Goal: Task Accomplishment & Management: Manage account settings

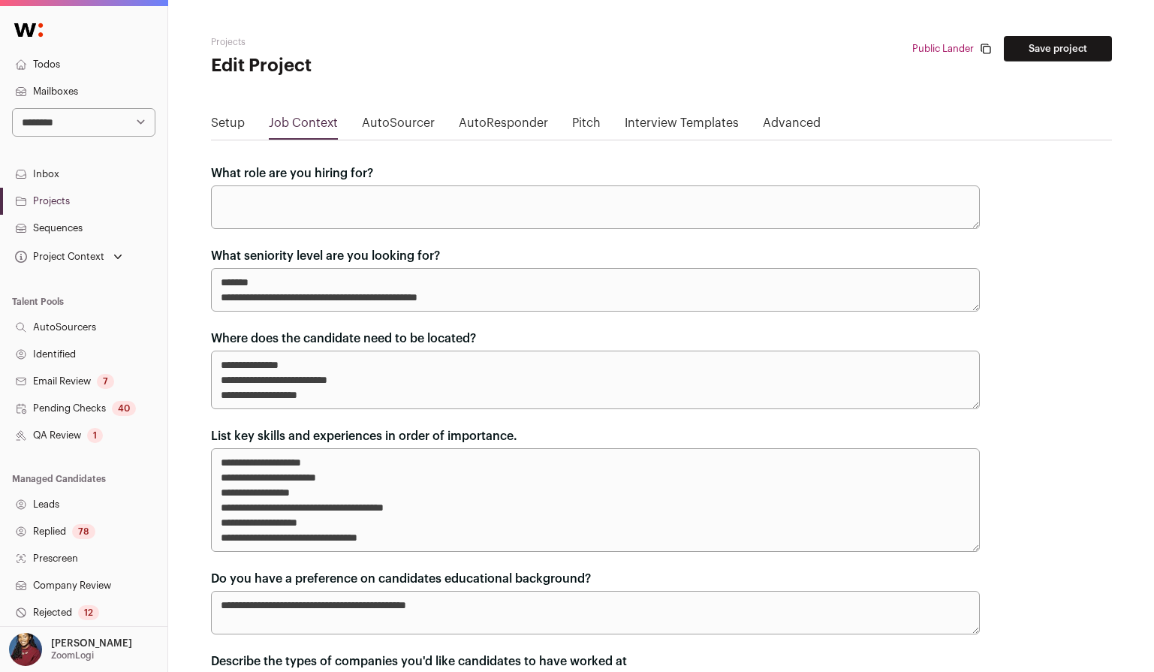
scroll to position [221, 0]
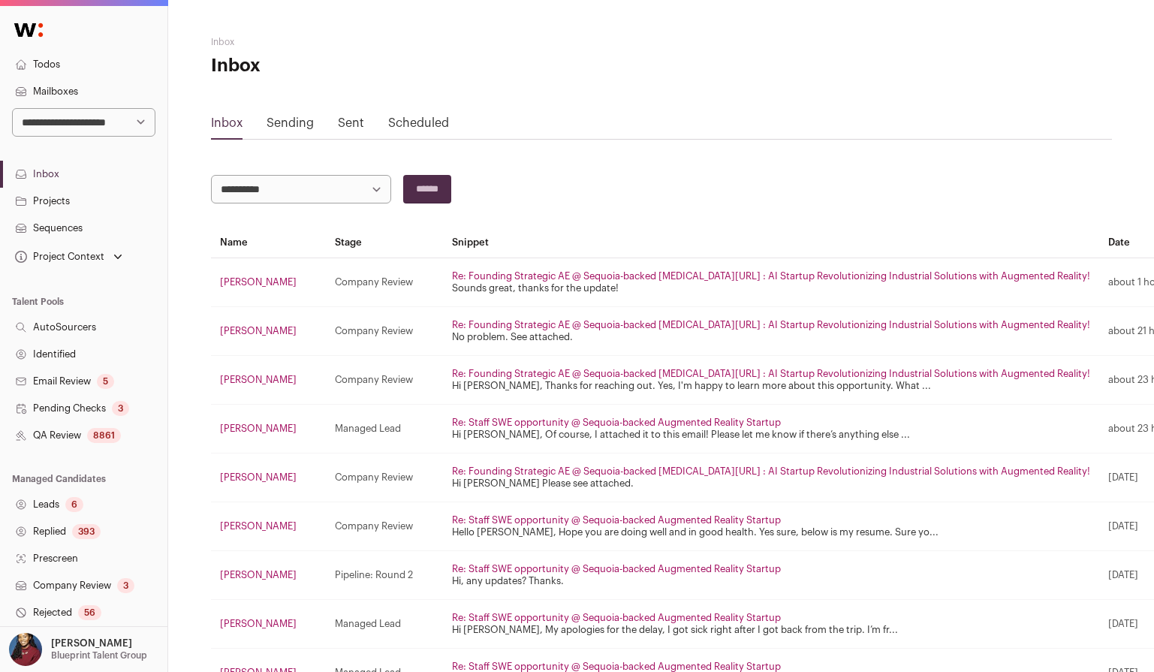
click at [89, 650] on p "Blueprint Talent Group" at bounding box center [99, 656] width 96 height 12
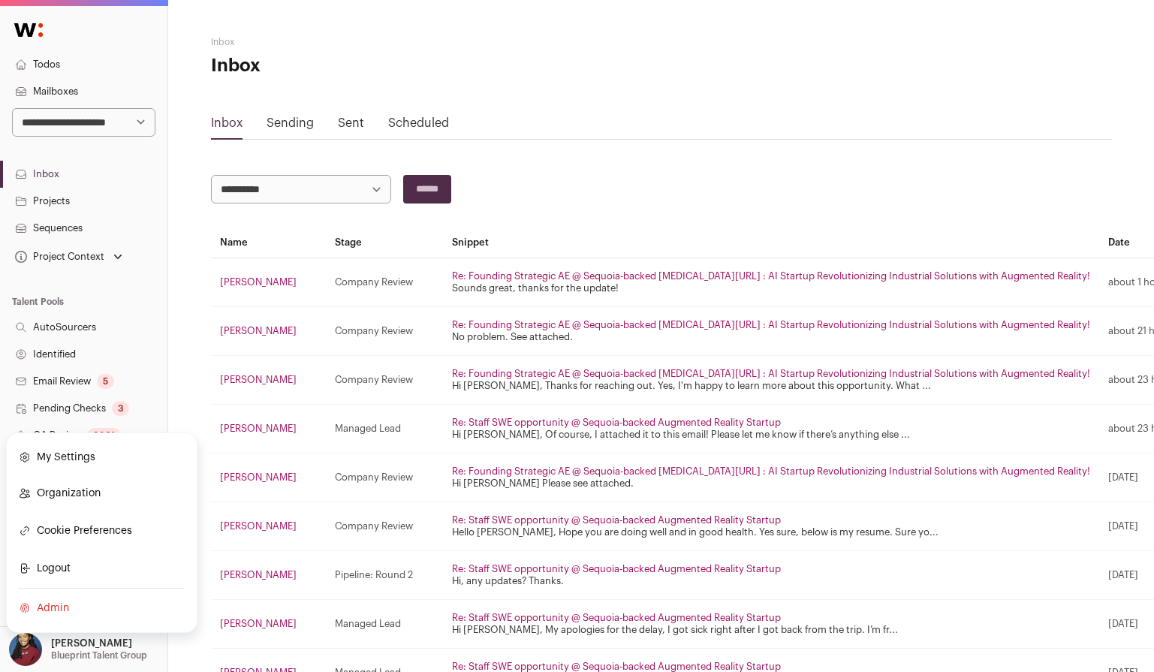
click at [80, 601] on link "Admin" at bounding box center [102, 608] width 166 height 33
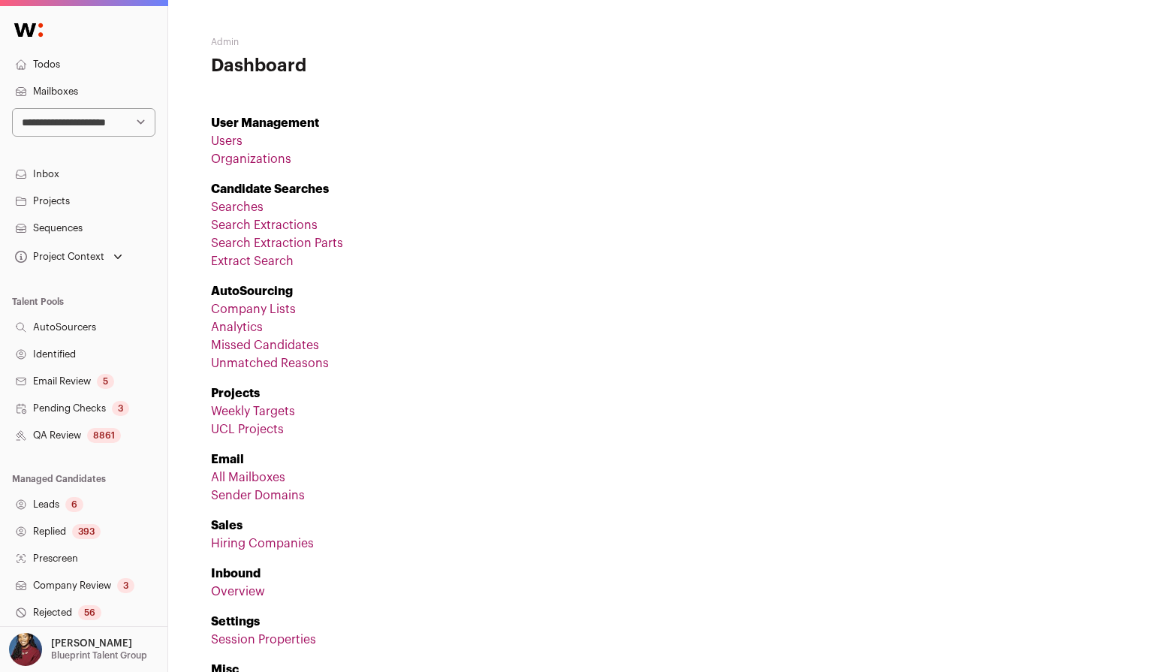
click at [268, 156] on link "Organizations" at bounding box center [251, 159] width 80 height 12
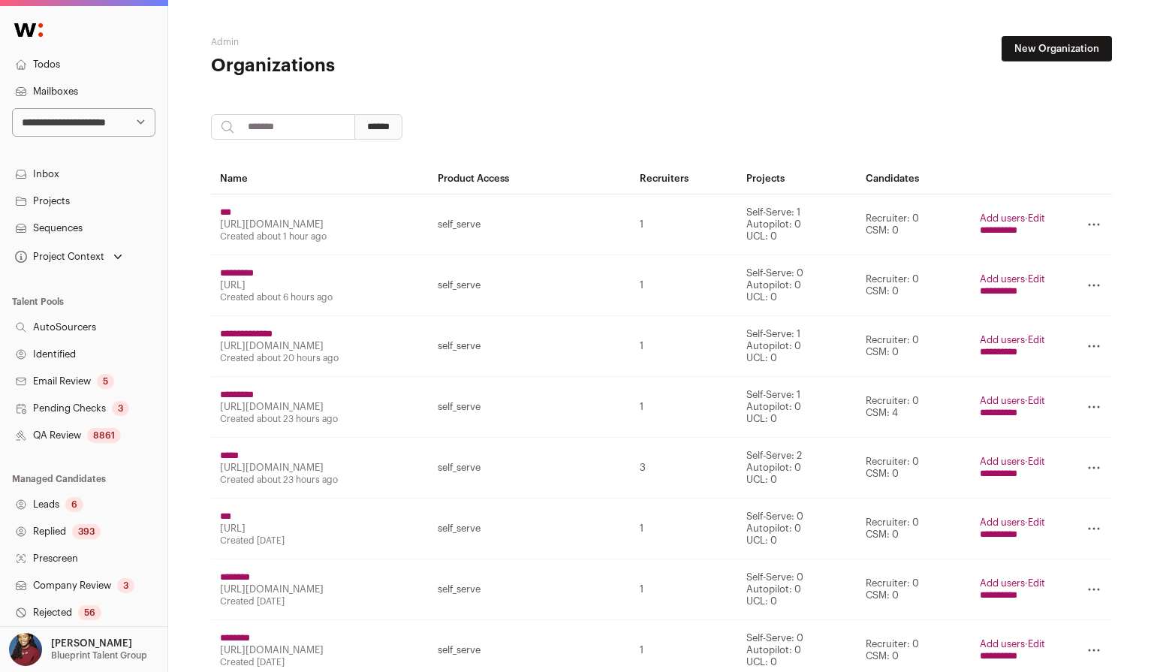
click at [289, 125] on input "search" at bounding box center [283, 127] width 144 height 26
type input "*********"
click at [354, 114] on input "******" at bounding box center [378, 127] width 48 height 26
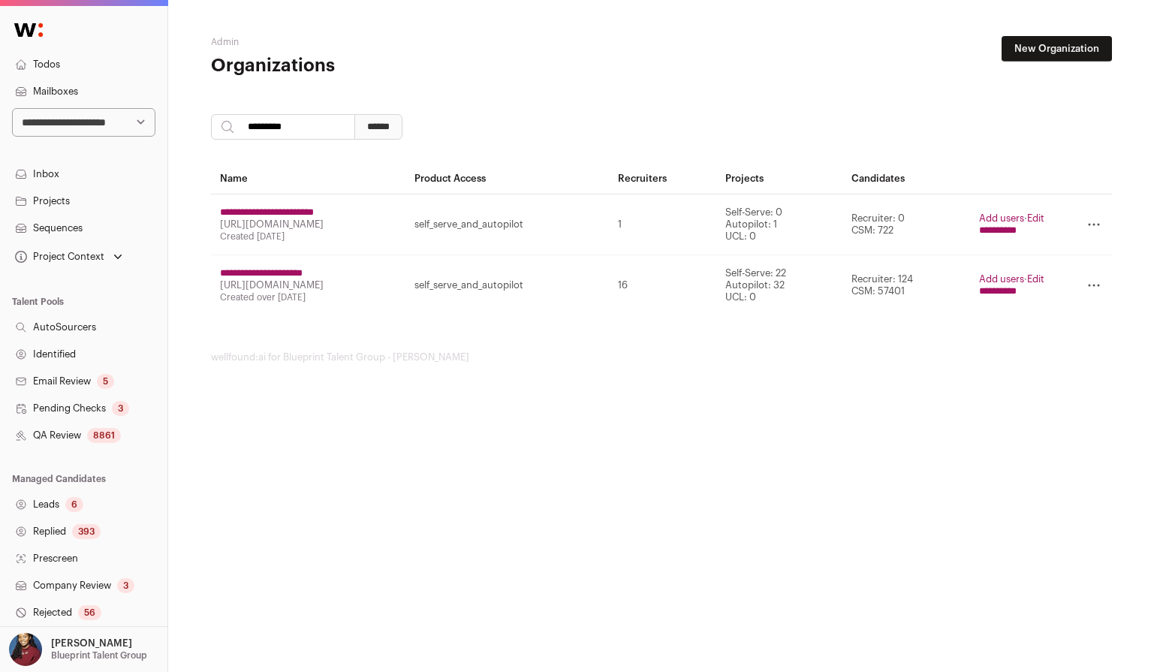
click at [1003, 292] on input "**********" at bounding box center [998, 291] width 38 height 12
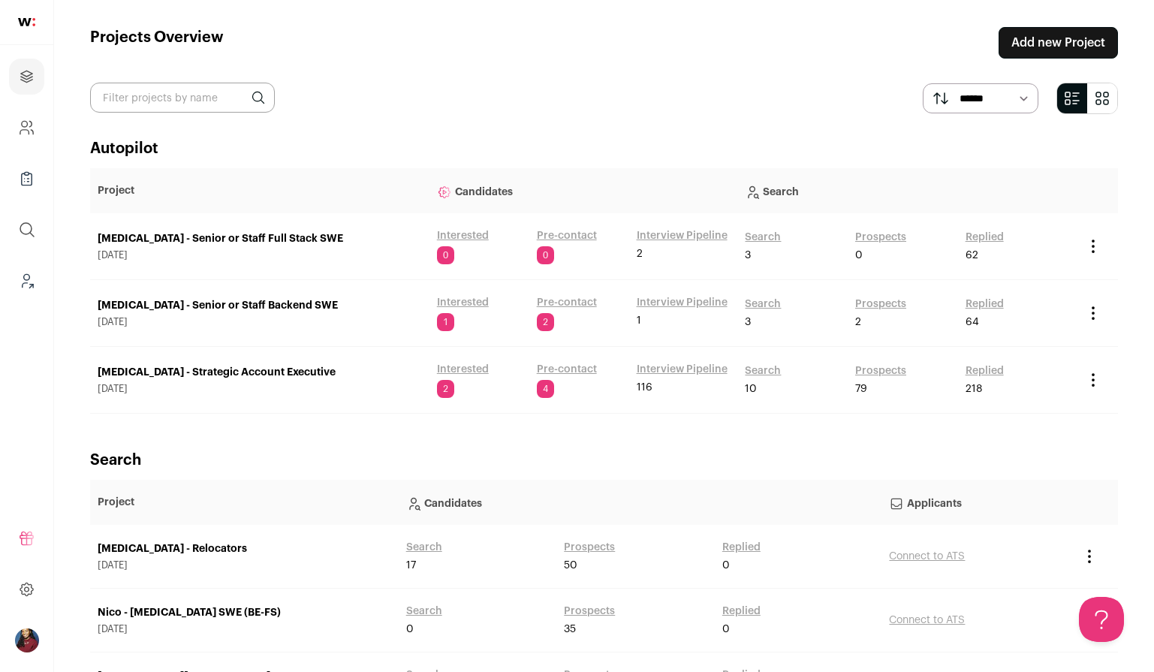
click at [769, 235] on link "Search" at bounding box center [763, 237] width 36 height 15
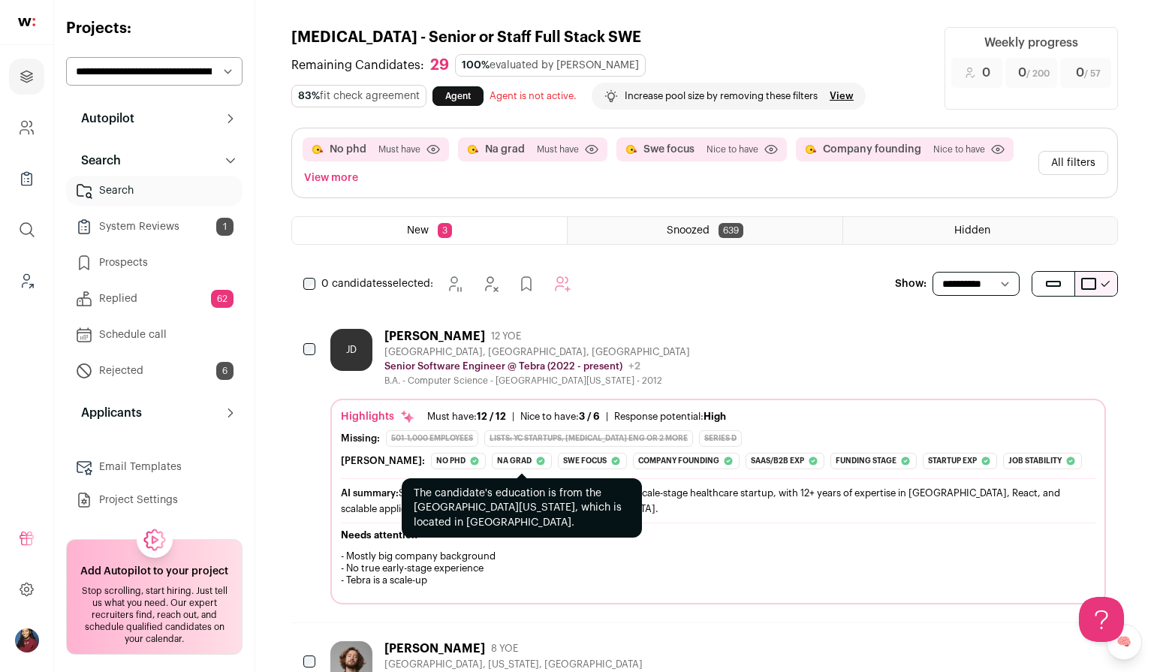
scroll to position [96, 0]
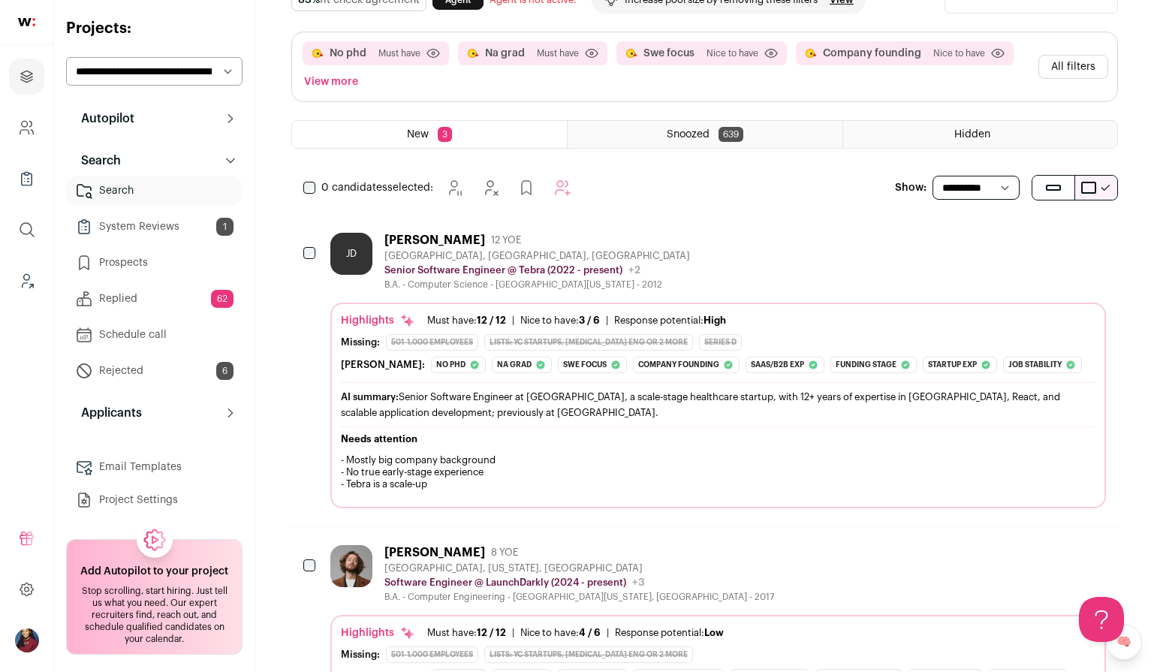
click at [1079, 72] on button "All filters" at bounding box center [1074, 67] width 70 height 24
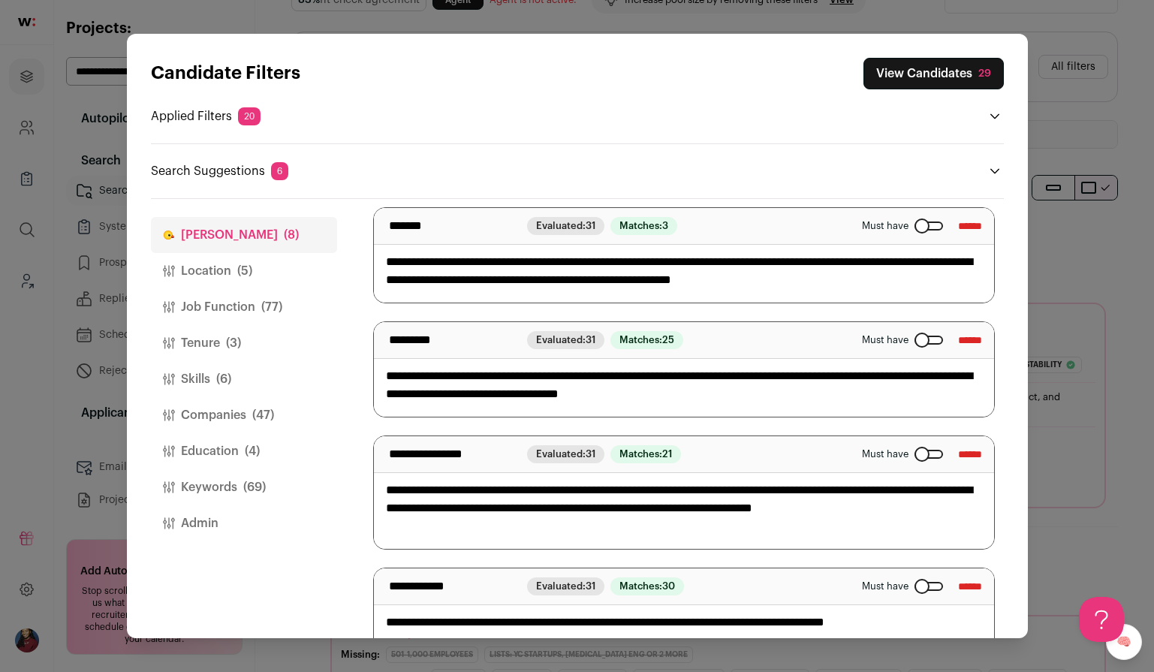
scroll to position [217, 0]
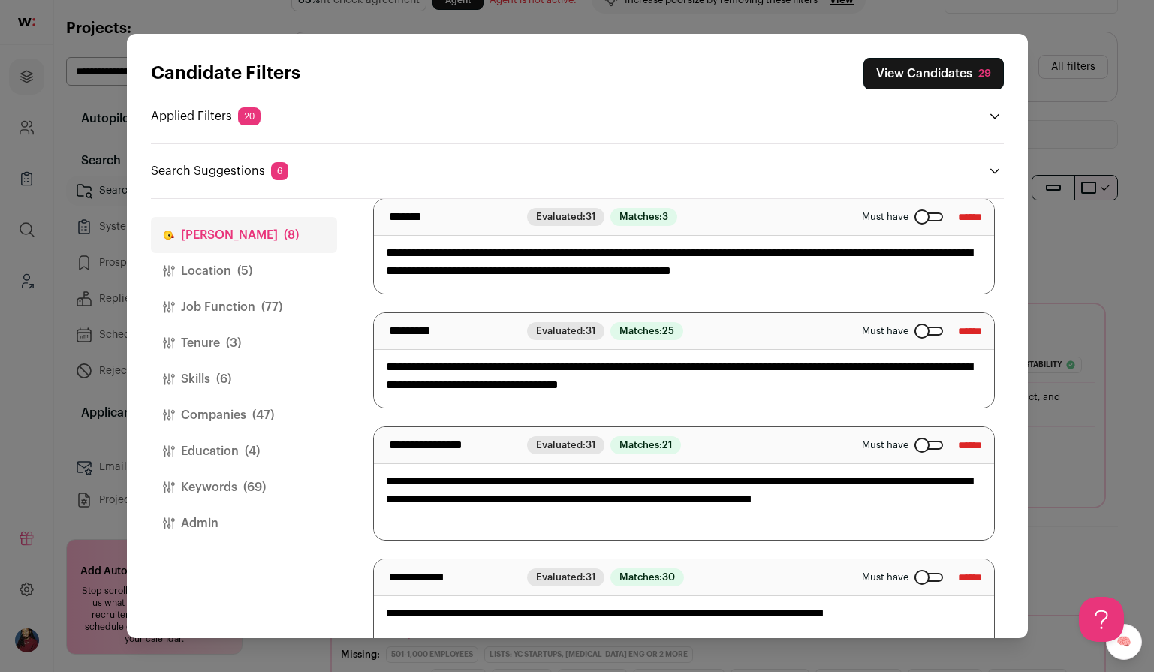
click at [915, 330] on div "Close modal via background" at bounding box center [929, 331] width 29 height 9
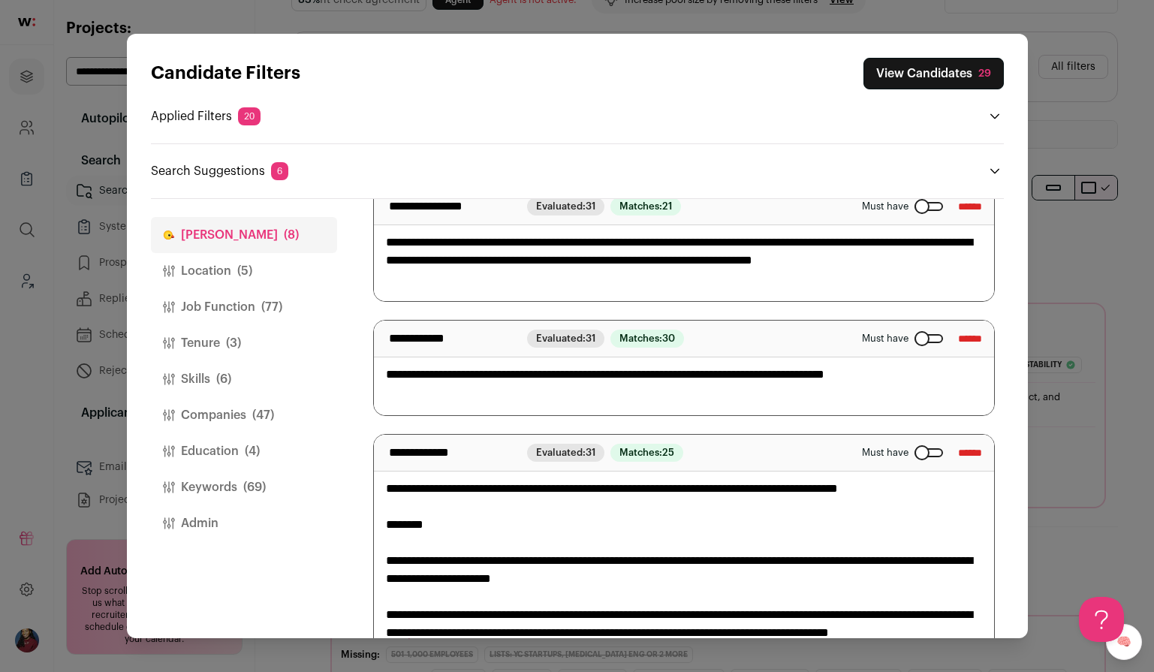
scroll to position [457, 0]
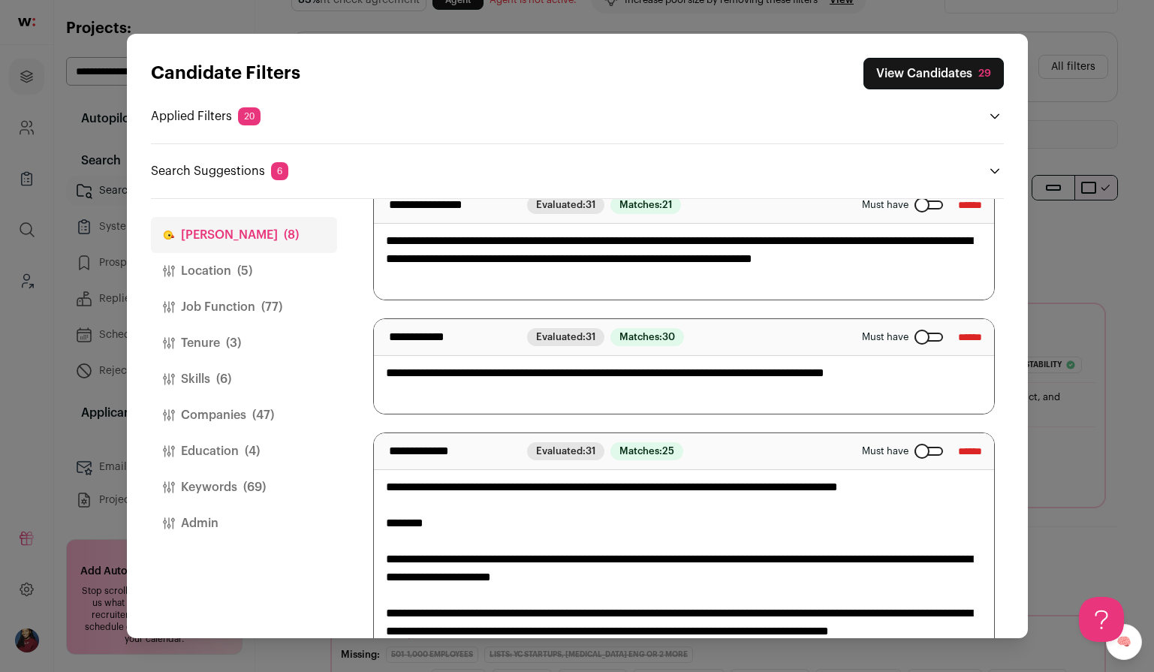
click at [915, 342] on div "Close modal via background" at bounding box center [929, 337] width 29 height 9
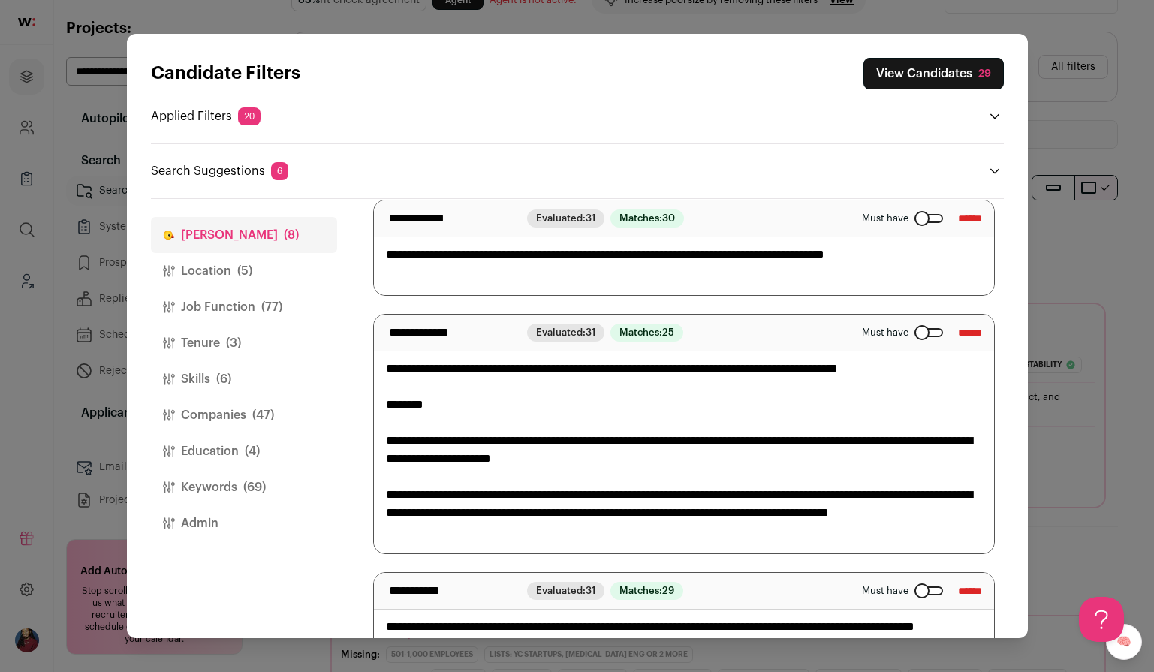
scroll to position [584, 0]
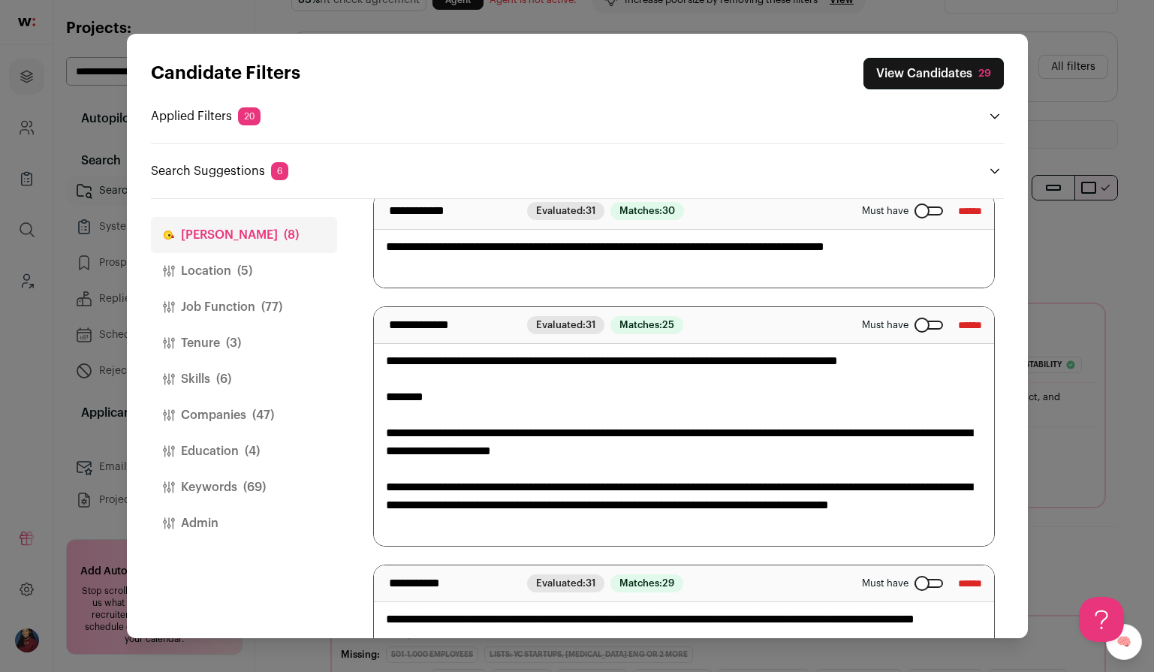
click at [915, 322] on div "Close modal via background" at bounding box center [929, 325] width 29 height 9
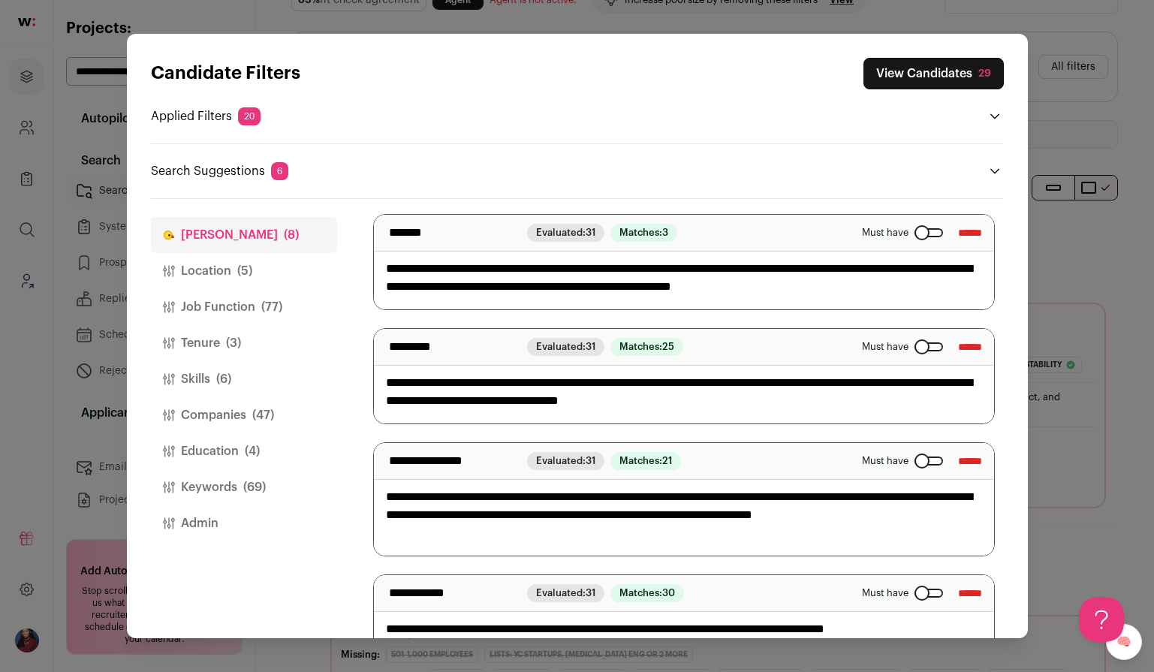
scroll to position [0, 0]
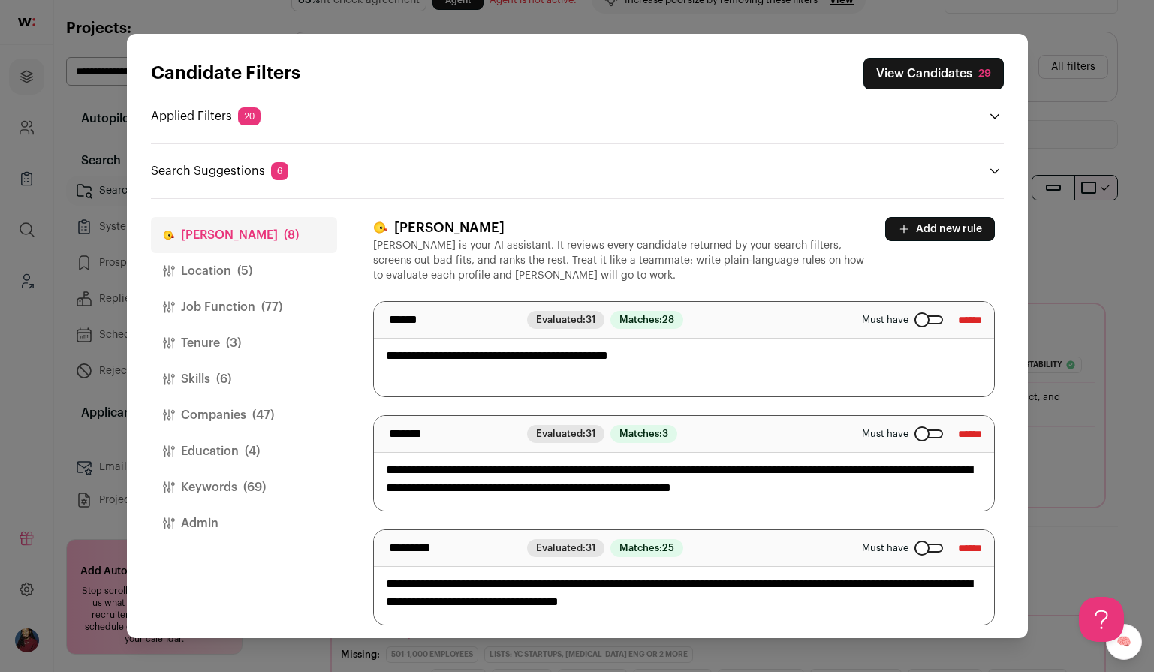
click at [997, 168] on icon "Close modal via background" at bounding box center [995, 171] width 12 height 12
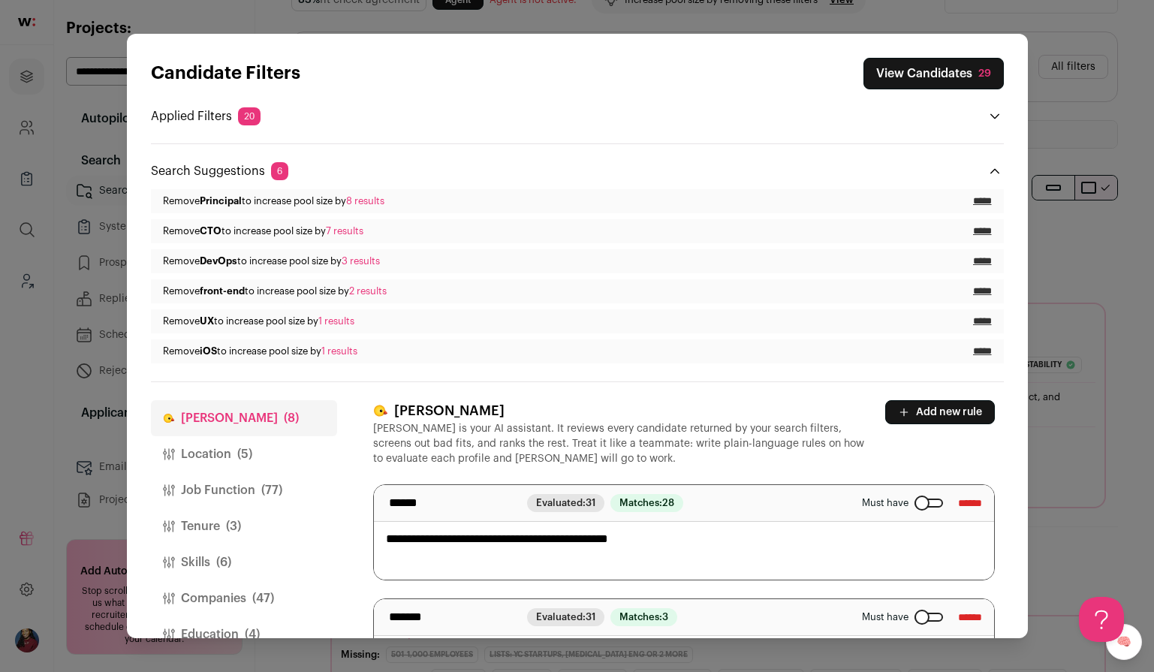
click at [997, 168] on icon "Close modal via background" at bounding box center [995, 171] width 12 height 12
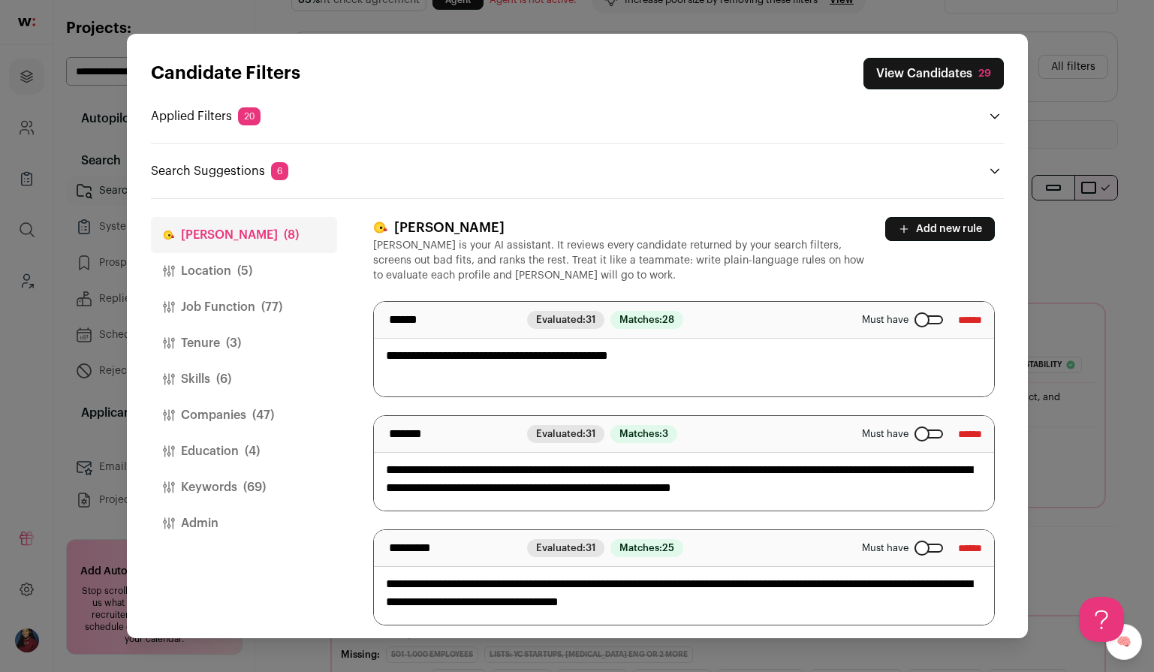
click at [264, 258] on button "Location (5)" at bounding box center [244, 271] width 186 height 36
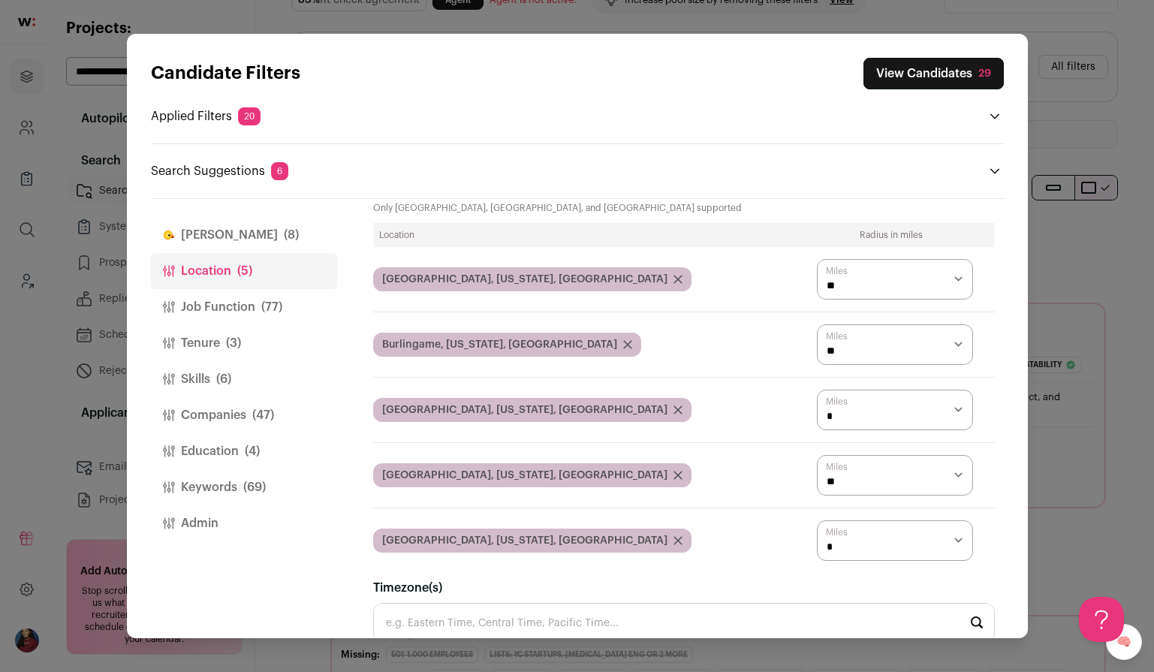
scroll to position [102, 0]
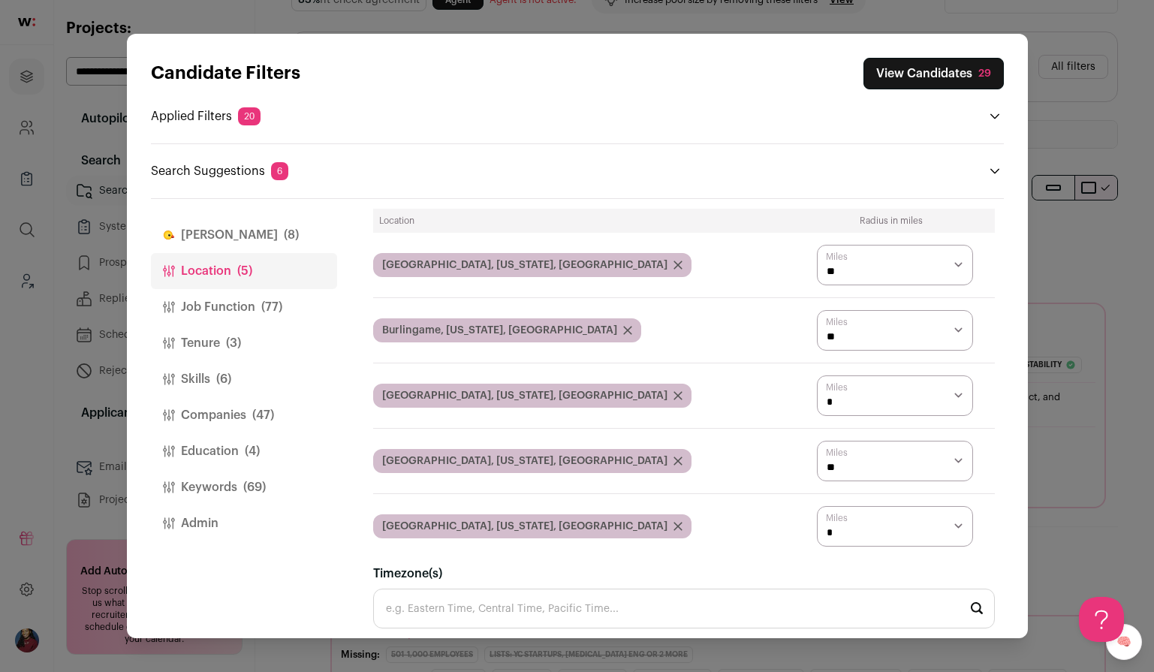
click at [918, 71] on button "View Candidates 29" at bounding box center [934, 74] width 140 height 32
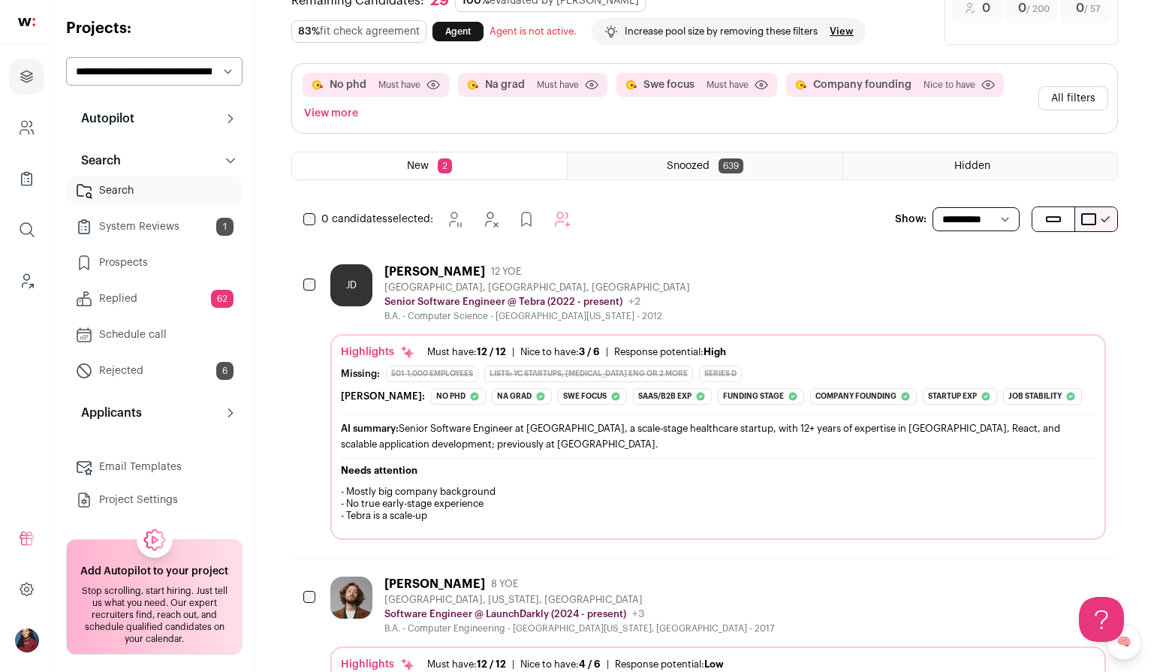
scroll to position [57, 0]
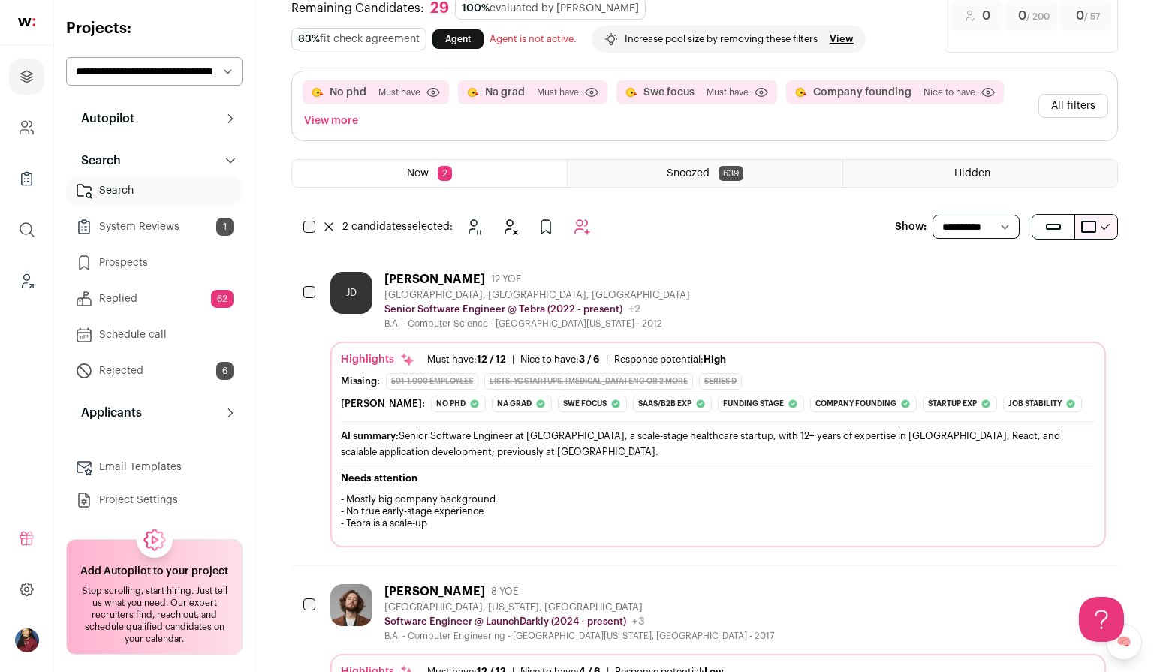
click at [587, 225] on icon "Add to Autopilot" at bounding box center [582, 227] width 18 height 18
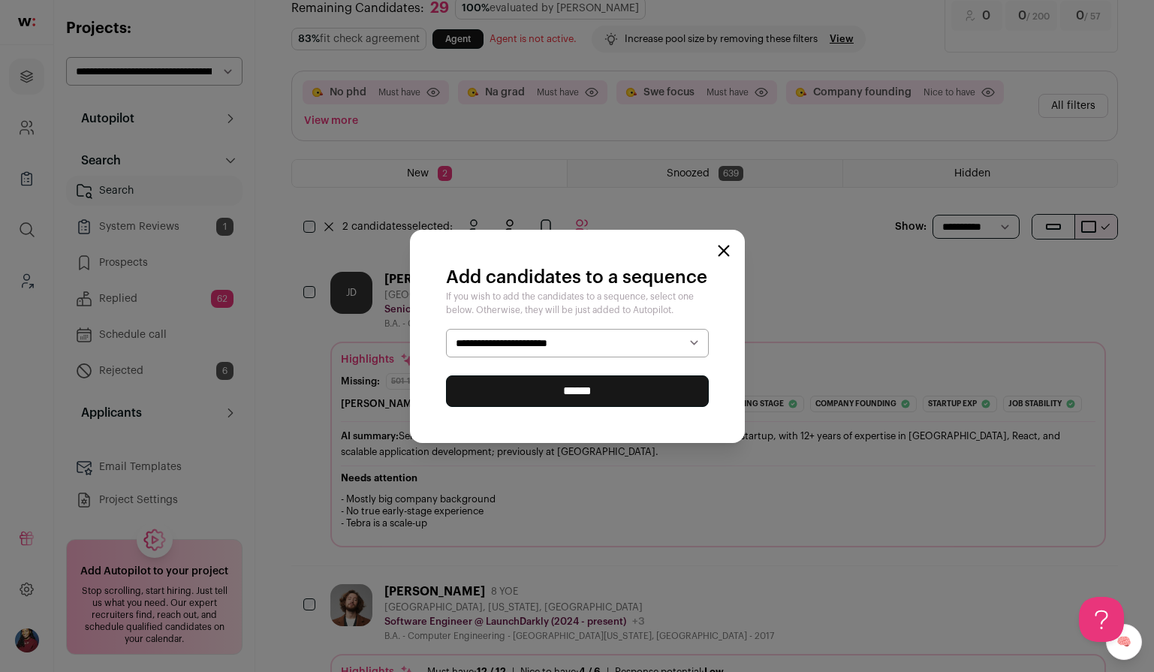
select select "*****"
click at [567, 398] on input "******" at bounding box center [577, 391] width 263 height 32
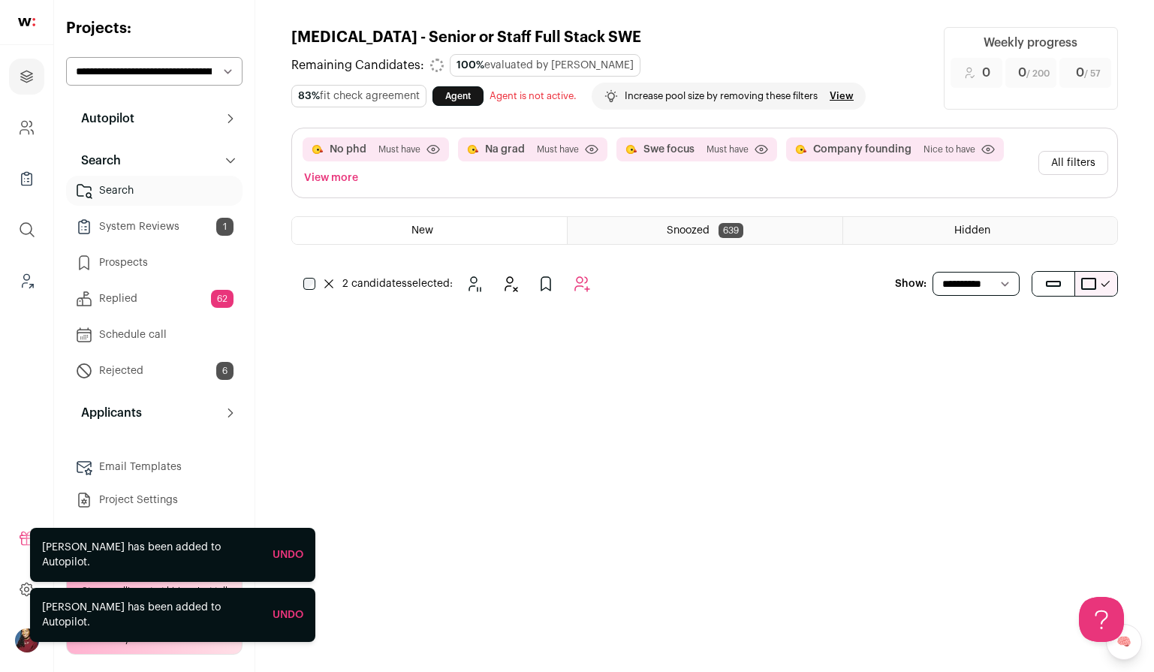
scroll to position [0, 0]
click at [149, 125] on button "Autopilot" at bounding box center [154, 119] width 176 height 30
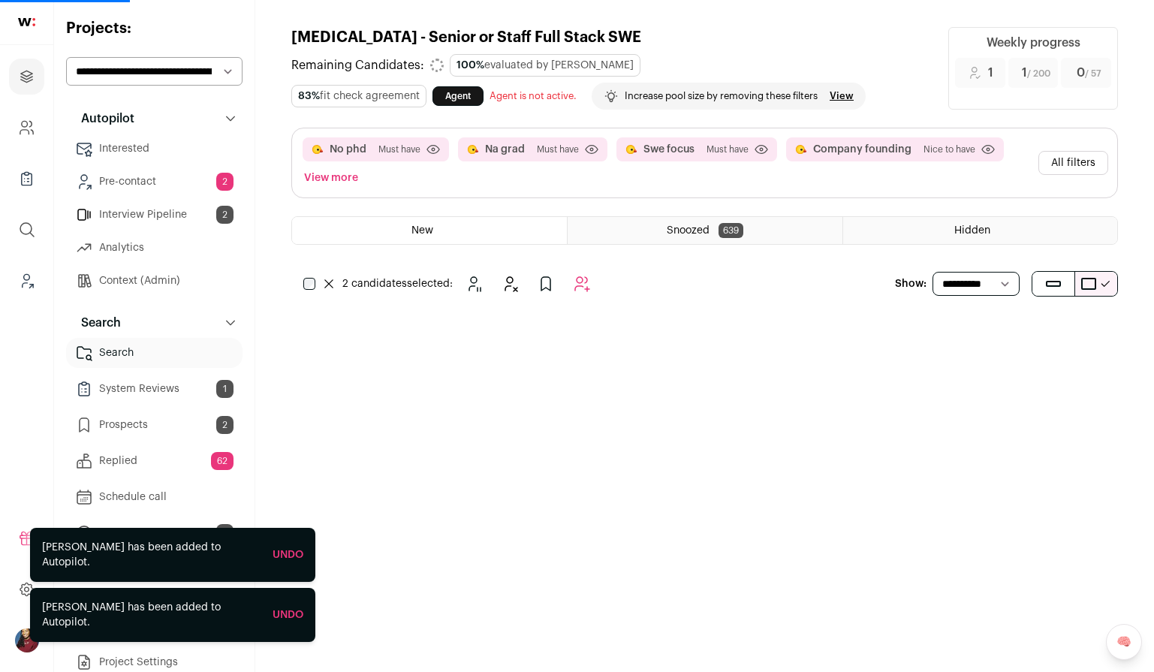
click at [152, 214] on link "Interview Pipeline 2" at bounding box center [154, 215] width 176 height 30
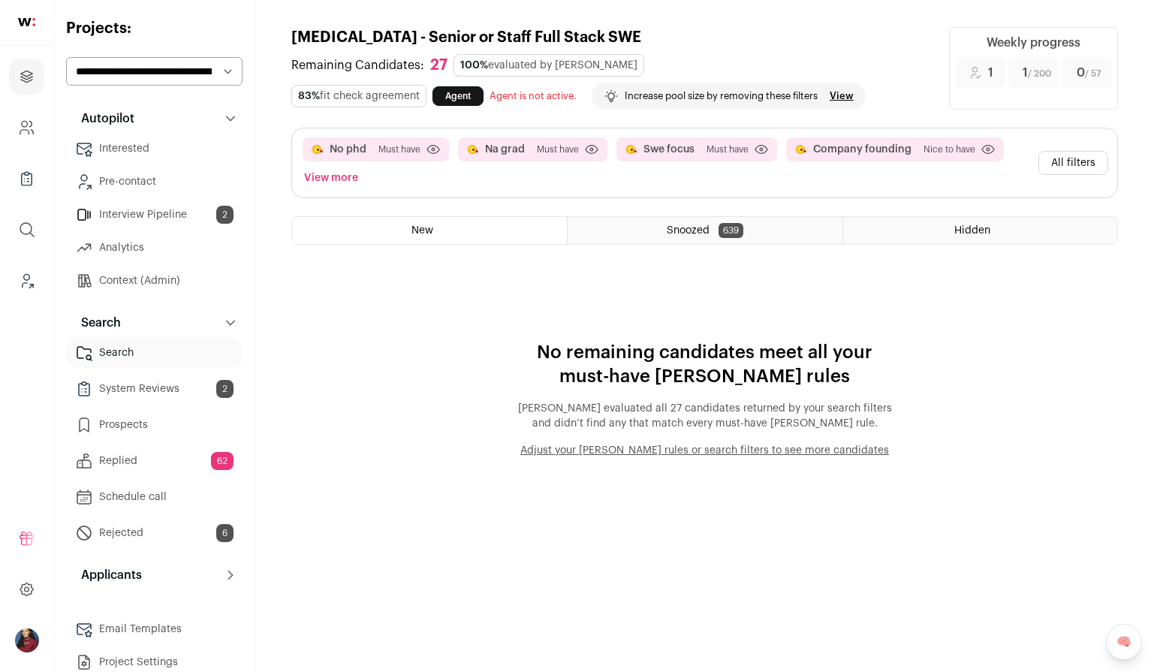
click at [179, 212] on link "Interview Pipeline 2" at bounding box center [154, 215] width 176 height 30
click at [1092, 167] on button "All filters" at bounding box center [1074, 163] width 70 height 24
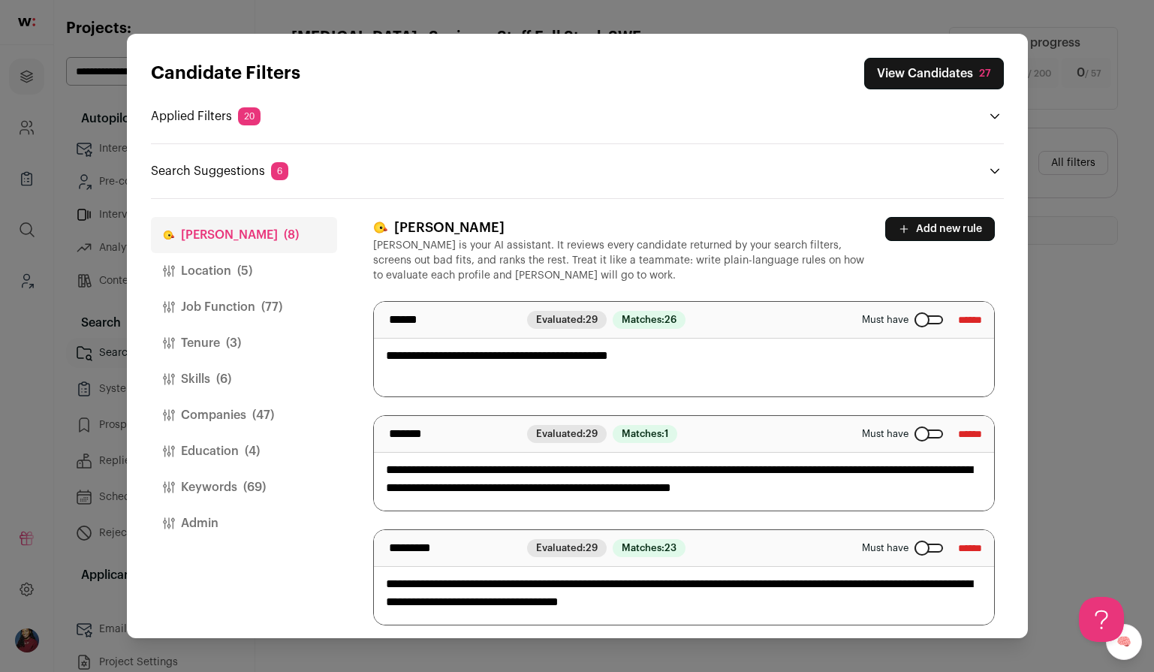
click at [917, 321] on div "Close modal via background" at bounding box center [929, 319] width 29 height 9
click at [250, 267] on span "(5)" at bounding box center [244, 271] width 15 height 18
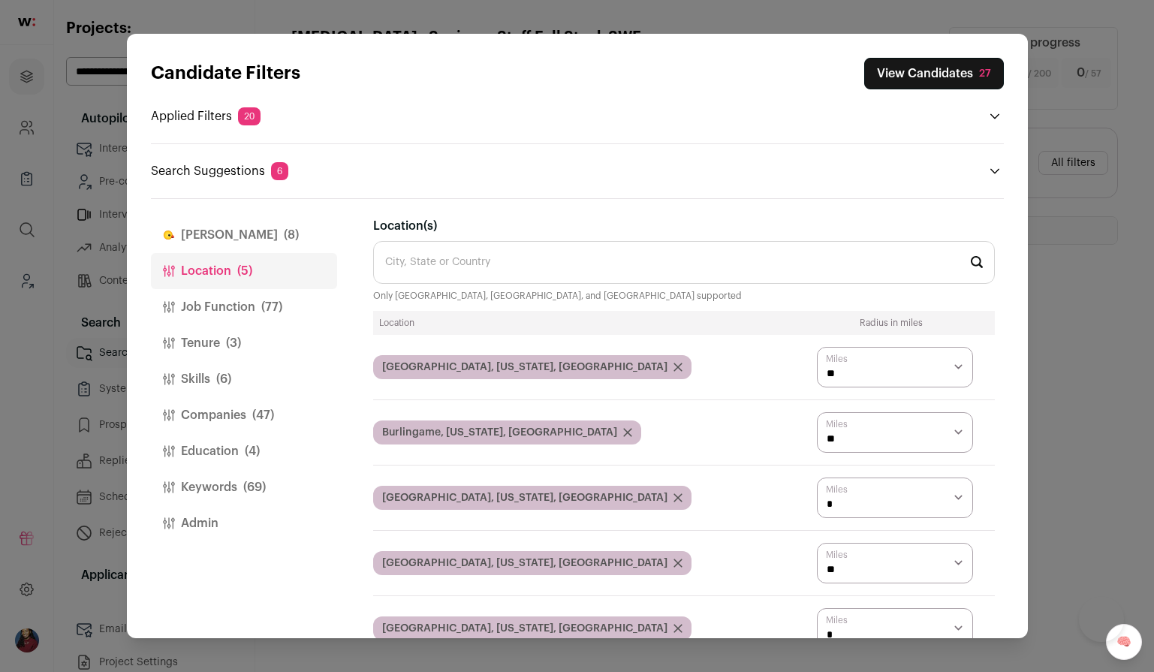
click at [253, 312] on button "Job Function (77)" at bounding box center [244, 307] width 186 height 36
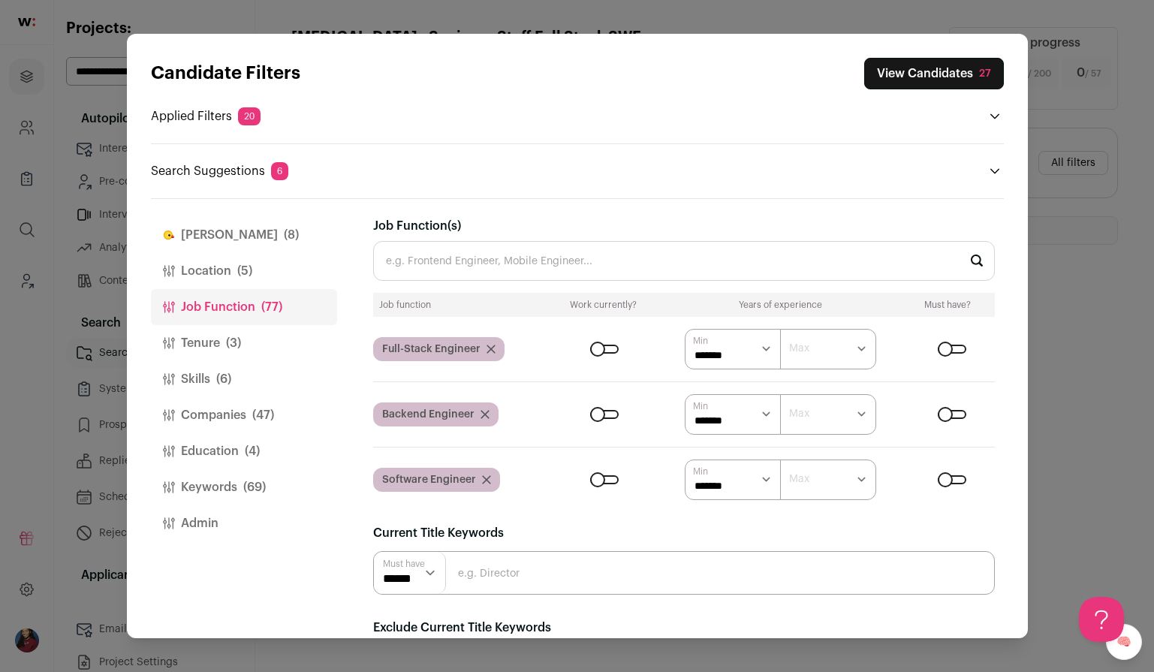
click at [957, 419] on div "Close modal via background" at bounding box center [952, 414] width 29 height 9
click at [915, 80] on button "View Candidates 27" at bounding box center [934, 74] width 140 height 32
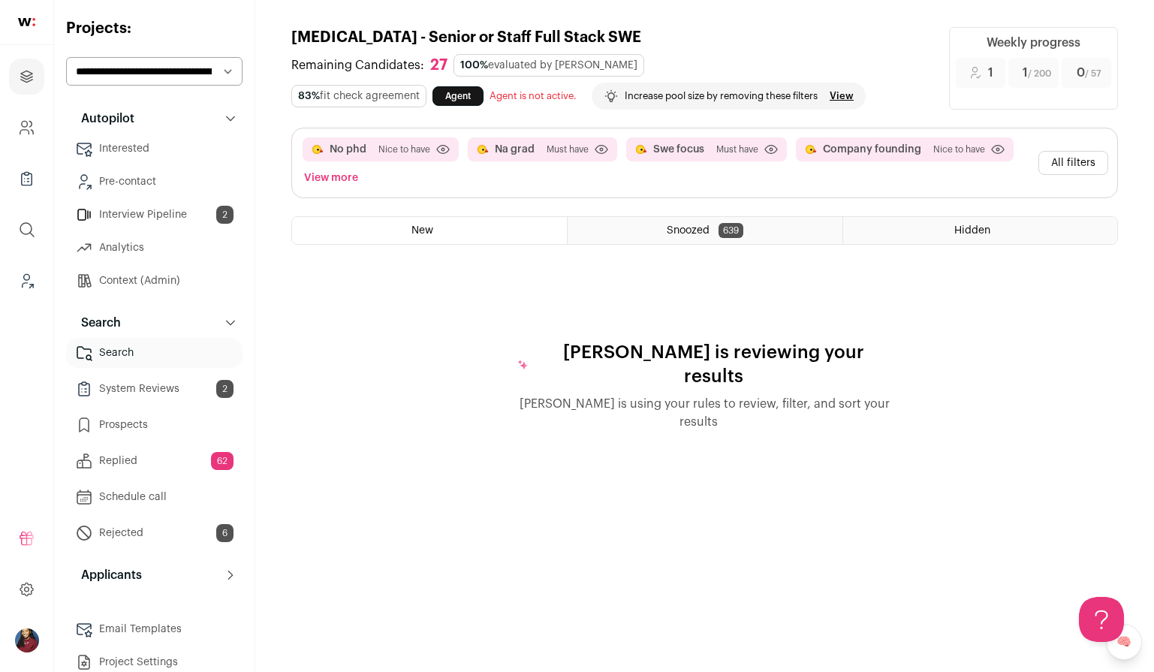
click at [1076, 158] on button "All filters" at bounding box center [1074, 163] width 70 height 24
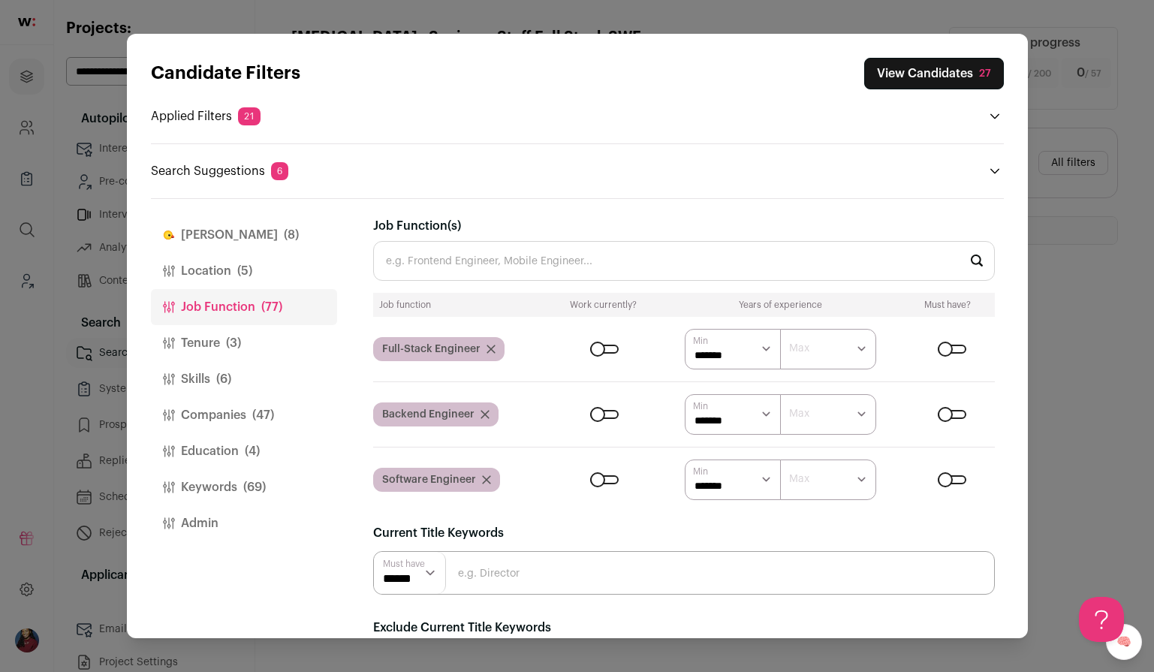
click at [961, 83] on button "View Candidates 27" at bounding box center [934, 74] width 140 height 32
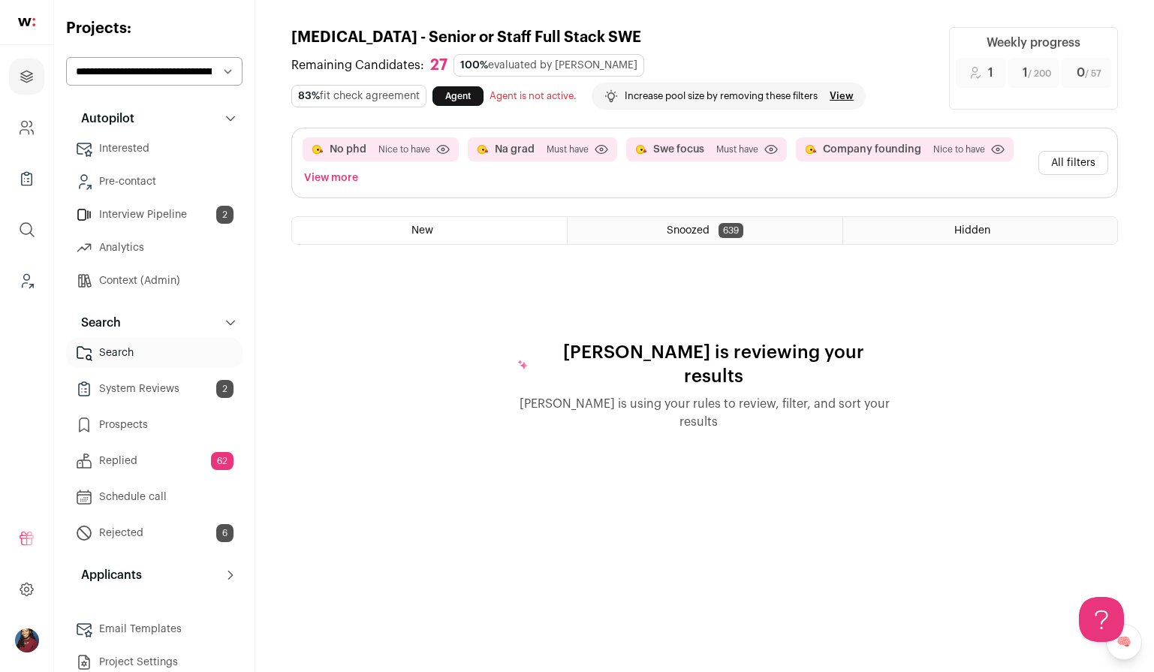
click at [1069, 169] on button "All filters" at bounding box center [1074, 163] width 70 height 24
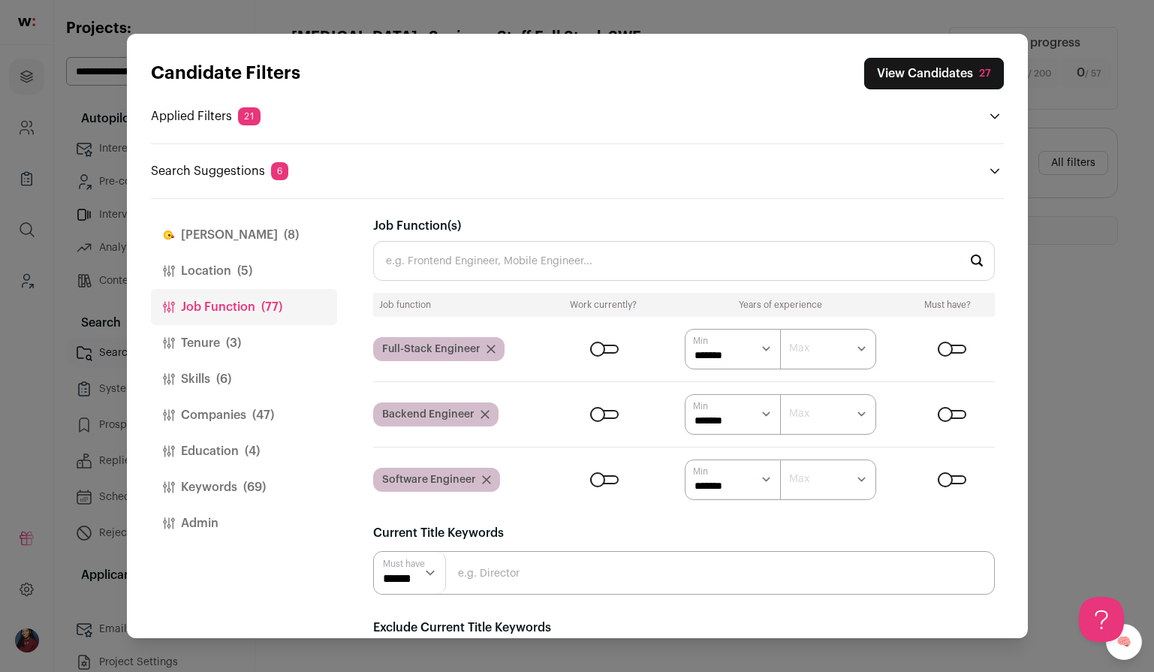
click at [242, 337] on button "Tenure (3)" at bounding box center [244, 343] width 186 height 36
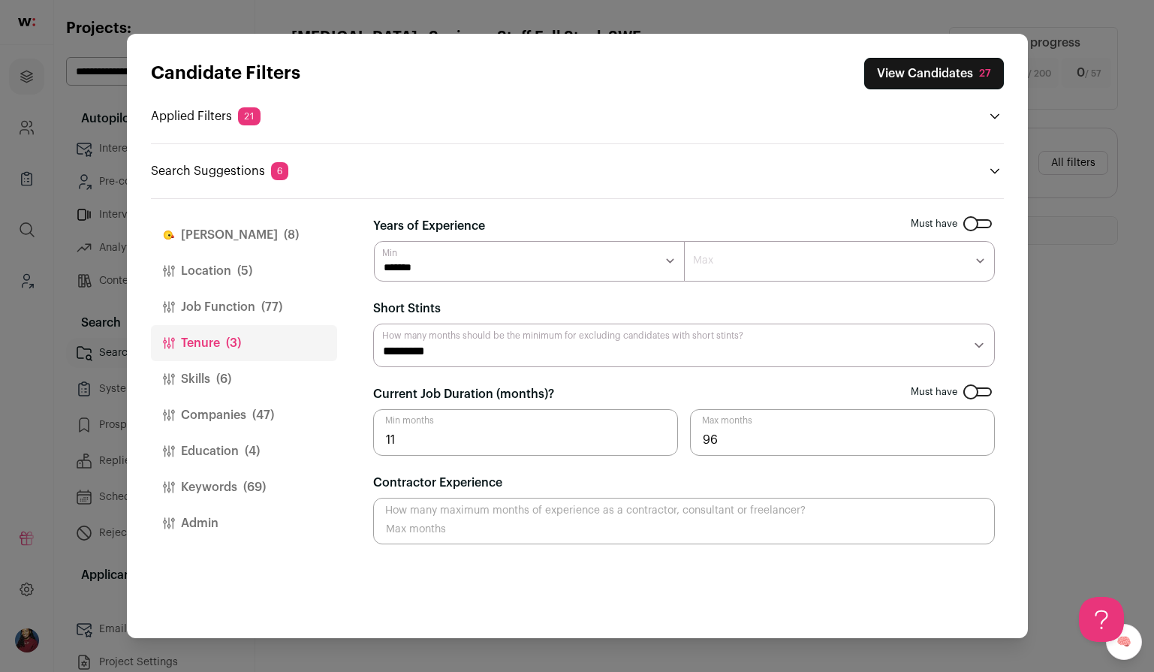
click at [579, 272] on select "******* ****** ******* ******* ******* ******* ******* ******* ******* ******* …" at bounding box center [529, 261] width 311 height 41
select select "*"
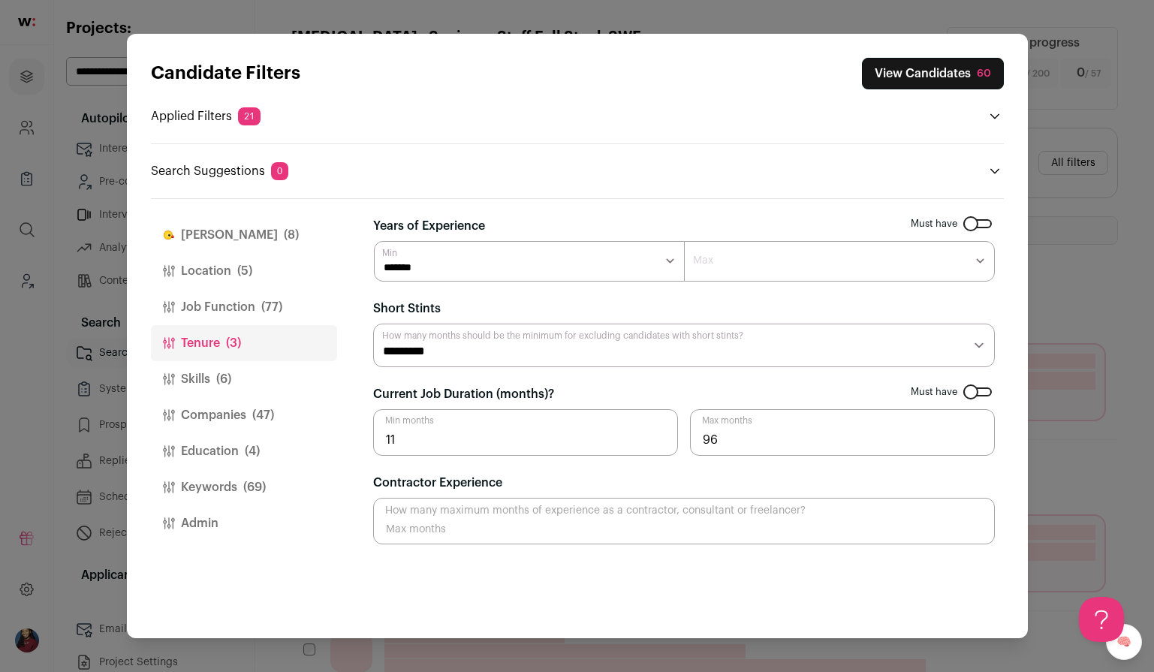
click at [965, 77] on button "View Candidates 60" at bounding box center [933, 74] width 142 height 32
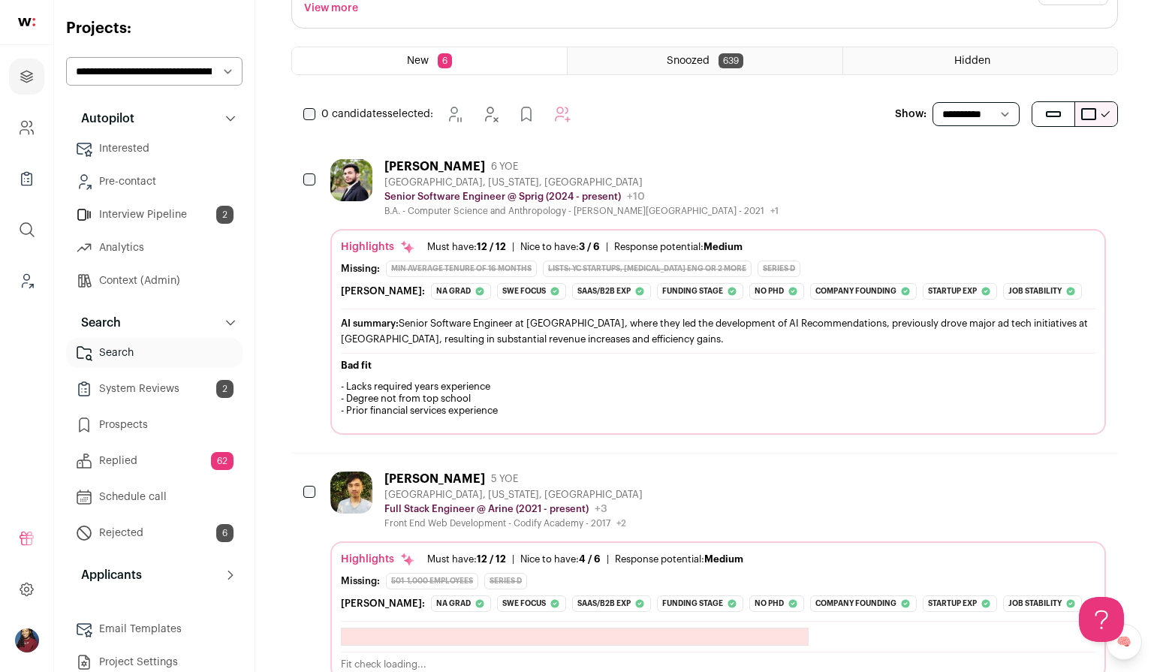
scroll to position [166, 0]
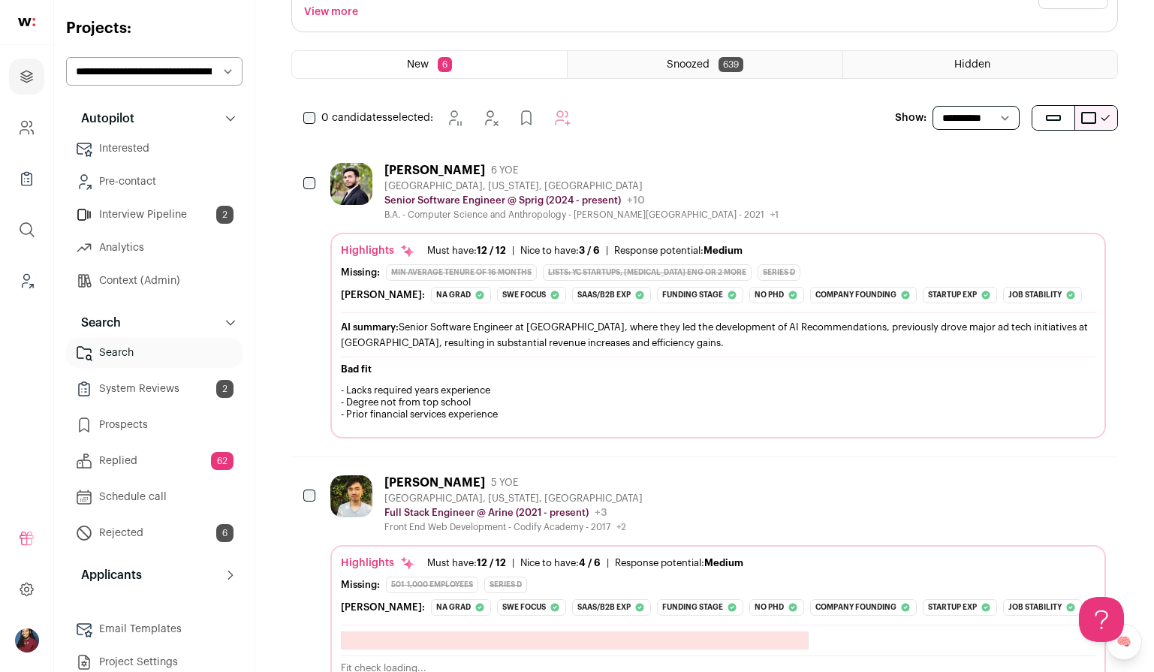
click at [424, 561] on div "Must have: 12 / 12 How many must haves have been fulfilled? | Nice to have: 4 /…" at bounding box center [582, 563] width 322 height 12
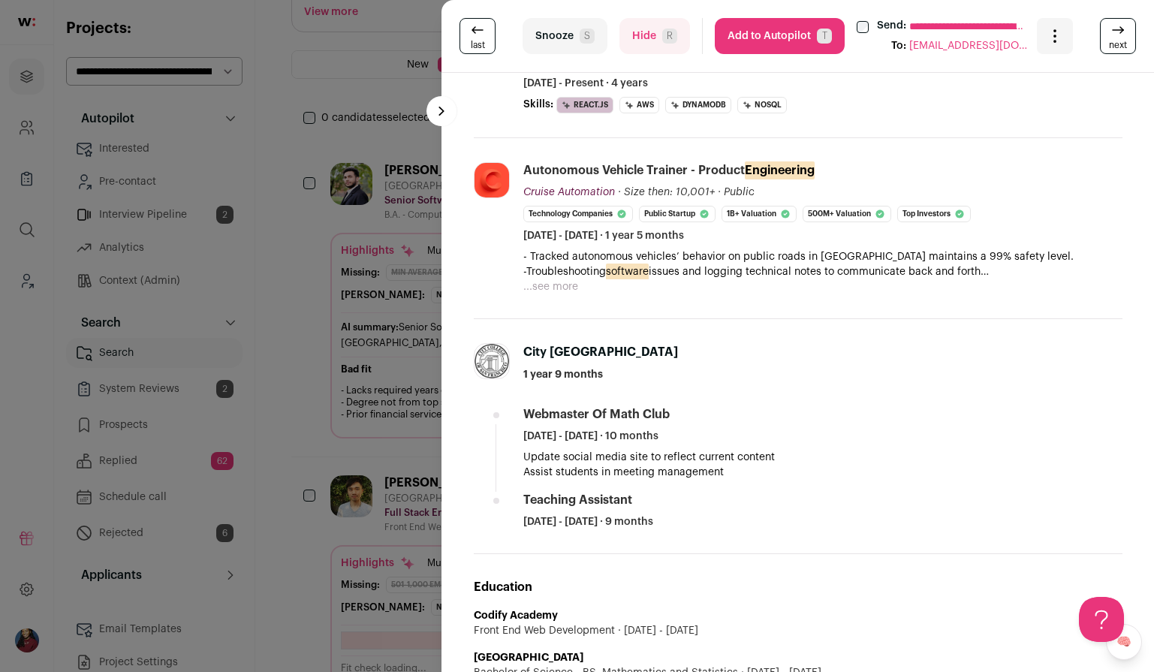
scroll to position [725, 0]
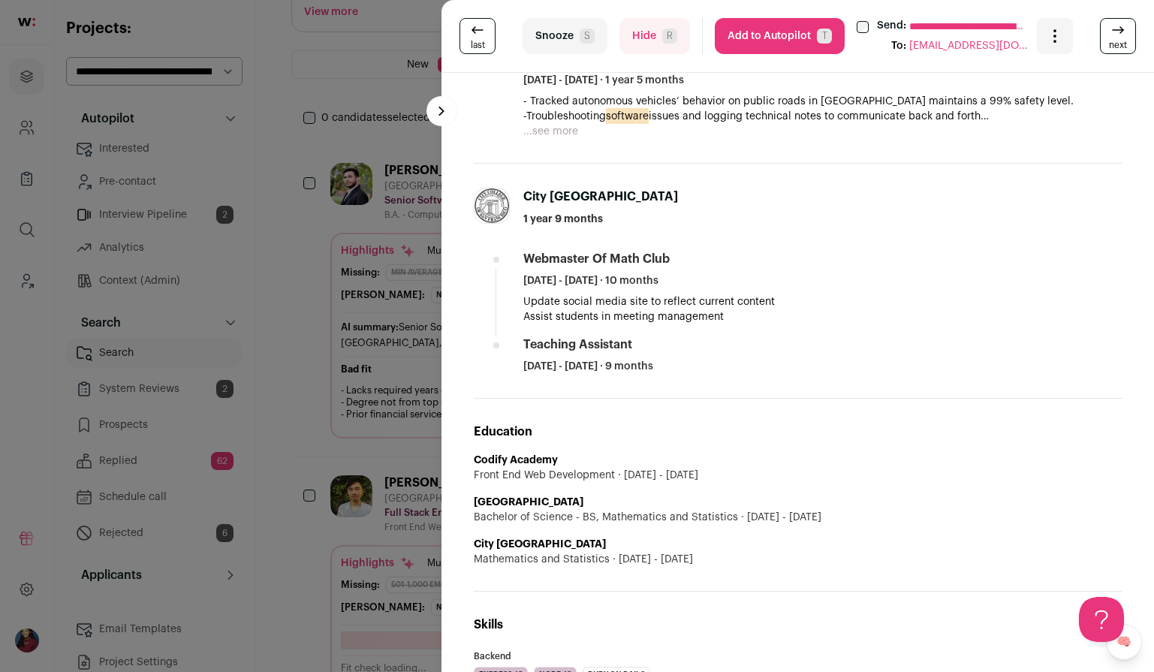
click at [364, 371] on div "**********" at bounding box center [577, 336] width 1154 height 672
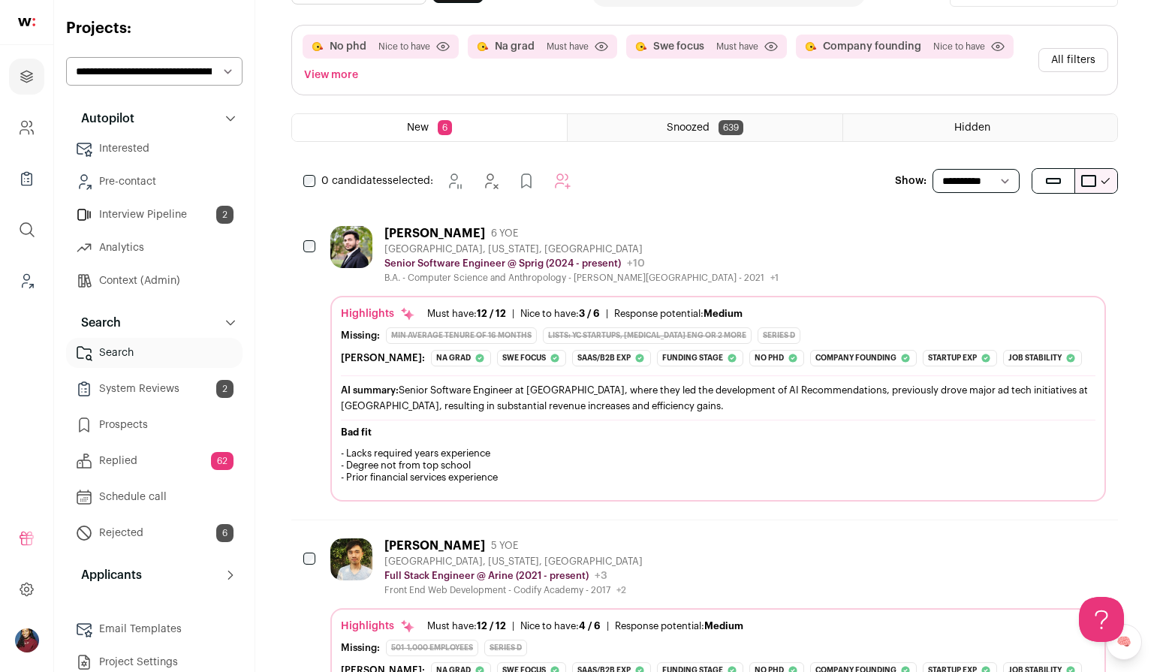
scroll to position [0, 0]
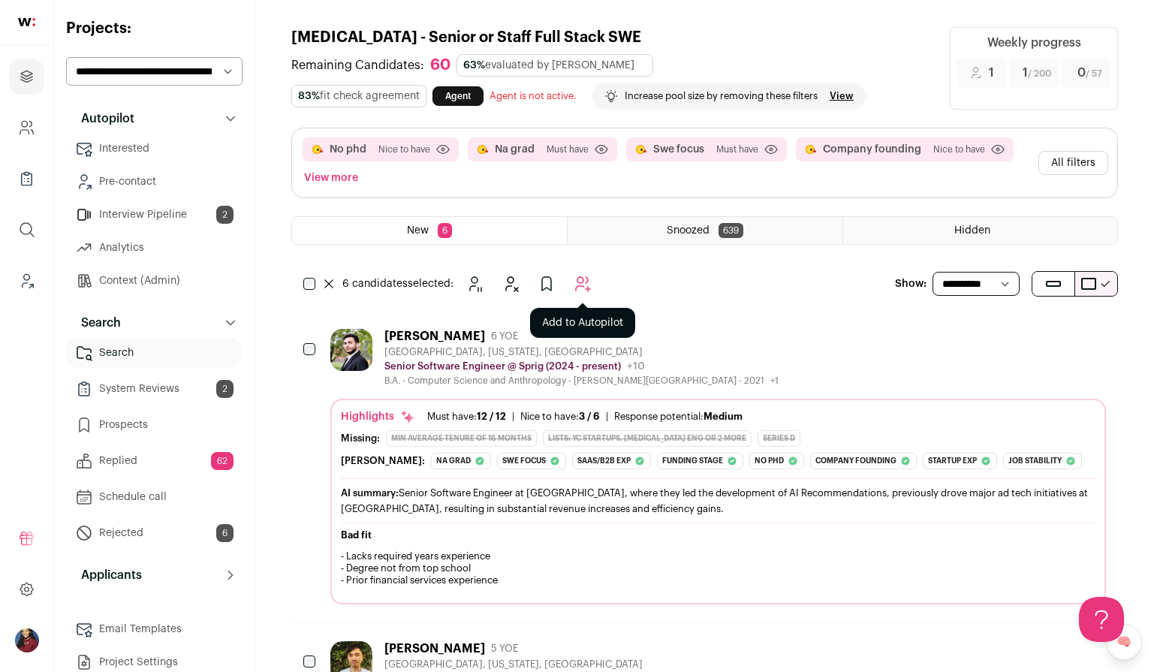
click at [587, 285] on icon "Add to Autopilot" at bounding box center [583, 284] width 18 height 18
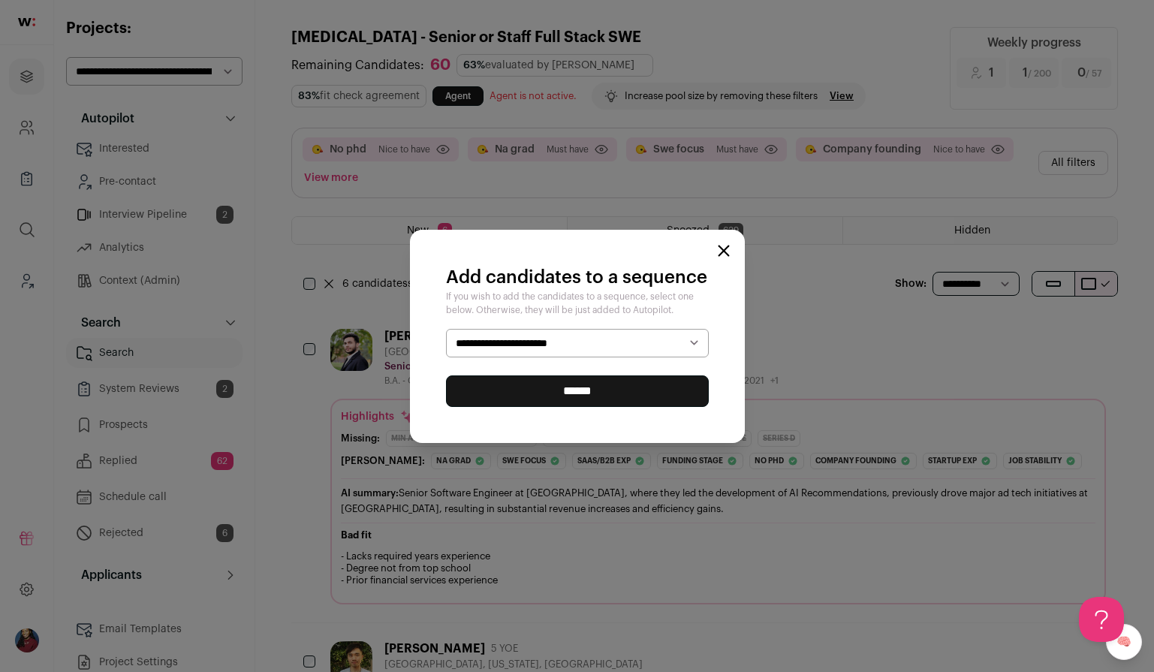
select select "*****"
click at [593, 394] on input "******" at bounding box center [577, 391] width 263 height 32
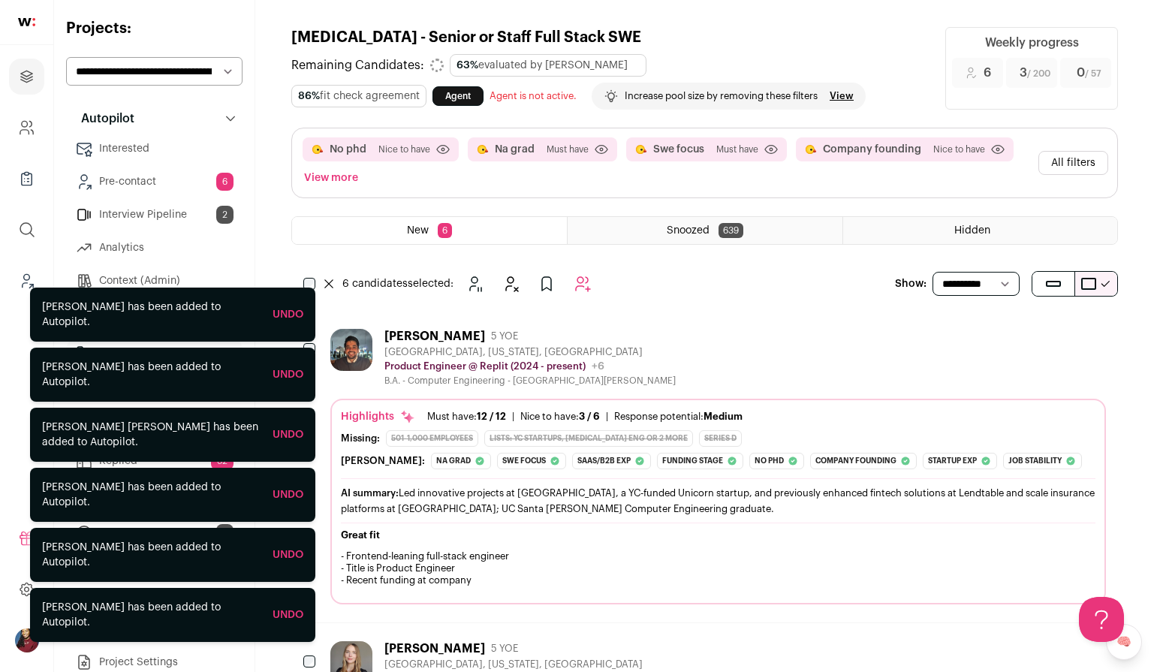
click at [375, 268] on div "No phd Nice to have Click to disable/enable criteria Na grad Must have Click to…" at bounding box center [704, 198] width 827 height 141
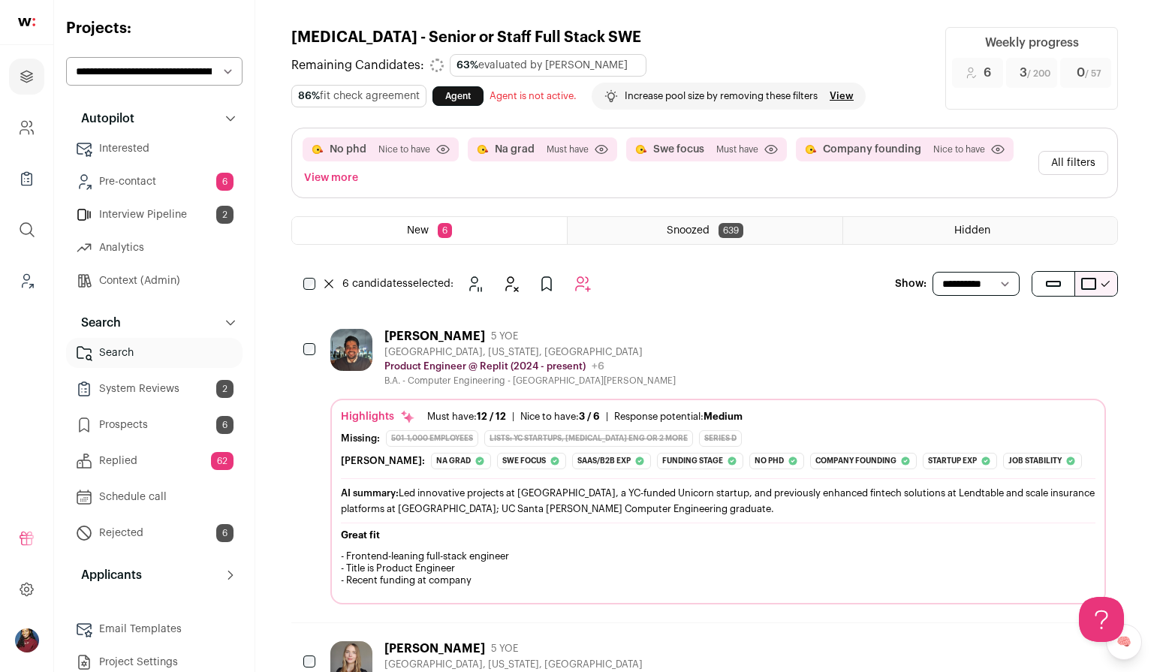
click at [174, 176] on link "Pre-contact 6" at bounding box center [154, 182] width 176 height 30
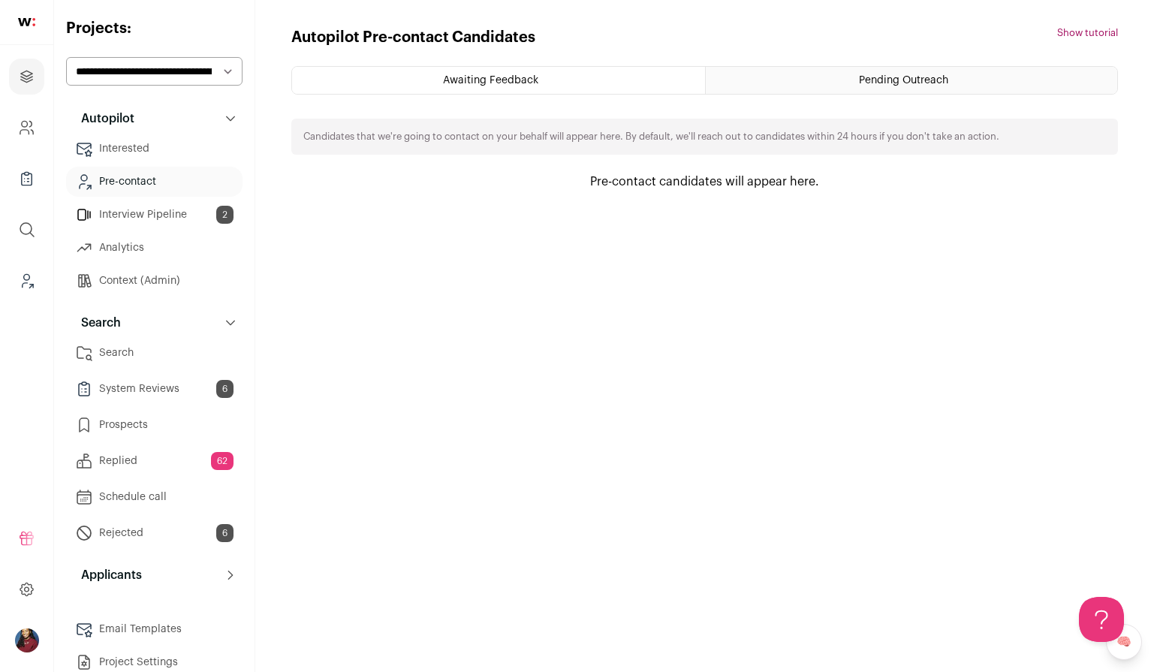
click at [151, 347] on link "Search" at bounding box center [154, 353] width 176 height 30
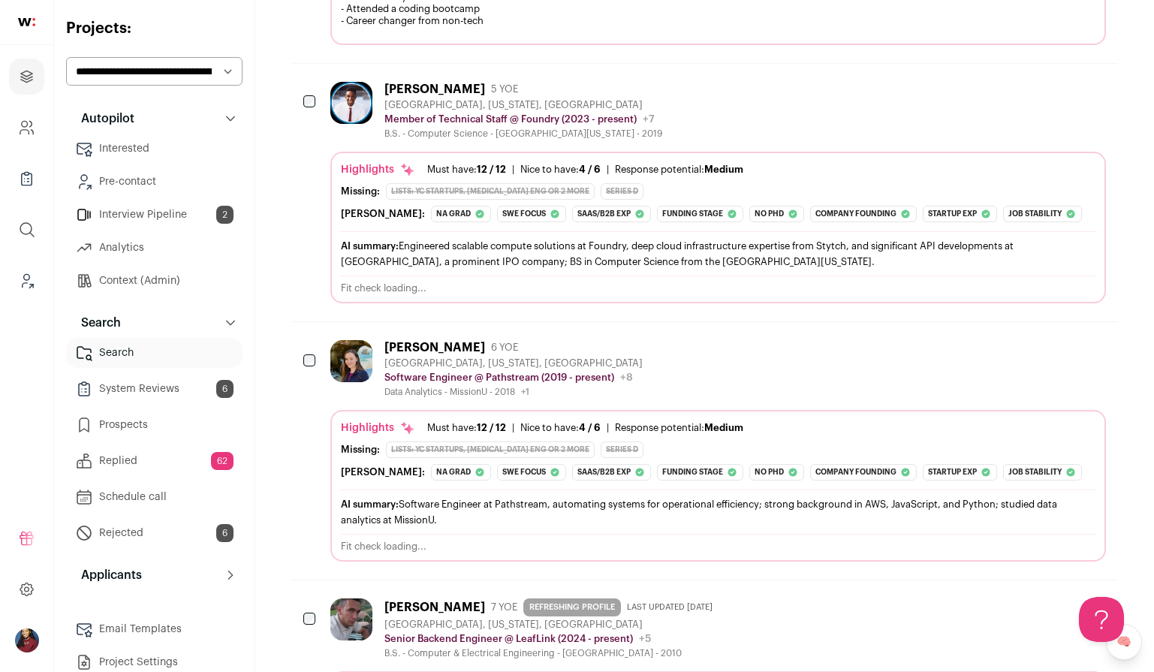
scroll to position [1381, 0]
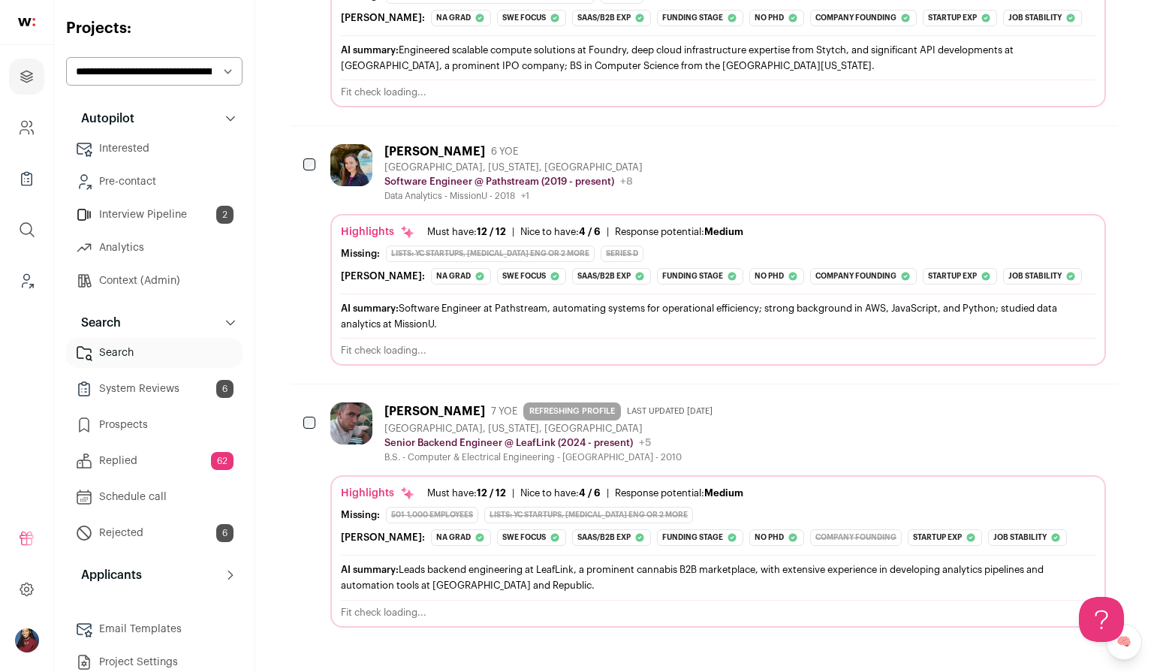
click at [463, 508] on div "501-1,000 employees" at bounding box center [432, 515] width 92 height 17
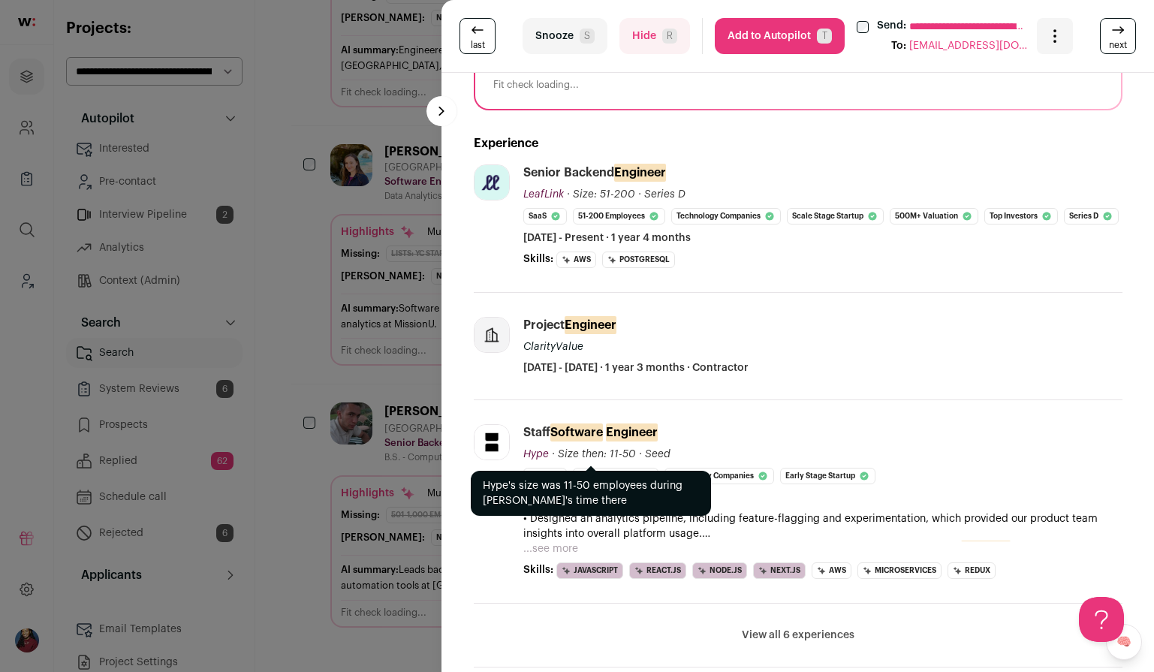
scroll to position [0, 0]
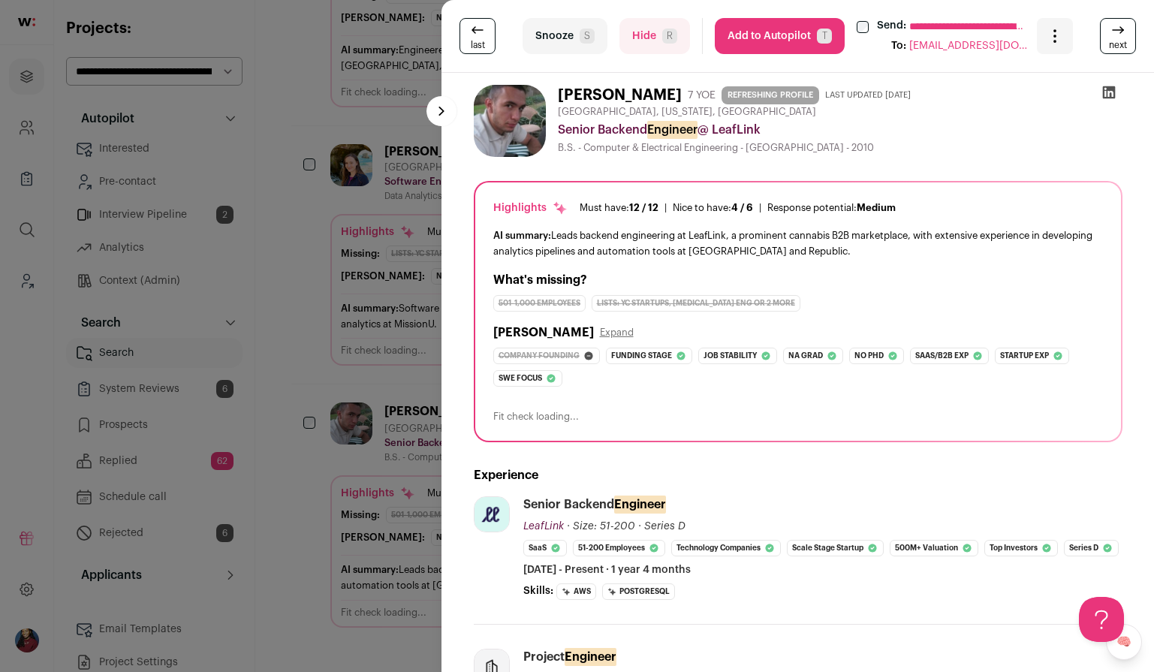
click at [439, 450] on div "**********" at bounding box center [577, 336] width 1154 height 672
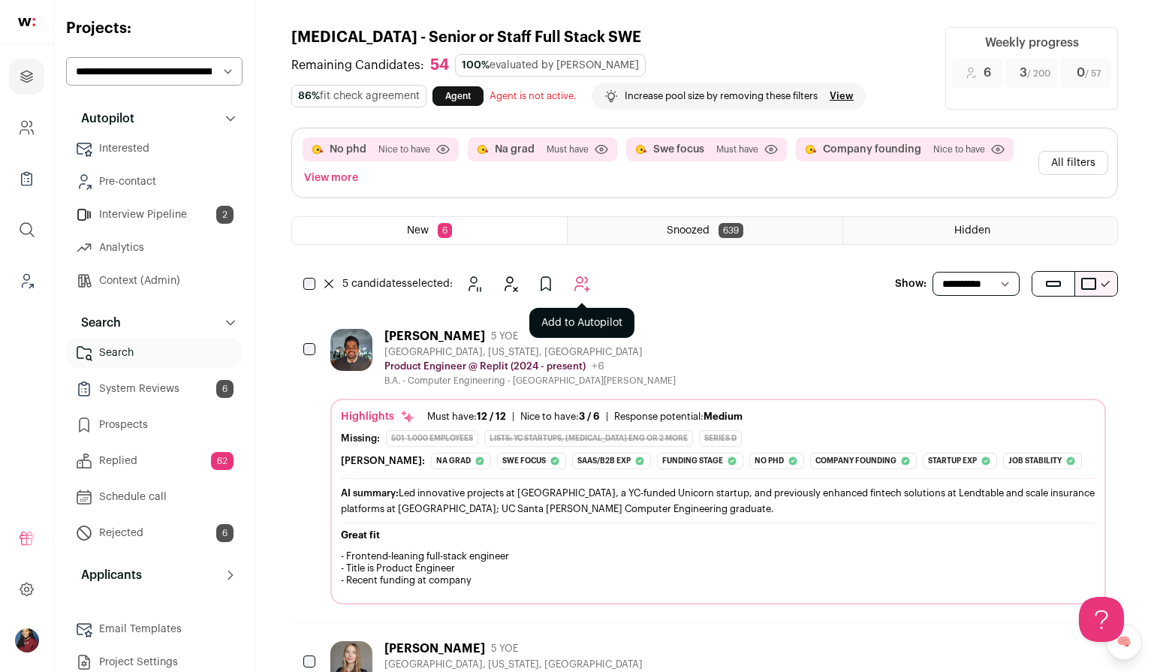
click at [574, 282] on icon "Add to Autopilot" at bounding box center [582, 284] width 18 height 18
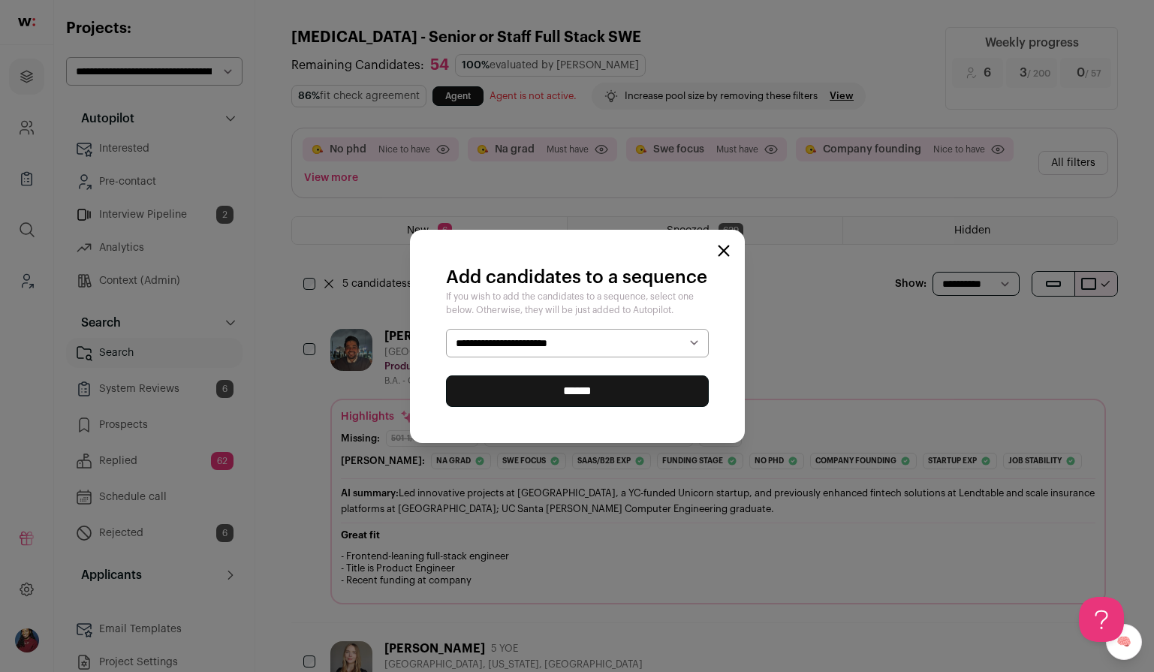
select select "*****"
click at [595, 396] on input "******" at bounding box center [577, 391] width 263 height 32
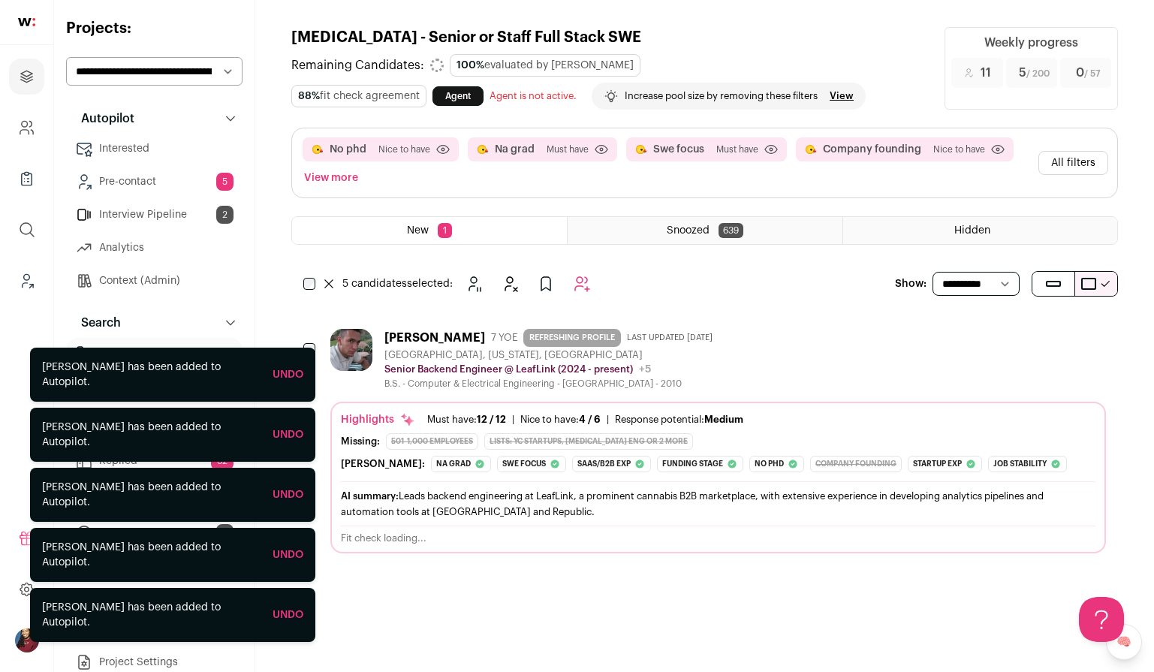
click at [1069, 166] on button "All filters" at bounding box center [1074, 163] width 70 height 24
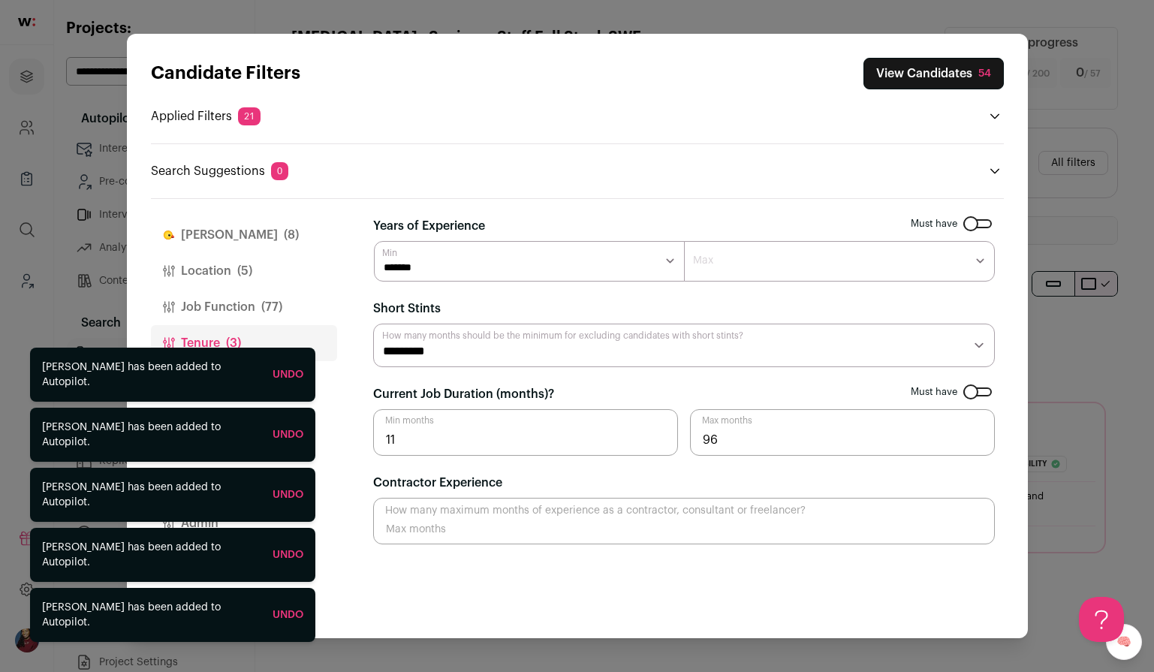
click at [459, 273] on select "******* ****** ******* ******* ******* ******* ******* ******* ******* ******* …" at bounding box center [529, 261] width 311 height 41
select select "*"
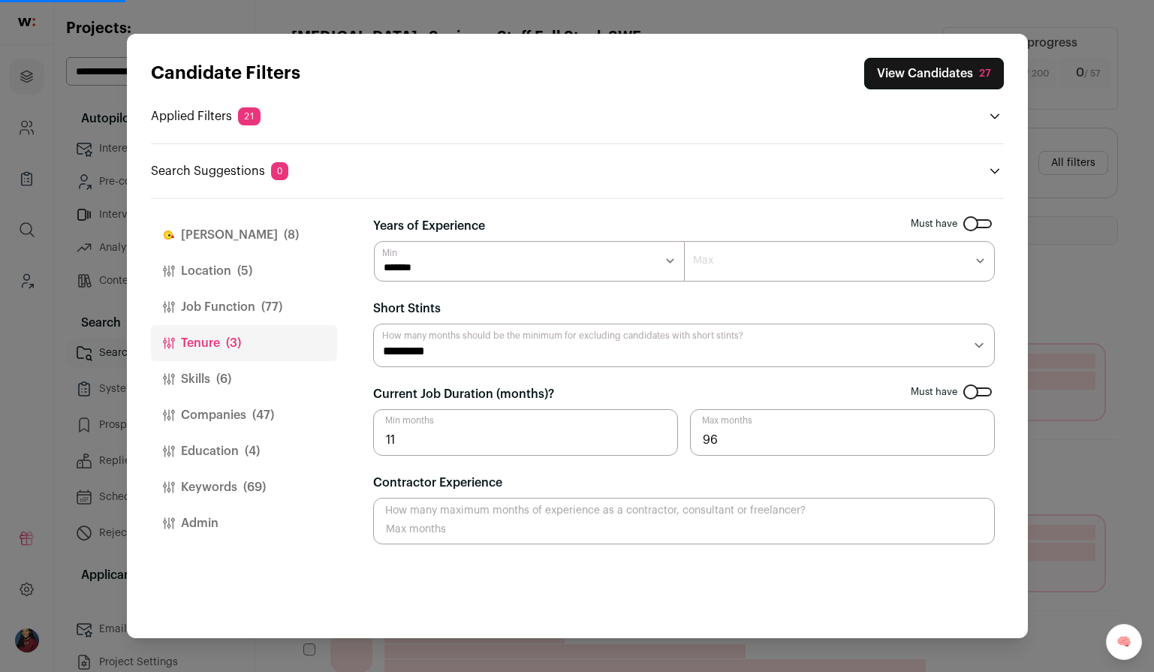
click at [232, 411] on button "Companies (47)" at bounding box center [244, 415] width 186 height 36
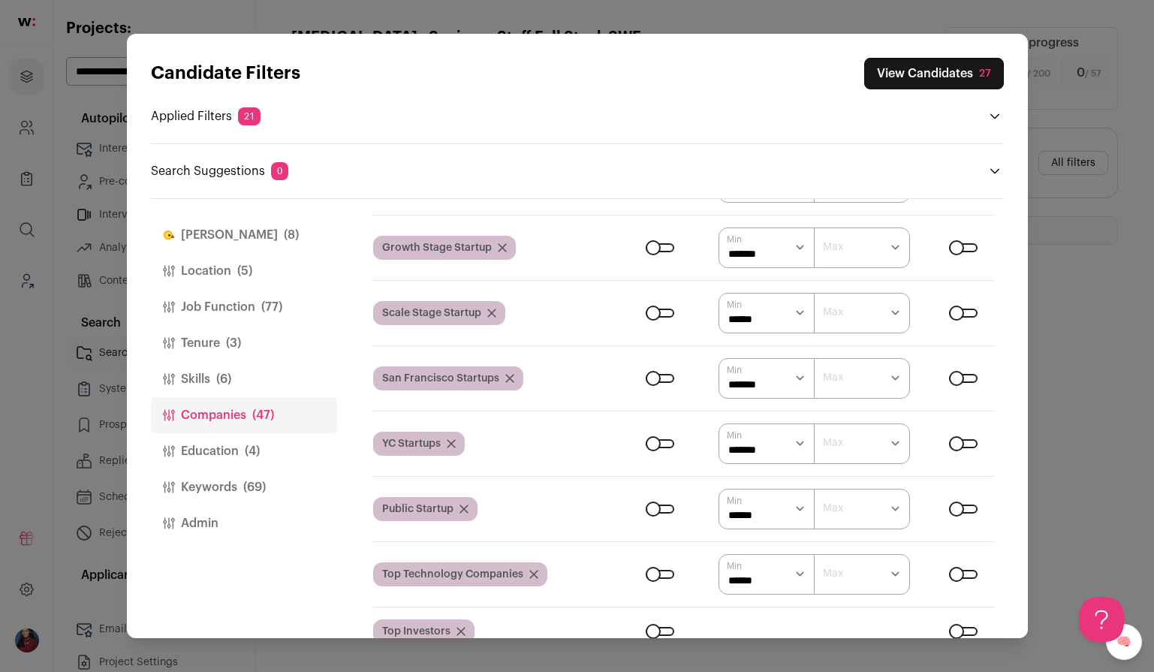
scroll to position [252, 0]
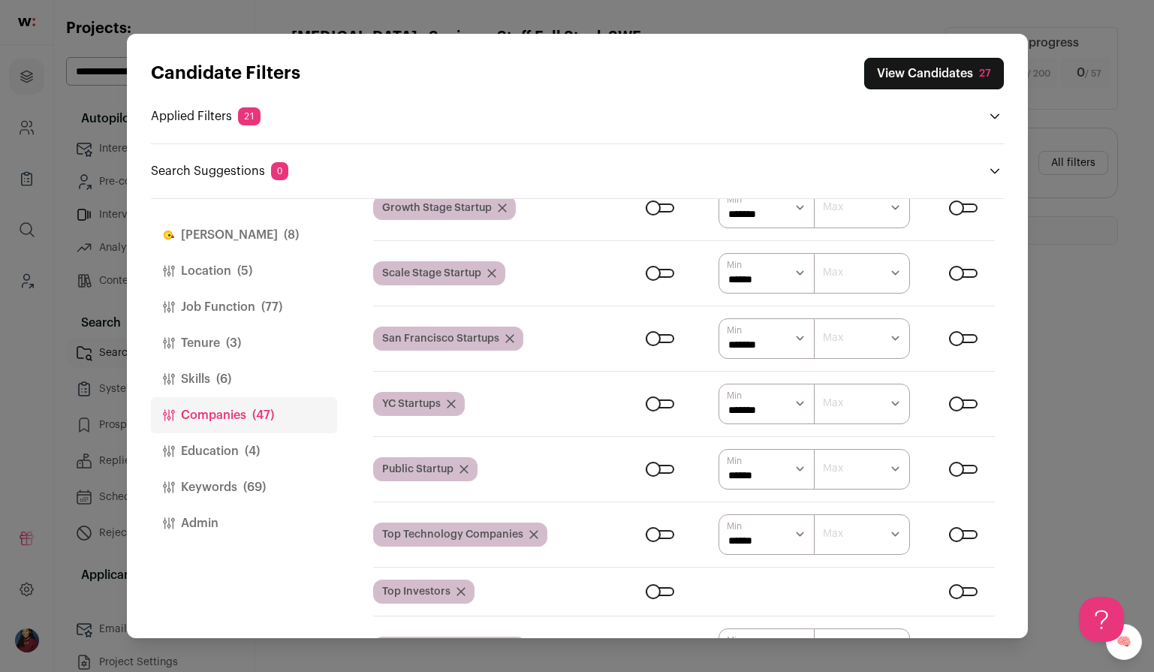
click at [663, 538] on div "Close modal via background" at bounding box center [660, 534] width 29 height 9
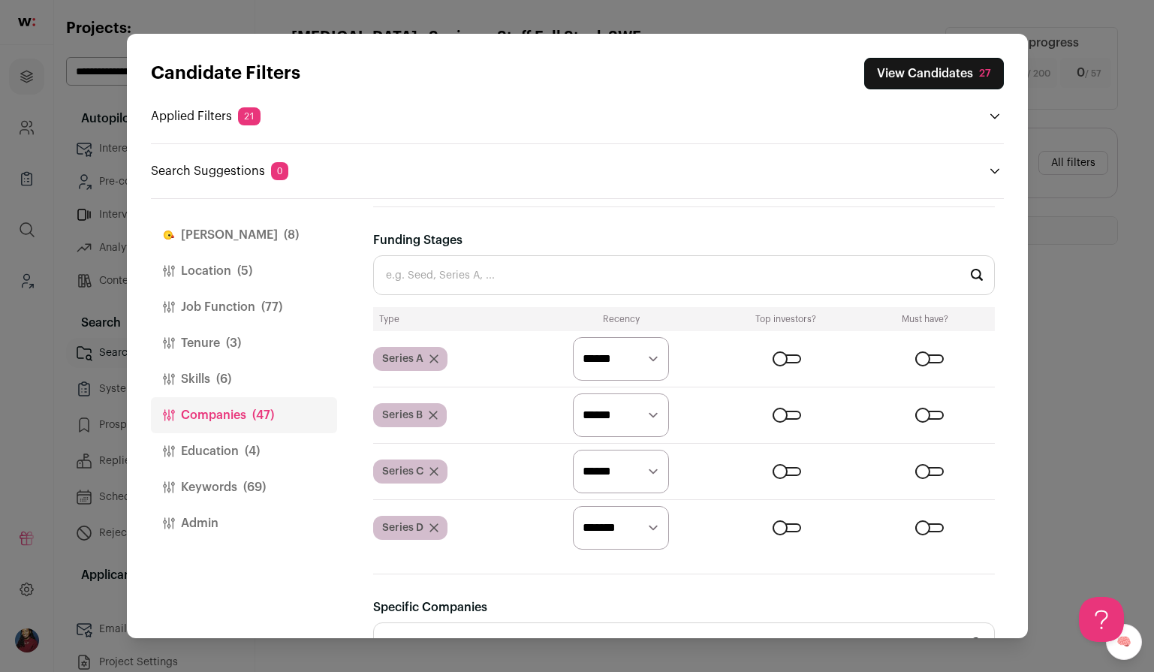
scroll to position [1927, 0]
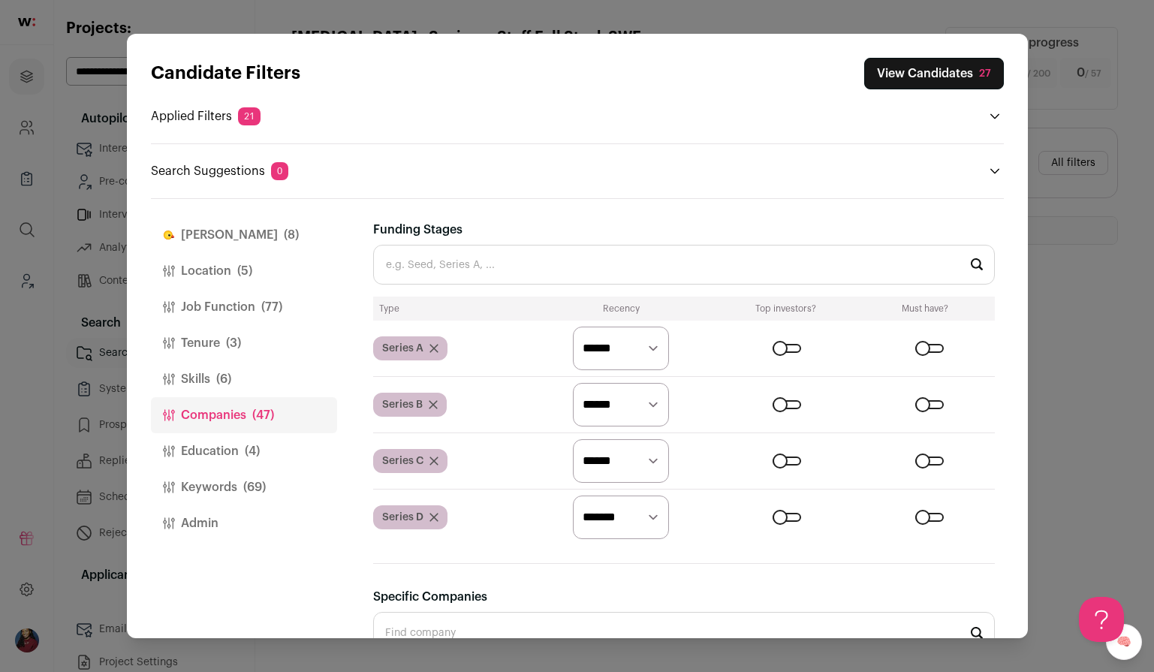
click at [640, 357] on select "********* ******* ******" at bounding box center [621, 349] width 96 height 44
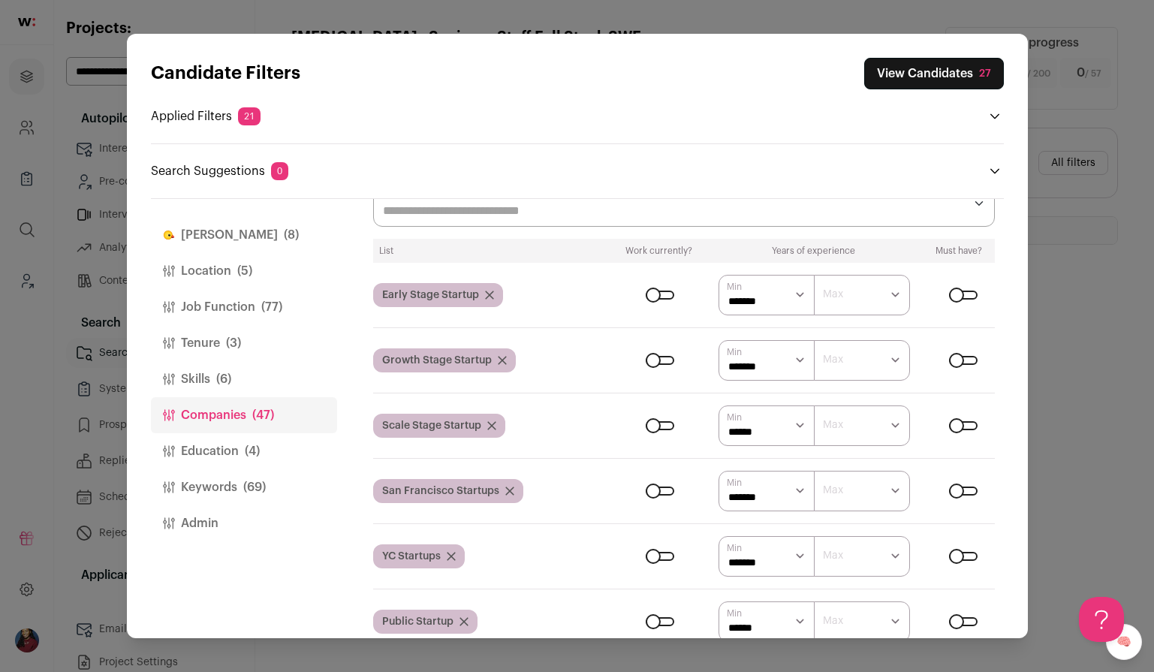
scroll to position [103, 0]
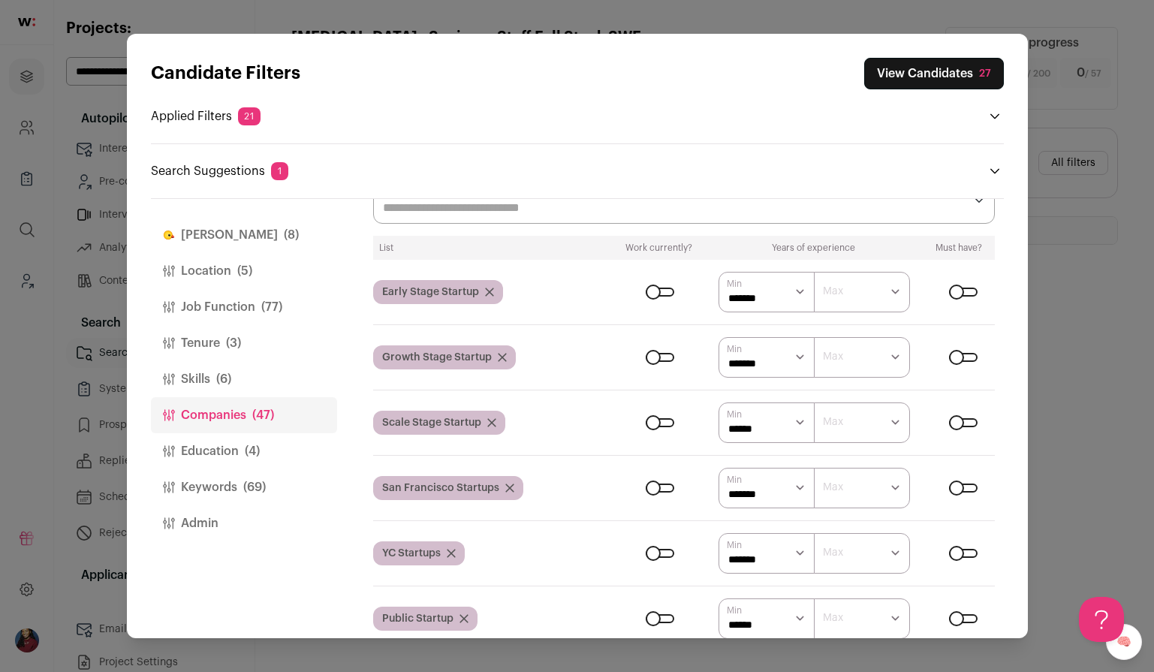
click at [664, 487] on div "Close modal via background" at bounding box center [660, 488] width 29 height 9
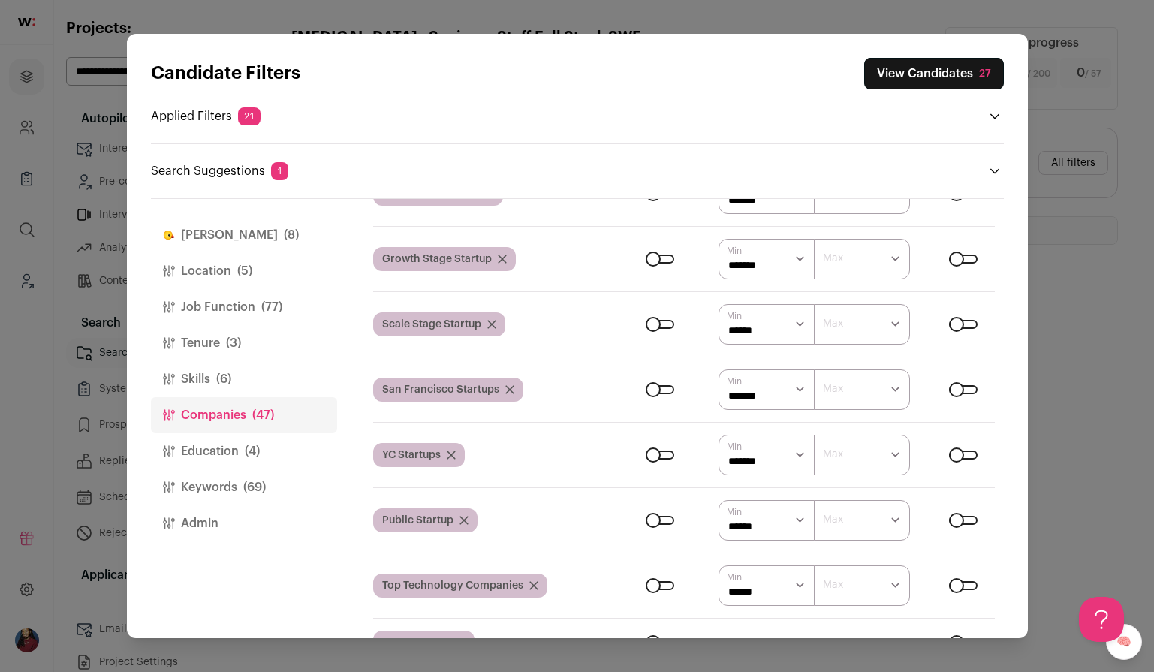
scroll to position [0, 0]
click at [662, 525] on div "Close modal via background" at bounding box center [660, 520] width 29 height 9
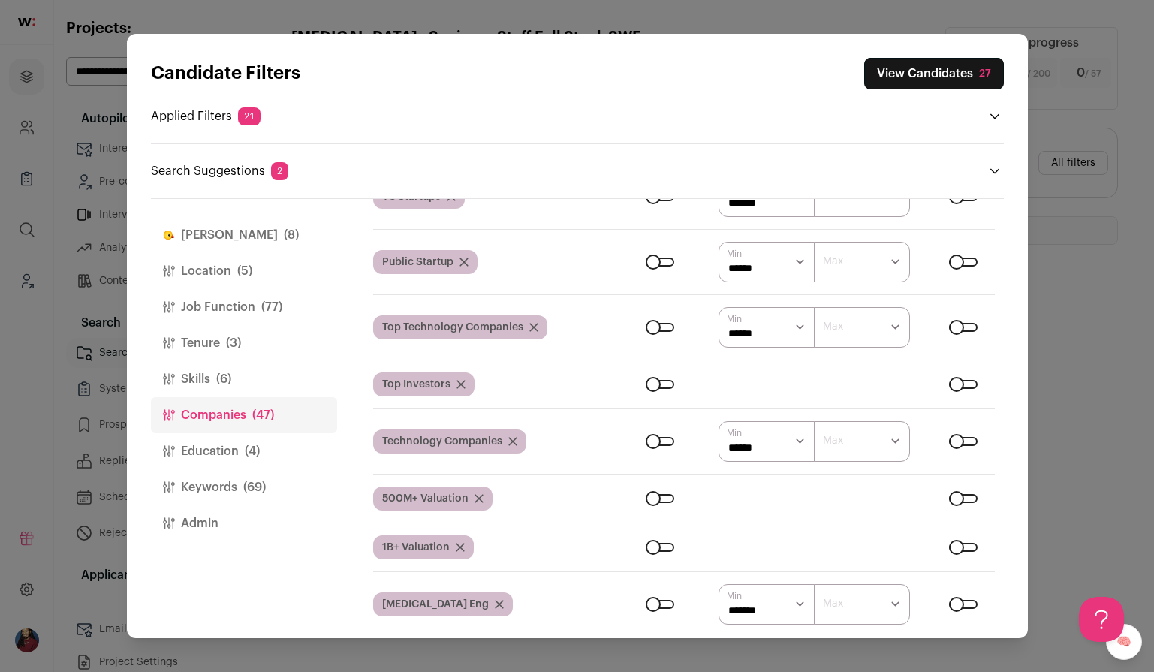
click at [933, 71] on button "View Candidates 27" at bounding box center [934, 74] width 140 height 32
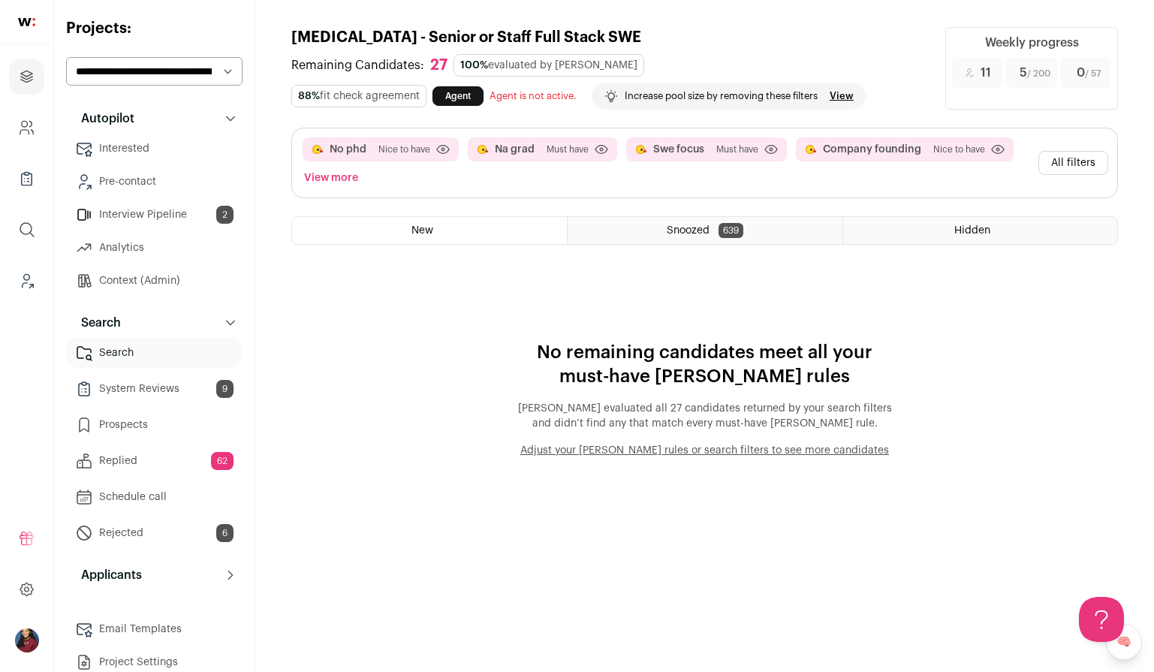
click at [208, 68] on select "**********" at bounding box center [154, 71] width 176 height 29
select select "*****"
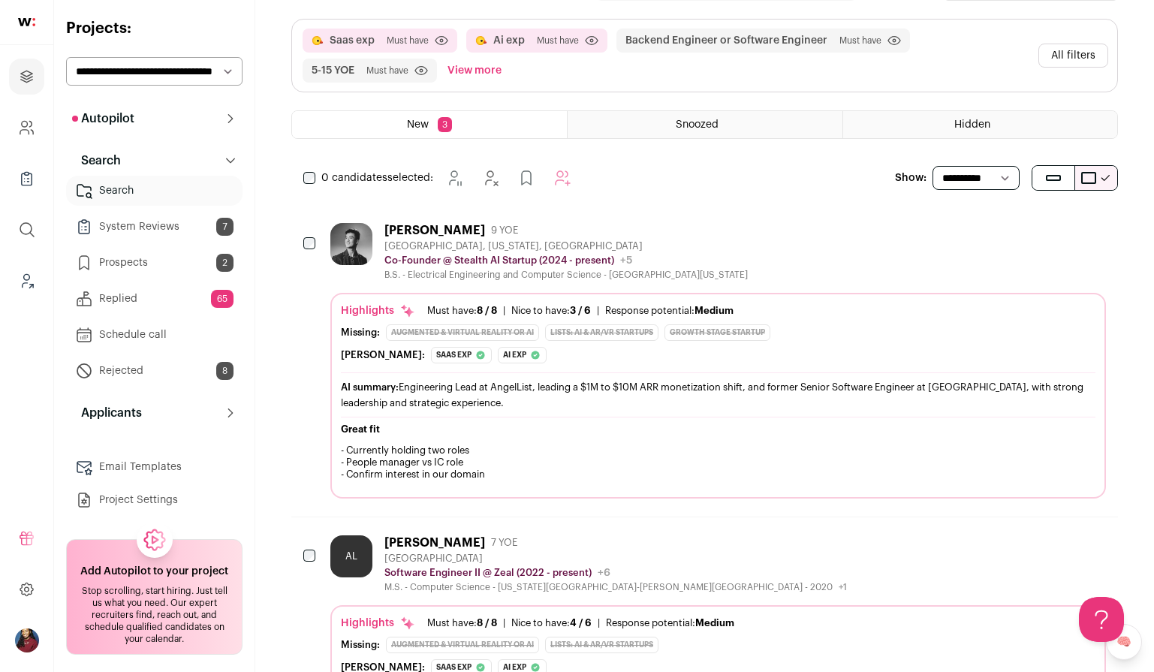
scroll to position [107, 0]
click at [566, 439] on div "Great fit - Currently holding two roles - People manager vs IC role - Confirm i…" at bounding box center [718, 453] width 755 height 57
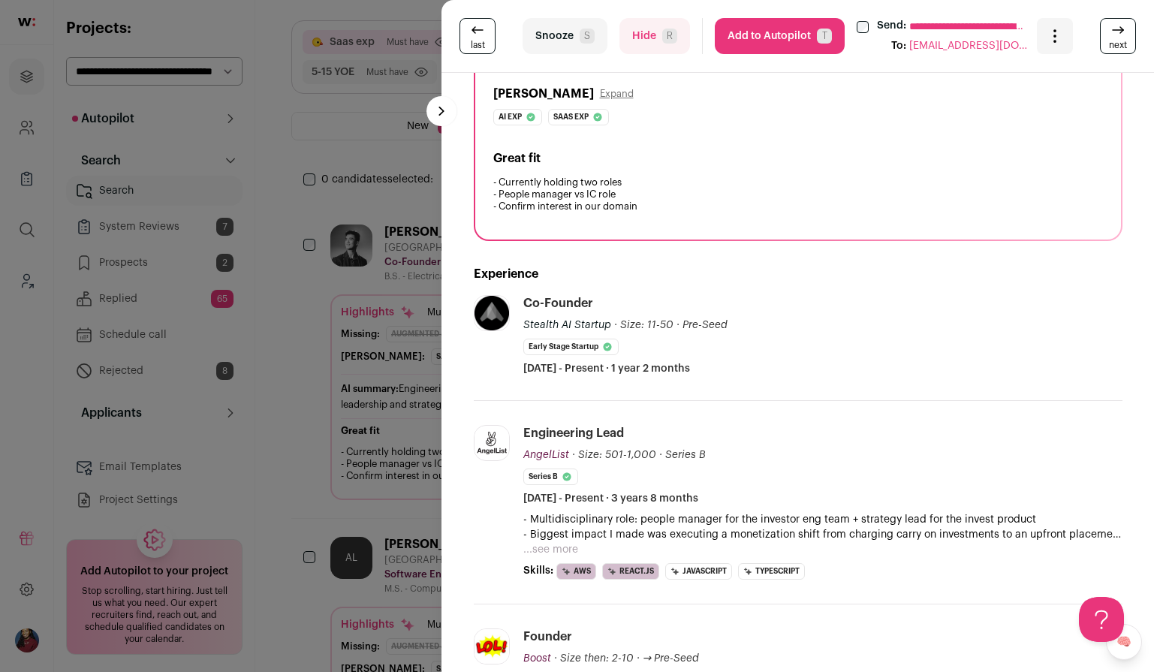
scroll to position [282, 0]
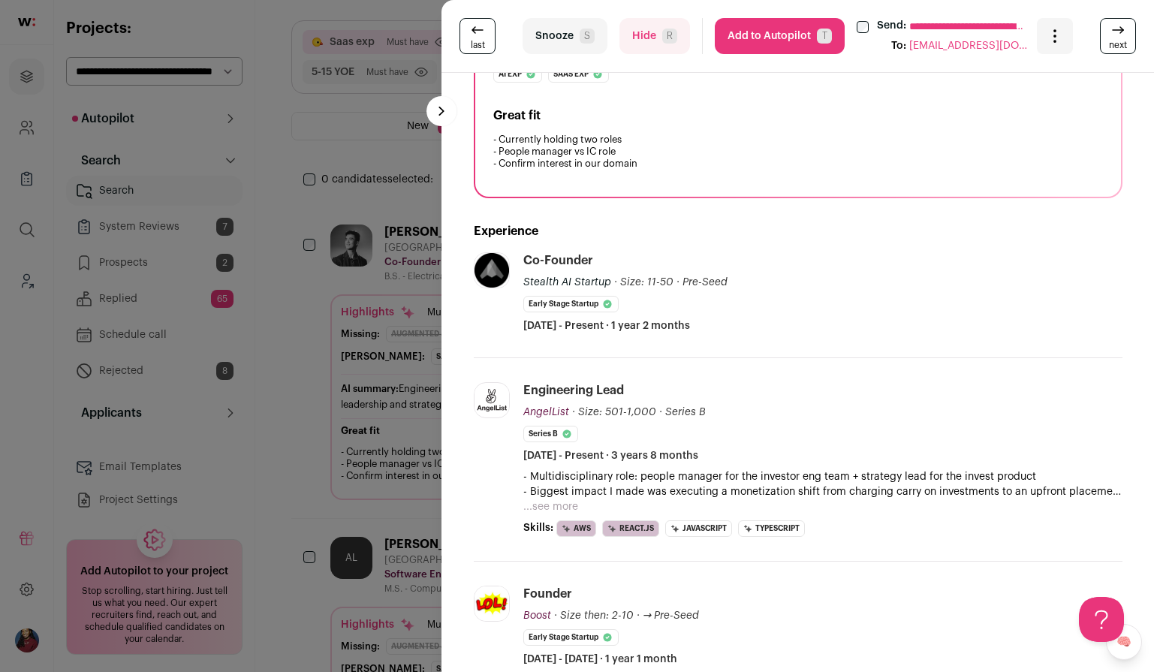
click at [381, 386] on div "**********" at bounding box center [577, 336] width 1154 height 672
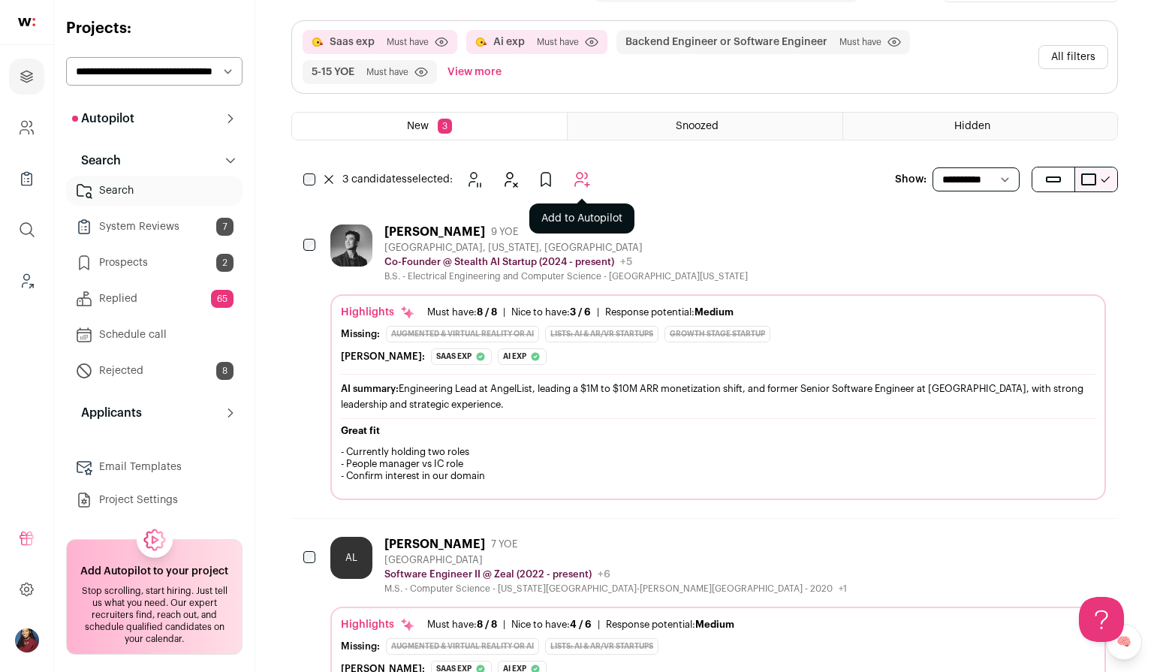
click at [586, 179] on icon "Add to Autopilot" at bounding box center [582, 180] width 14 height 14
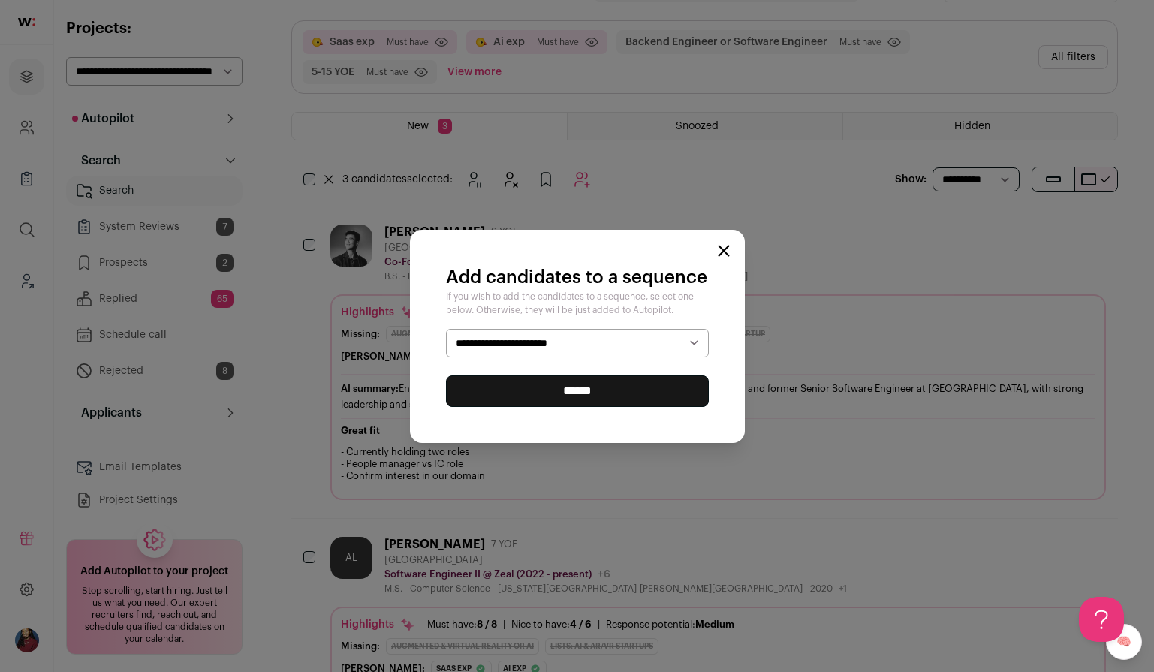
select select "*****"
click at [585, 394] on input "******" at bounding box center [577, 391] width 263 height 32
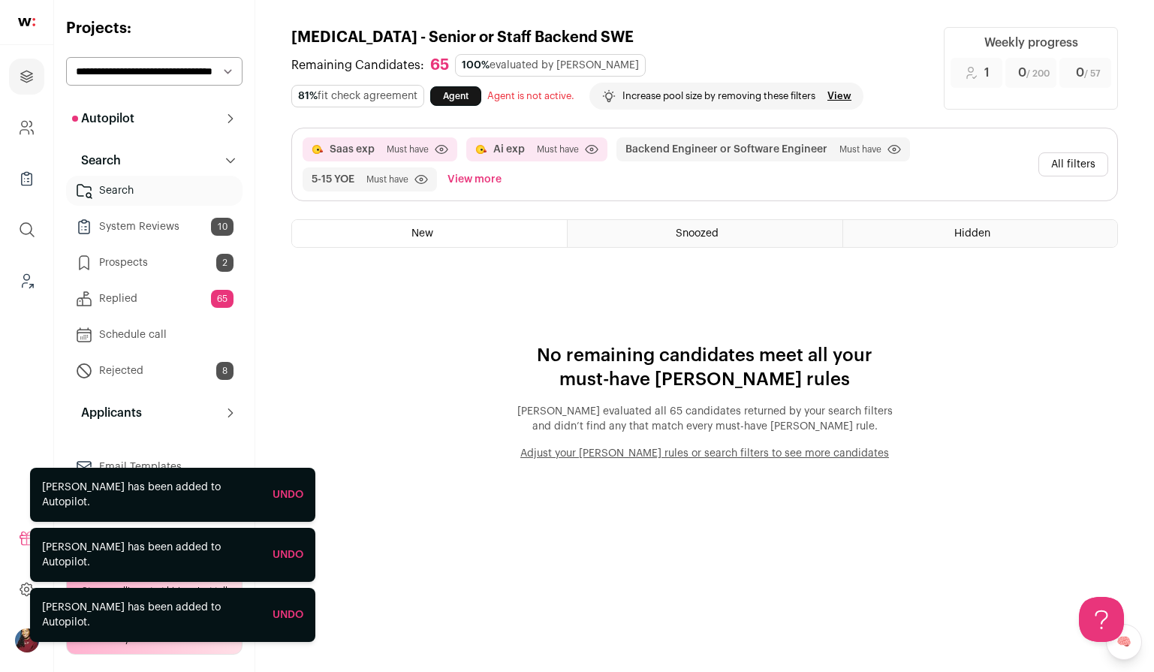
scroll to position [0, 0]
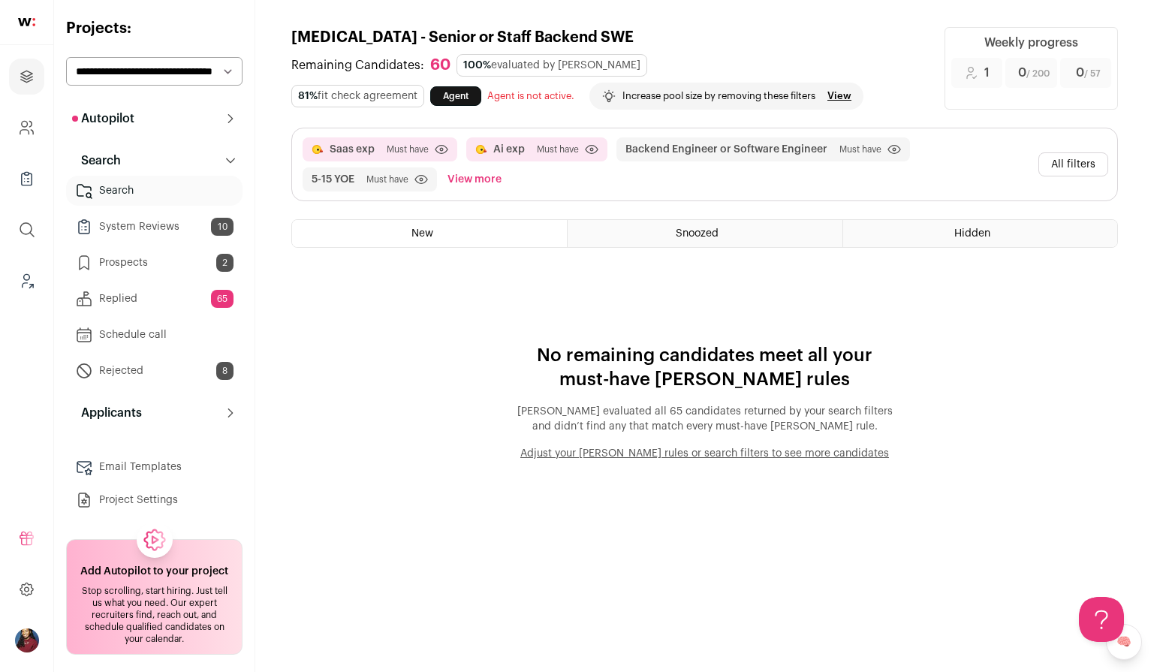
click at [1064, 155] on button "All filters" at bounding box center [1074, 164] width 70 height 24
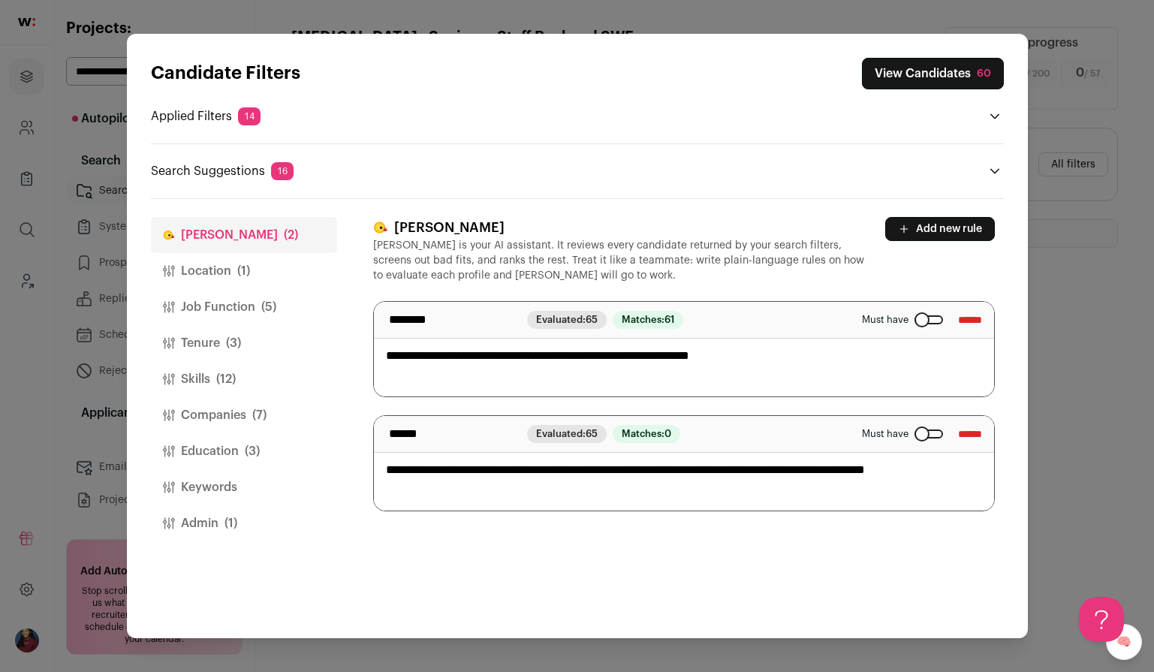
click at [976, 79] on button "View Candidates 60" at bounding box center [933, 74] width 142 height 32
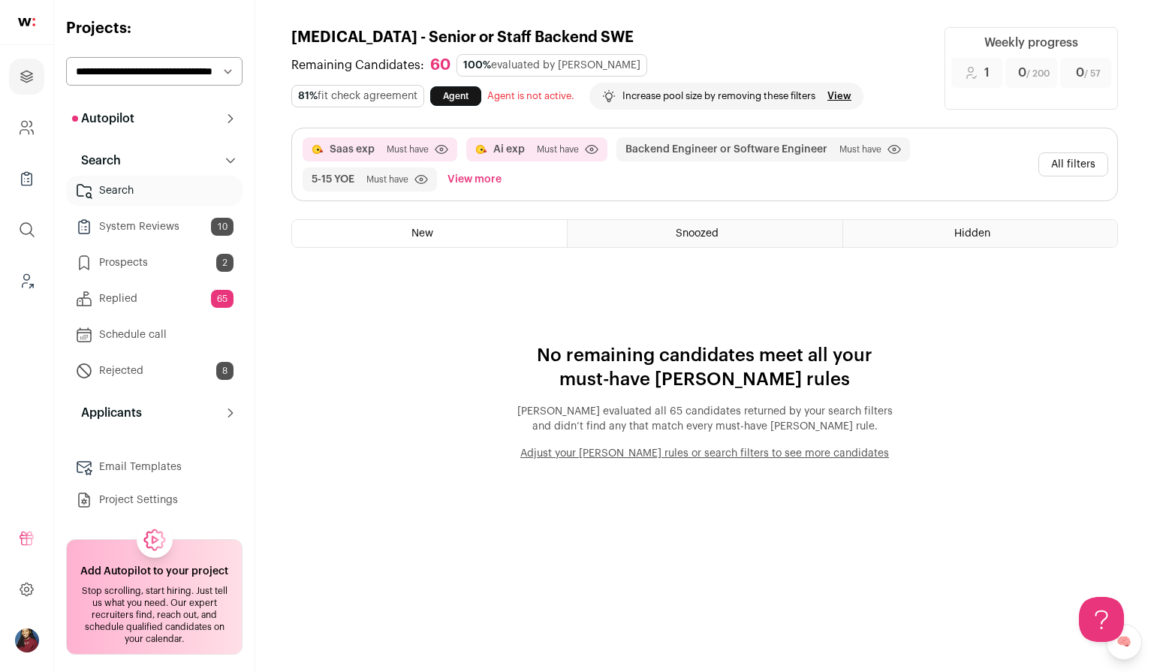
click at [196, 72] on select "**********" at bounding box center [154, 71] width 176 height 29
select select "*****"
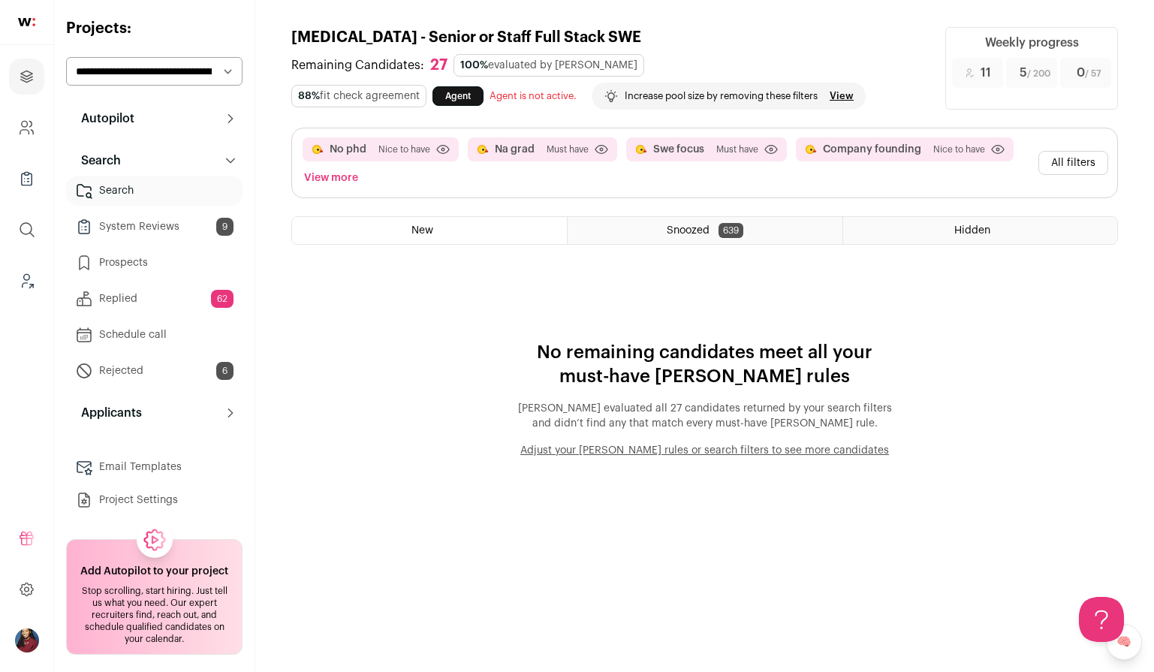
click at [209, 223] on link "System Reviews 9" at bounding box center [154, 227] width 176 height 30
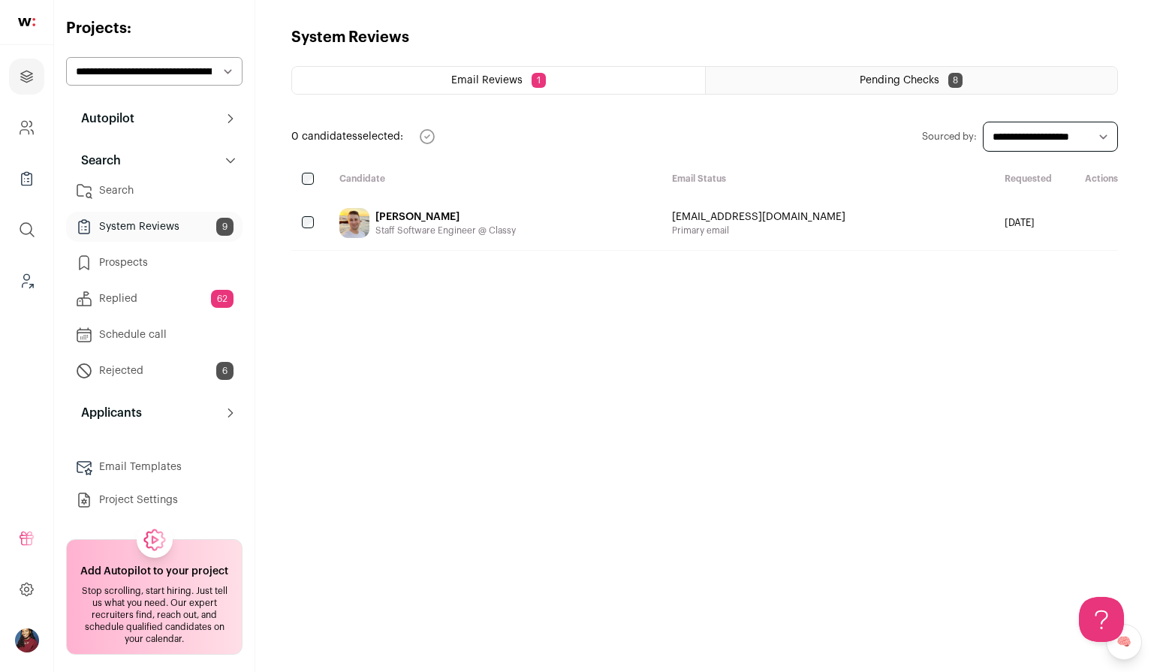
click at [378, 235] on div "Staff Software Engineer @ Classy" at bounding box center [445, 231] width 140 height 12
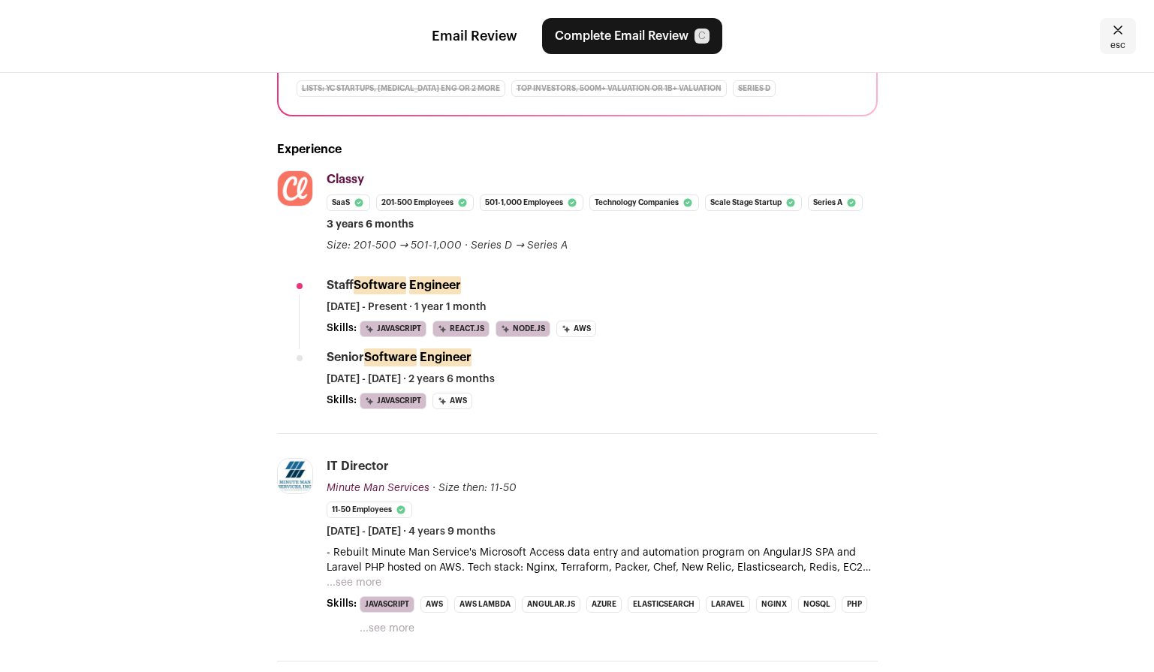
scroll to position [255, 0]
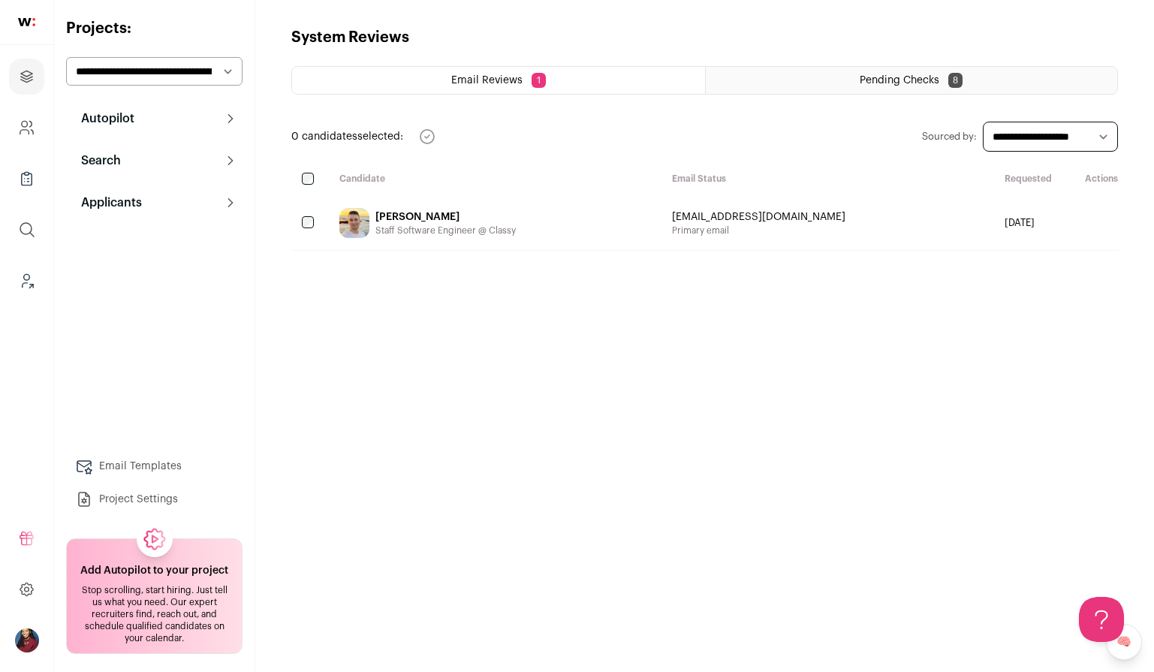
click at [179, 131] on button "Autopilot" at bounding box center [154, 119] width 176 height 30
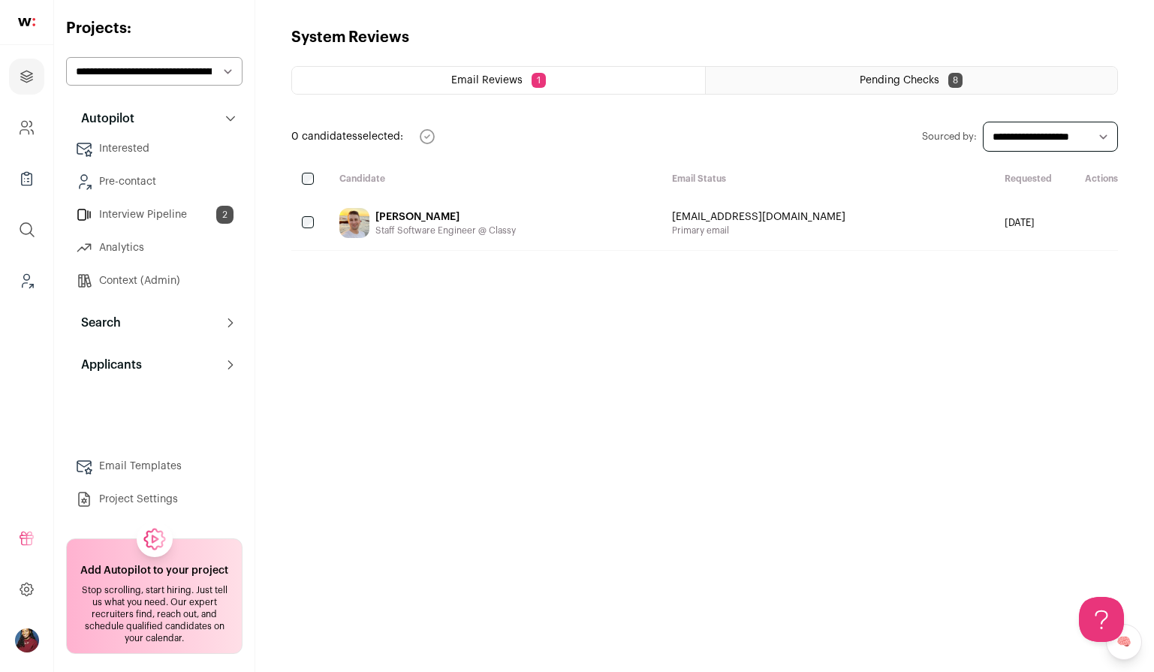
click at [148, 323] on button "Search" at bounding box center [154, 323] width 176 height 30
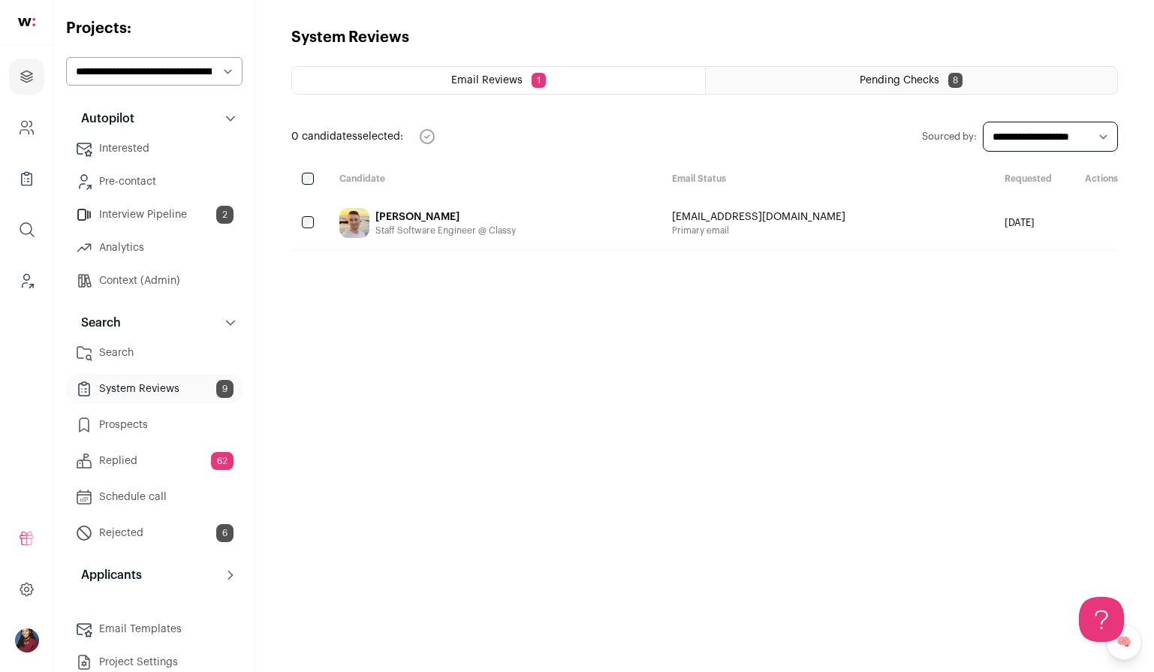
click at [176, 336] on button "Search" at bounding box center [154, 323] width 176 height 30
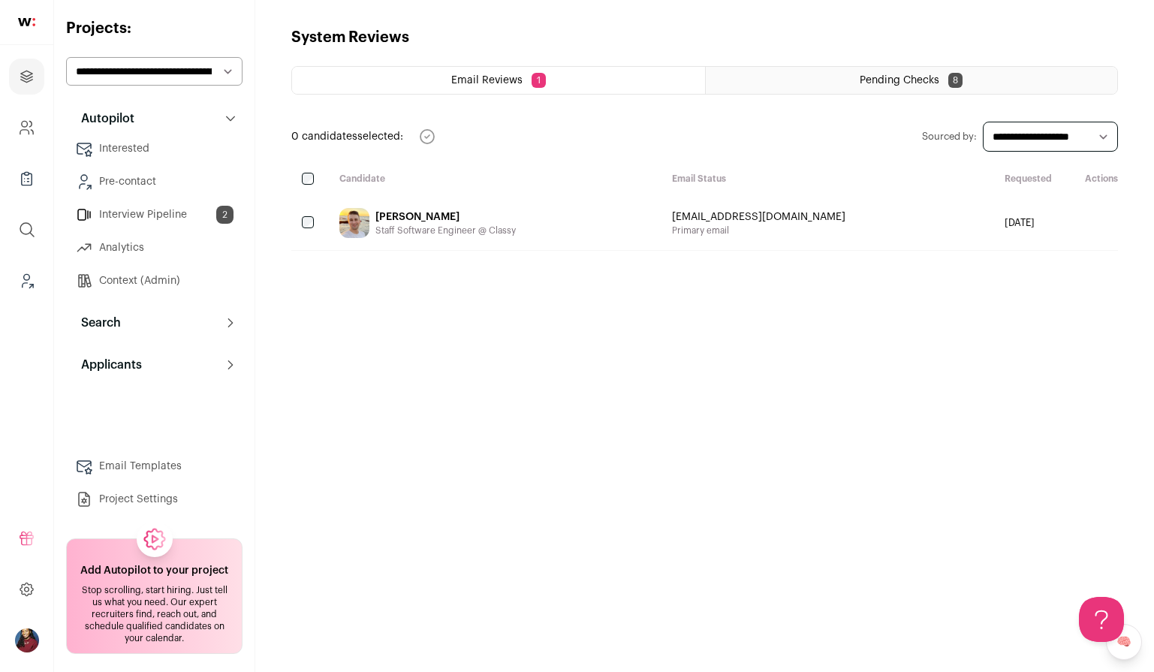
click at [172, 352] on button "Applicants" at bounding box center [154, 365] width 176 height 30
click at [172, 327] on button "Search" at bounding box center [154, 323] width 176 height 30
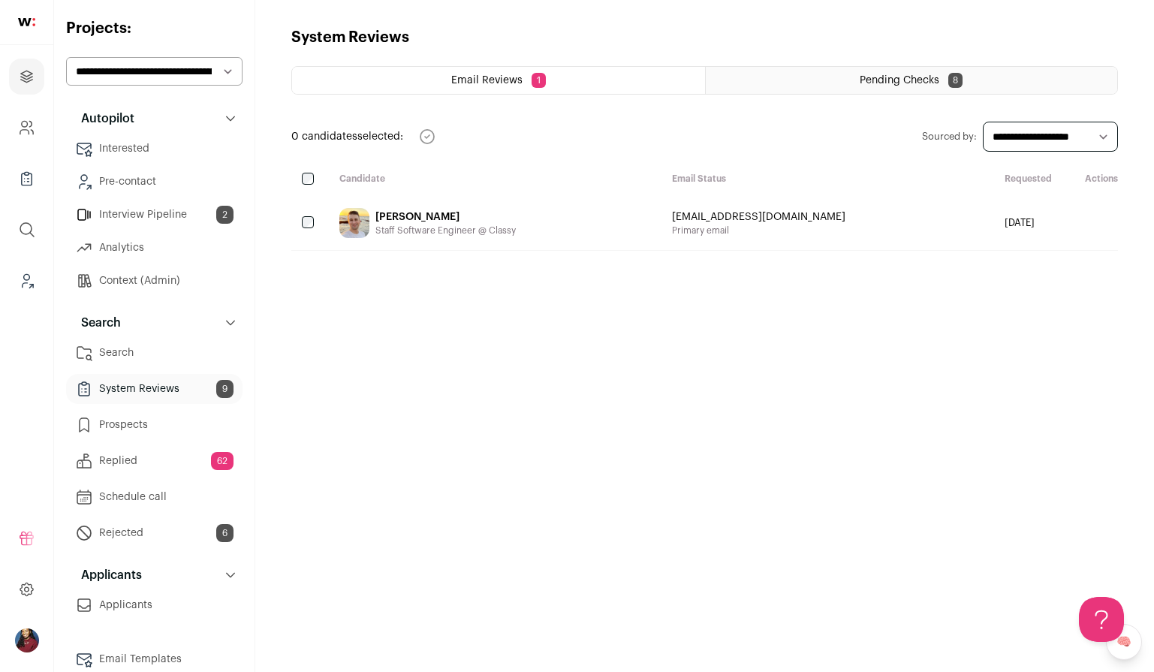
click at [169, 347] on link "Search" at bounding box center [154, 353] width 176 height 30
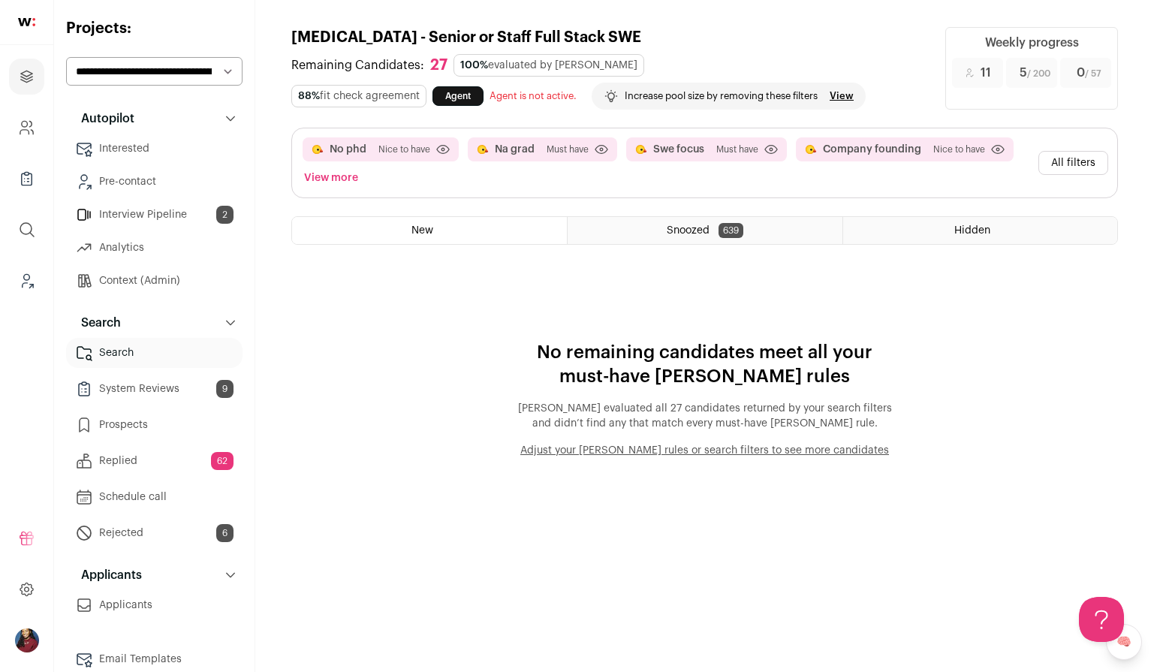
click at [1042, 165] on button "All filters" at bounding box center [1074, 163] width 70 height 24
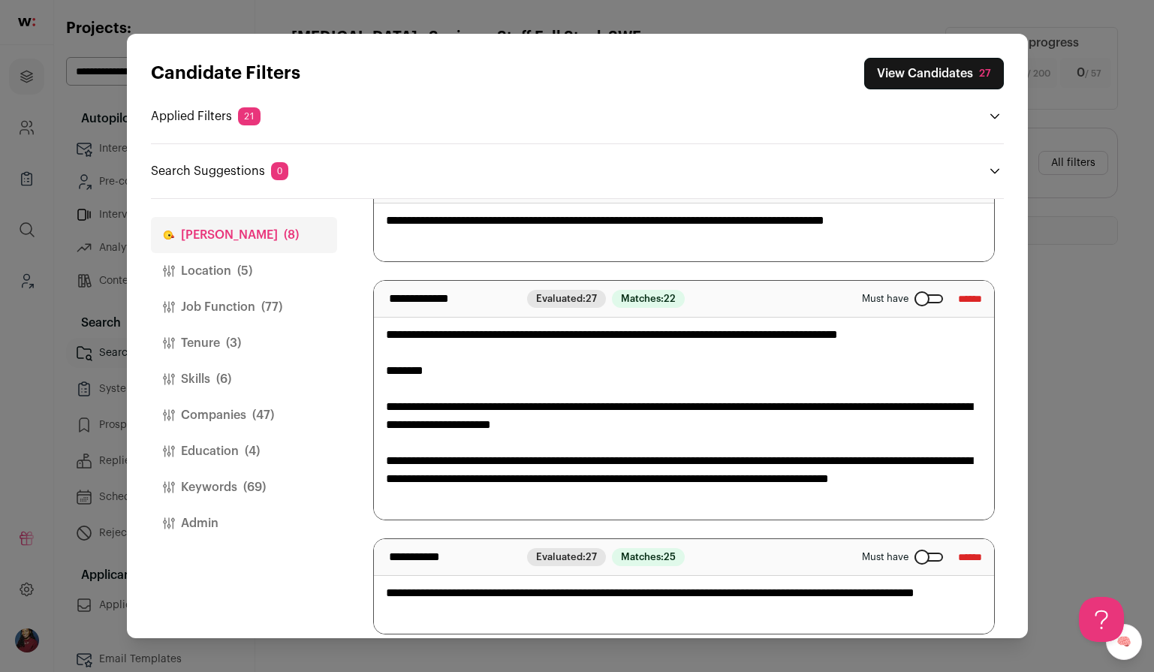
scroll to position [651, 0]
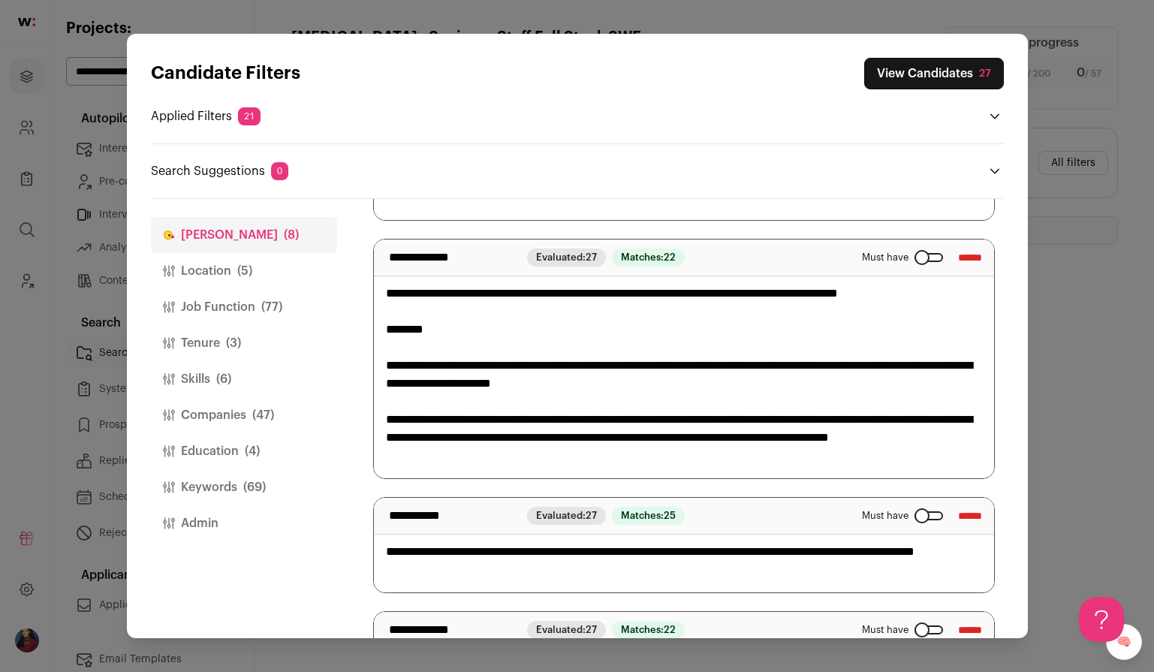
click at [254, 263] on button "Location (5)" at bounding box center [244, 271] width 186 height 36
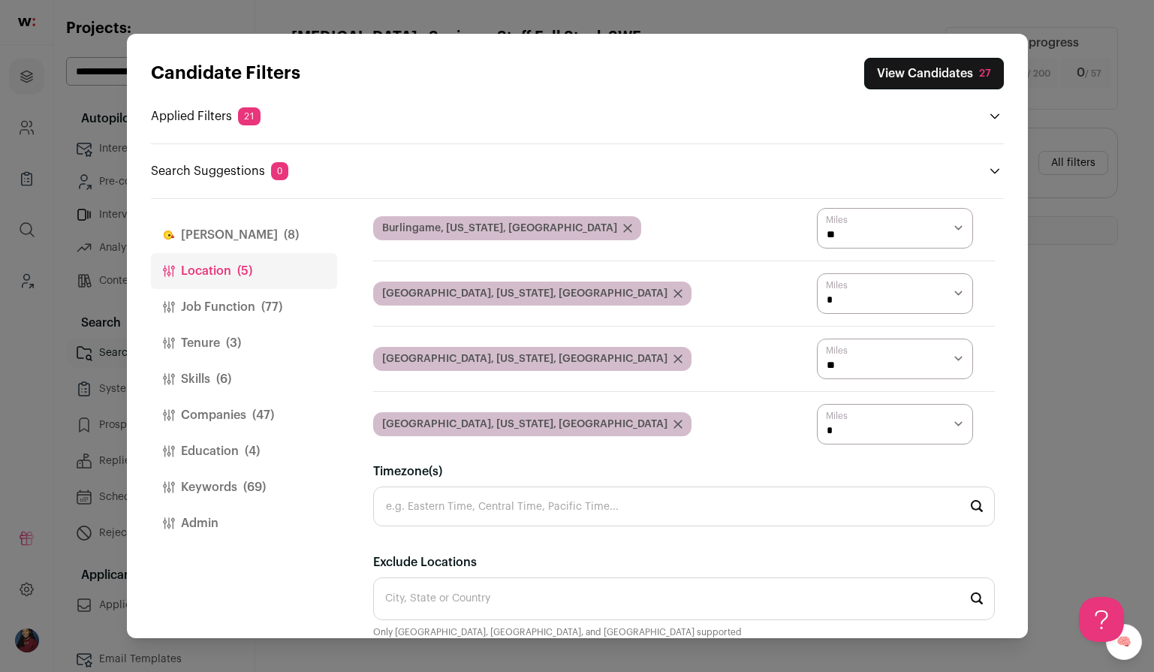
scroll to position [0, 0]
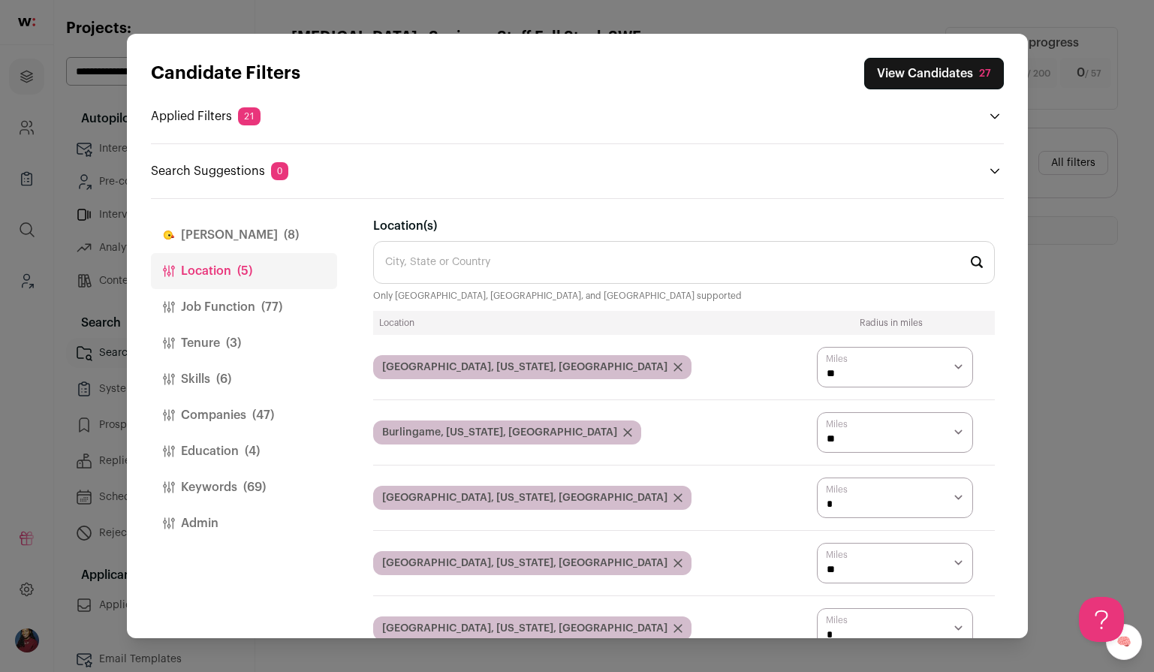
click at [274, 307] on span "(77)" at bounding box center [271, 307] width 21 height 18
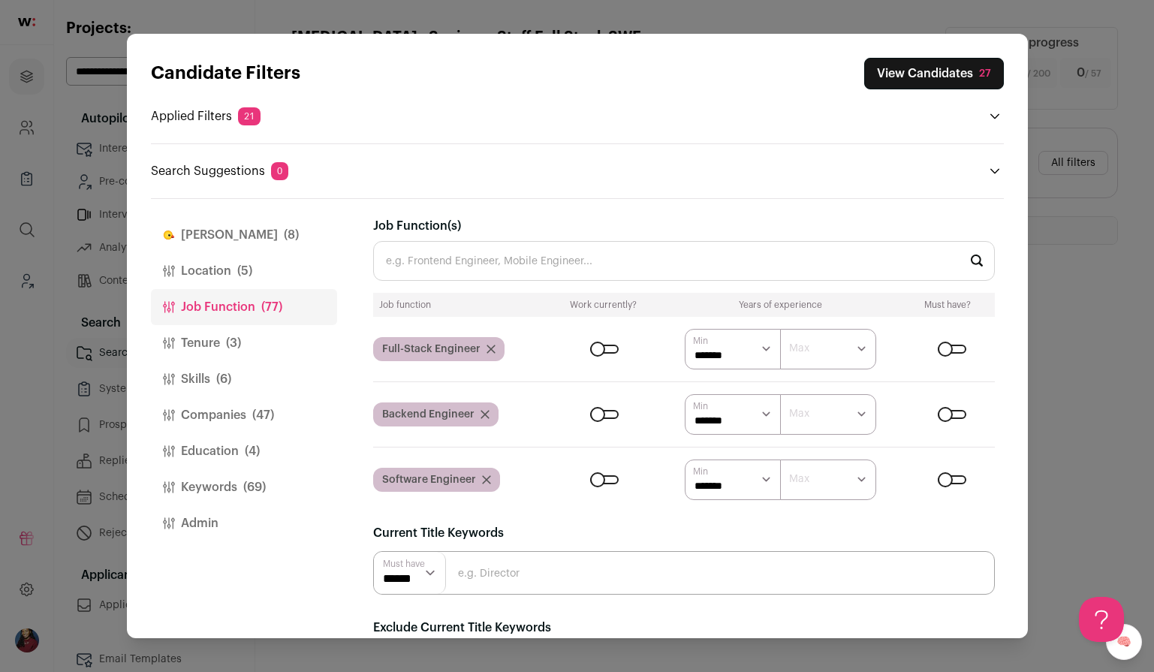
click at [286, 330] on button "Tenure (3)" at bounding box center [244, 343] width 186 height 36
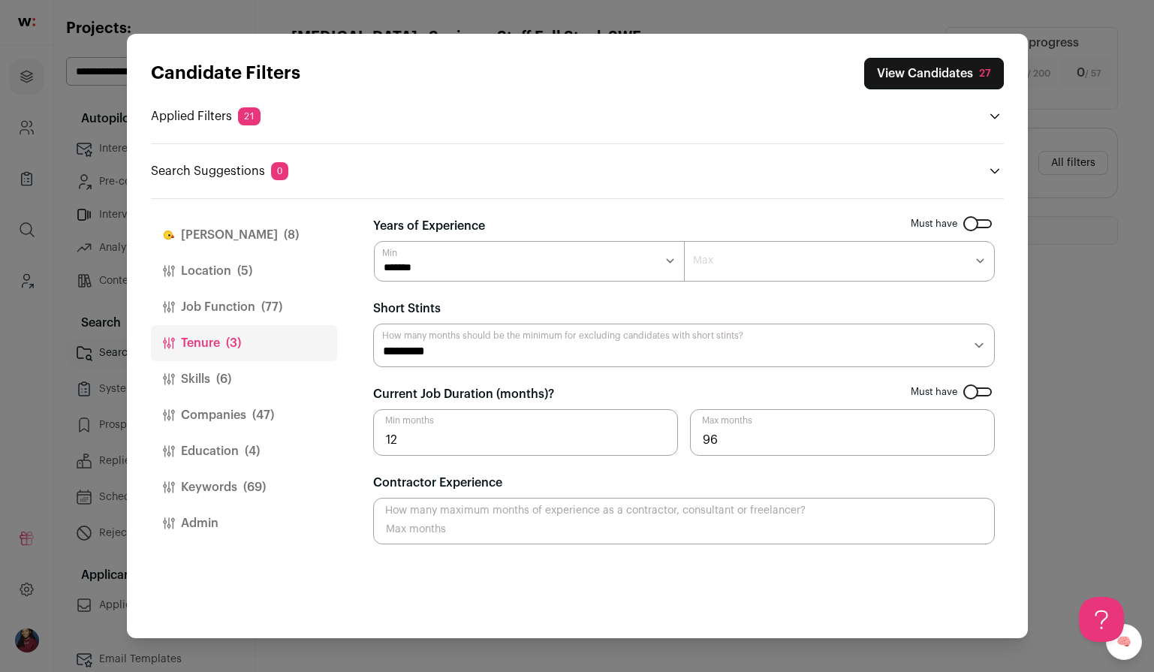
type input "12"
click at [657, 435] on input "12" at bounding box center [525, 432] width 305 height 47
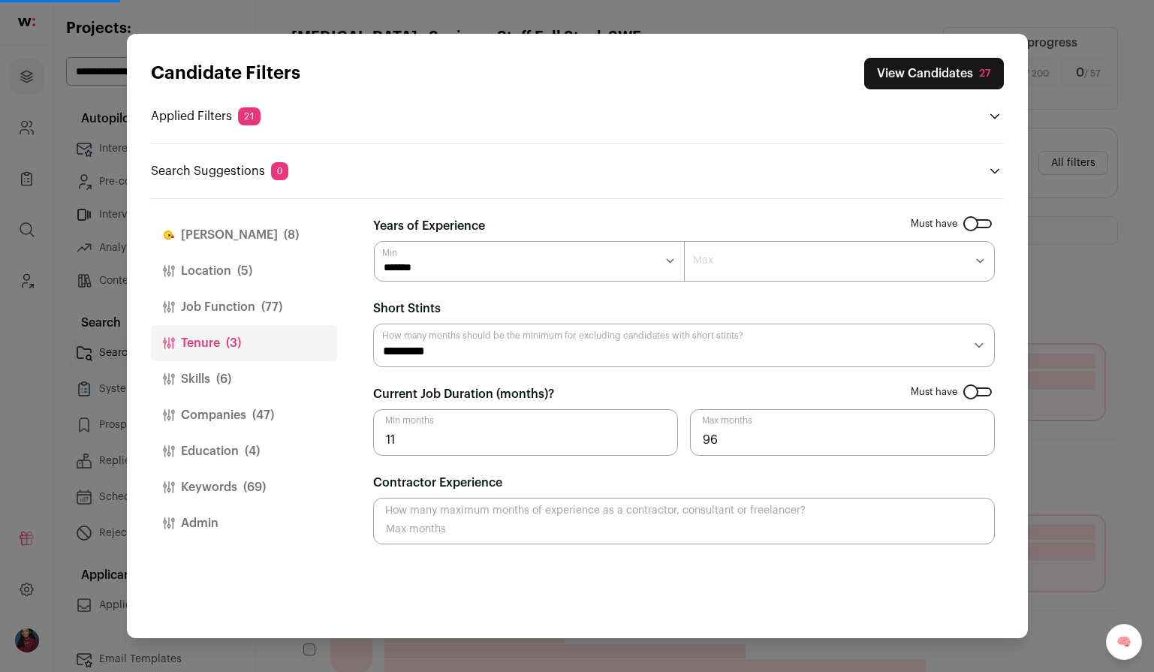
type input "11"
click at [659, 447] on input "11" at bounding box center [525, 432] width 305 height 47
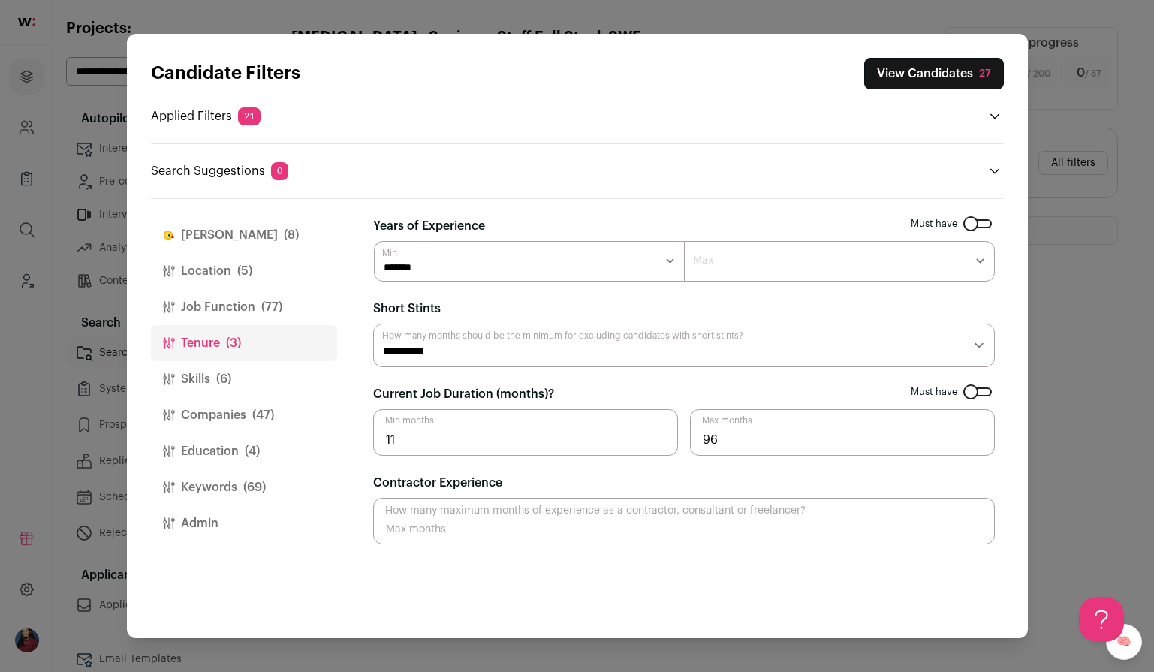
click at [237, 302] on button "Job Function (77)" at bounding box center [244, 307] width 186 height 36
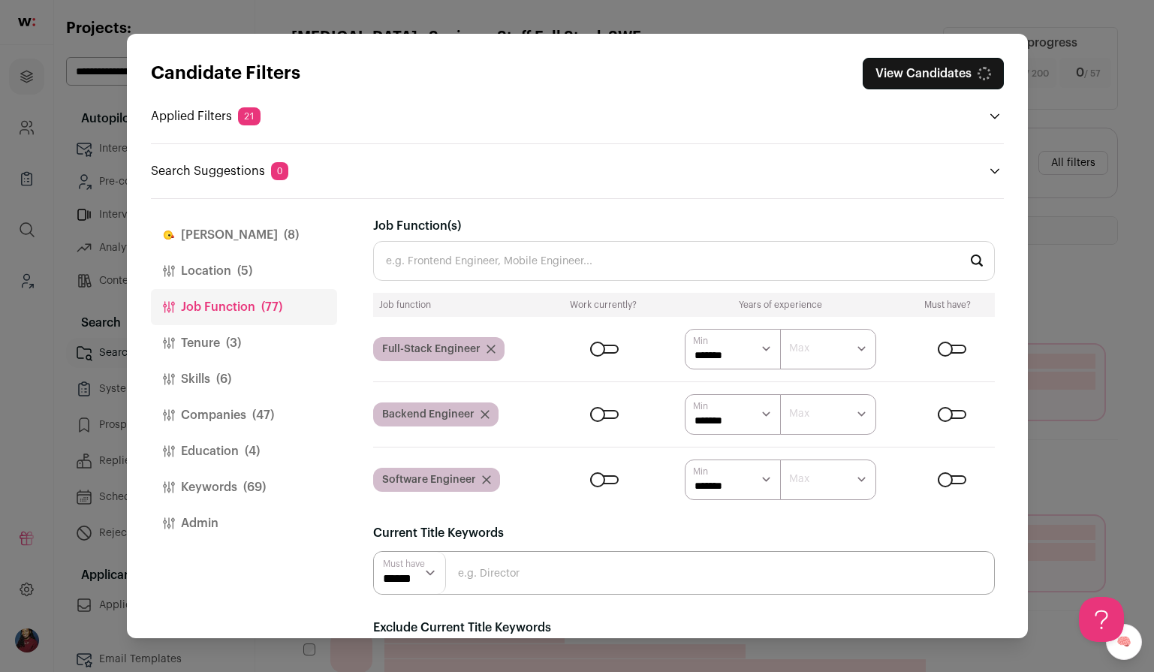
click at [233, 272] on button "Location (5)" at bounding box center [244, 271] width 186 height 36
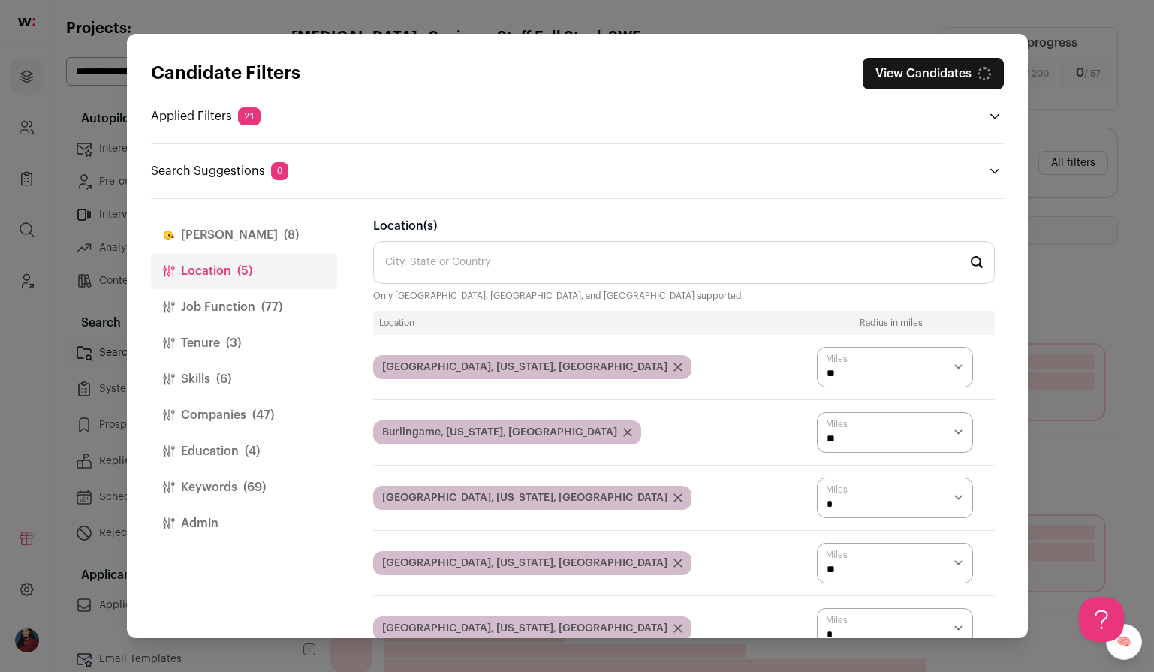
scroll to position [39, 0]
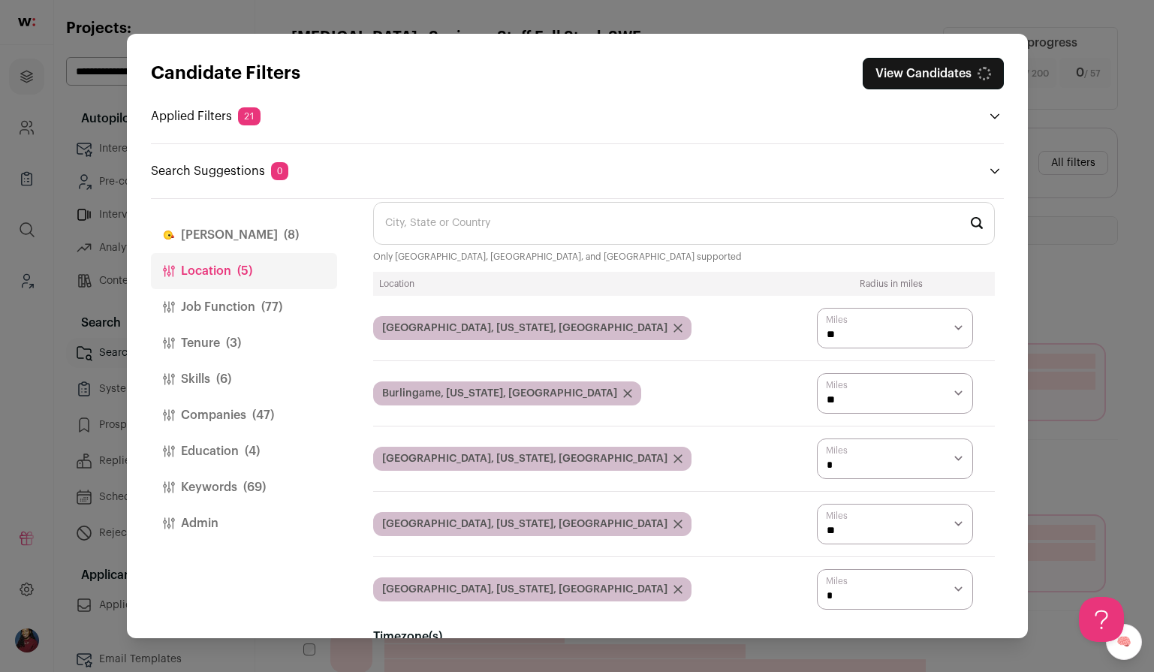
click at [236, 225] on button "Finch (8)" at bounding box center [244, 235] width 186 height 36
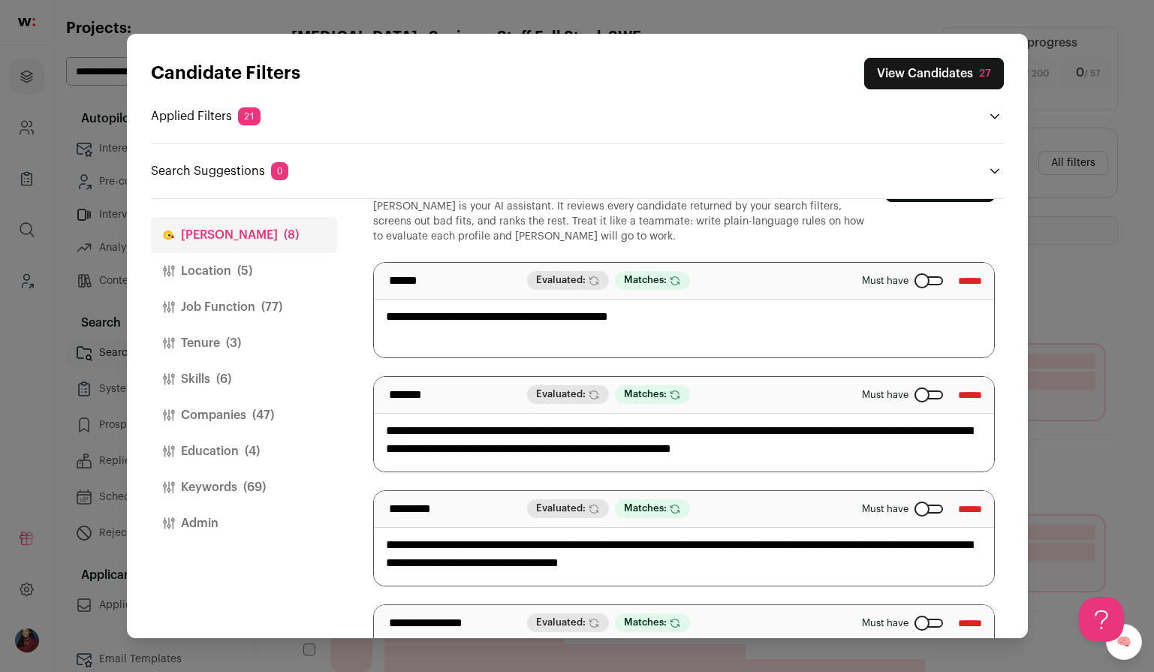
click at [256, 338] on button "Tenure (3)" at bounding box center [244, 343] width 186 height 36
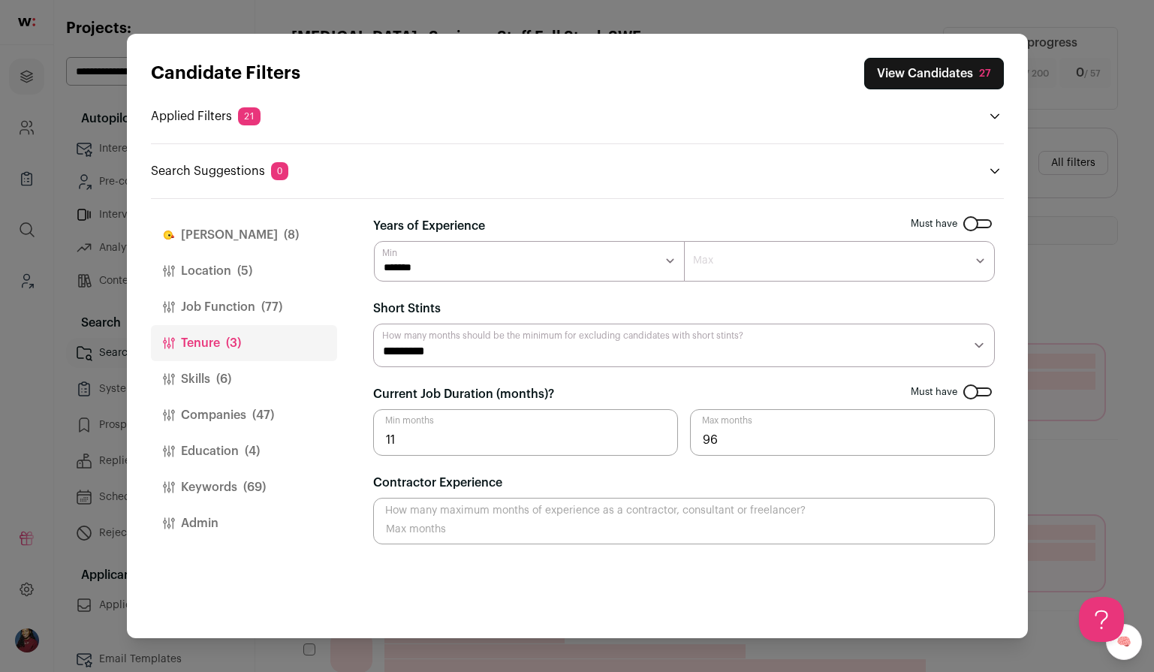
scroll to position [0, 0]
click at [258, 383] on button "Skills (6)" at bounding box center [244, 379] width 186 height 36
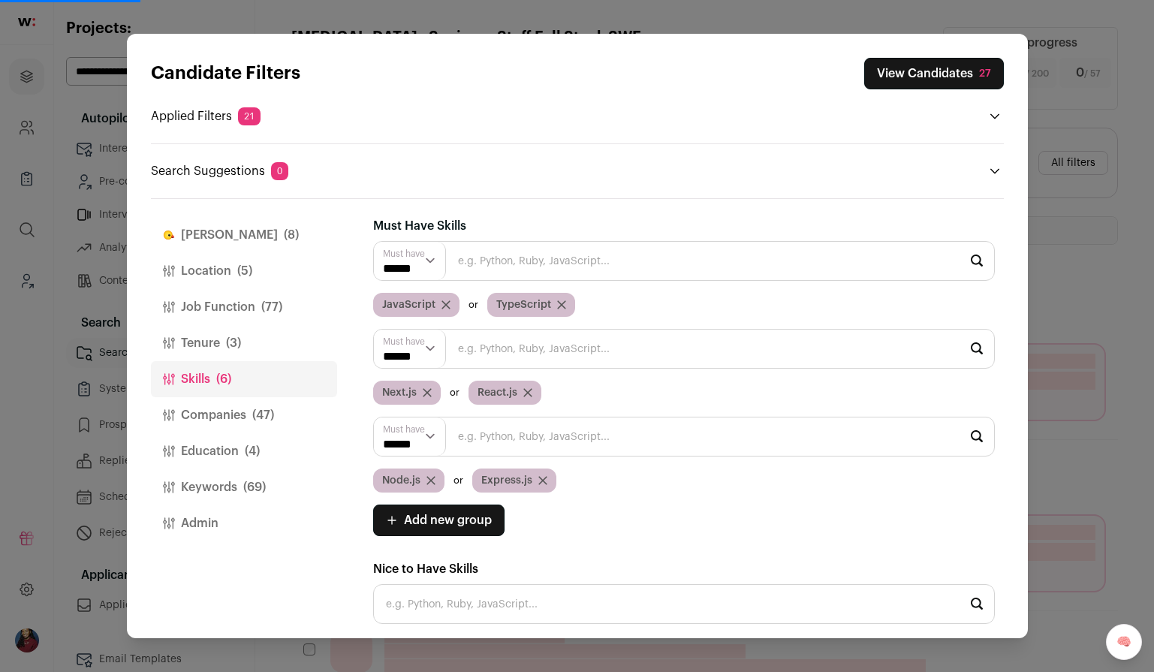
click at [992, 169] on icon "Close modal via background" at bounding box center [995, 171] width 12 height 12
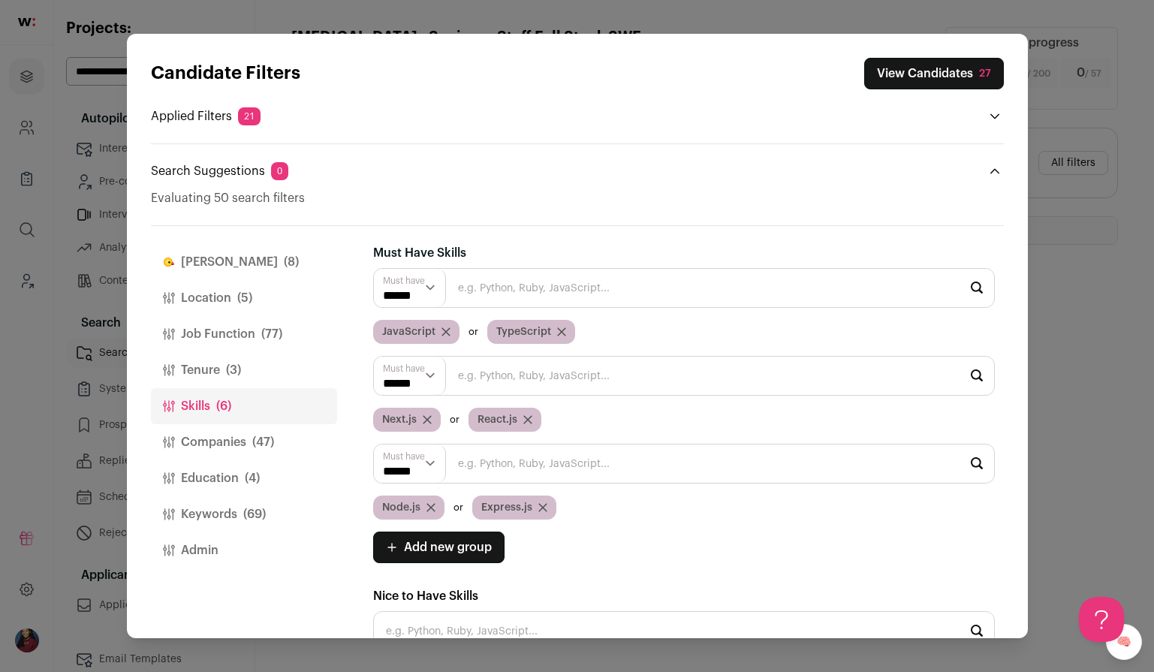
click at [992, 169] on icon "Close modal via background" at bounding box center [995, 171] width 12 height 12
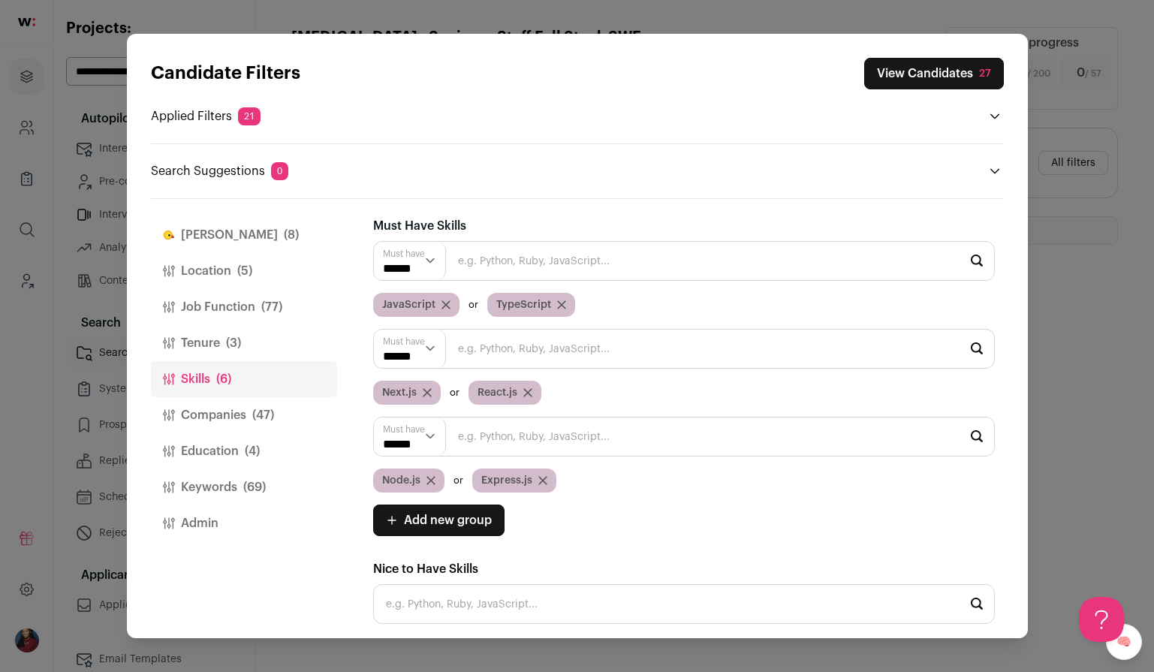
click at [945, 78] on button "View Candidates 27" at bounding box center [934, 74] width 140 height 32
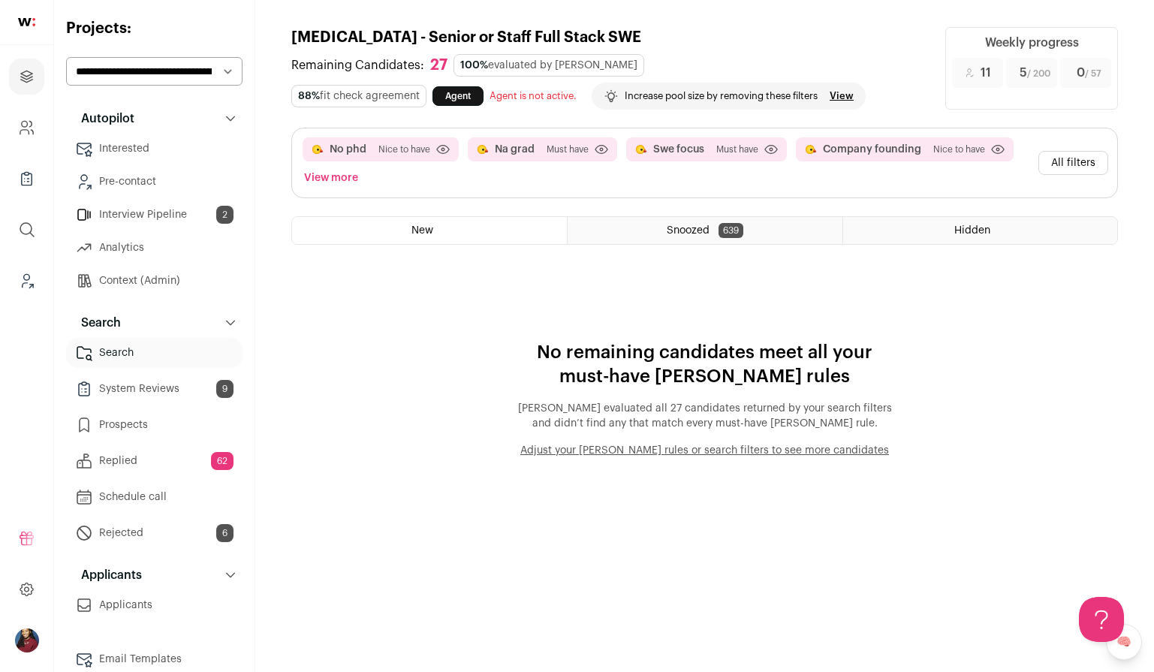
click at [872, 143] on button "Company founding" at bounding box center [872, 149] width 98 height 15
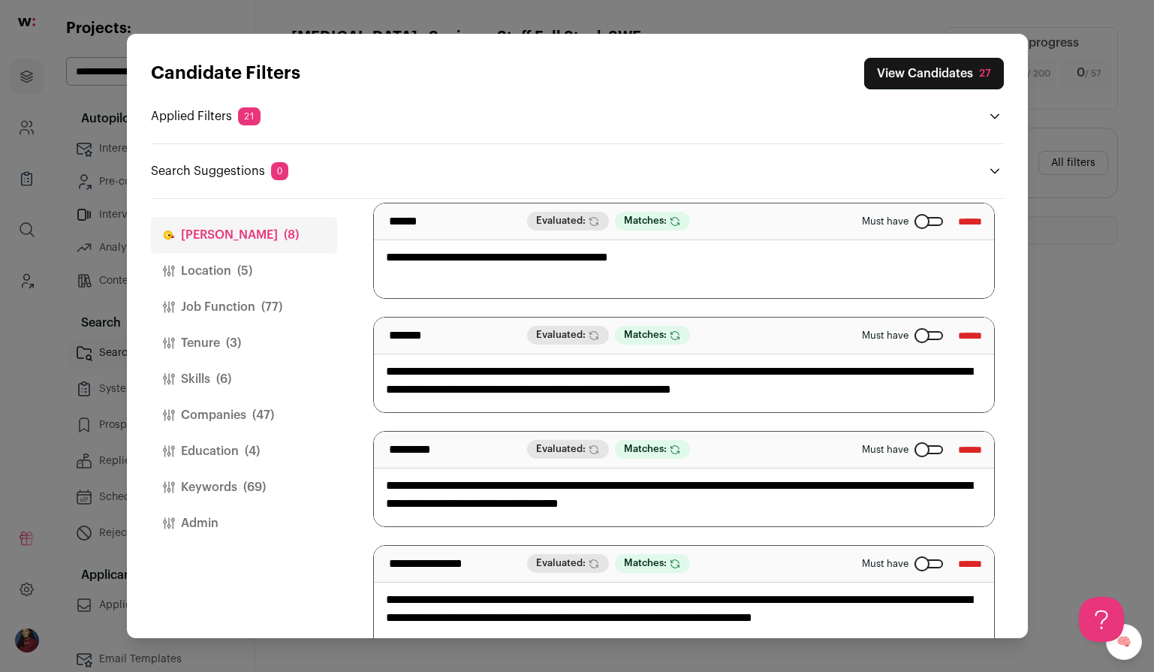
scroll to position [49, 0]
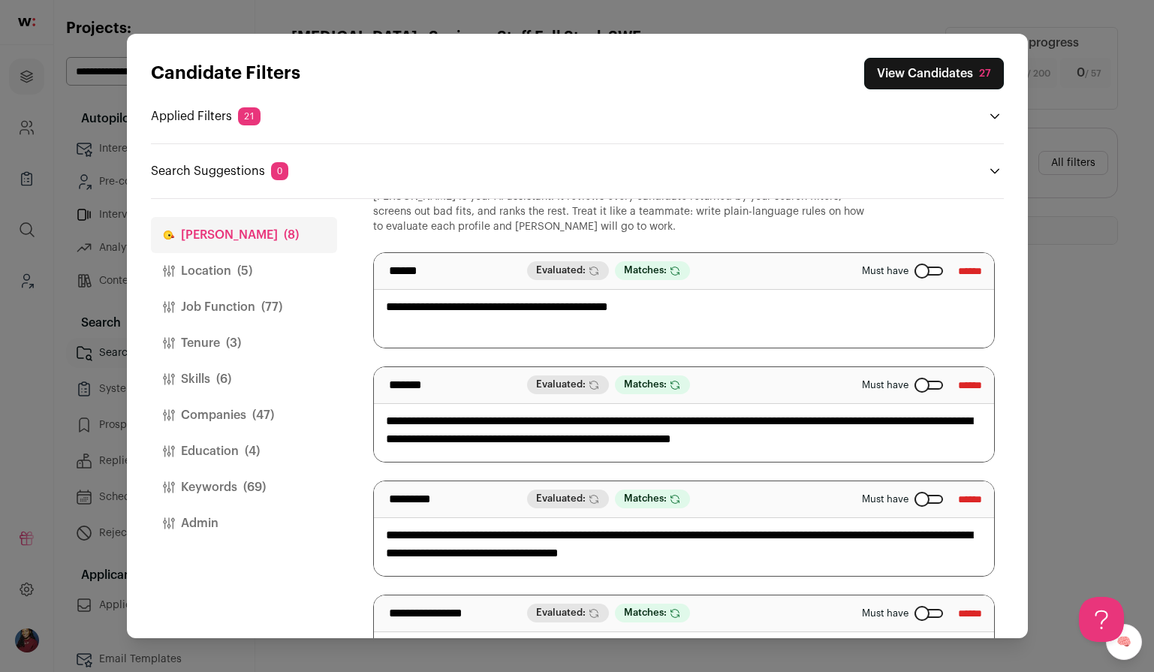
click at [243, 14] on div "Candidate Filters View Candidates 27 Applied Filters 21 No phd, Na grad or 6 mo…" at bounding box center [577, 336] width 1154 height 672
click at [243, 14] on aside "**********" at bounding box center [154, 336] width 201 height 672
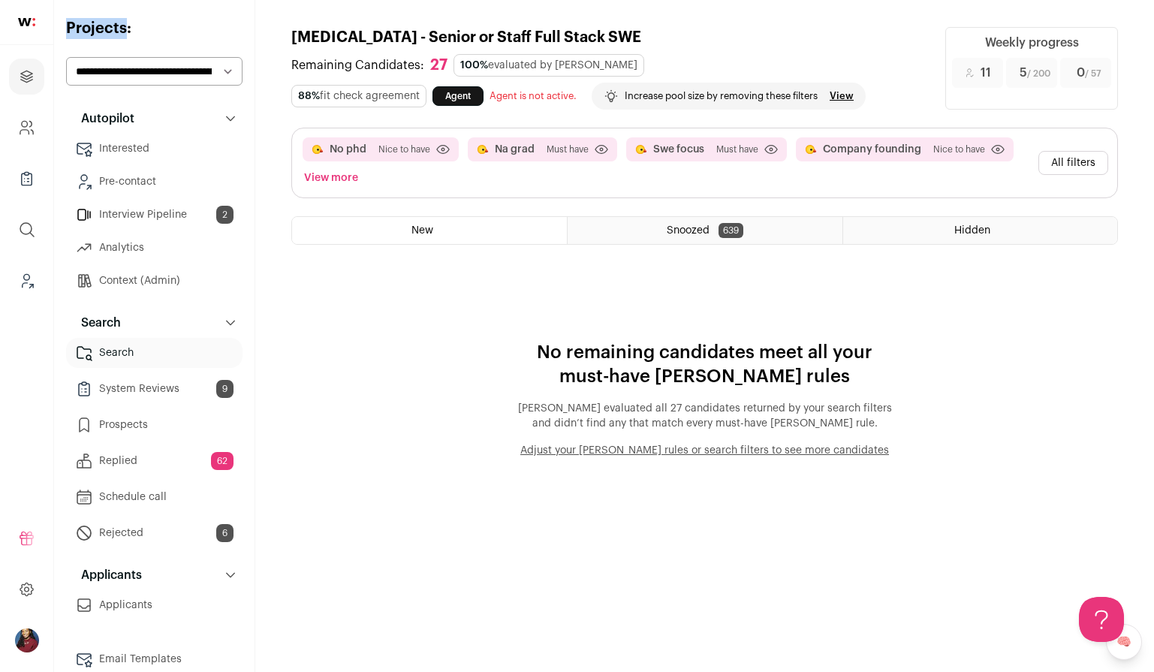
click at [1096, 163] on button "All filters" at bounding box center [1074, 163] width 70 height 24
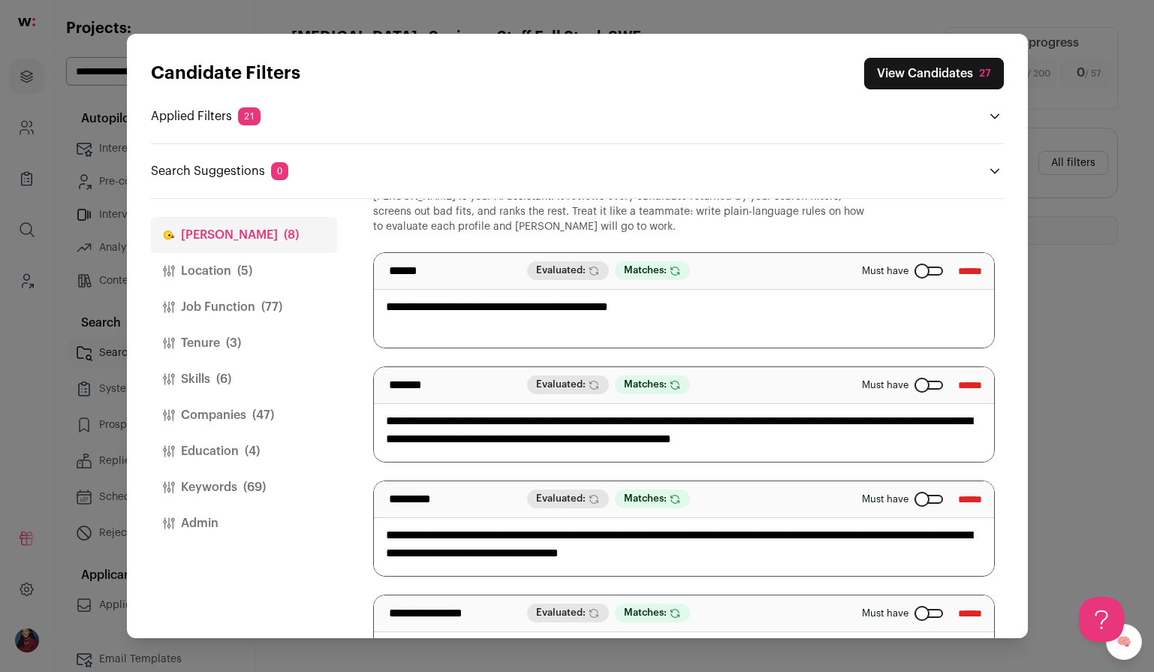
click at [915, 270] on div "Close modal via background" at bounding box center [929, 271] width 29 height 9
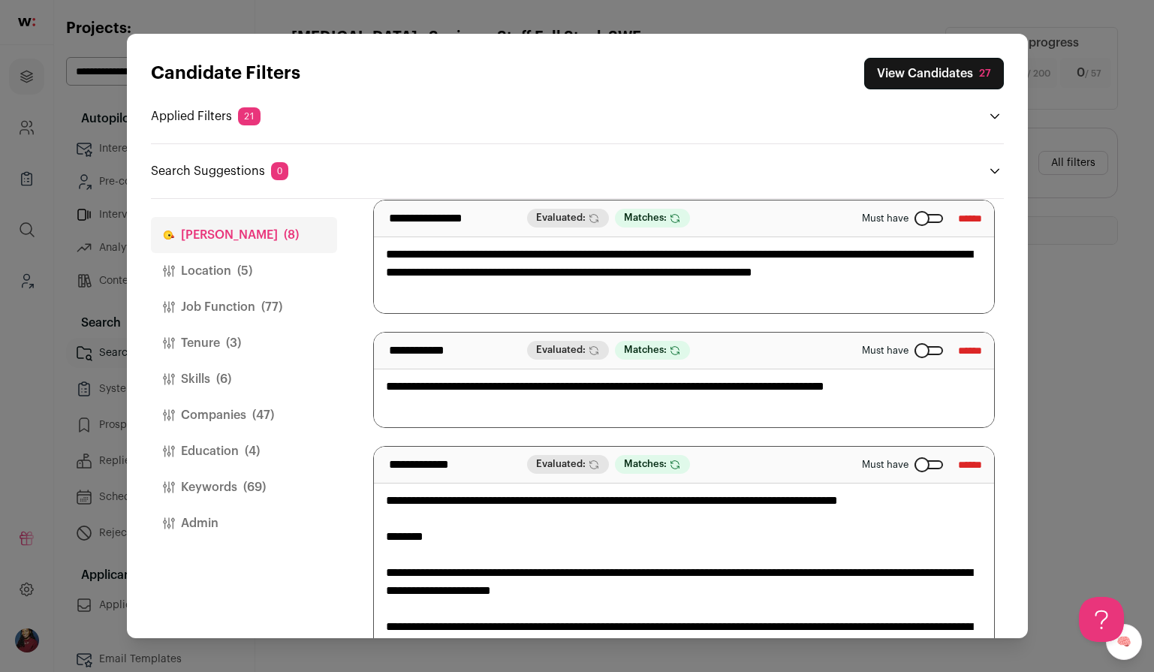
scroll to position [0, 0]
click at [960, 83] on button "View Candidates 27" at bounding box center [934, 74] width 140 height 32
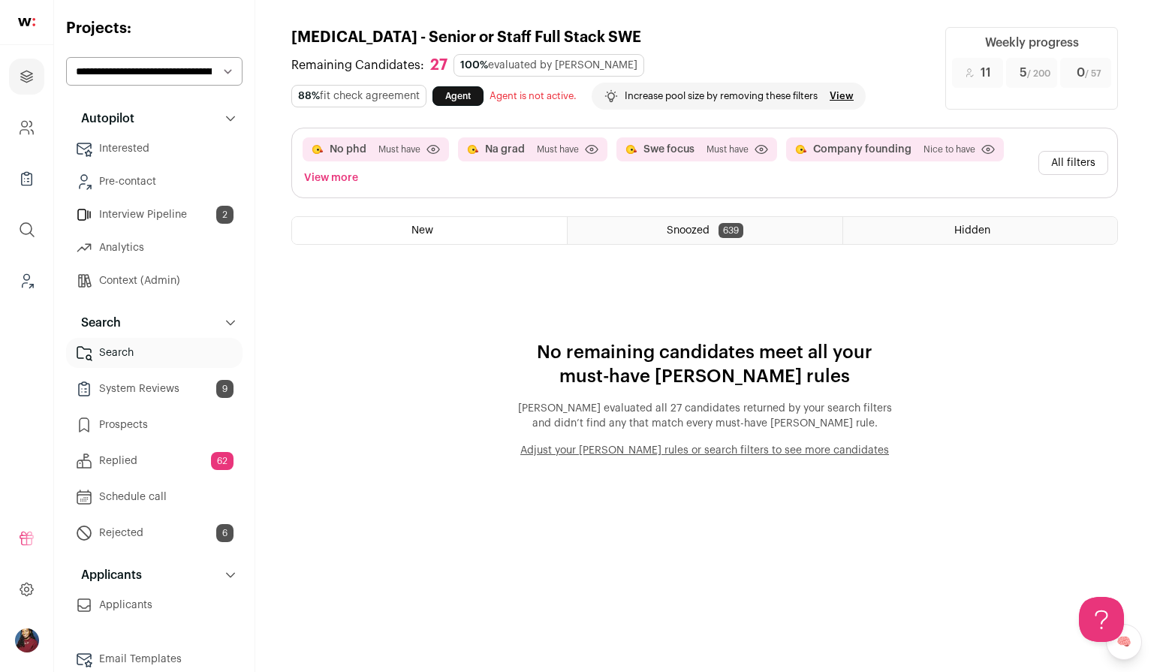
click at [182, 71] on select "**********" at bounding box center [154, 71] width 176 height 29
select select "*****"
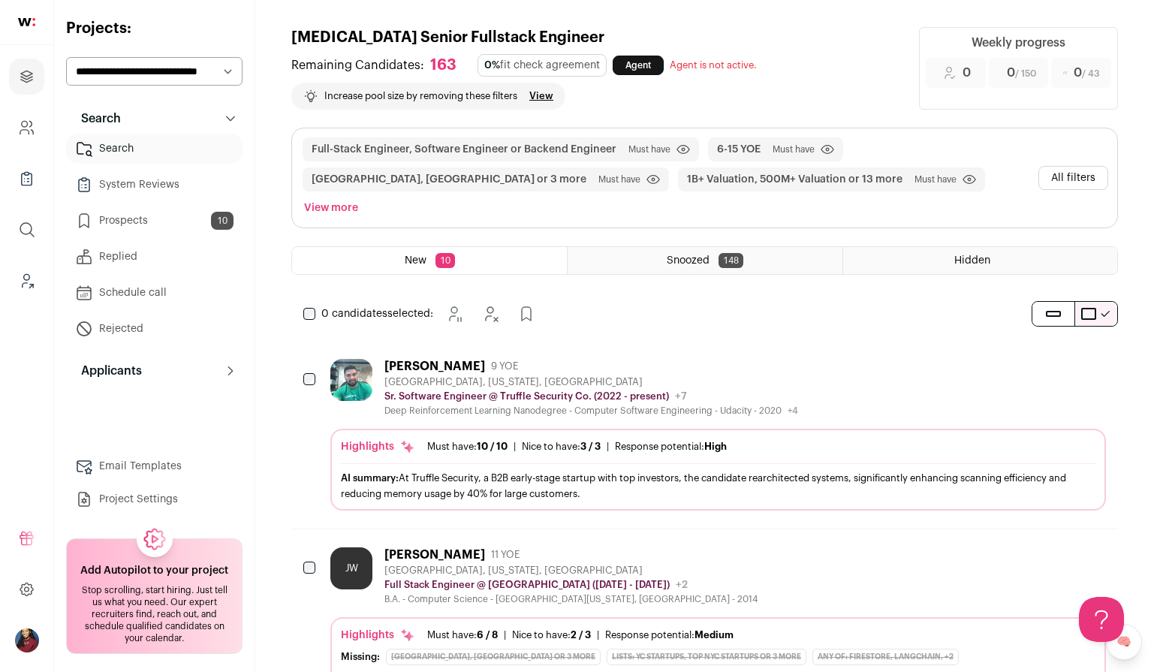
click at [599, 181] on span "Must have" at bounding box center [620, 179] width 42 height 12
click at [1078, 166] on button "All filters" at bounding box center [1074, 178] width 70 height 24
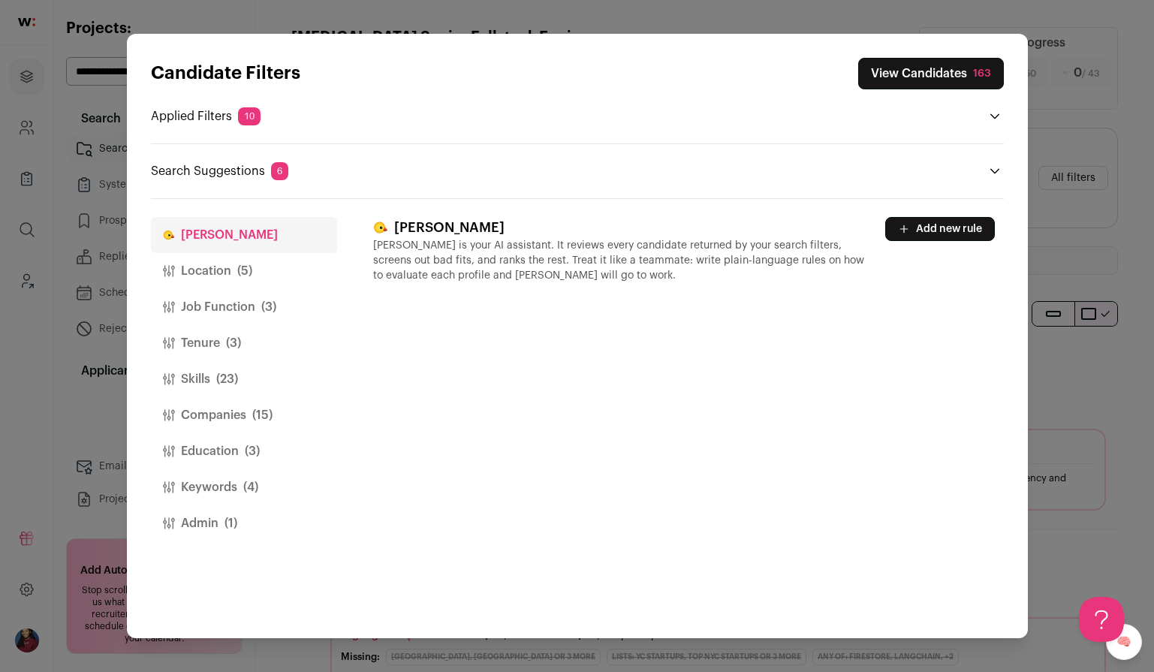
click at [276, 267] on button "Location (5)" at bounding box center [244, 271] width 186 height 36
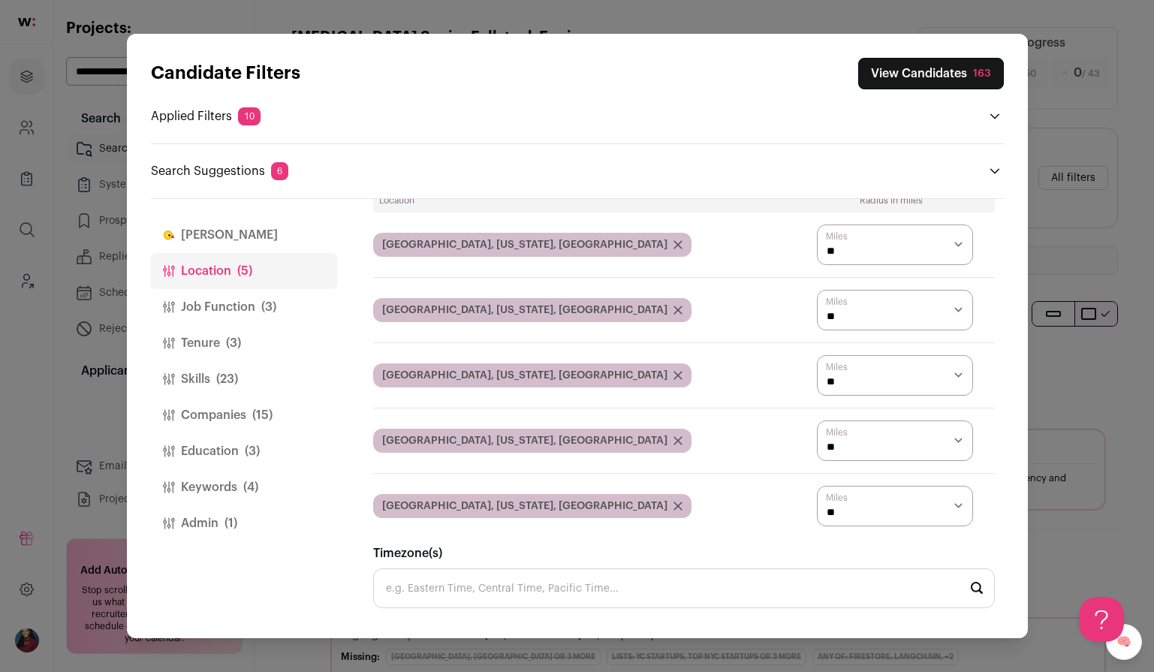
scroll to position [126, 0]
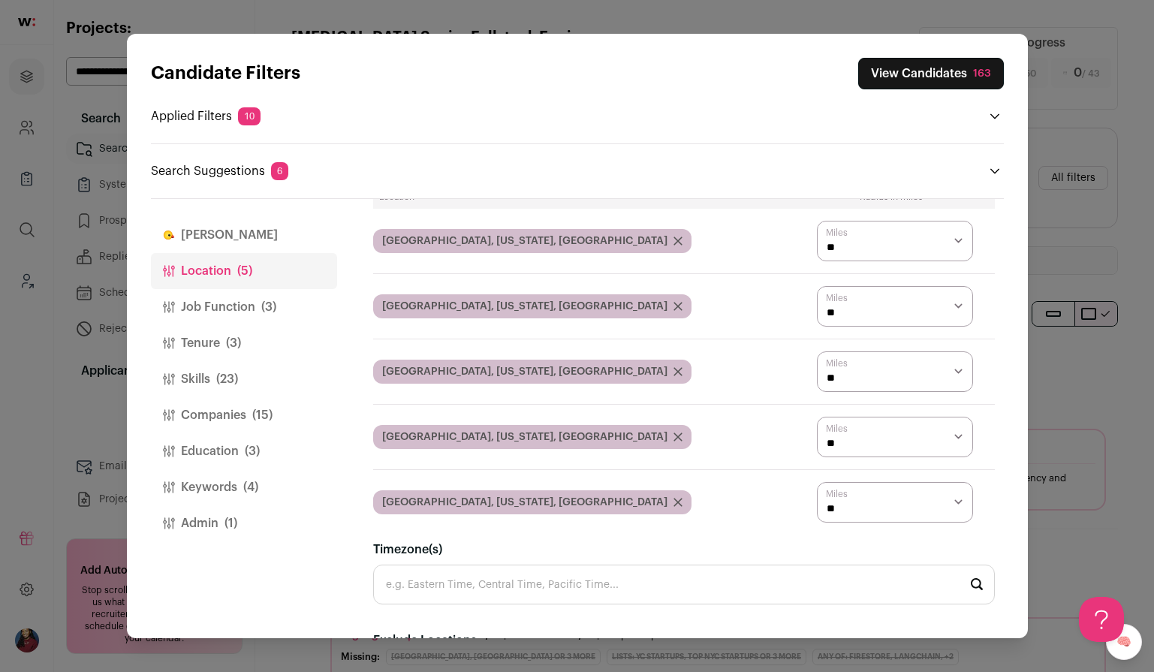
click at [95, 355] on div "Candidate Filters View Candidates 163 Applied Filters 10 Full-Stack Engineer, S…" at bounding box center [577, 336] width 1154 height 672
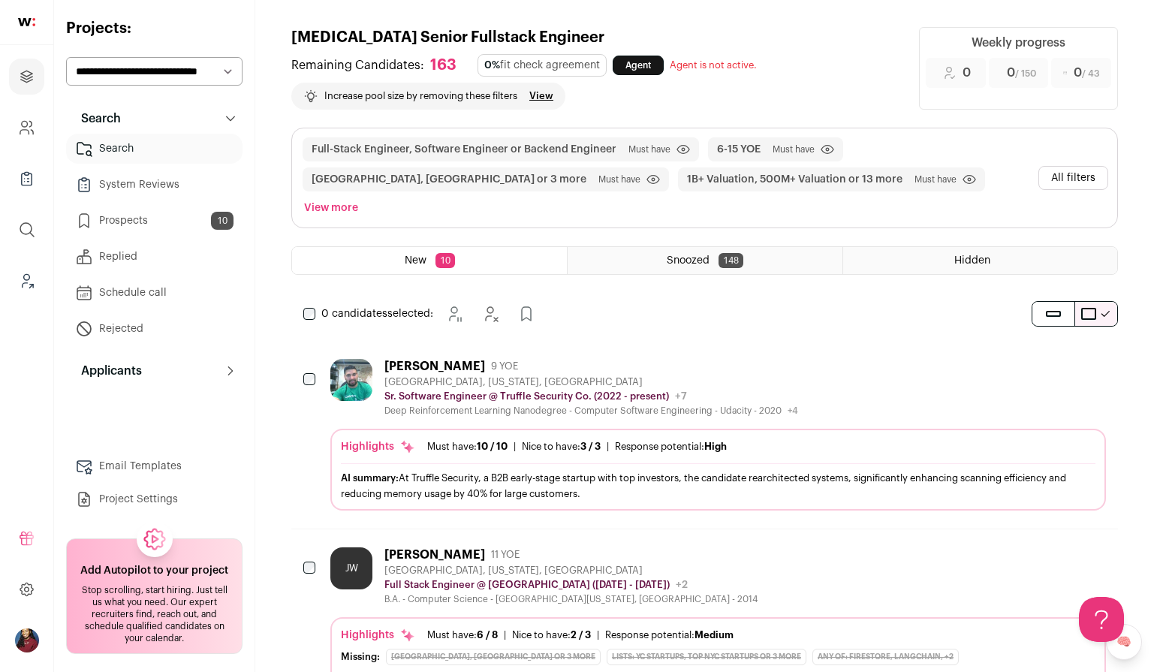
click at [151, 234] on link "Prospects 10" at bounding box center [154, 221] width 176 height 30
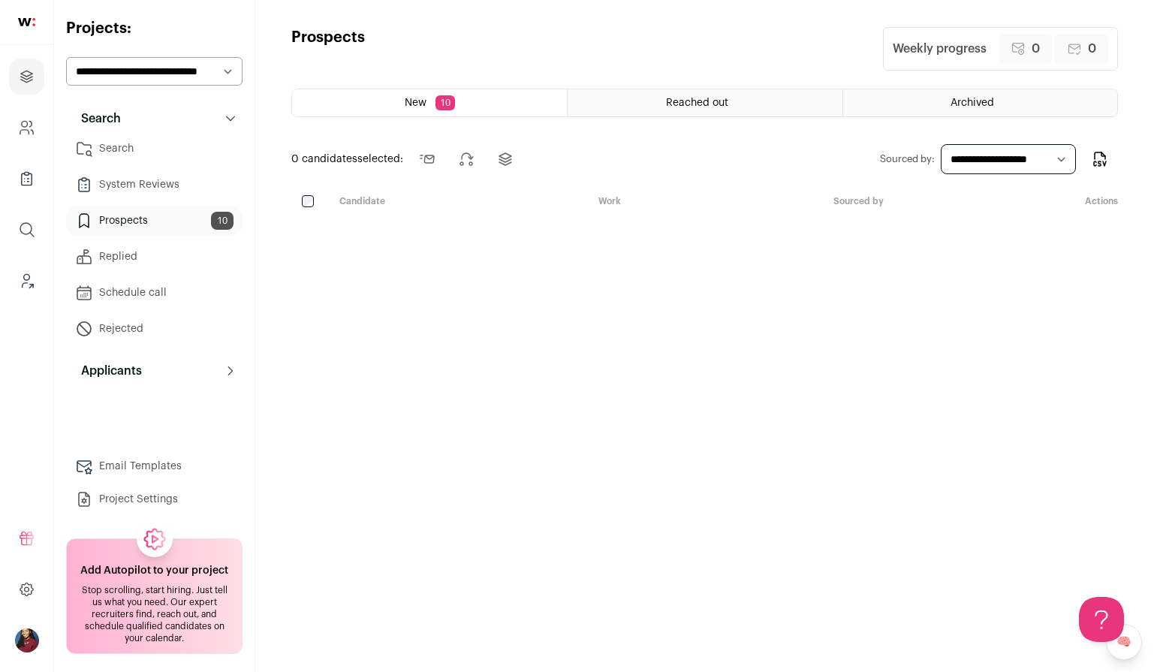
click at [161, 222] on link "Prospects 10" at bounding box center [154, 221] width 176 height 30
click at [160, 142] on html "Projects Company and ATS Settings Company Lists (Experimental) Global Search Le…" at bounding box center [577, 336] width 1154 height 672
click at [149, 150] on link "Search" at bounding box center [154, 149] width 176 height 30
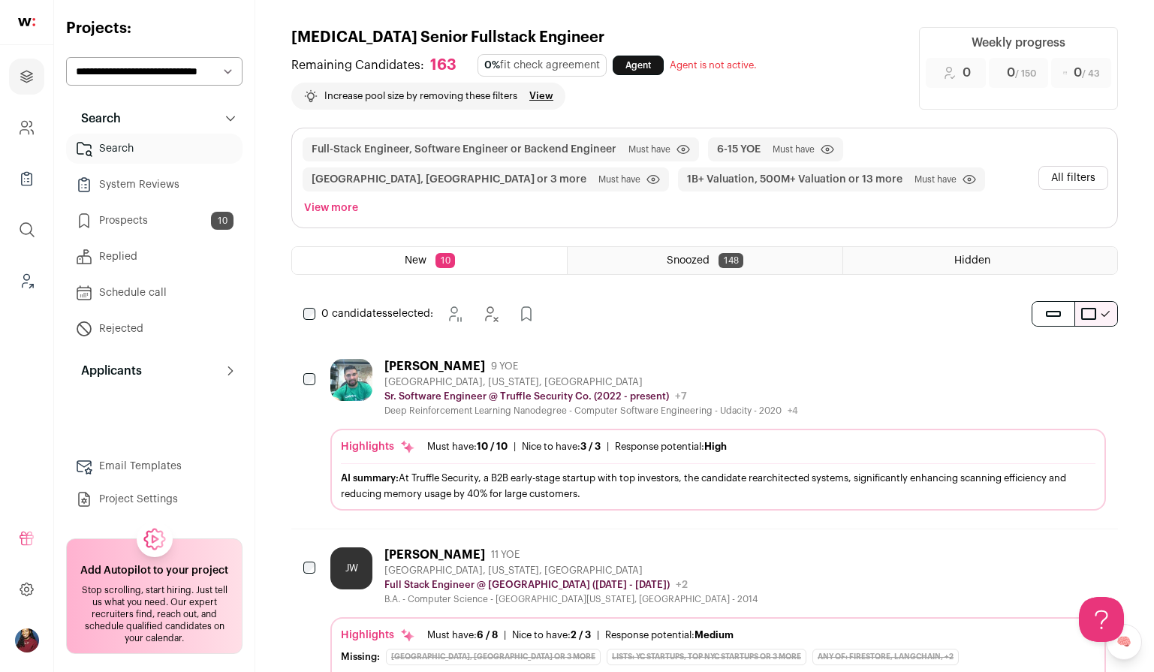
click at [170, 225] on link "Prospects 10" at bounding box center [154, 221] width 176 height 30
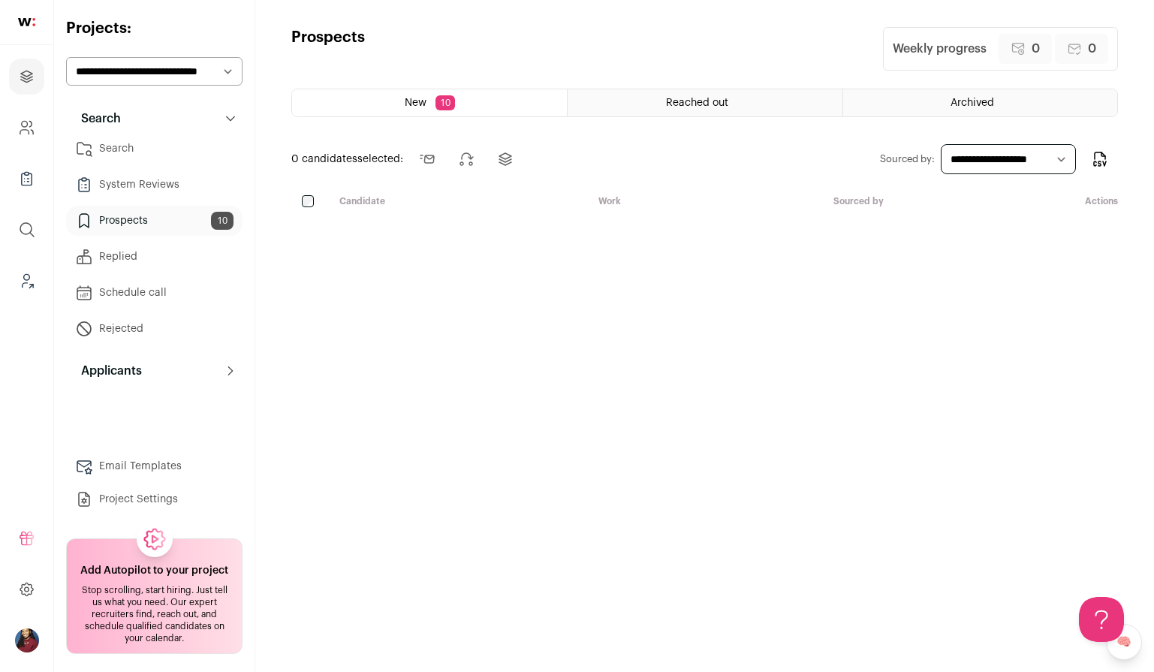
click at [177, 156] on link "Search" at bounding box center [154, 149] width 176 height 30
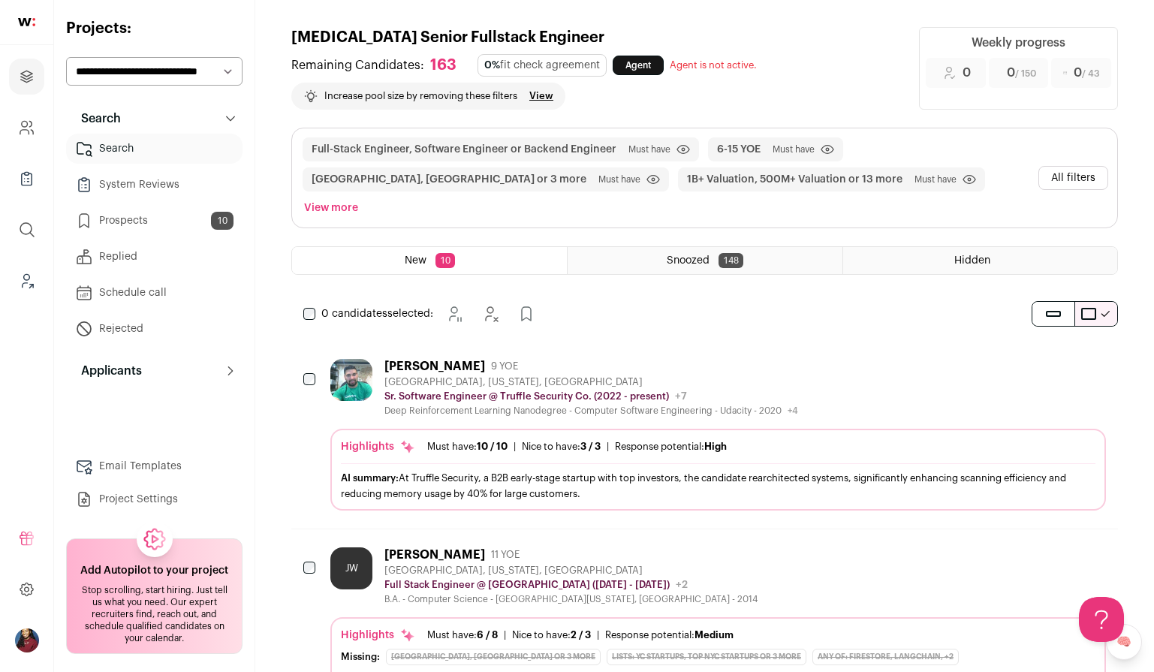
click at [1060, 166] on button "All filters" at bounding box center [1074, 178] width 70 height 24
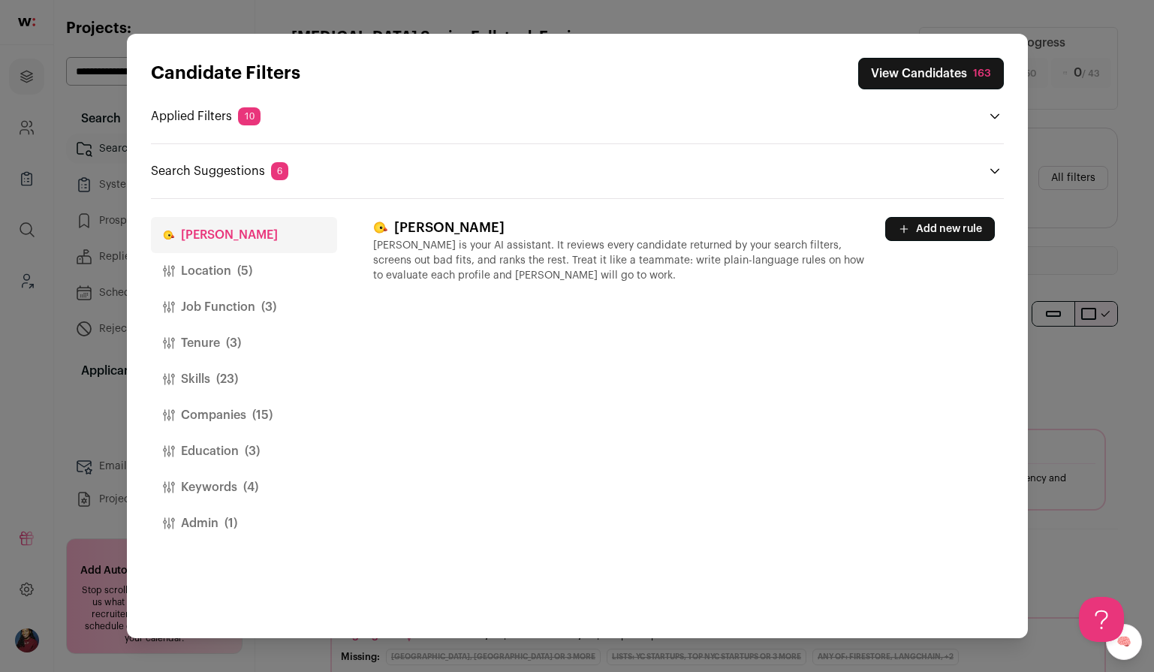
click at [274, 287] on button "Location (5)" at bounding box center [244, 271] width 186 height 36
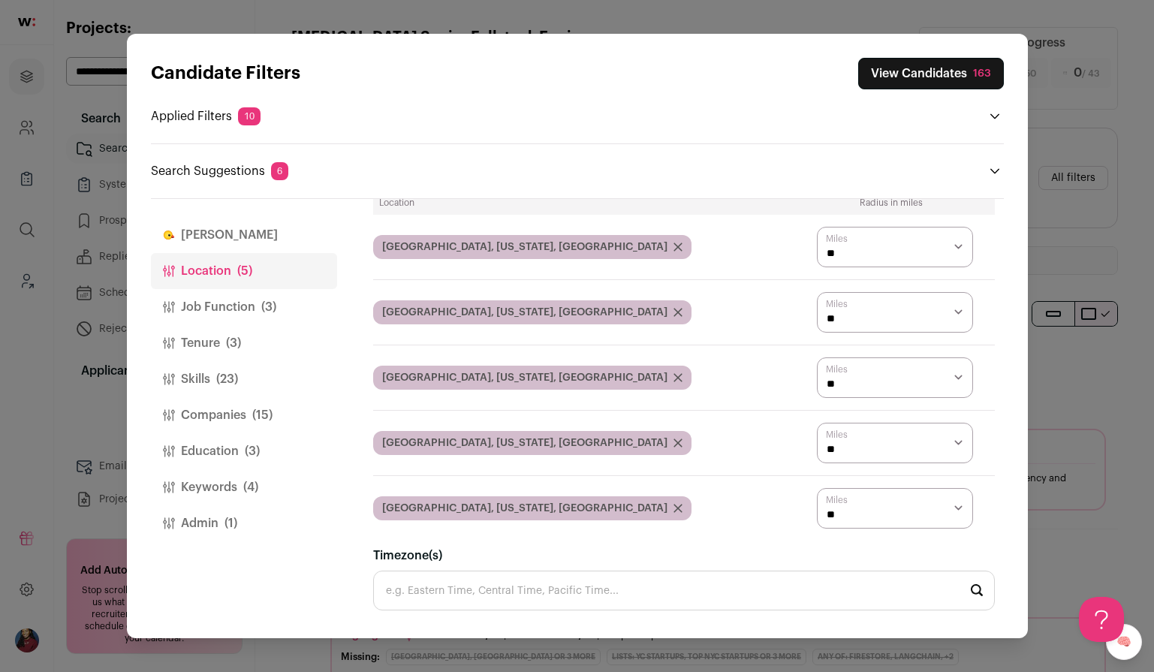
scroll to position [13, 0]
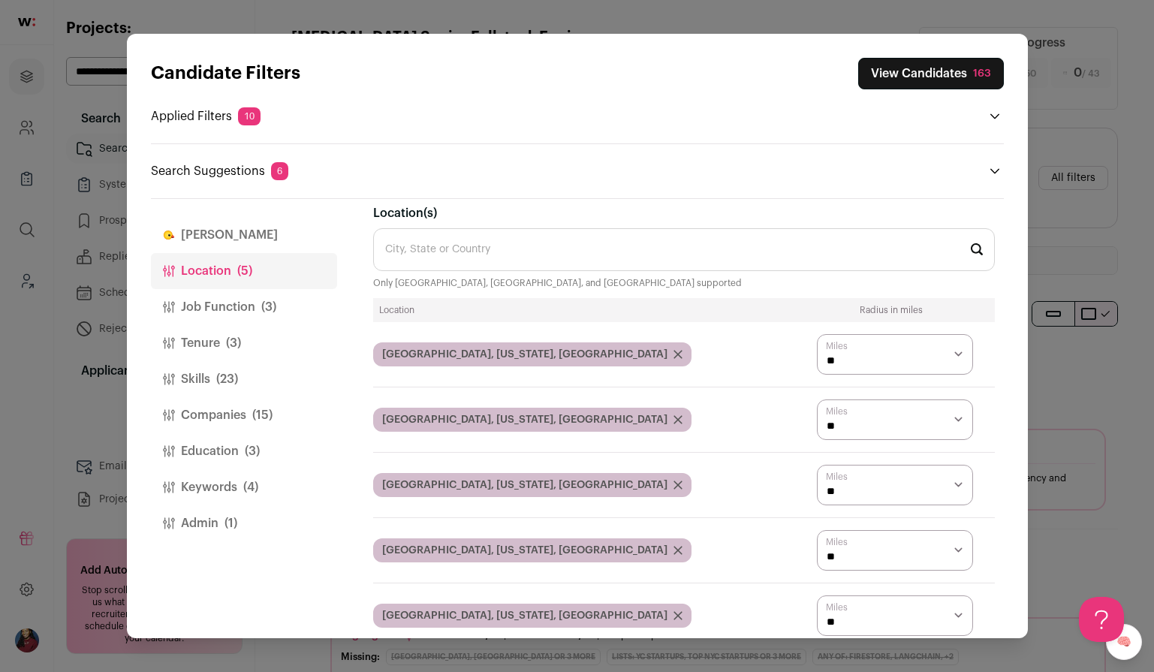
click at [855, 349] on select "* ** ** **" at bounding box center [895, 354] width 156 height 41
select select "****"
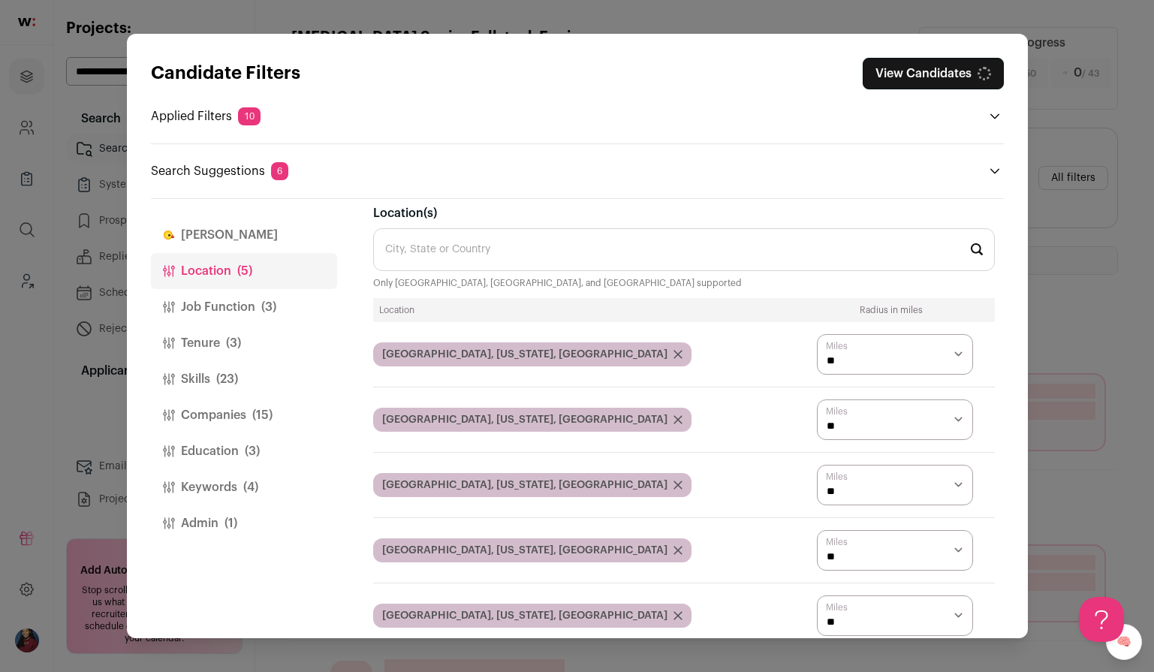
click at [866, 419] on select "* ** ** **" at bounding box center [895, 420] width 156 height 41
select select "Close modal via background"
click at [877, 481] on select "* ** ** **" at bounding box center [895, 485] width 156 height 41
select select "Close modal via background"
click at [874, 541] on select "* ** ** **" at bounding box center [895, 550] width 156 height 41
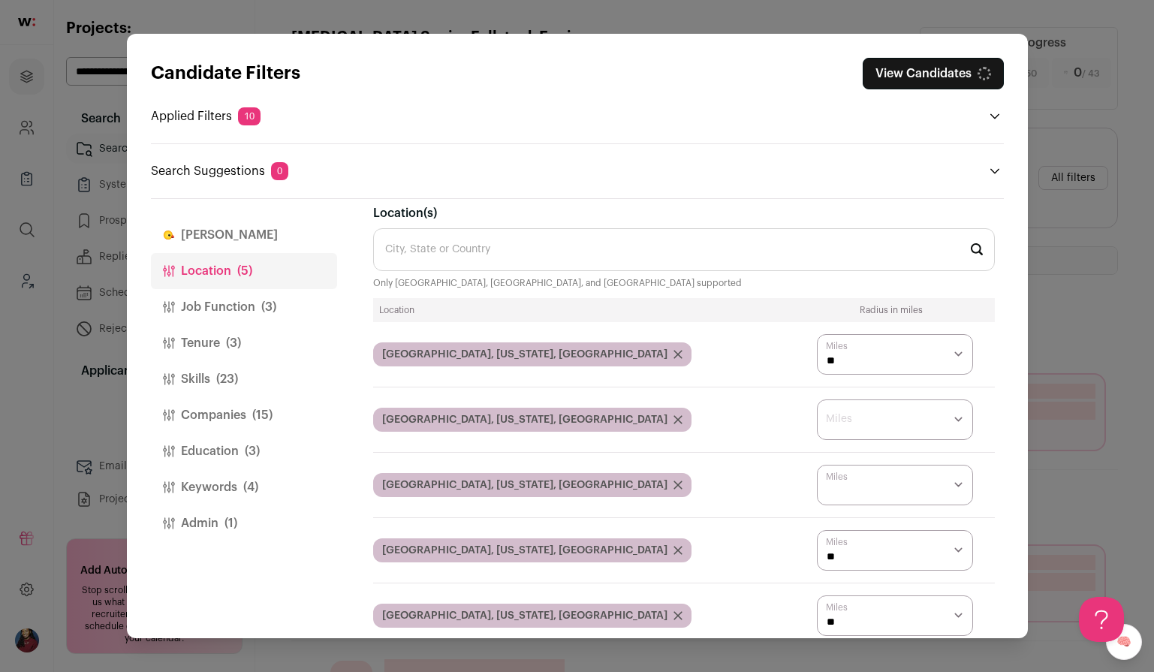
select select "Close modal via background"
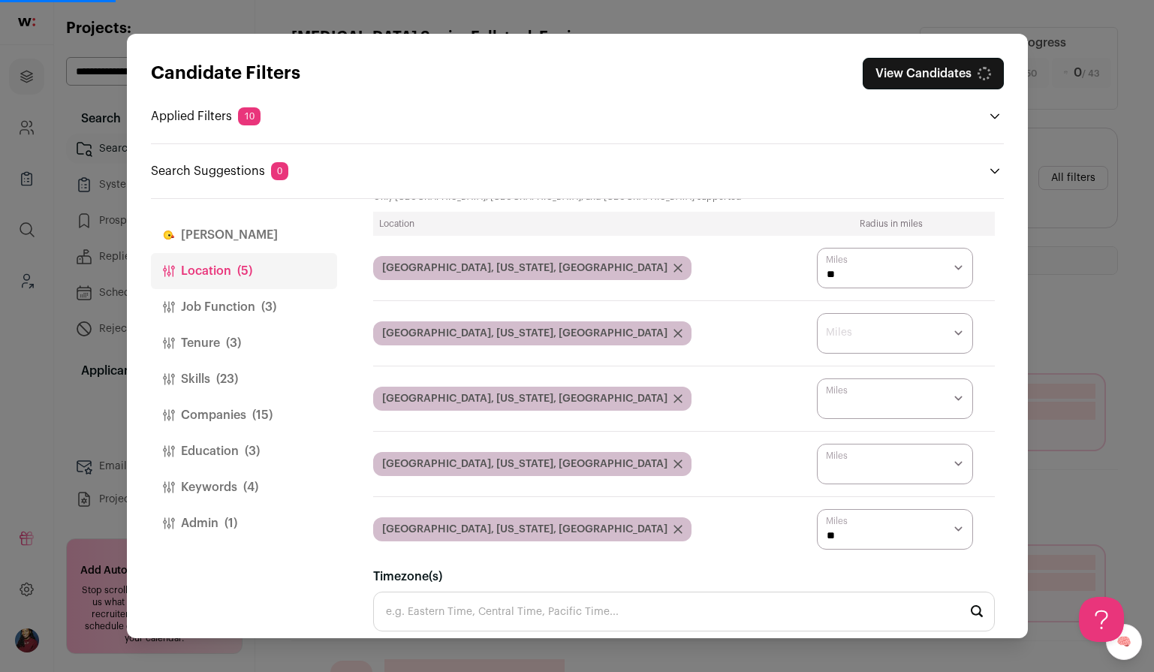
click at [879, 523] on select "* ** ** **" at bounding box center [895, 529] width 156 height 41
select select "Close modal via background"
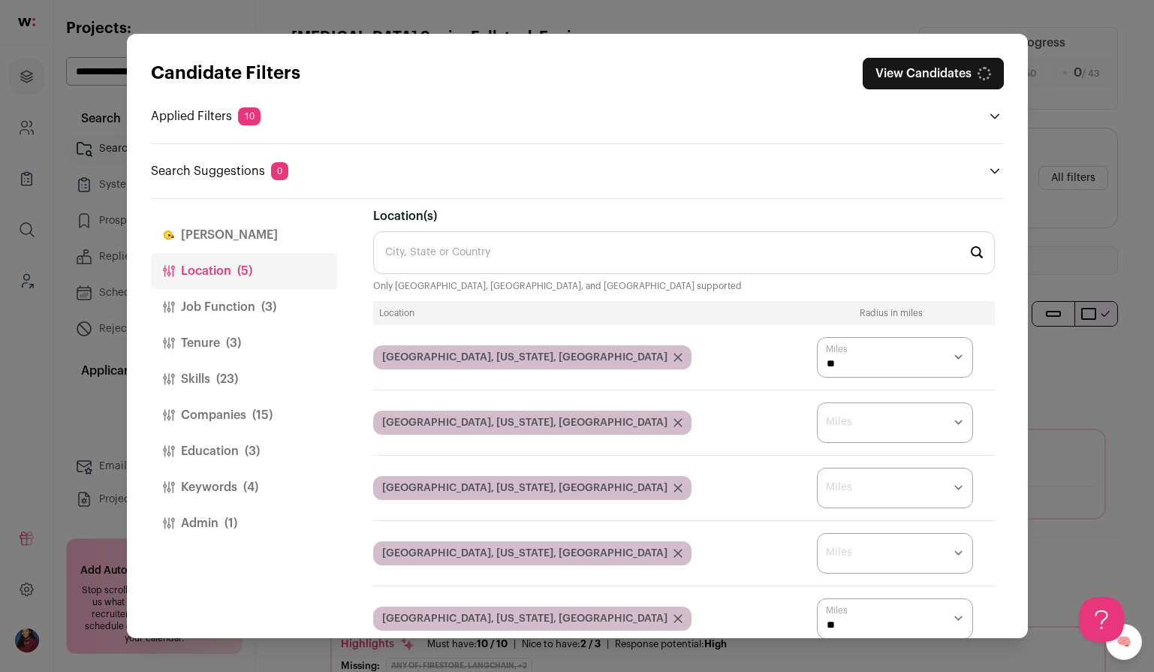
scroll to position [0, 0]
click at [945, 73] on button "View Candidates 197" at bounding box center [931, 74] width 145 height 32
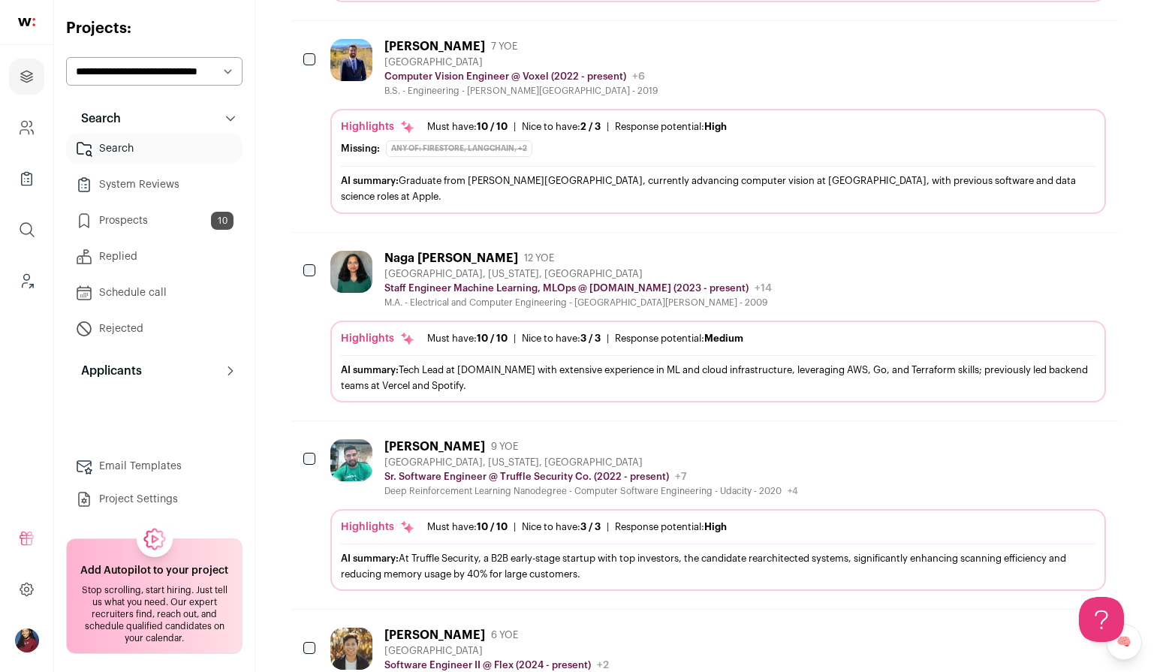
scroll to position [1359, 0]
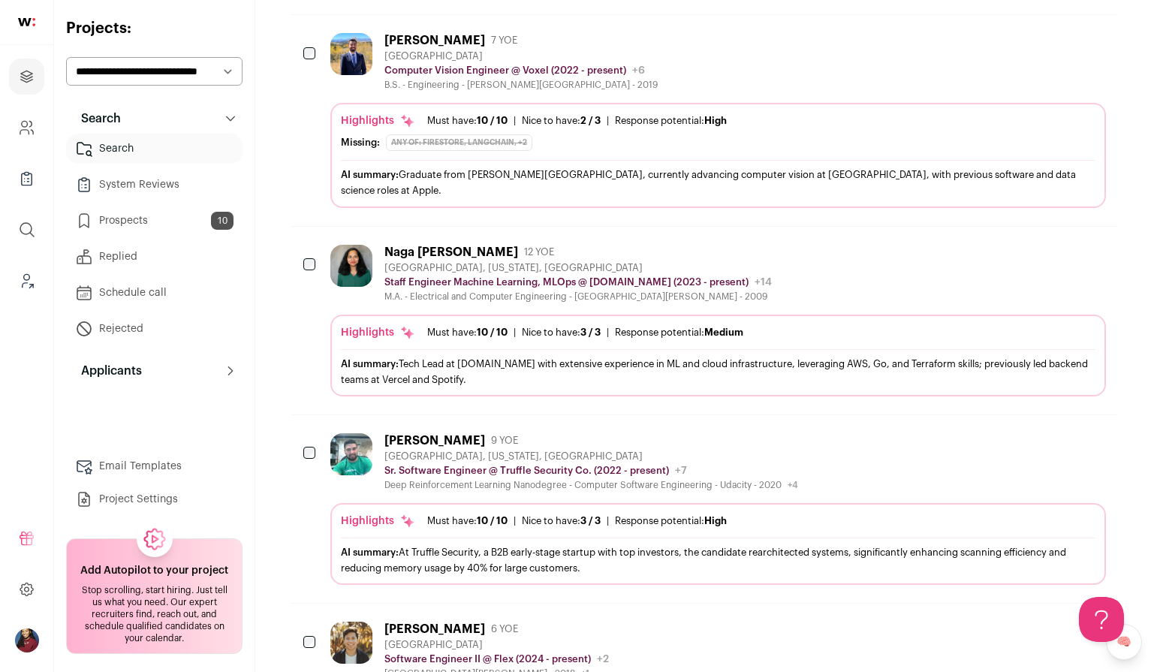
click at [394, 349] on div "AI summary: Tech Lead at Order.co with extensive experience in ML and cloud inf…" at bounding box center [718, 371] width 755 height 44
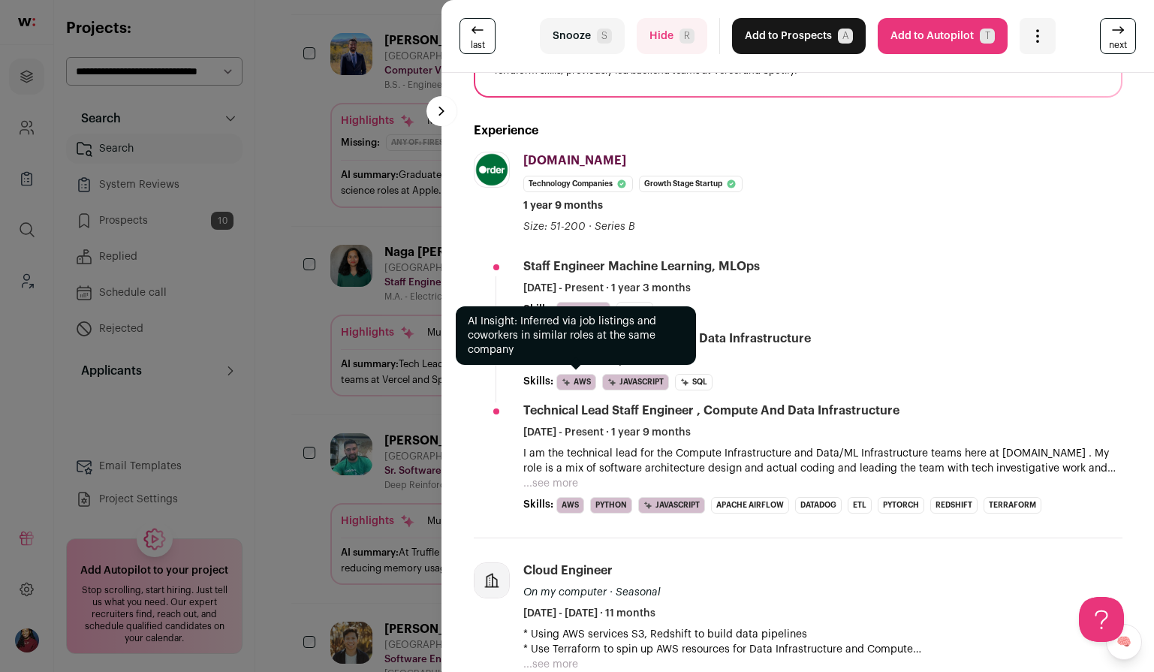
scroll to position [182, 0]
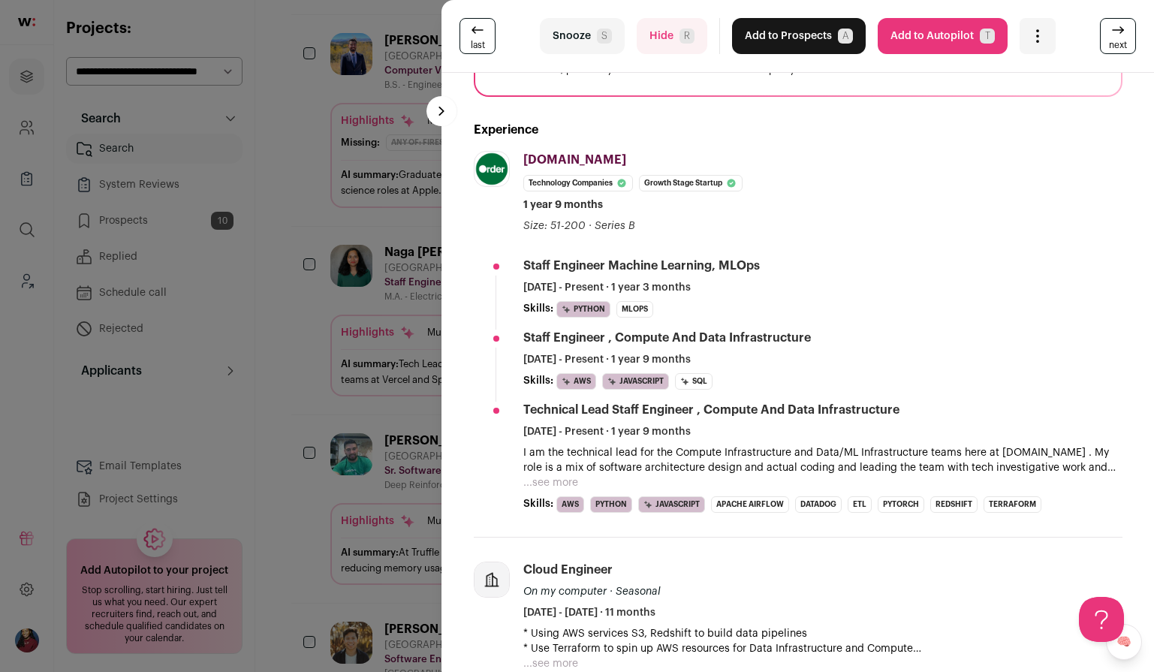
click at [424, 333] on div "last Snooze S Hide R Add to Prospects A Are you sure? Naga Sowjanya Sutherland …" at bounding box center [577, 336] width 1154 height 672
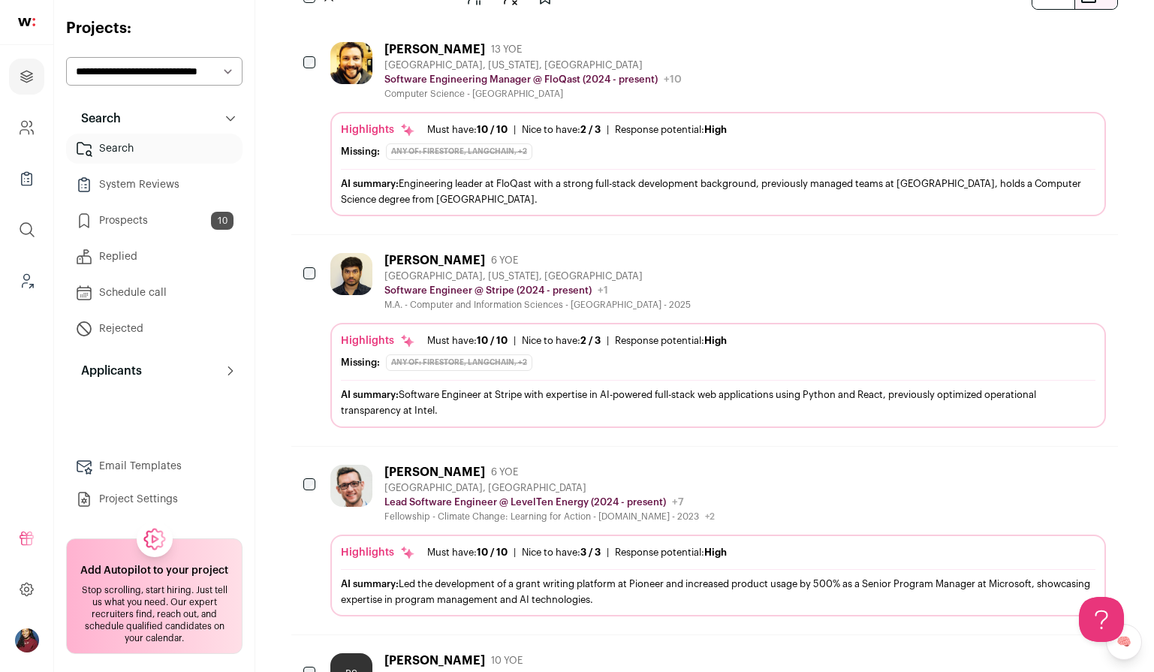
scroll to position [0, 0]
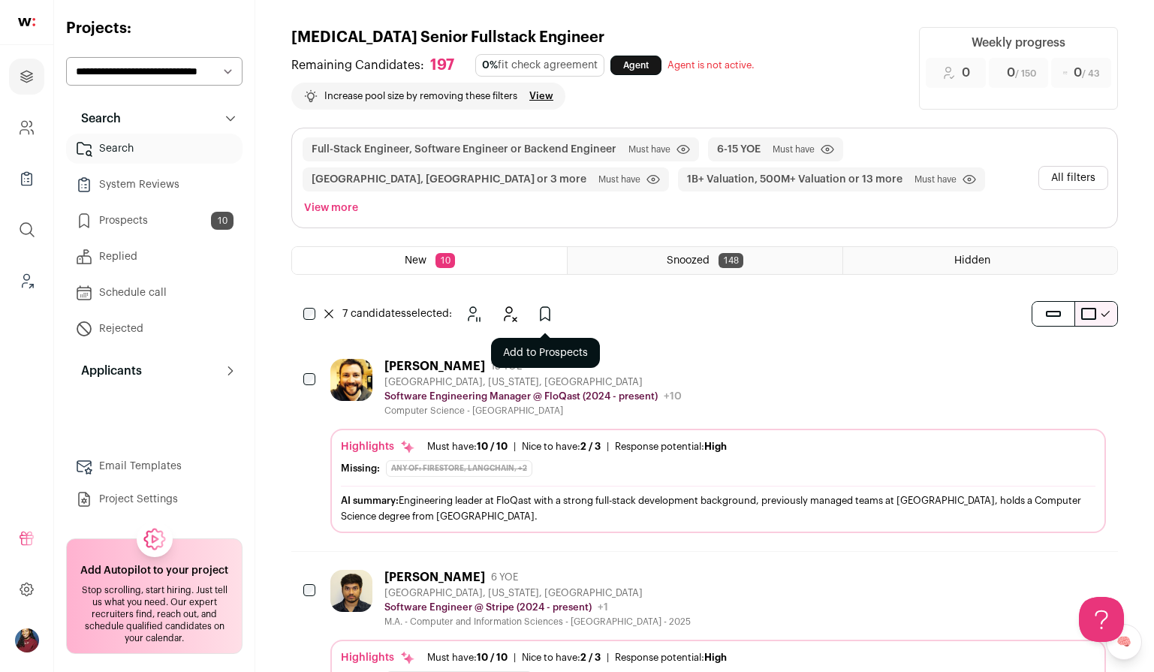
click at [547, 305] on icon "Add to Prospects" at bounding box center [545, 314] width 18 height 18
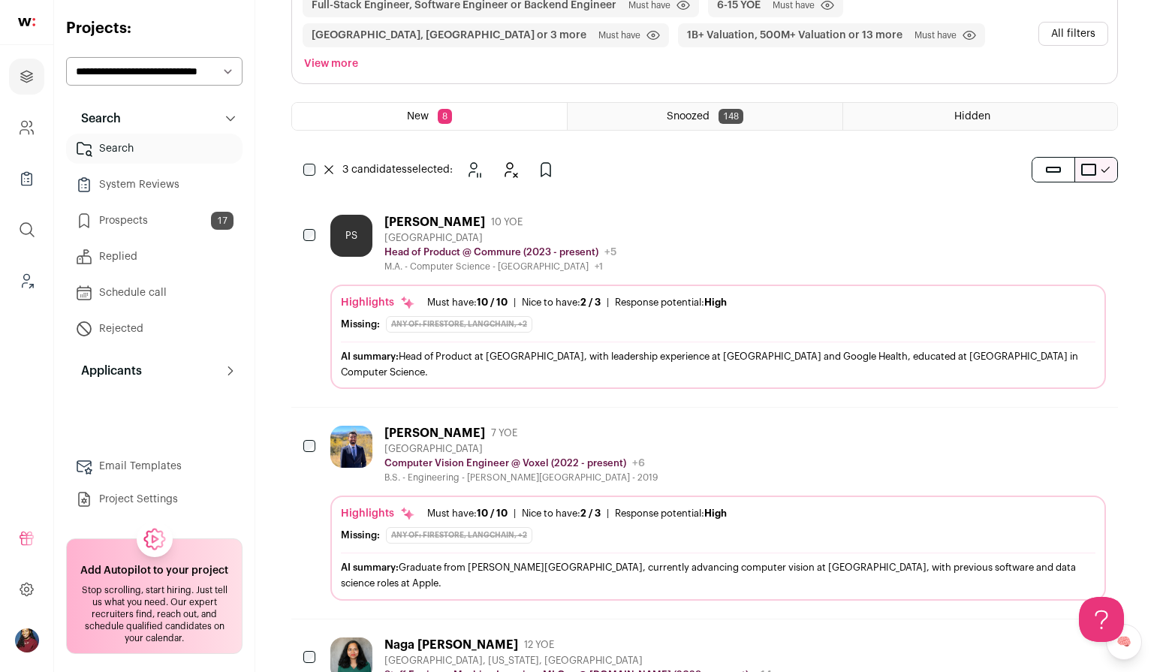
scroll to position [45, 0]
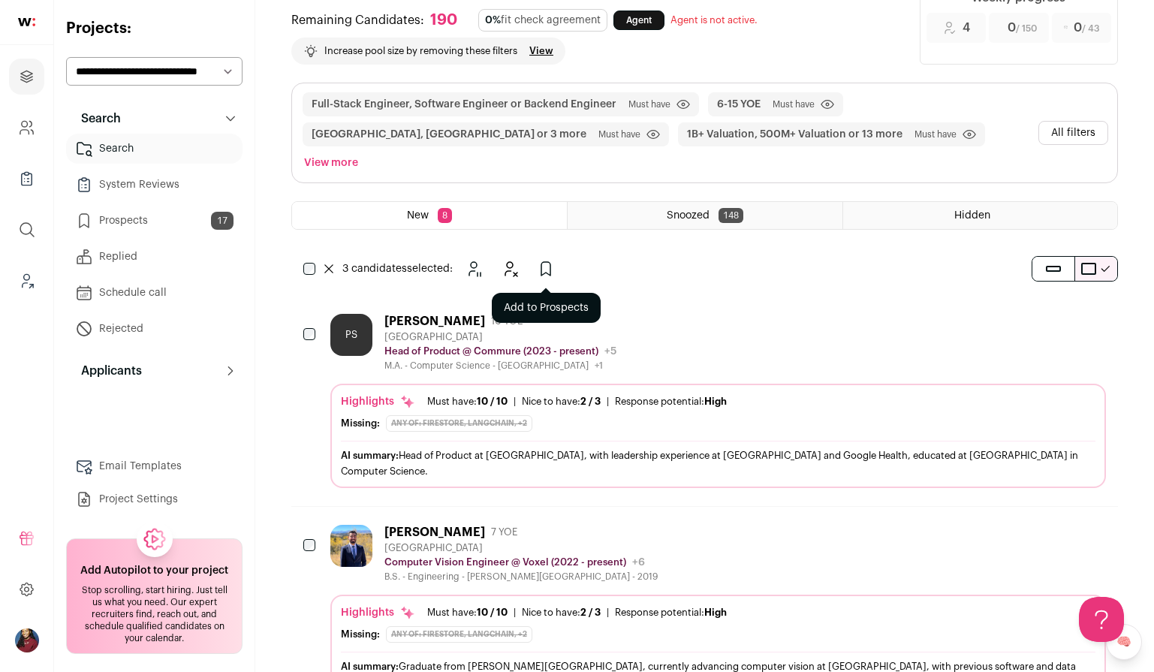
click at [547, 260] on icon "Add to Prospects" at bounding box center [546, 269] width 18 height 18
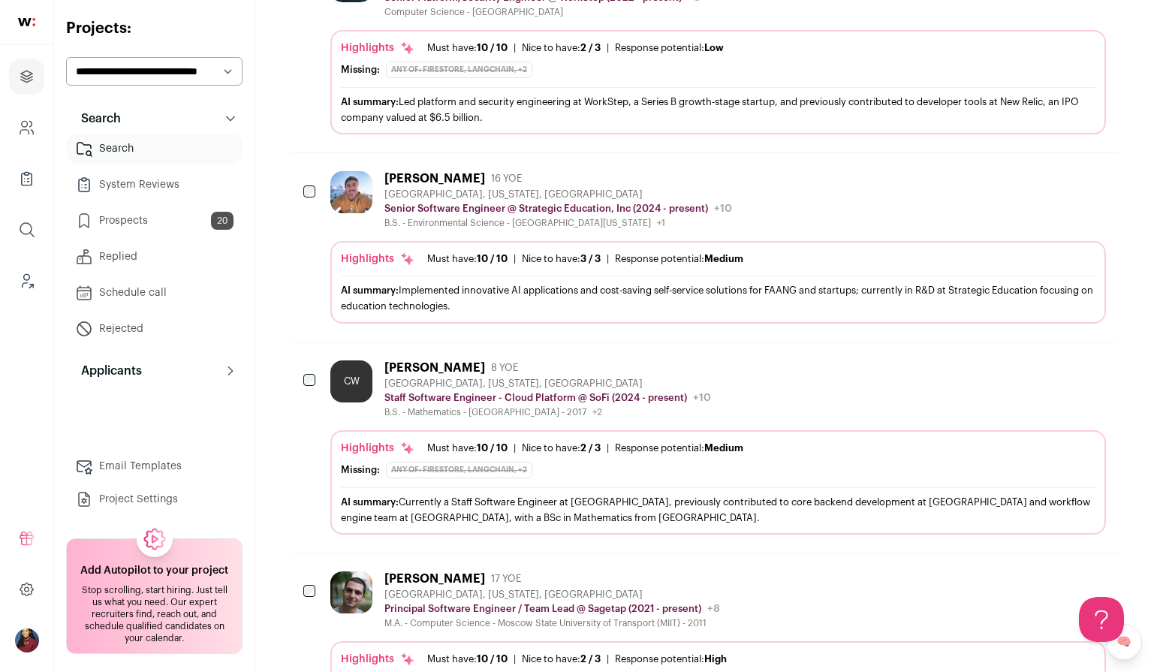
scroll to position [1201, 0]
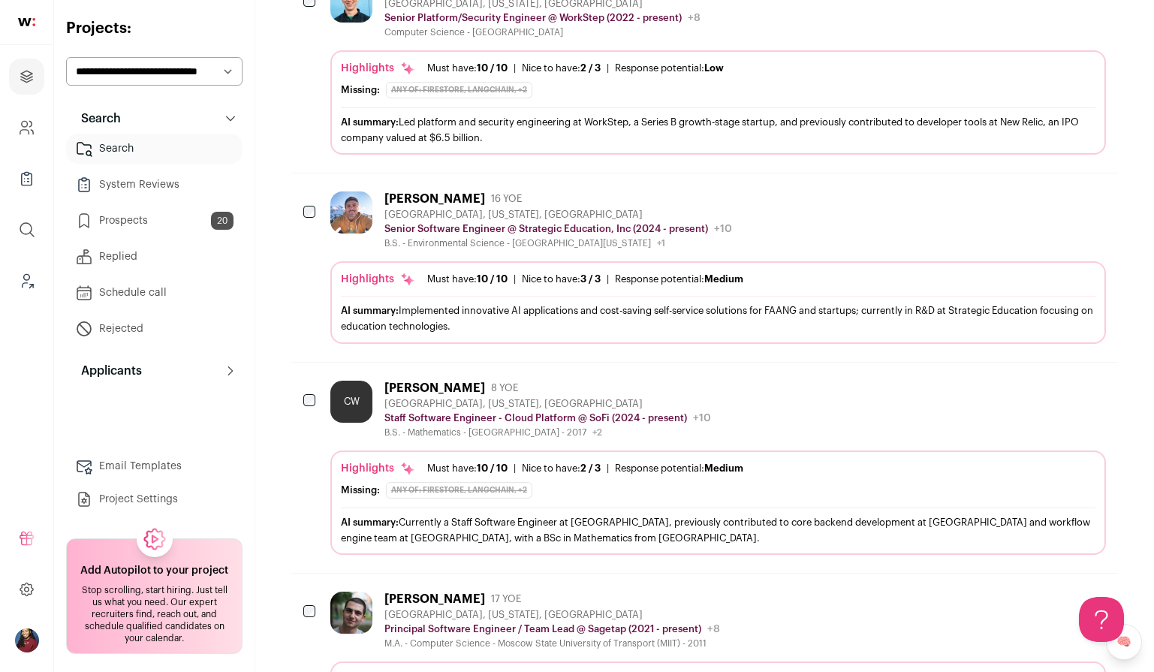
click at [315, 381] on div at bounding box center [310, 402] width 15 height 42
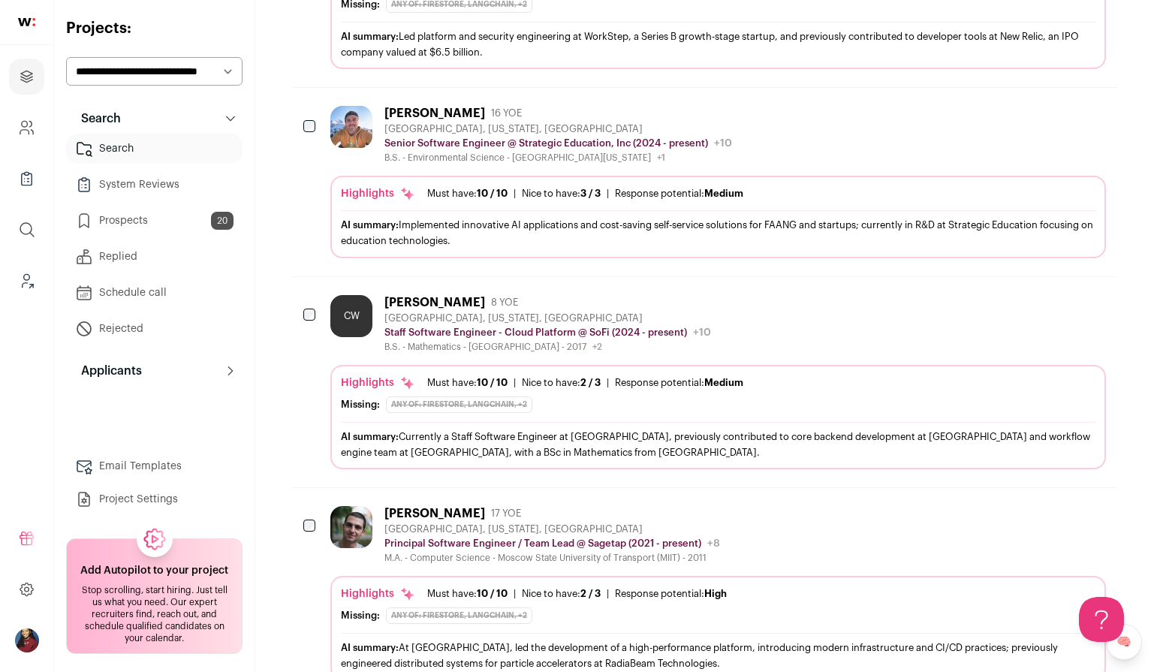
scroll to position [1486, 0]
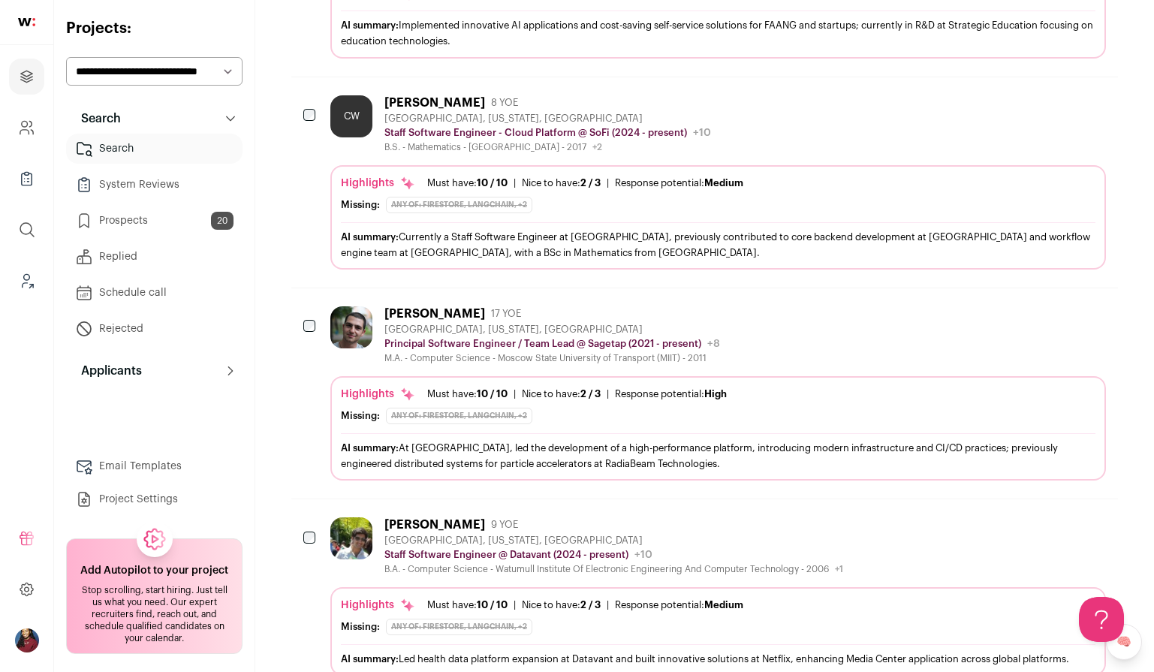
click at [317, 306] on div at bounding box center [310, 327] width 15 height 42
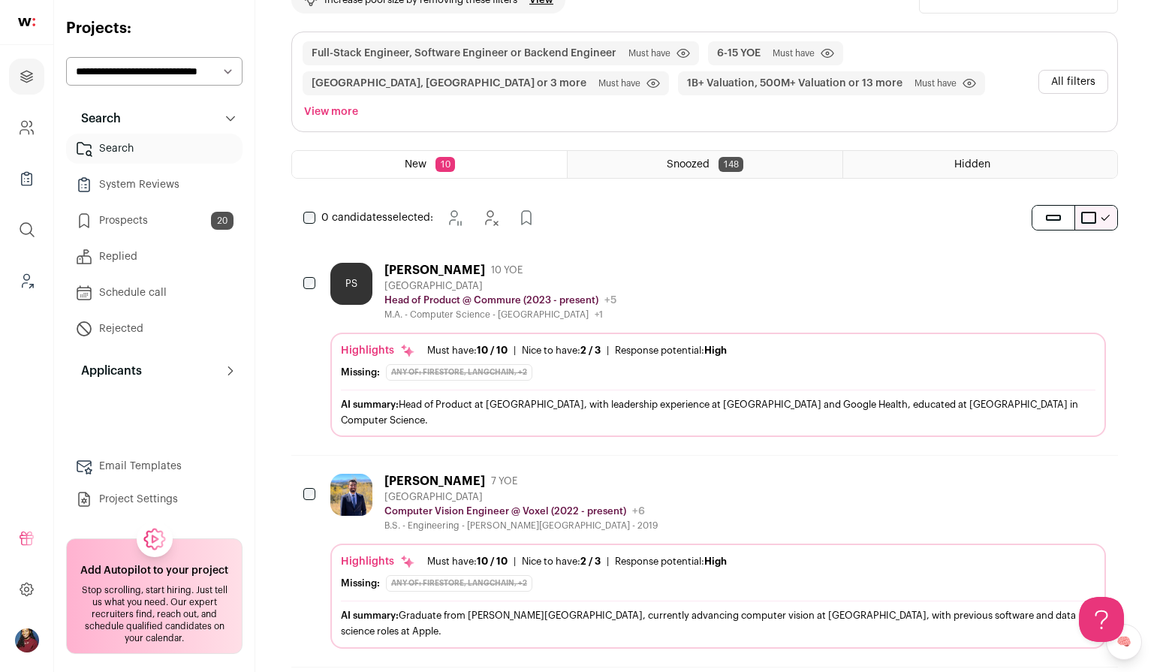
scroll to position [0, 0]
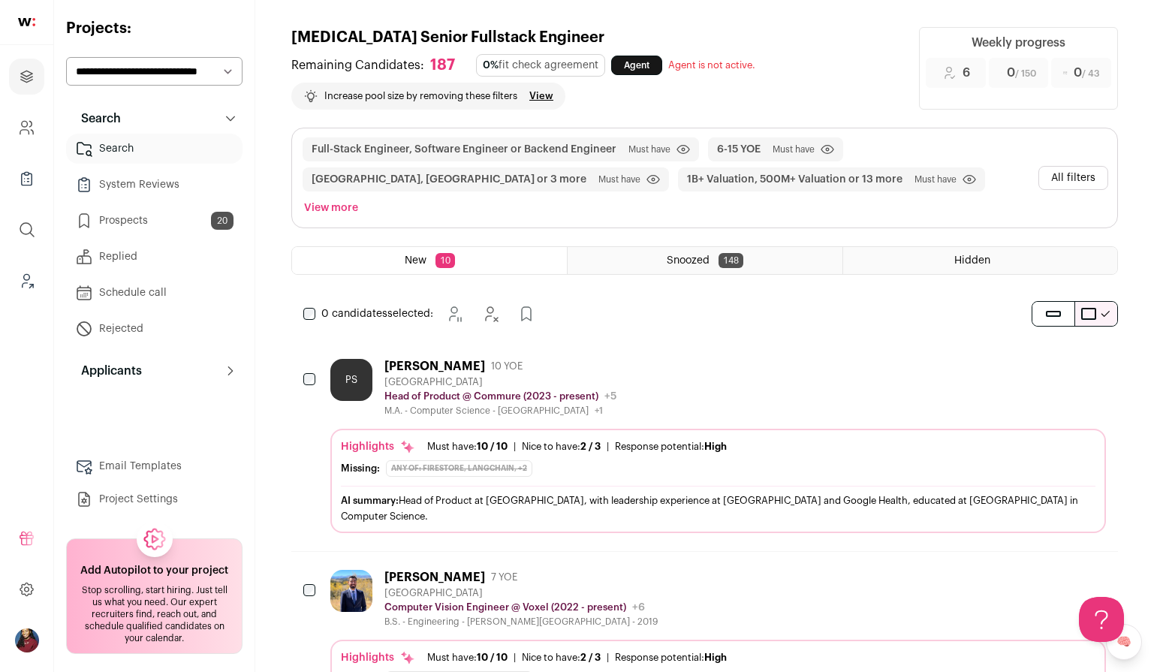
click at [1080, 152] on div "Full-Stack Engineer, Software Engineer or Backend Engineer Must have Click to d…" at bounding box center [704, 177] width 825 height 99
click at [1081, 166] on button "All filters" at bounding box center [1074, 178] width 70 height 24
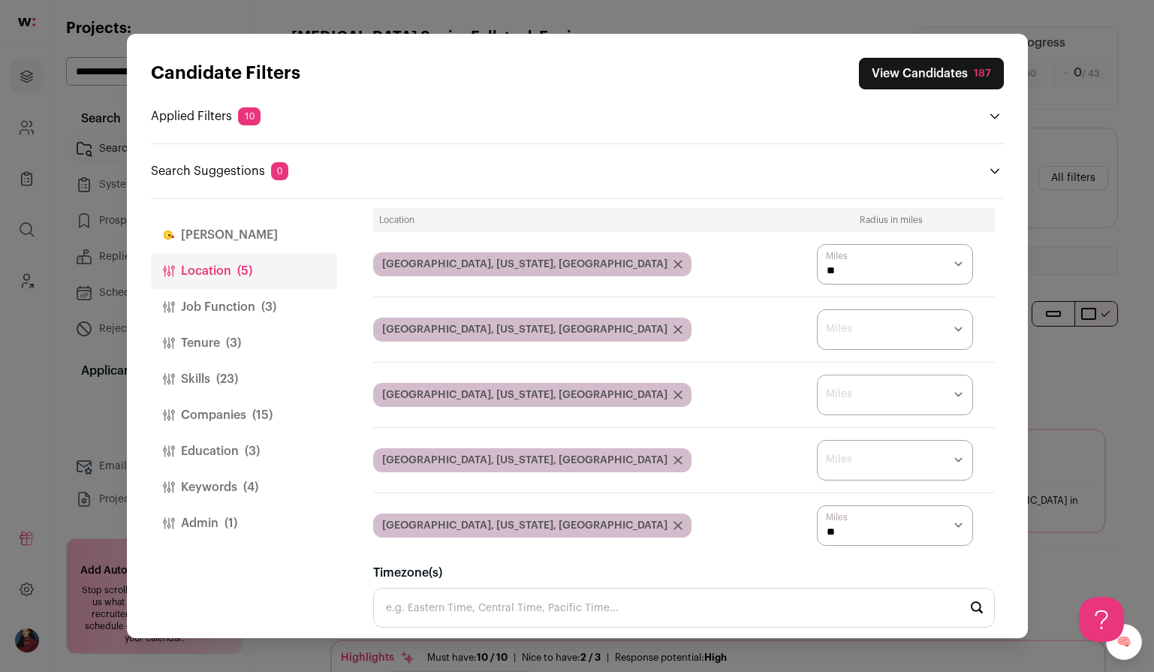
scroll to position [82, 0]
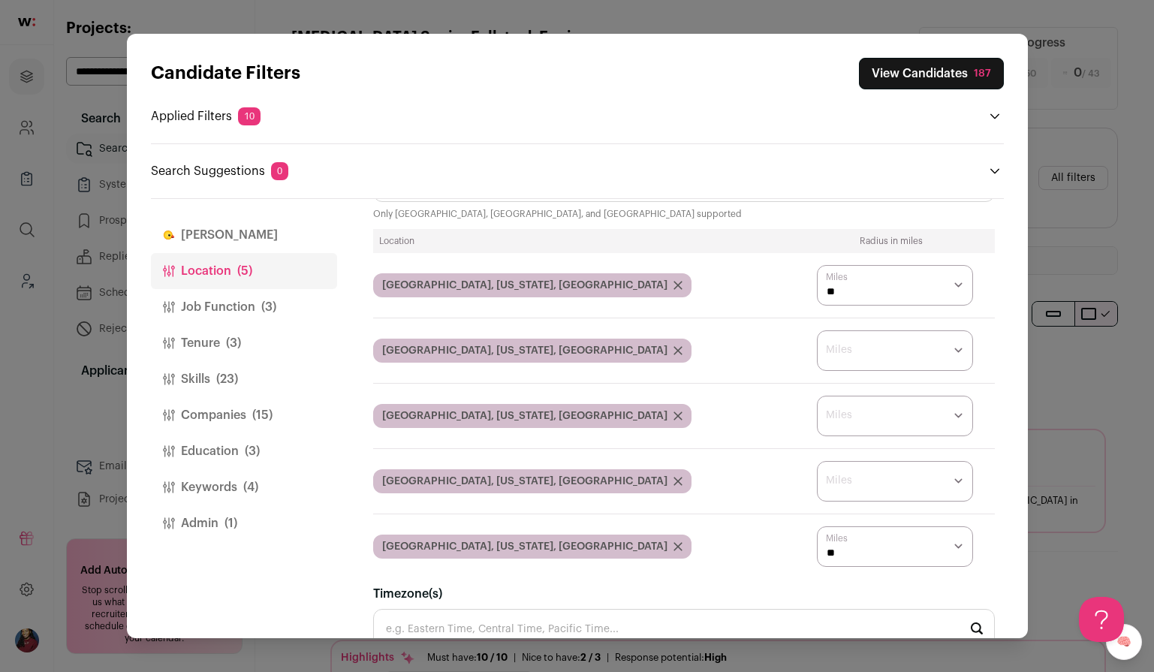
click at [888, 542] on select "* ** ** **" at bounding box center [895, 546] width 156 height 41
select select "Close modal via background"
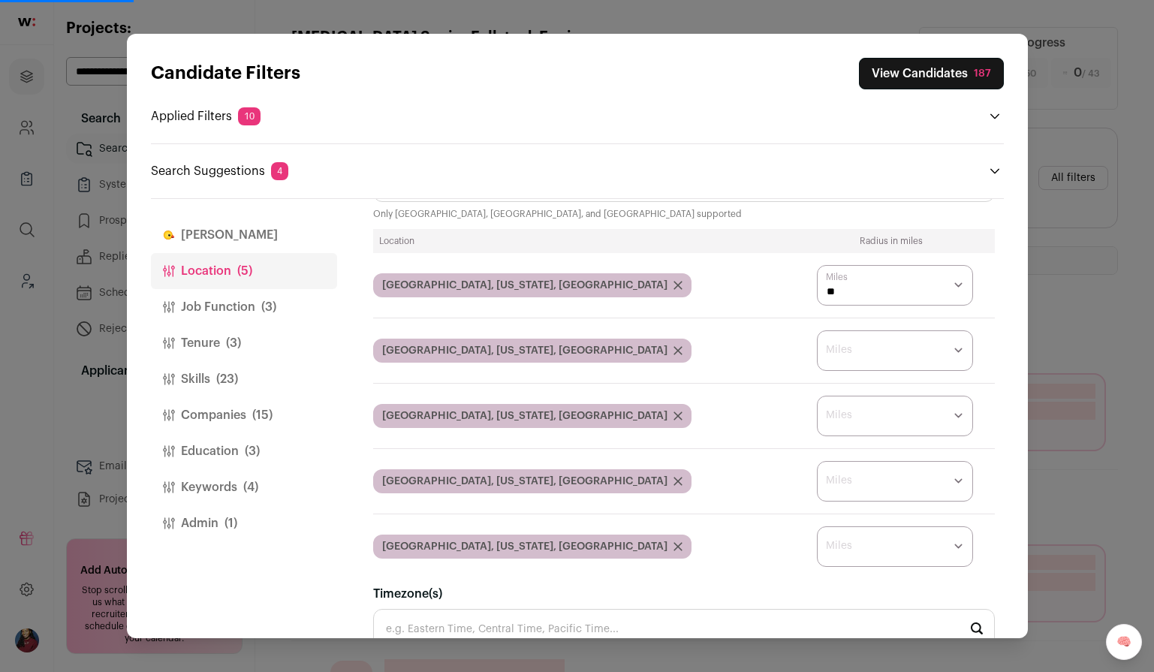
click at [907, 74] on button "View Candidates 187" at bounding box center [931, 74] width 145 height 32
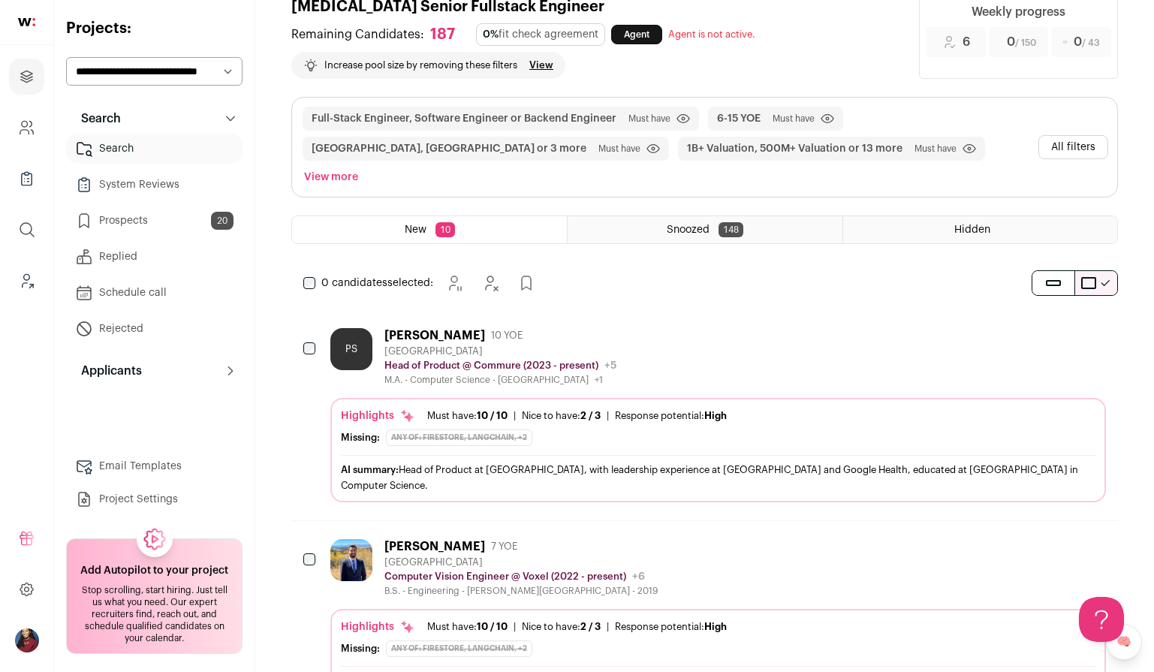
scroll to position [0, 0]
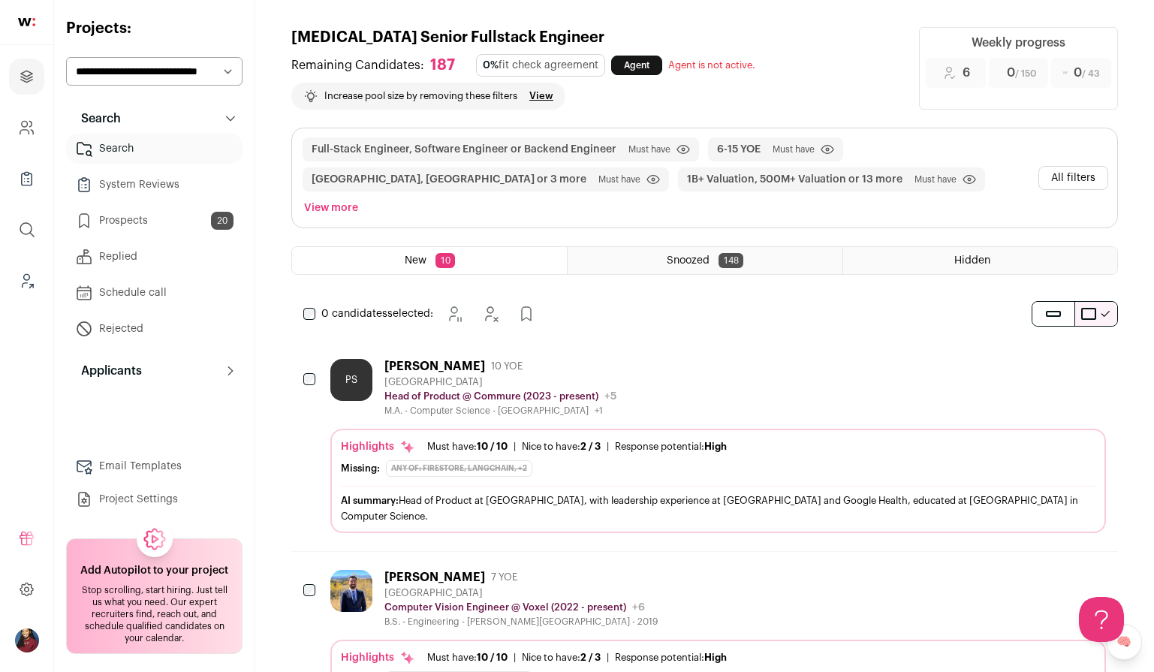
click at [1074, 166] on button "All filters" at bounding box center [1074, 178] width 70 height 24
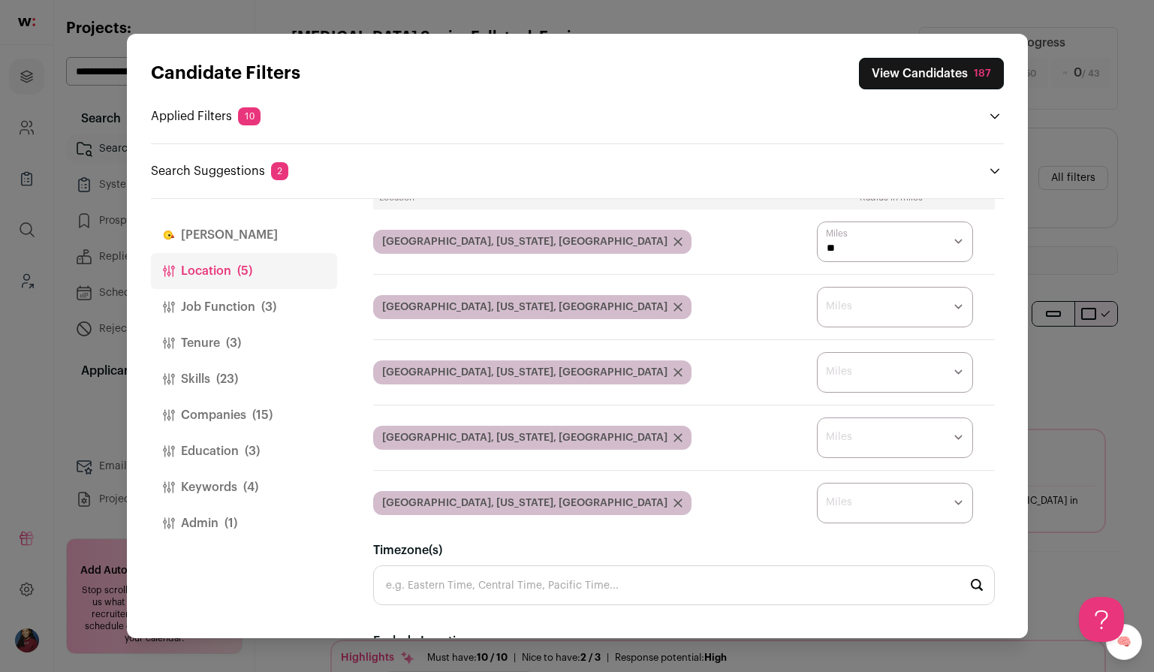
scroll to position [128, 0]
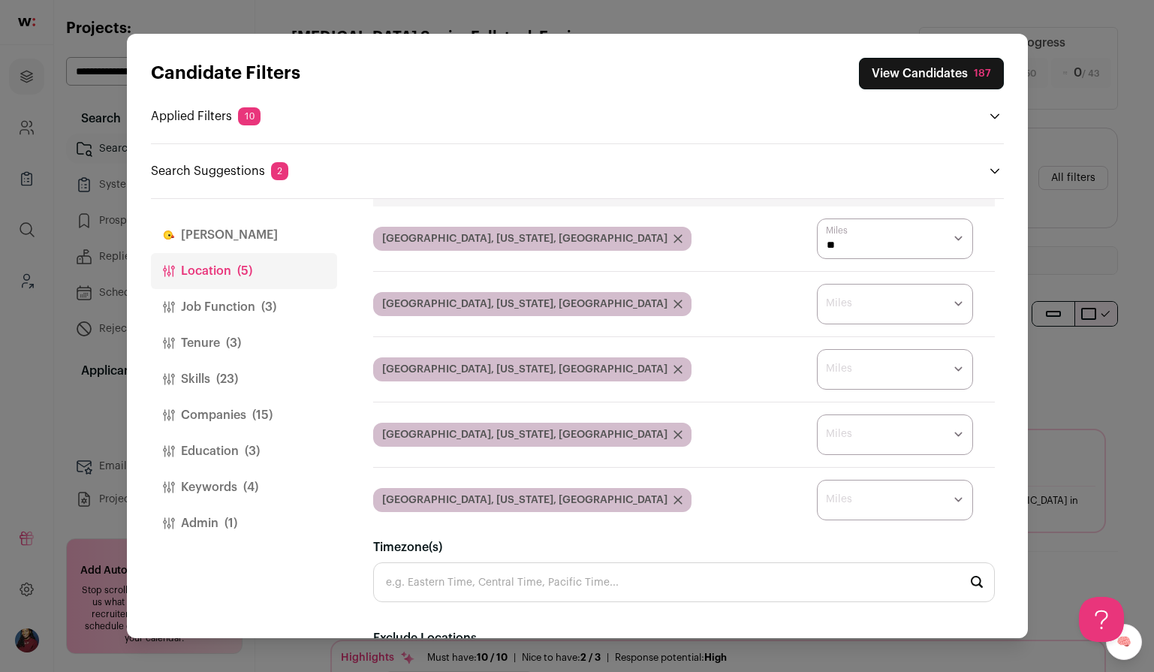
click at [538, 301] on div "Los Angeles, California, USA" at bounding box center [532, 304] width 318 height 24
click at [674, 300] on icon "Close modal via background" at bounding box center [678, 304] width 9 height 9
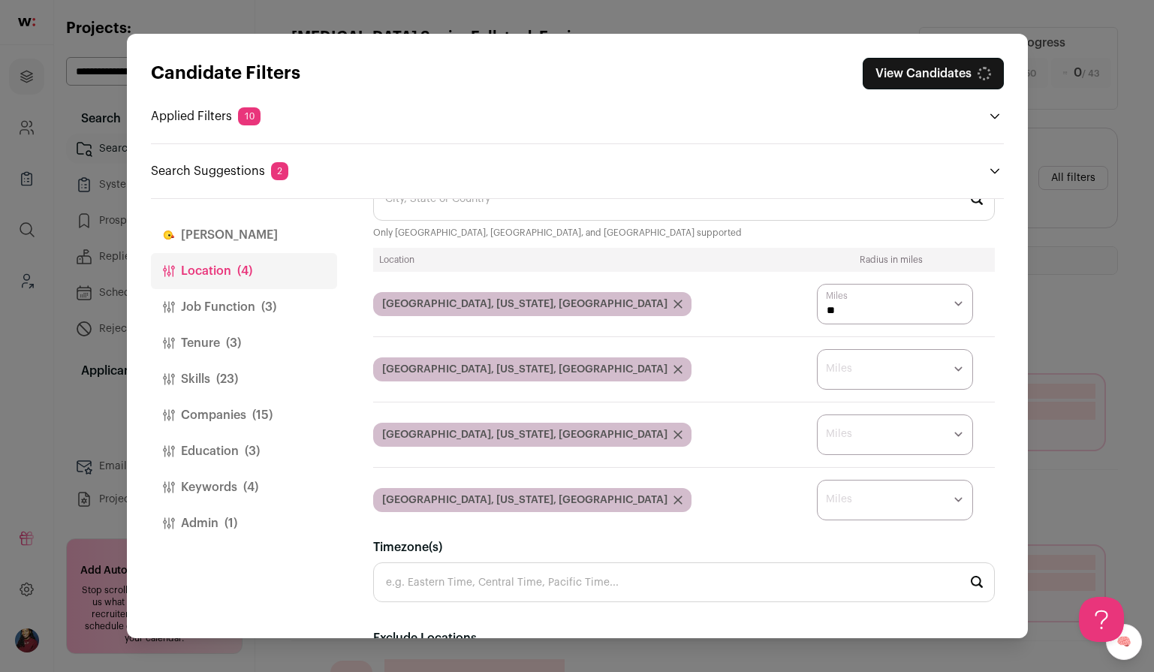
click at [674, 369] on icon "Close modal via background" at bounding box center [678, 369] width 9 height 9
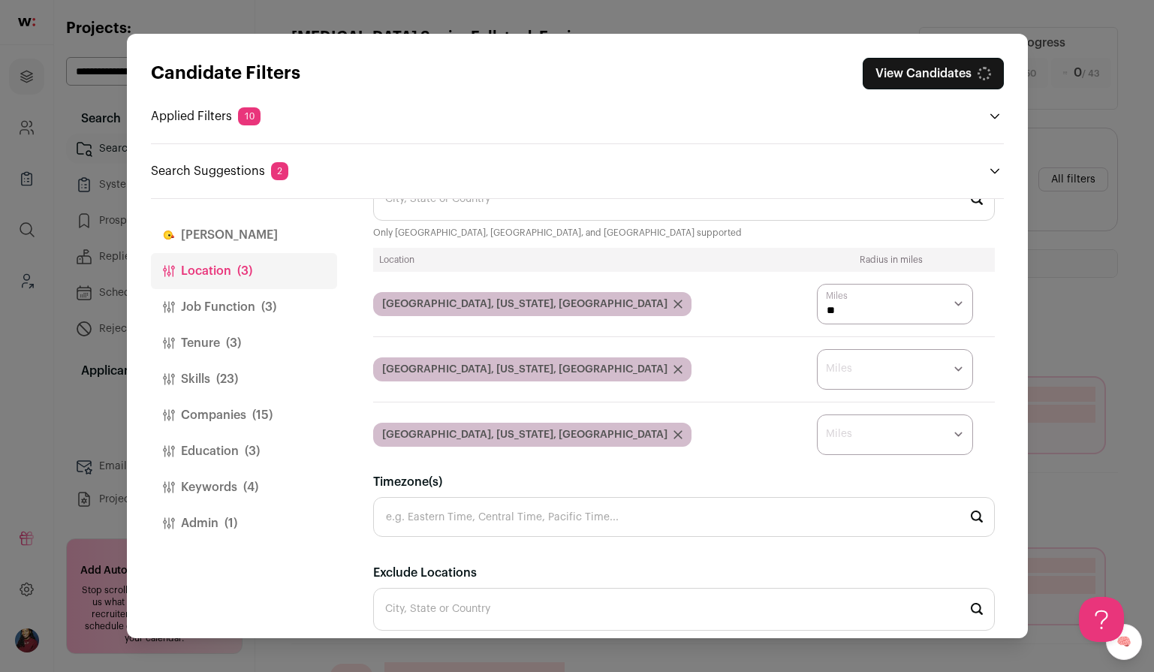
scroll to position [0, 0]
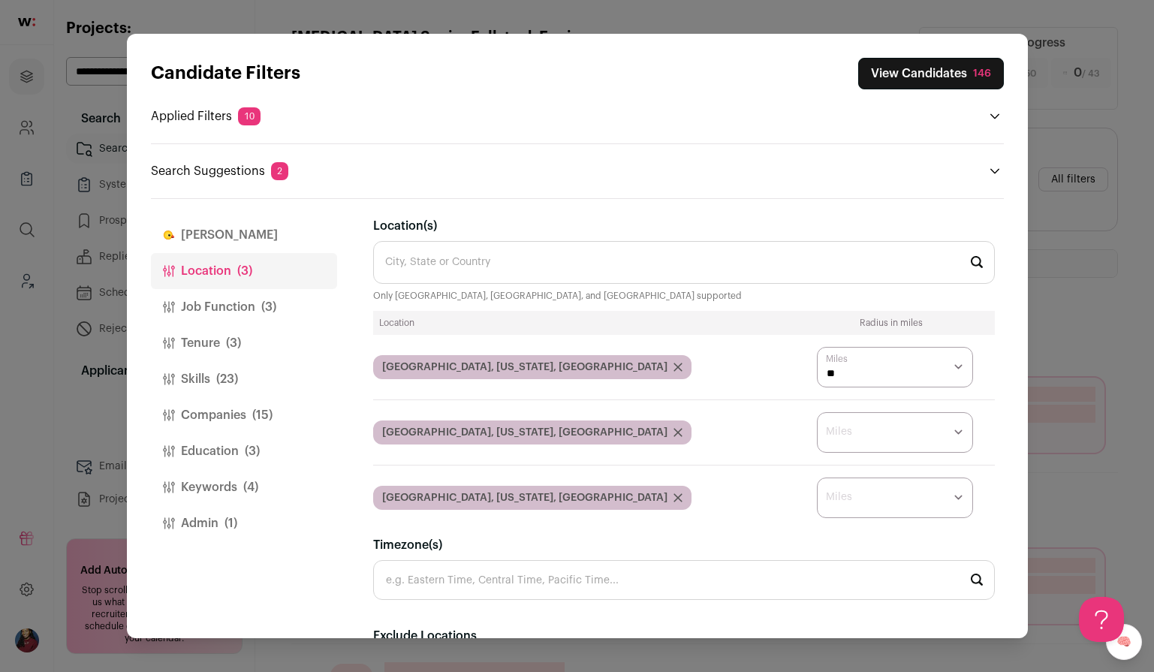
click at [674, 431] on icon "Close modal via background" at bounding box center [678, 433] width 8 height 8
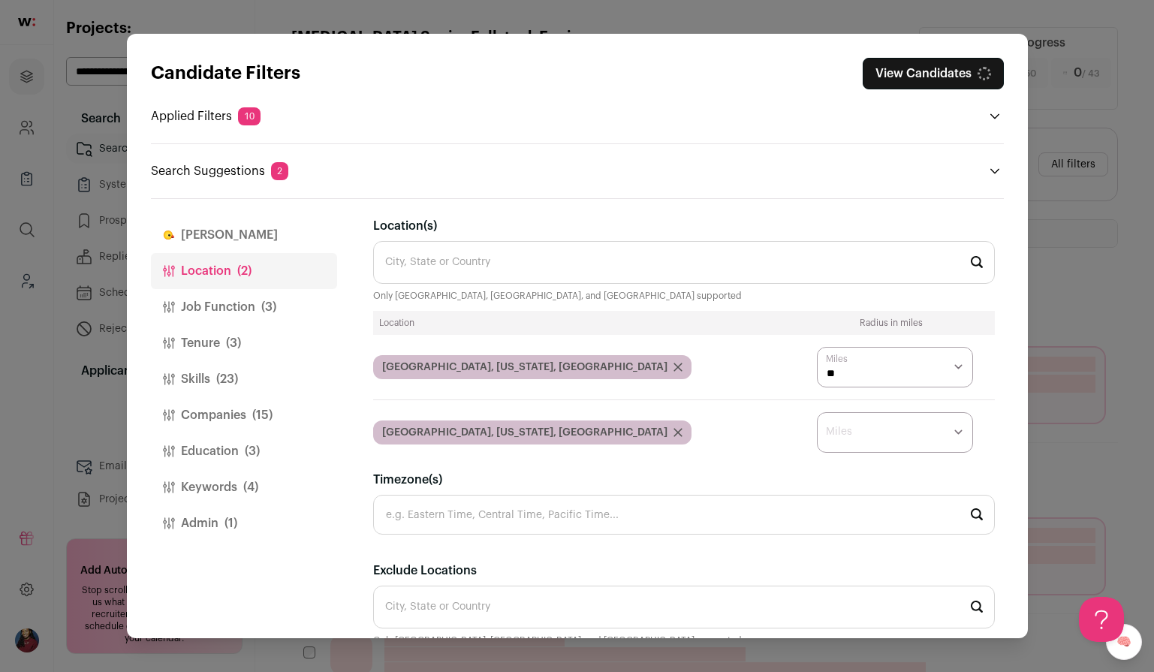
click at [674, 431] on icon "Close modal via background" at bounding box center [678, 433] width 8 height 8
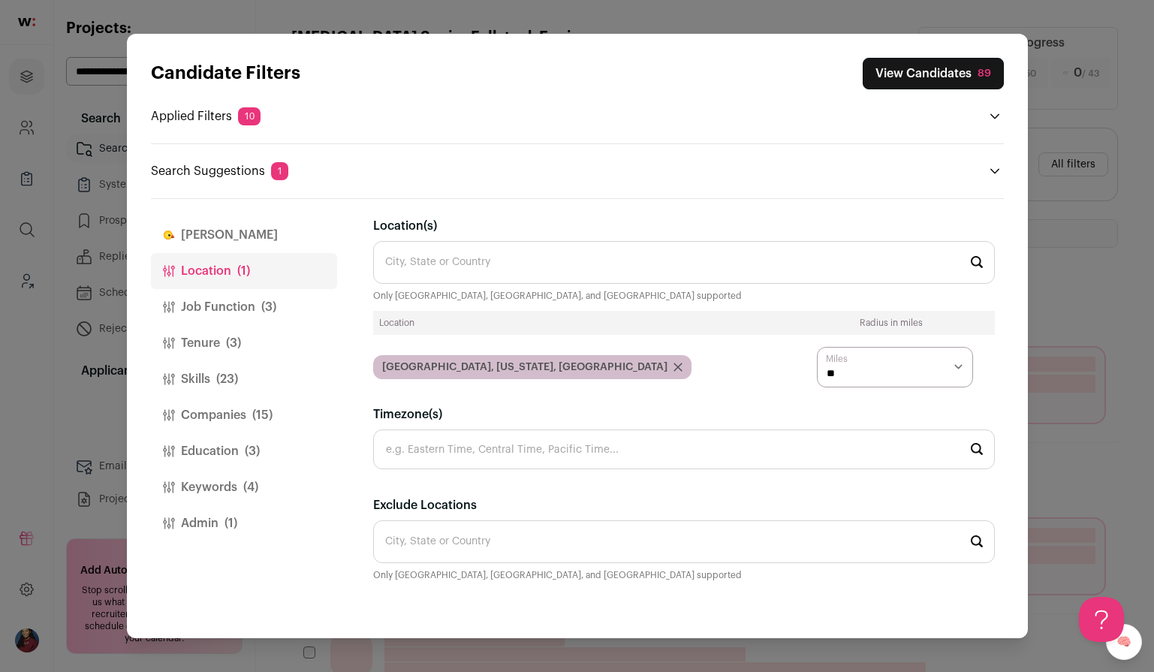
click at [998, 171] on icon "Close modal via background" at bounding box center [995, 171] width 12 height 12
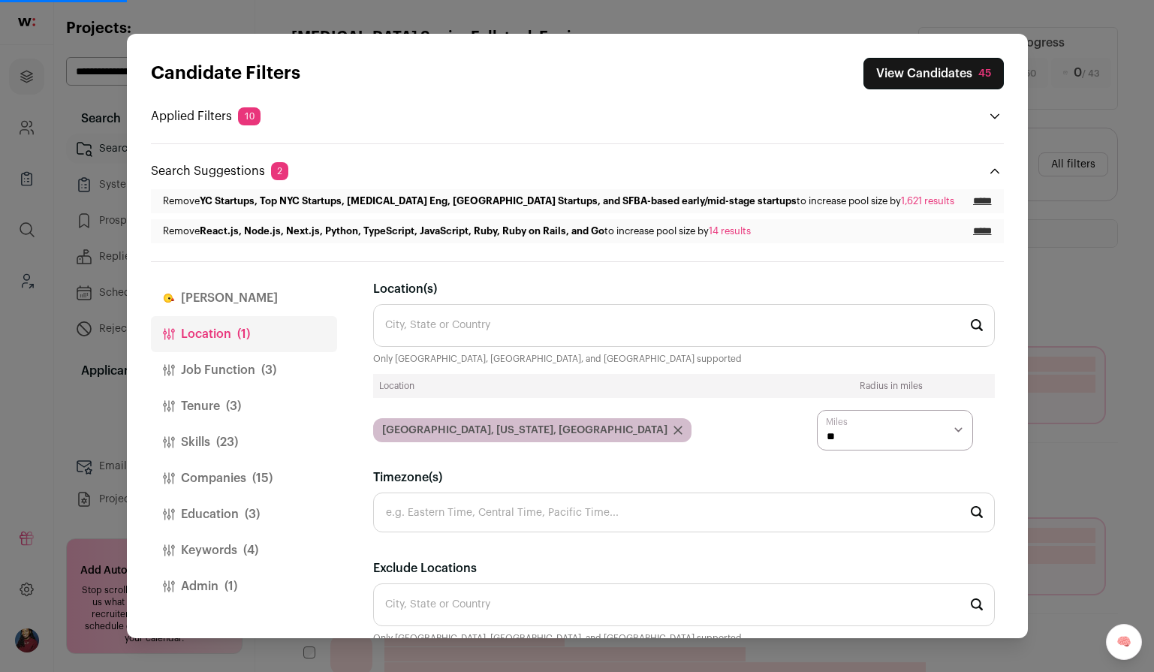
click at [998, 171] on icon "Close modal via background" at bounding box center [995, 171] width 12 height 12
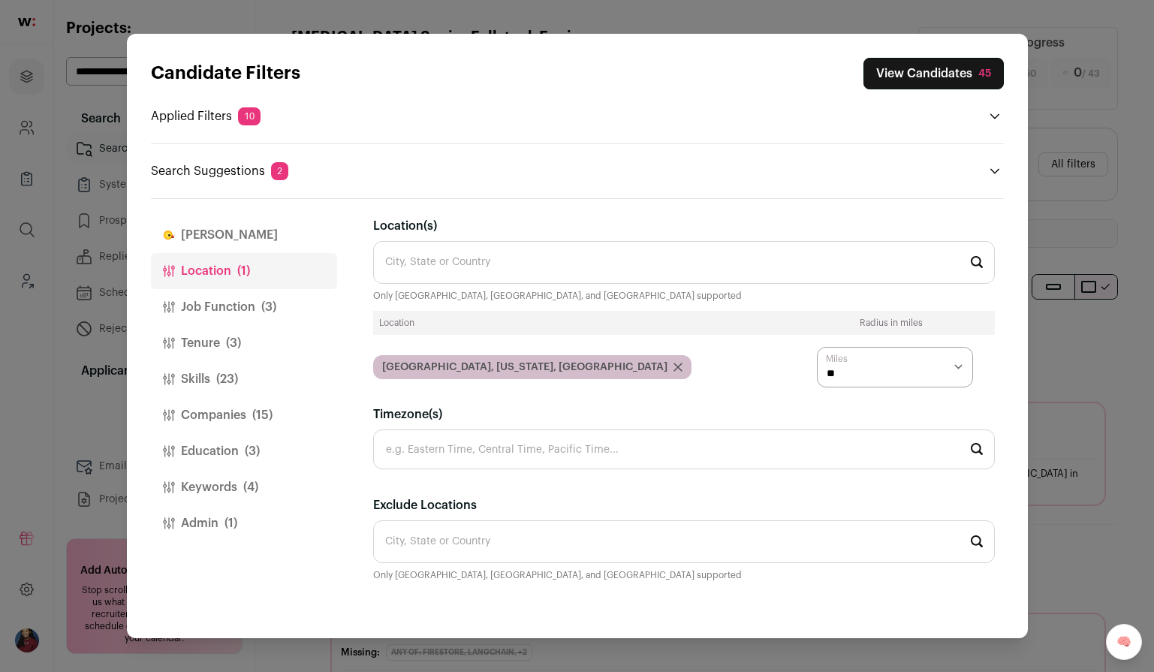
click at [963, 74] on button "View Candidates 45" at bounding box center [934, 74] width 140 height 32
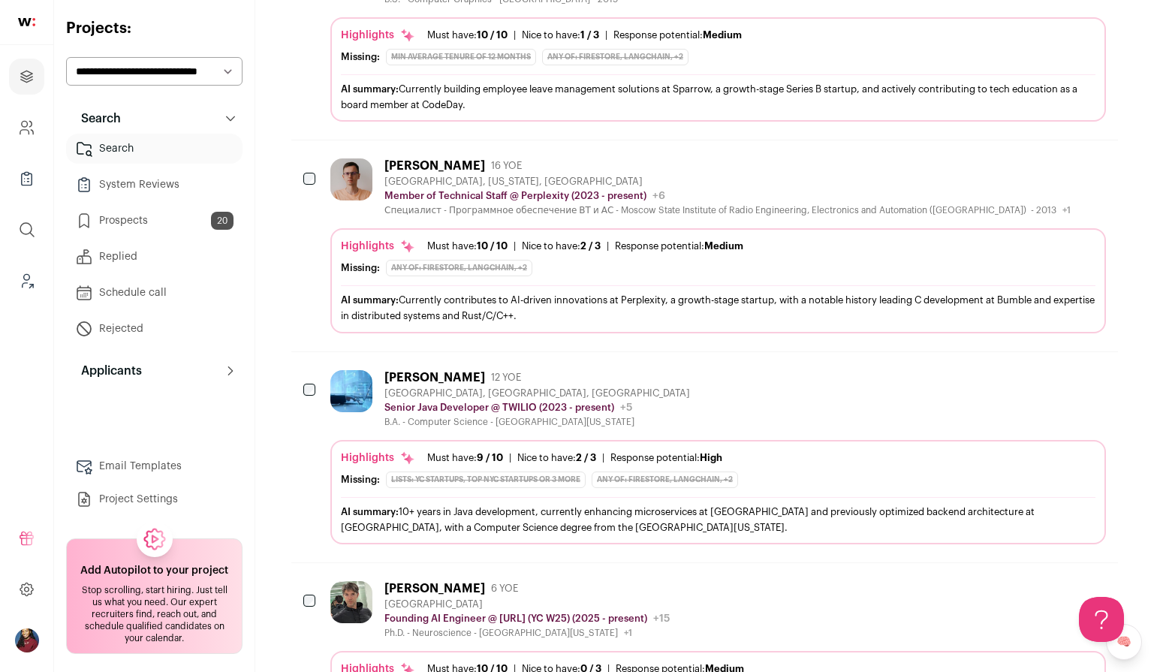
scroll to position [1199, 0]
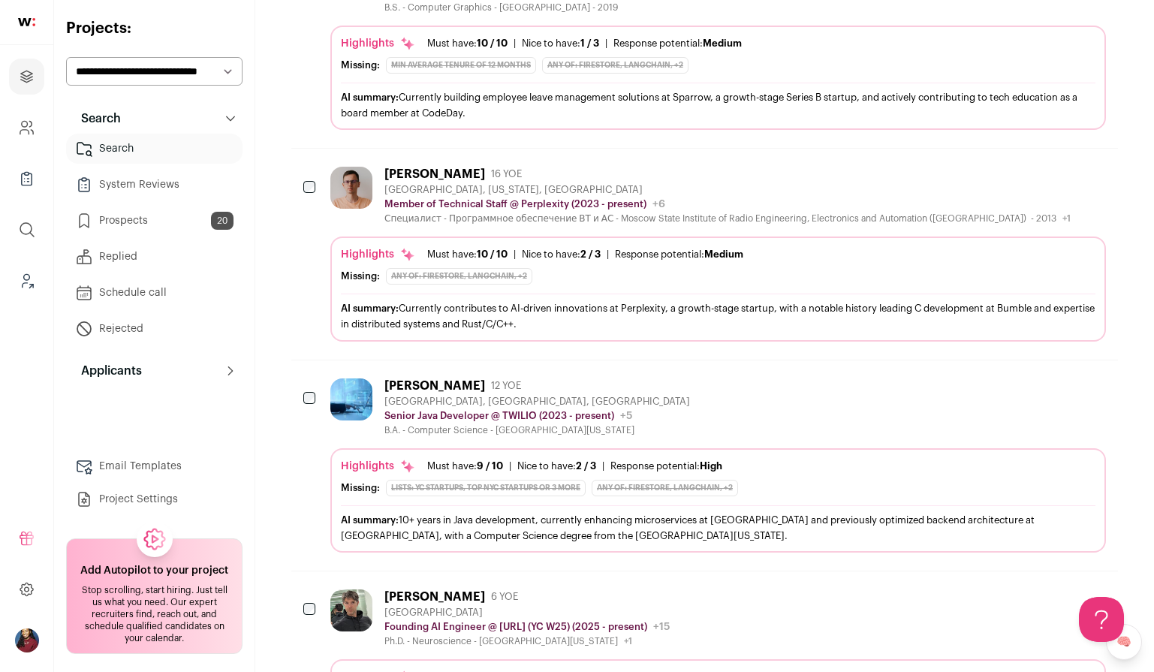
click at [317, 167] on div at bounding box center [310, 188] width 15 height 42
click at [315, 167] on div at bounding box center [310, 188] width 15 height 42
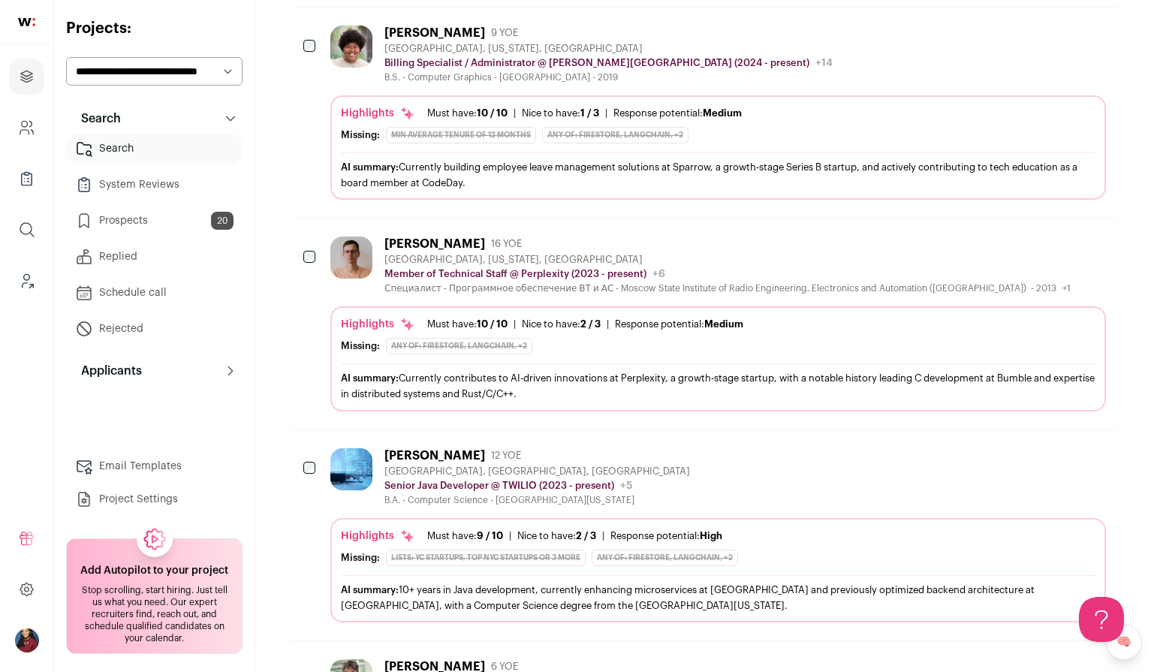
scroll to position [1111, 0]
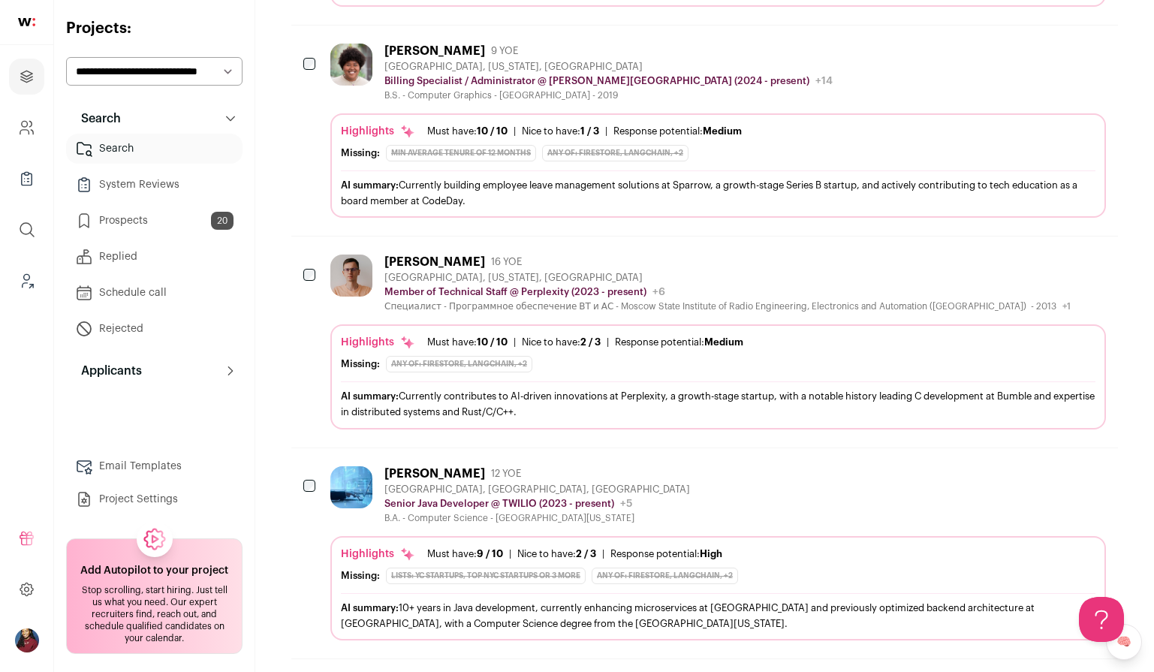
click at [312, 255] on div at bounding box center [310, 276] width 15 height 42
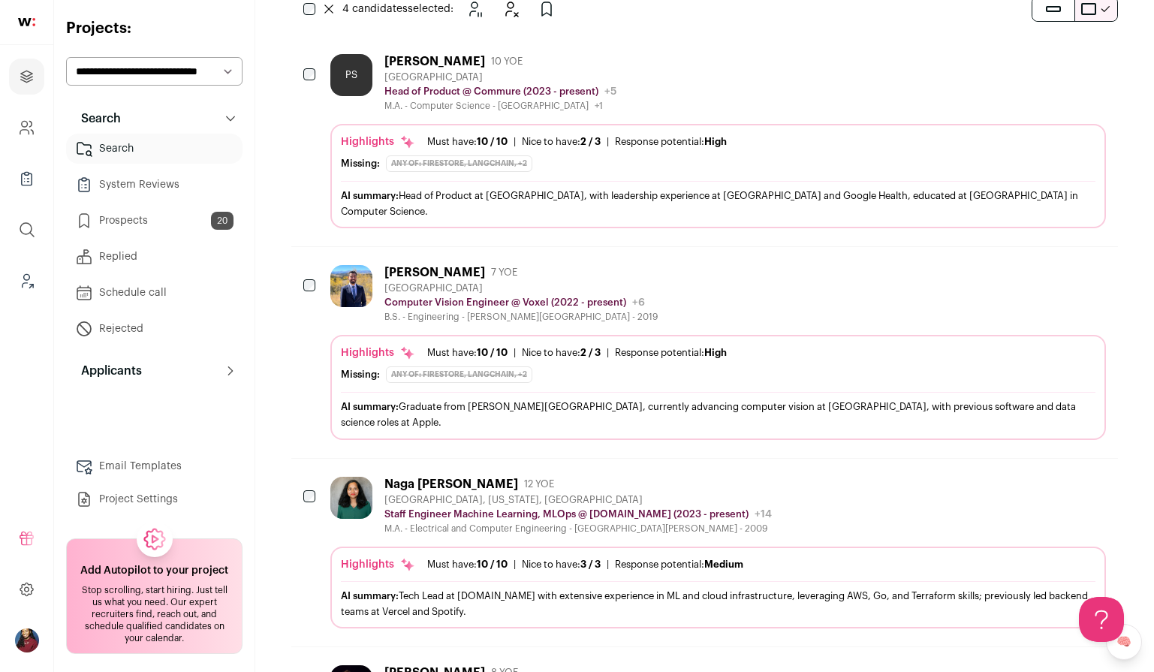
scroll to position [200, 0]
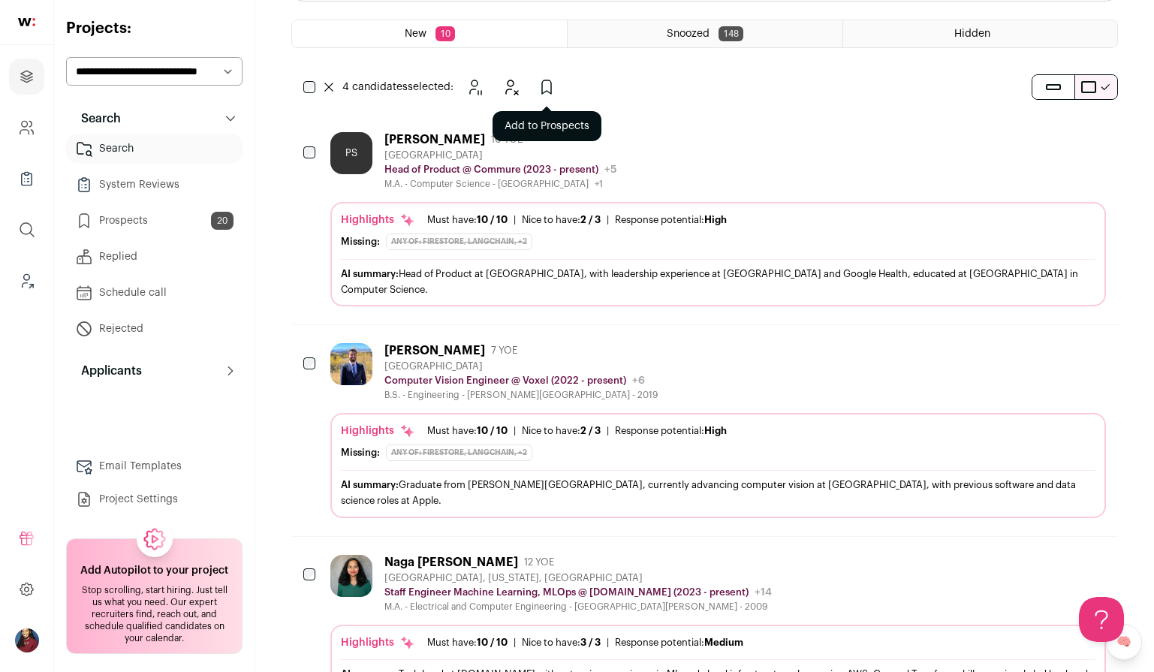
click at [546, 88] on icon "Add to Prospects" at bounding box center [547, 87] width 18 height 18
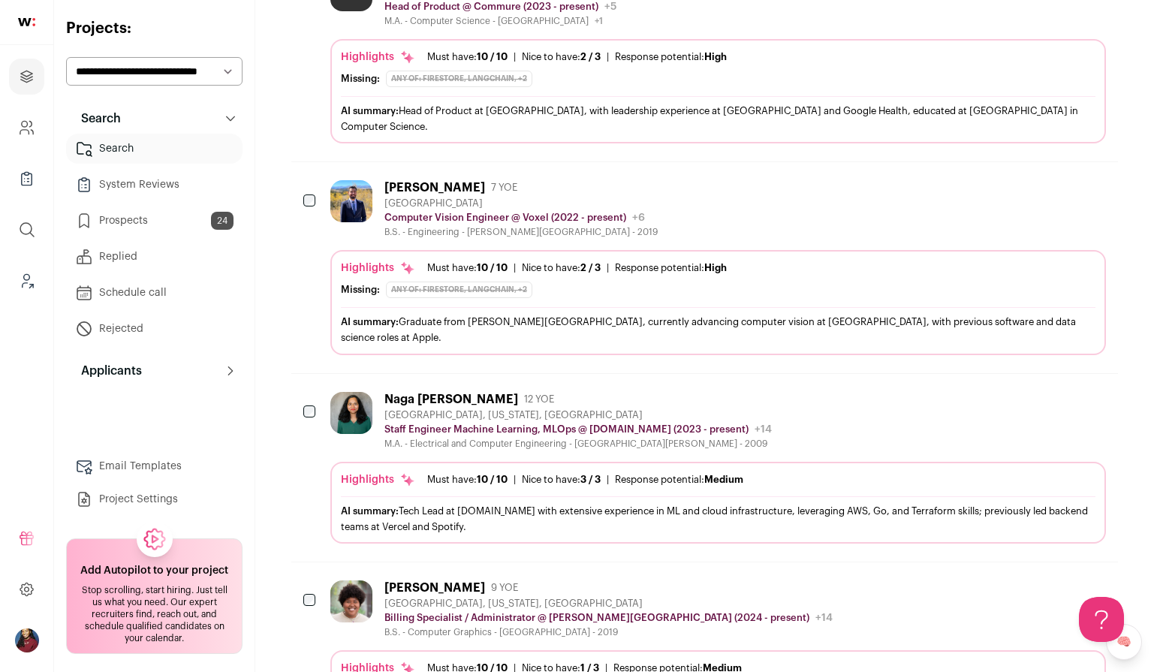
scroll to position [0, 0]
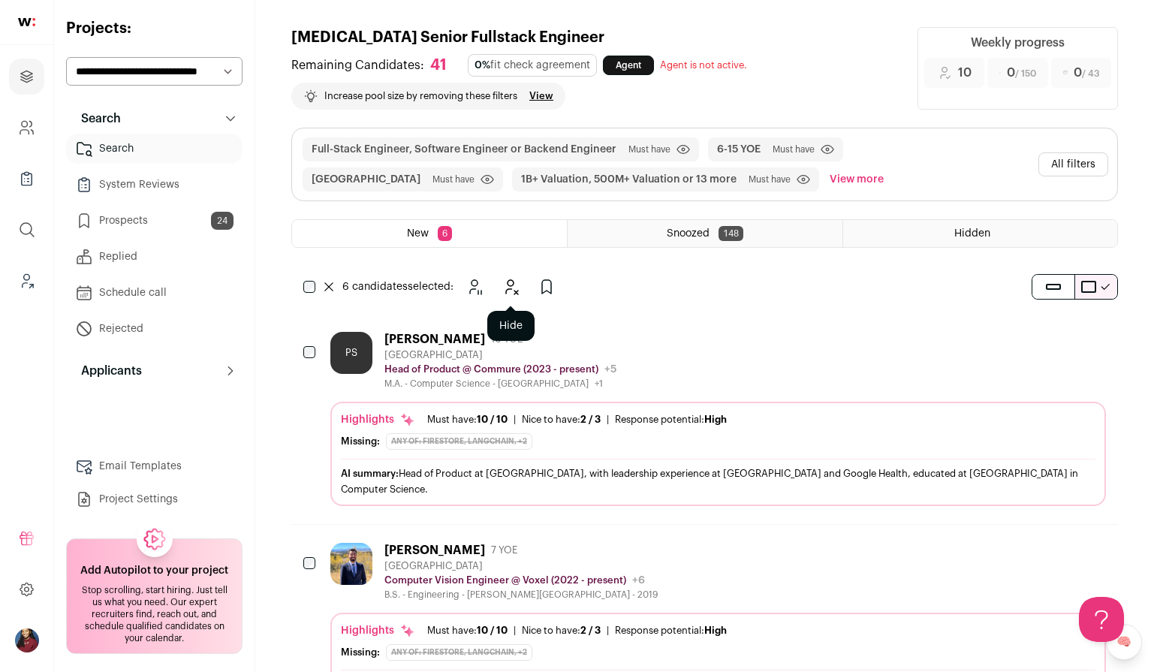
click at [511, 282] on icon "Hide" at bounding box center [511, 287] width 18 height 18
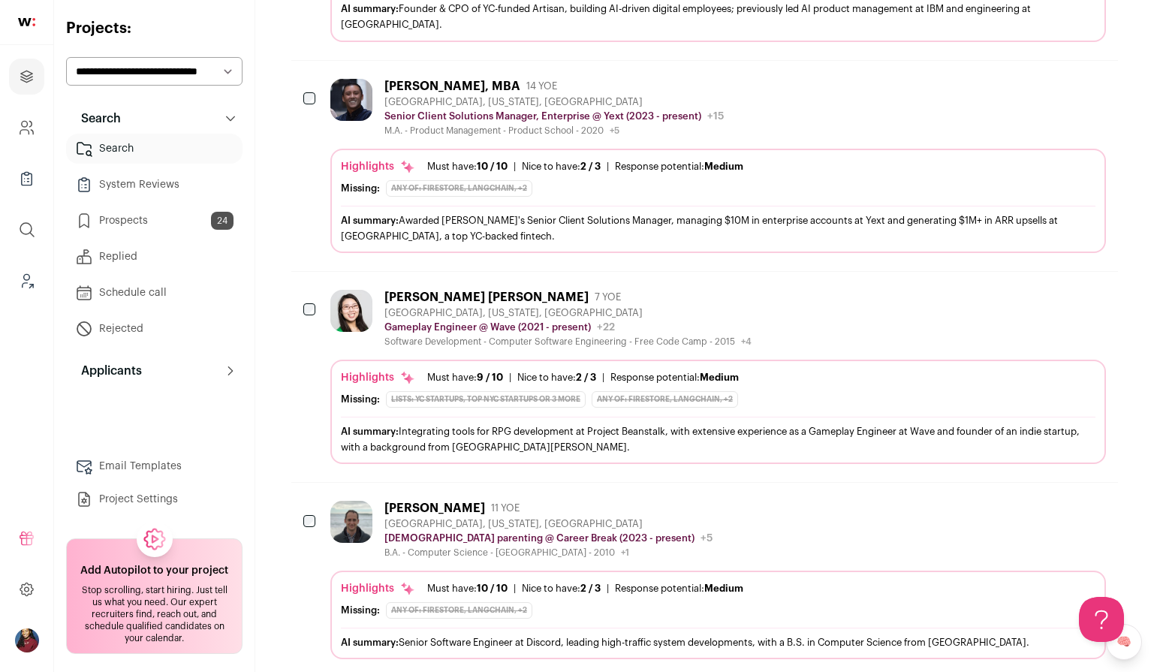
scroll to position [789, 0]
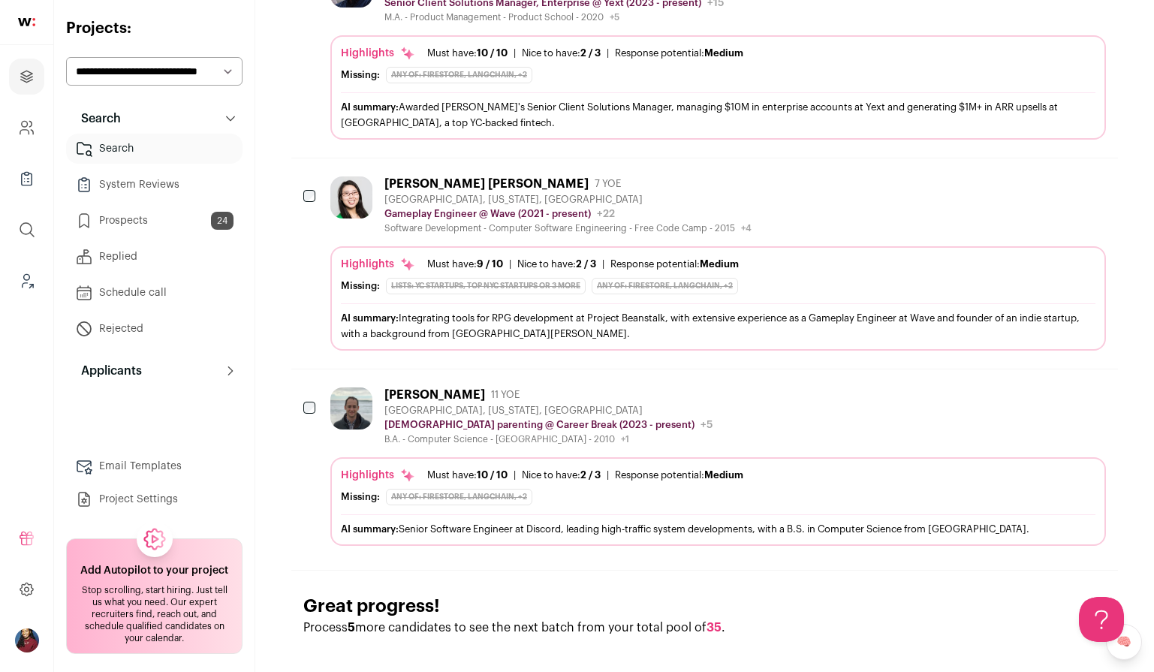
click at [307, 398] on div at bounding box center [310, 408] width 15 height 42
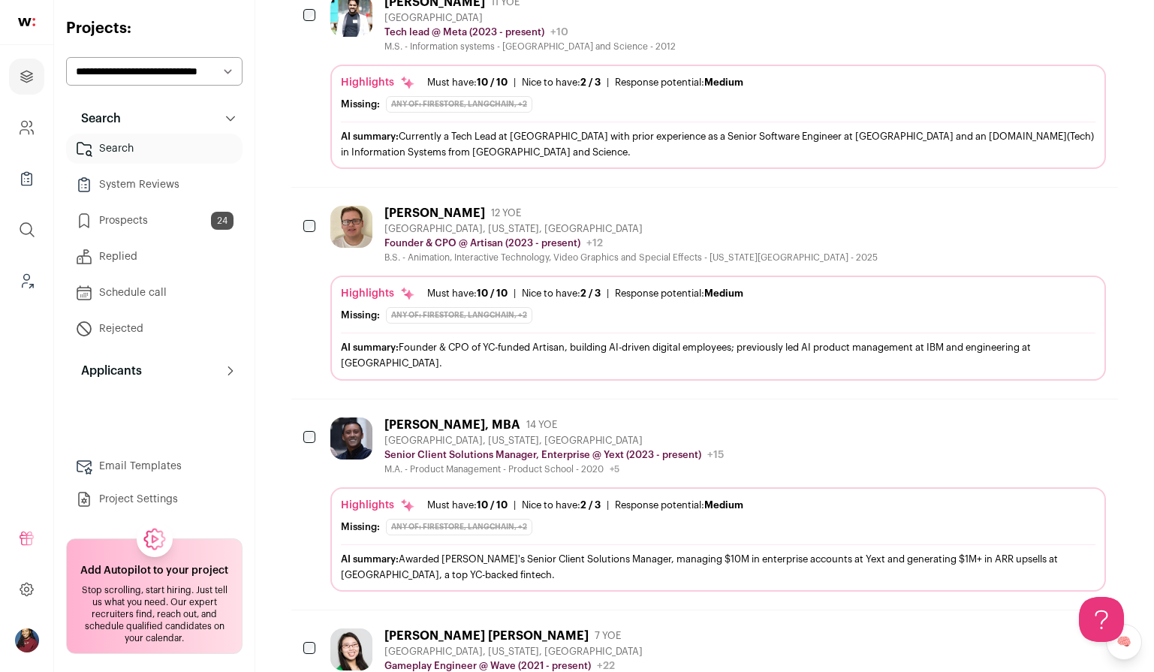
scroll to position [255, 0]
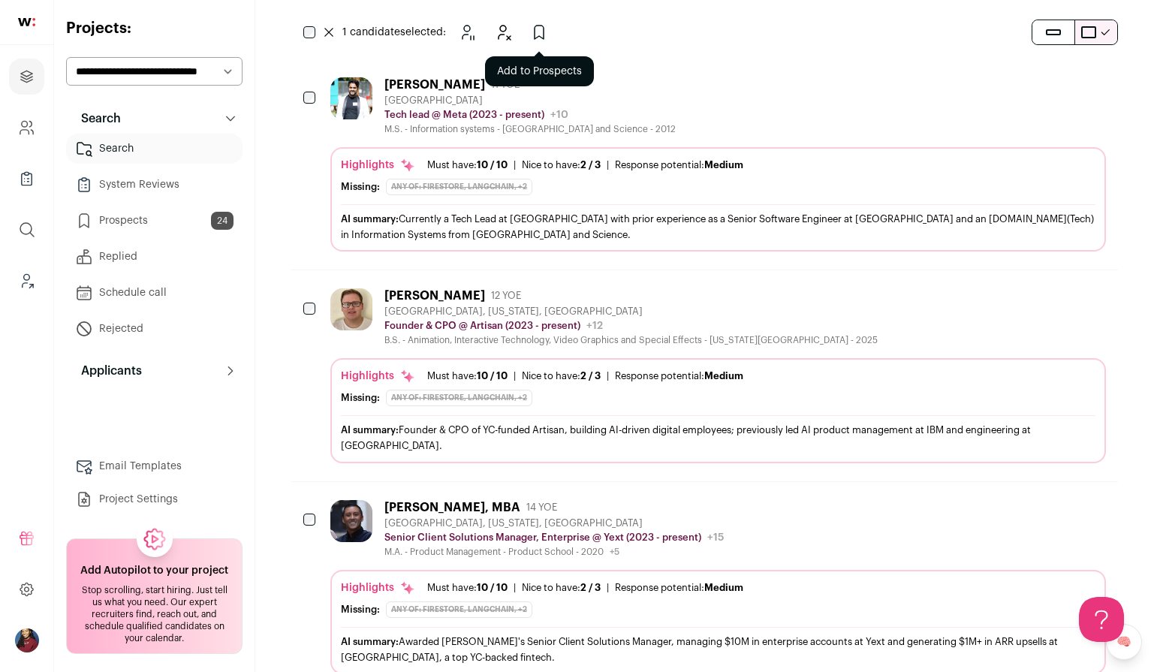
click at [540, 36] on icon "Add to Prospects" at bounding box center [539, 33] width 9 height 14
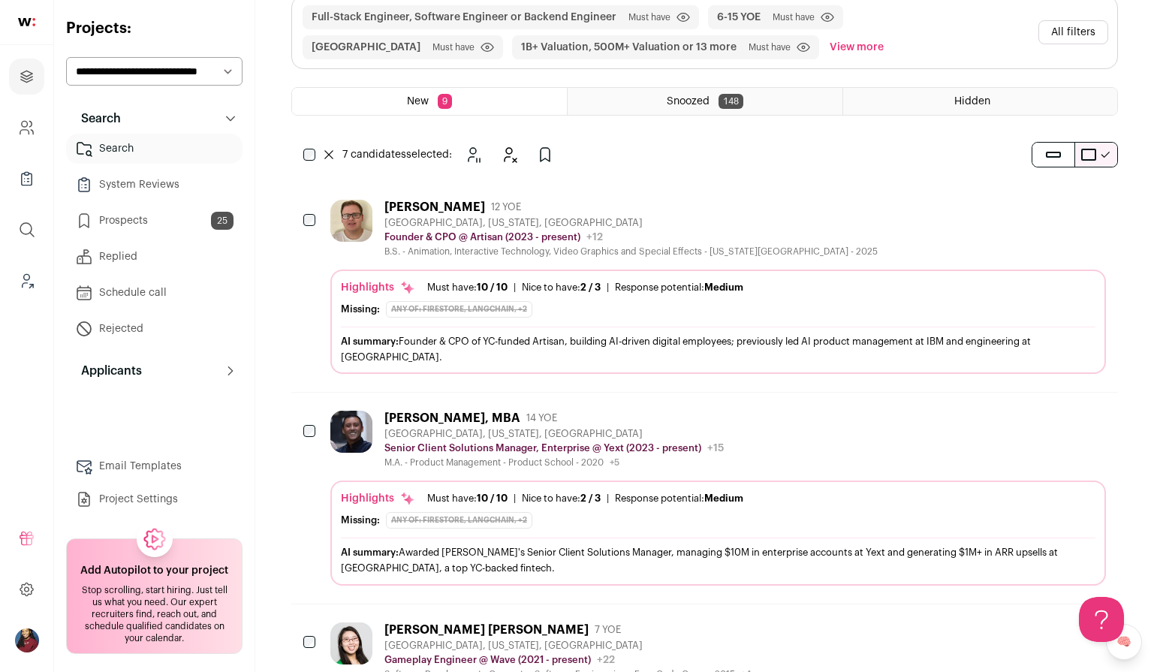
scroll to position [131, 0]
click at [509, 146] on icon "Hide" at bounding box center [509, 155] width 18 height 18
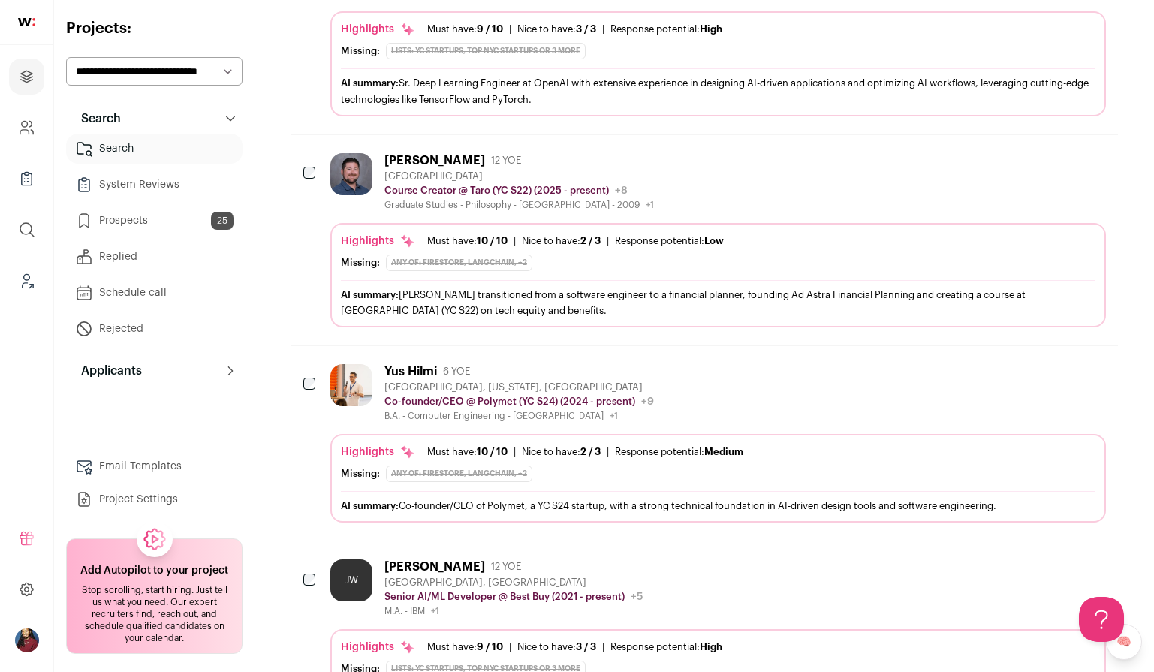
scroll to position [1211, 0]
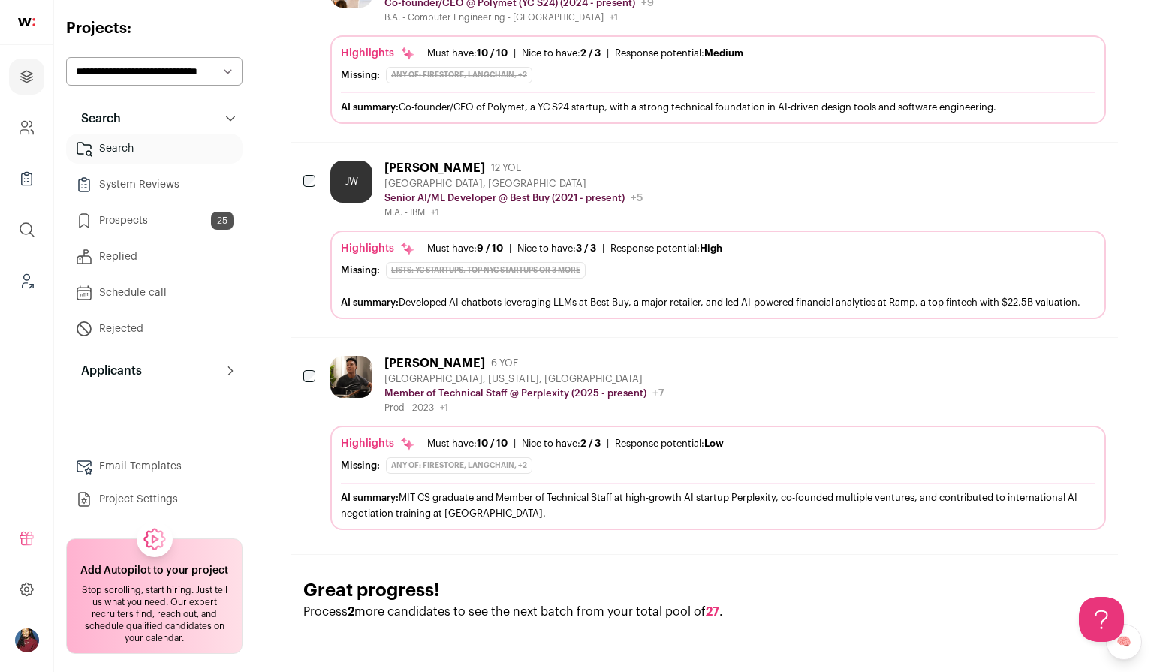
click at [404, 439] on icon at bounding box center [407, 443] width 15 height 15
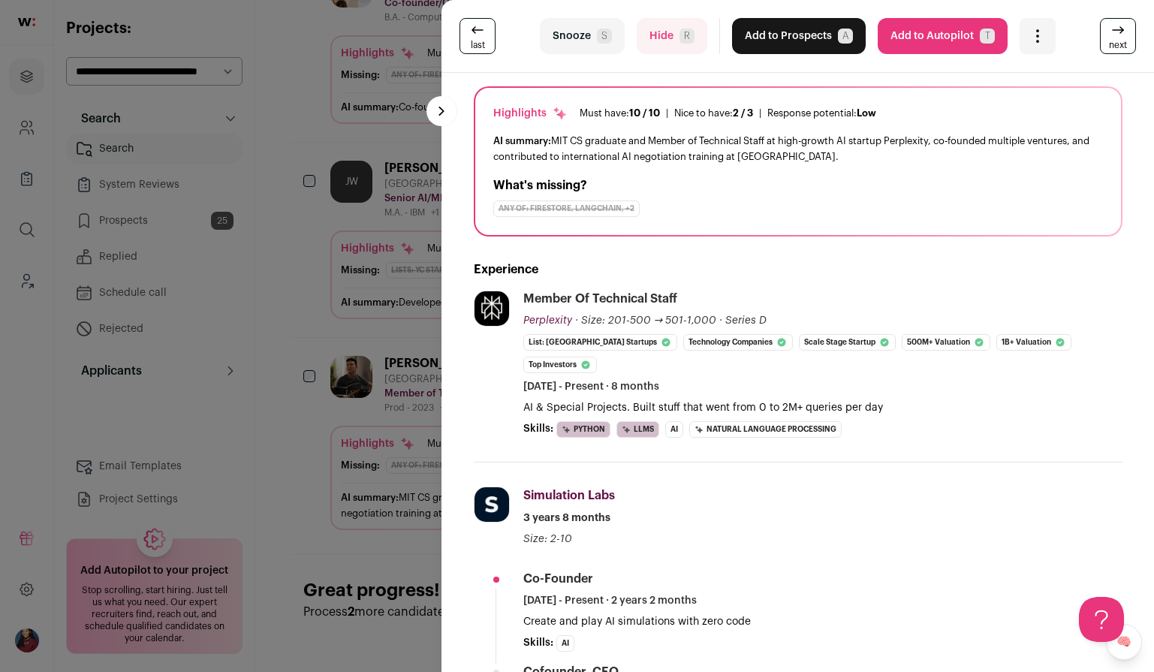
scroll to position [125, 0]
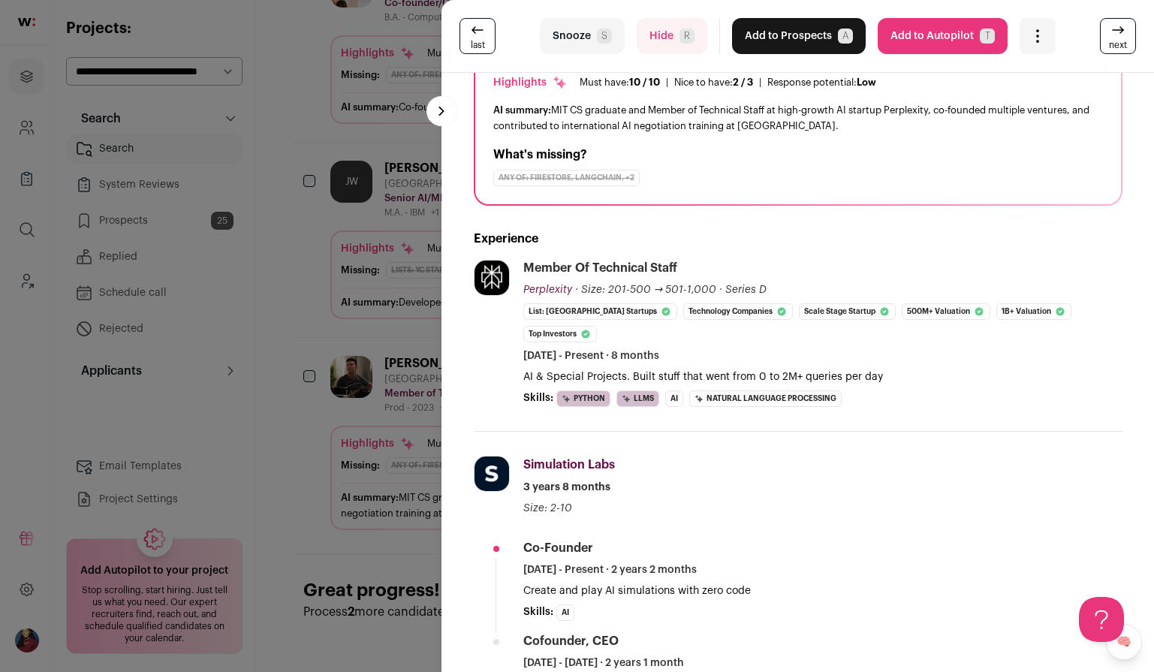
click at [369, 404] on div "last Snooze S Hide R Add to Prospects A Are you sure? Kevin Jiang is already in…" at bounding box center [577, 336] width 1154 height 672
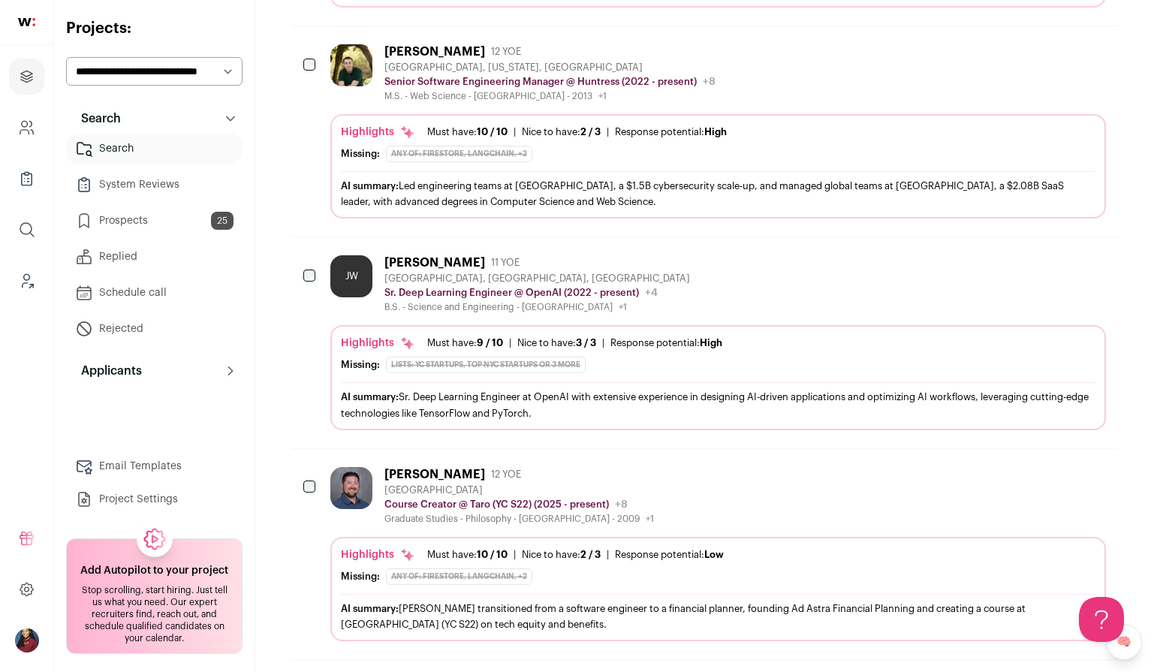
scroll to position [474, 0]
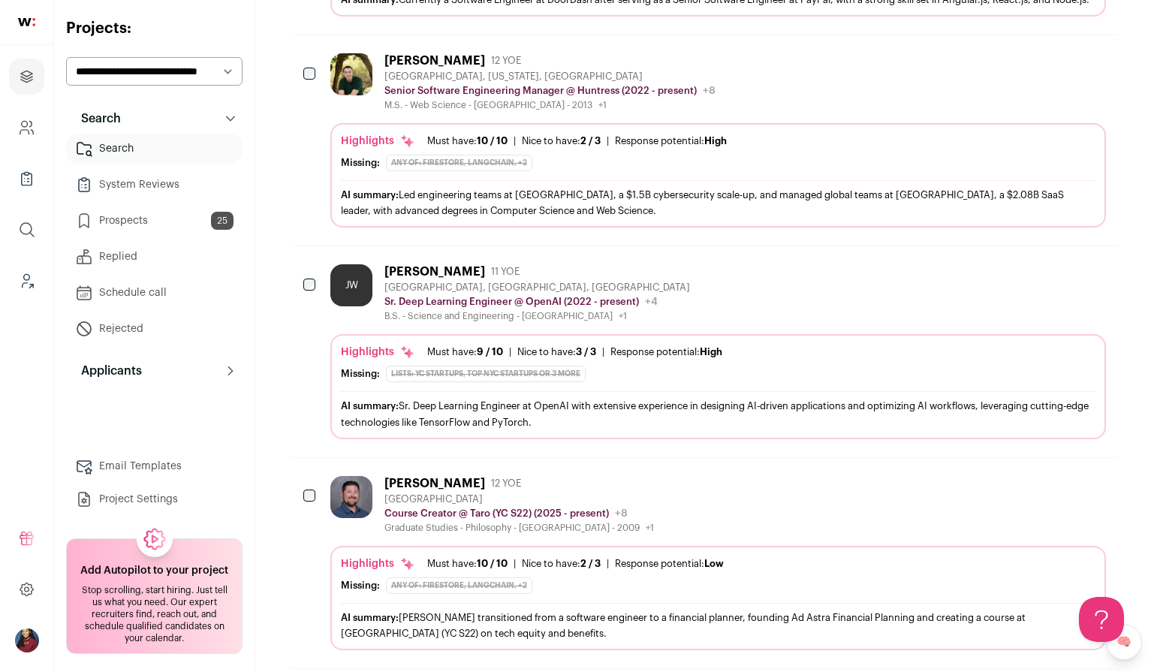
click at [395, 380] on div "Highlights Must have: 9 / 10 How many must haves have been fulfilled? | Nice to…" at bounding box center [718, 364] width 755 height 38
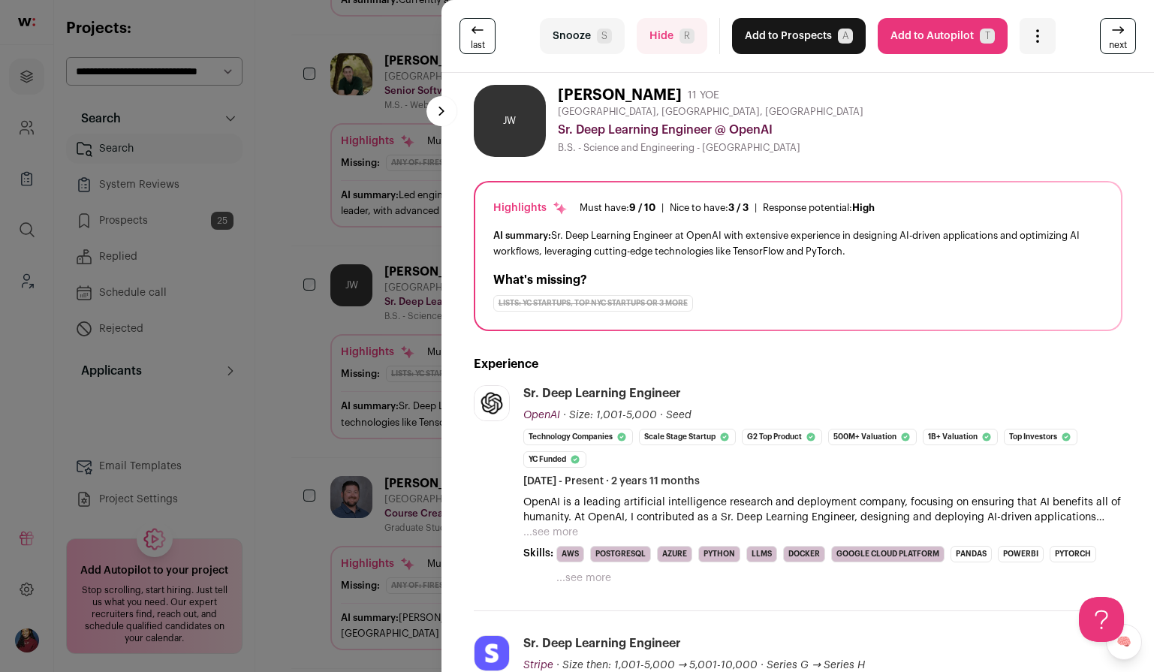
scroll to position [184, 0]
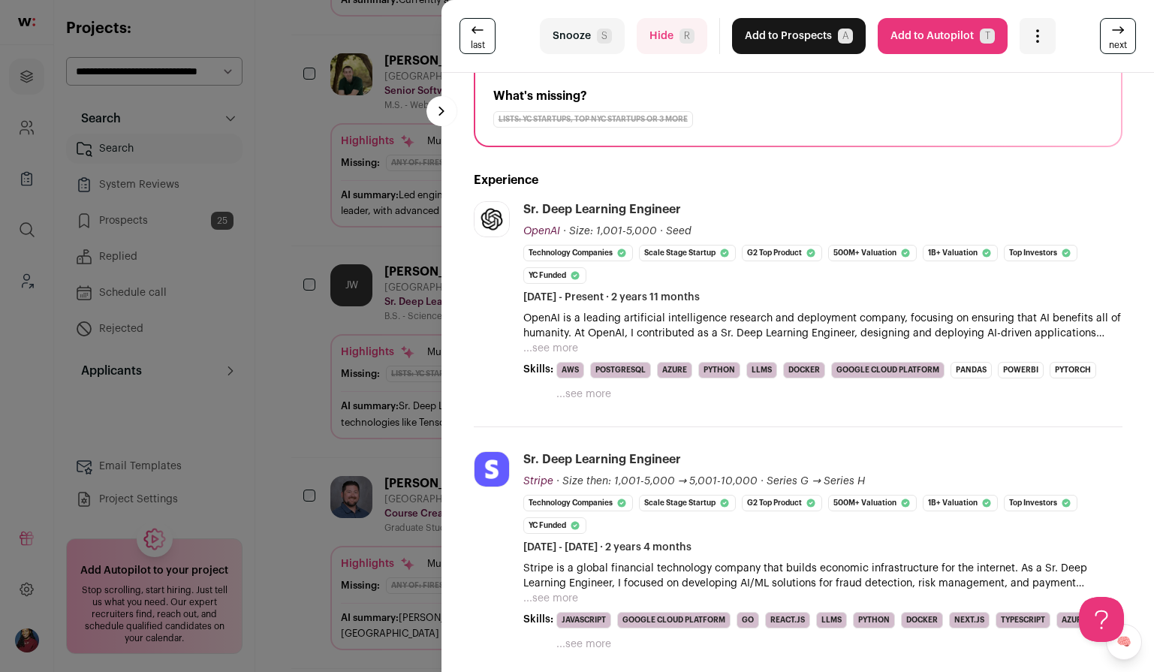
click at [386, 407] on div "last Snooze S Hide R Add to Prospects A Are you sure? James wt is already in yo…" at bounding box center [577, 336] width 1154 height 672
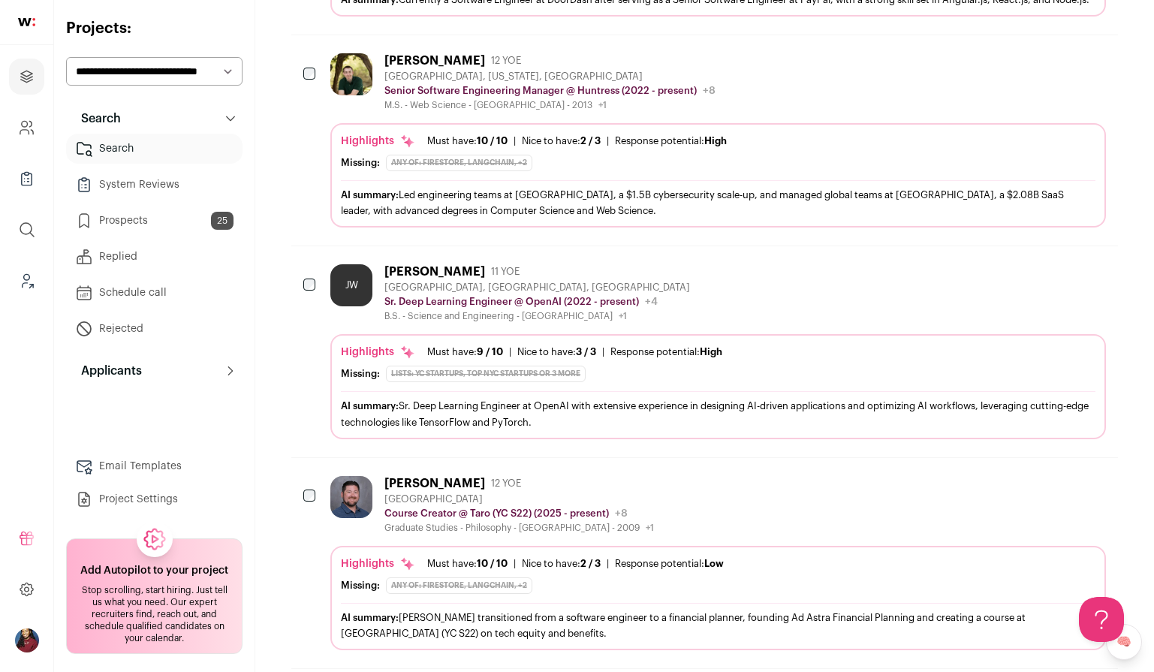
click at [537, 382] on div "Lists: YC Startups, Top NYC Startups or 3 more" at bounding box center [486, 374] width 200 height 17
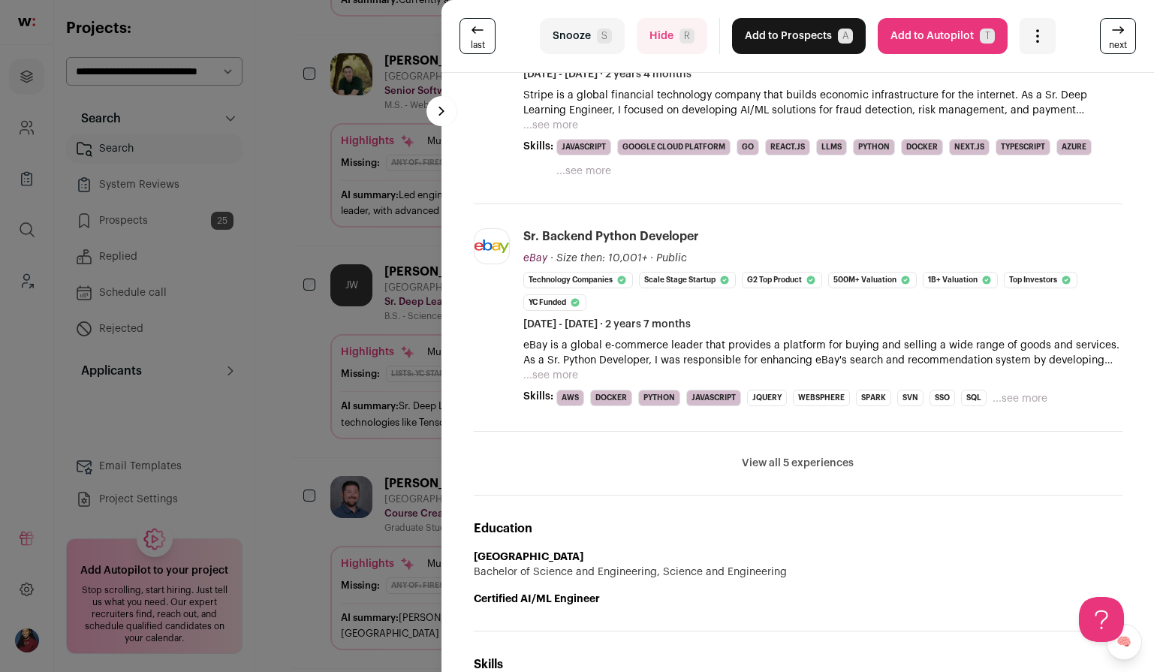
scroll to position [671, 0]
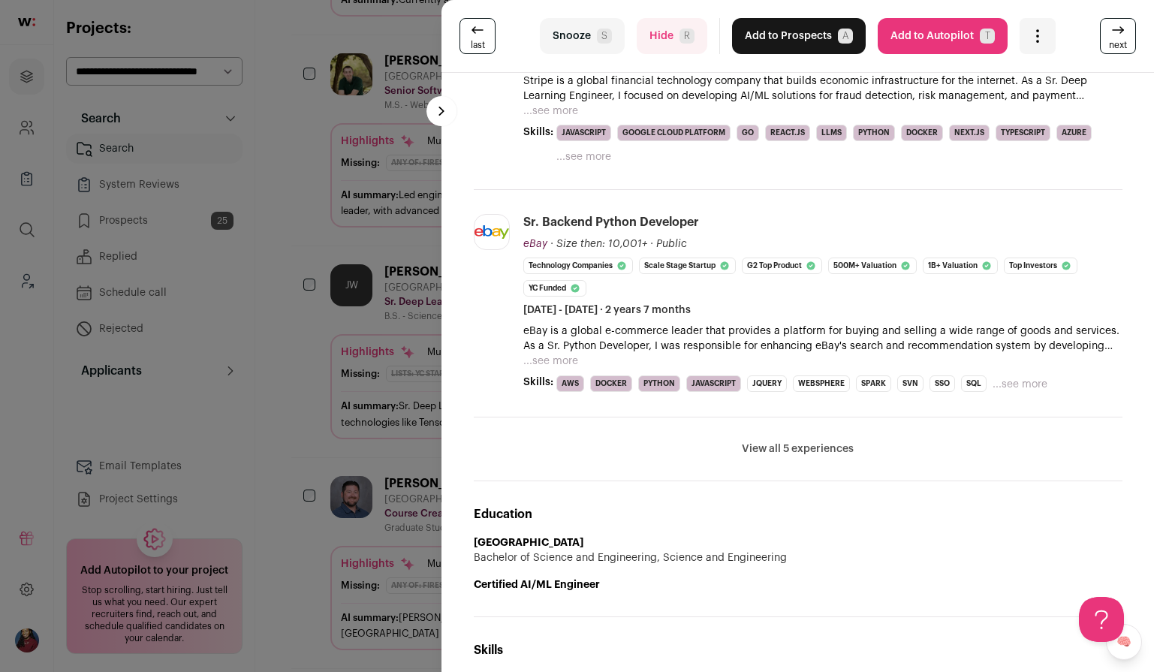
click at [396, 415] on div "last Snooze S Hide R Add to Prospects A Are you sure? James wt is already in yo…" at bounding box center [577, 336] width 1154 height 672
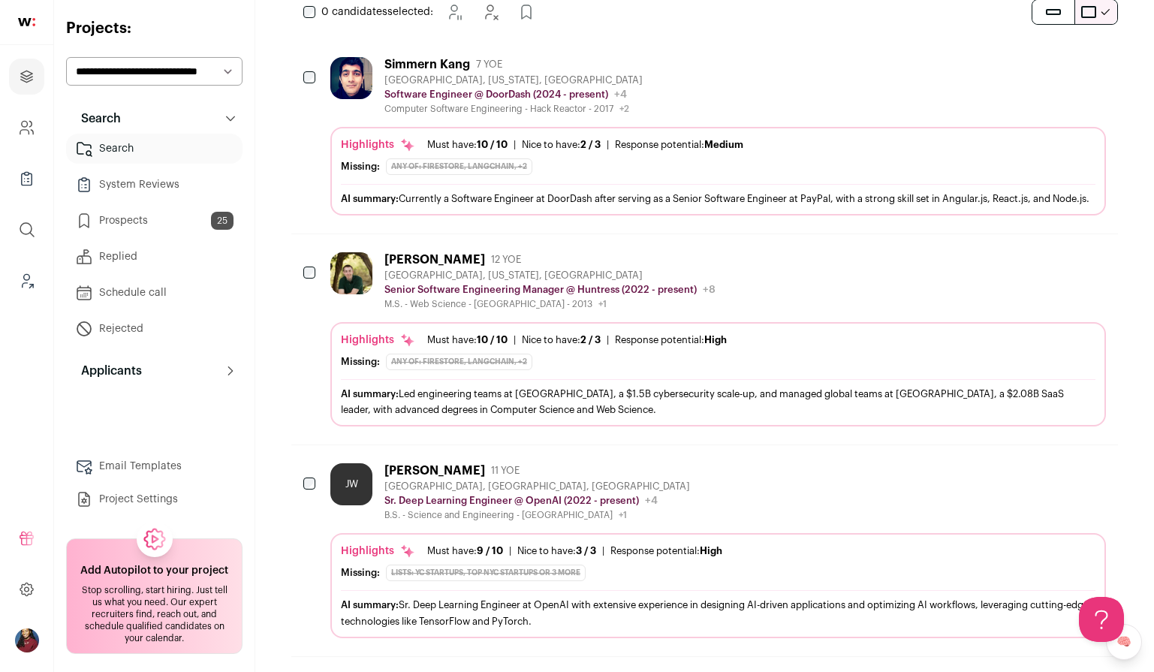
scroll to position [261, 0]
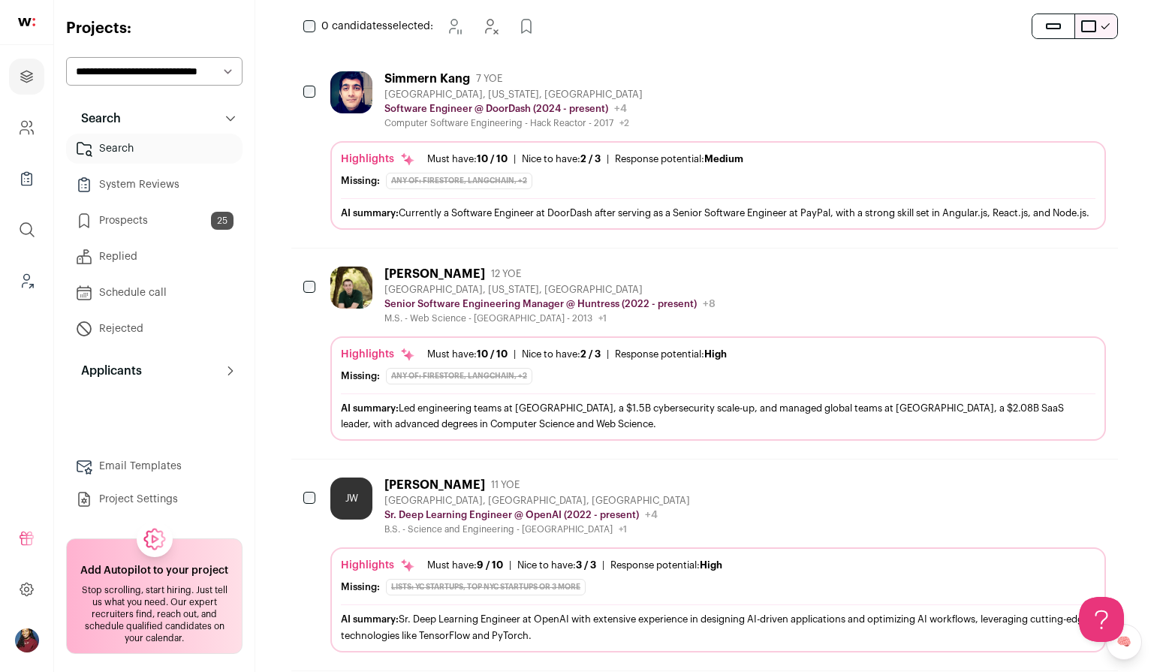
click at [388, 324] on div "M.S. - Web Science - University of San Francisco - 2013 +1 2011 - 2013 Universi…" at bounding box center [549, 318] width 331 height 12
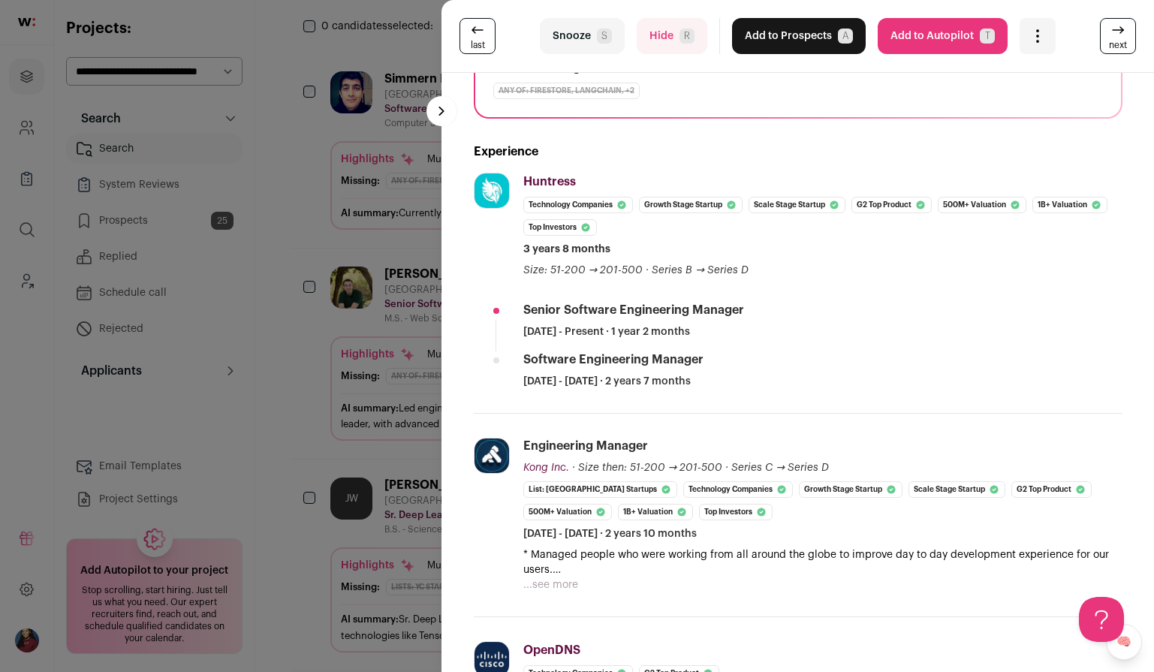
scroll to position [237, 0]
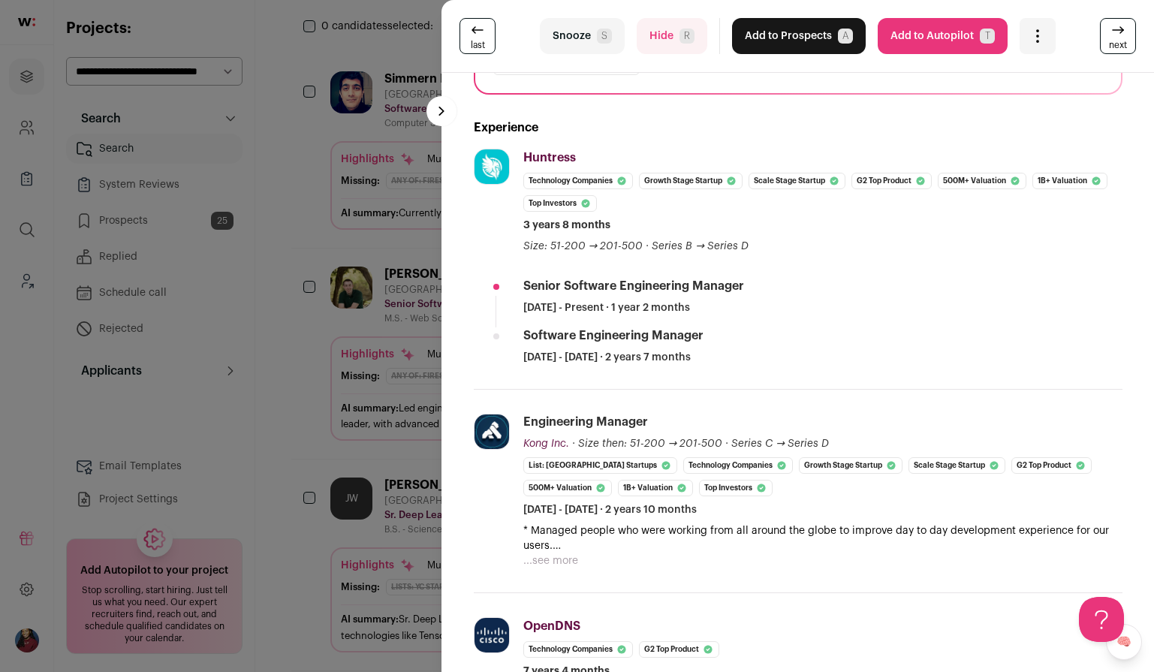
click at [380, 342] on div "last Snooze S Hide R Add to Prospects A Are you sure? Eric Reynolds is already …" at bounding box center [577, 336] width 1154 height 672
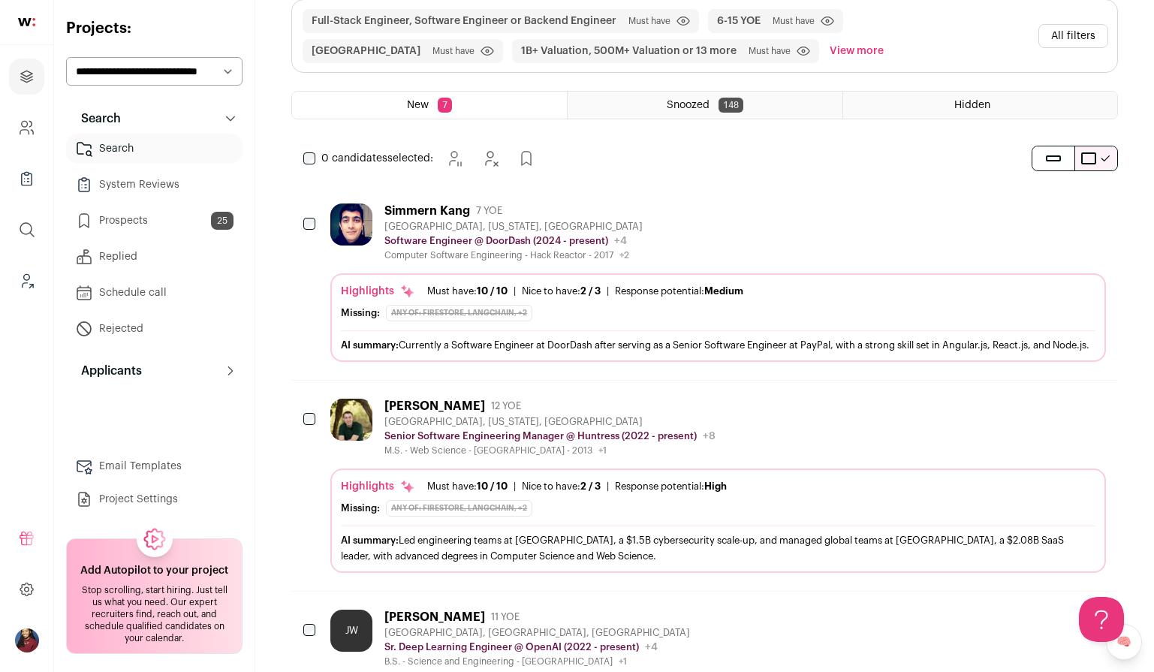
scroll to position [118, 0]
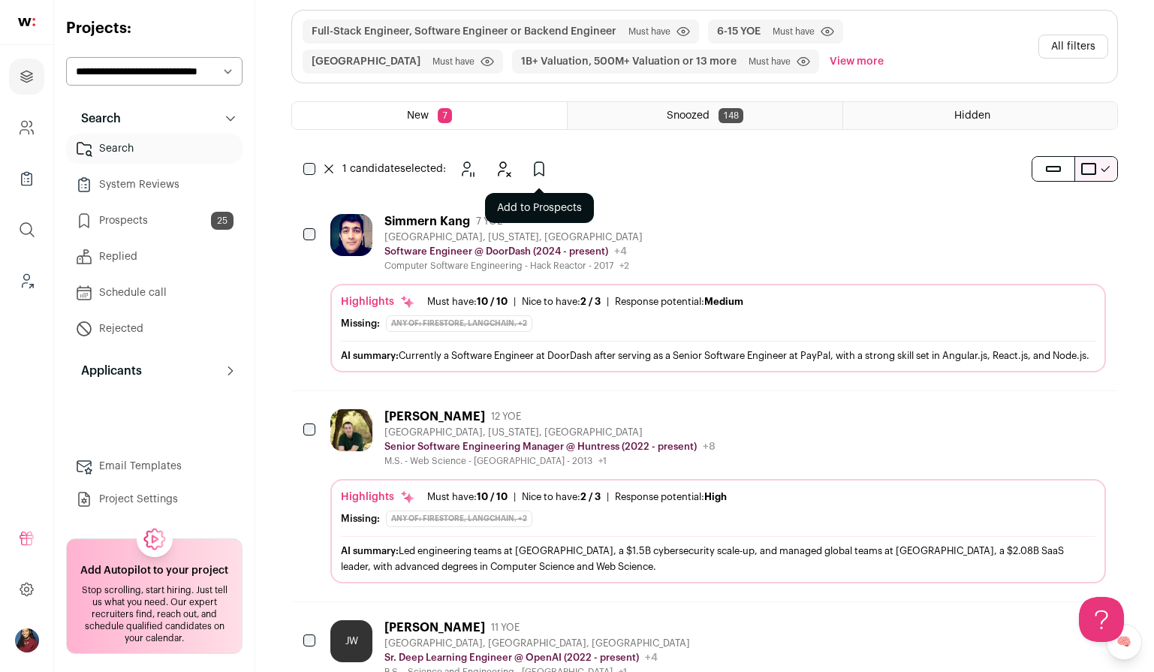
click at [540, 173] on icon "Add to Prospects" at bounding box center [539, 169] width 9 height 14
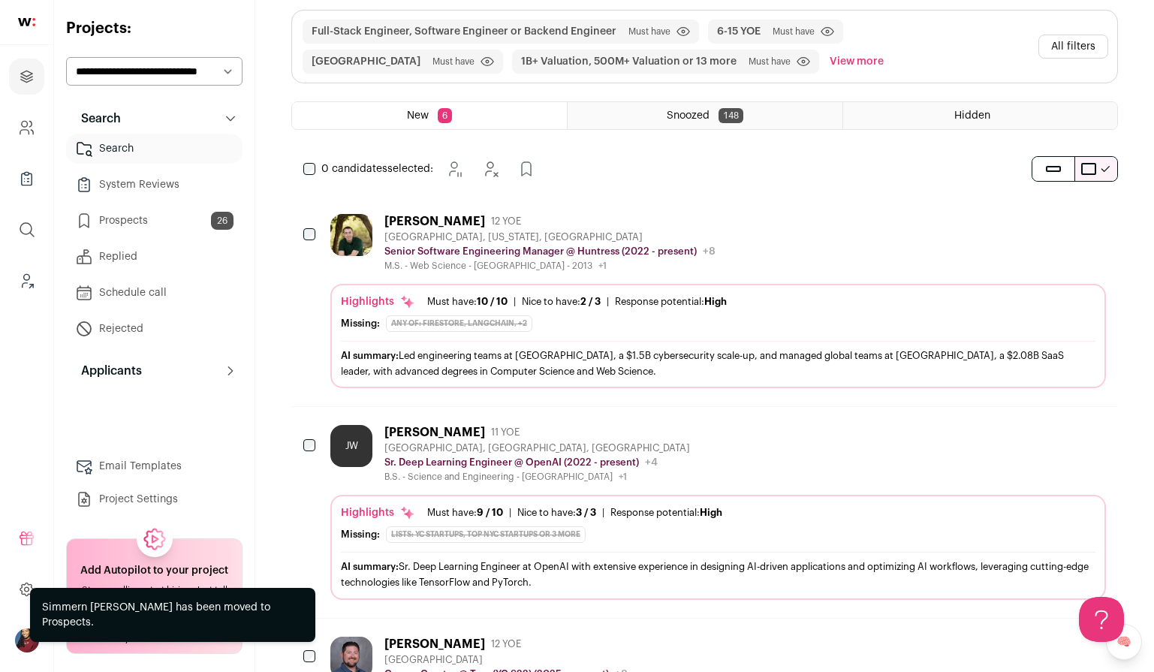
click at [309, 225] on div at bounding box center [310, 235] width 15 height 42
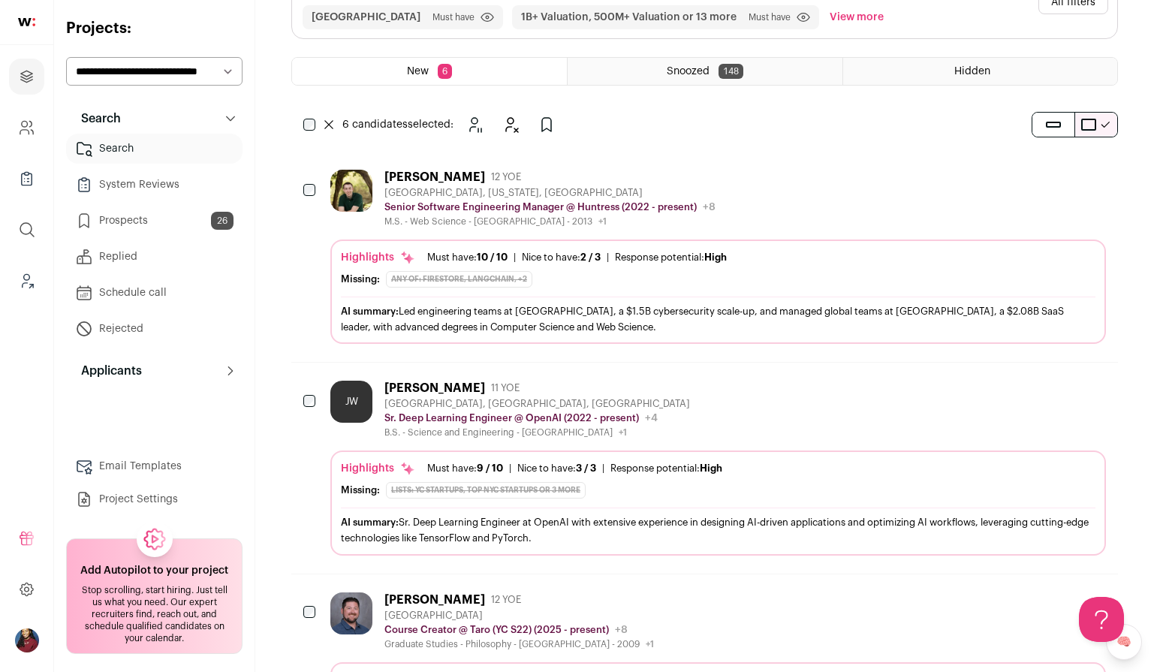
scroll to position [0, 0]
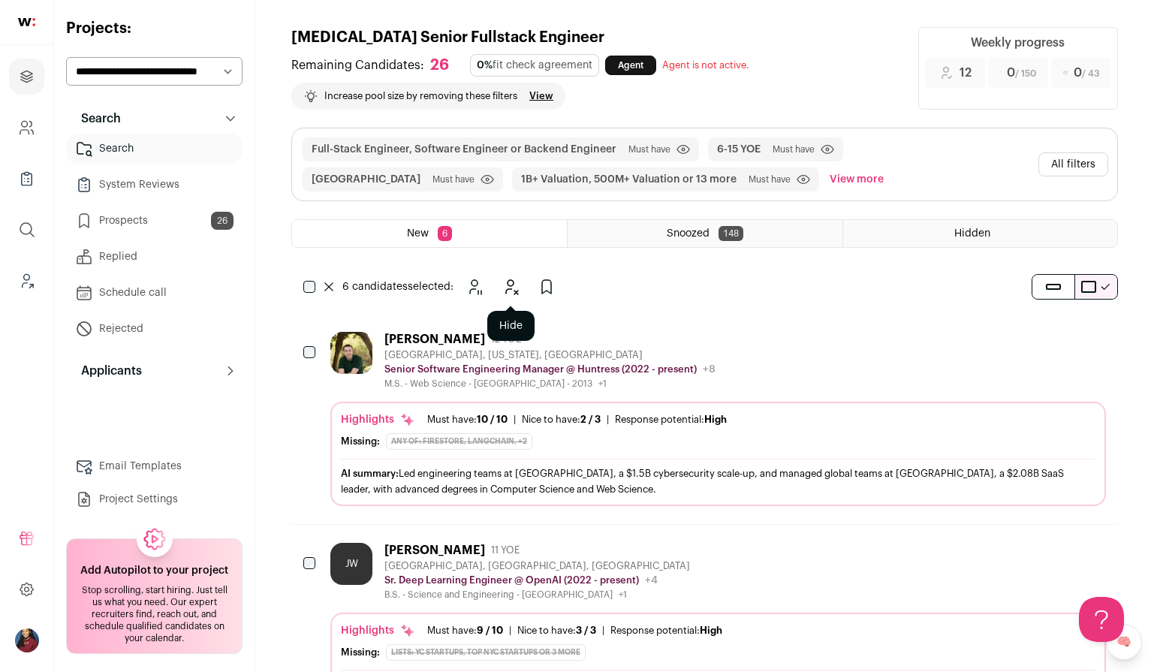
click at [510, 285] on icon "Hide" at bounding box center [512, 287] width 12 height 14
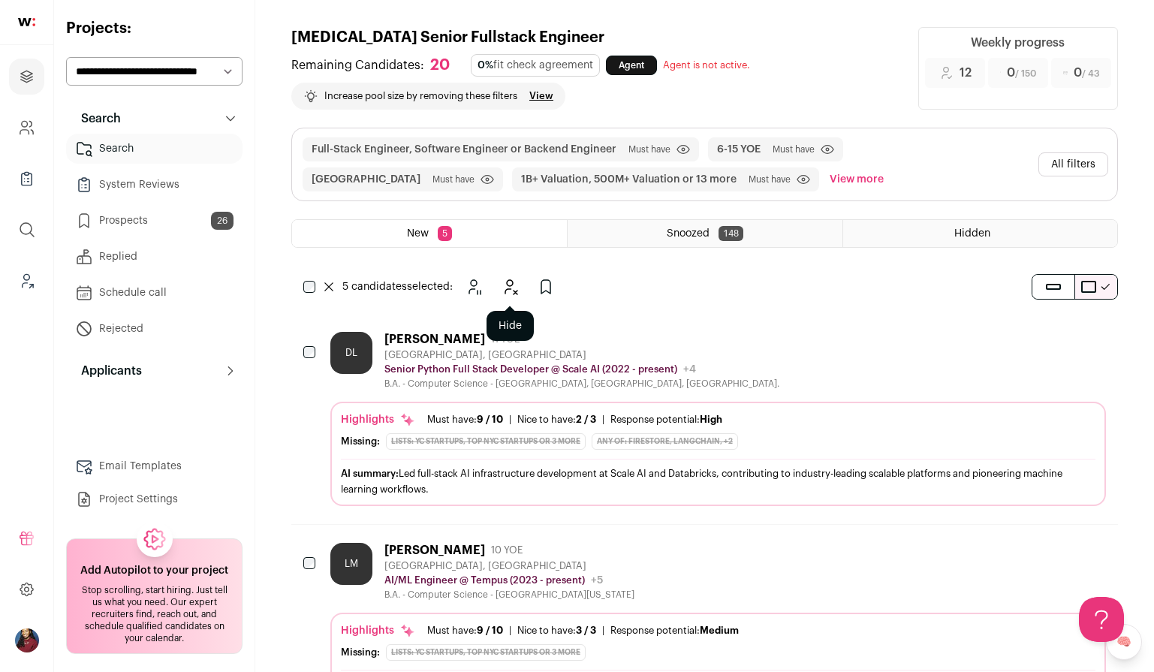
click at [503, 282] on icon "Hide" at bounding box center [510, 287] width 18 height 18
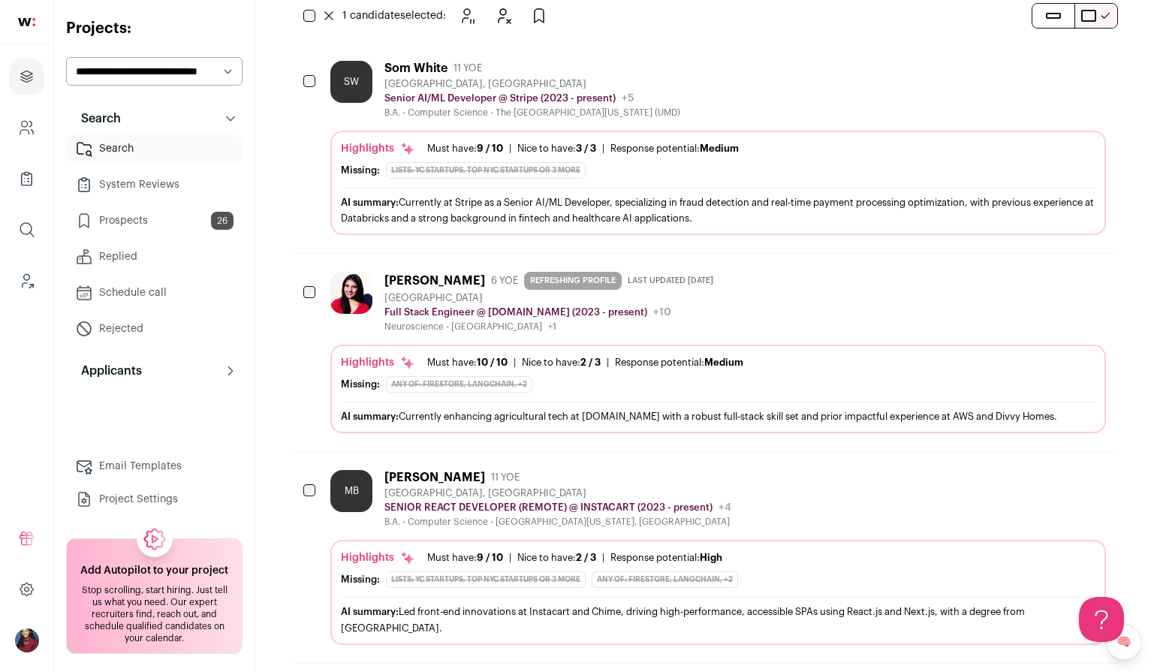
scroll to position [55, 0]
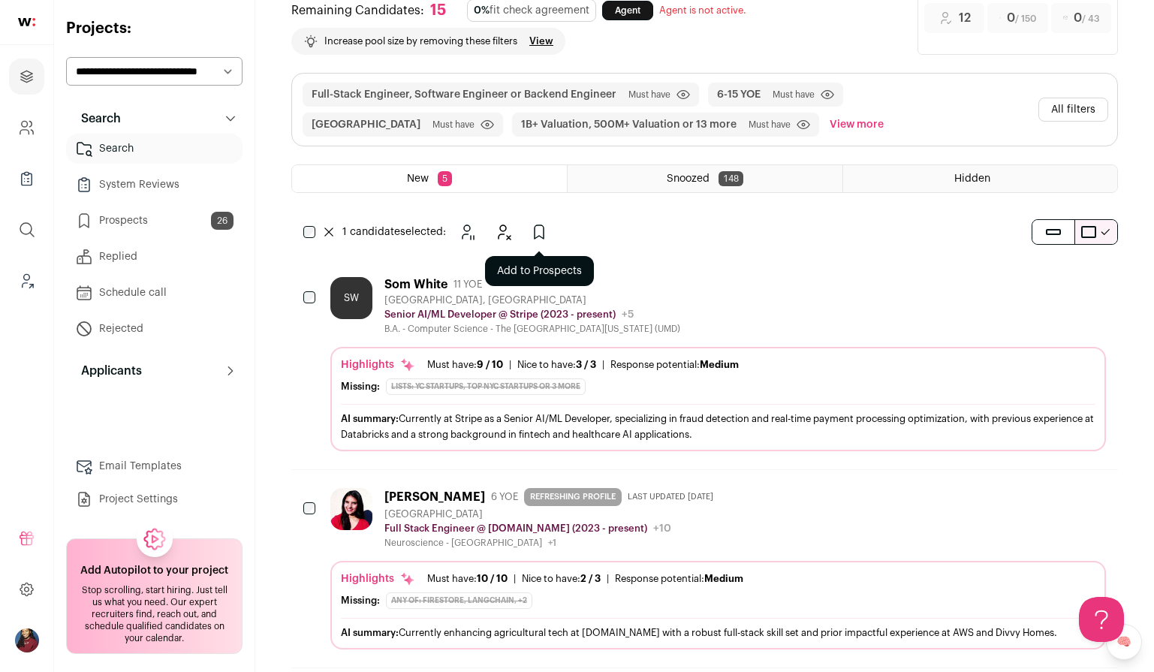
click at [541, 231] on icon "Add to Prospects" at bounding box center [539, 232] width 18 height 18
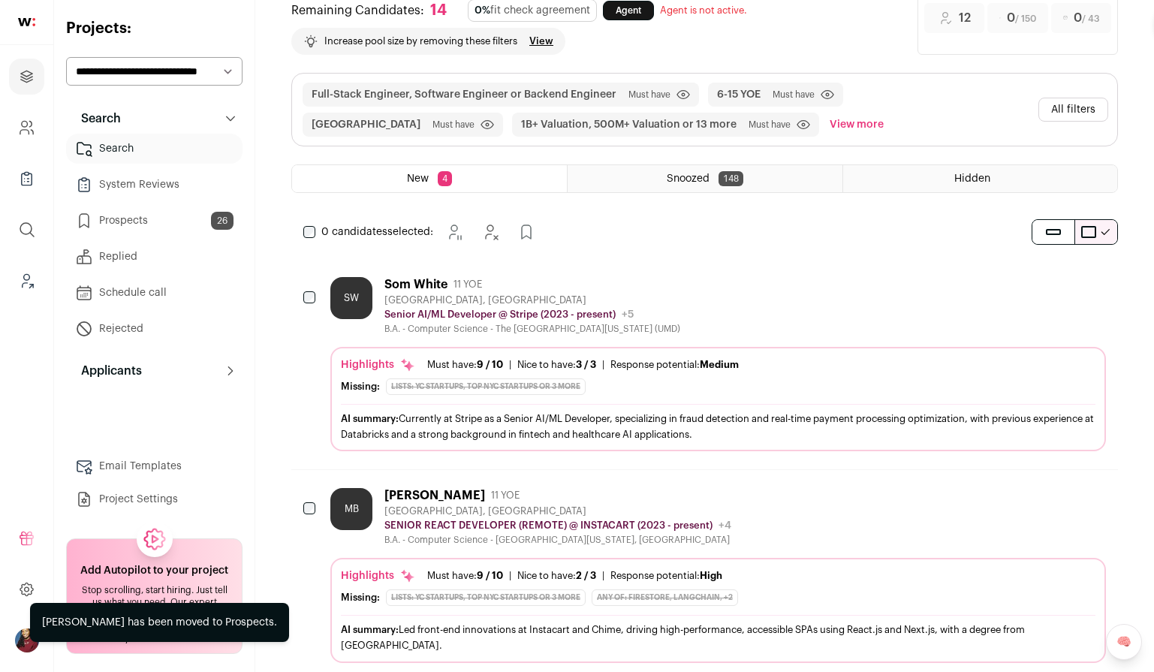
click at [318, 234] on div "0 candidates selected: Snooze Hide Add to Prospects" at bounding box center [422, 232] width 262 height 30
click at [511, 230] on icon "Hide" at bounding box center [511, 232] width 18 height 18
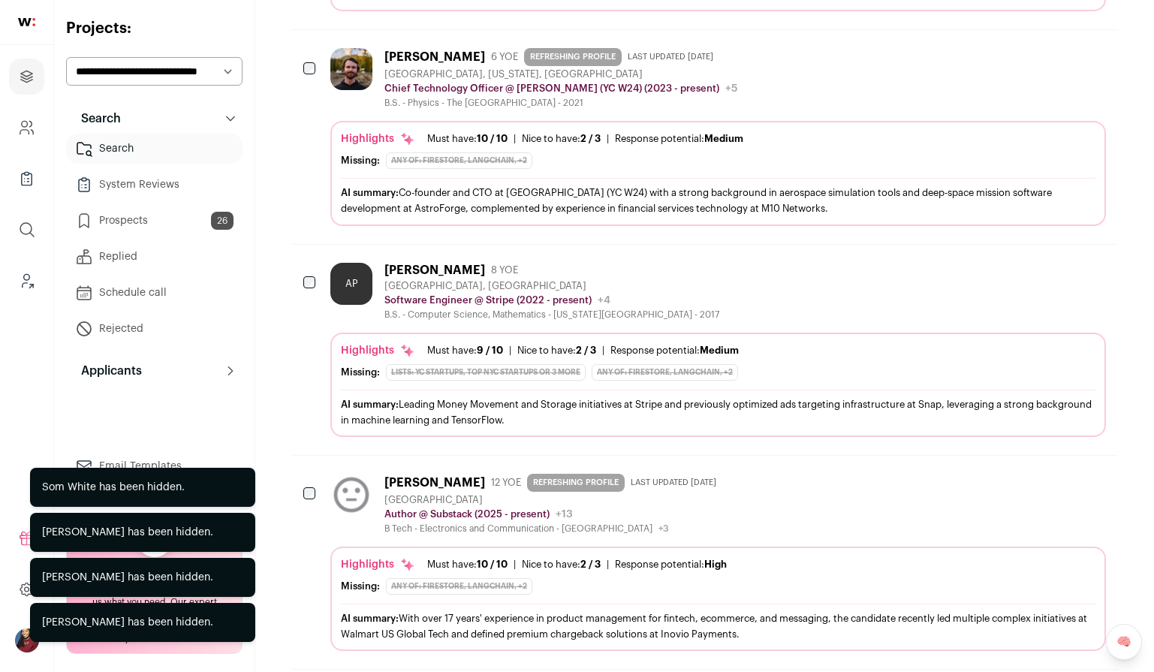
scroll to position [204, 0]
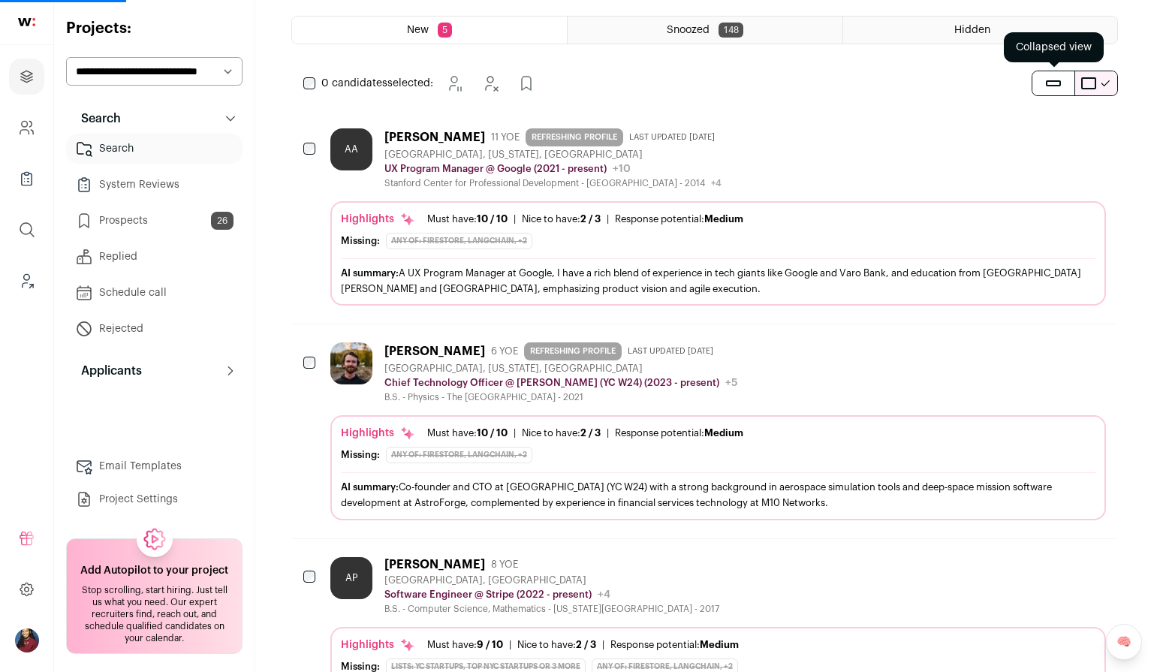
click at [1045, 77] on button "submit" at bounding box center [1054, 83] width 42 height 24
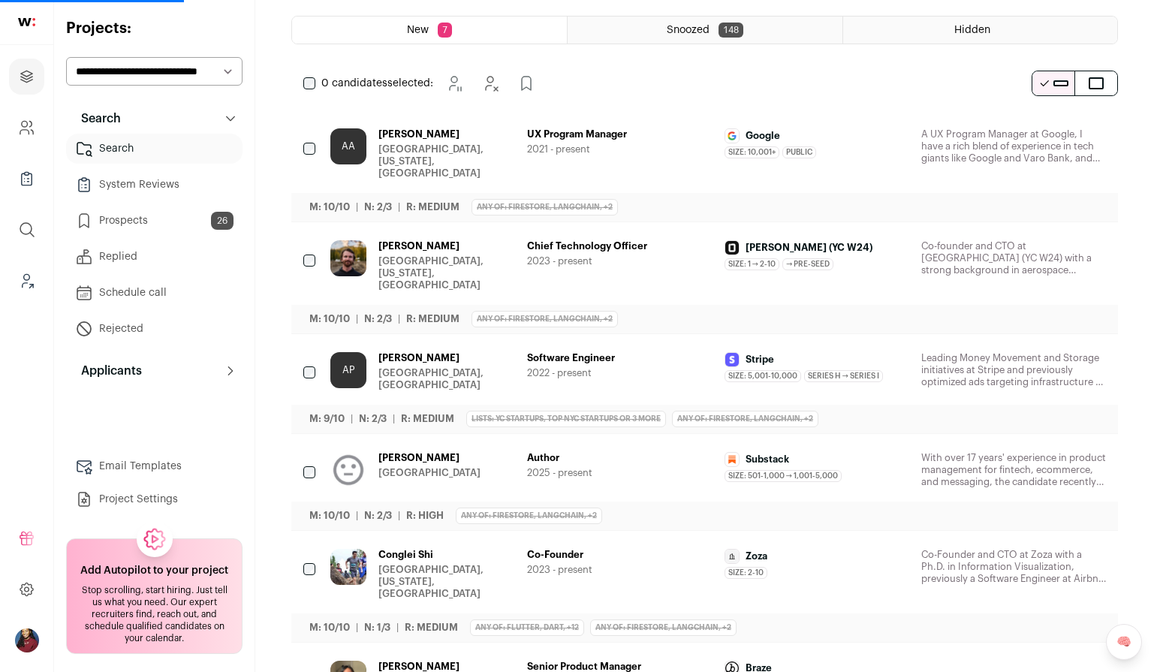
drag, startPoint x: 1050, startPoint y: 89, endPoint x: 1075, endPoint y: 85, distance: 25.1
click at [1066, 85] on button "submit" at bounding box center [1054, 83] width 42 height 24
click at [1090, 78] on span "submit" at bounding box center [1096, 83] width 15 height 12
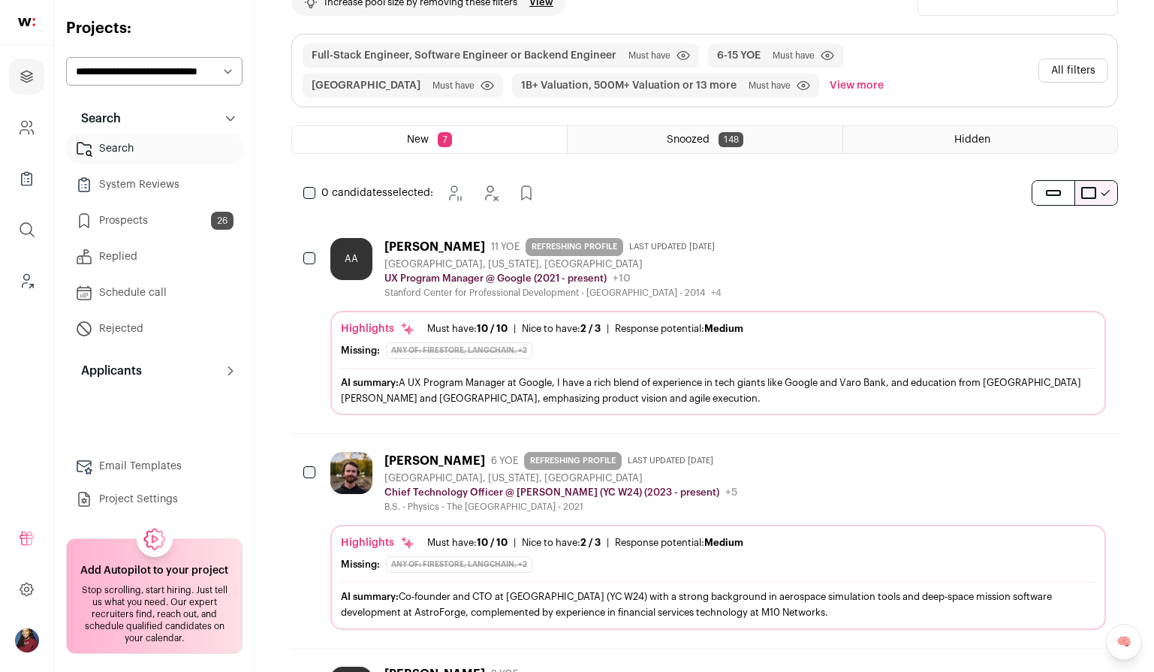
scroll to position [90, 0]
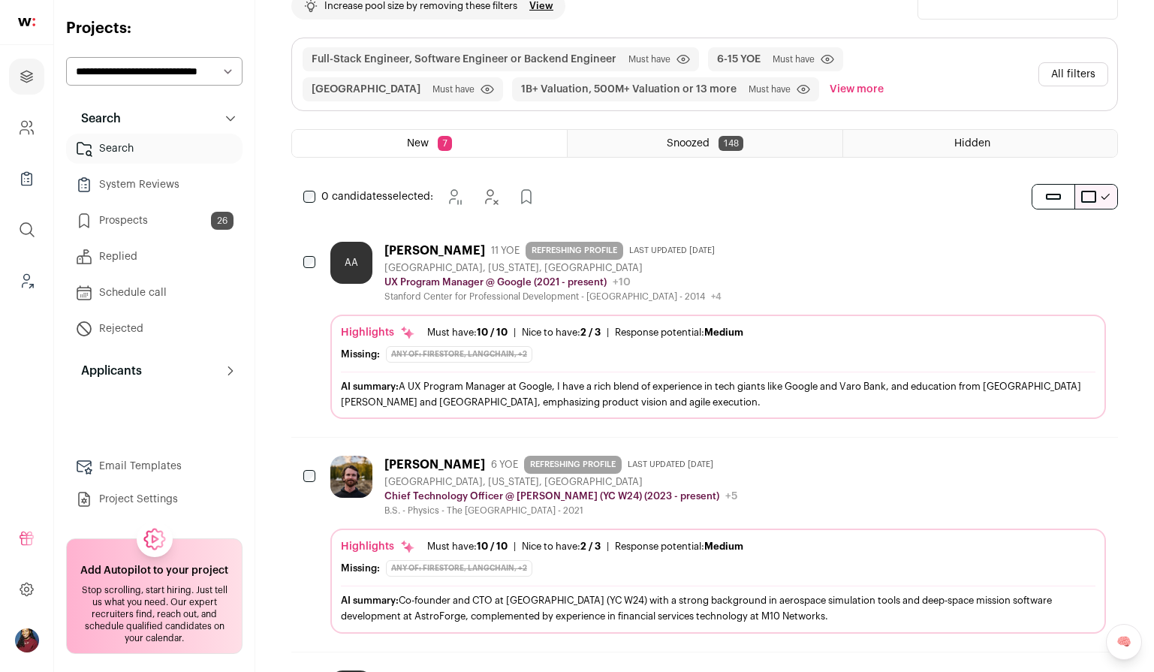
click at [596, 185] on div "0 candidates selected: Snooze Hide Add to Prospects" at bounding box center [704, 197] width 827 height 30
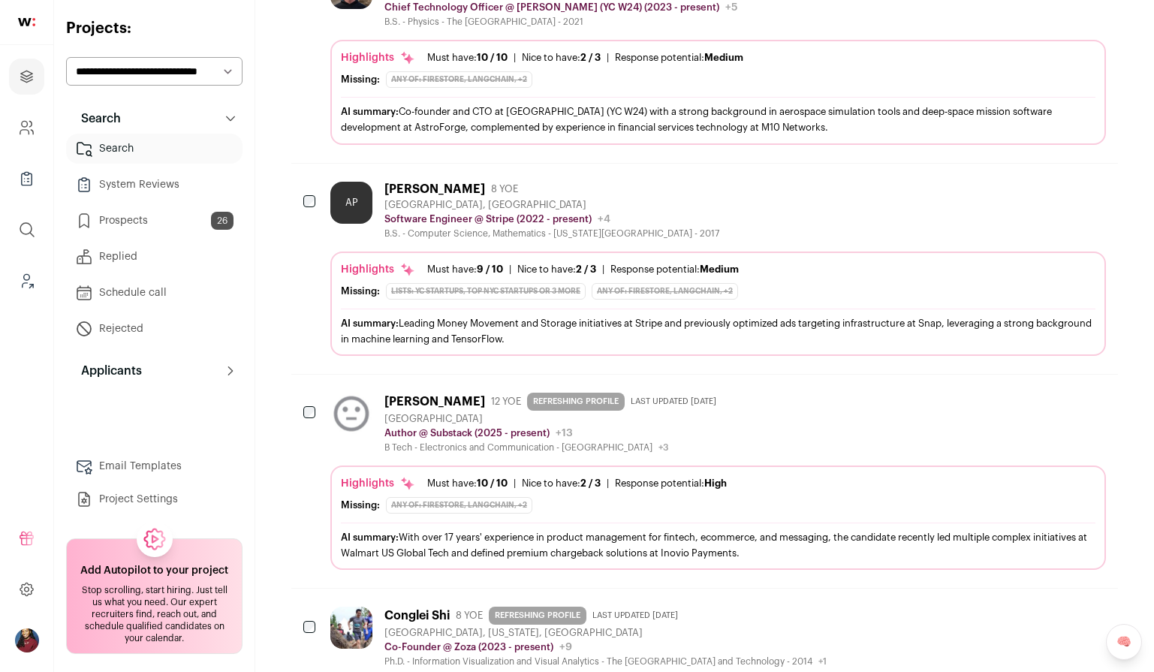
scroll to position [577, 0]
click at [1099, 191] on icon "Add to Prospects" at bounding box center [1093, 190] width 18 height 18
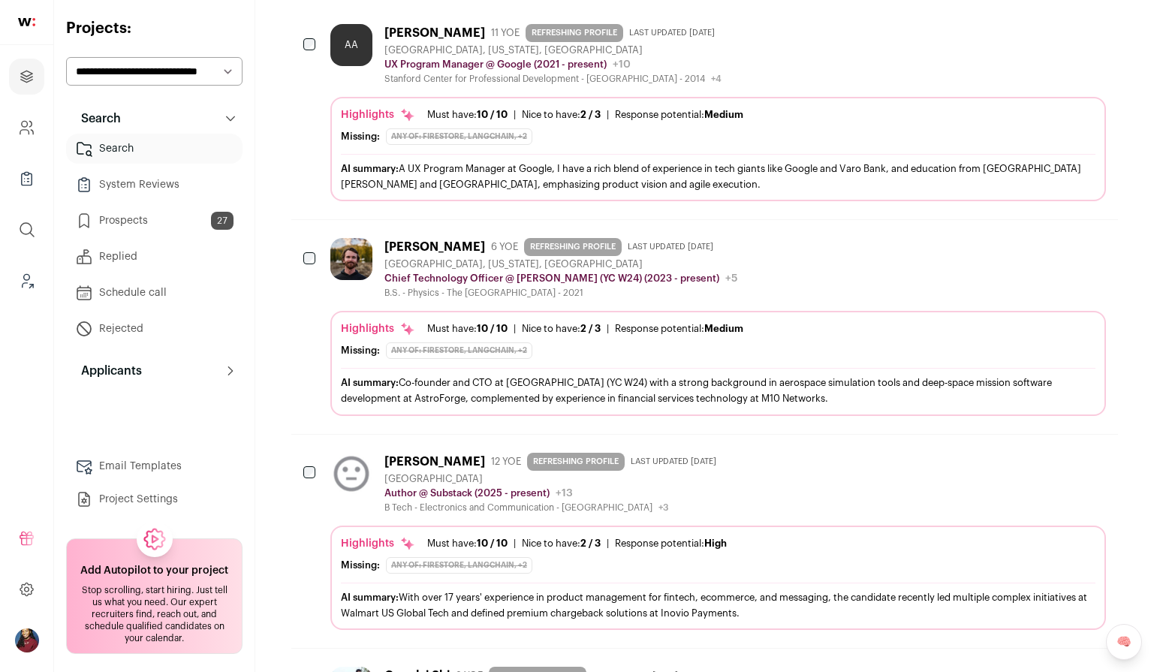
scroll to position [164, 0]
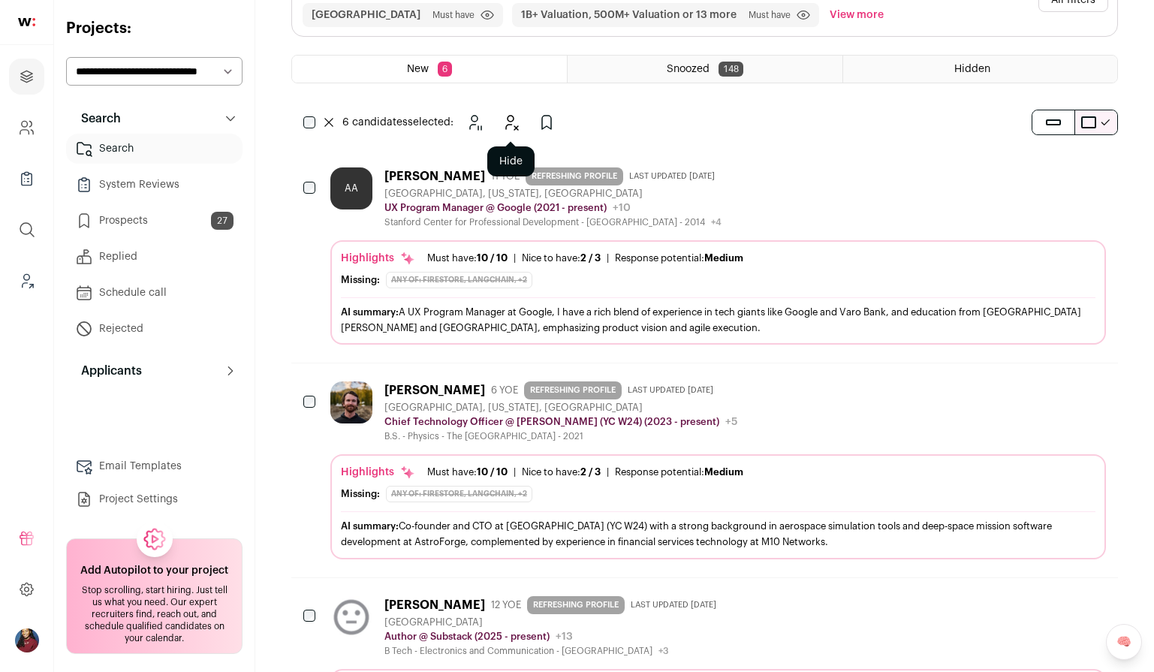
click at [514, 117] on icon "Hide" at bounding box center [512, 123] width 12 height 14
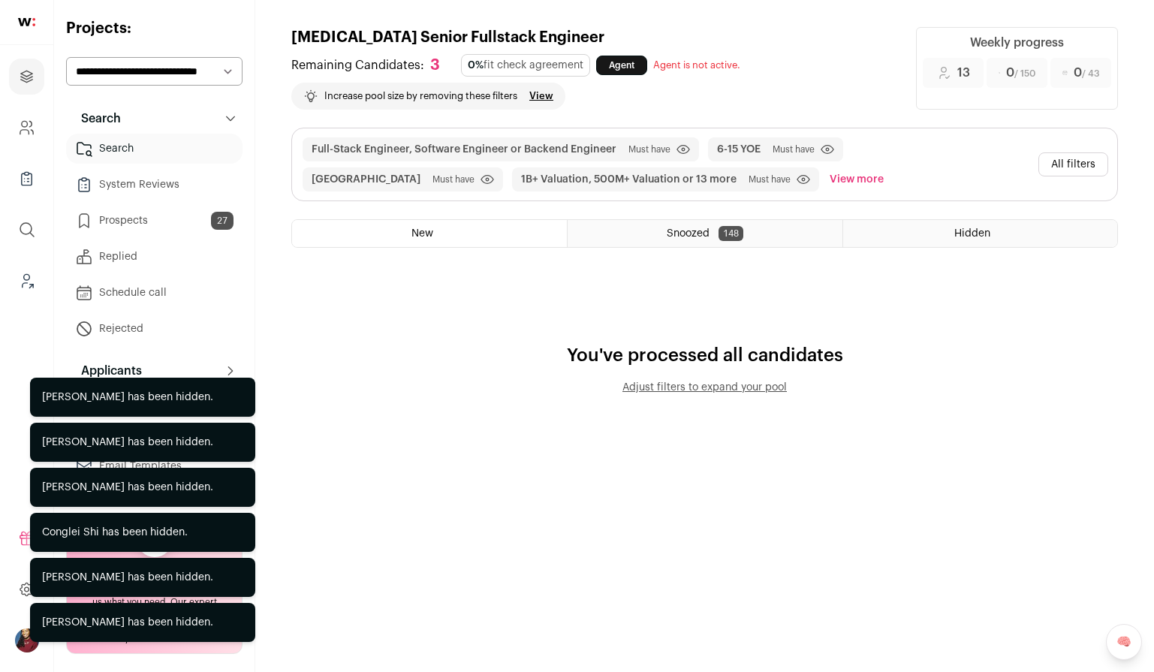
scroll to position [0, 0]
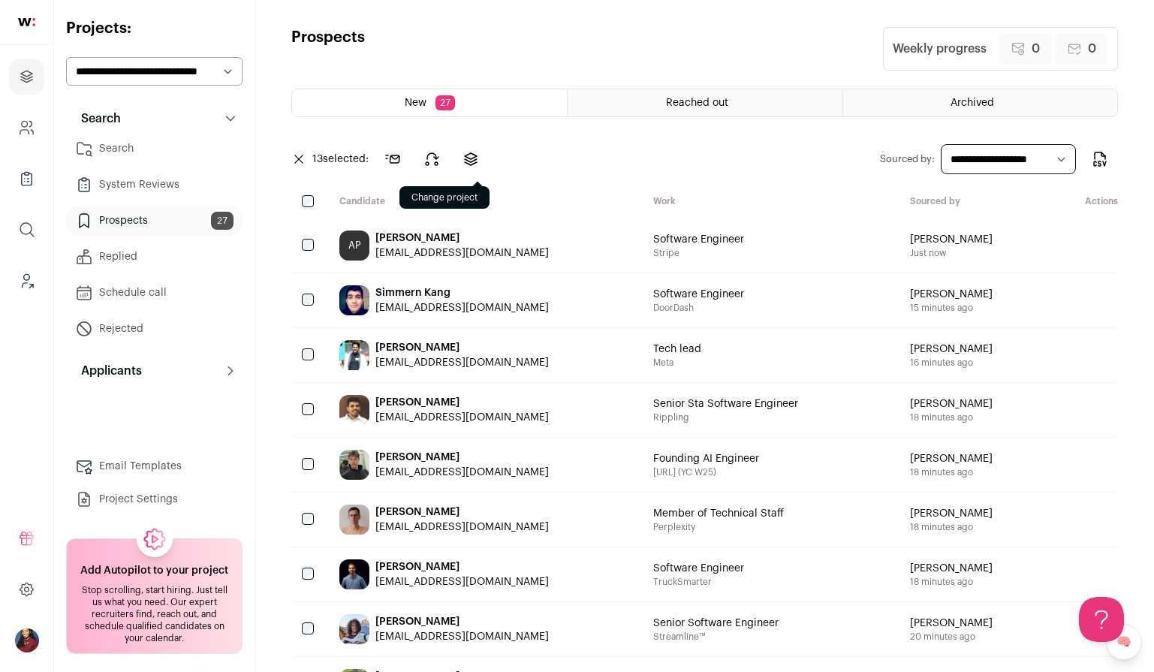
click at [471, 155] on icon at bounding box center [471, 159] width 18 height 18
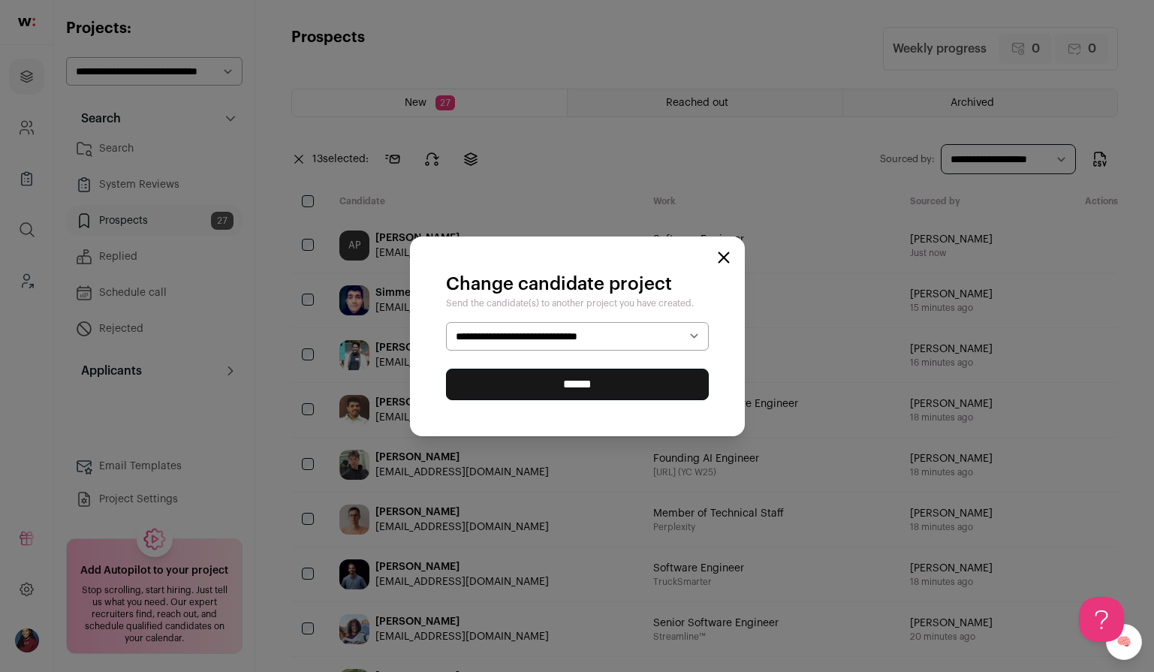
click at [546, 337] on select "**********" at bounding box center [577, 336] width 263 height 29
select select "*****"
click at [554, 384] on input "******" at bounding box center [577, 385] width 263 height 32
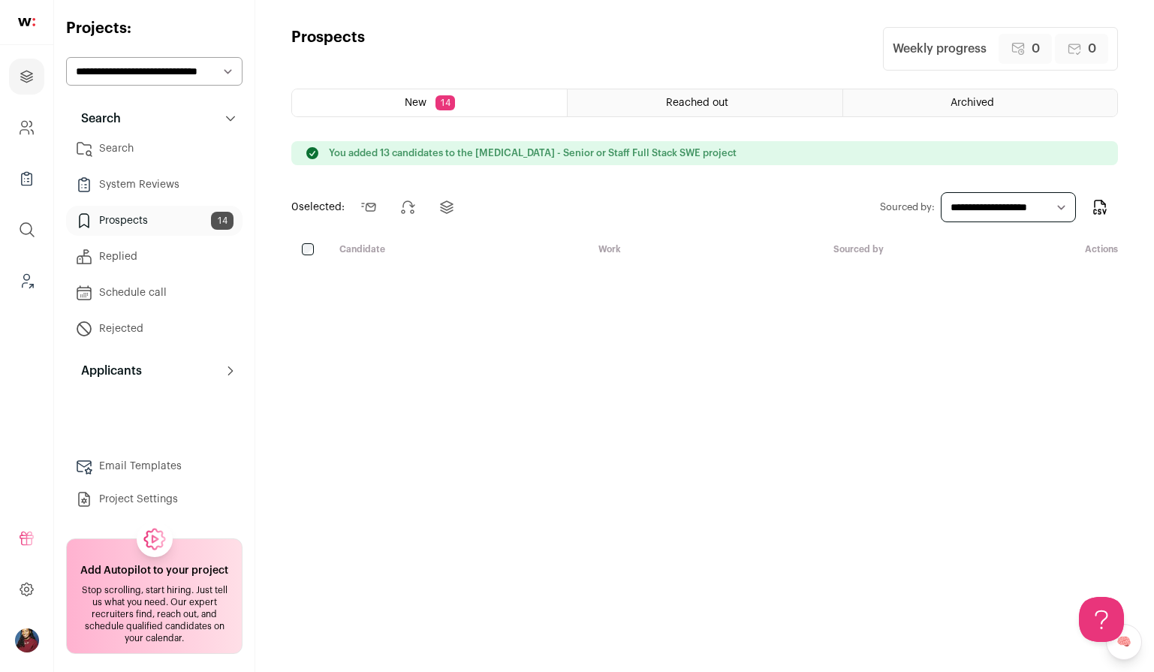
click at [213, 77] on select "**********" at bounding box center [154, 71] width 176 height 29
select select "*****"
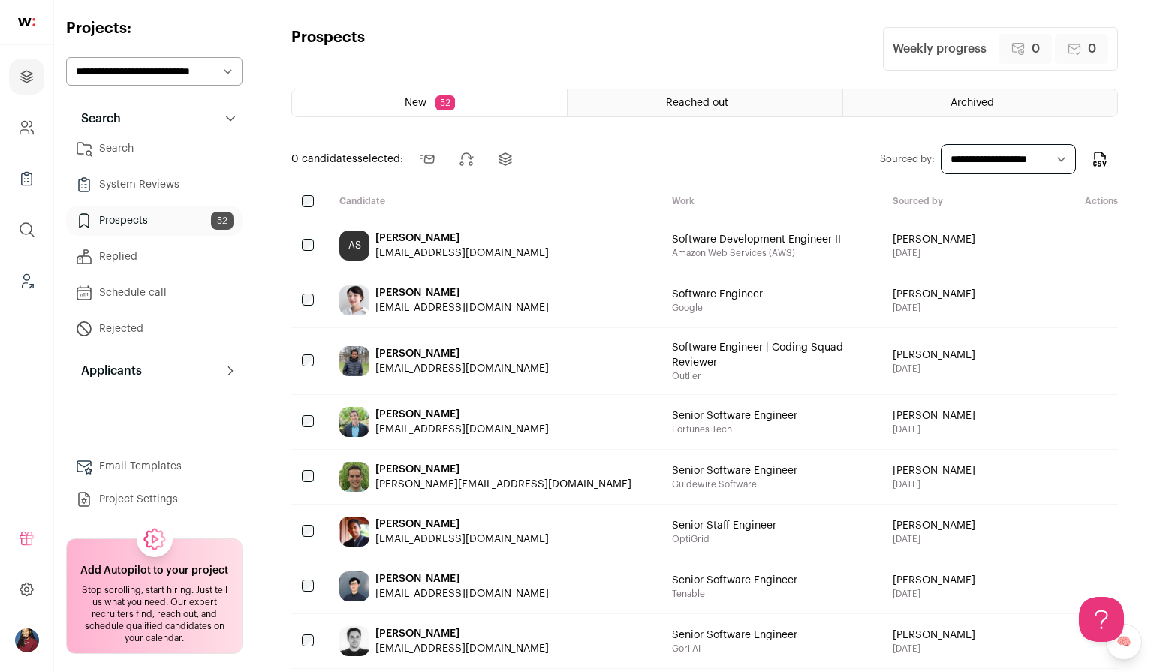
click at [201, 71] on select "**********" at bounding box center [154, 71] width 176 height 29
click at [158, 154] on link "Search" at bounding box center [154, 149] width 176 height 30
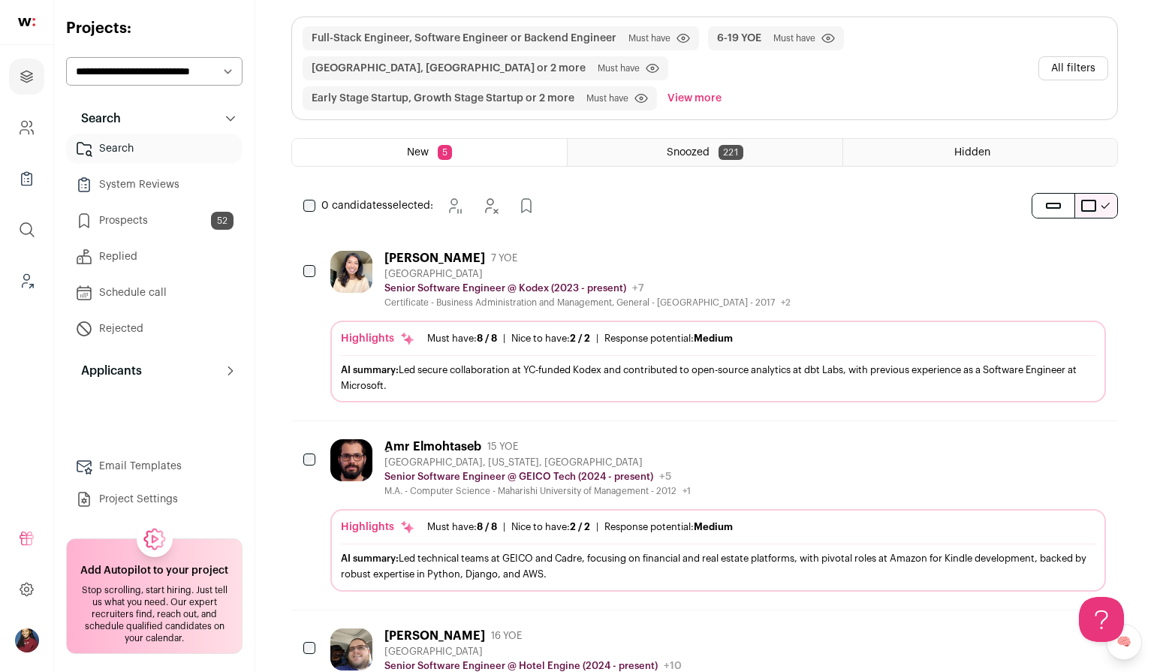
scroll to position [95, 0]
click at [304, 192] on div "0 candidates selected: [GEOGRAPHIC_DATA] Hide Add to Prospects" at bounding box center [422, 207] width 262 height 30
click at [303, 428] on div "ِAmr Elmohtaseb 15 YOE [GEOGRAPHIC_DATA], [US_STATE], [GEOGRAPHIC_DATA] Senior …" at bounding box center [704, 517] width 827 height 188
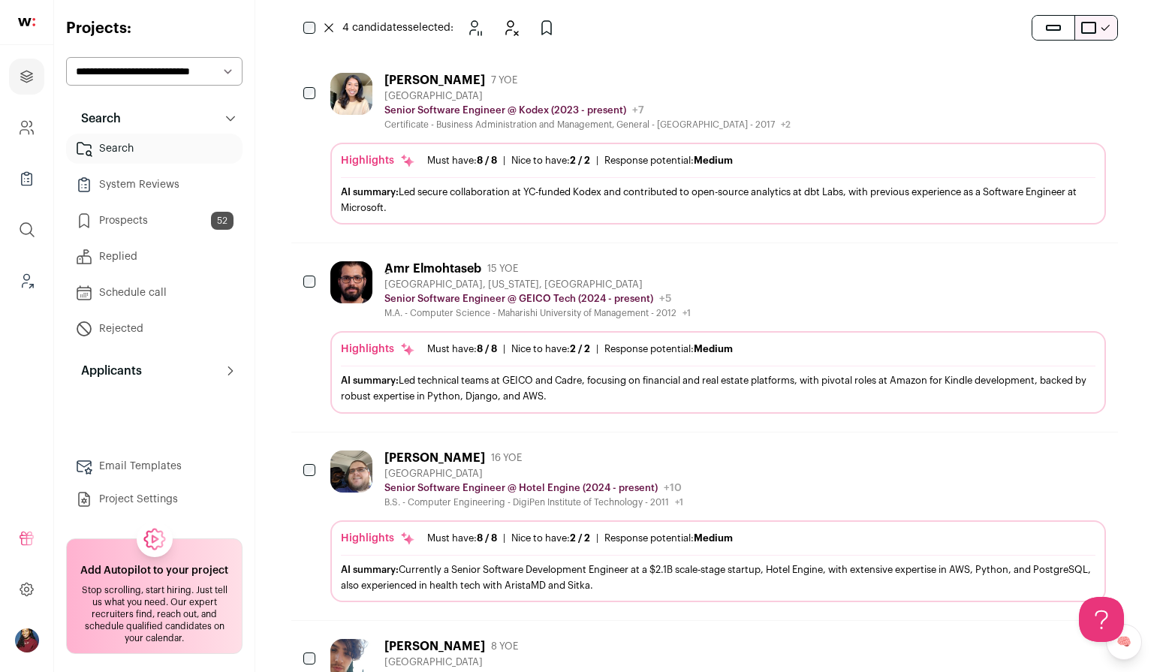
scroll to position [452, 0]
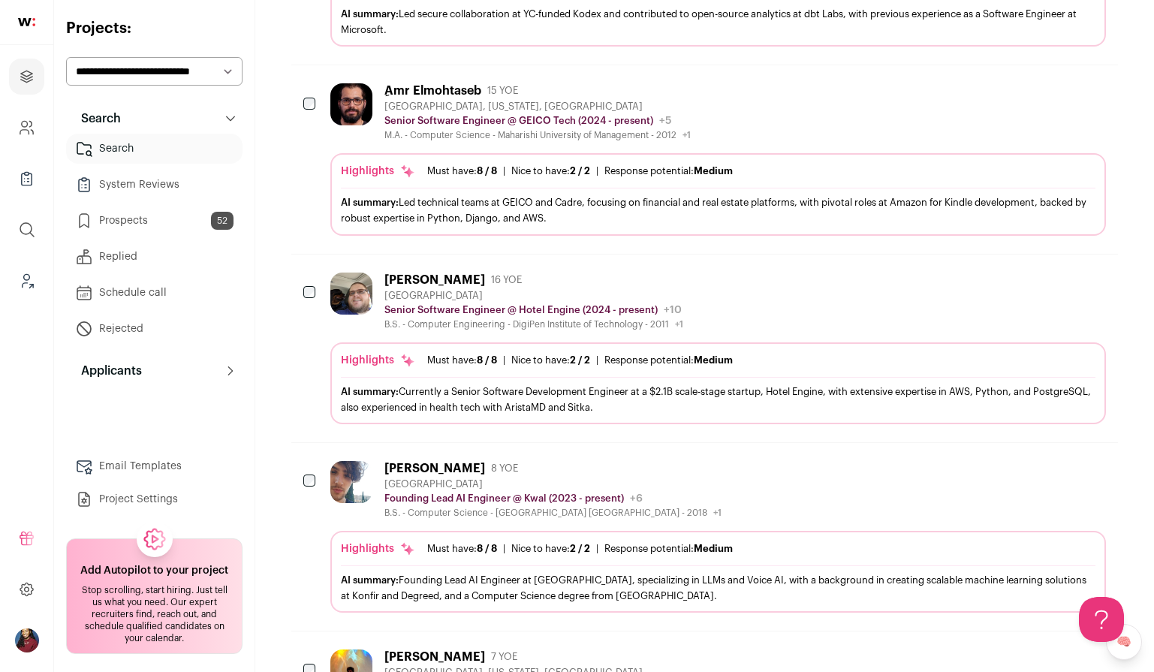
click at [496, 355] on span "8 / 8" at bounding box center [487, 360] width 20 height 10
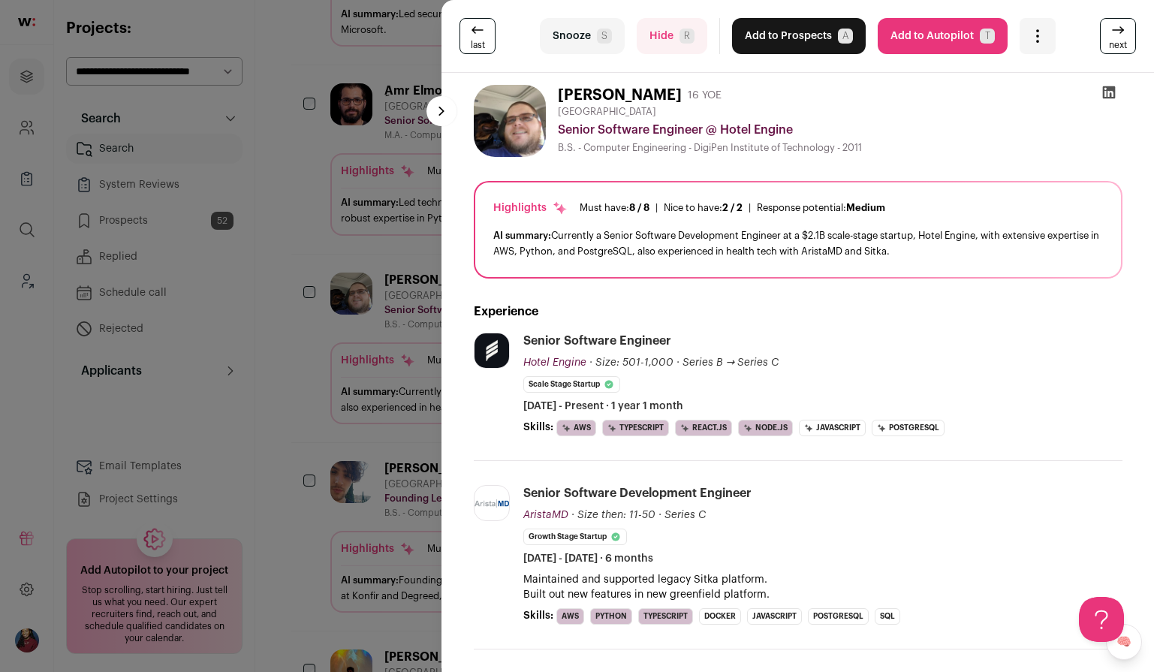
scroll to position [44, 0]
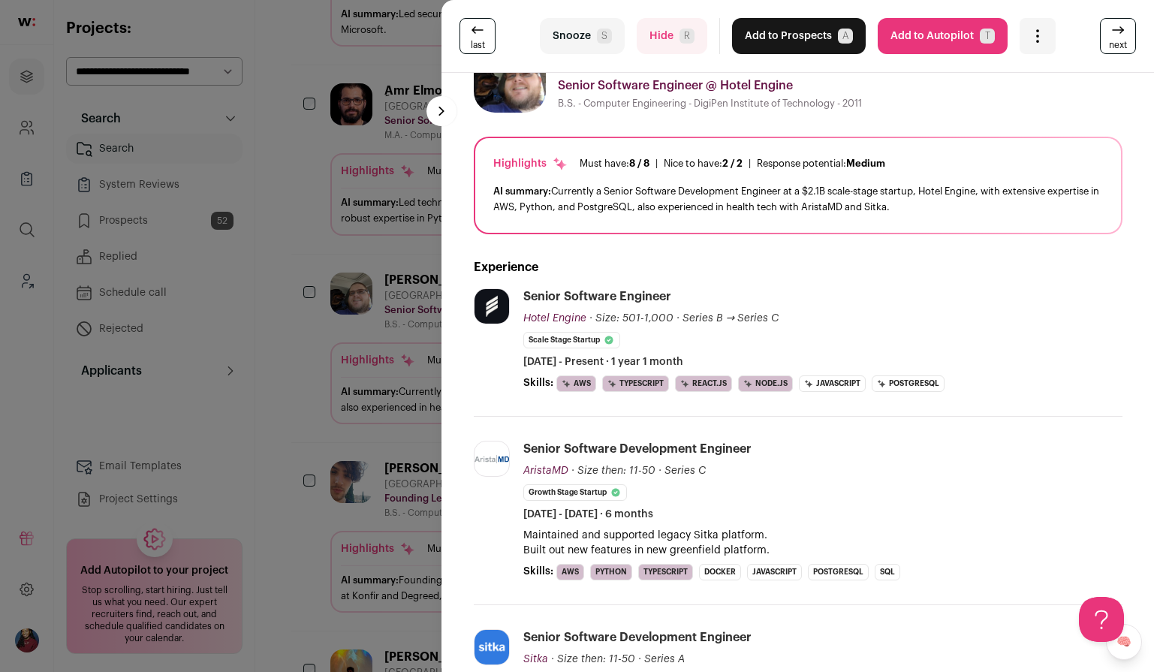
click at [393, 364] on div "last Snooze S Hide R Add to Prospects A Are you sure? [PERSON_NAME] is already …" at bounding box center [577, 336] width 1154 height 672
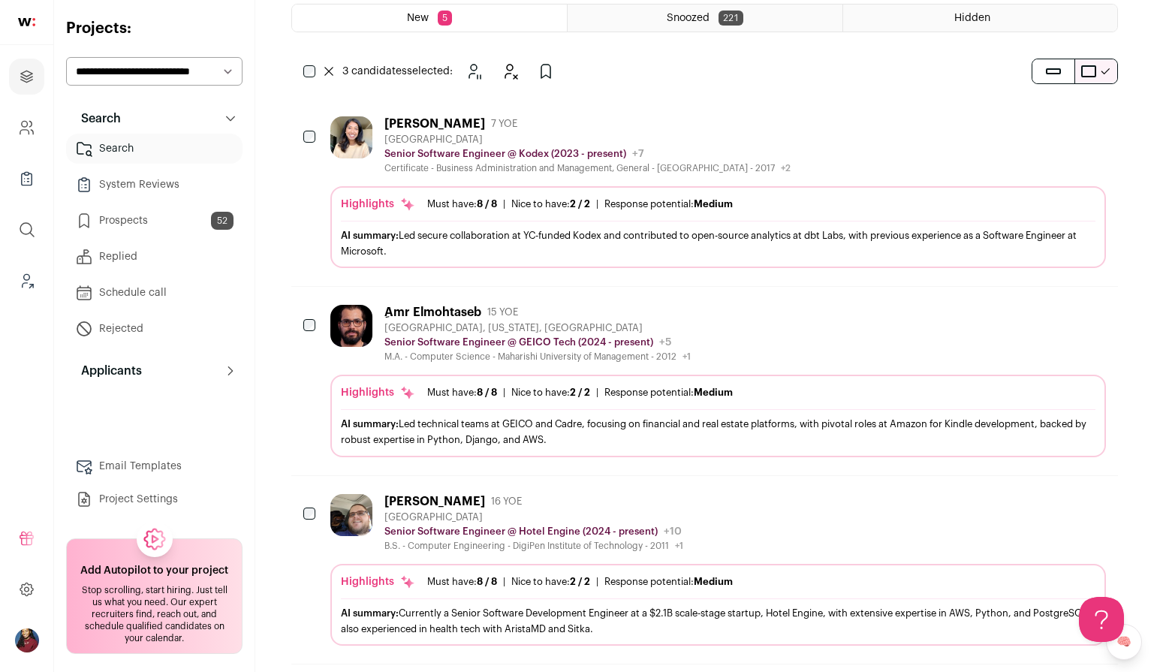
scroll to position [222, 0]
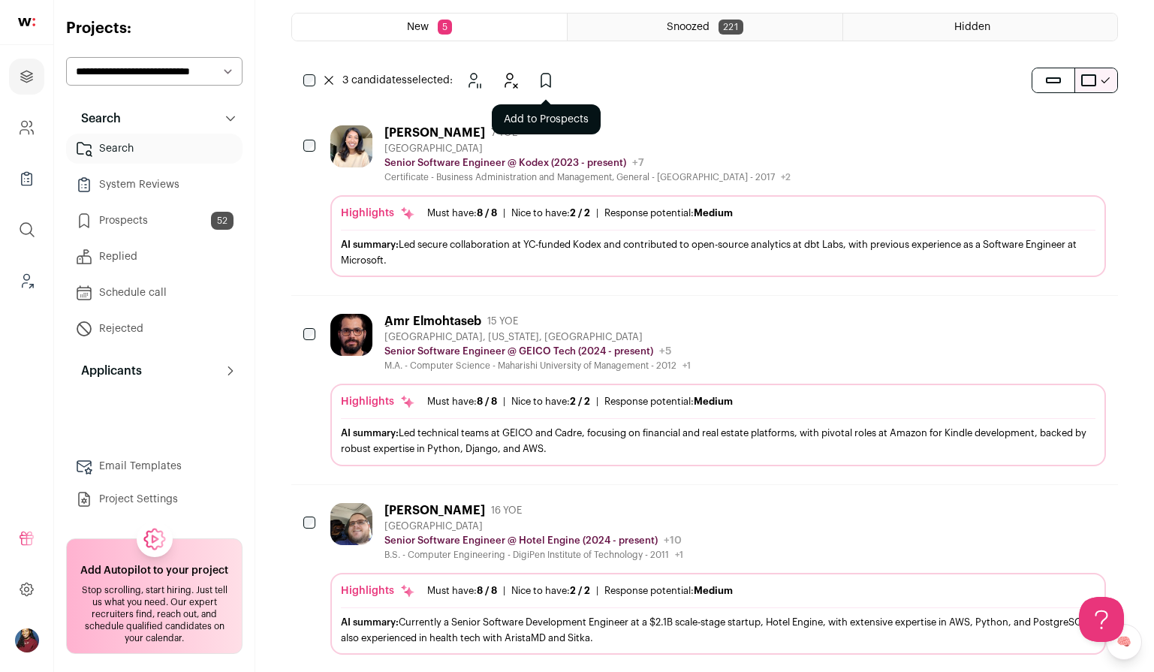
click at [553, 71] on icon "Add to Prospects" at bounding box center [546, 80] width 18 height 18
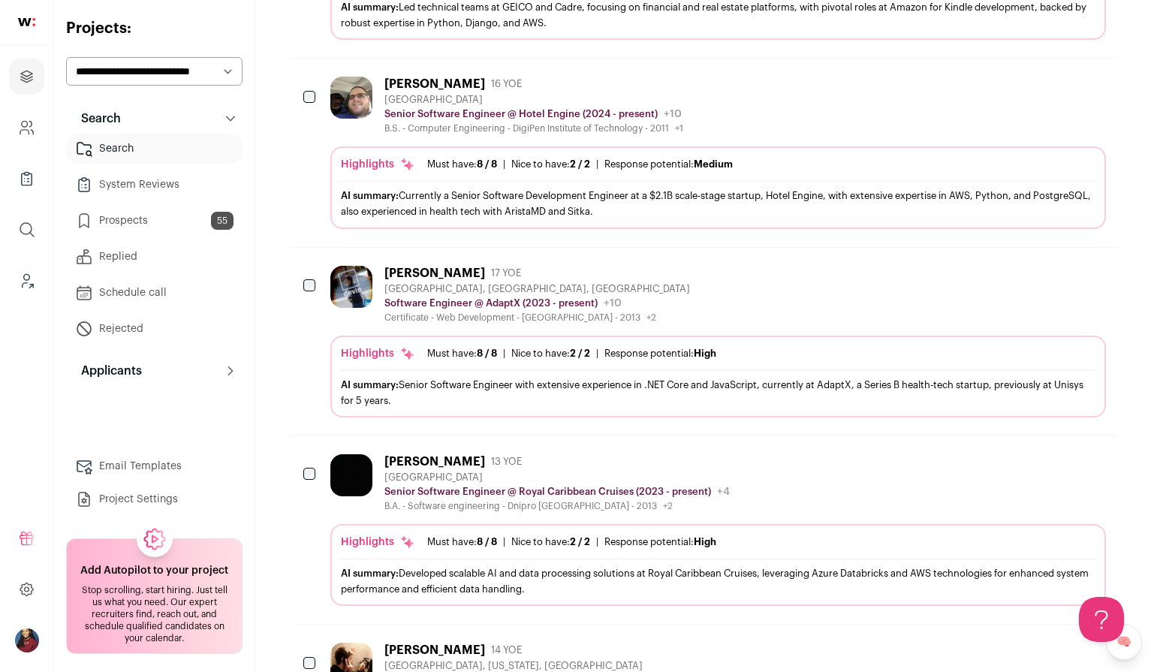
scroll to position [332, 0]
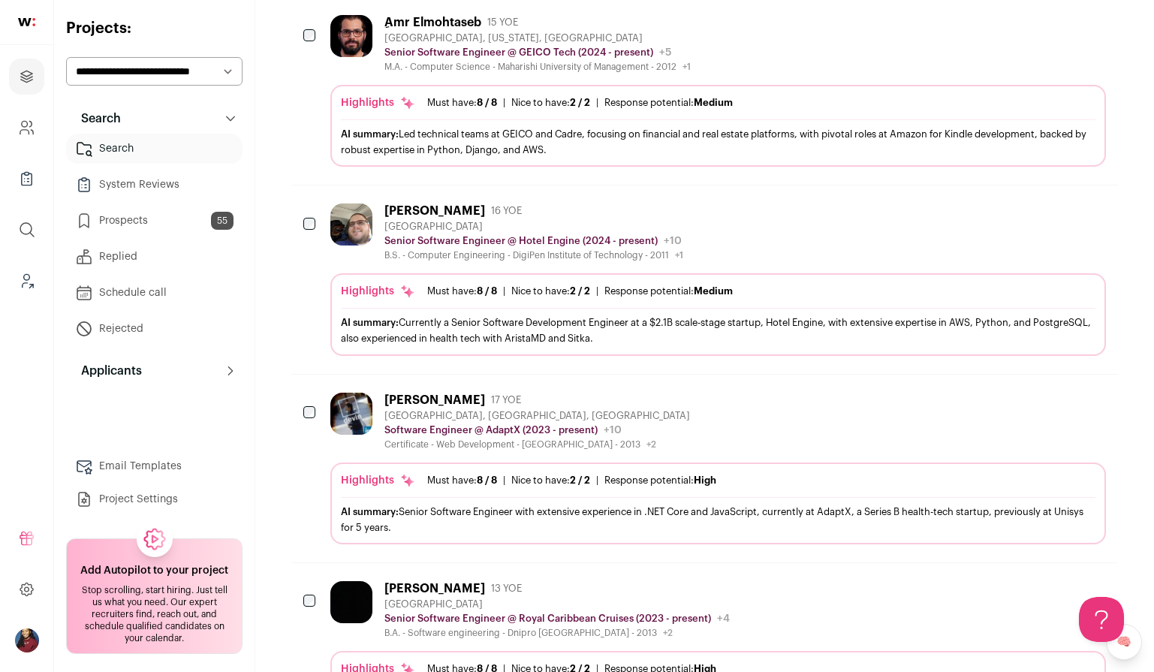
click at [474, 375] on div "[PERSON_NAME] 17 YOE [GEOGRAPHIC_DATA], [GEOGRAPHIC_DATA], [GEOGRAPHIC_DATA] So…" at bounding box center [704, 469] width 827 height 188
click at [475, 410] on div "[GEOGRAPHIC_DATA], [GEOGRAPHIC_DATA], [GEOGRAPHIC_DATA]" at bounding box center [537, 416] width 306 height 12
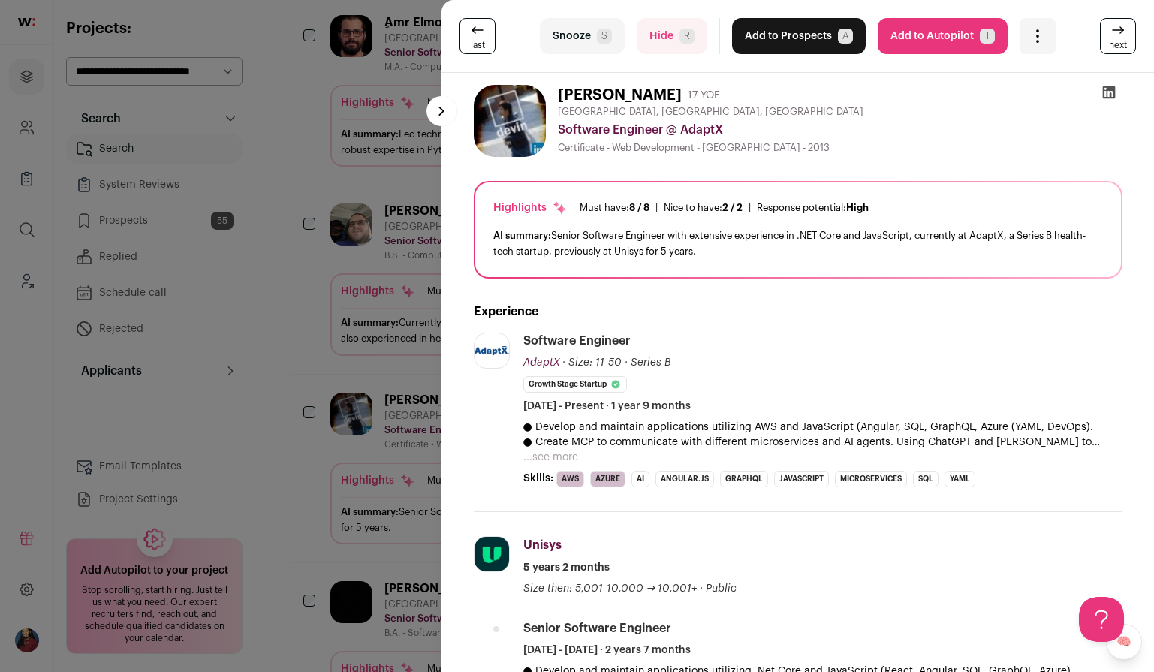
click at [374, 403] on div "last Snooze S Hide R Add to Prospects A Are you sure? [PERSON_NAME] is already …" at bounding box center [577, 336] width 1154 height 672
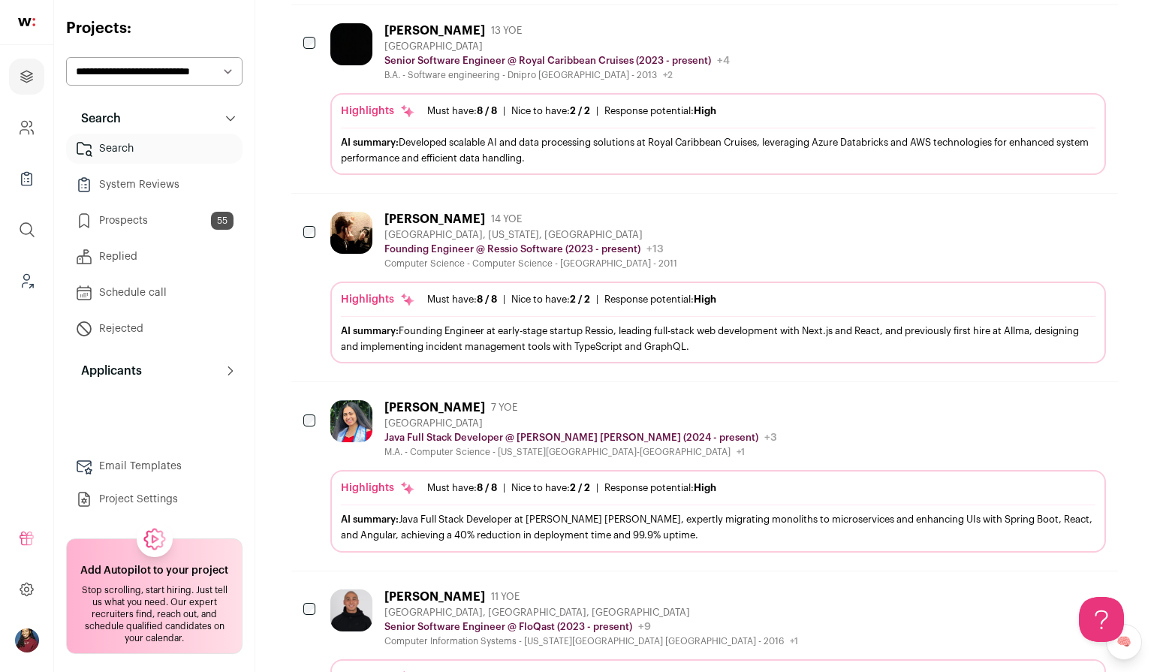
scroll to position [741, 0]
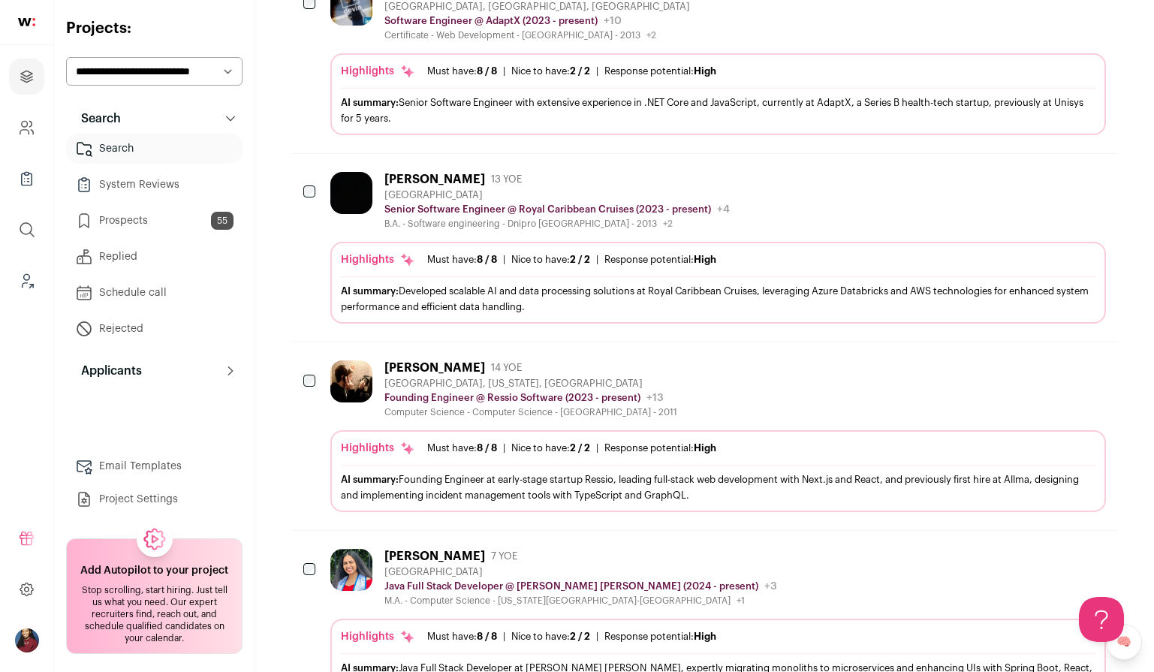
click at [481, 472] on div "AI summary: Founding Engineer at early-stage startup Ressio, leading full-stack…" at bounding box center [718, 488] width 755 height 32
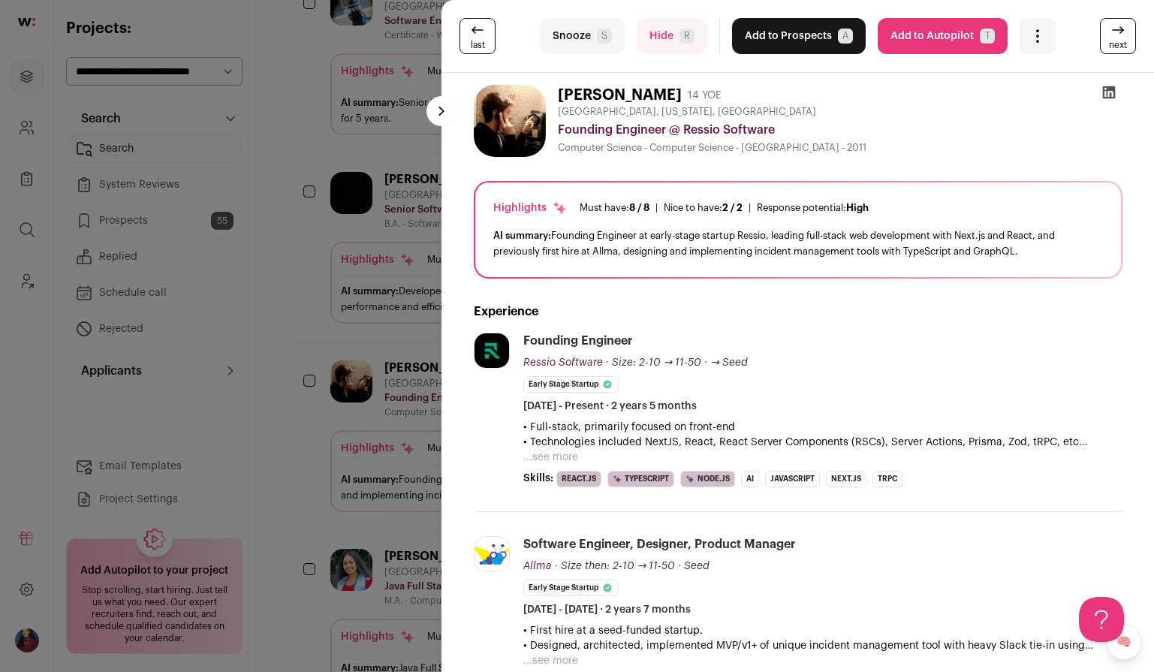
click at [411, 359] on div "last Snooze S Hide R Add to Prospects A Are you sure? Tyler Nieman is already i…" at bounding box center [577, 336] width 1154 height 672
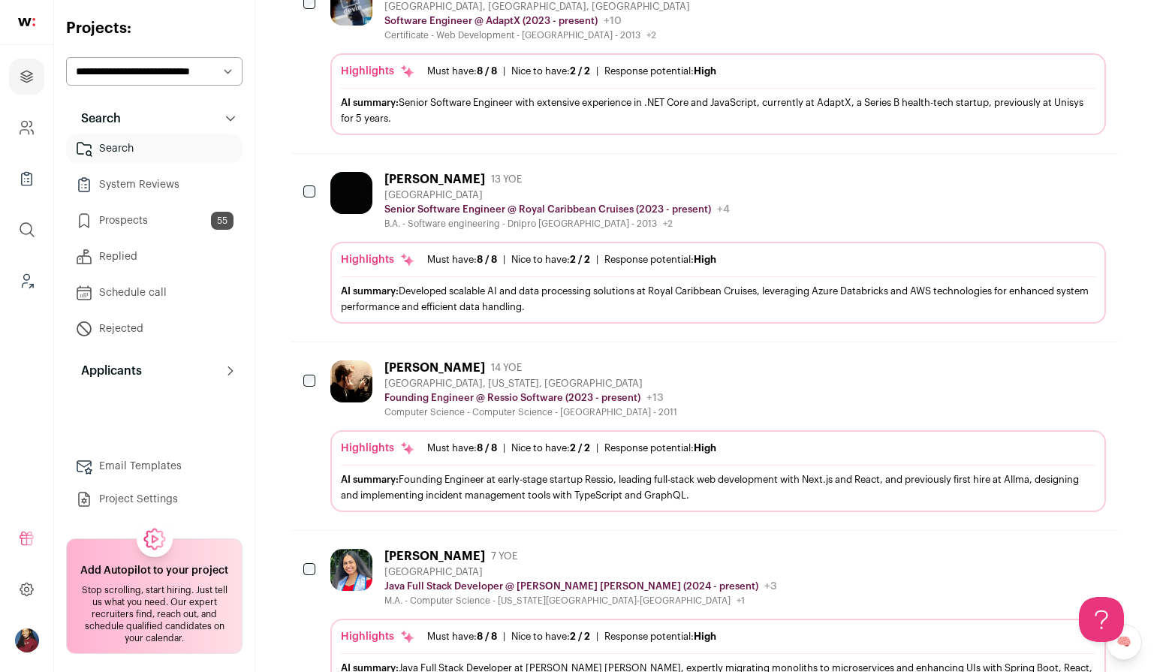
click at [415, 391] on div "Founding Engineer @ Ressio Software (2023 - present) Ressio Software Public / P…" at bounding box center [530, 398] width 293 height 15
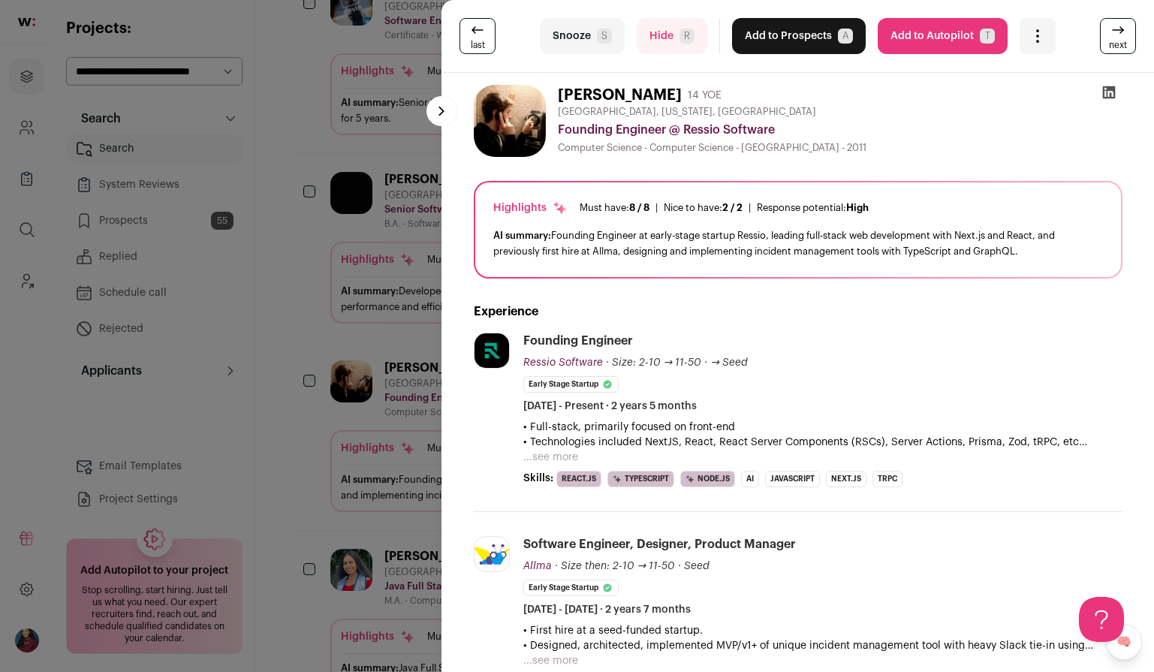
click at [418, 357] on div "last Snooze S Hide R Add to Prospects A Are you sure? Tyler Nieman is already i…" at bounding box center [577, 336] width 1154 height 672
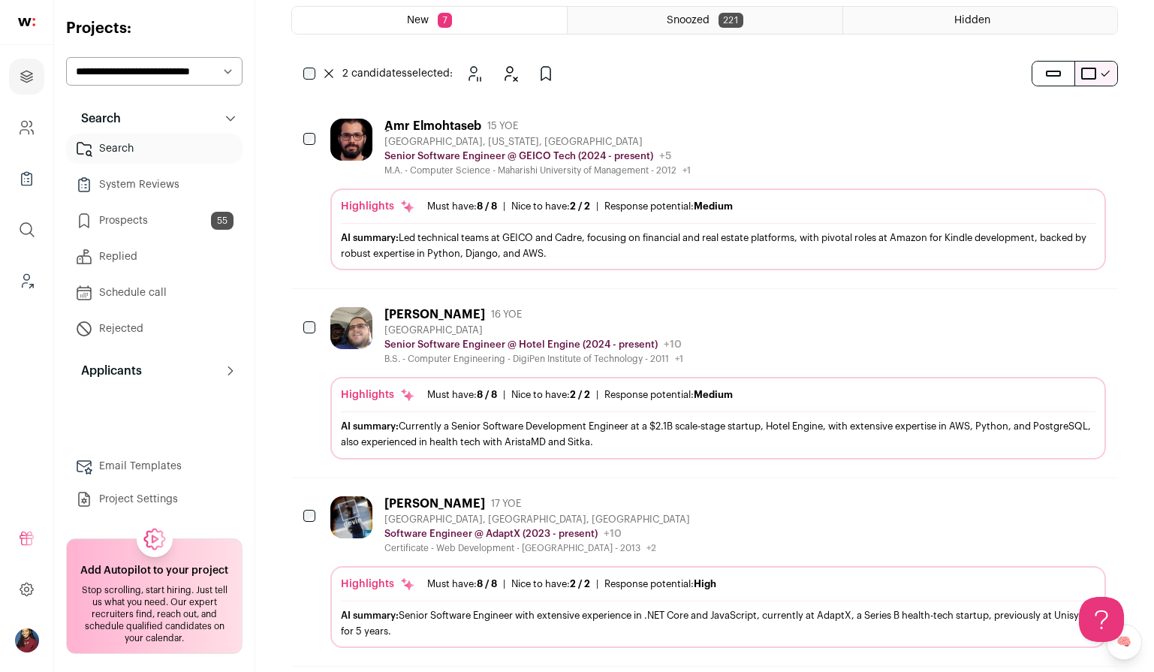
scroll to position [0, 0]
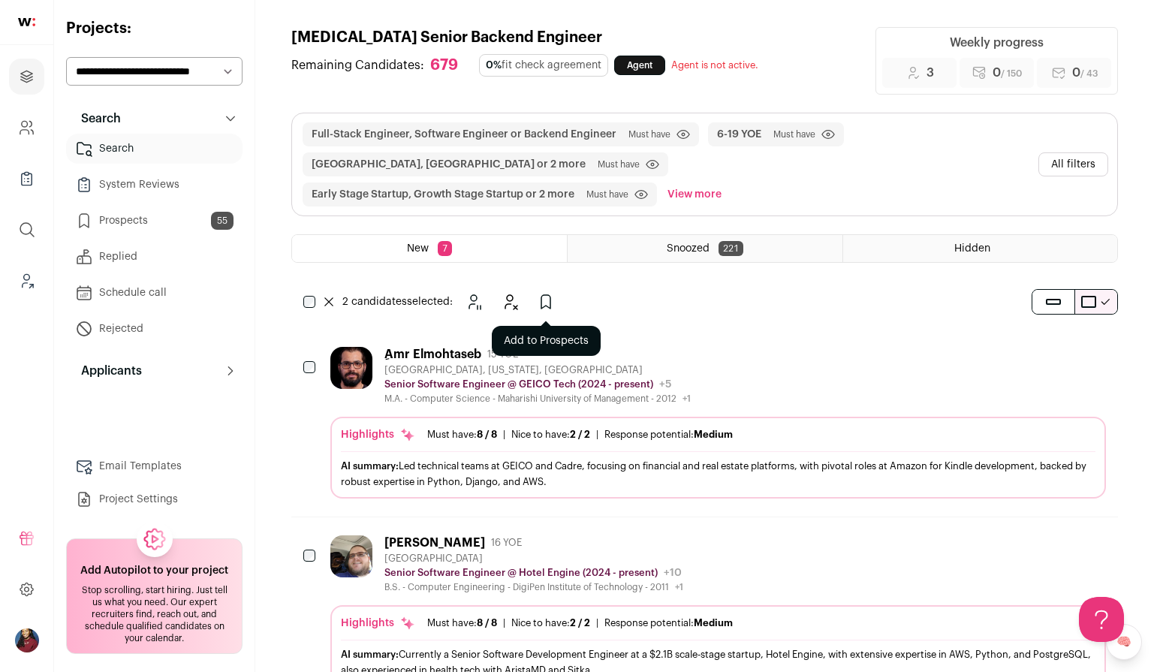
click at [547, 293] on icon "Add to Prospects" at bounding box center [546, 302] width 18 height 18
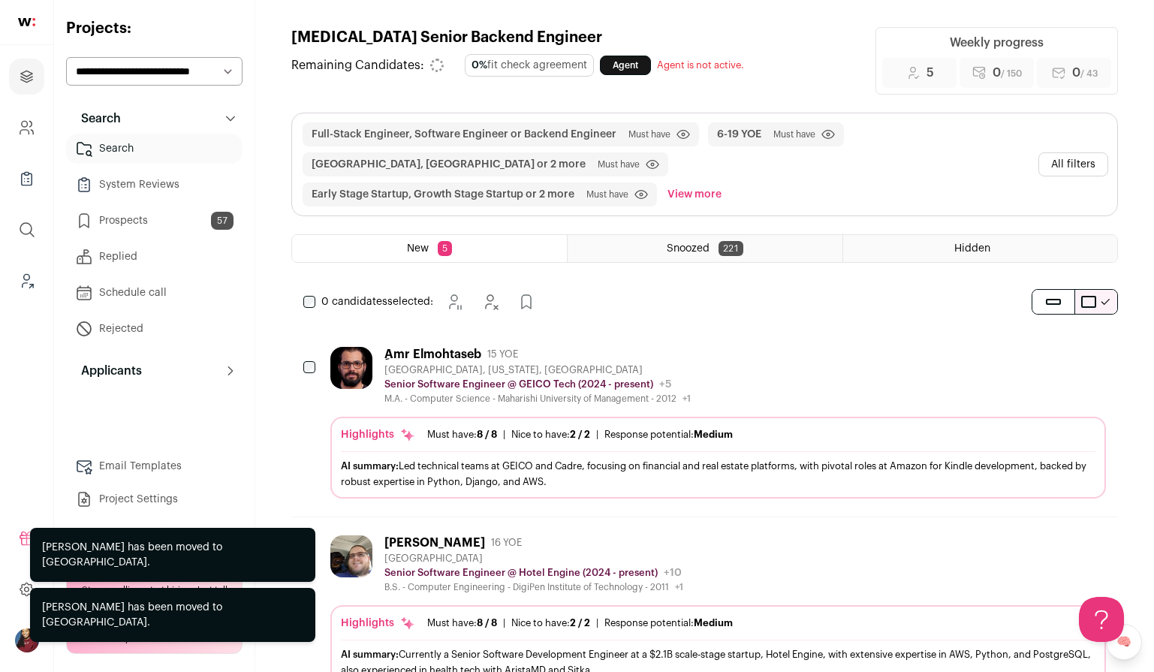
click at [117, 219] on link "Prospects 57" at bounding box center [154, 221] width 176 height 30
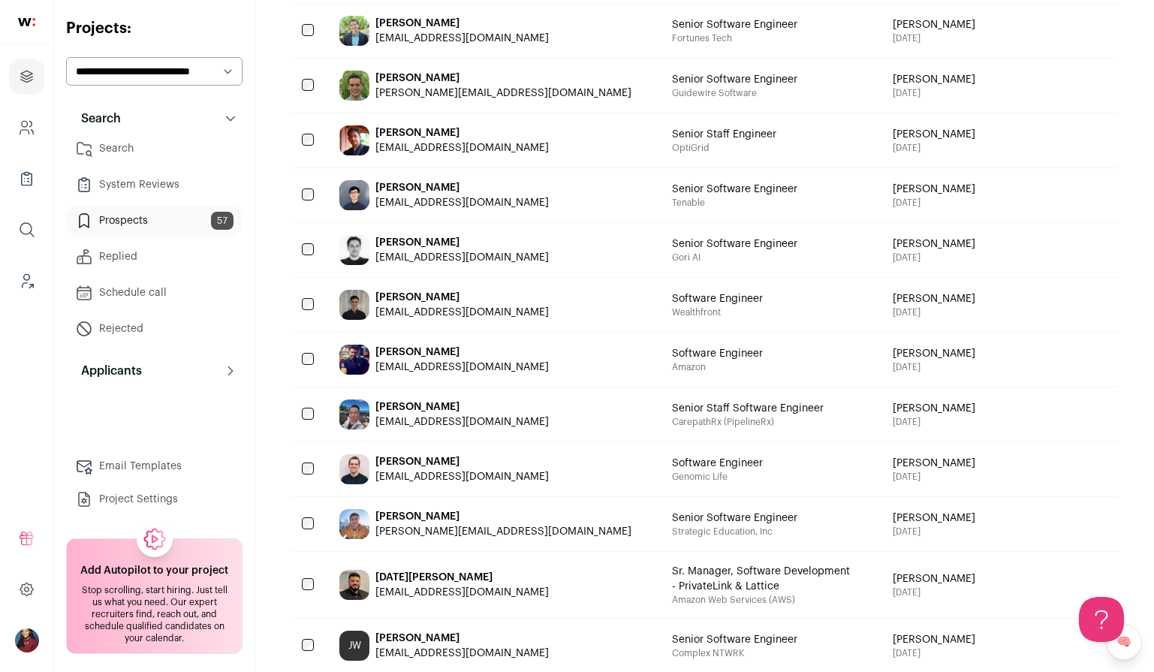
scroll to position [633, 0]
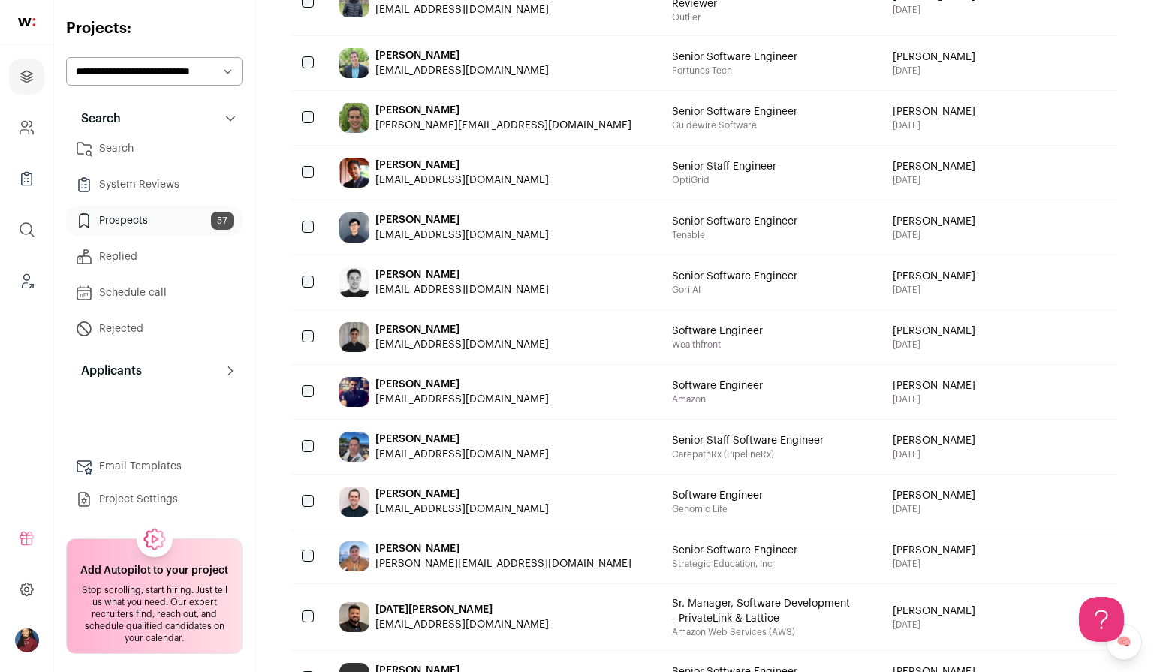
click at [98, 153] on link "Search" at bounding box center [154, 149] width 176 height 30
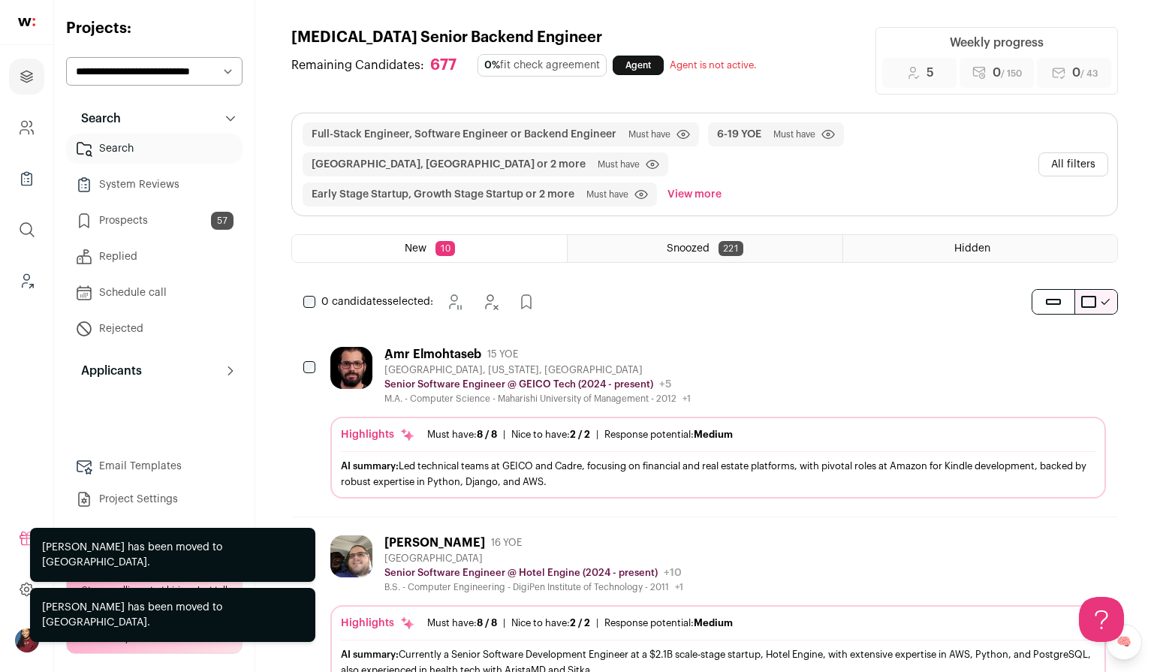
click at [1064, 157] on button "All filters" at bounding box center [1074, 164] width 70 height 24
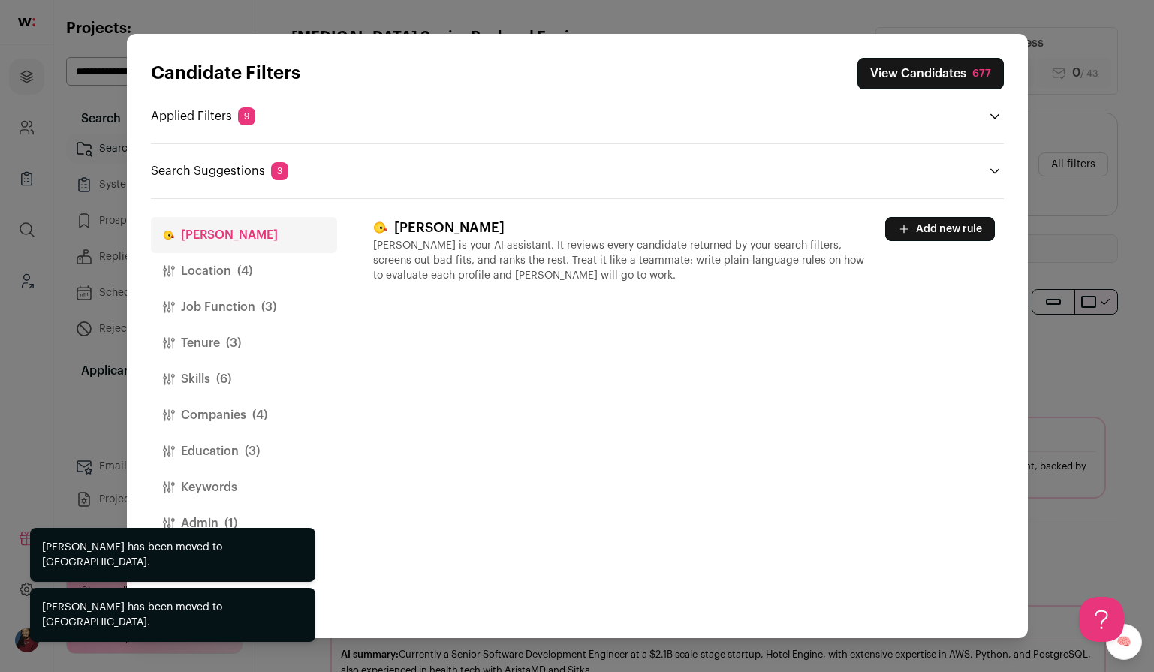
click at [221, 269] on button "Location (4)" at bounding box center [244, 271] width 186 height 36
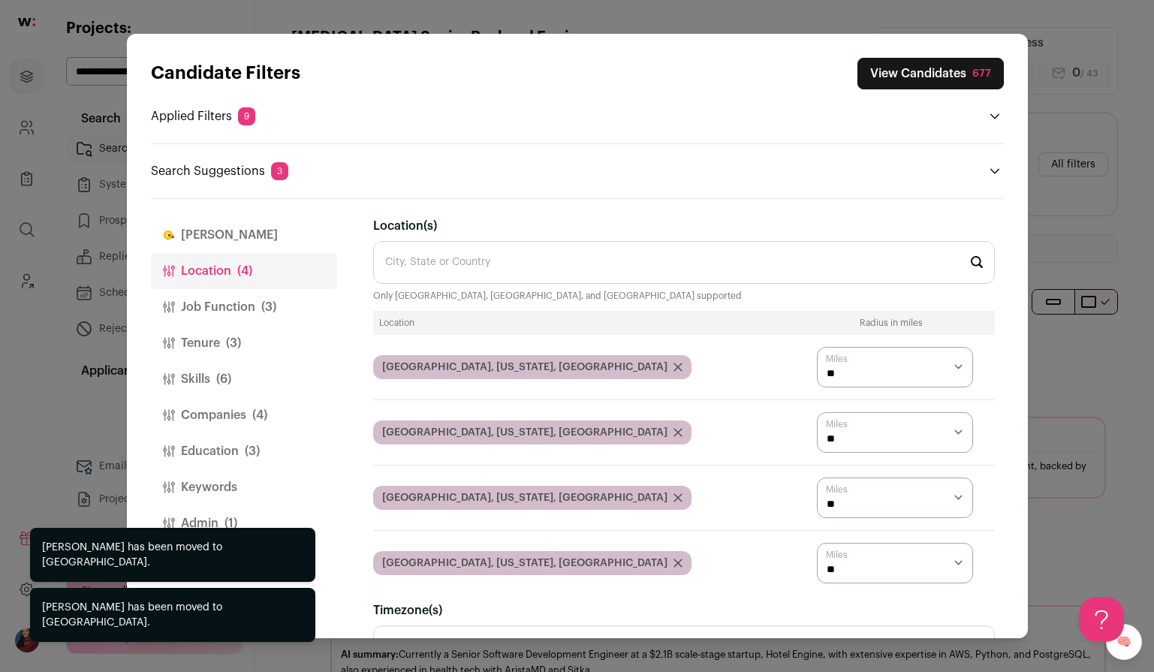
click at [674, 431] on icon "Close modal via background" at bounding box center [678, 433] width 8 height 8
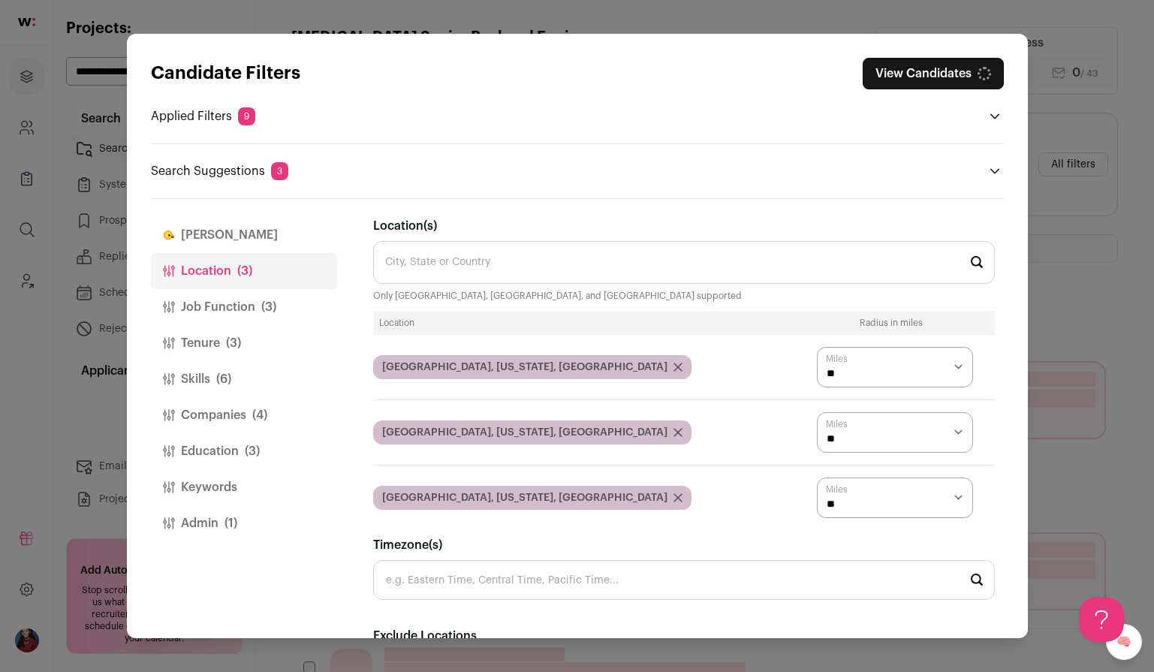
click at [533, 437] on div "Los Angeles, California, USA" at bounding box center [532, 433] width 318 height 24
click at [674, 434] on icon "Close modal via background" at bounding box center [678, 432] width 9 height 9
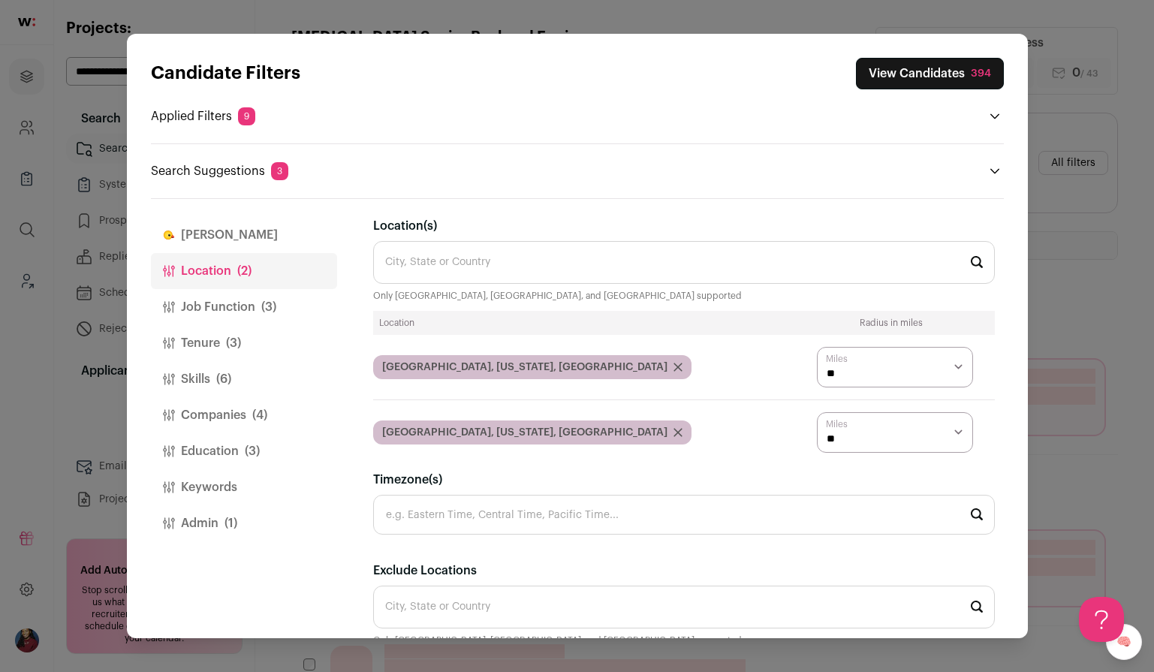
click at [535, 438] on div "Sacramento, California, USA" at bounding box center [532, 433] width 318 height 24
click at [674, 433] on icon "Close modal via background" at bounding box center [678, 433] width 8 height 8
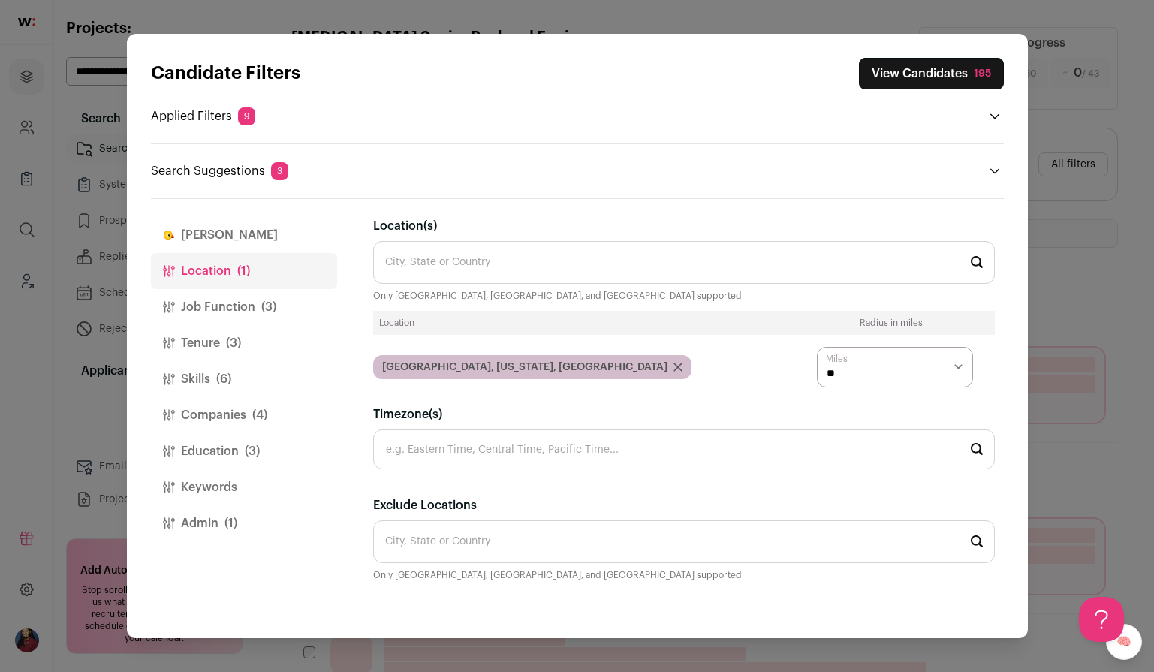
click at [921, 77] on button "View Candidates 195" at bounding box center [931, 74] width 145 height 32
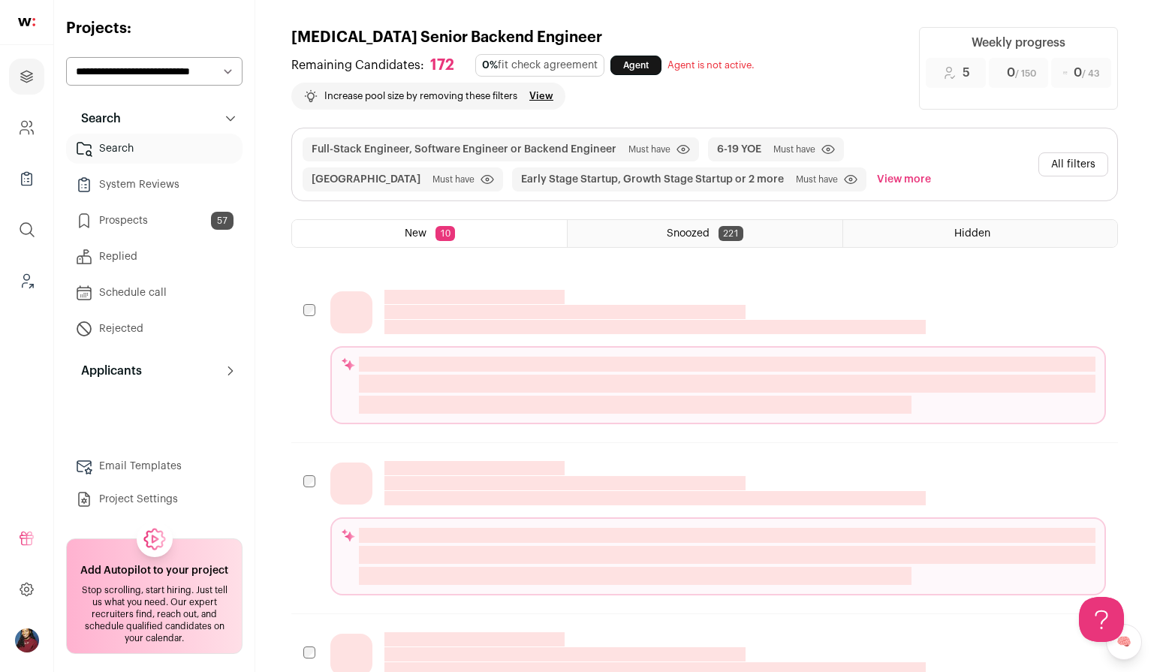
click at [174, 234] on link "Prospects 57" at bounding box center [154, 221] width 176 height 30
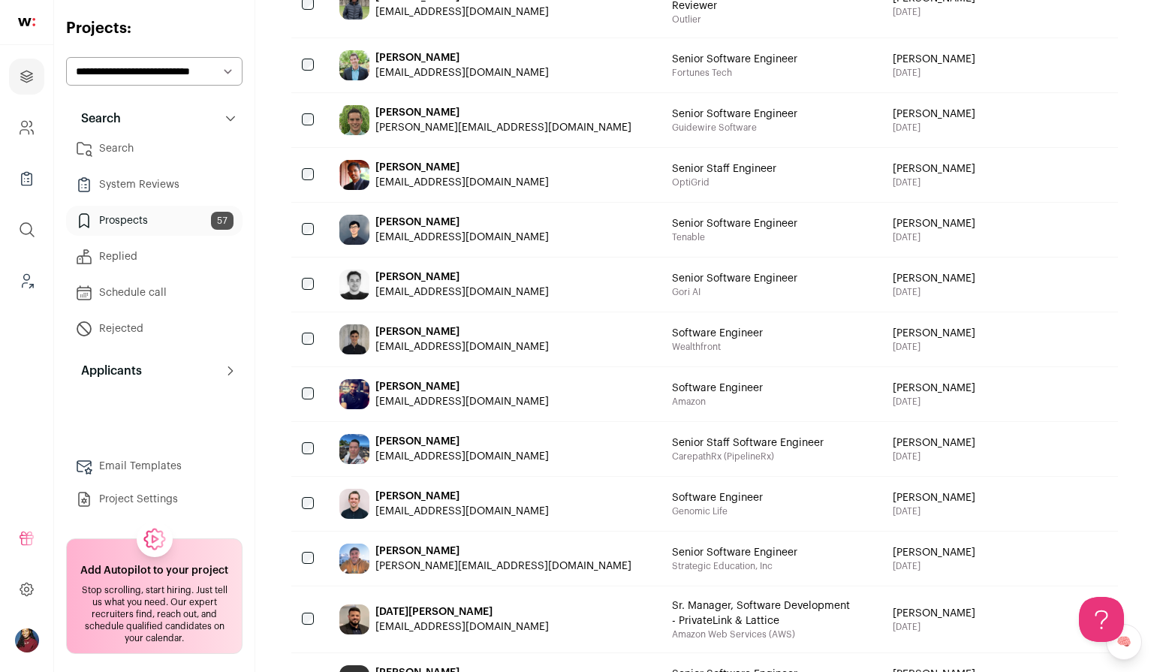
scroll to position [1016, 0]
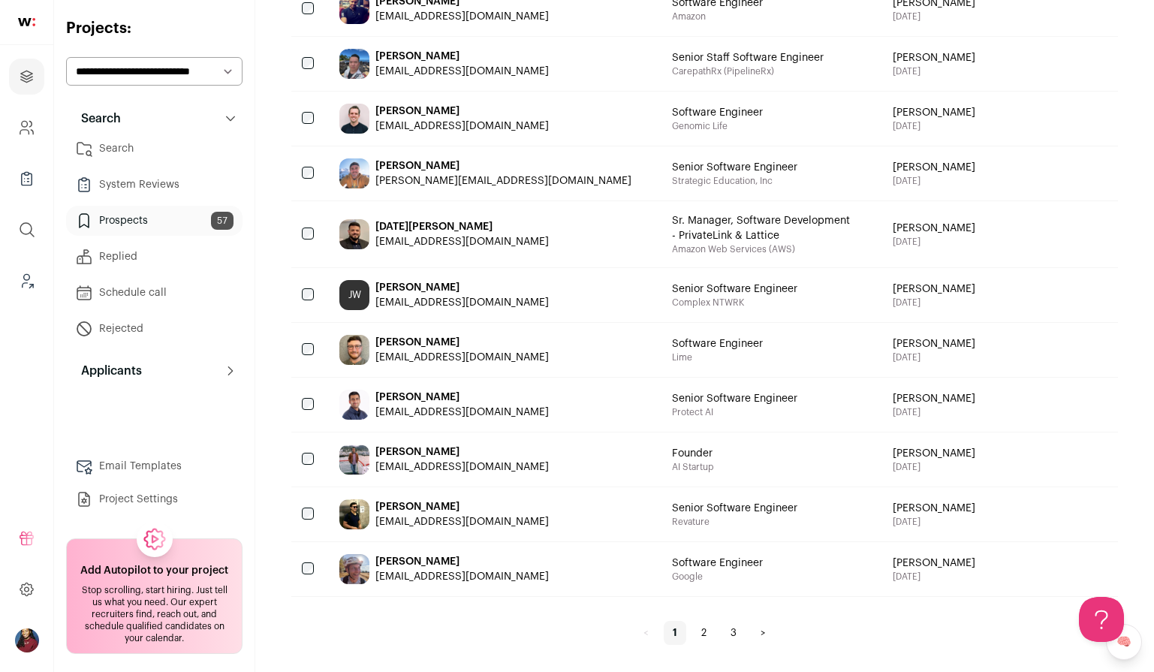
click at [735, 629] on link "3" at bounding box center [734, 633] width 24 height 24
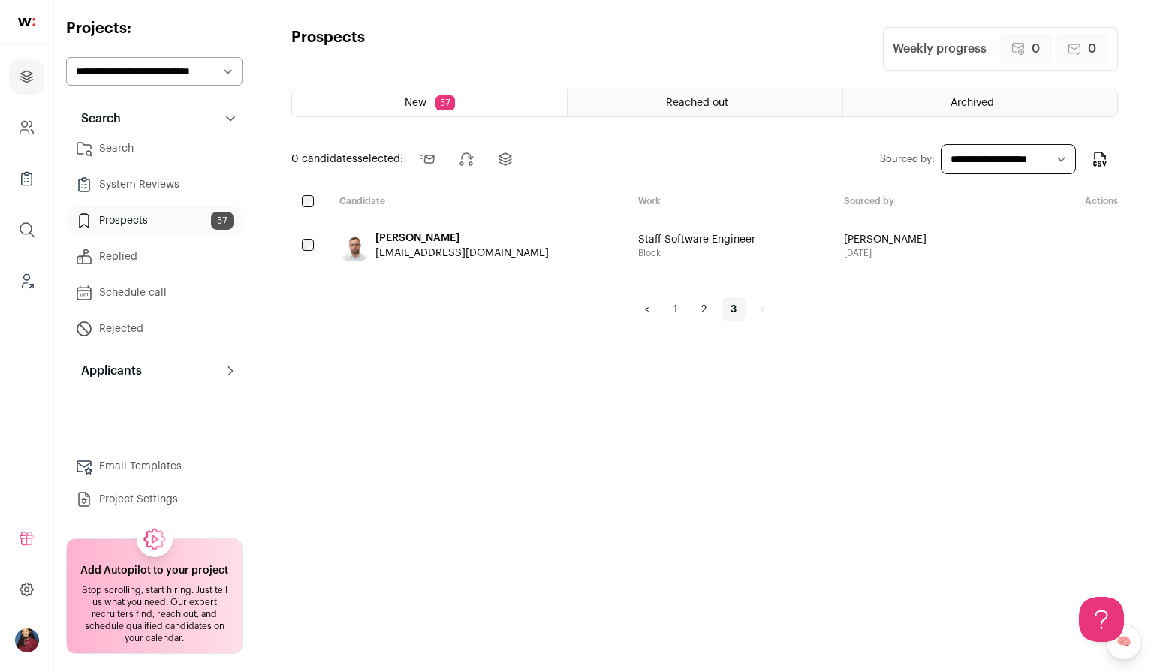
click at [453, 249] on div "chrisbentivenga@gmail.com" at bounding box center [461, 253] width 173 height 15
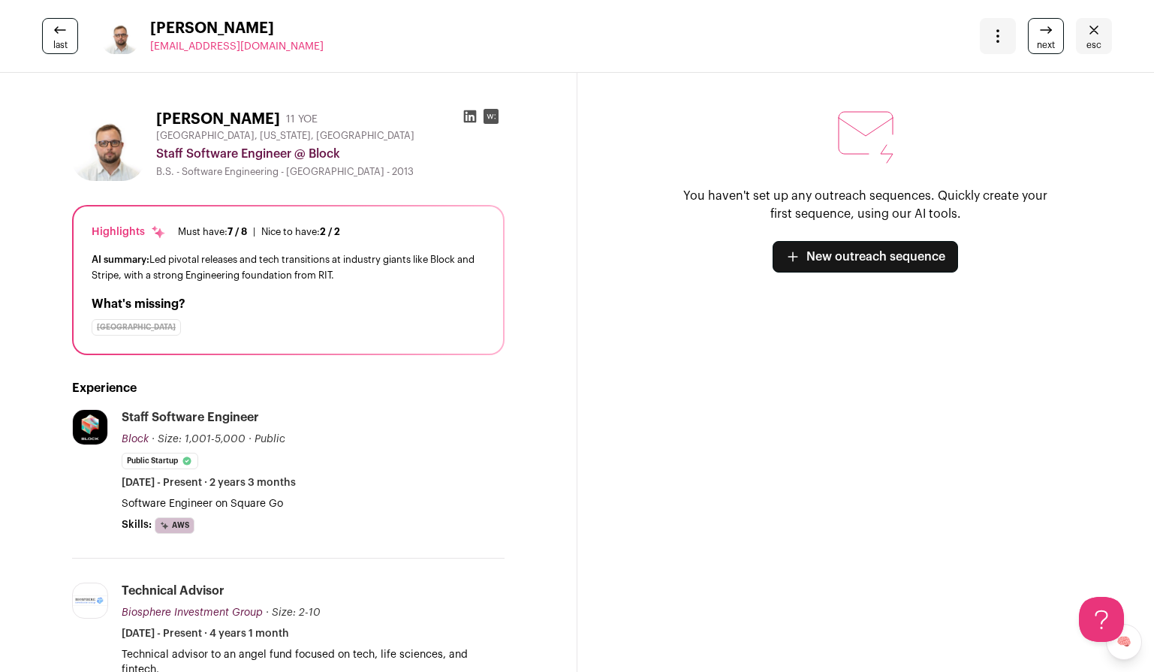
click at [1102, 39] on link "esc" at bounding box center [1094, 36] width 36 height 36
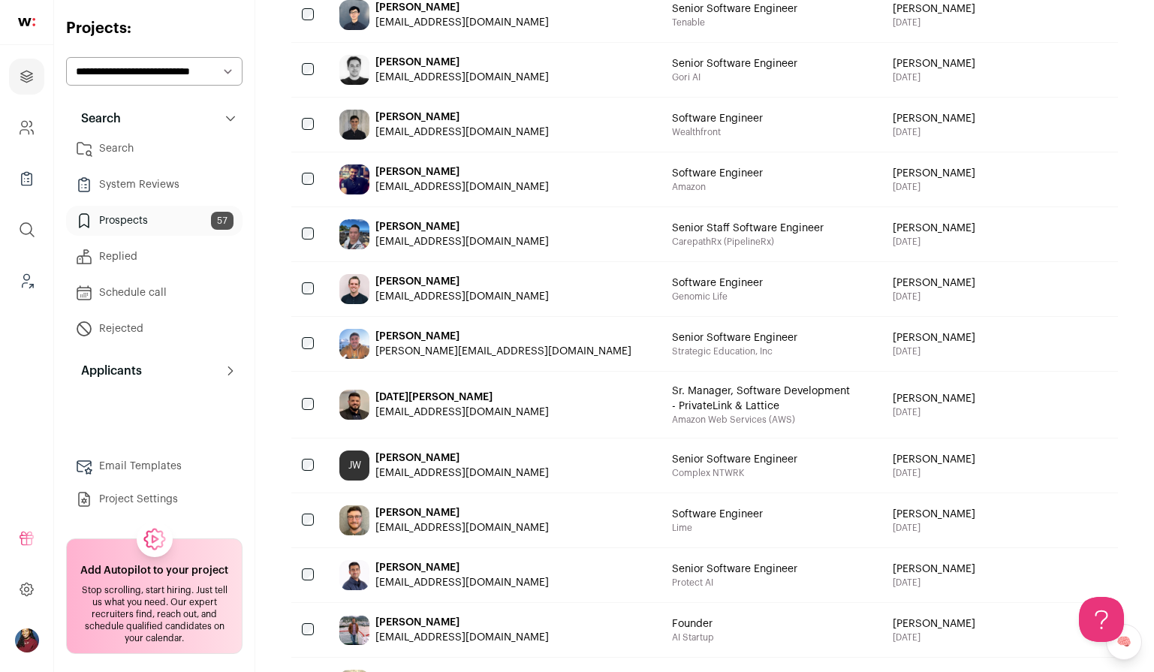
scroll to position [928, 0]
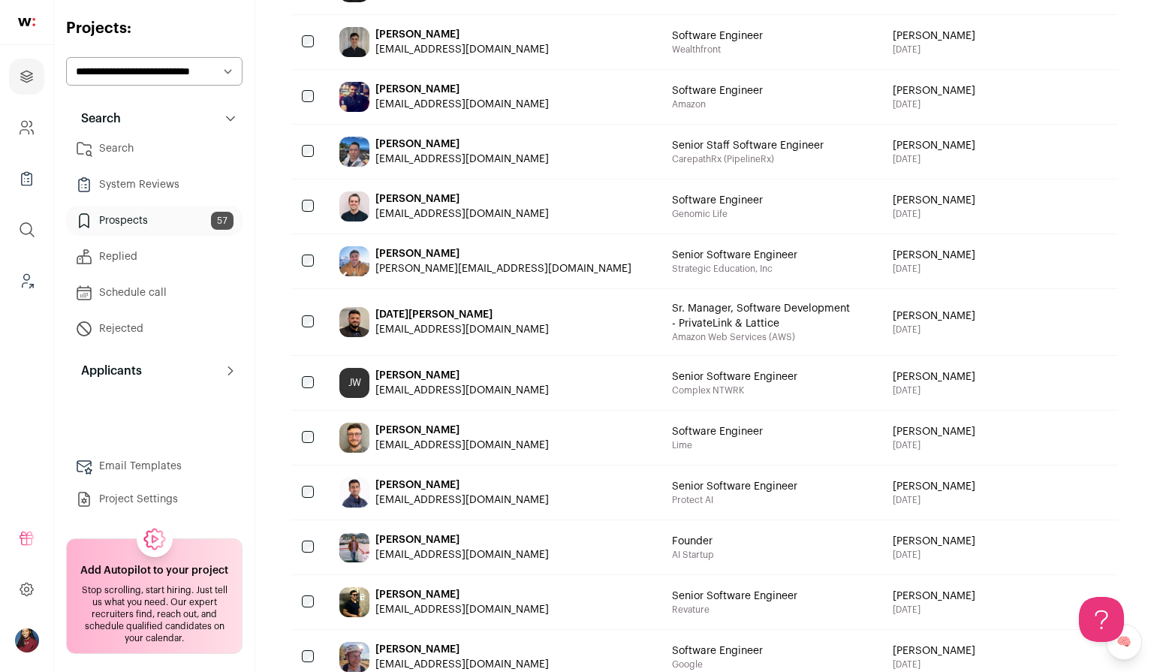
click at [437, 371] on div "[PERSON_NAME]" at bounding box center [461, 375] width 173 height 15
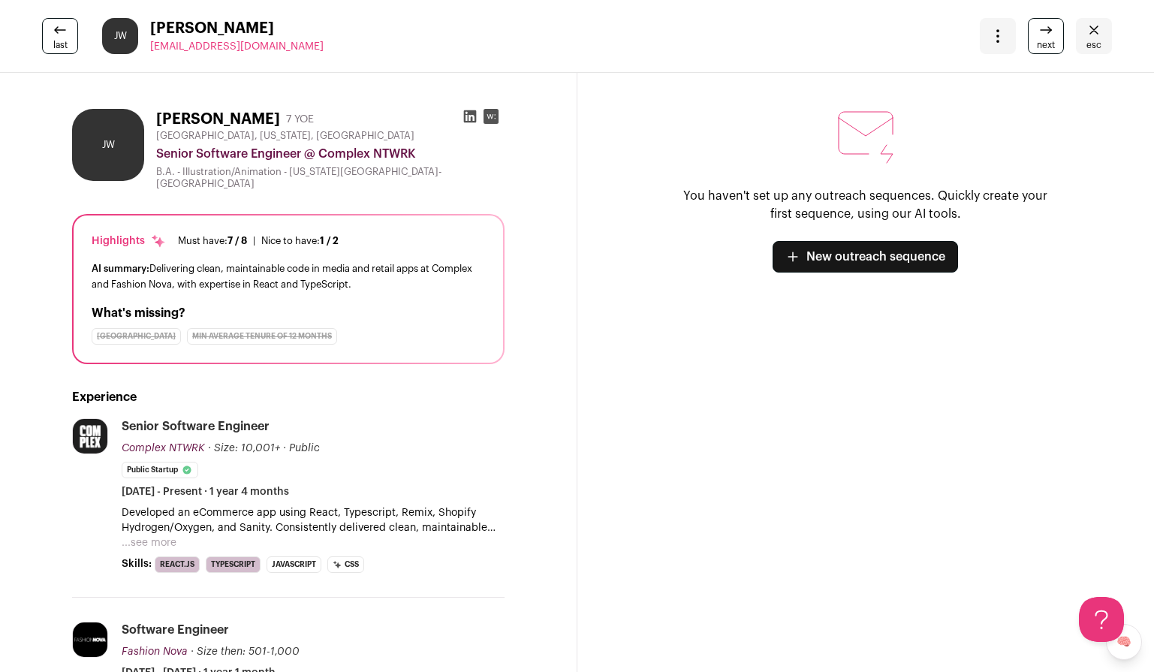
click at [1093, 44] on span "esc" at bounding box center [1094, 45] width 15 height 12
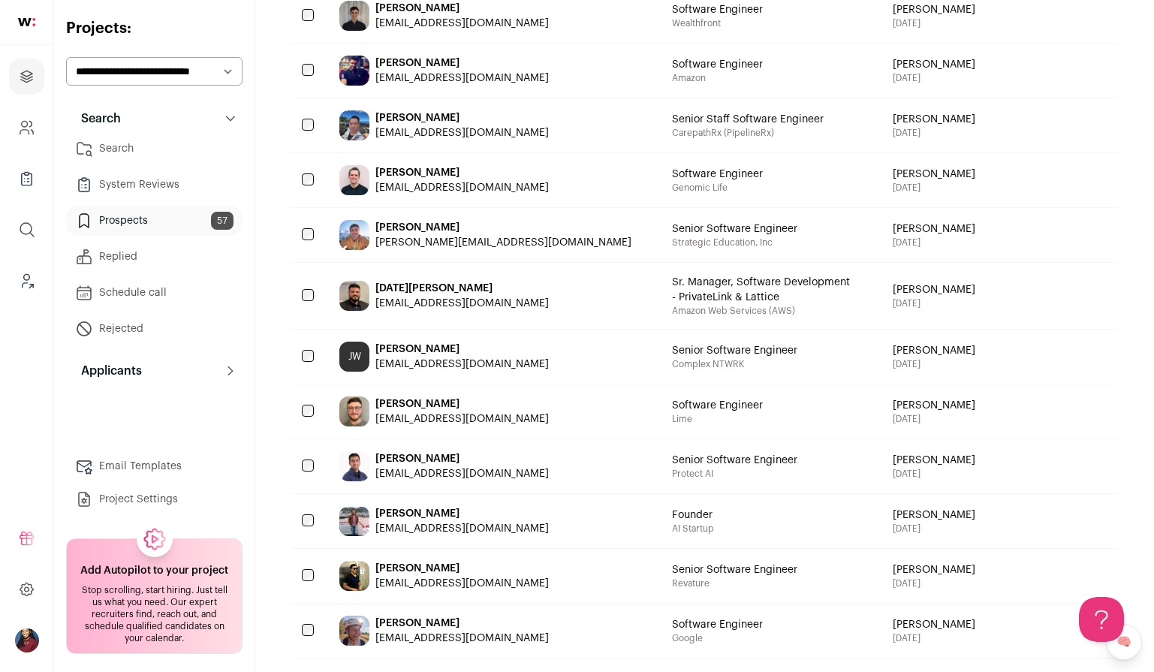
scroll to position [1016, 0]
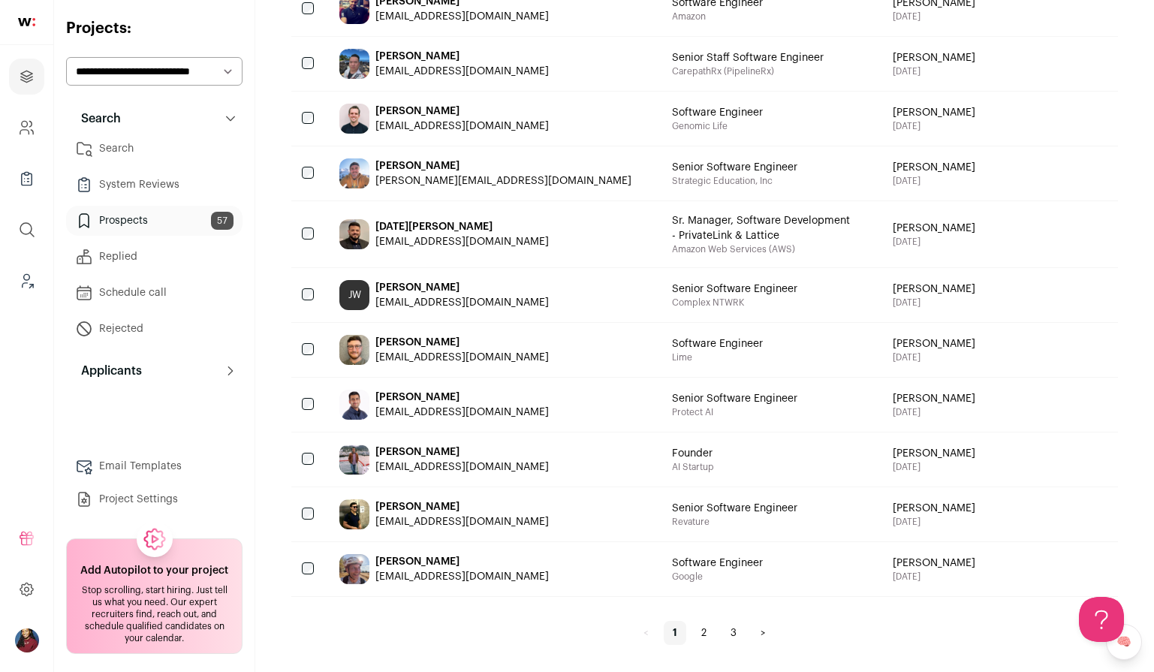
click at [698, 626] on link "2" at bounding box center [703, 633] width 23 height 24
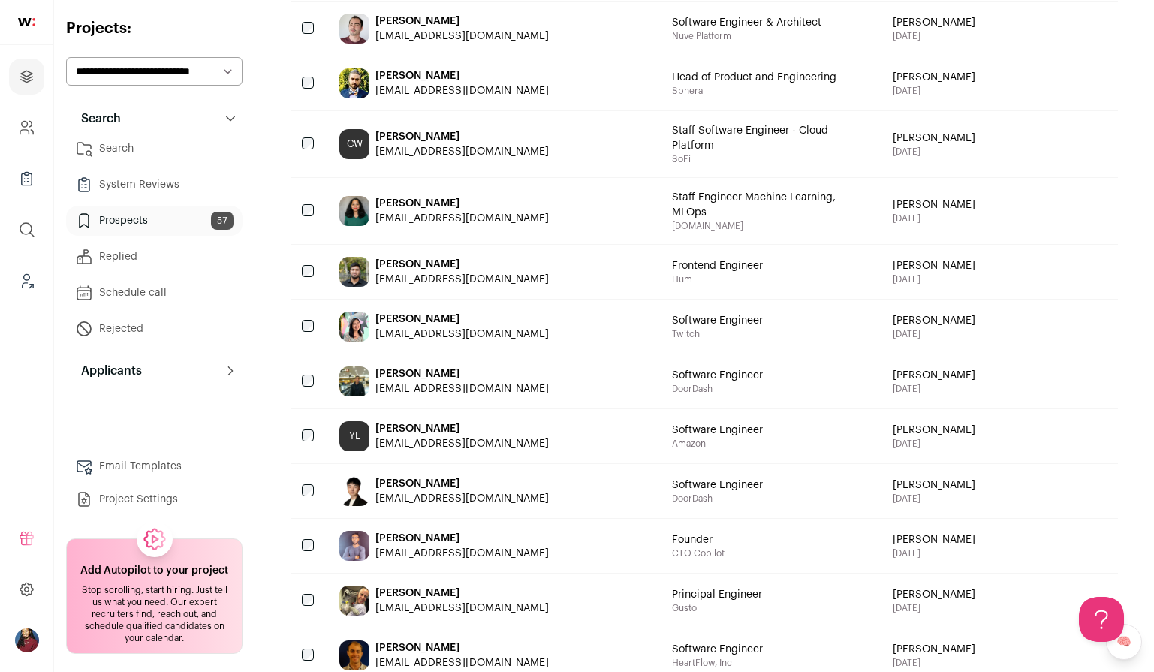
scroll to position [1028, 0]
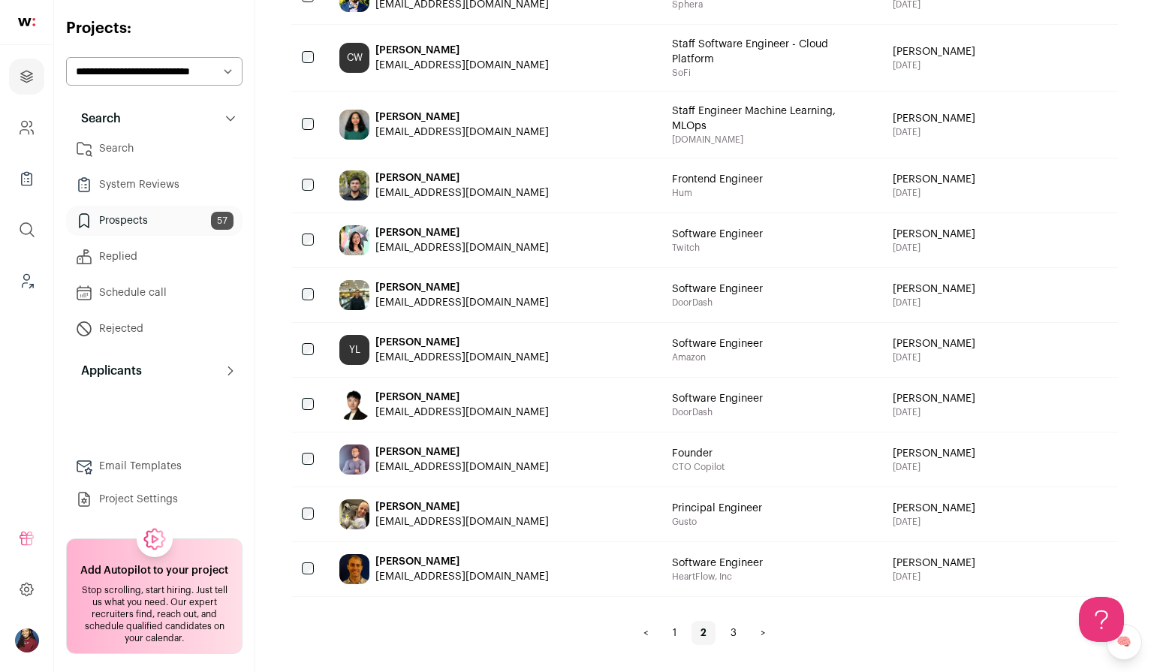
click at [672, 502] on span "Principal Engineer" at bounding box center [717, 508] width 90 height 15
click at [672, 509] on span "Principal Engineer" at bounding box center [717, 508] width 90 height 15
click at [508, 492] on div "Eric Baer ericbaer2@gmail.com" at bounding box center [493, 514] width 333 height 54
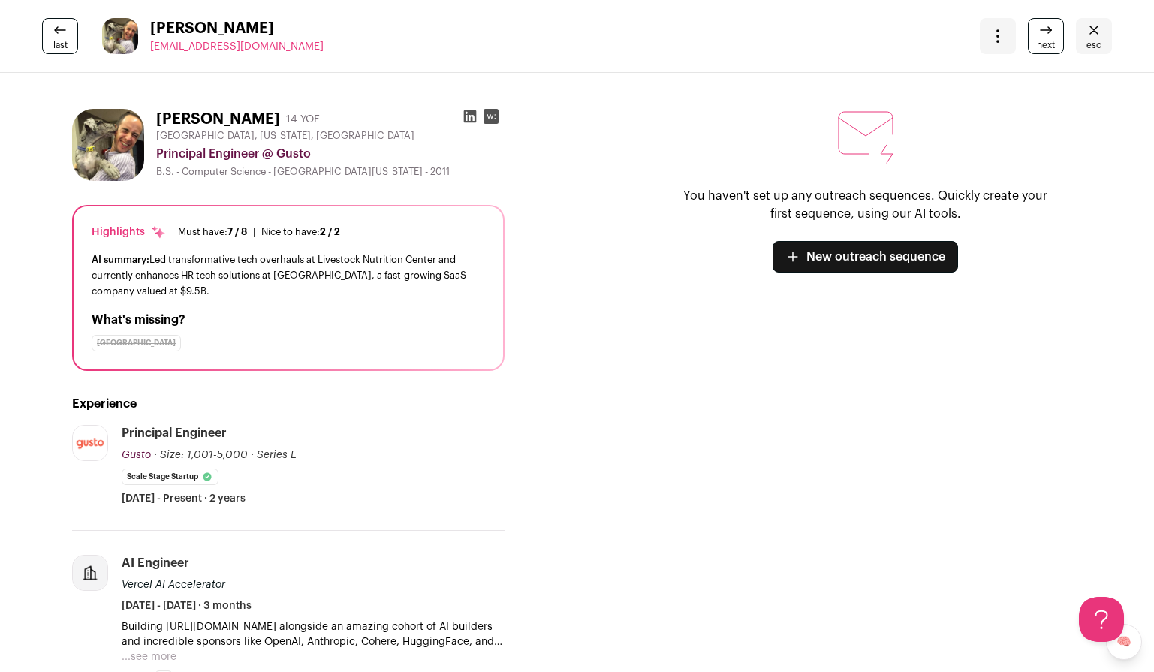
click at [1085, 47] on link "esc" at bounding box center [1094, 36] width 36 height 36
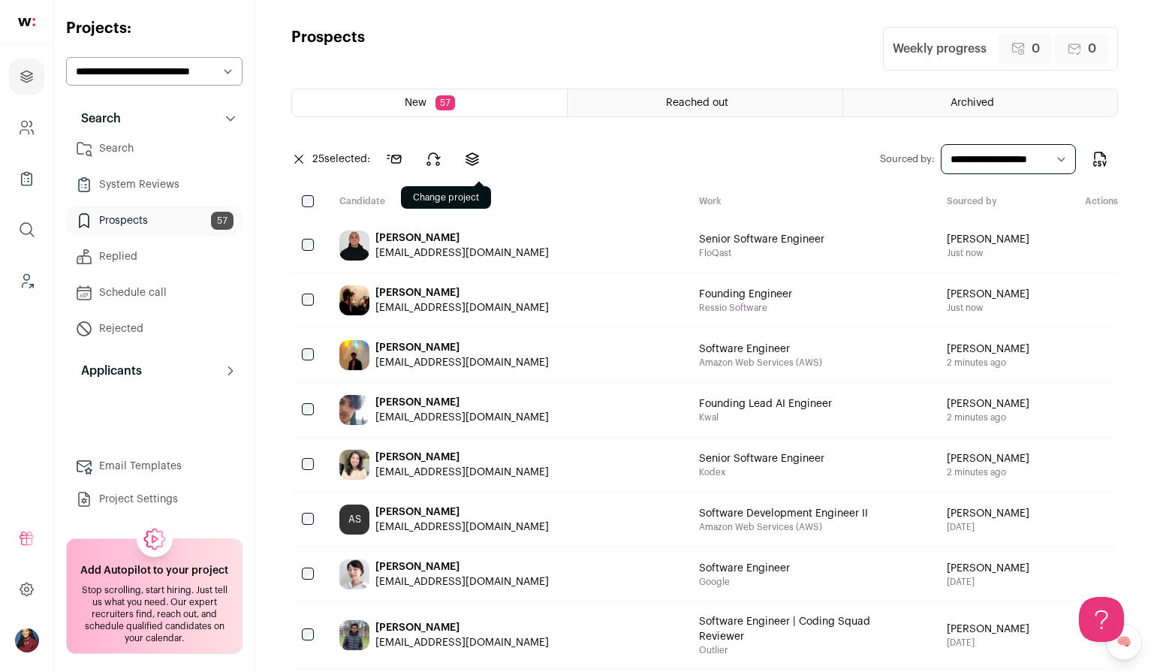
click at [471, 161] on icon at bounding box center [472, 159] width 18 height 18
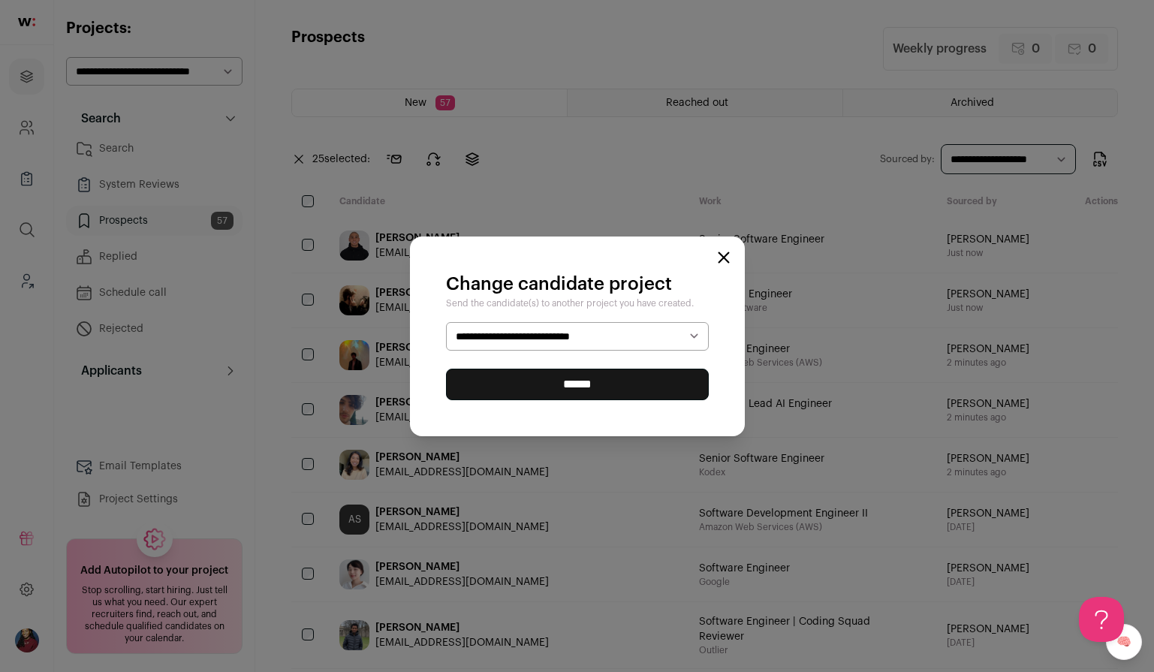
click at [728, 260] on icon "Close modal" at bounding box center [724, 258] width 12 height 12
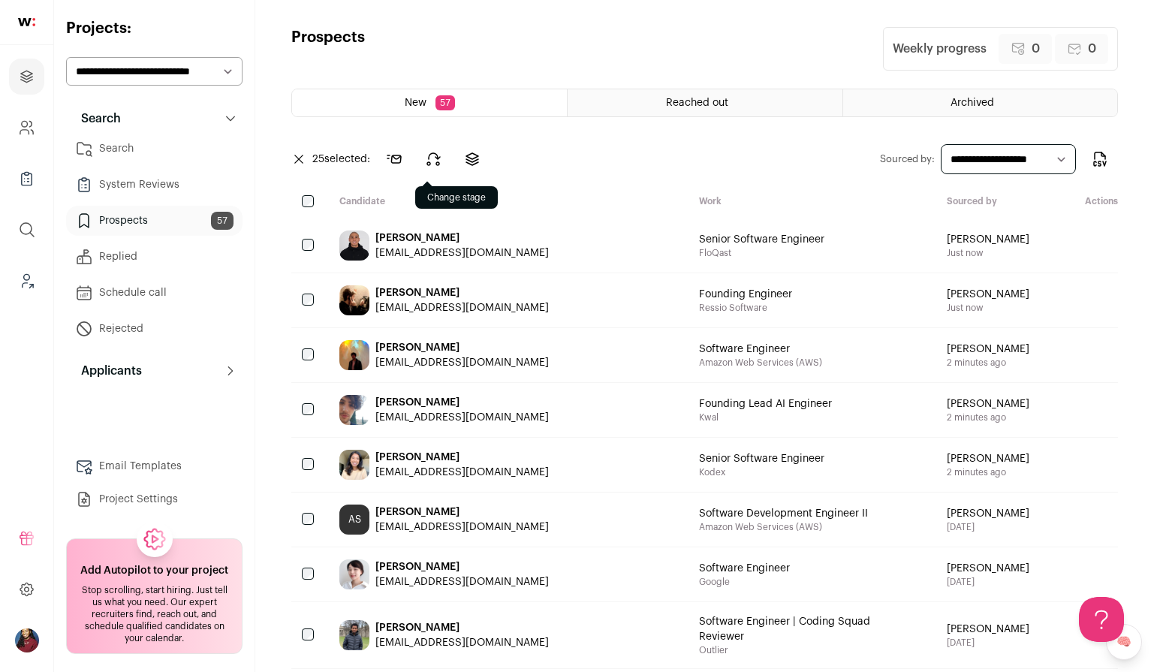
click at [425, 161] on button at bounding box center [433, 159] width 36 height 36
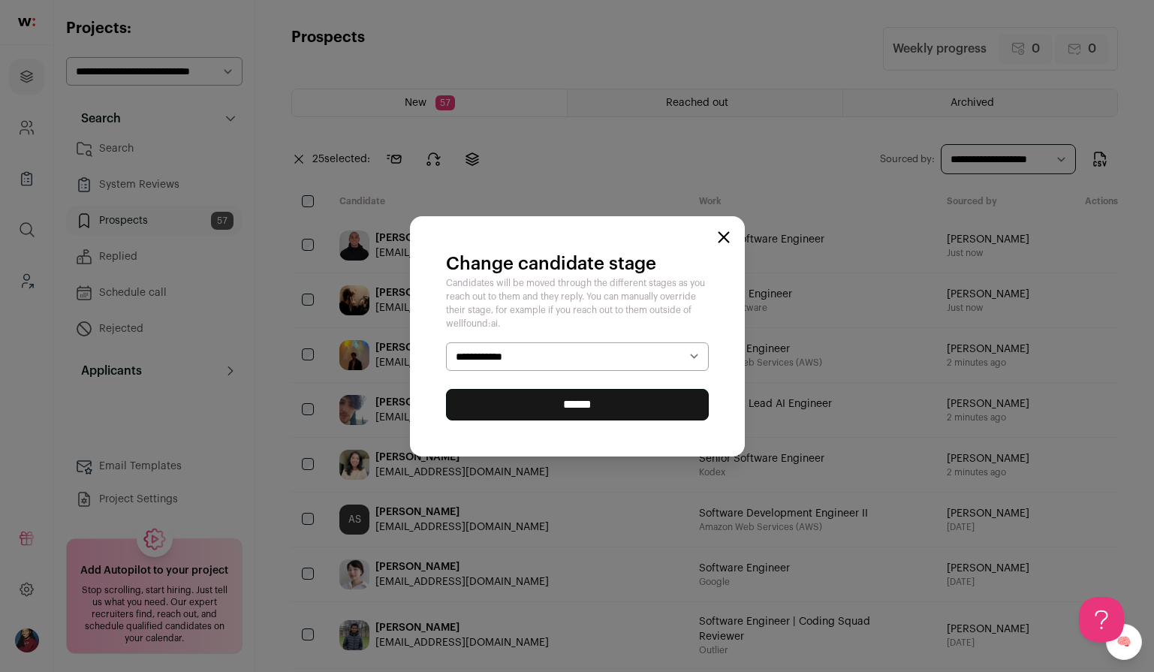
click at [499, 355] on select "**********" at bounding box center [577, 356] width 263 height 29
select select "********"
click at [512, 400] on input "******" at bounding box center [577, 405] width 263 height 32
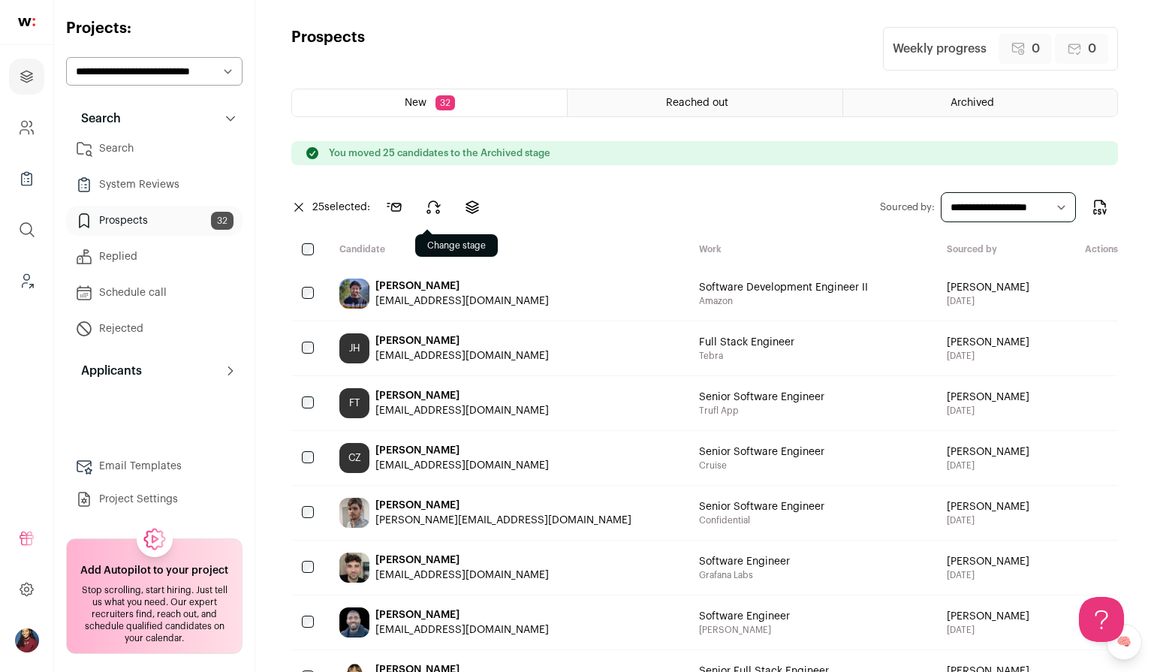
click at [439, 206] on icon at bounding box center [433, 207] width 13 height 12
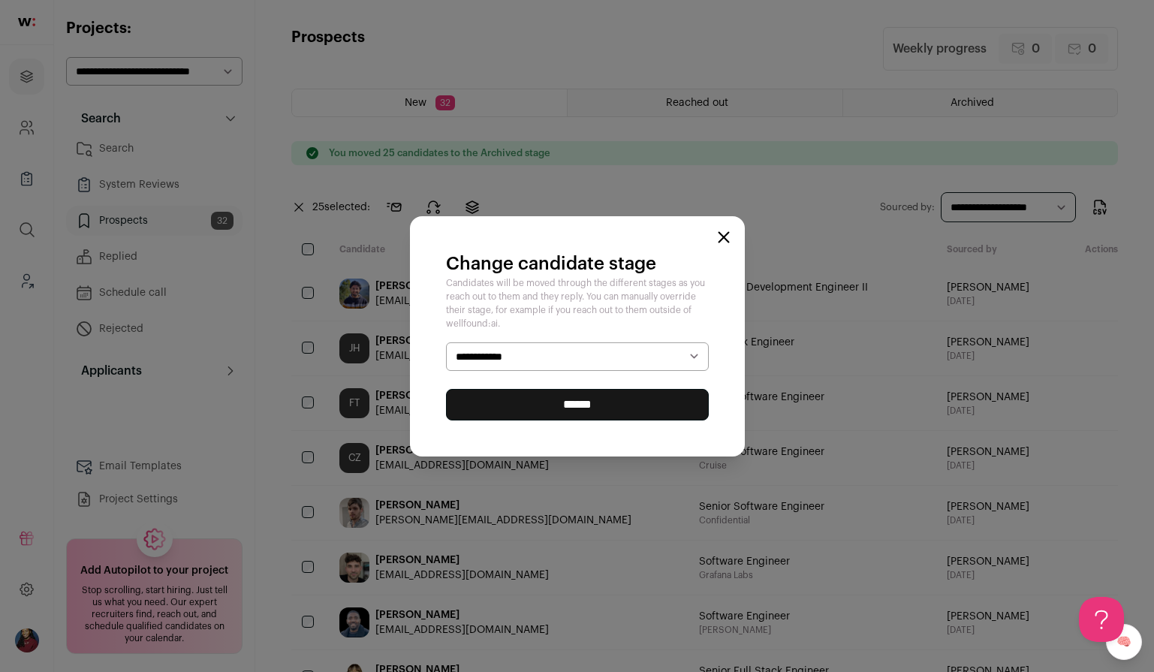
click at [497, 349] on select "**********" at bounding box center [577, 356] width 263 height 29
select select "********"
click at [519, 404] on input "******" at bounding box center [577, 405] width 263 height 32
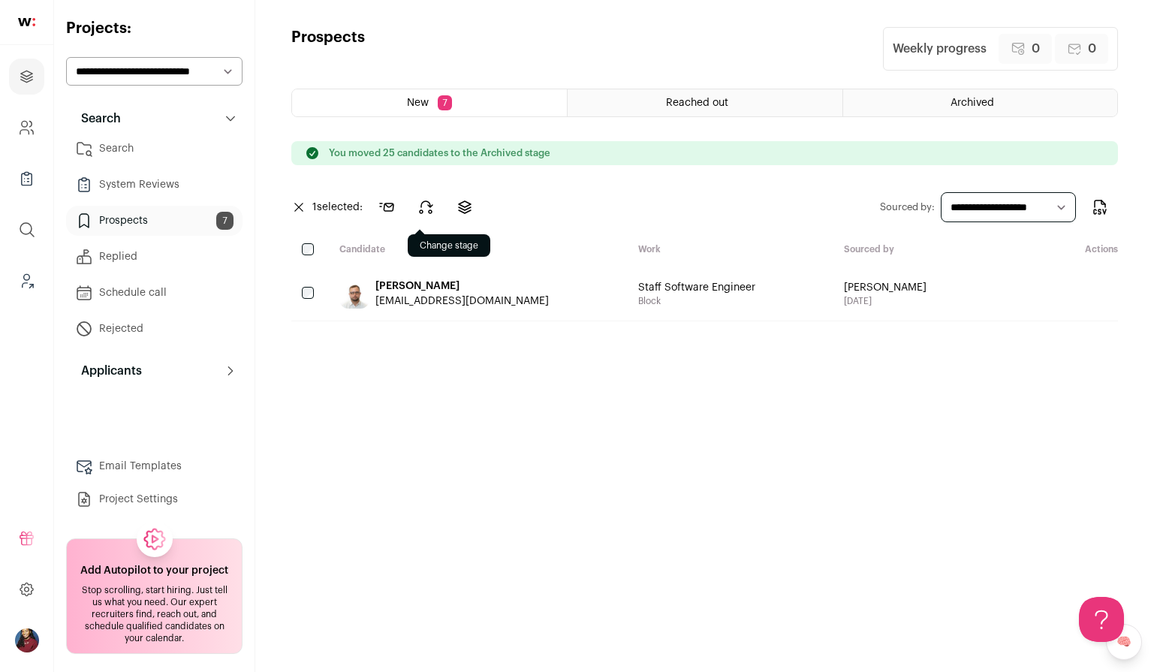
click at [429, 211] on icon at bounding box center [426, 207] width 18 height 18
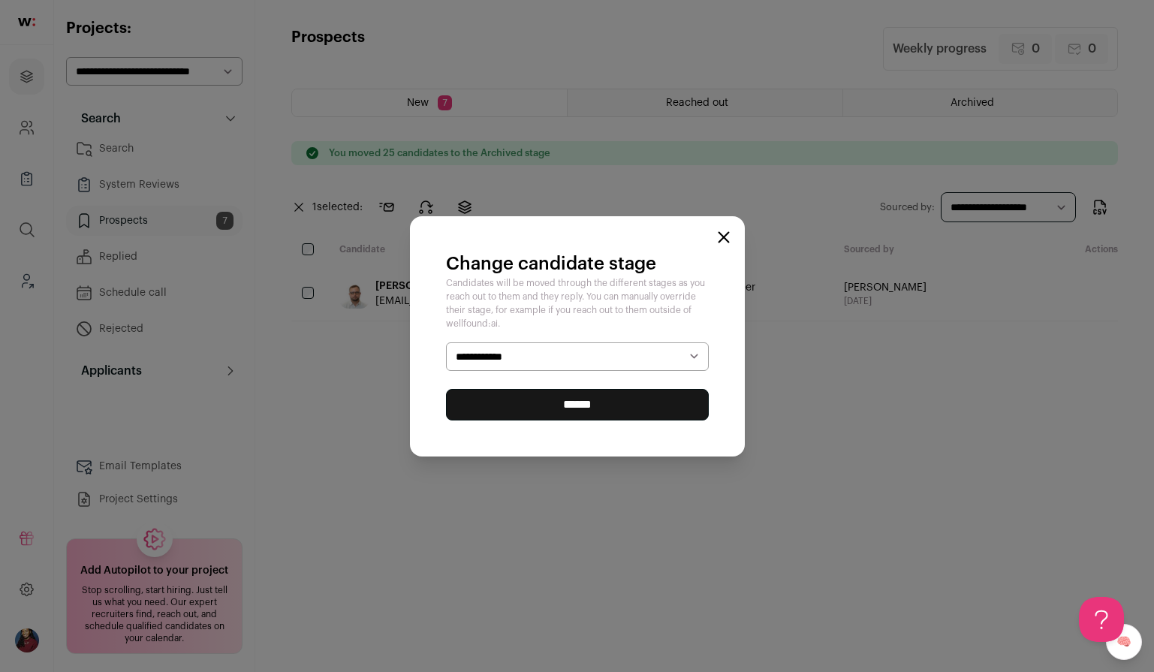
click at [498, 355] on select "**********" at bounding box center [577, 356] width 263 height 29
select select "********"
click at [493, 397] on input "******" at bounding box center [577, 405] width 263 height 32
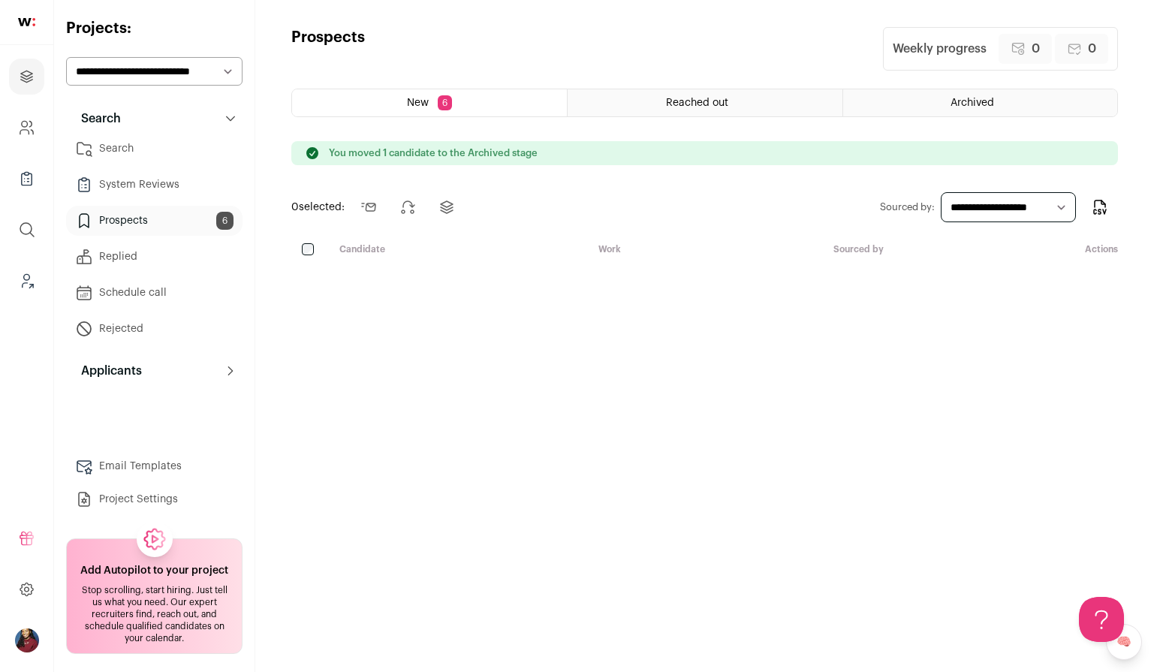
click at [122, 158] on link "Search" at bounding box center [154, 149] width 176 height 30
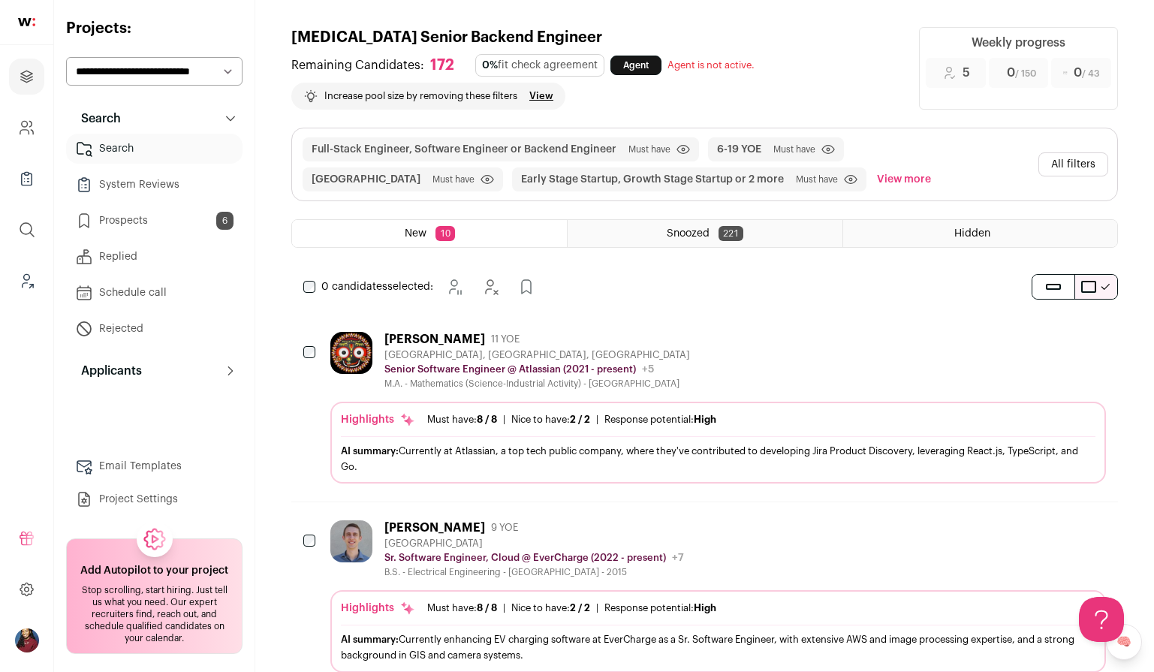
click at [1090, 164] on button "All filters" at bounding box center [1074, 164] width 70 height 24
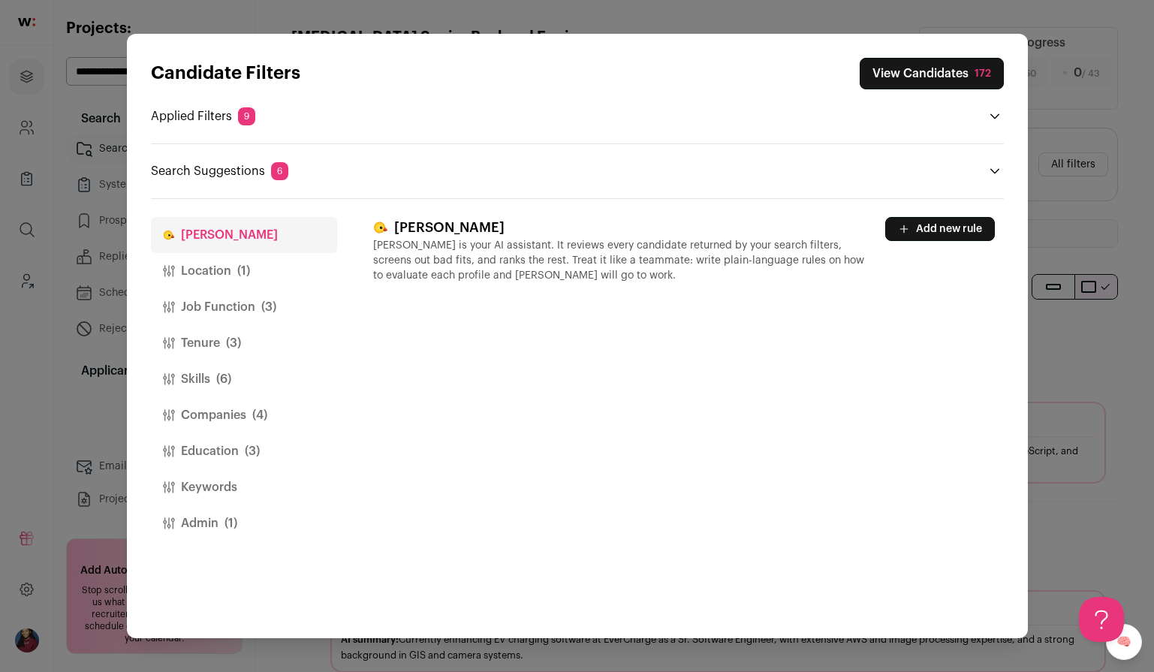
click at [254, 268] on button "Location (1)" at bounding box center [244, 271] width 186 height 36
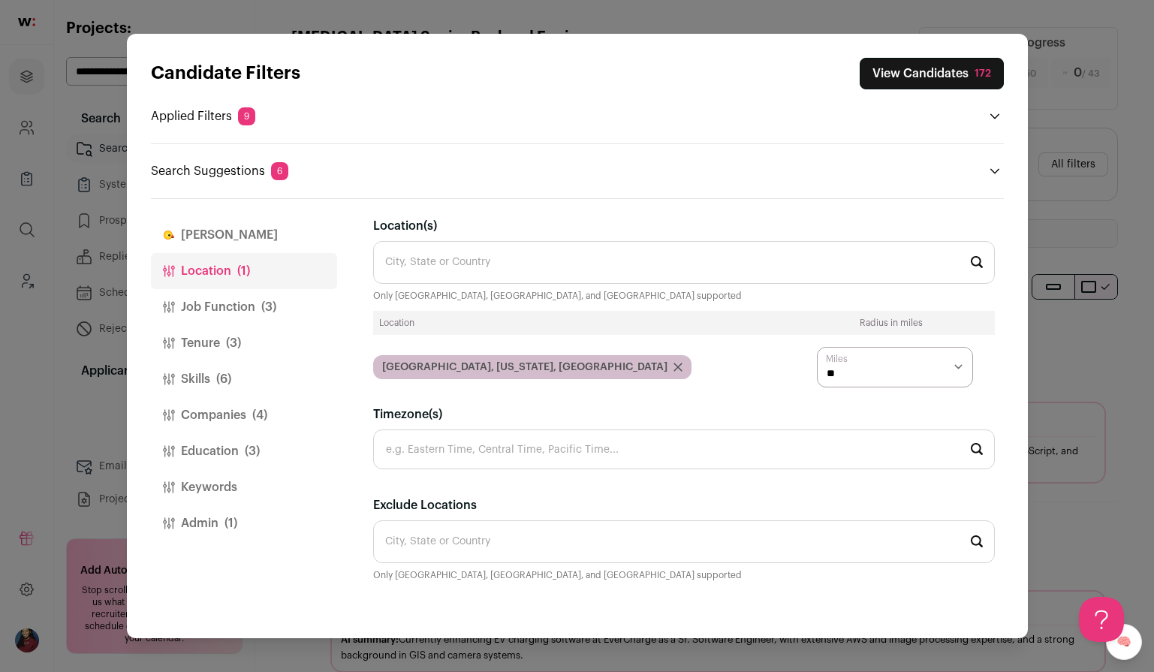
click at [936, 69] on button "View Candidates 172" at bounding box center [932, 74] width 144 height 32
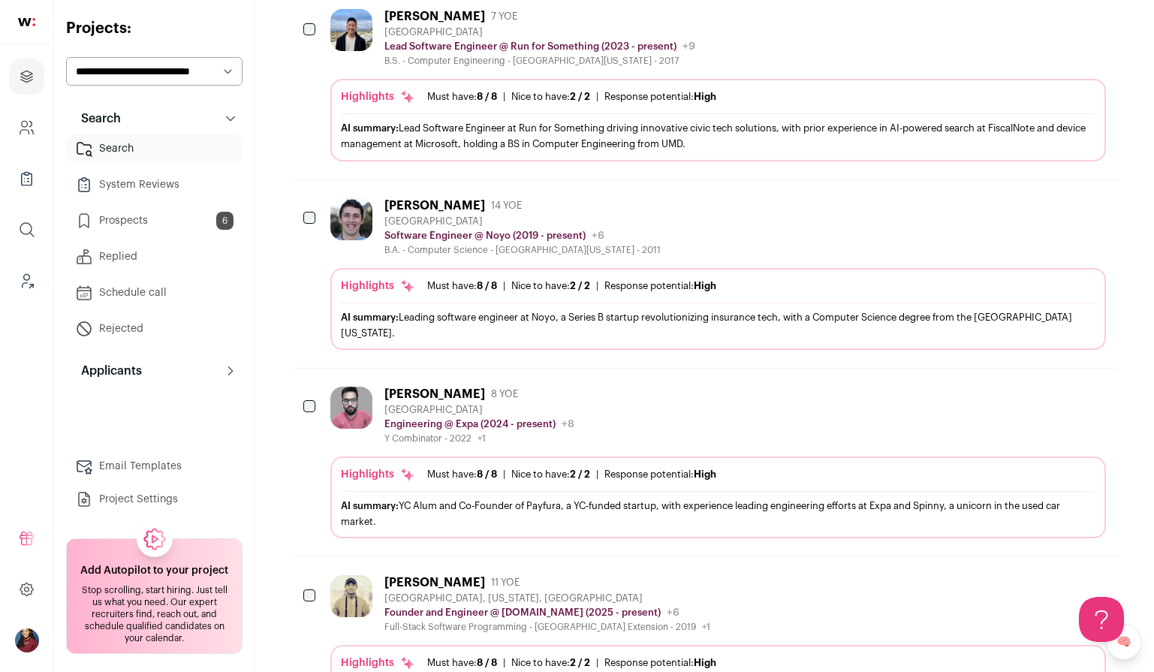
scroll to position [1263, 0]
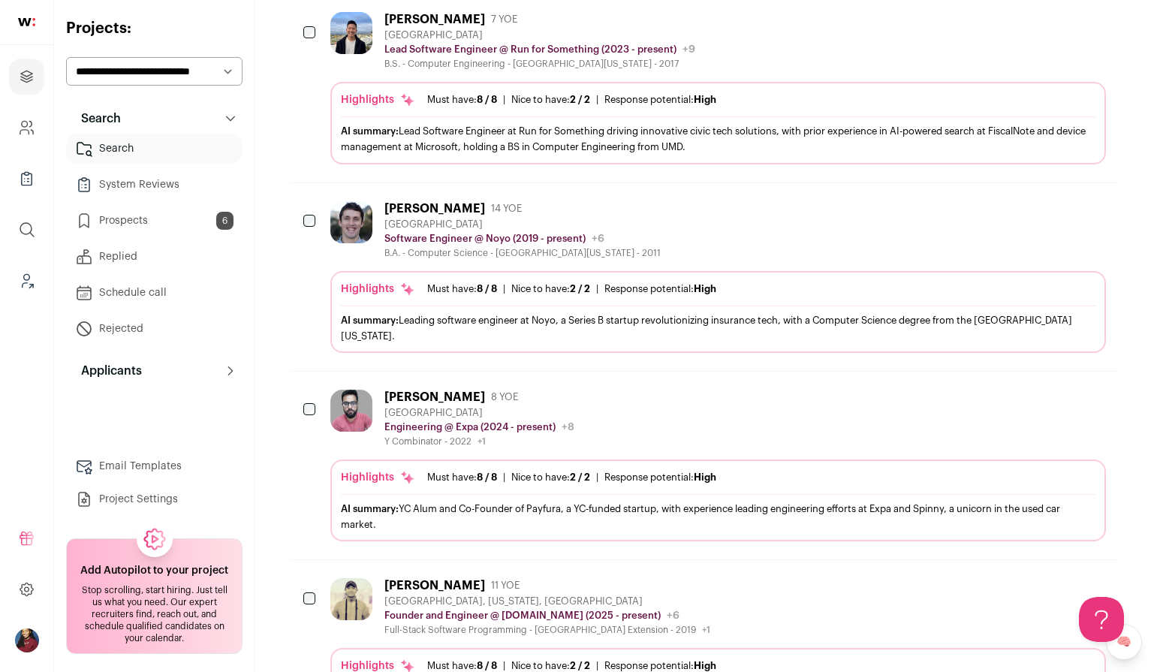
click at [440, 527] on div "Gajendra Khatri 8 YOE San Francisco Bay Area Engineering @ Expa (2024 - present…" at bounding box center [704, 466] width 827 height 188
click at [434, 501] on div "AI summary: YC Alum and Co-Founder of Payfura, a YC-funded startup, with experi…" at bounding box center [718, 517] width 755 height 32
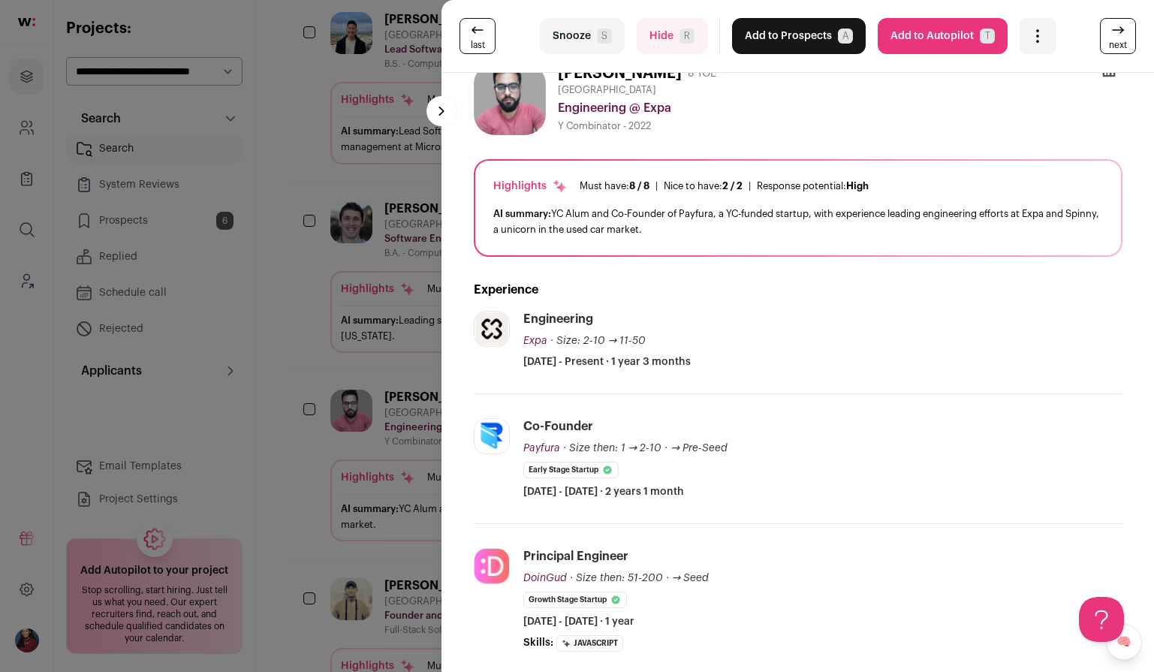
scroll to position [23, 0]
click at [345, 425] on div "last Snooze S Hide R Add to Prospects A Are you sure? Gajendra Khatri is alread…" at bounding box center [577, 336] width 1154 height 672
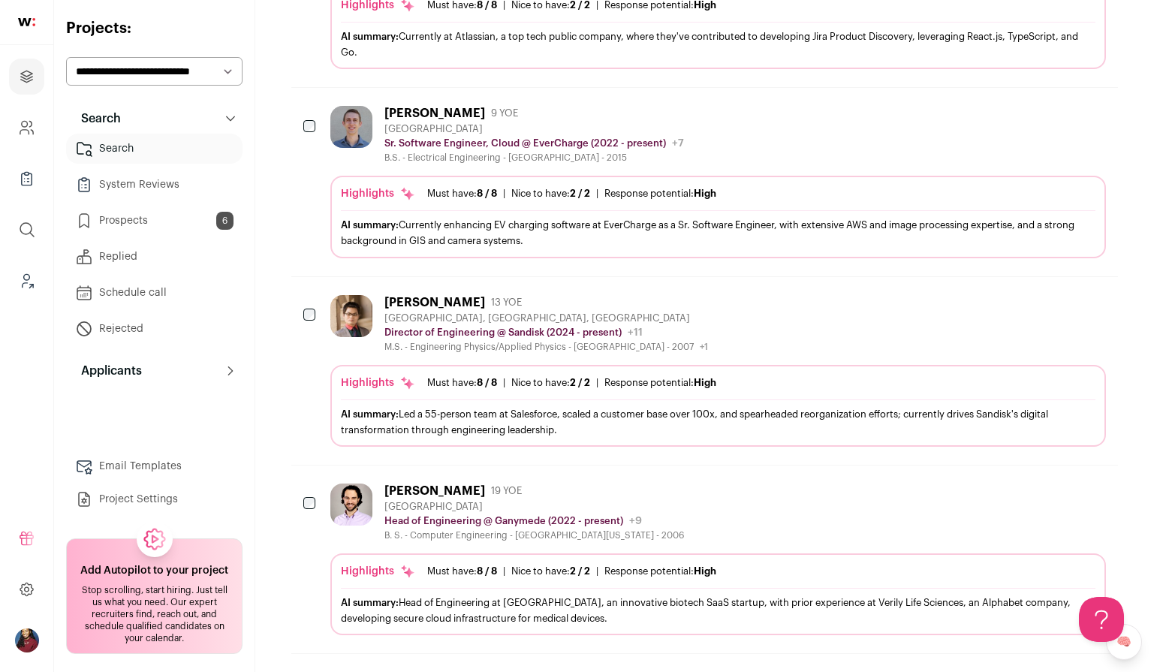
scroll to position [412, 0]
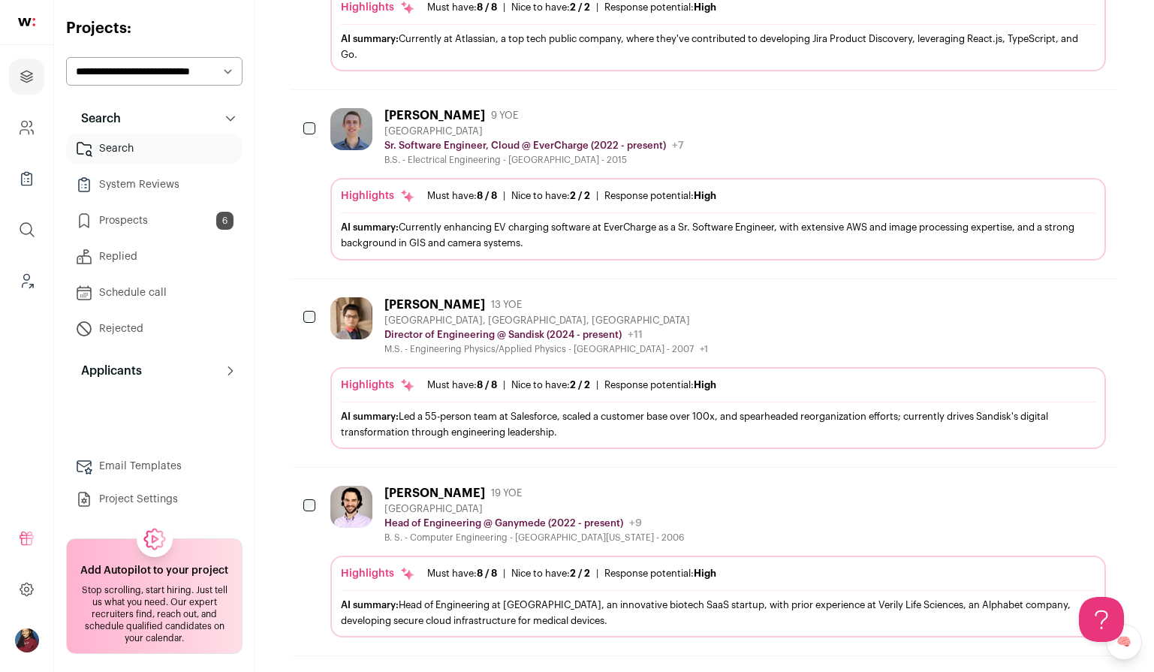
click at [421, 553] on div "Andy Caruso 19 YOE San Francisco Bay Area Head of Engineering @ Ganymede (2022 …" at bounding box center [718, 562] width 776 height 152
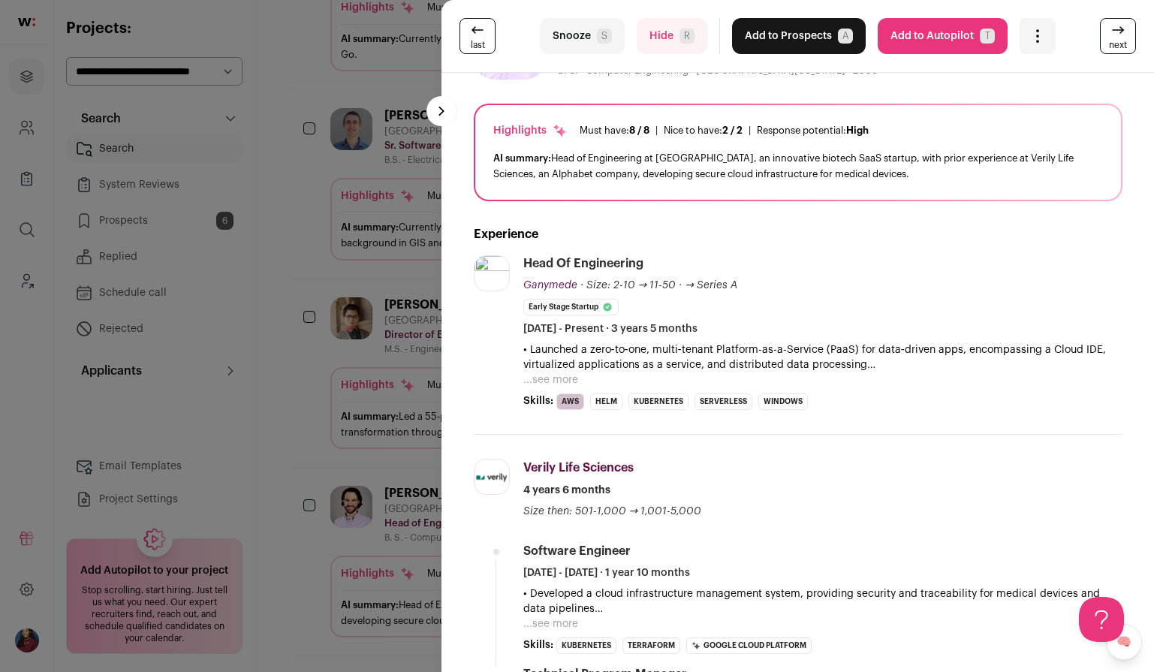
scroll to position [100, 0]
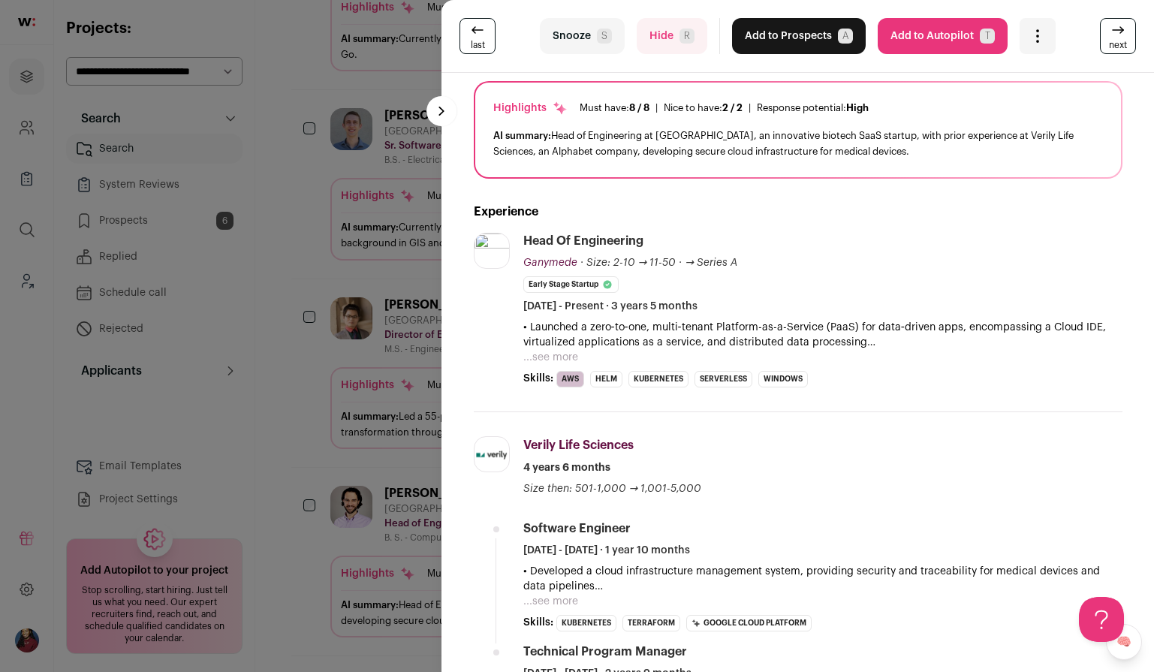
click at [340, 411] on div "last Snooze S Hide R Add to Prospects A Are you sure? Andy Caruso is already in…" at bounding box center [577, 336] width 1154 height 672
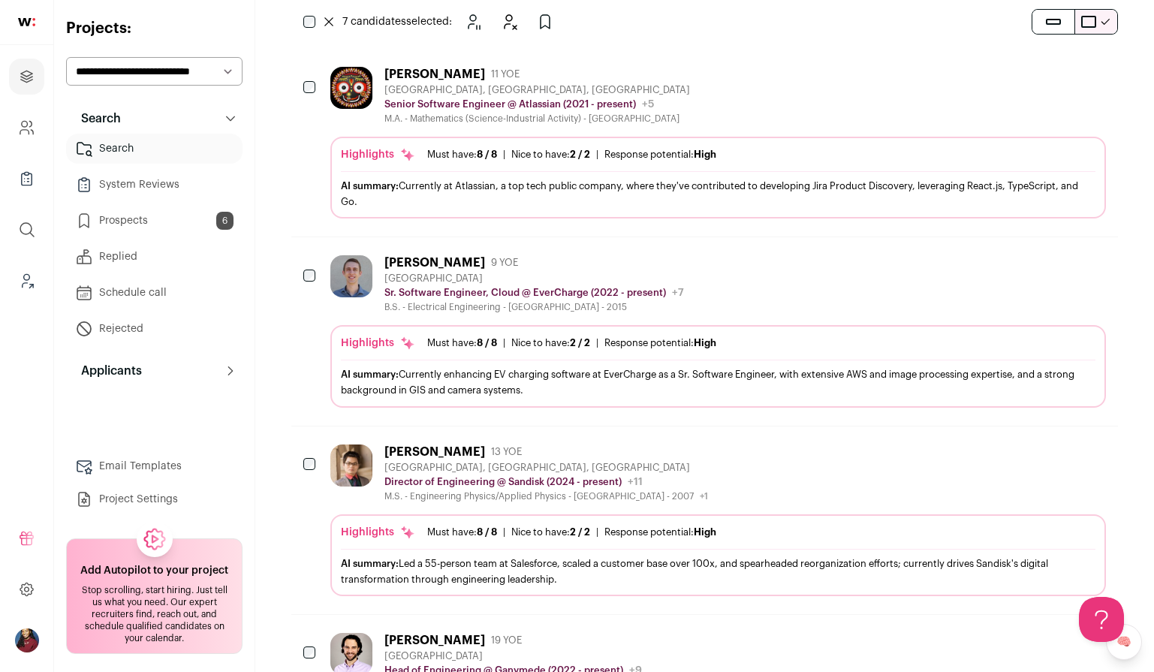
scroll to position [94, 0]
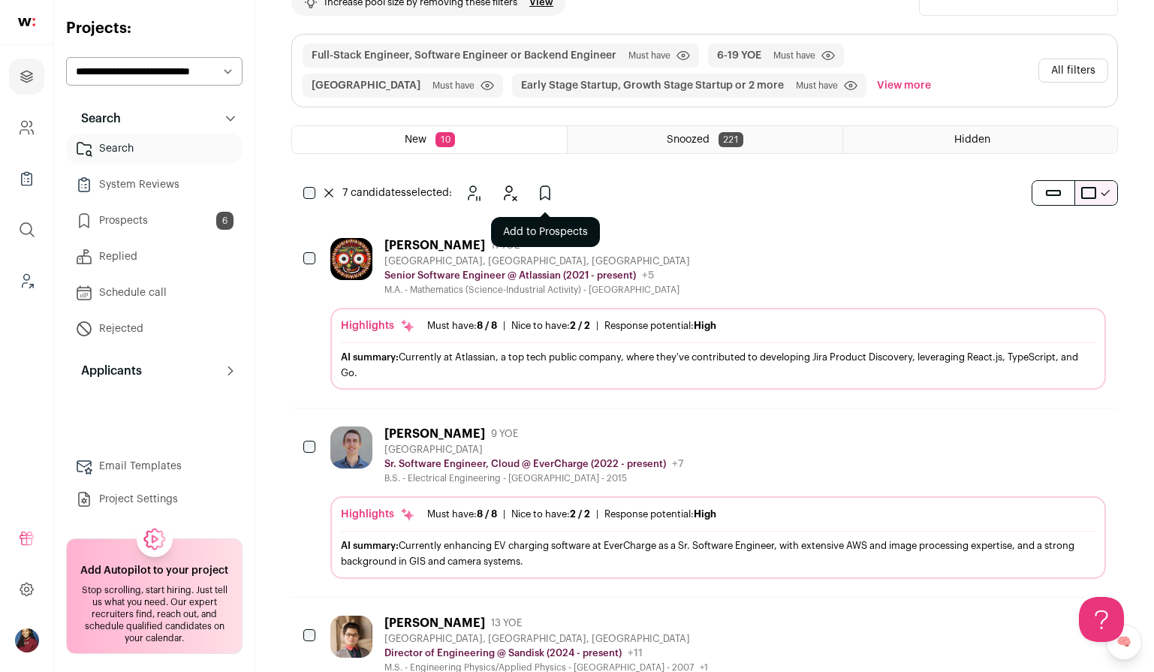
click at [551, 195] on icon "Add to Prospects" at bounding box center [545, 193] width 18 height 18
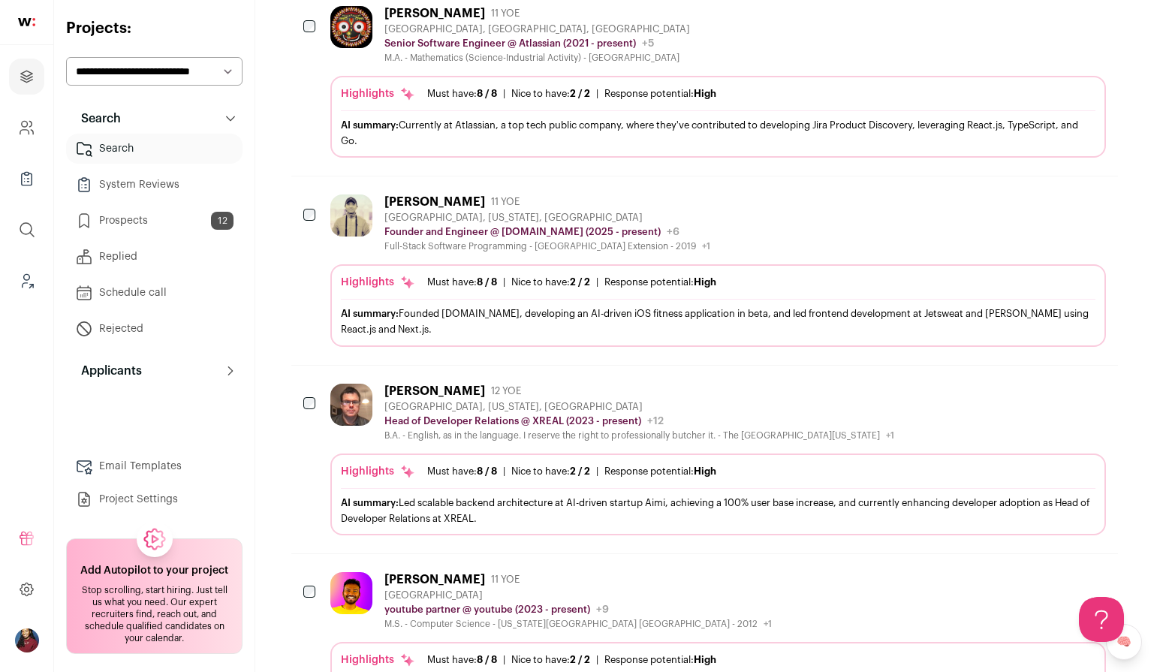
scroll to position [108, 0]
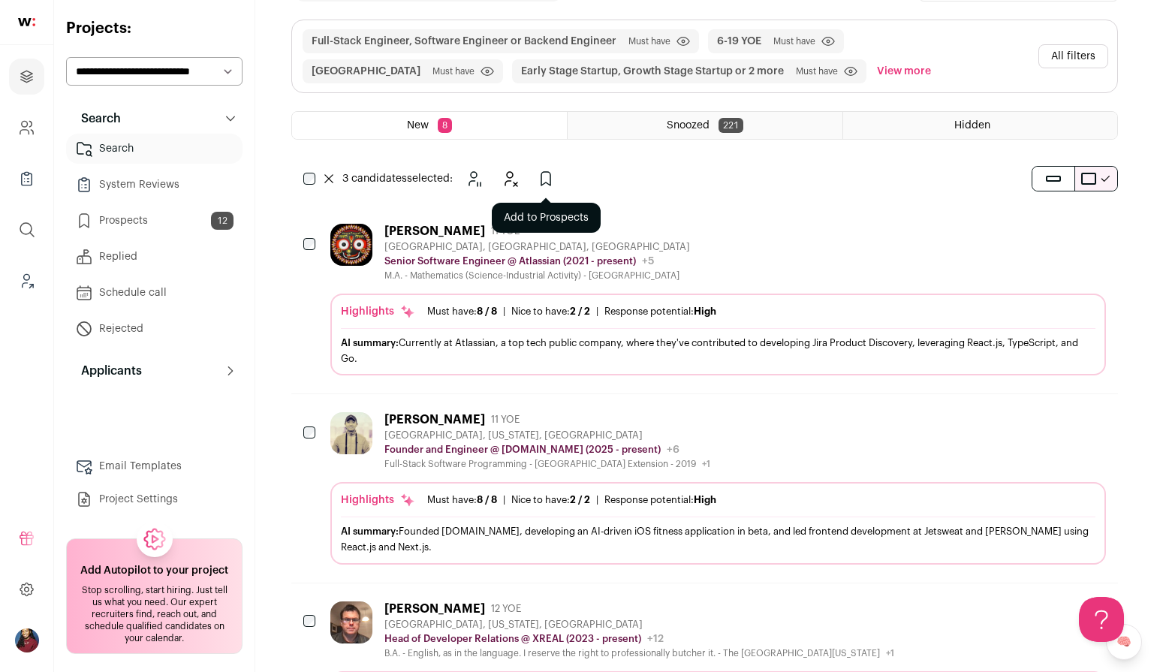
click at [548, 183] on icon "Add to Prospects" at bounding box center [545, 179] width 9 height 14
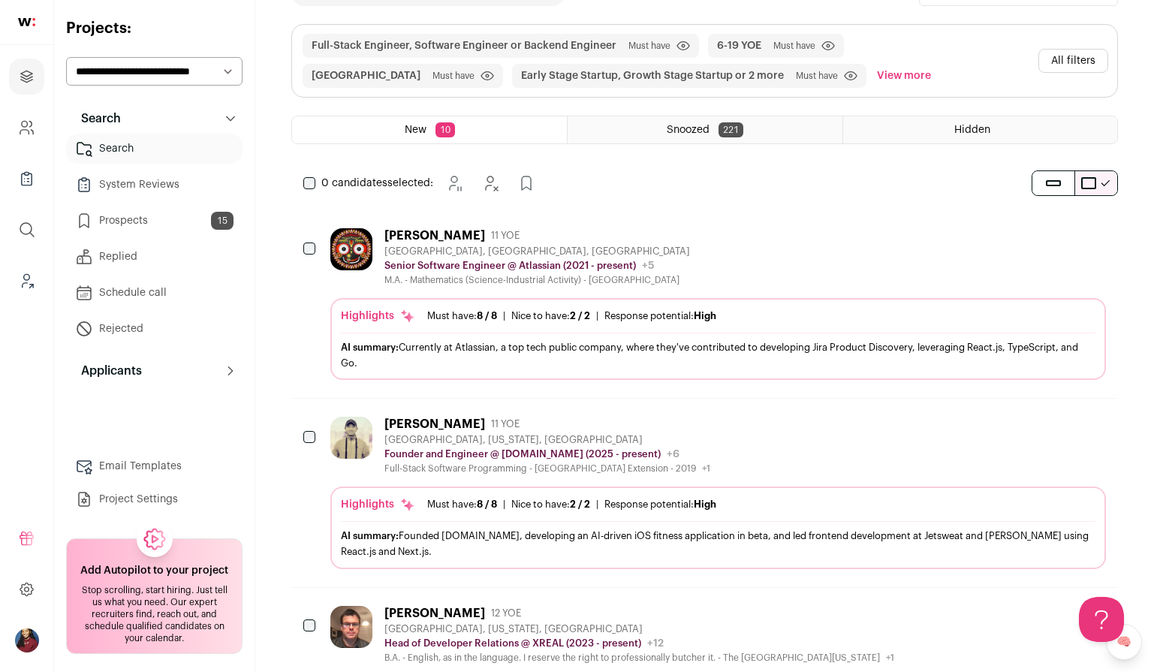
scroll to position [0, 0]
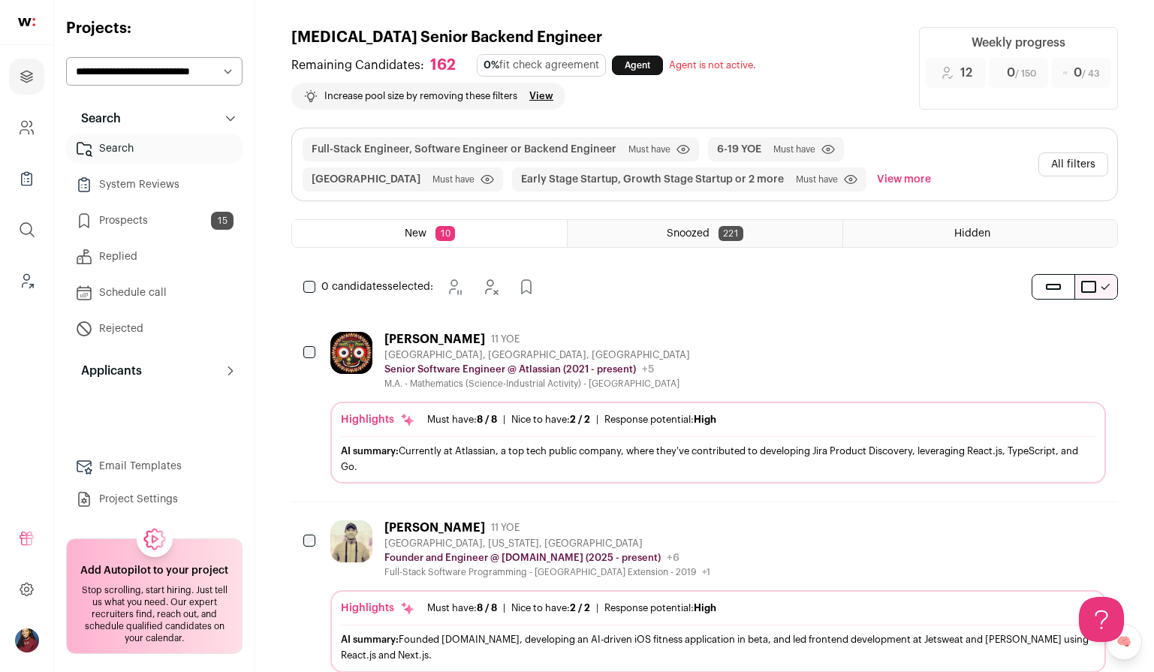
click at [321, 291] on div "0 candidates selected: Snooze Hide" at bounding box center [422, 287] width 262 height 30
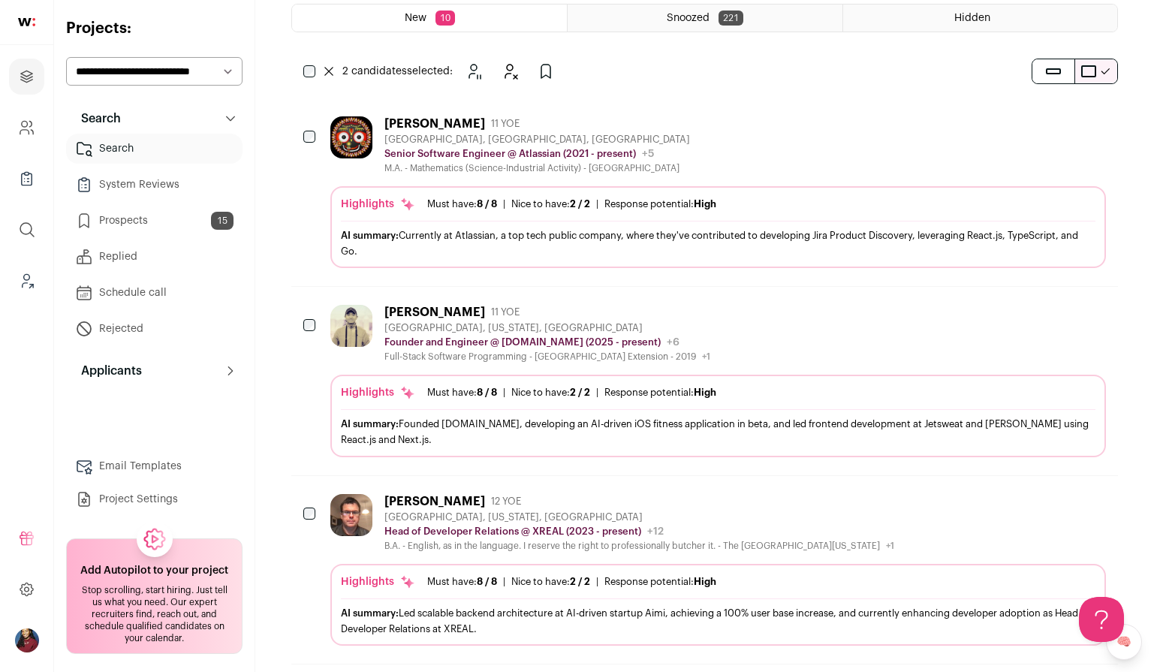
scroll to position [256, 0]
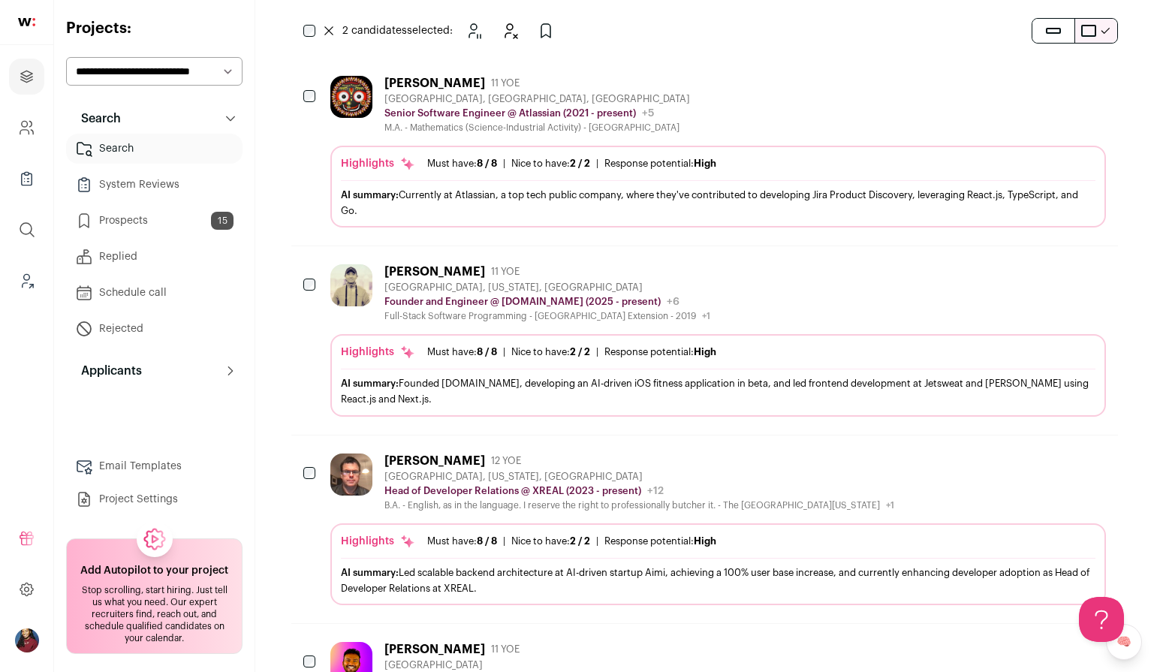
click at [310, 465] on div at bounding box center [310, 475] width 15 height 42
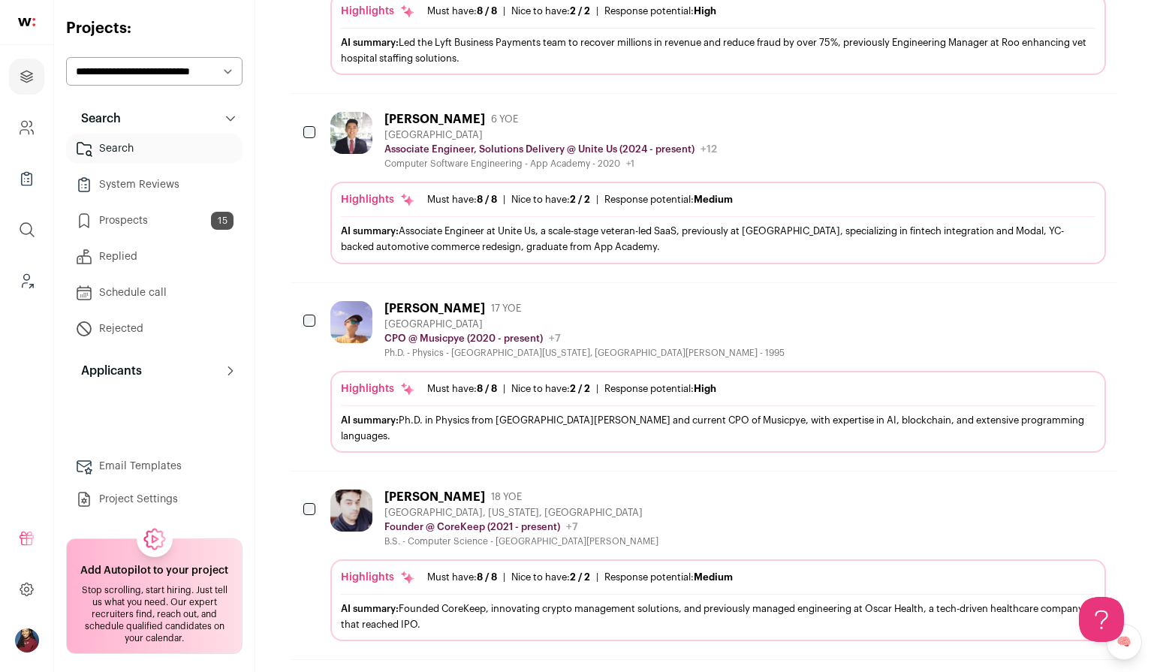
scroll to position [1512, 0]
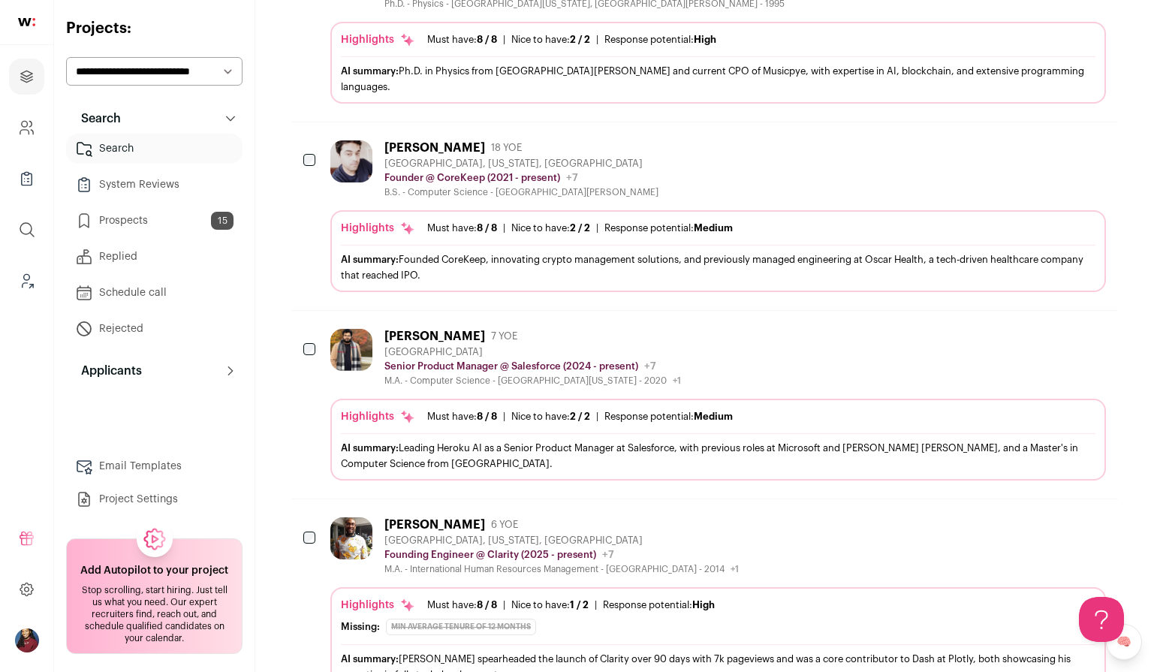
click at [319, 333] on div "Anush DSouza 7 YOE San Francisco Bay Area Senior Product Manager @ Salesforce (…" at bounding box center [704, 405] width 827 height 188
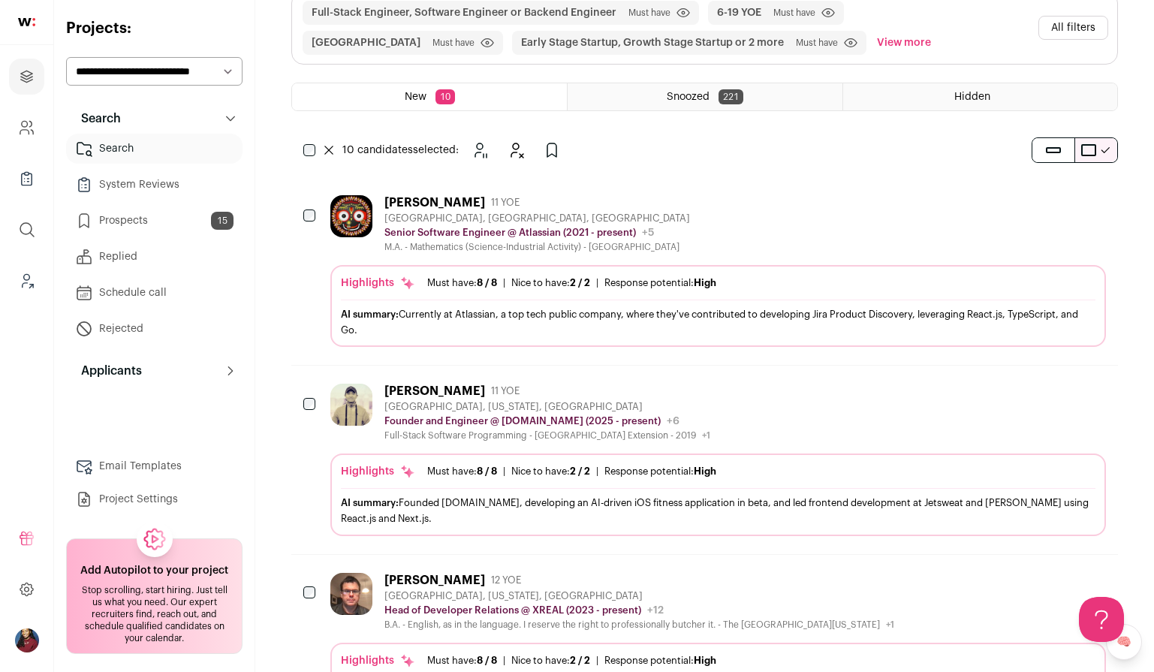
scroll to position [0, 0]
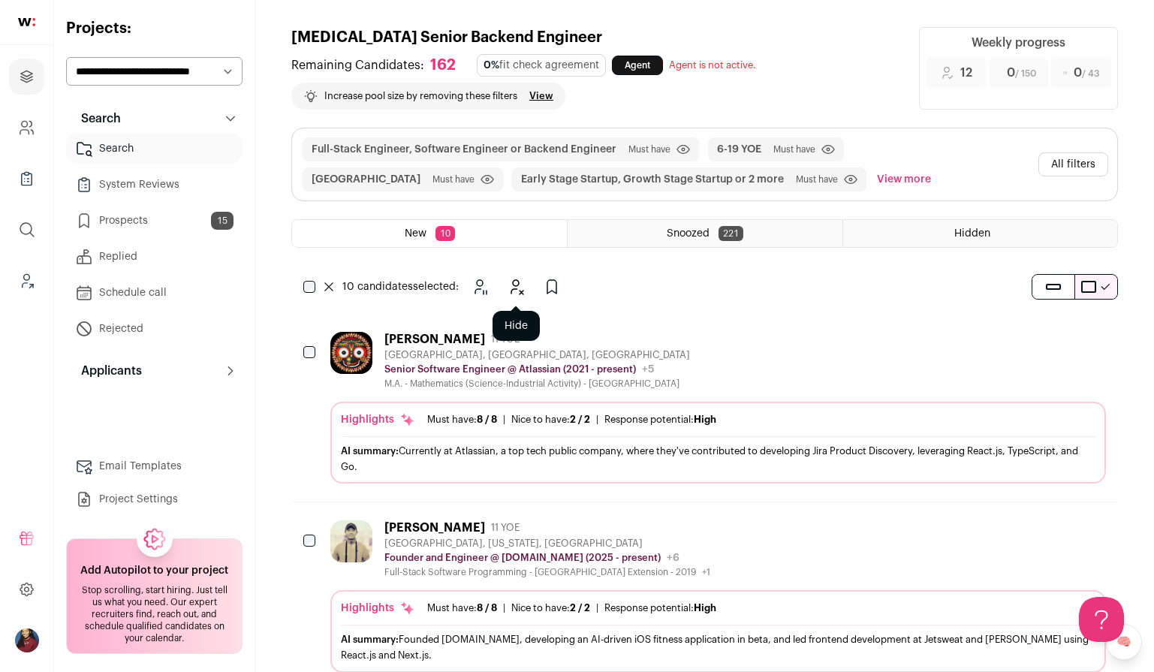
click at [524, 279] on button "Hide" at bounding box center [516, 287] width 30 height 30
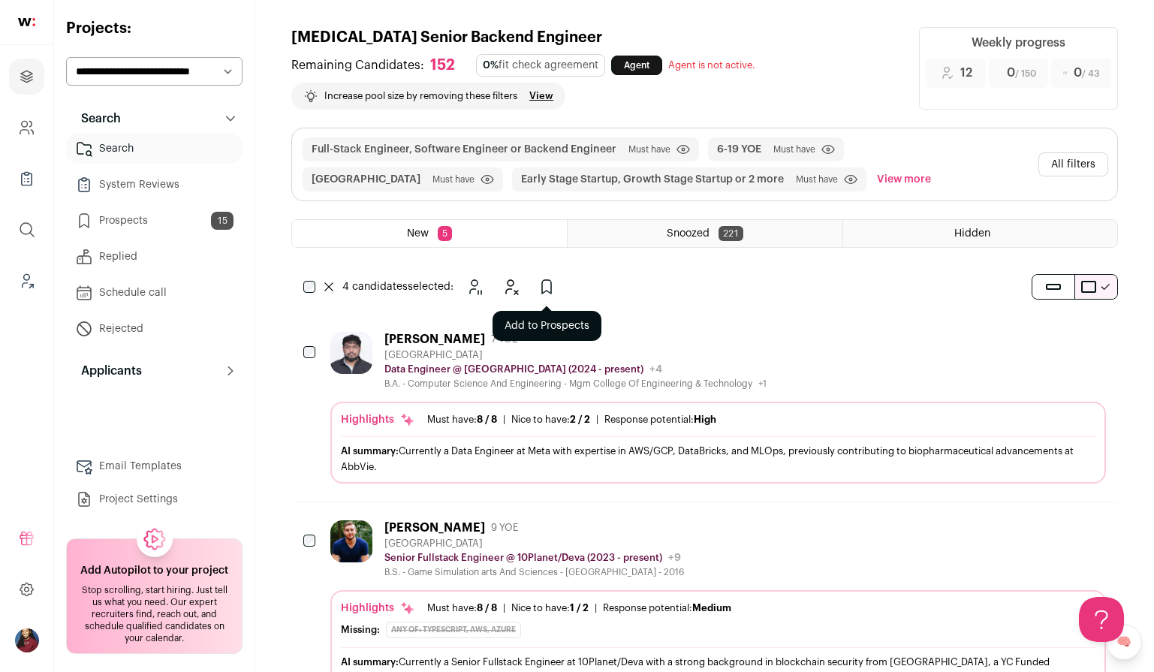
click at [543, 278] on icon "Add to Prospects" at bounding box center [547, 287] width 18 height 18
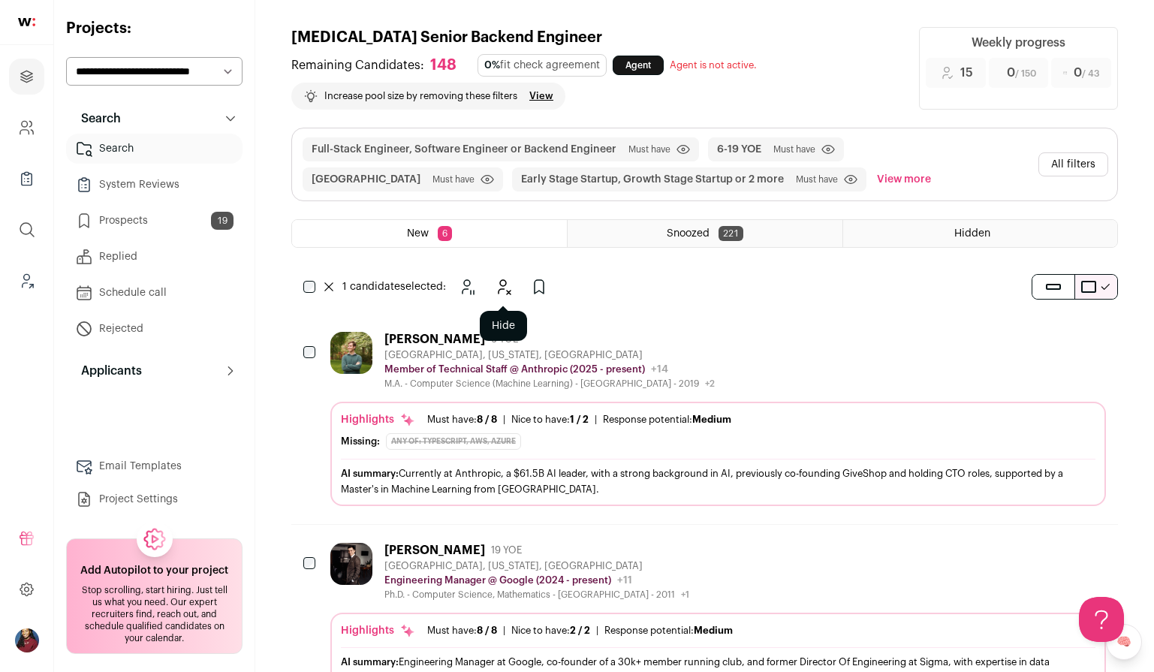
click at [505, 284] on icon "Hide" at bounding box center [503, 287] width 18 height 18
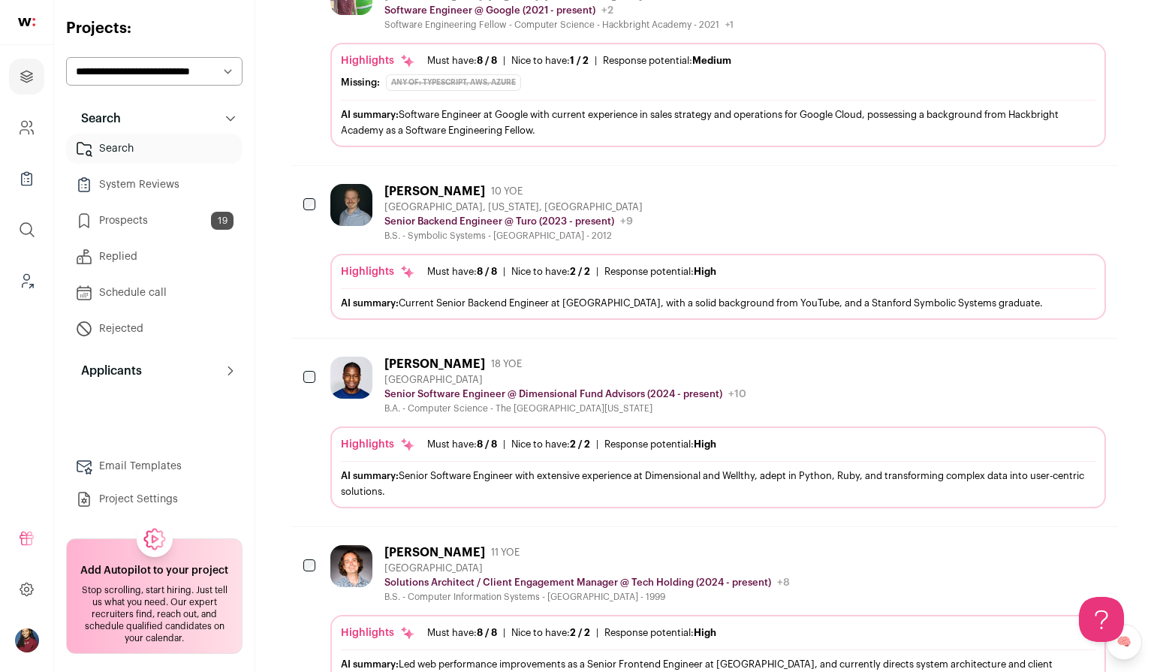
scroll to position [969, 0]
click at [418, 454] on div "Highlights Must have: 8 / 8 How many must haves have been fulfilled? | Nice to …" at bounding box center [718, 472] width 755 height 68
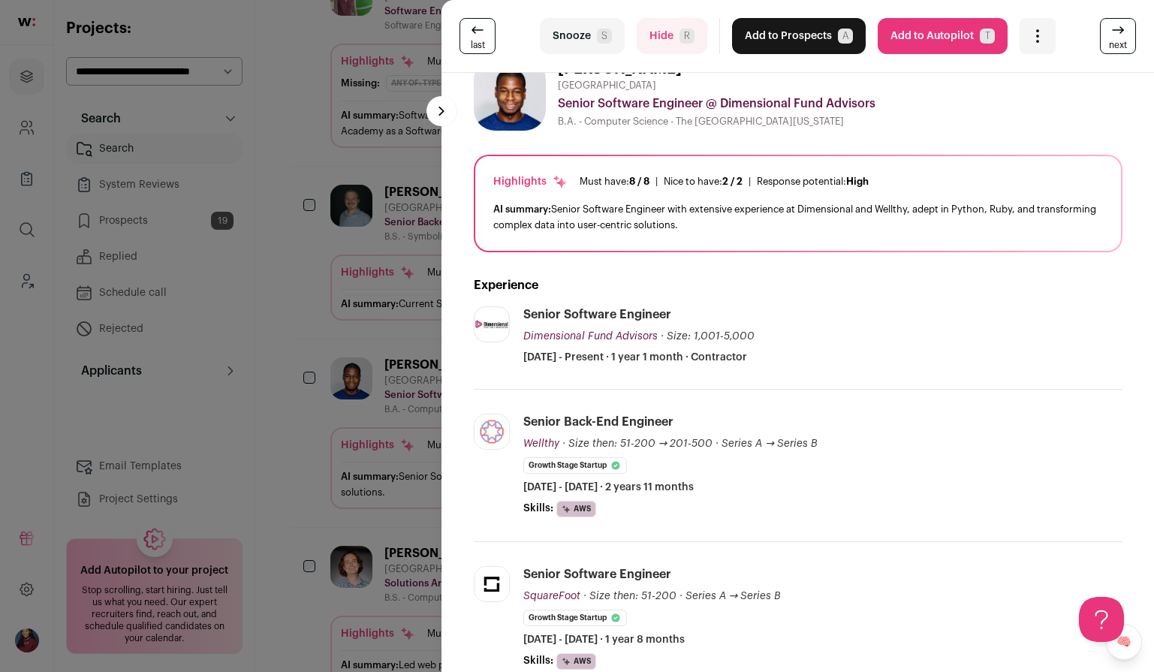
scroll to position [415, 0]
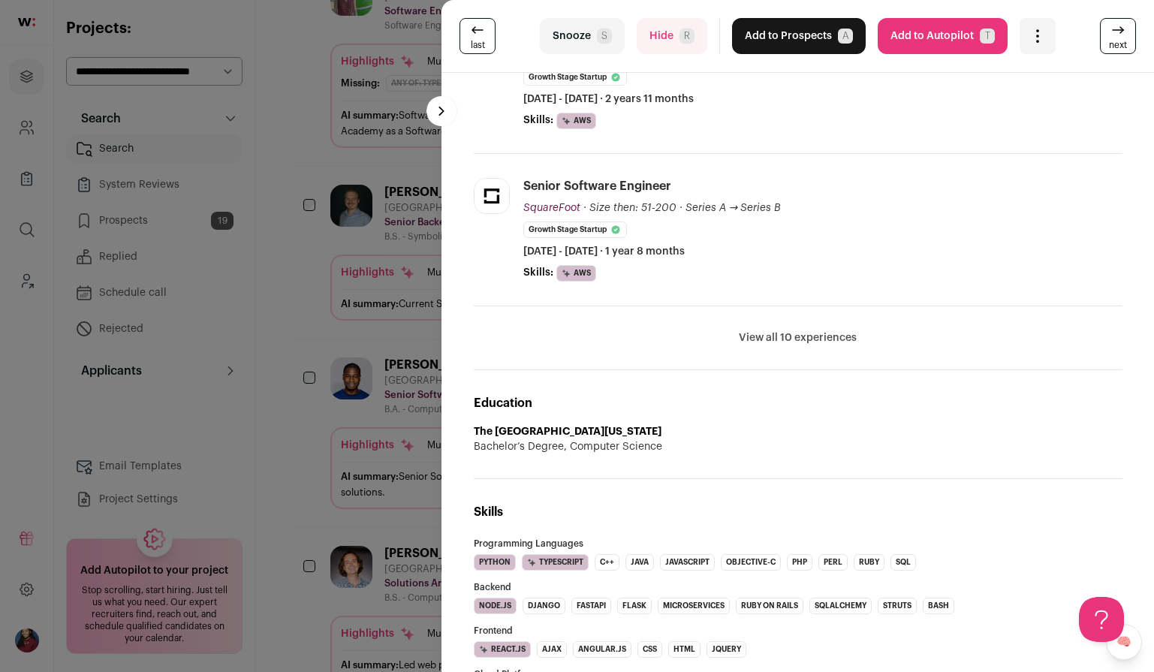
click at [354, 387] on div "last Snooze S Hide R Add to Prospects A Are you sure? Shola Esho is already in …" at bounding box center [577, 336] width 1154 height 672
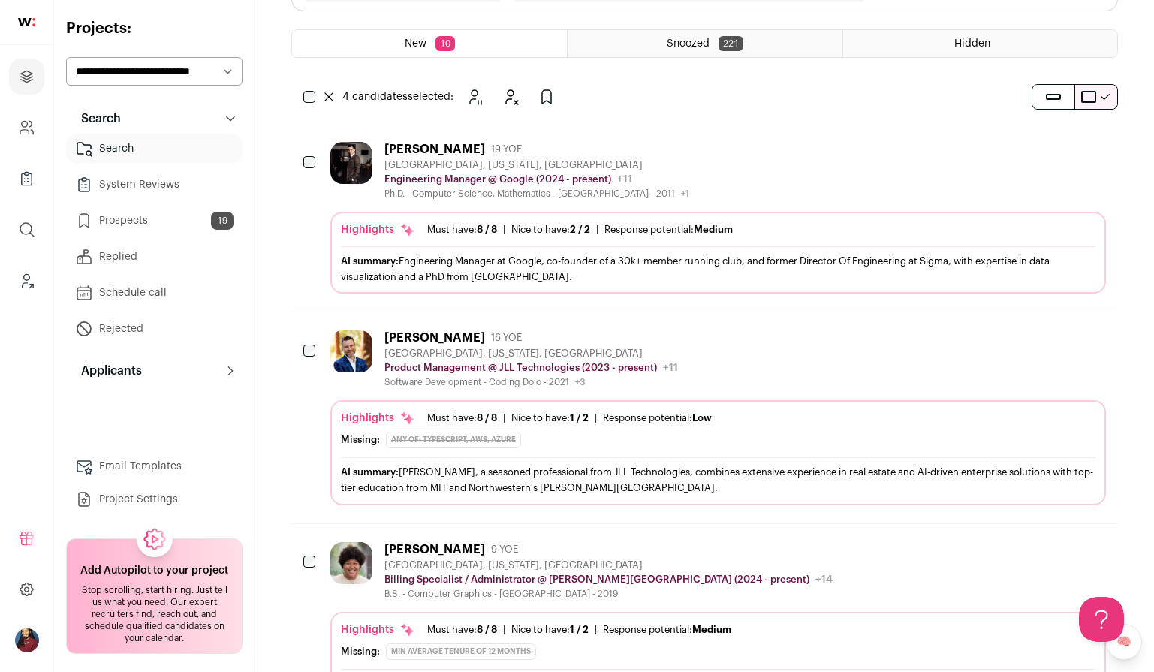
scroll to position [175, 0]
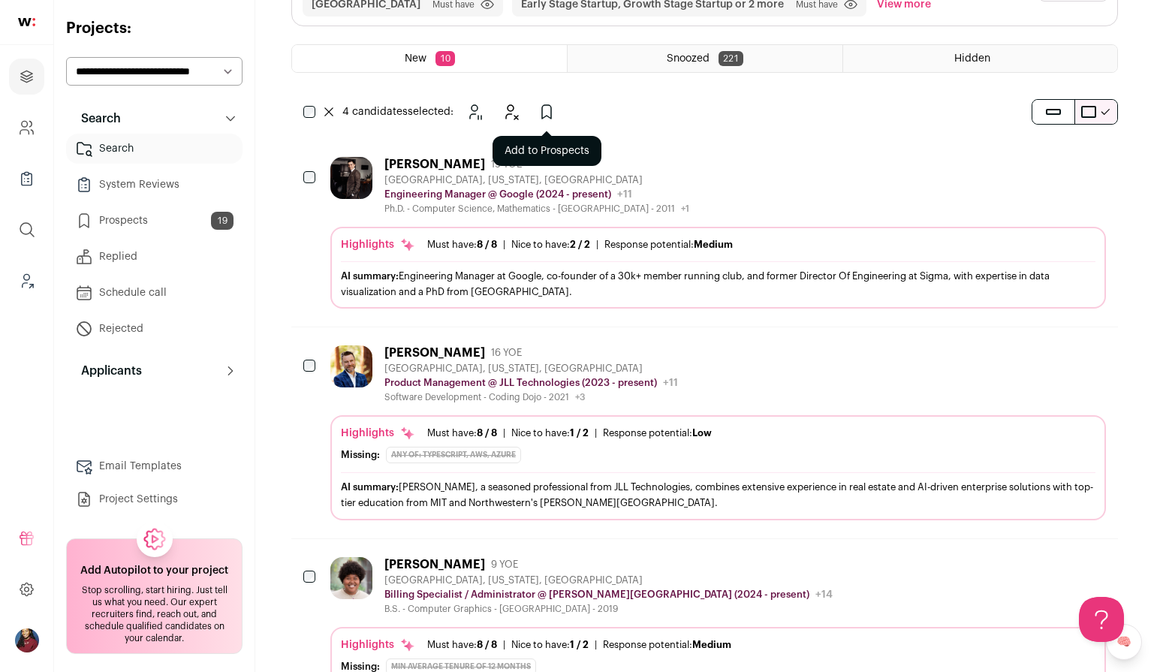
click at [541, 117] on icon "Add to Prospects" at bounding box center [547, 112] width 18 height 18
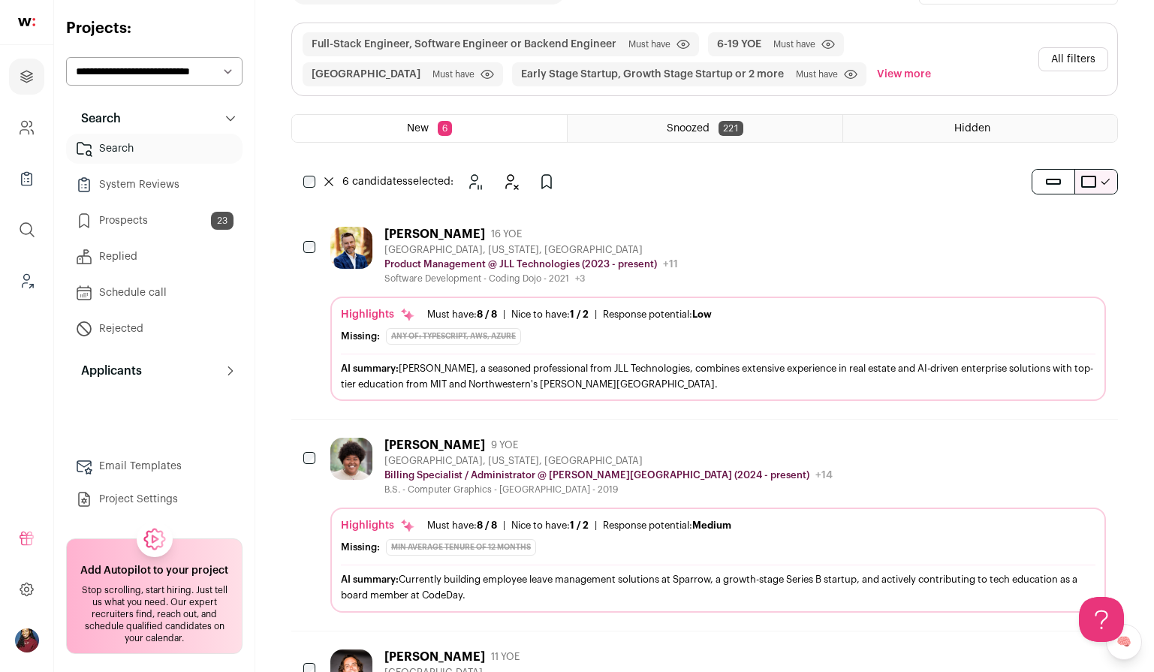
scroll to position [0, 0]
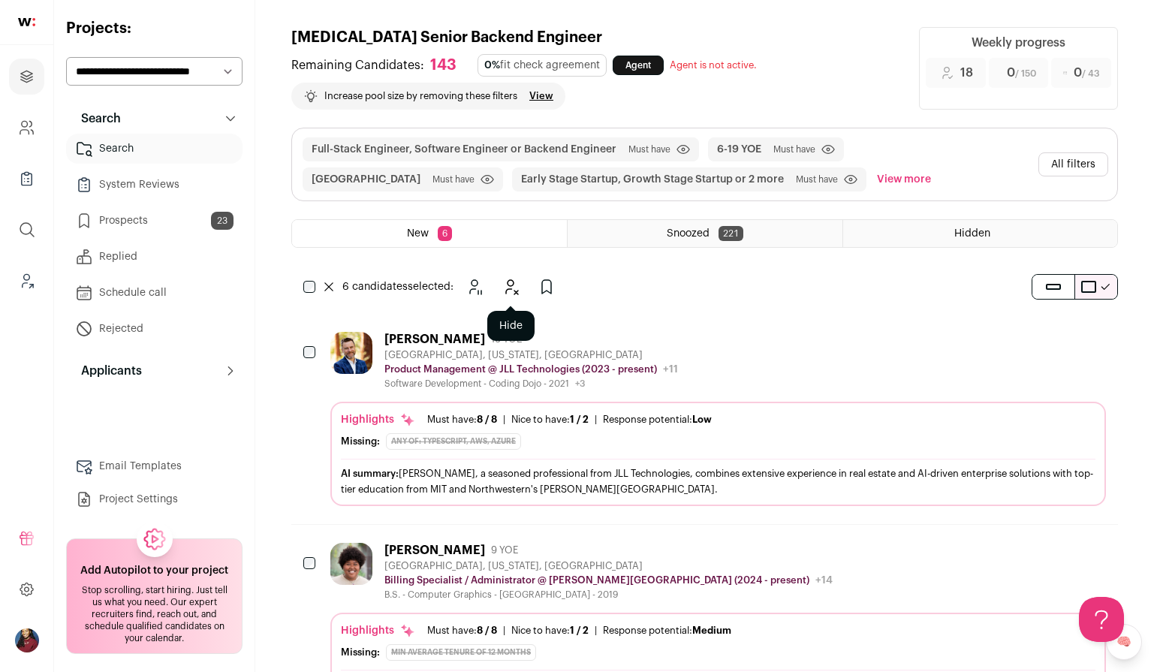
click at [516, 295] on icon "Hide" at bounding box center [511, 287] width 18 height 18
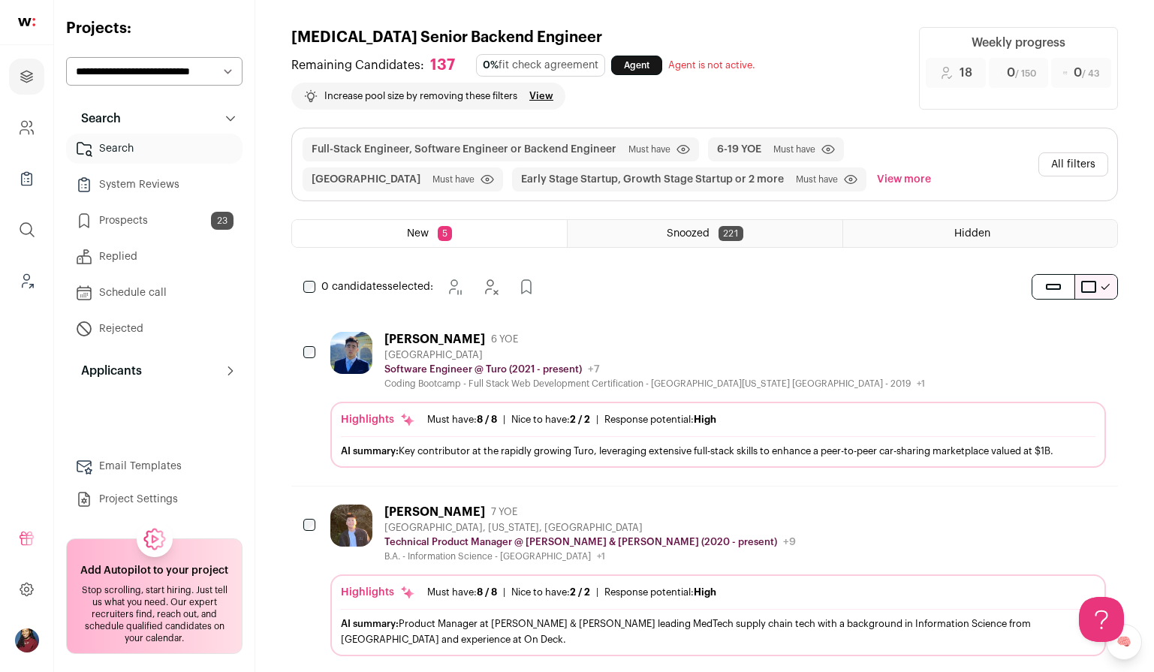
click at [311, 280] on div "0 candidates selected: Snooze Hide Add to Prospects" at bounding box center [422, 287] width 262 height 30
click at [549, 282] on icon "Add to Prospects" at bounding box center [546, 287] width 18 height 18
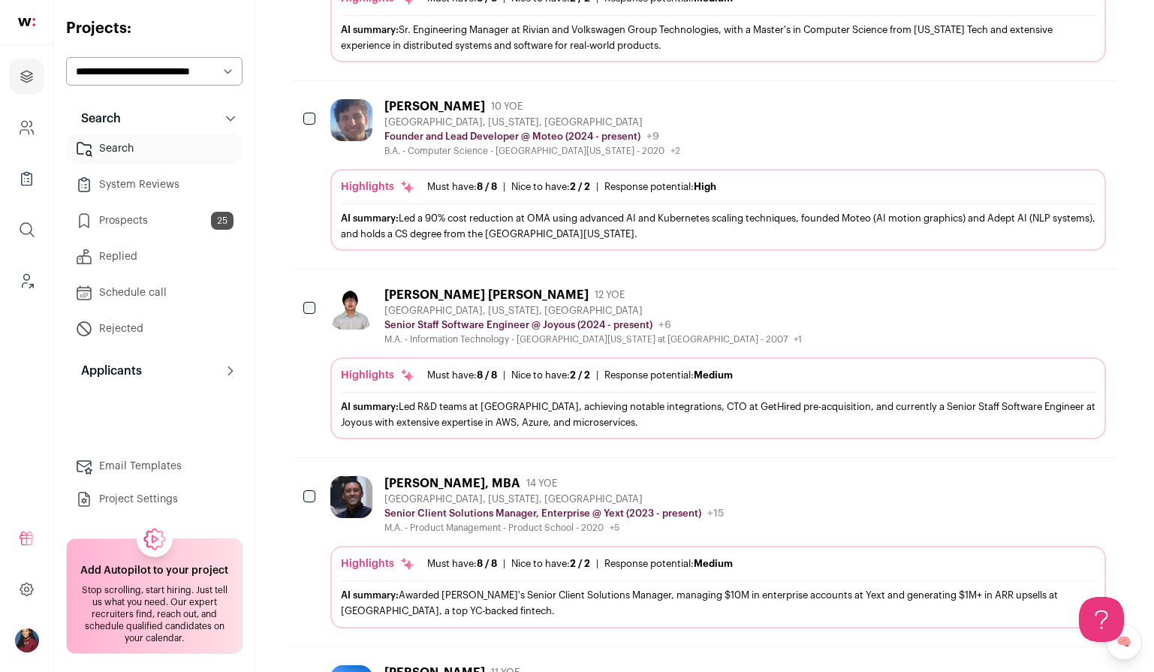
scroll to position [951, 0]
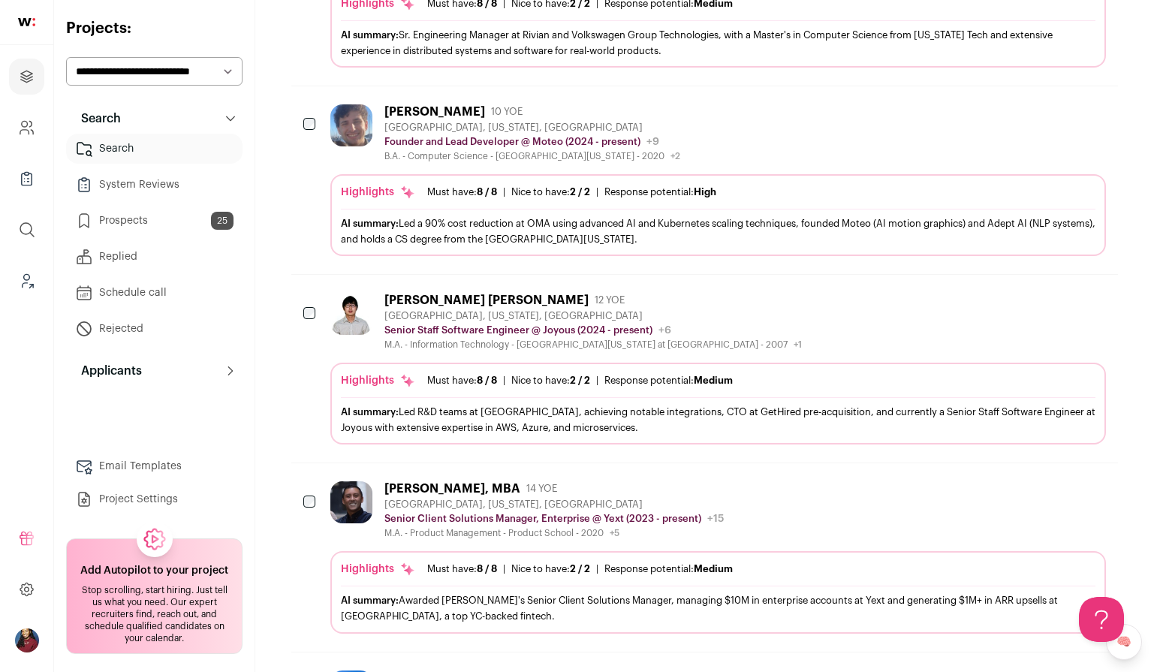
click at [384, 225] on span "AI summary:" at bounding box center [370, 224] width 58 height 10
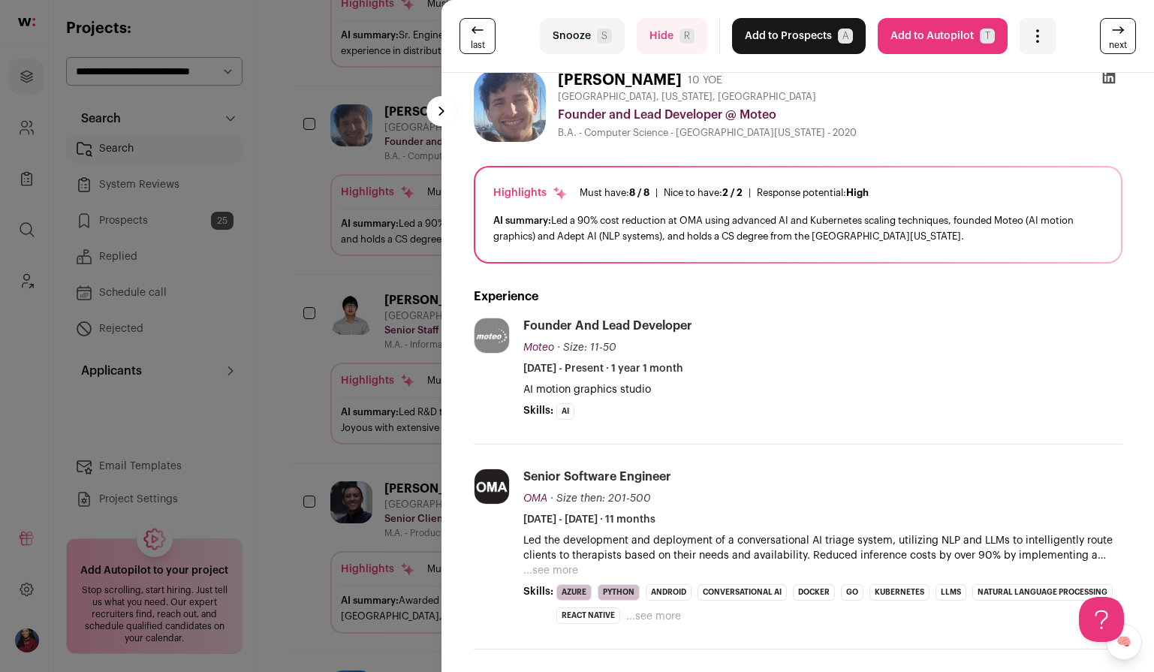
scroll to position [26, 0]
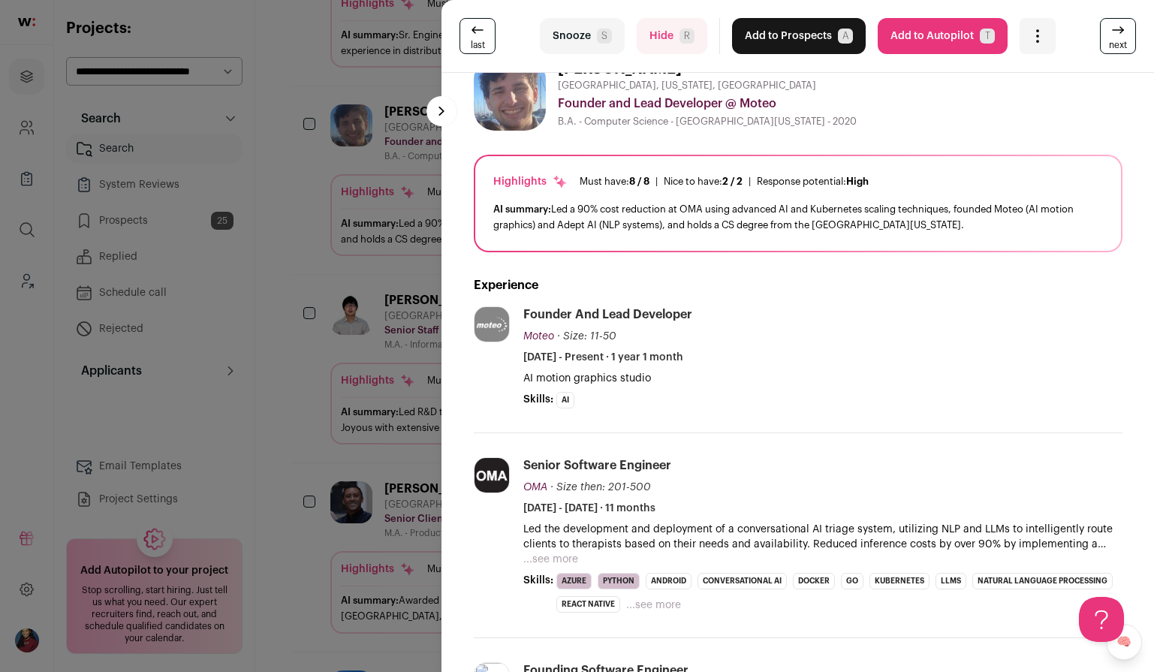
click at [355, 354] on div "last Snooze S Hide R Add to Prospects A Are you sure? Sam Inloes is already in …" at bounding box center [577, 336] width 1154 height 672
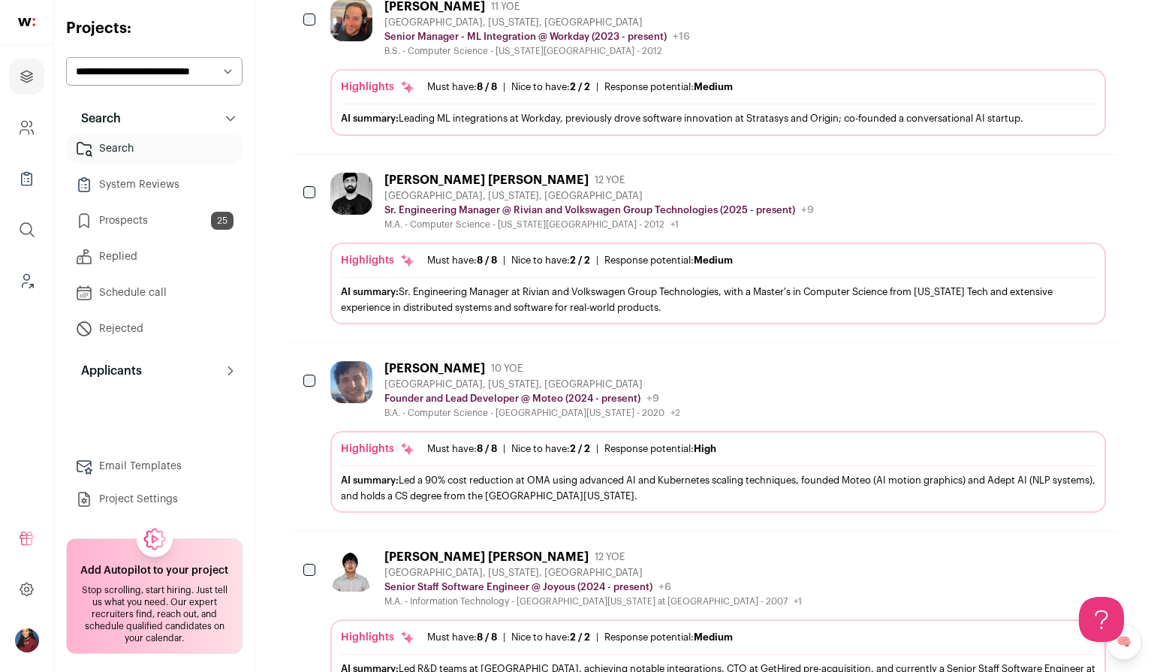
scroll to position [695, 0]
click at [427, 599] on div "M.A. - Information Technology - State University of New York College at Potsdam…" at bounding box center [593, 600] width 418 height 12
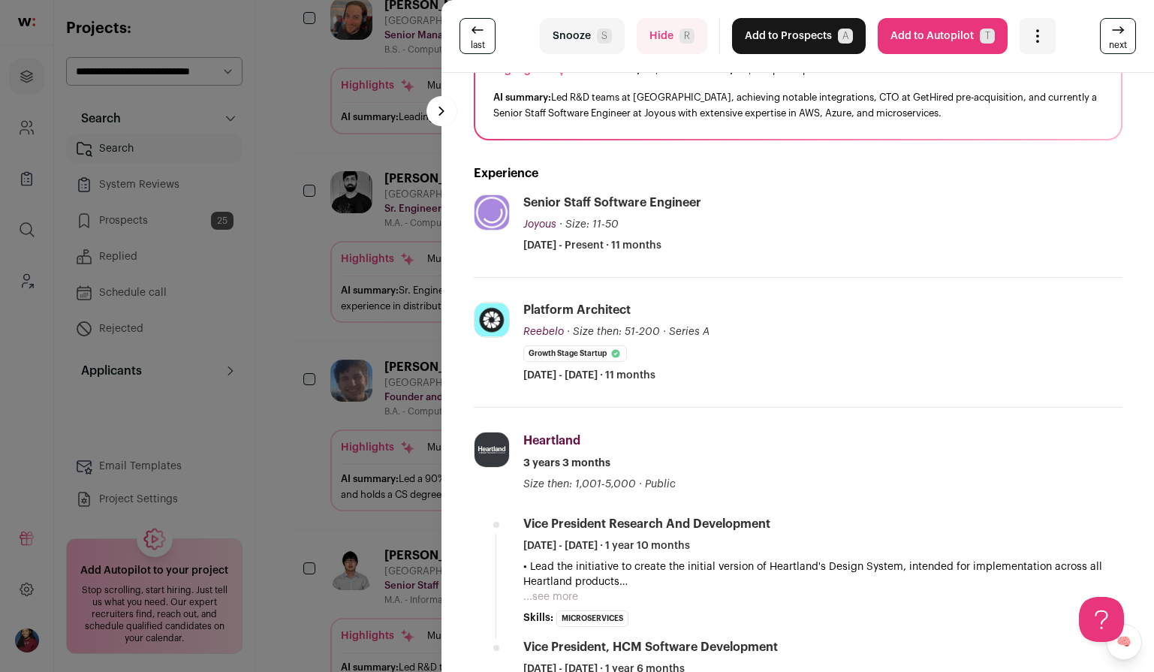
scroll to position [139, 0]
click at [407, 315] on div "last Snooze S Hide R Add to Prospects A Are you sure? Wu Cao is already in your…" at bounding box center [577, 336] width 1154 height 672
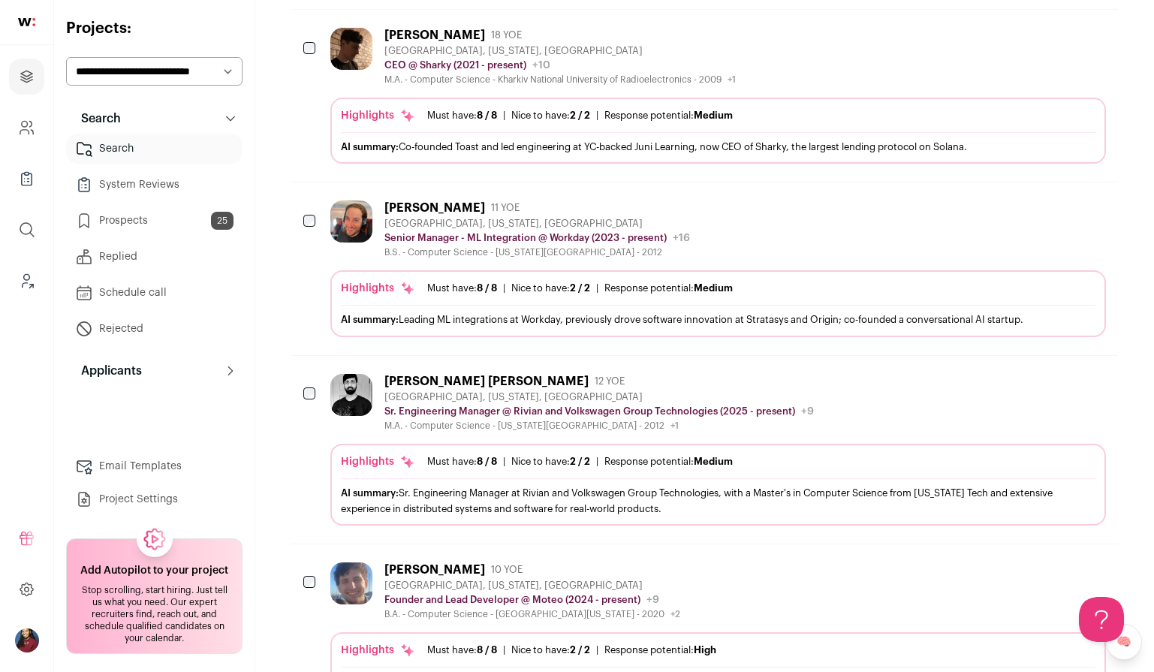
scroll to position [487, 0]
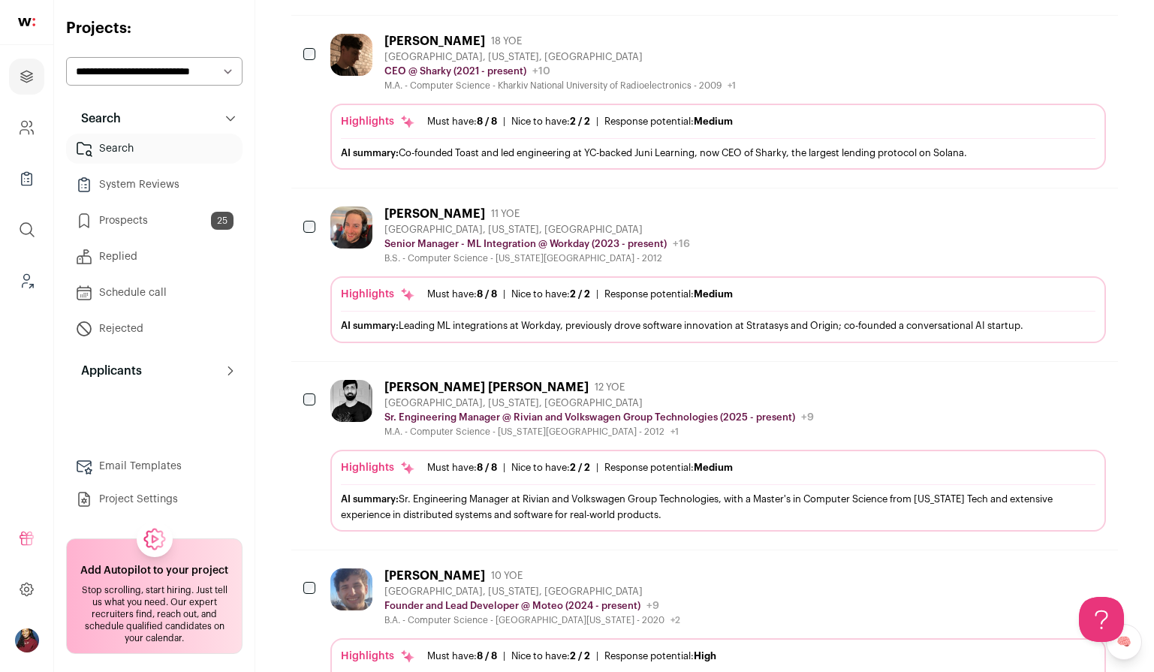
click at [474, 466] on div "Must have: 8 / 8" at bounding box center [462, 468] width 70 height 12
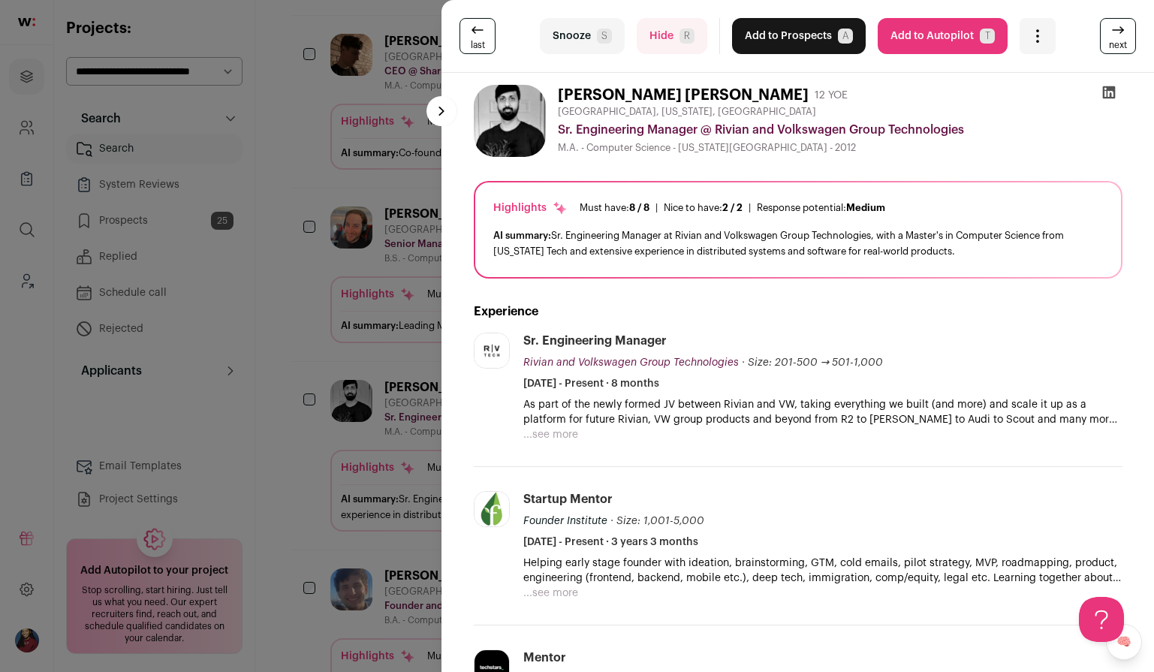
click at [397, 420] on div "last Snooze S Hide R Add to Prospects A Are you sure? Pranay Suresh is already …" at bounding box center [577, 336] width 1154 height 672
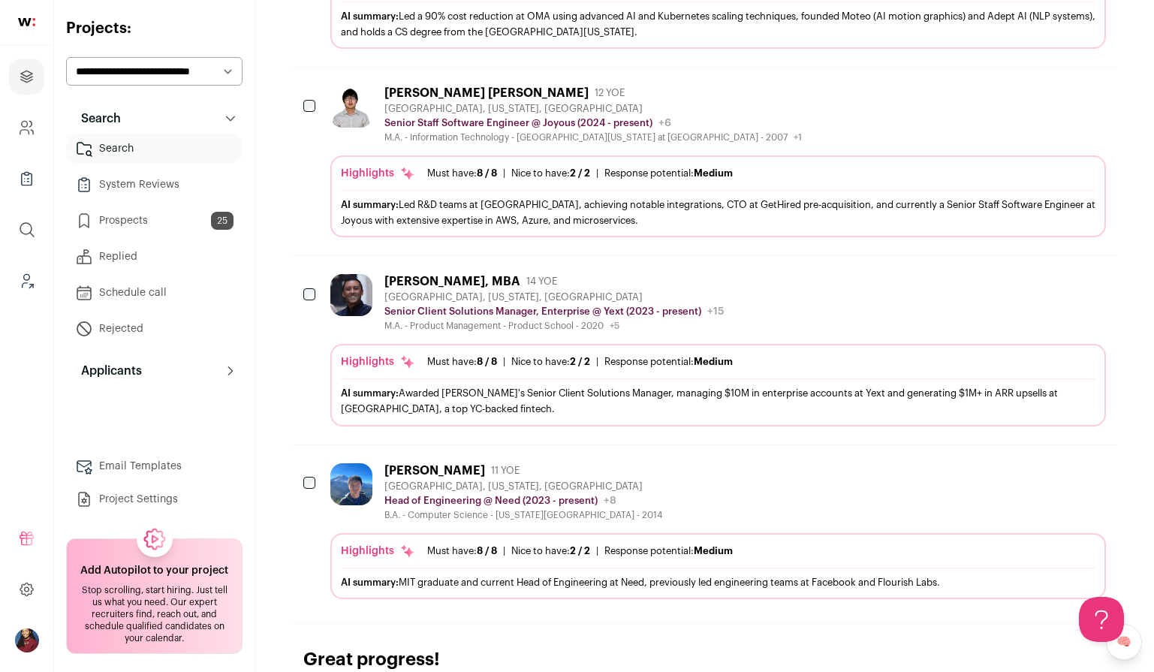
scroll to position [1226, 0]
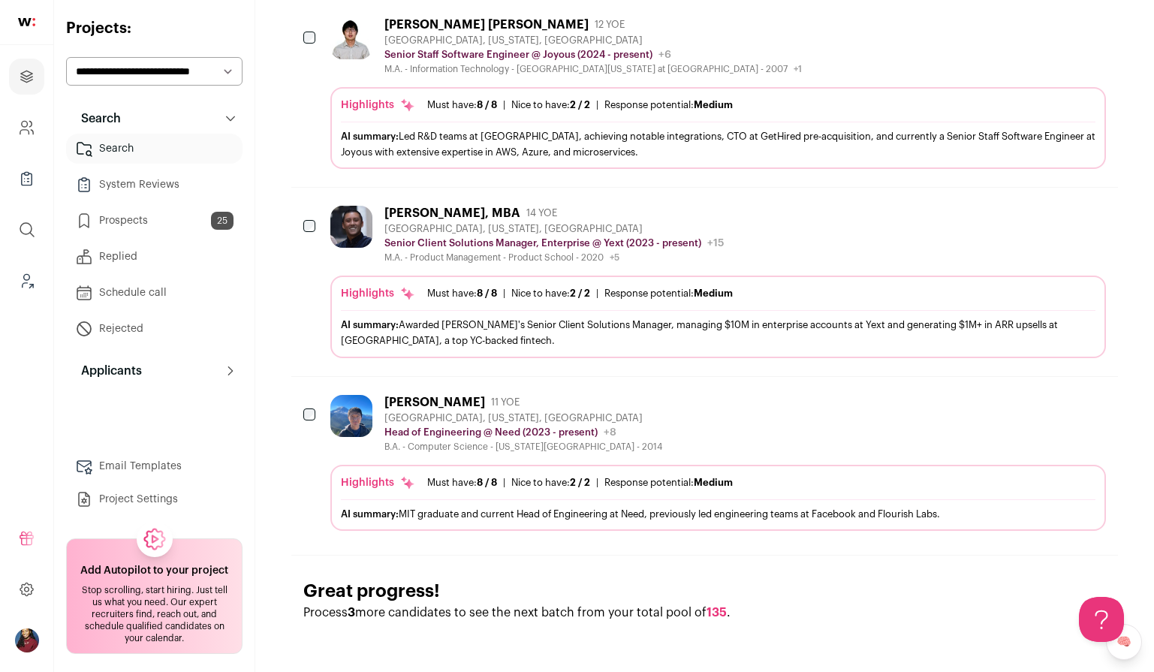
click at [459, 472] on div "Highlights Must have: 8 / 8 How many must haves have been fulfilled? | Nice to …" at bounding box center [718, 498] width 776 height 66
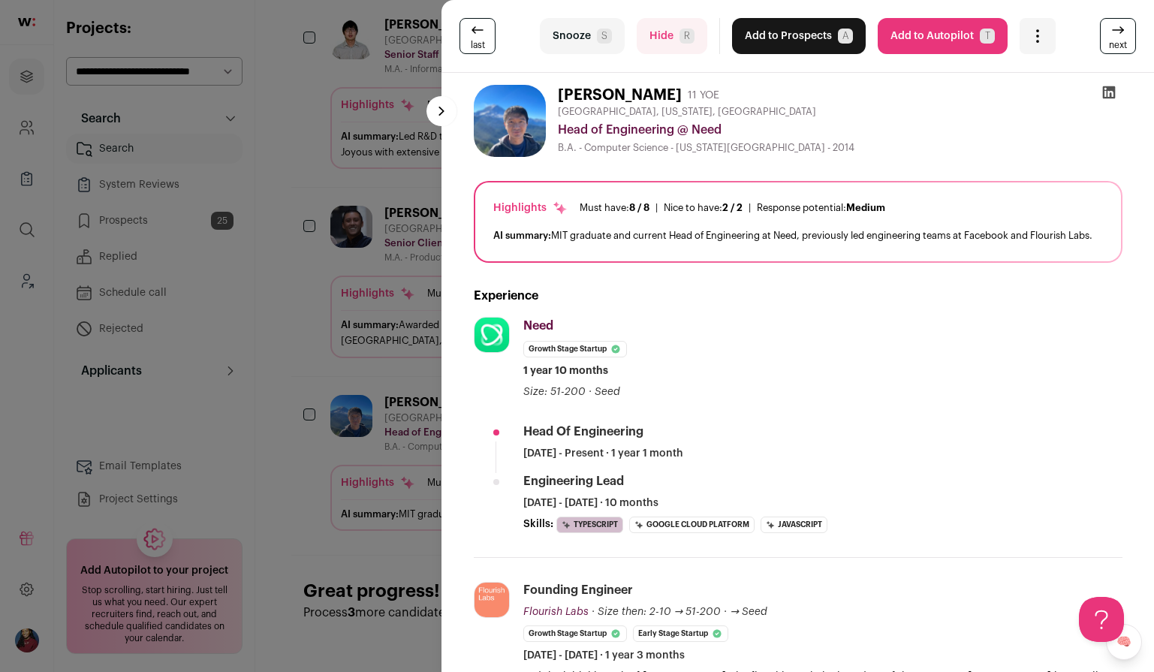
click at [404, 475] on div "last Snooze S Hide R Add to Prospects A Are you sure? Yu-chi Kuo is already in …" at bounding box center [577, 336] width 1154 height 672
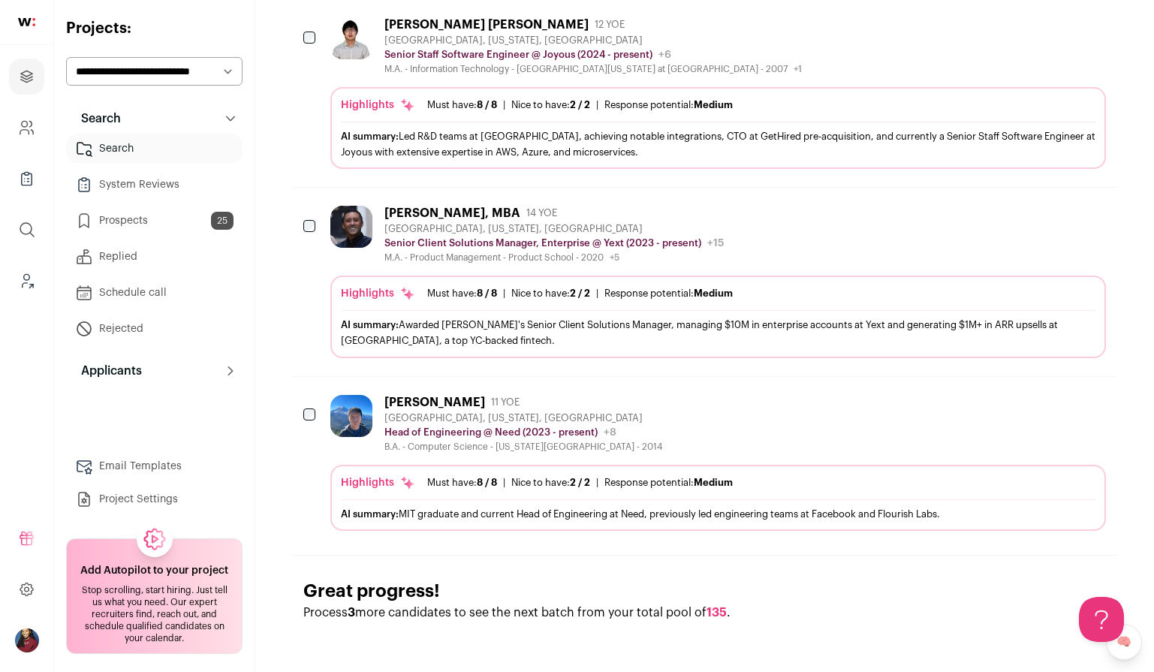
click at [1098, 404] on icon "Add to Prospects" at bounding box center [1093, 402] width 18 height 18
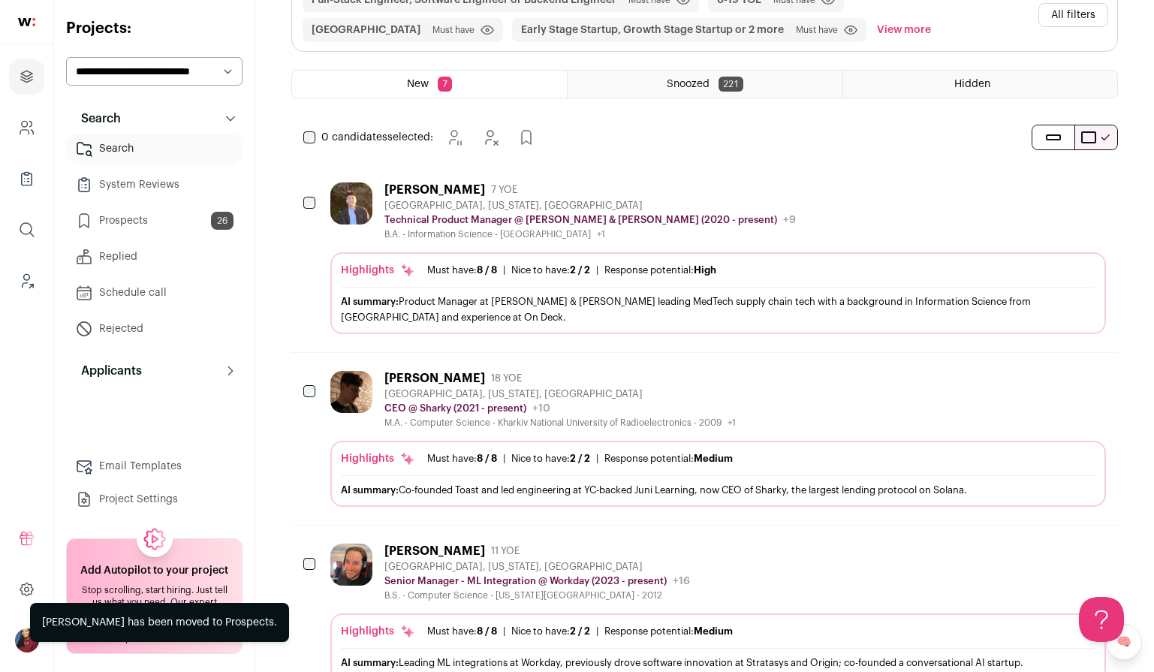
scroll to position [0, 0]
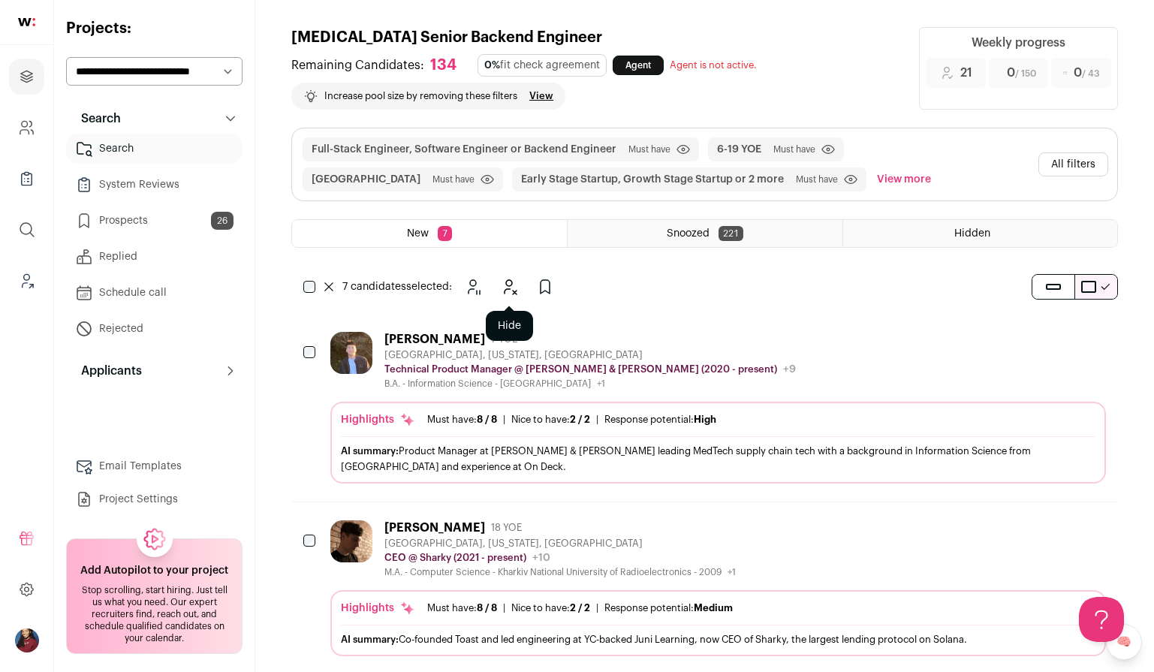
click at [522, 291] on button "Hide" at bounding box center [509, 287] width 30 height 30
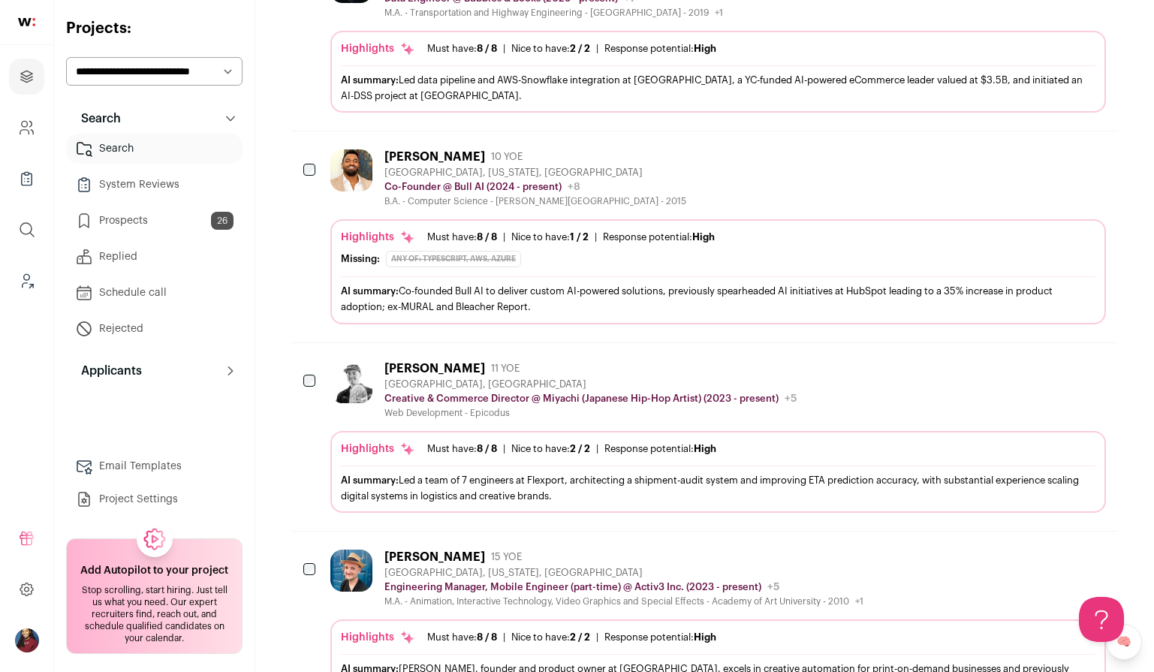
scroll to position [397, 0]
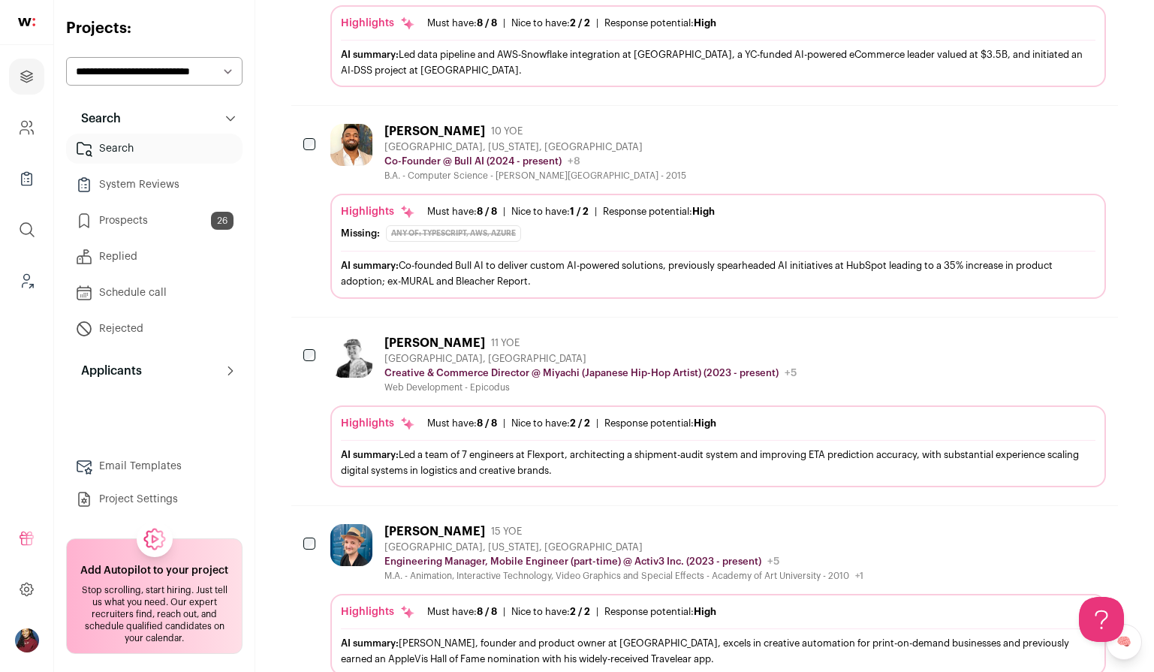
click at [434, 225] on div "Highlights Must have: 8 / 8 How many must haves have been fulfilled? | Nice to …" at bounding box center [718, 223] width 755 height 38
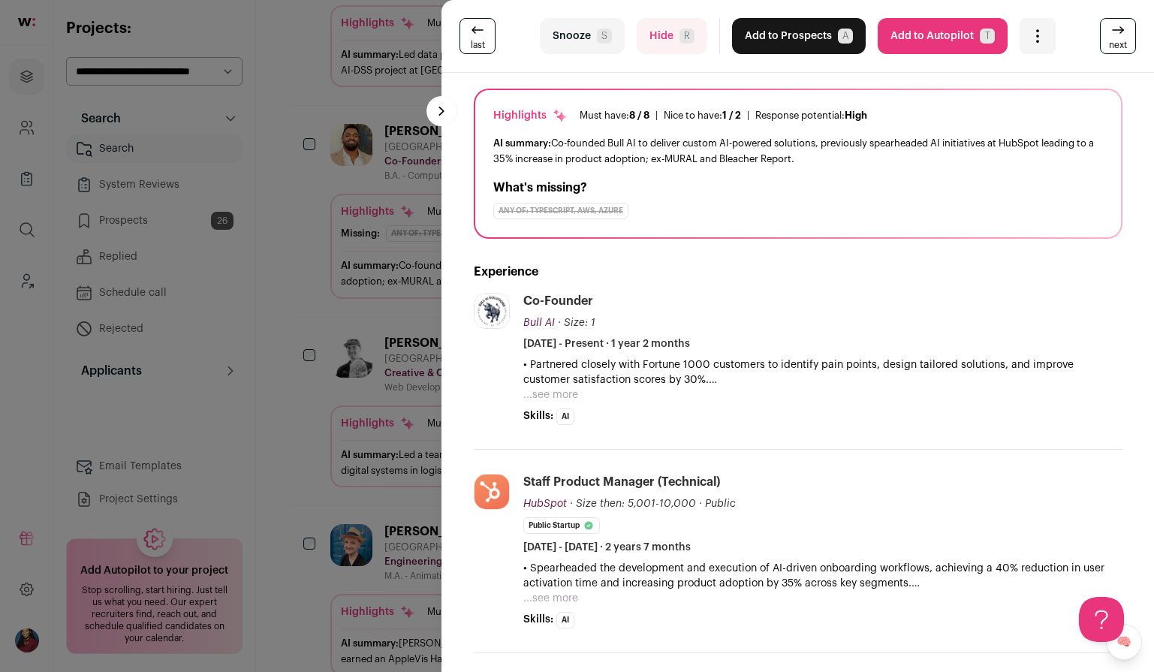
scroll to position [94, 0]
click at [308, 367] on div "last Snooze S Hide R Add to Prospects A Are you sure? Sai Narendran is already …" at bounding box center [577, 336] width 1154 height 672
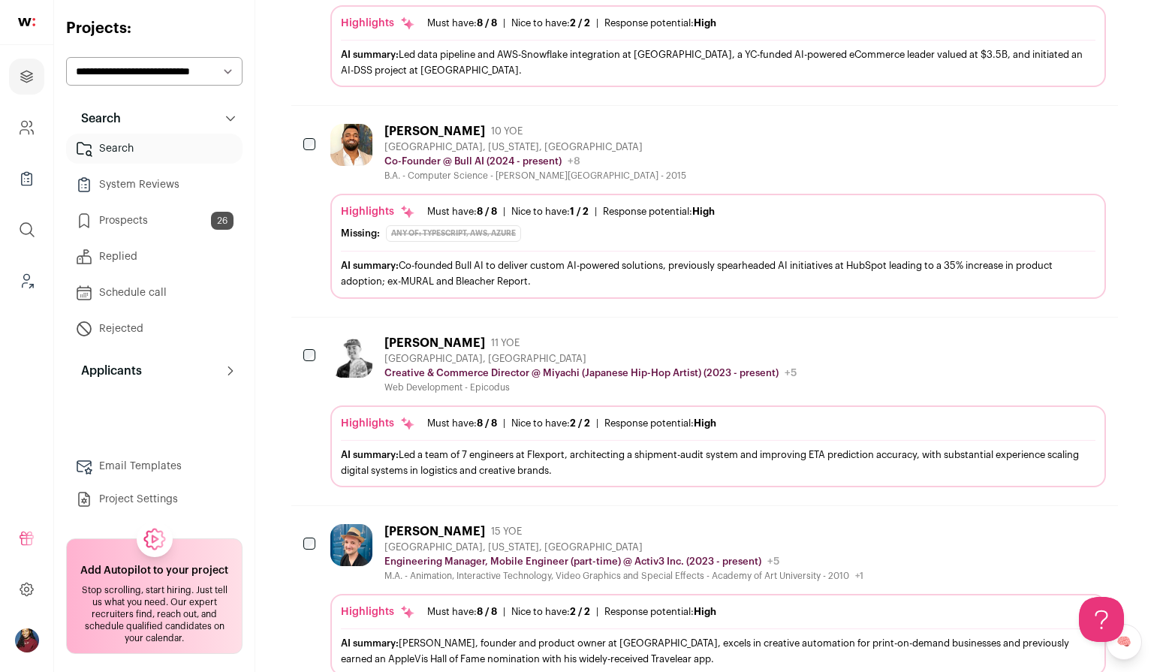
scroll to position [0, 0]
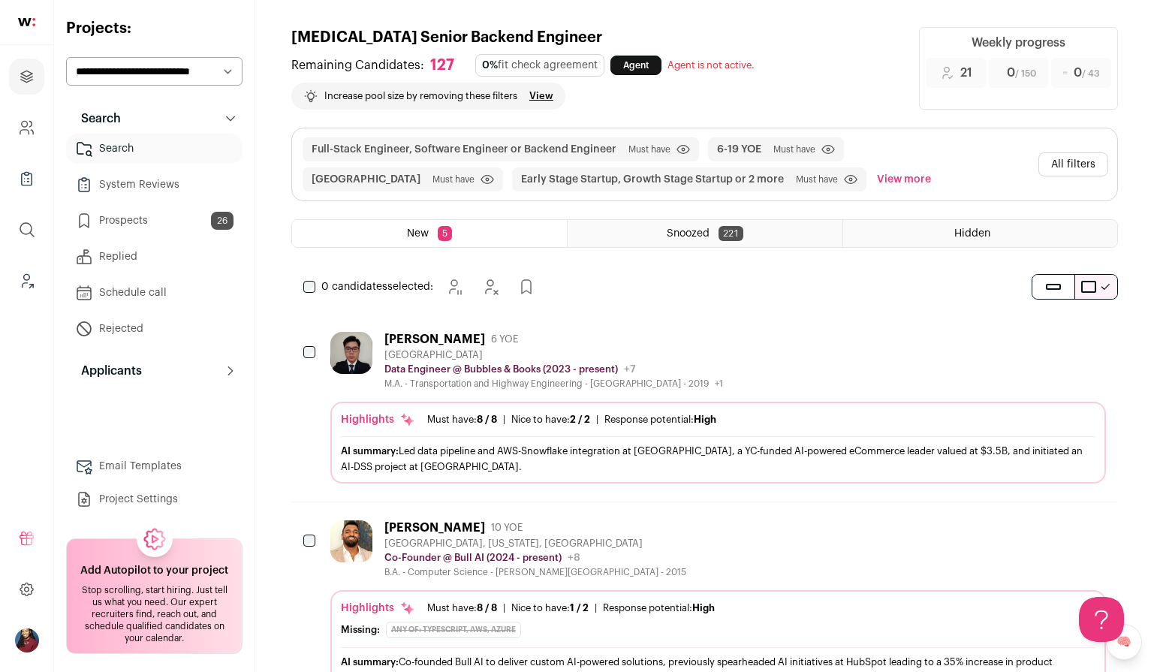
click at [319, 291] on div "0 candidates selected: Snooze Hide Add to Prospects" at bounding box center [422, 287] width 262 height 30
click at [510, 288] on icon "Hide" at bounding box center [510, 287] width 18 height 18
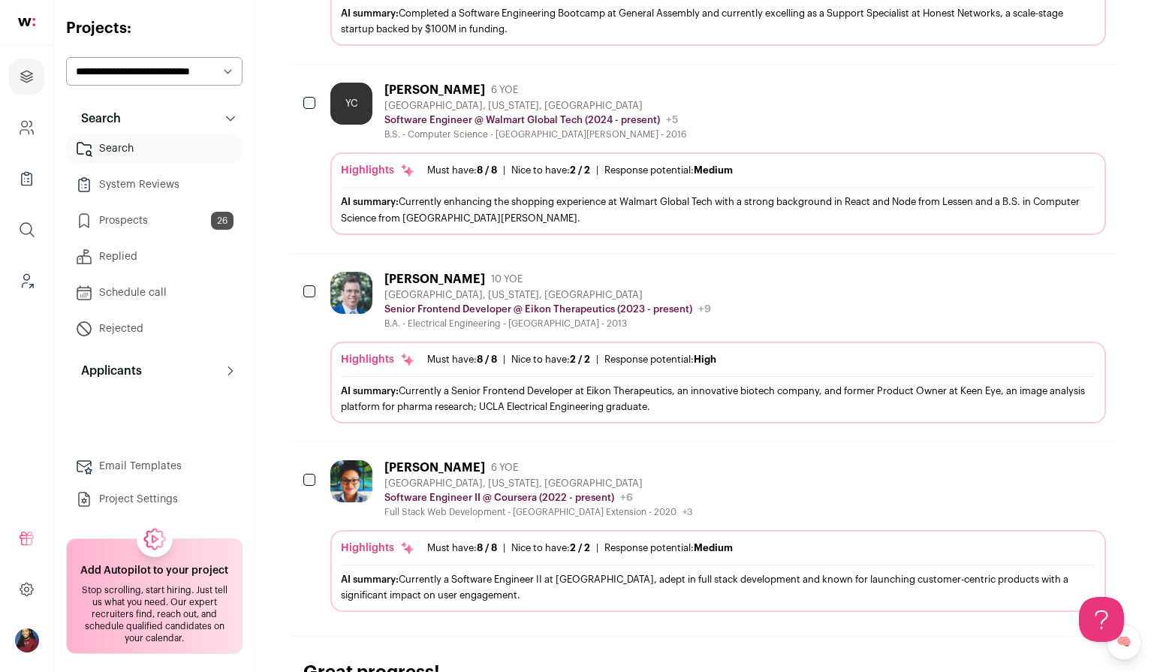
scroll to position [737, 0]
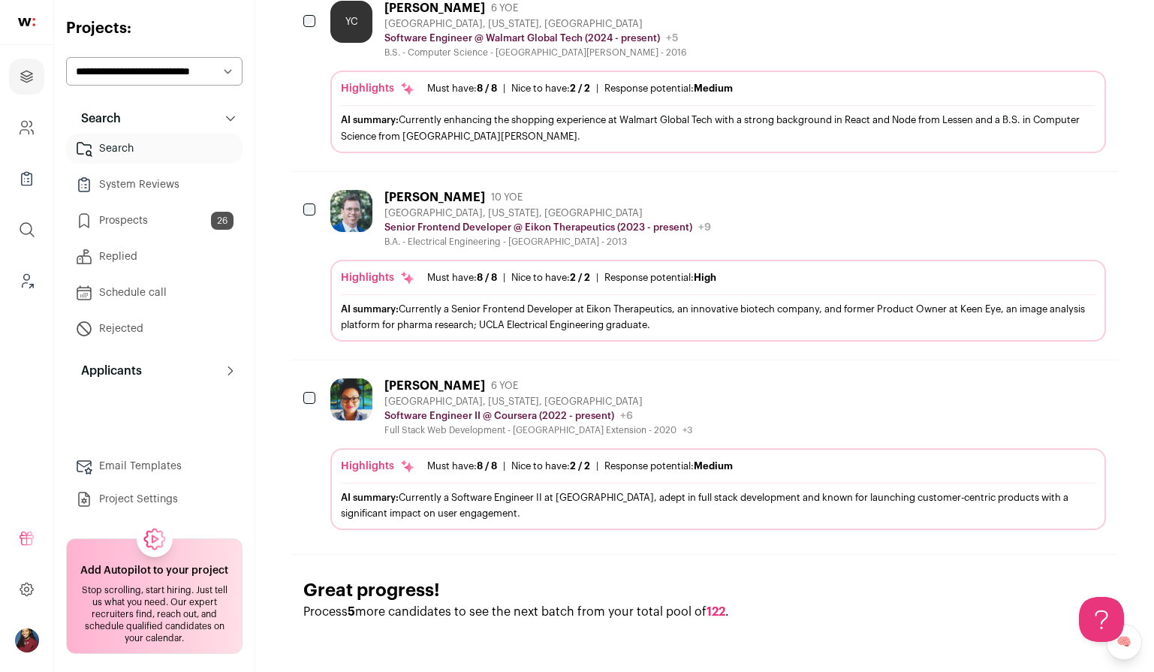
click at [322, 397] on div "Rebecca Eng 6 YOE San Francisco, California, United States Software Engineer II…" at bounding box center [704, 454] width 827 height 188
click at [1093, 398] on button "Add to Prospects" at bounding box center [1094, 385] width 32 height 32
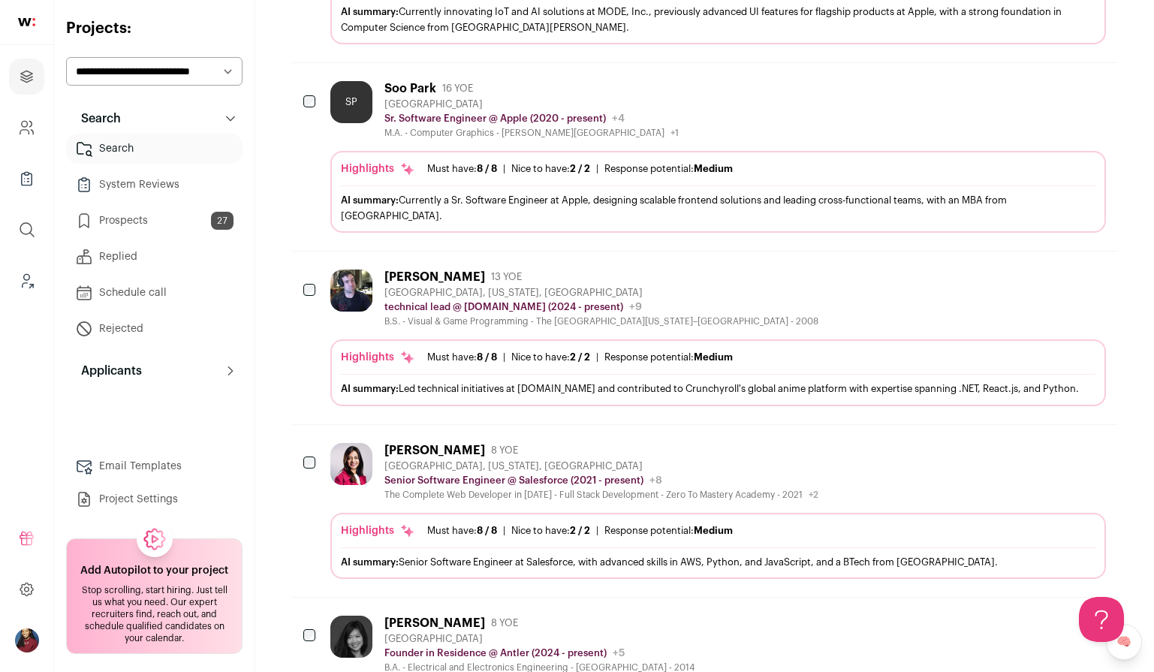
scroll to position [1377, 0]
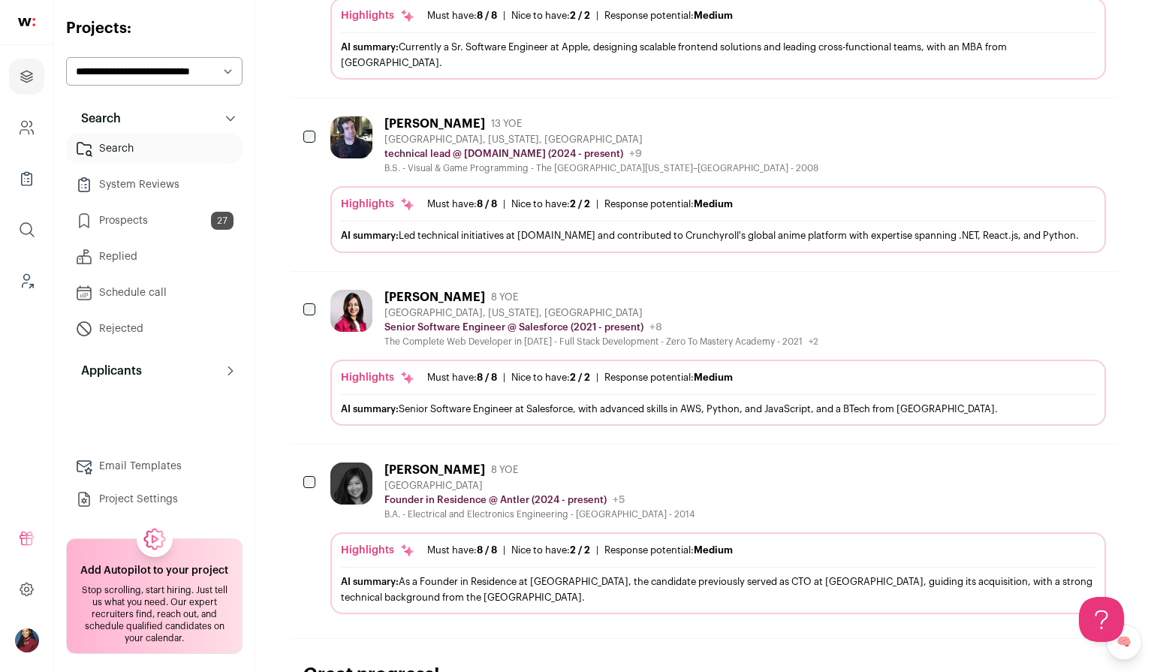
click at [1097, 310] on button "Add to Prospects" at bounding box center [1094, 297] width 32 height 32
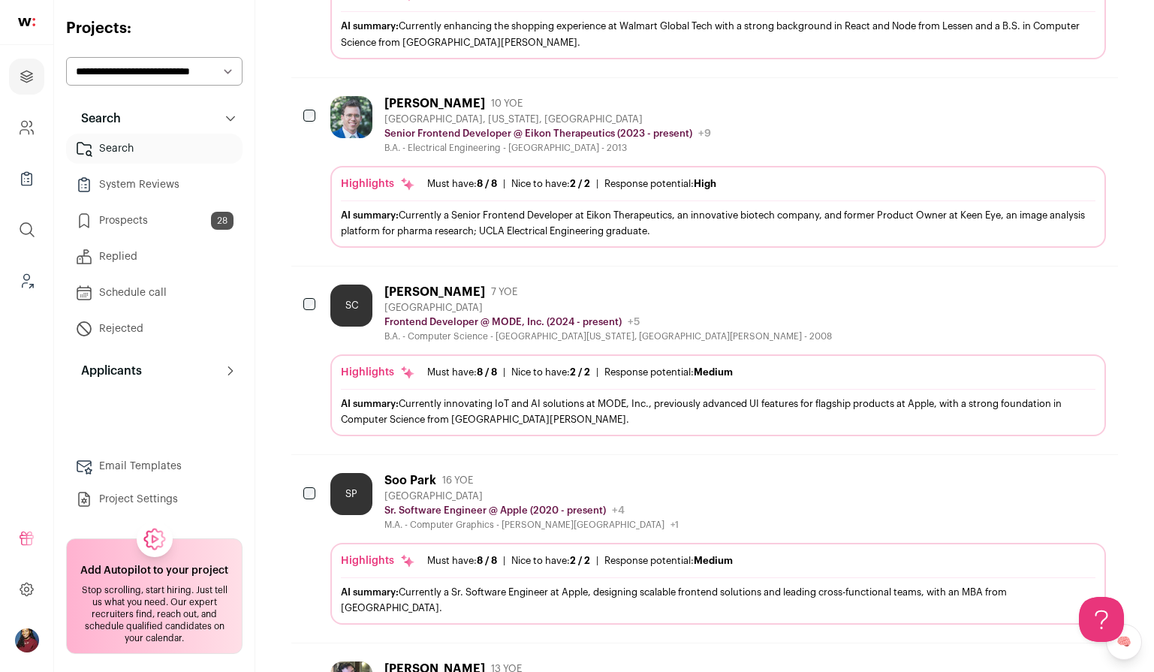
scroll to position [830, 0]
click at [1090, 484] on icon "Add to Prospects" at bounding box center [1093, 481] width 18 height 18
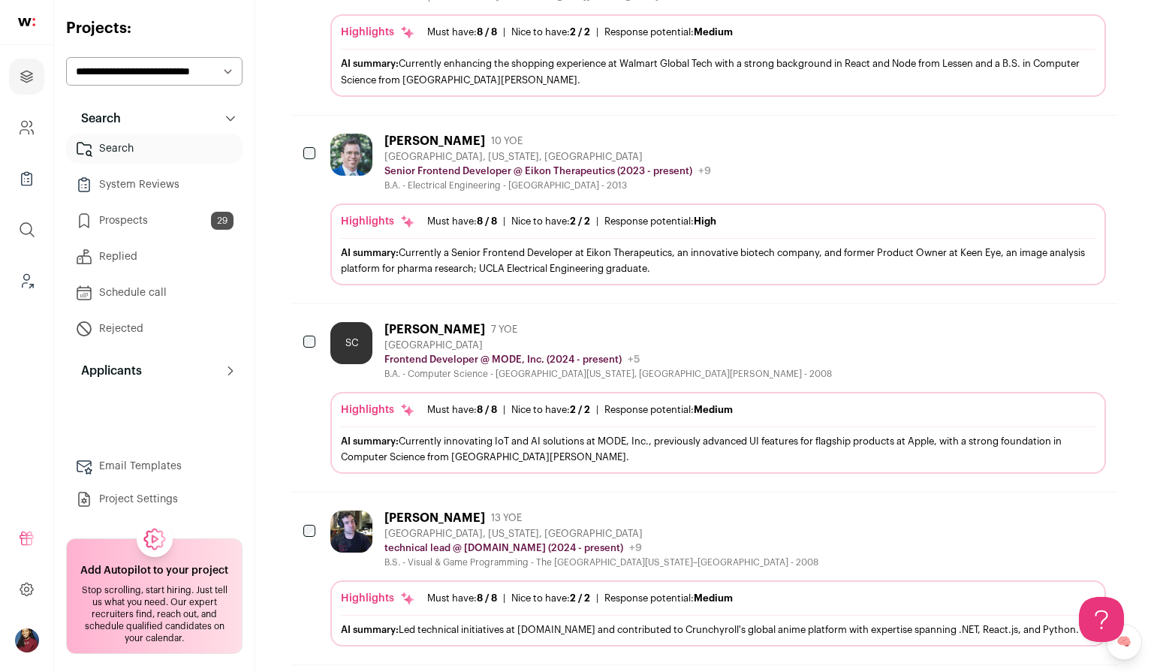
scroll to position [0, 0]
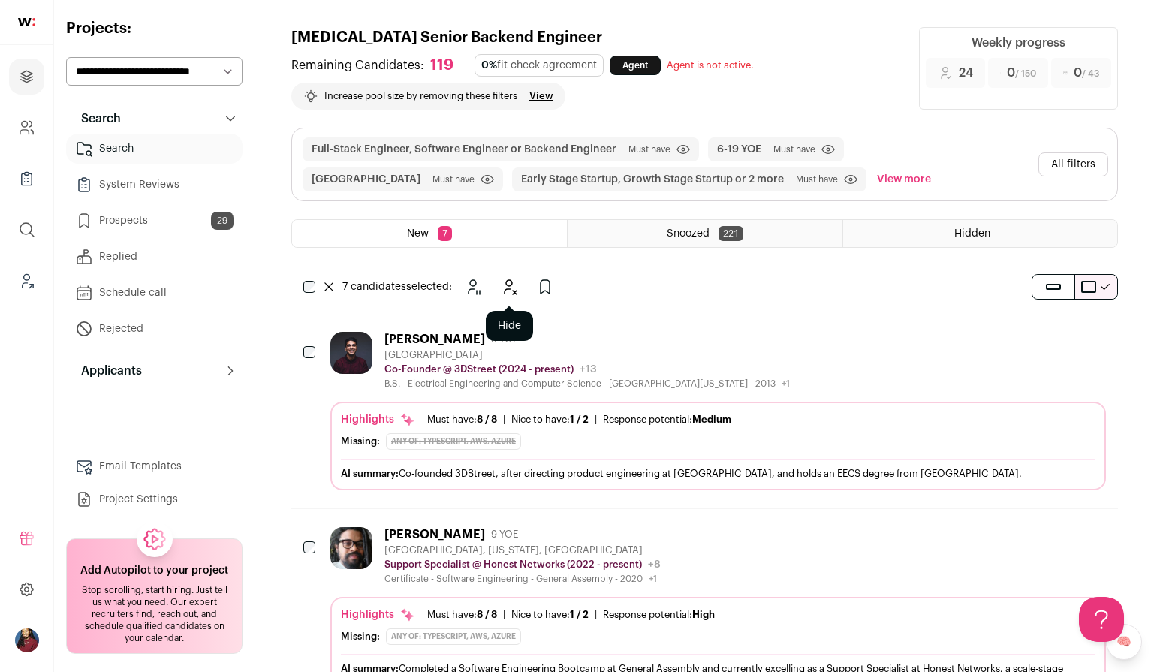
click at [514, 295] on icon "Hide" at bounding box center [509, 287] width 18 height 18
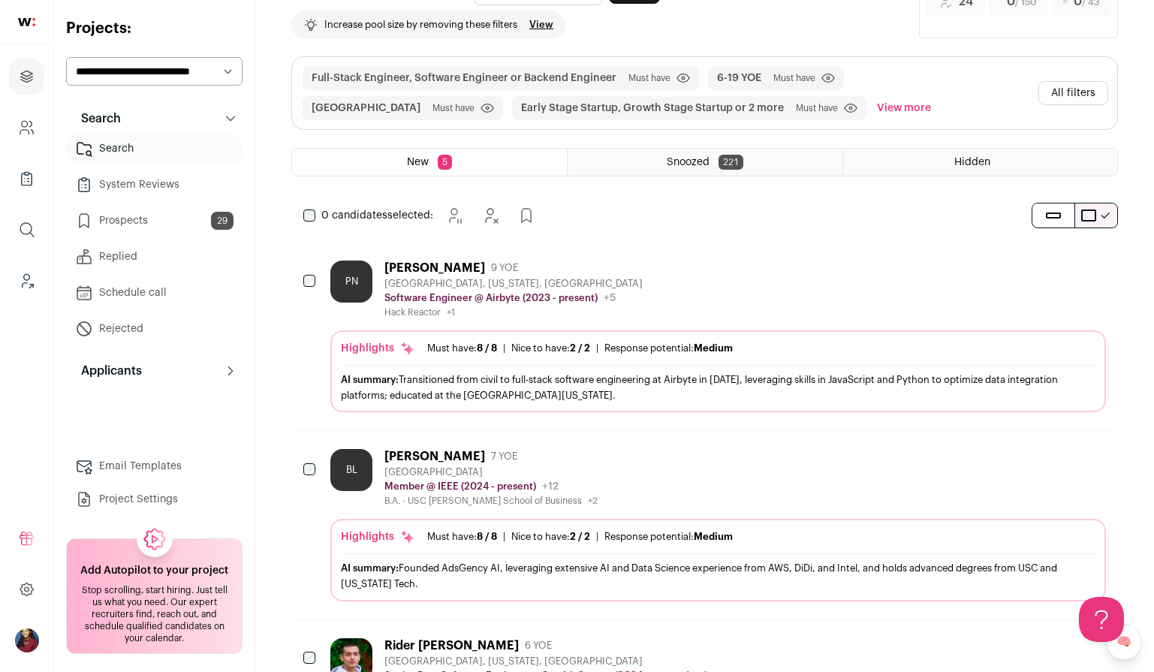
scroll to position [72, 0]
click at [491, 346] on span "8 / 8" at bounding box center [487, 347] width 20 height 10
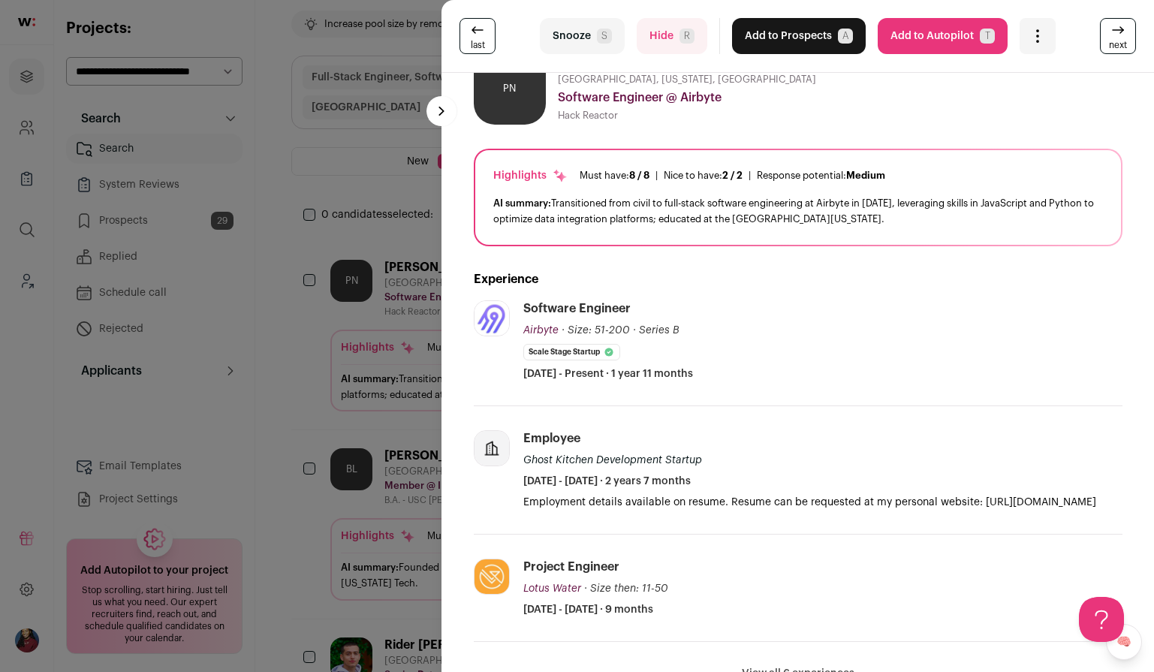
scroll to position [36, 0]
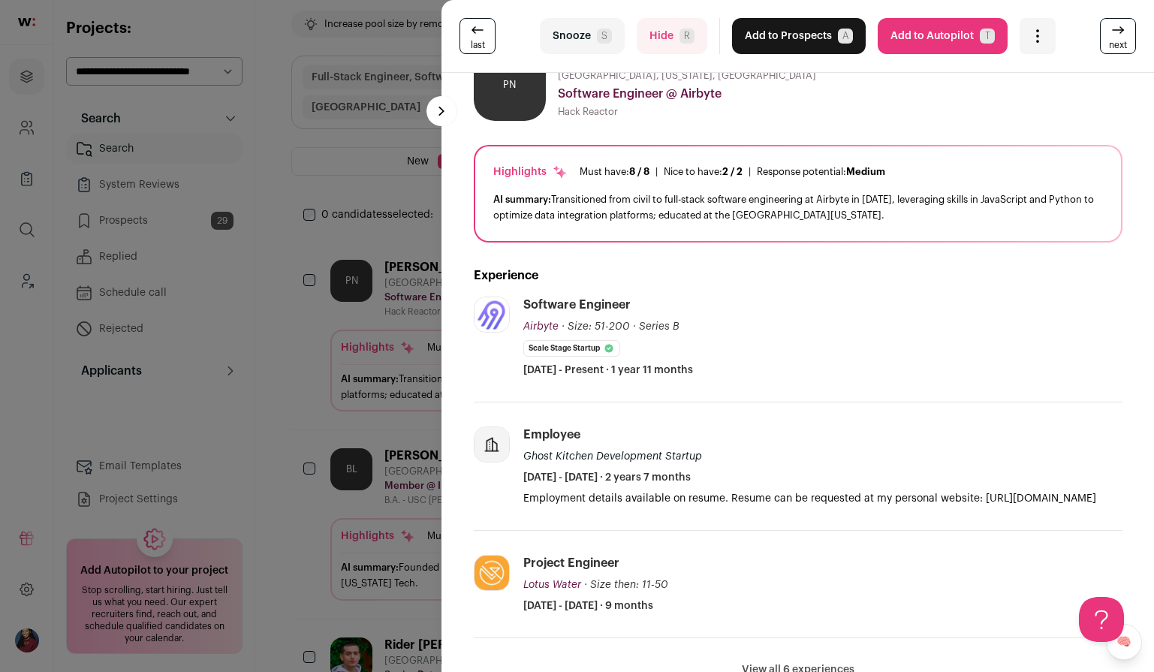
click at [348, 360] on div "last Snooze S Hide R Add to Prospects A Are you sure? Patrick Nilan is already …" at bounding box center [577, 336] width 1154 height 672
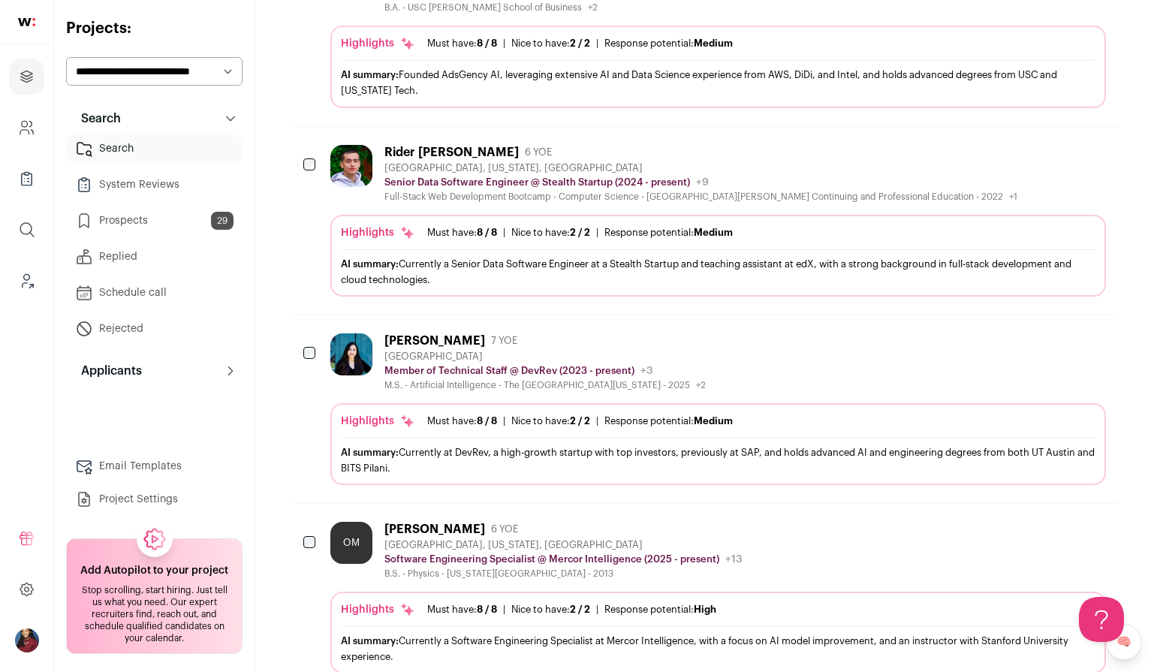
scroll to position [564, 0]
click at [439, 196] on div "Full-Stack Web Development Bootcamp - Computer Science - UC Davis Continuing an…" at bounding box center [700, 197] width 633 height 12
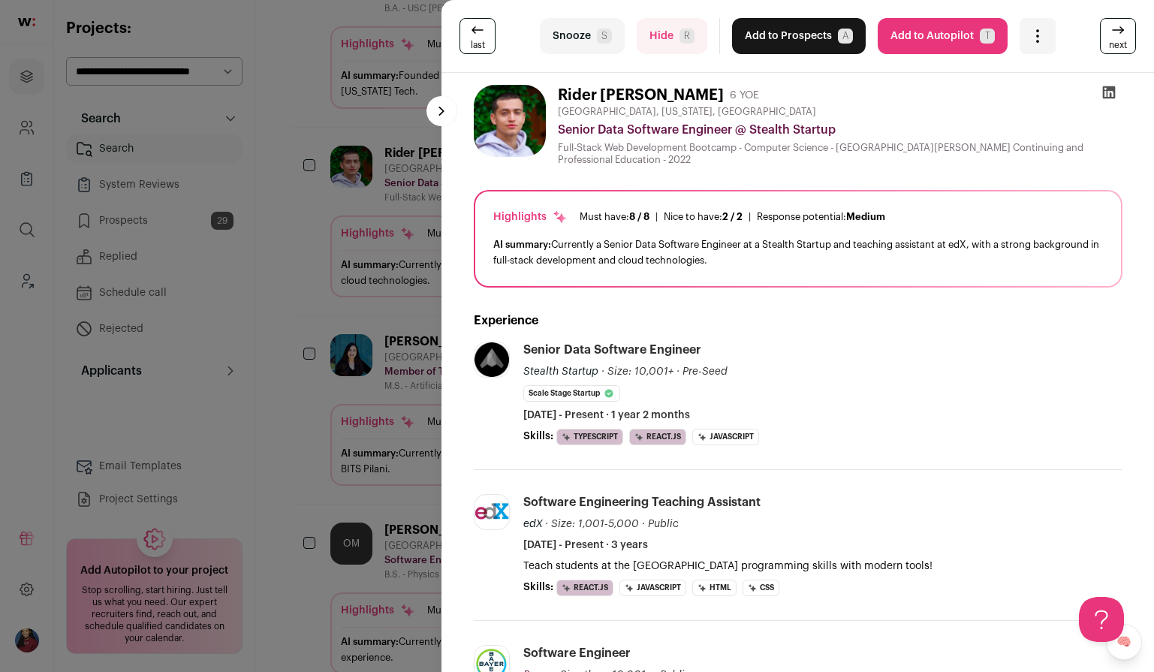
scroll to position [68, 0]
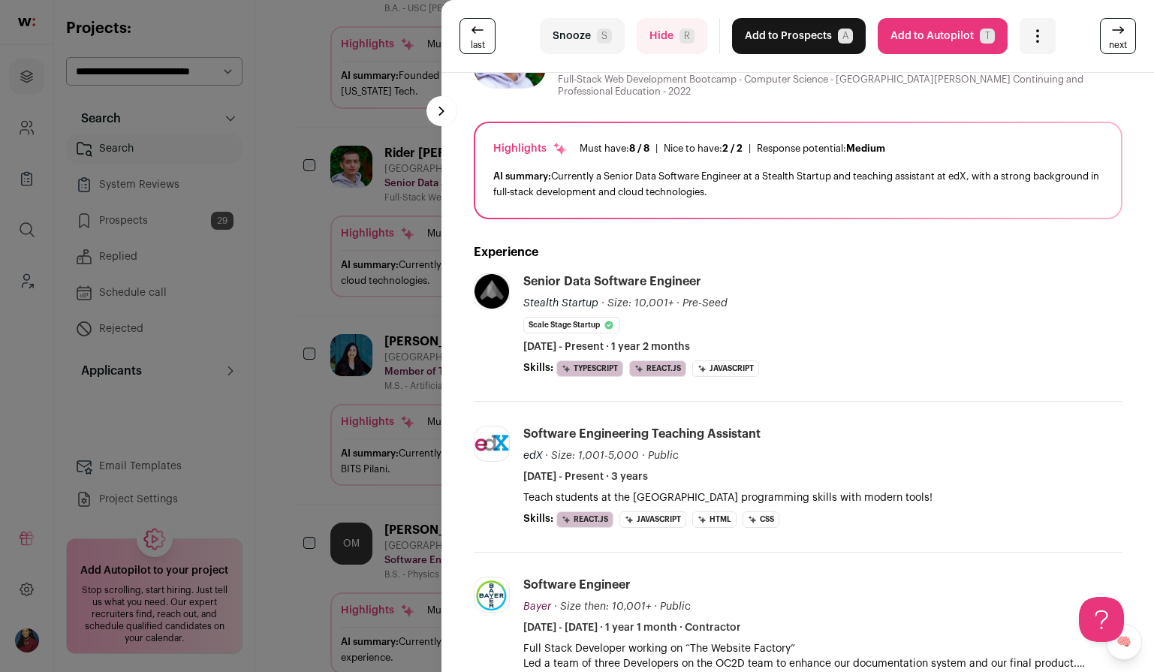
click at [366, 312] on div "last Snooze S Hide R Add to Prospects A Are you sure? Rider Cogswell is already…" at bounding box center [577, 336] width 1154 height 672
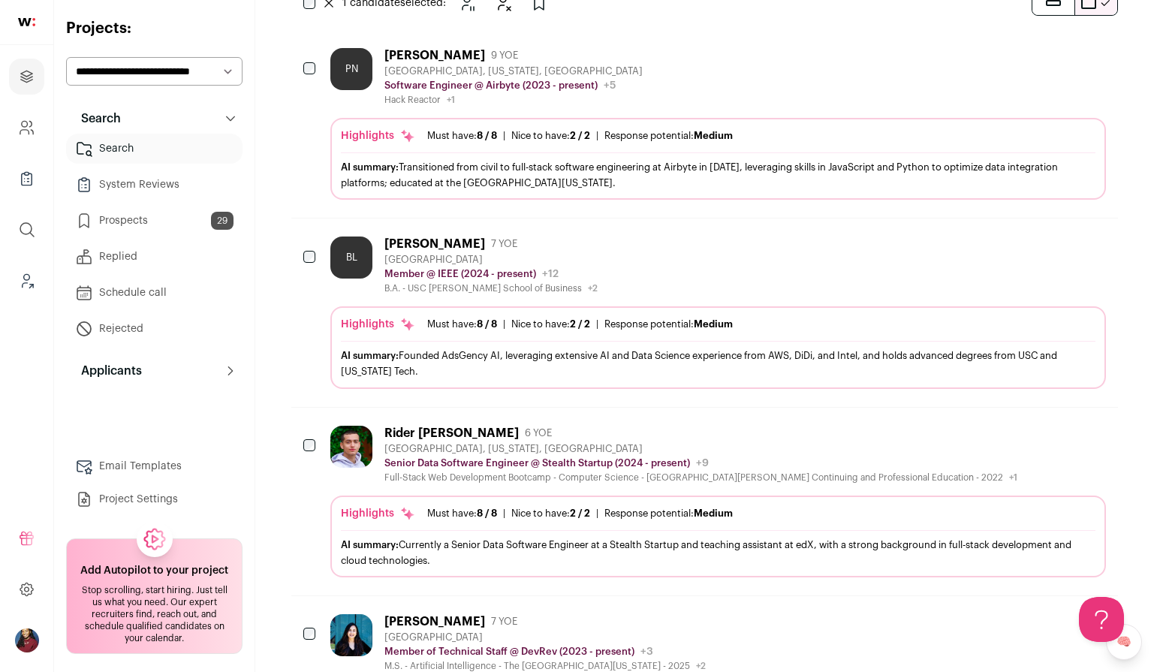
scroll to position [105, 0]
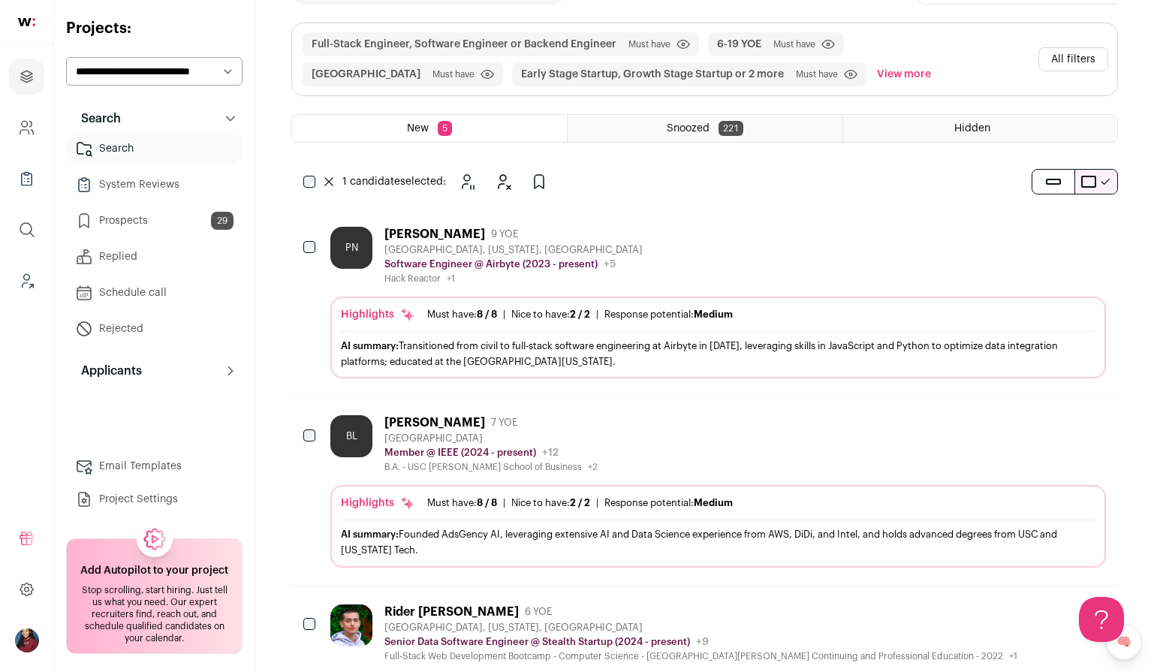
click at [400, 274] on div "Hack Reactor +1 Hack Reactor" at bounding box center [513, 279] width 258 height 12
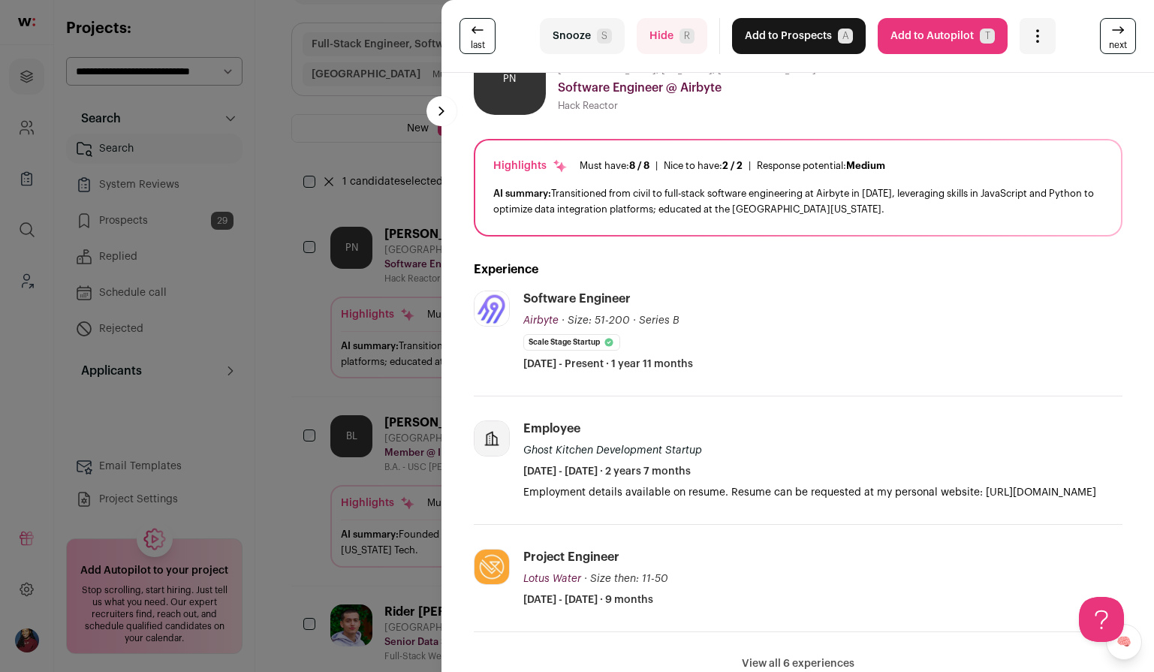
scroll to position [0, 0]
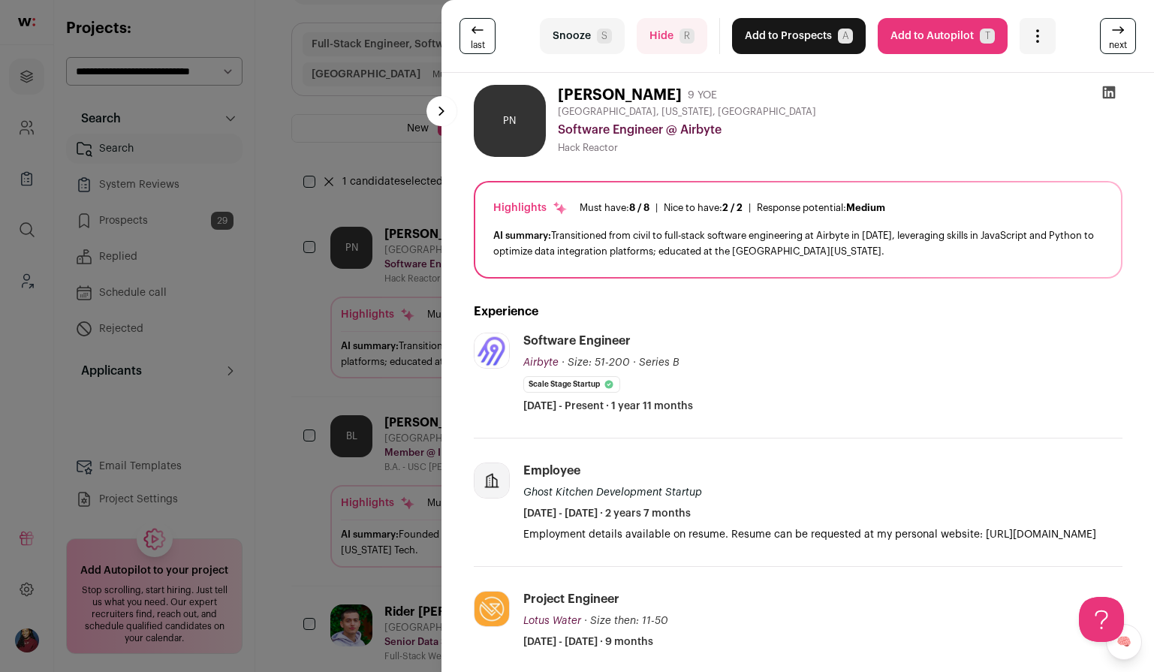
click at [348, 303] on div "last Snooze S Hide R Add to Prospects A Are you sure? Patrick Nilan is already …" at bounding box center [577, 336] width 1154 height 672
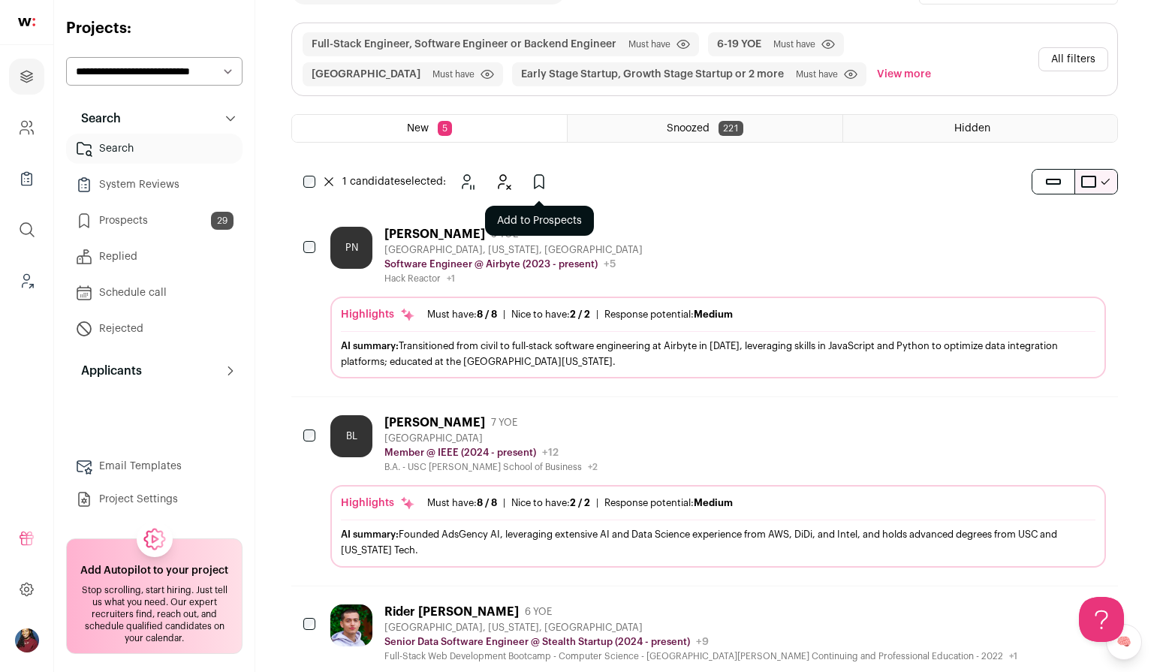
click at [550, 175] on button "Add to Prospects" at bounding box center [539, 182] width 30 height 30
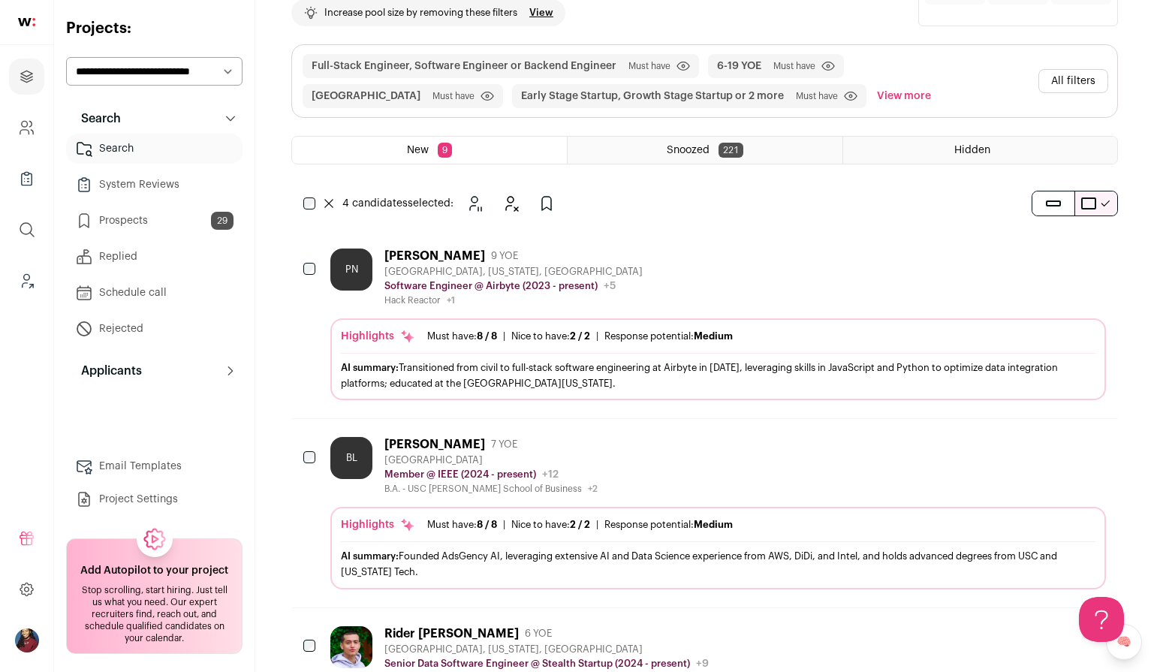
scroll to position [82, 0]
click at [506, 195] on button "Hide" at bounding box center [511, 205] width 30 height 30
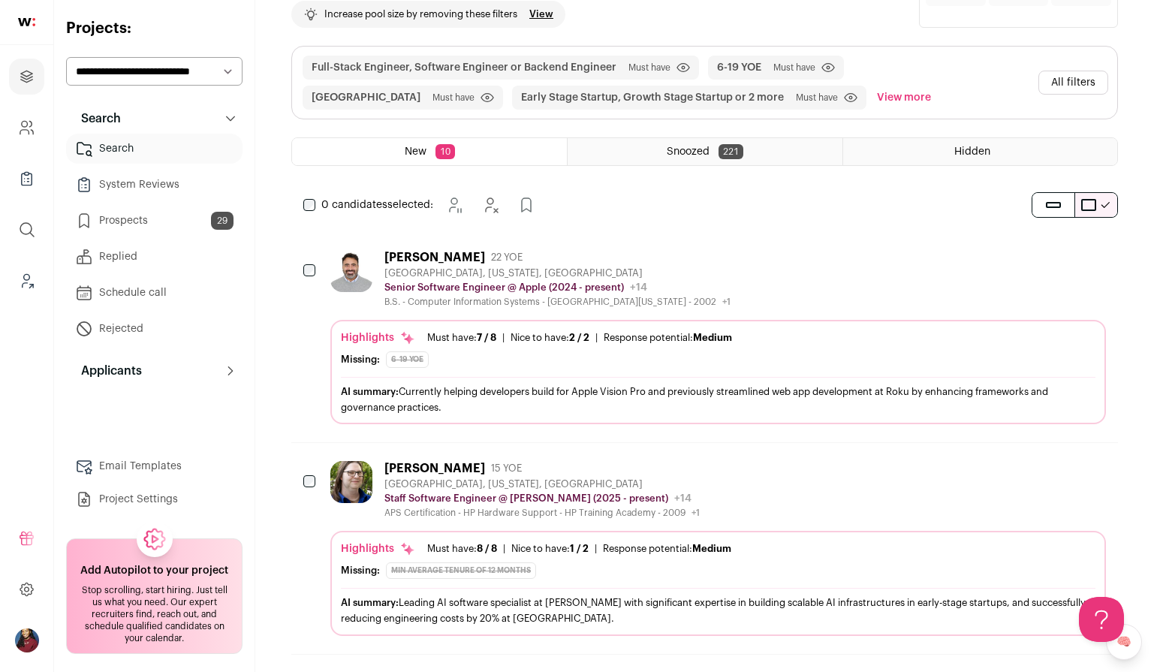
scroll to position [0, 0]
click at [309, 261] on div at bounding box center [310, 271] width 15 height 42
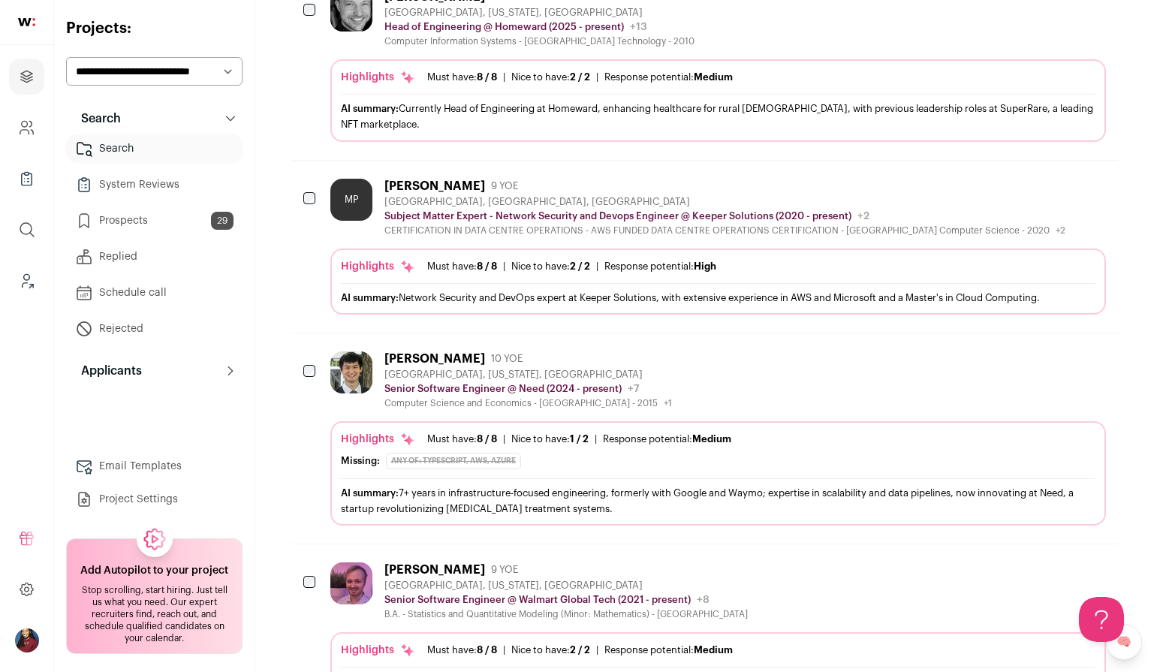
scroll to position [1355, 0]
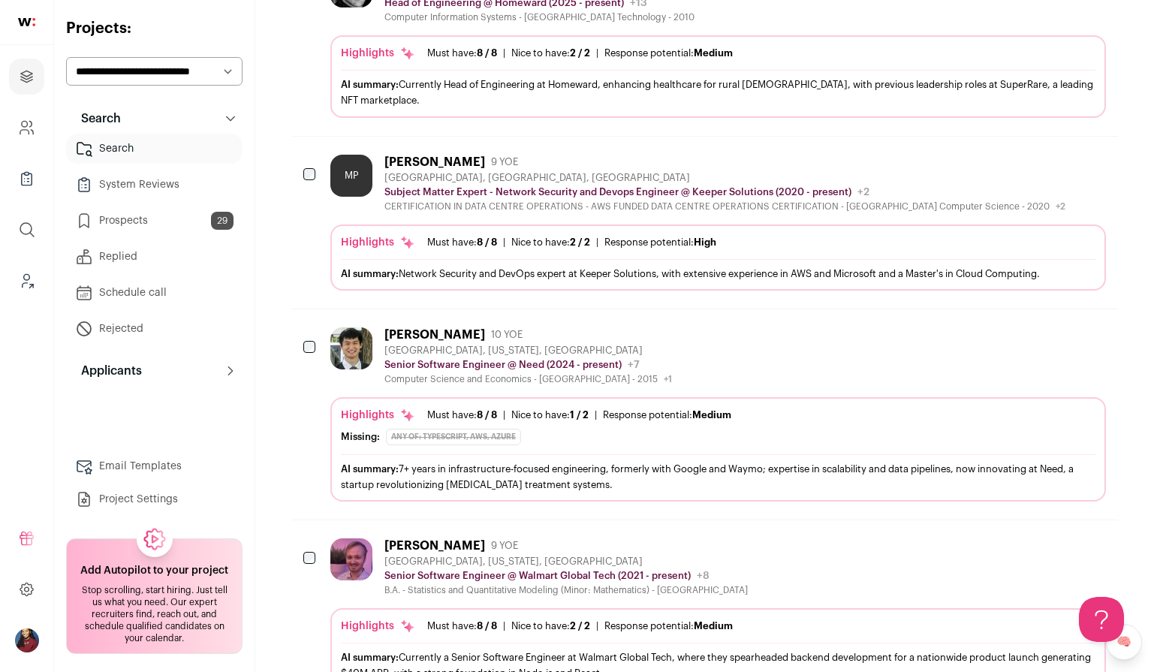
click at [415, 408] on div "Highlights Must have: 8 / 8 How many must haves have been fulfilled? | Nice to …" at bounding box center [718, 415] width 755 height 15
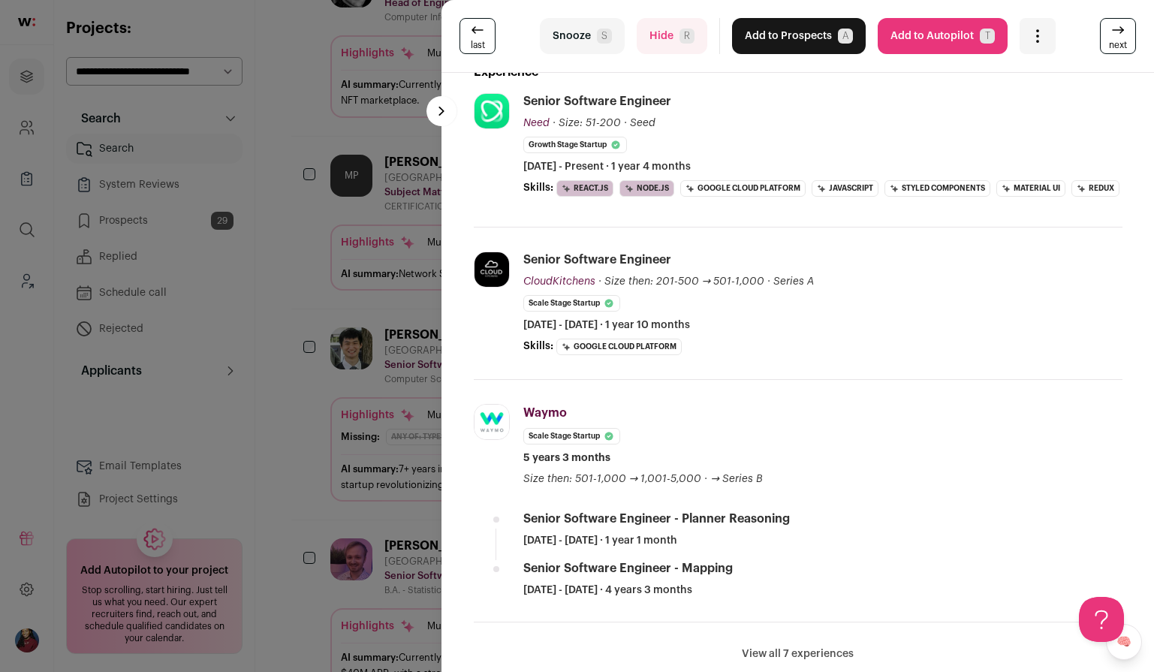
scroll to position [400, 0]
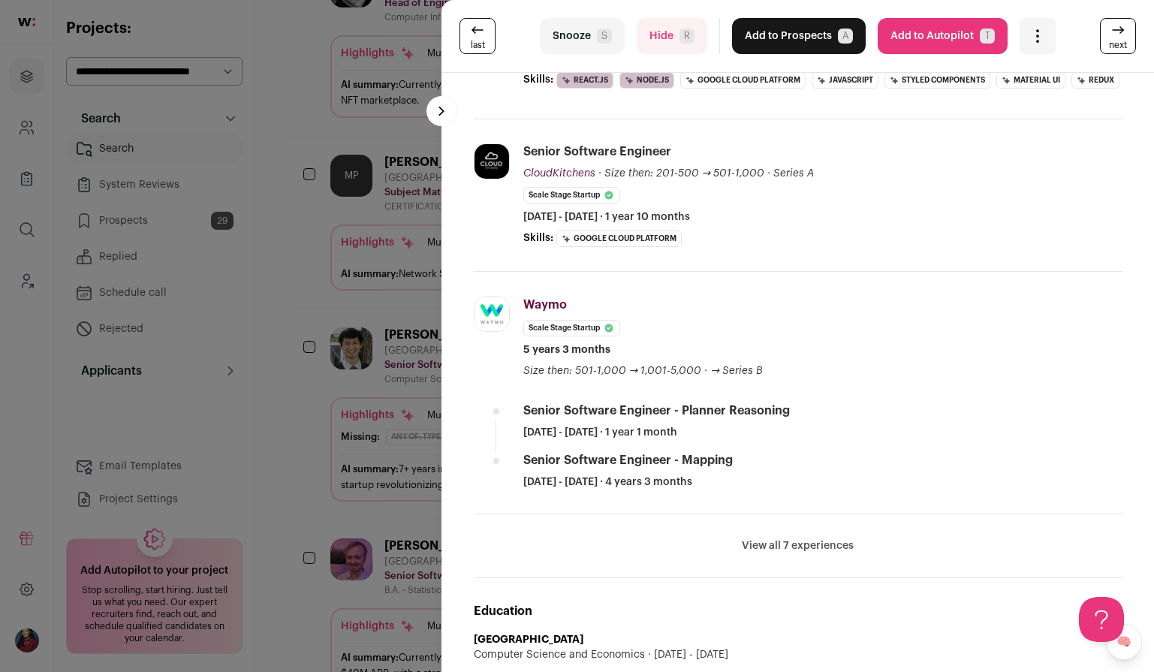
click at [369, 435] on div "last Snooze S Hide R Add to Prospects A Are you sure? Will Zhou is already in y…" at bounding box center [577, 336] width 1154 height 672
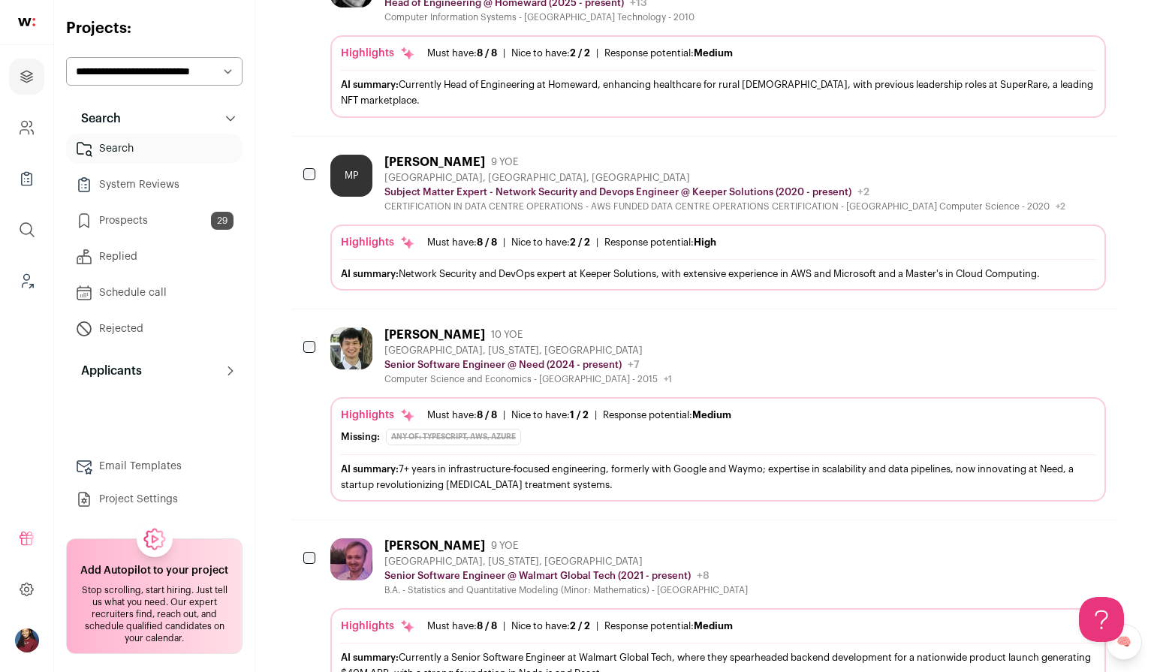
click at [315, 327] on div at bounding box center [310, 348] width 15 height 42
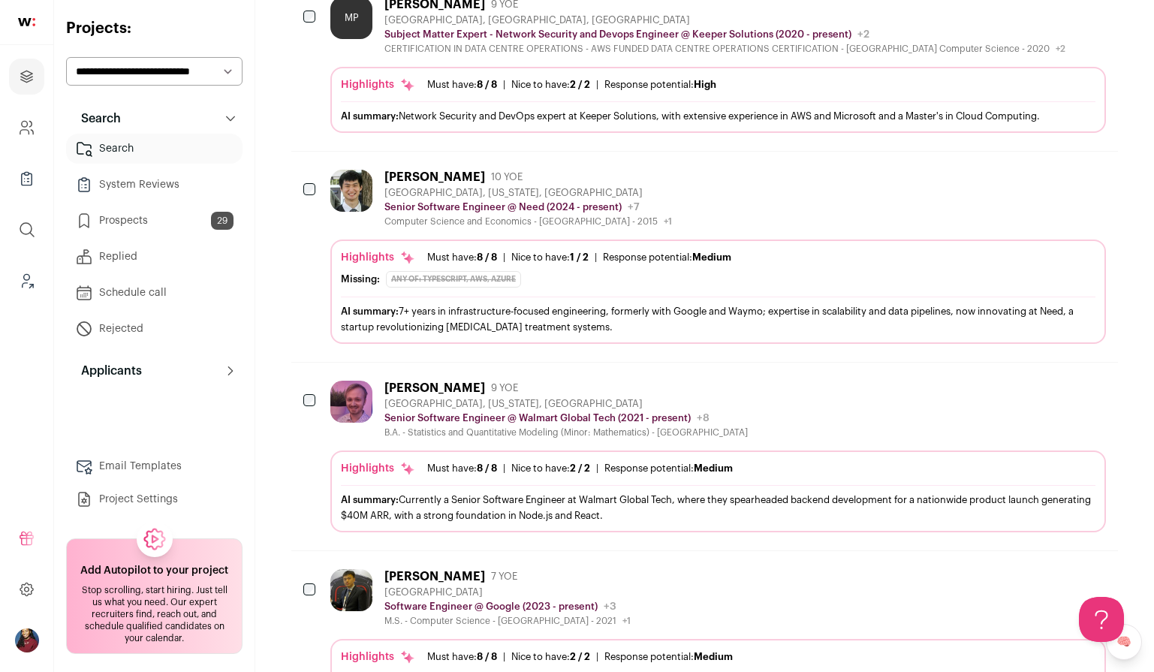
scroll to position [1687, 0]
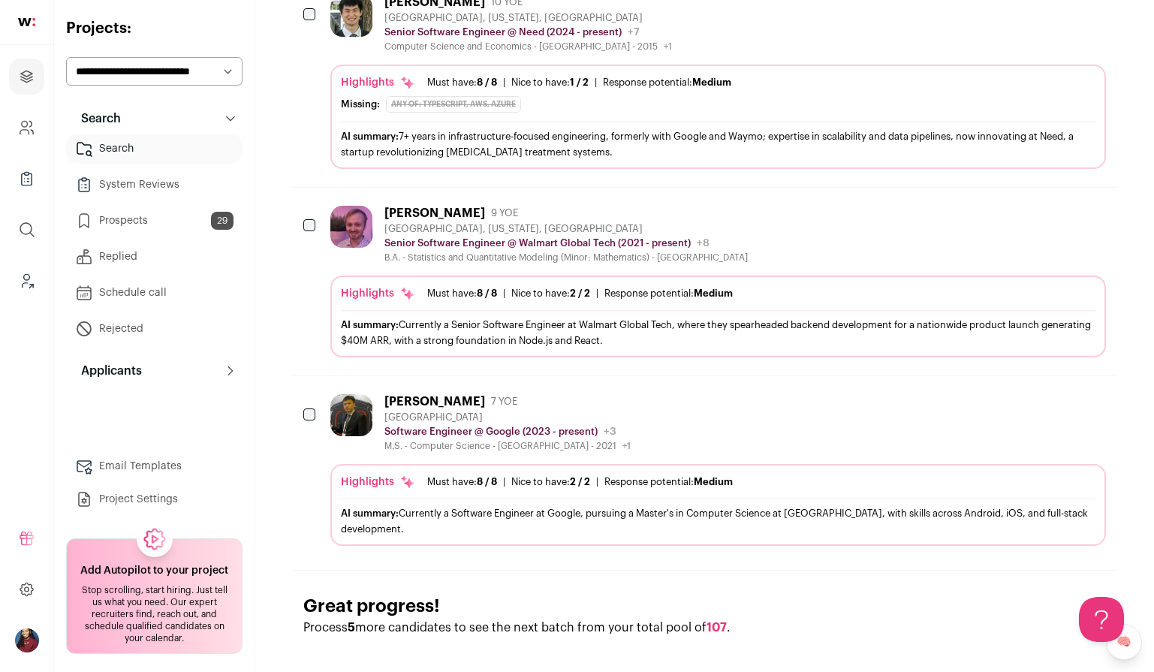
click at [528, 505] on div "AI summary: Currently a Software Engineer at Google, pursuing a Master's in Com…" at bounding box center [718, 521] width 755 height 32
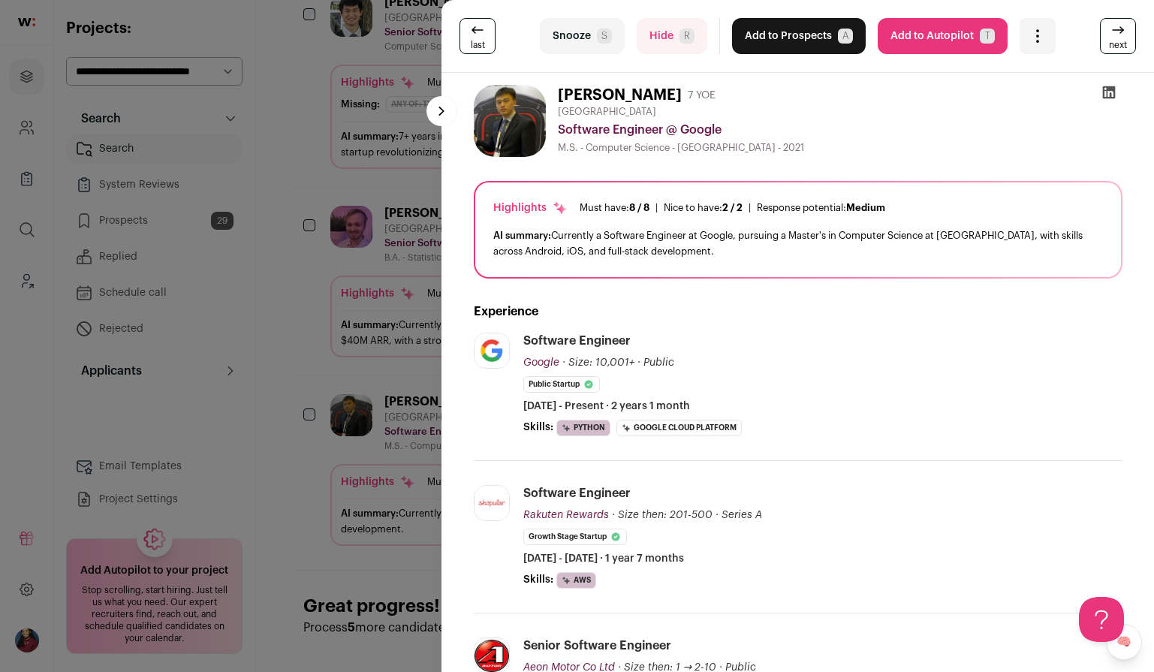
scroll to position [54, 0]
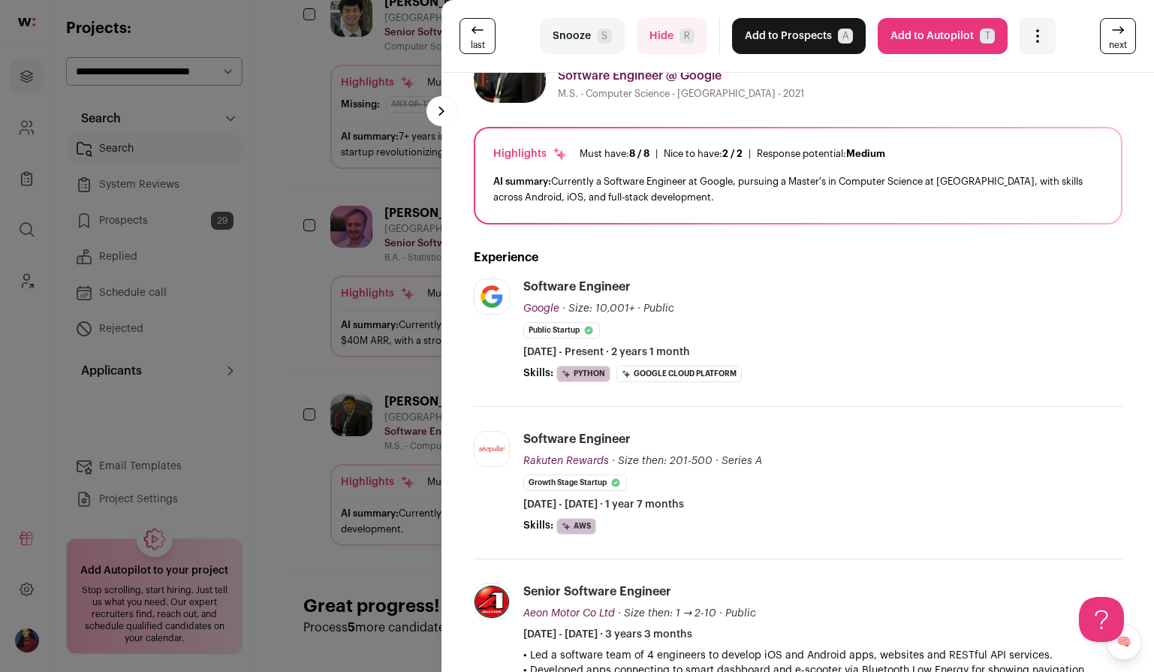
click at [387, 421] on div "last Snooze S Hide R Add to Prospects A Are you sure? Jorden Chang is already i…" at bounding box center [577, 336] width 1154 height 672
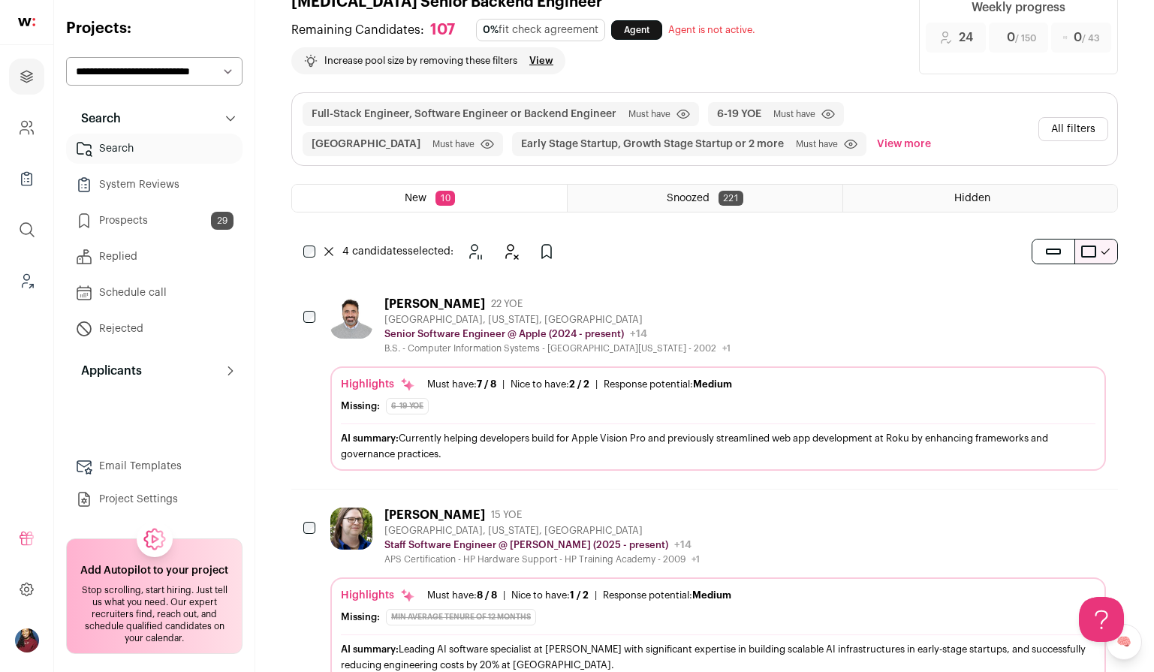
scroll to position [0, 0]
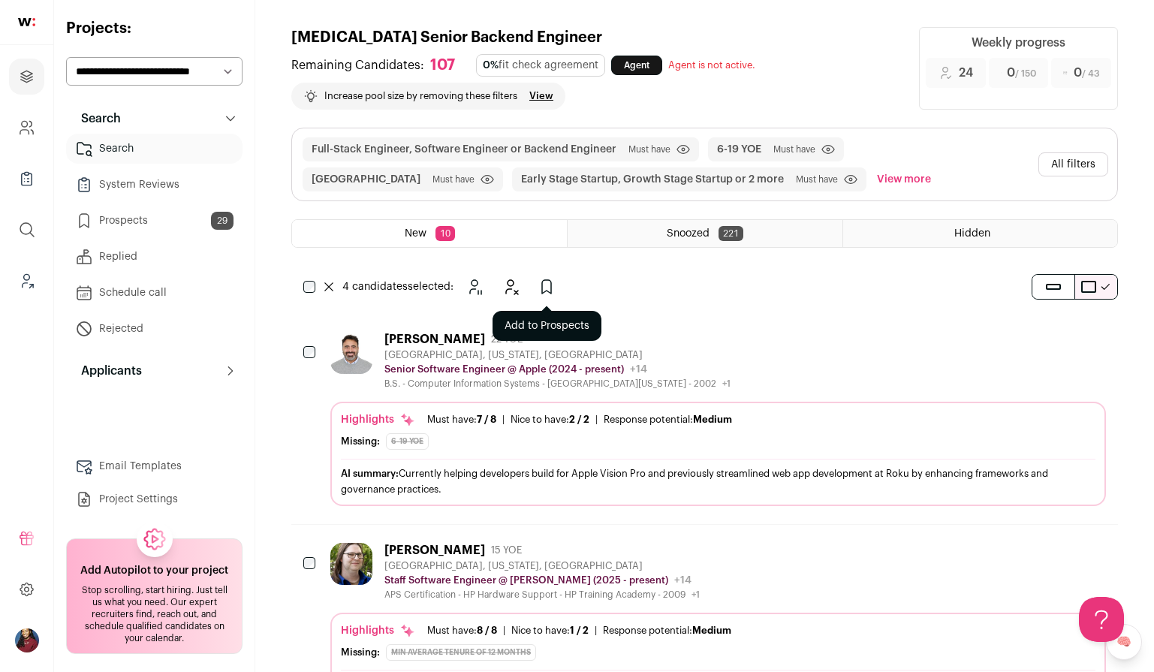
click at [545, 285] on icon "Add to Prospects" at bounding box center [547, 287] width 18 height 18
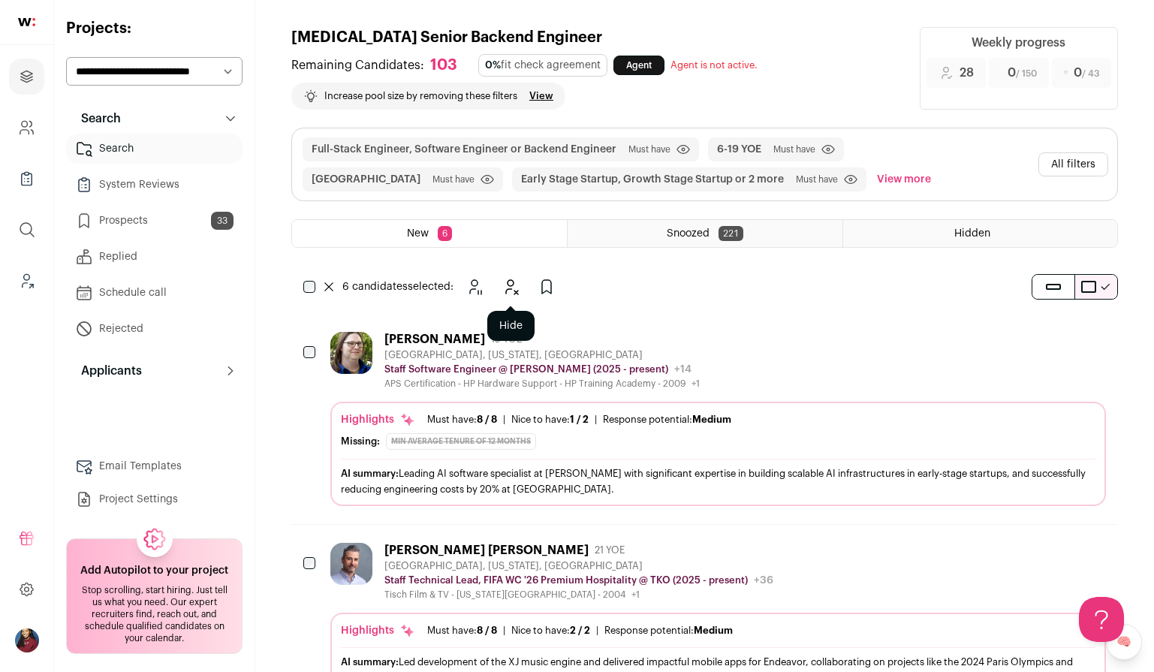
click at [512, 280] on icon "Hide" at bounding box center [512, 287] width 12 height 14
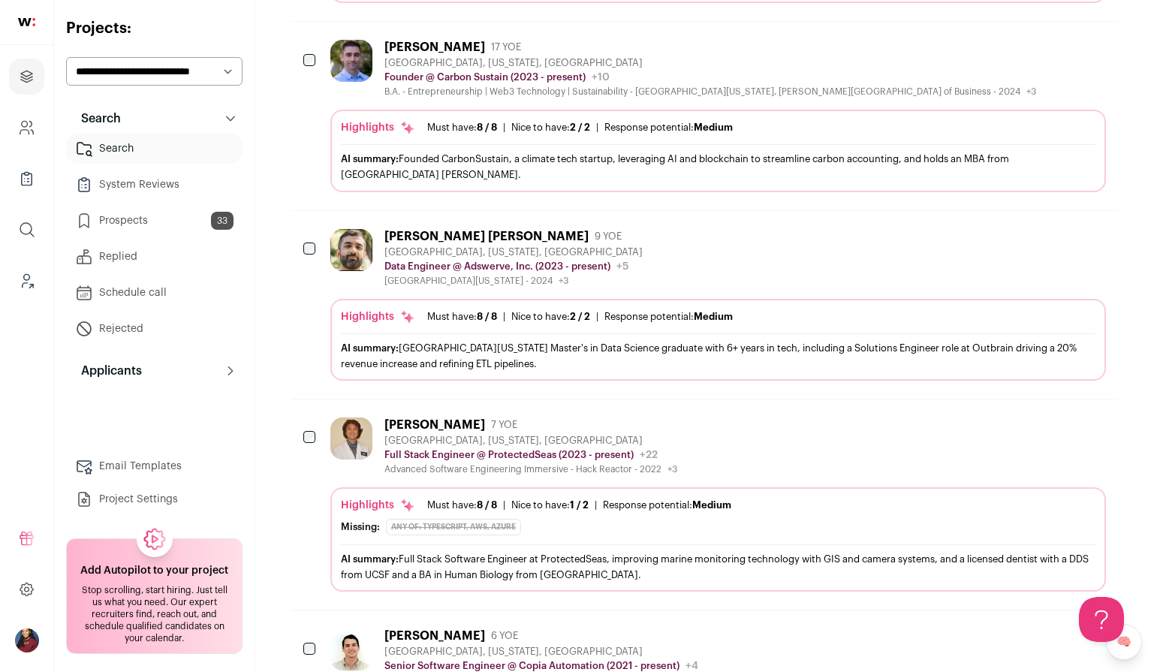
scroll to position [487, 0]
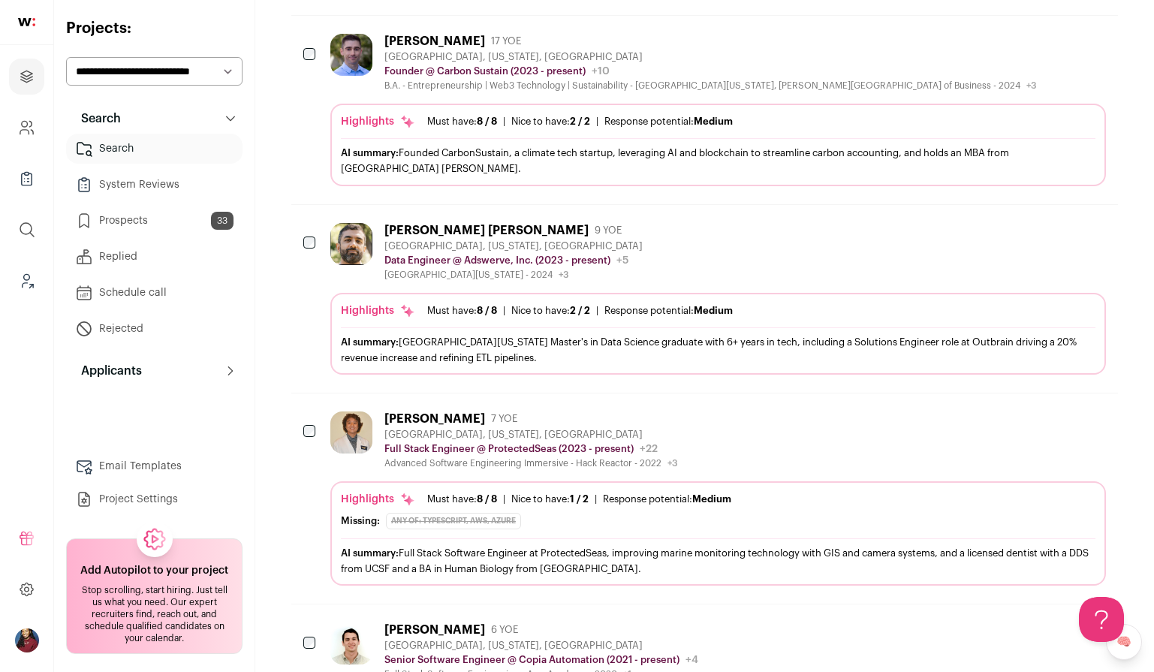
click at [475, 523] on div "Any of: TypeScript, AWS, Azure" at bounding box center [453, 521] width 135 height 17
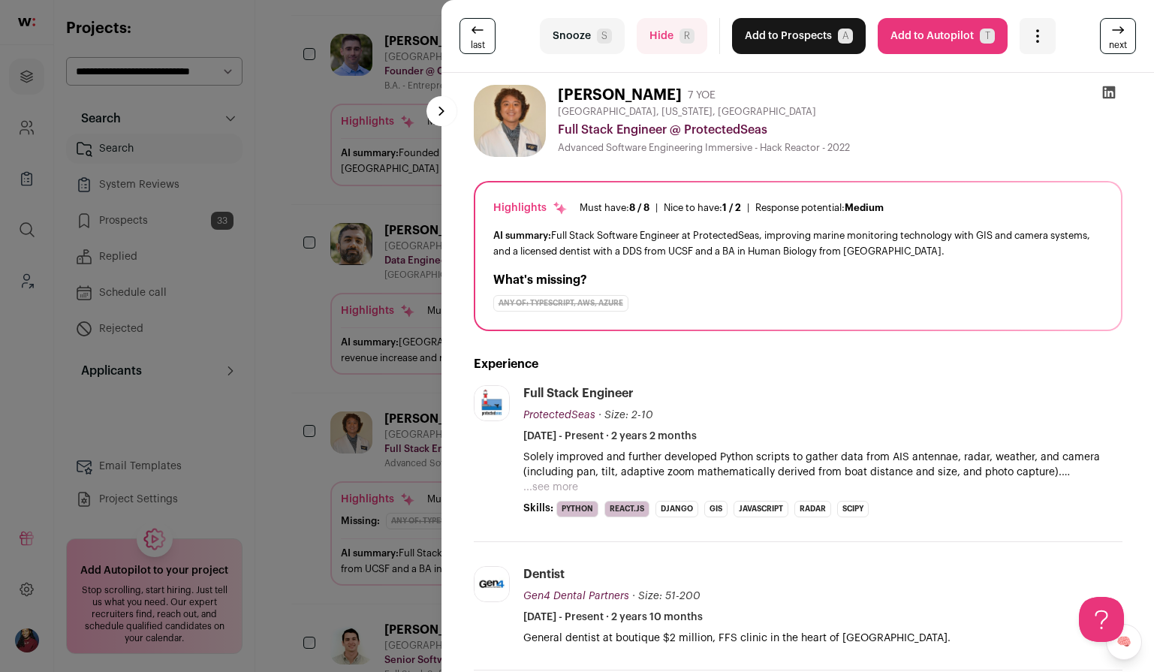
scroll to position [47, 0]
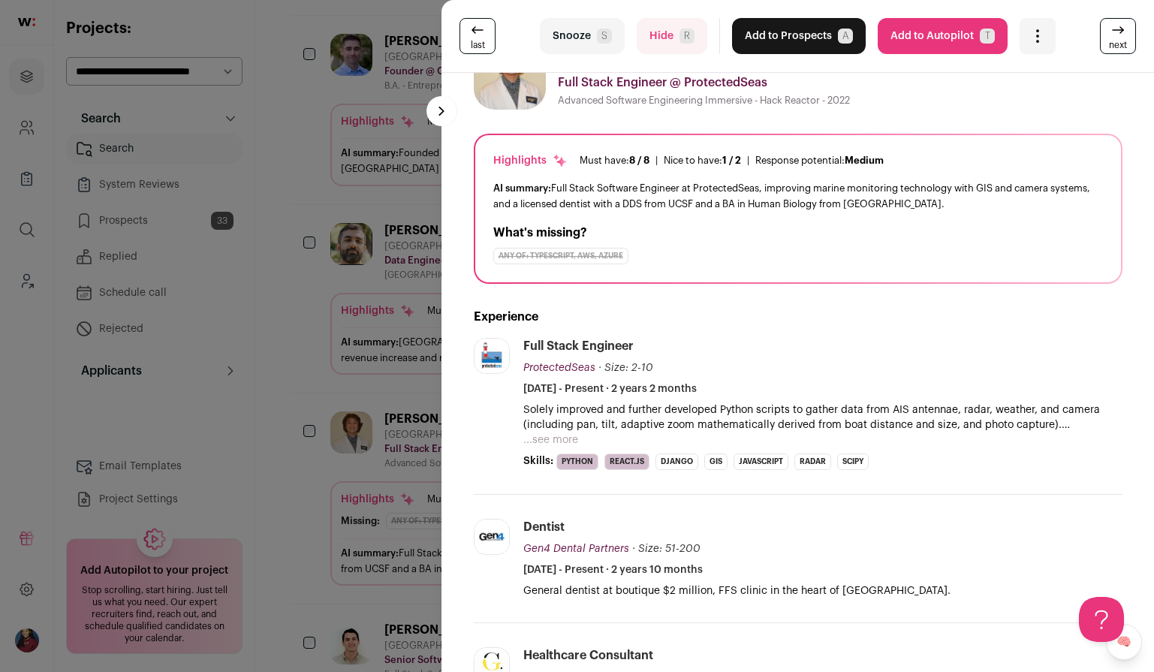
click at [380, 510] on div "last Snooze S Hide R Add to Prospects A Are you sure? Bryant Irawan is already …" at bounding box center [577, 336] width 1154 height 672
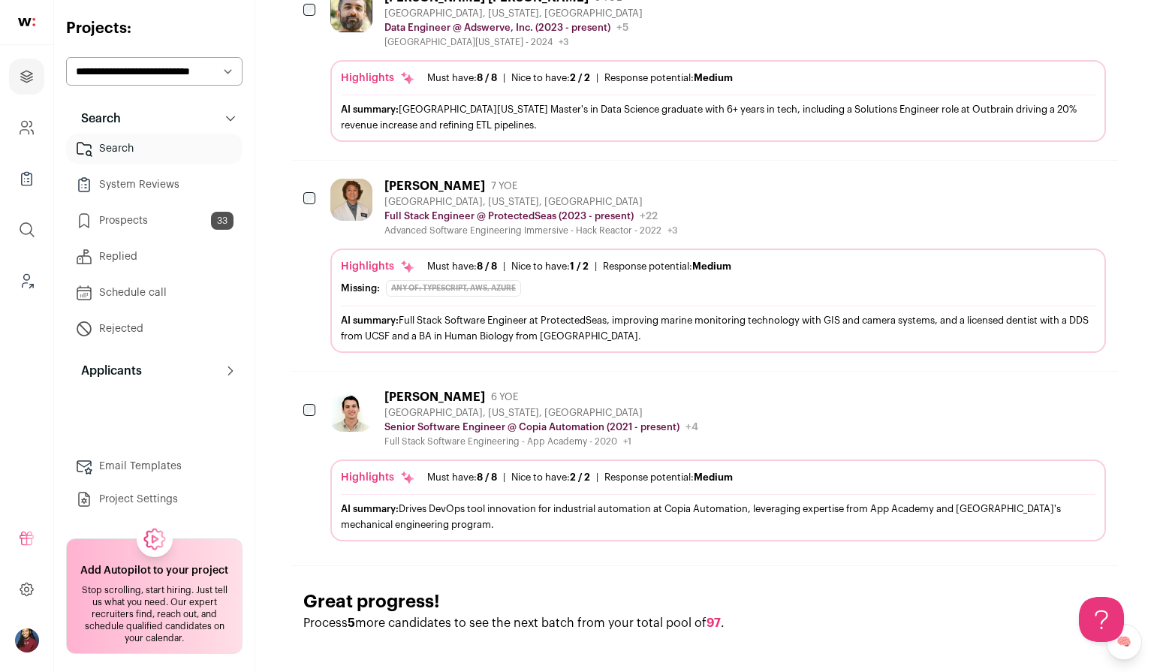
scroll to position [731, 0]
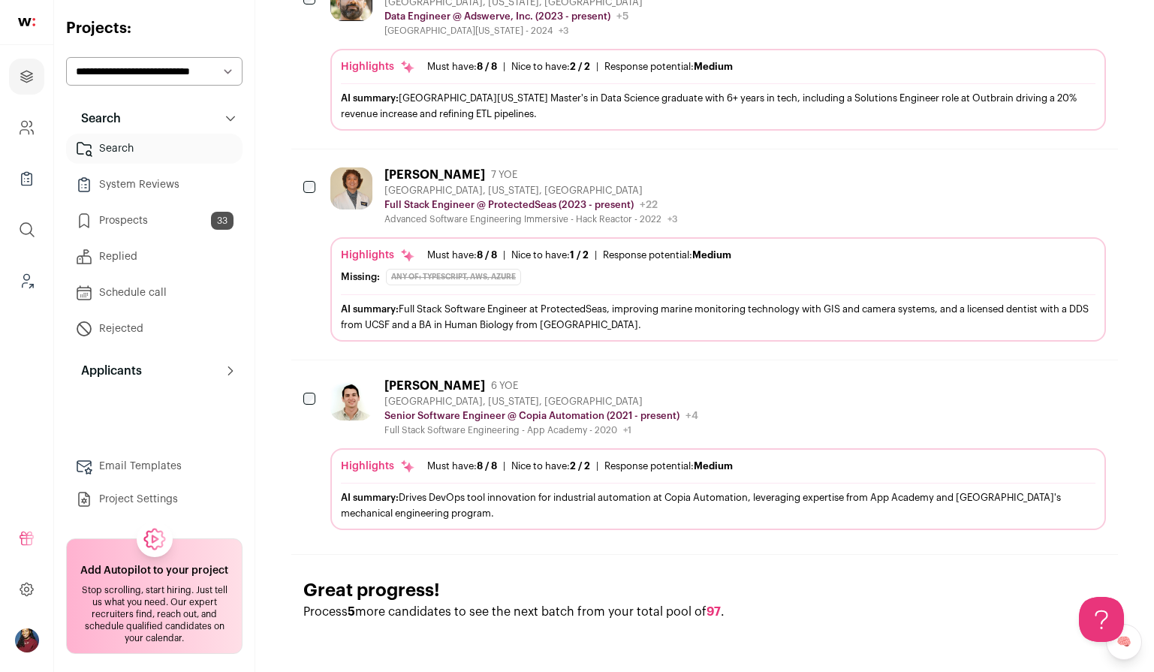
click at [402, 436] on div "Larry Smith 6 YOE San Francisco, California, United States Senior Software Engi…" at bounding box center [718, 454] width 776 height 152
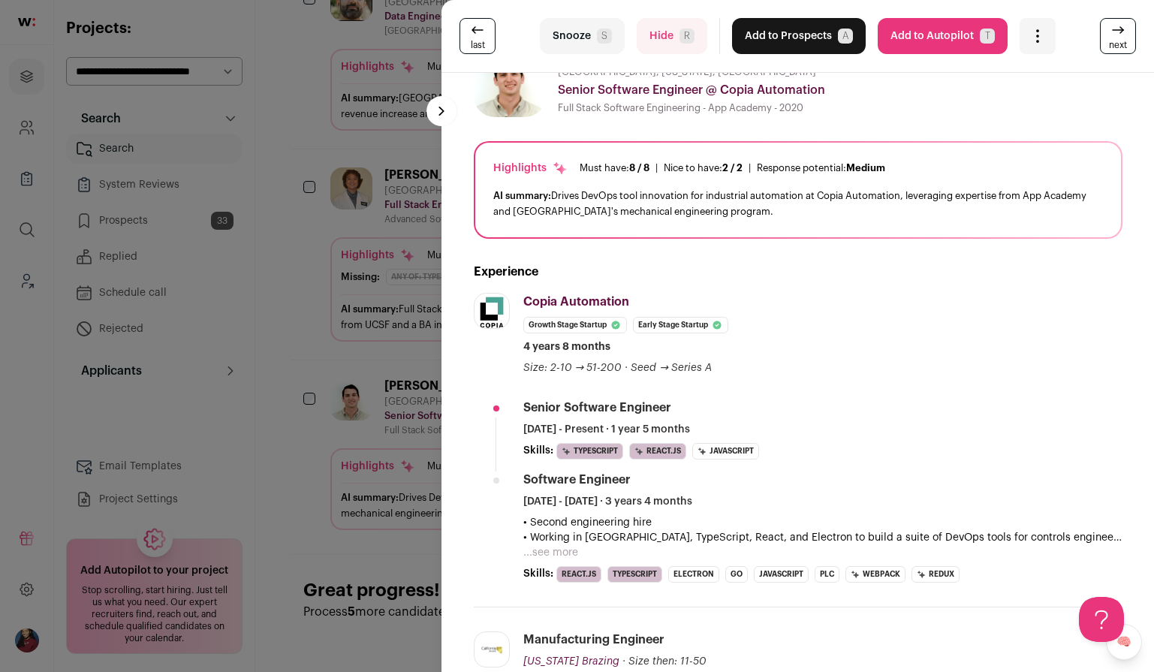
scroll to position [0, 0]
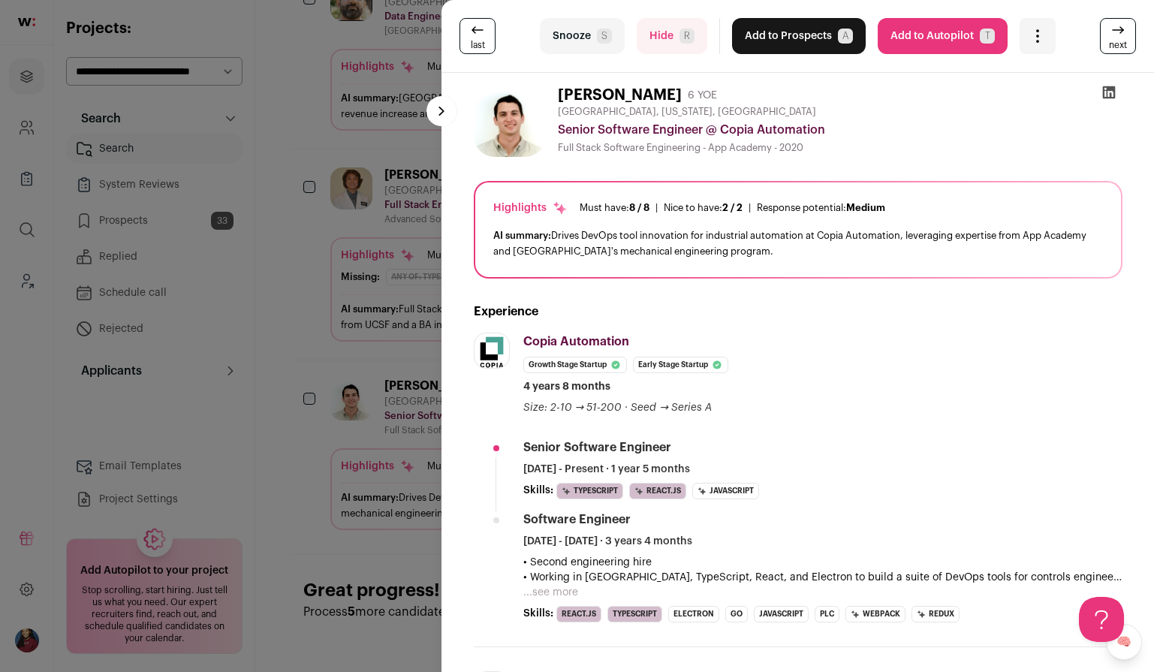
click at [314, 454] on div "last Snooze S Hide R Add to Prospects A Are you sure? Larry Smith is already in…" at bounding box center [577, 336] width 1154 height 672
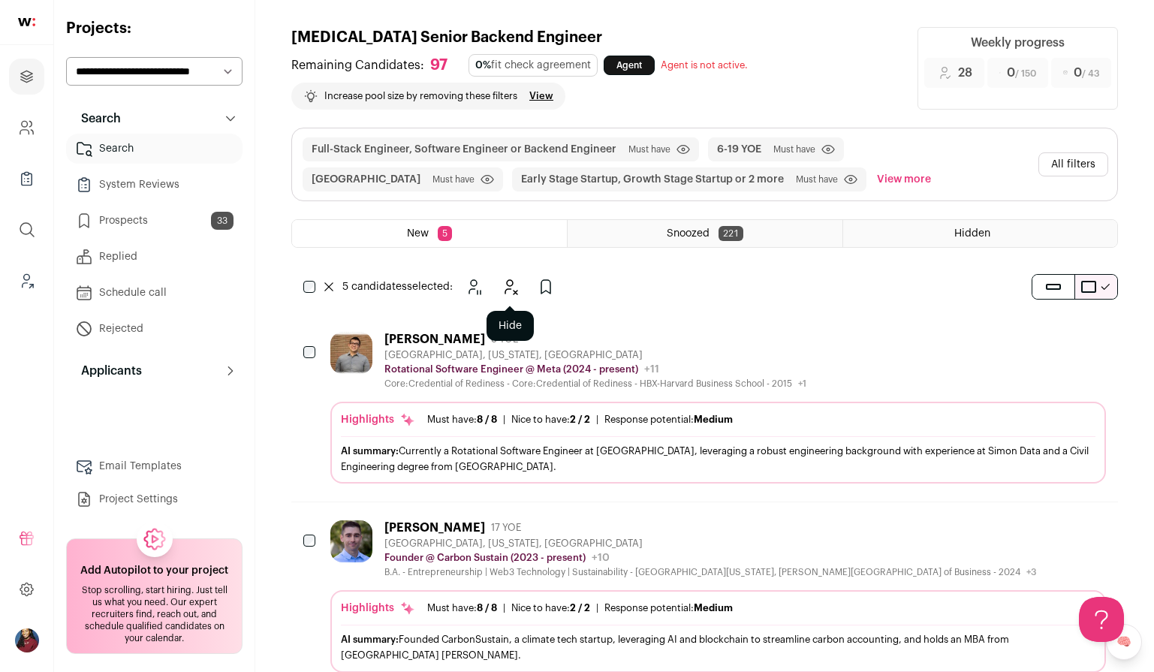
click at [509, 290] on icon "Hide" at bounding box center [510, 287] width 18 height 18
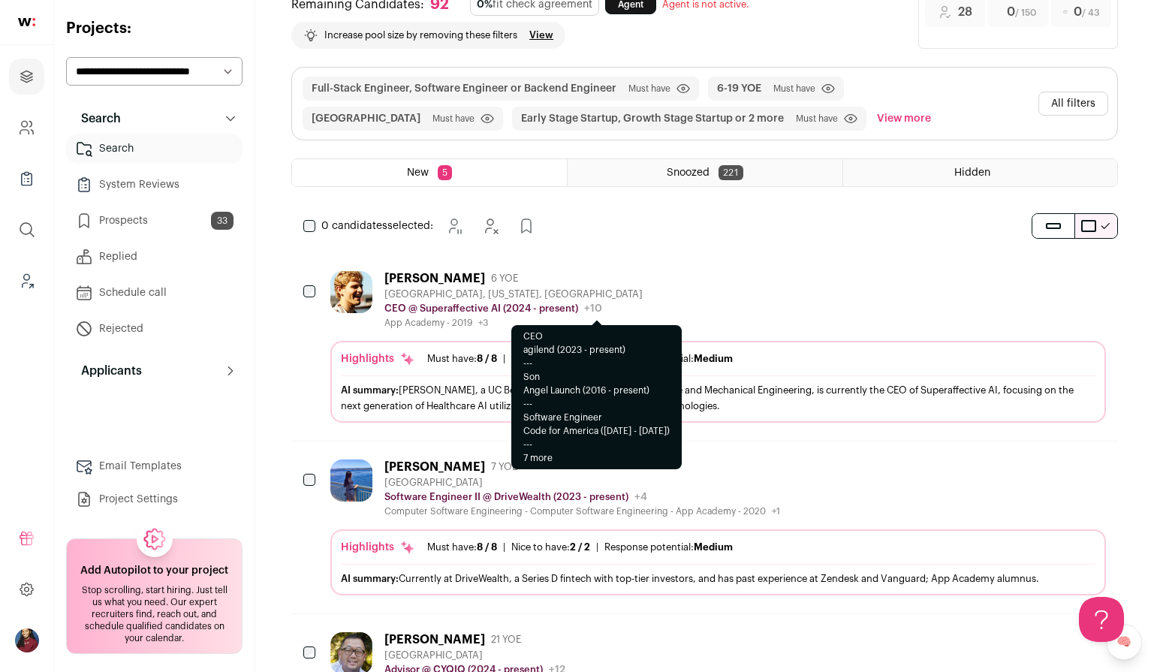
scroll to position [85, 0]
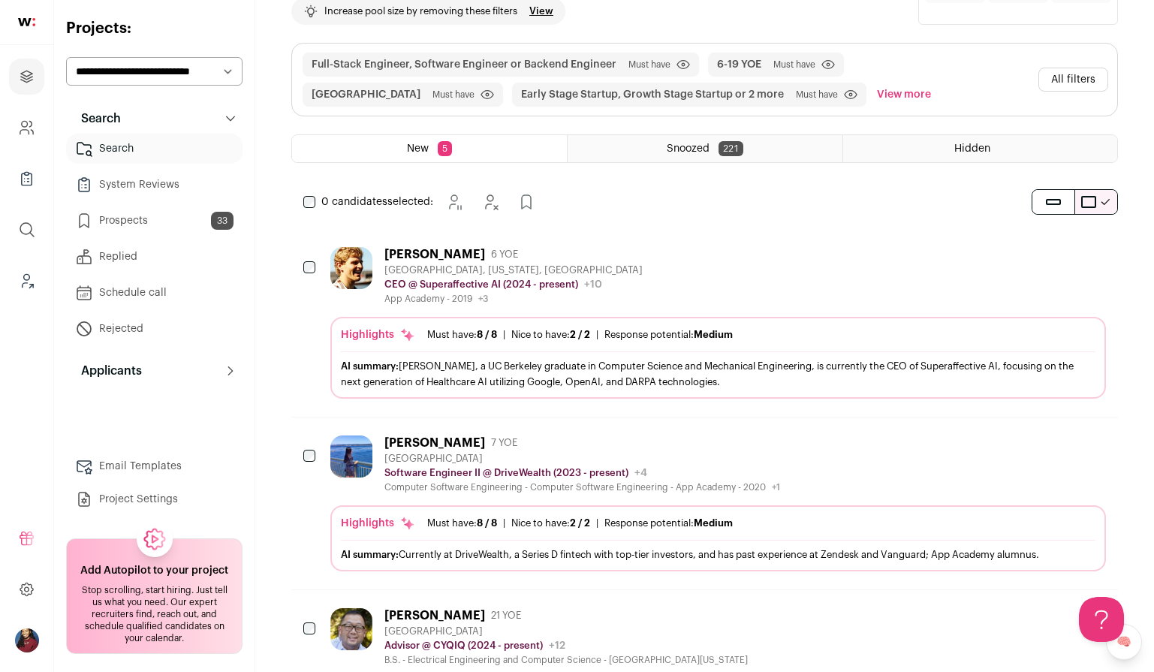
click at [587, 496] on div "Linda Liu 7 YOE San Francisco Bay Area Software Engineer II @ DriveWealth (2023…" at bounding box center [718, 504] width 776 height 136
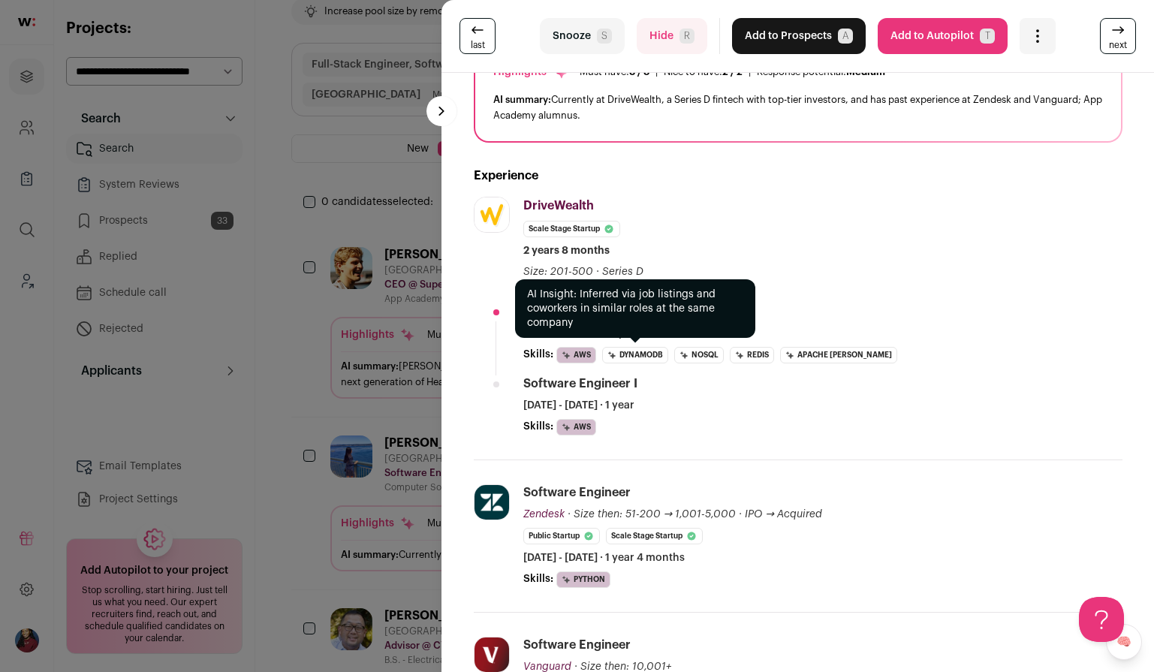
scroll to position [295, 0]
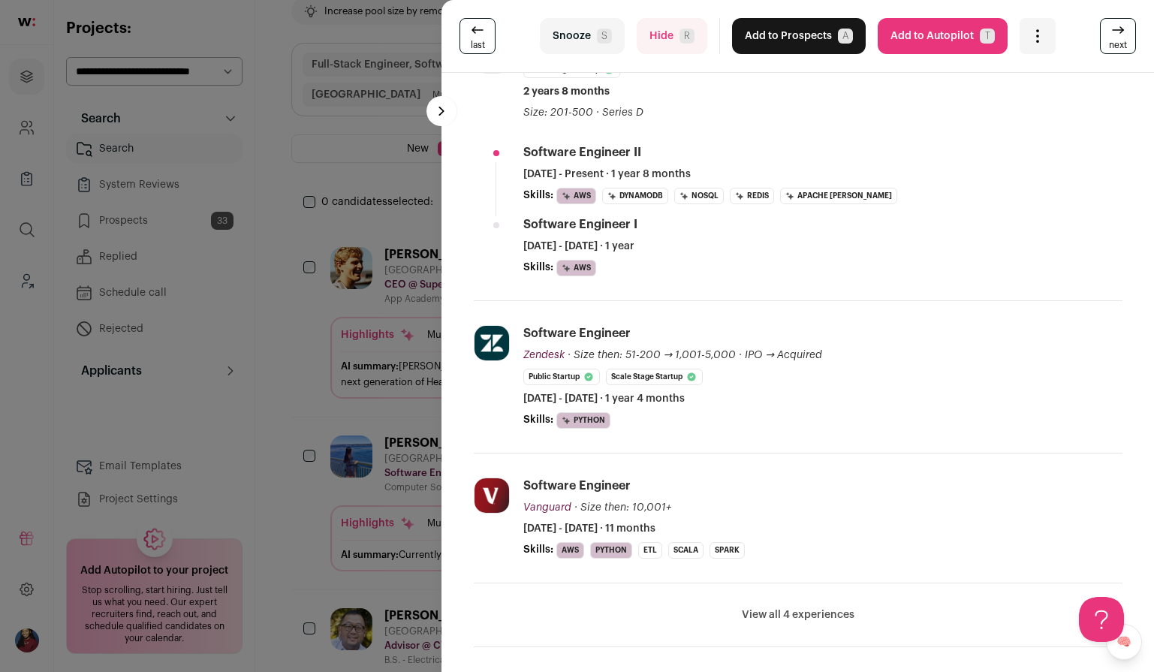
click at [321, 448] on div "last Snooze S Hide R Add to Prospects A Are you sure? Linda Liu is already in y…" at bounding box center [577, 336] width 1154 height 672
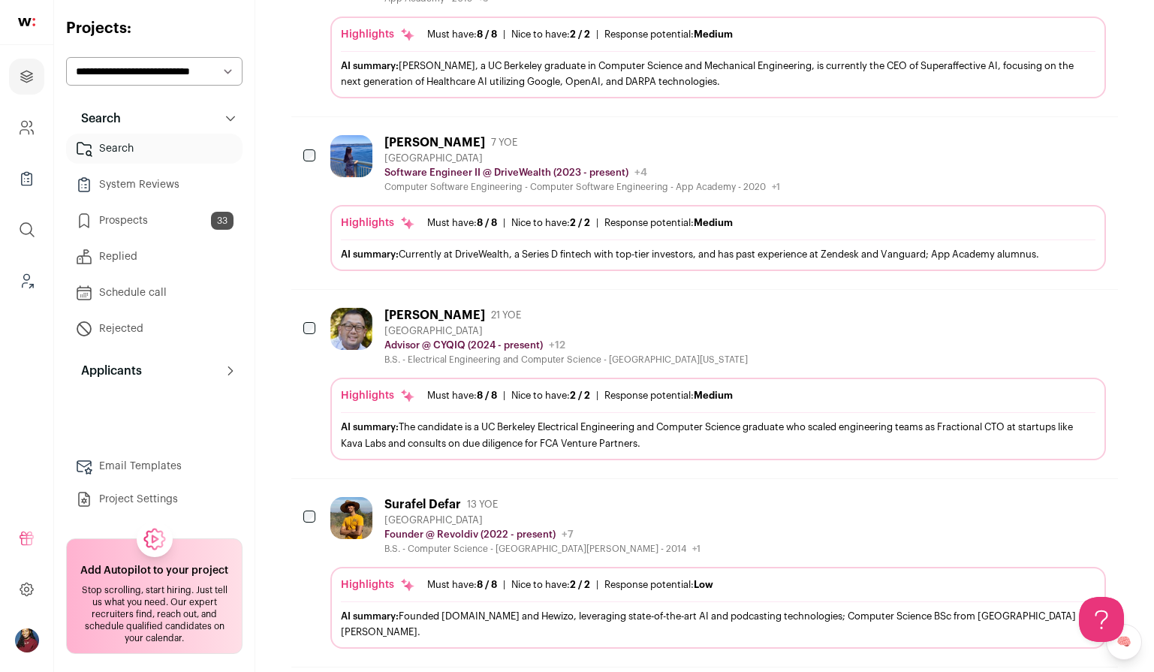
scroll to position [383, 0]
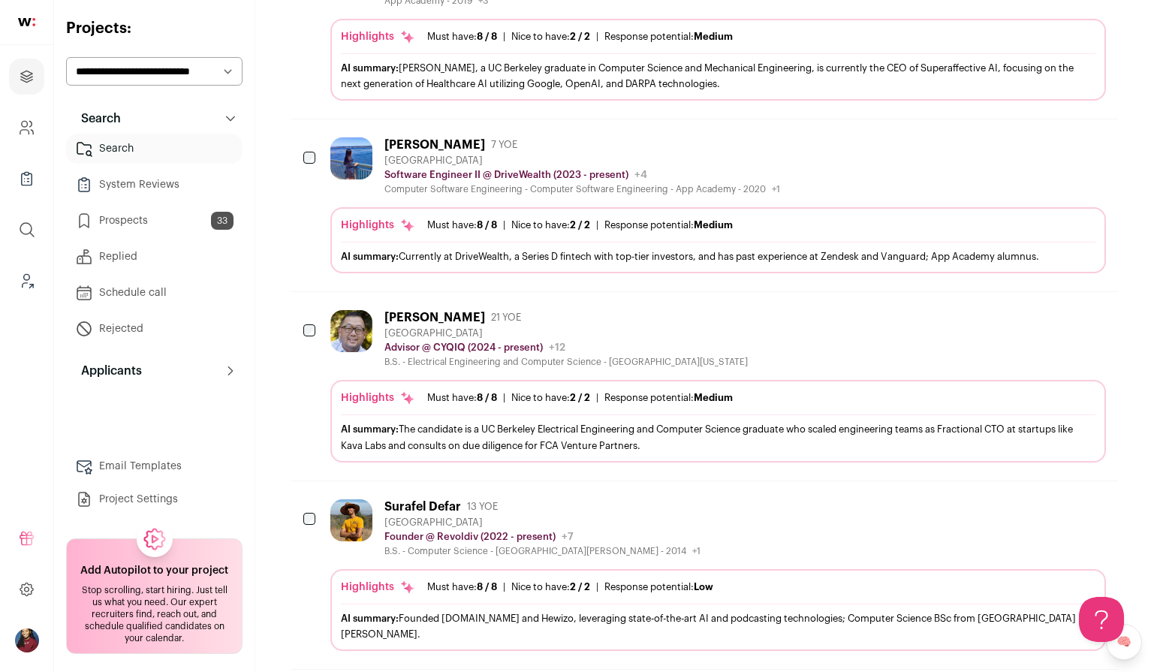
click at [1081, 150] on button "Add to Prospects" at bounding box center [1094, 144] width 32 height 32
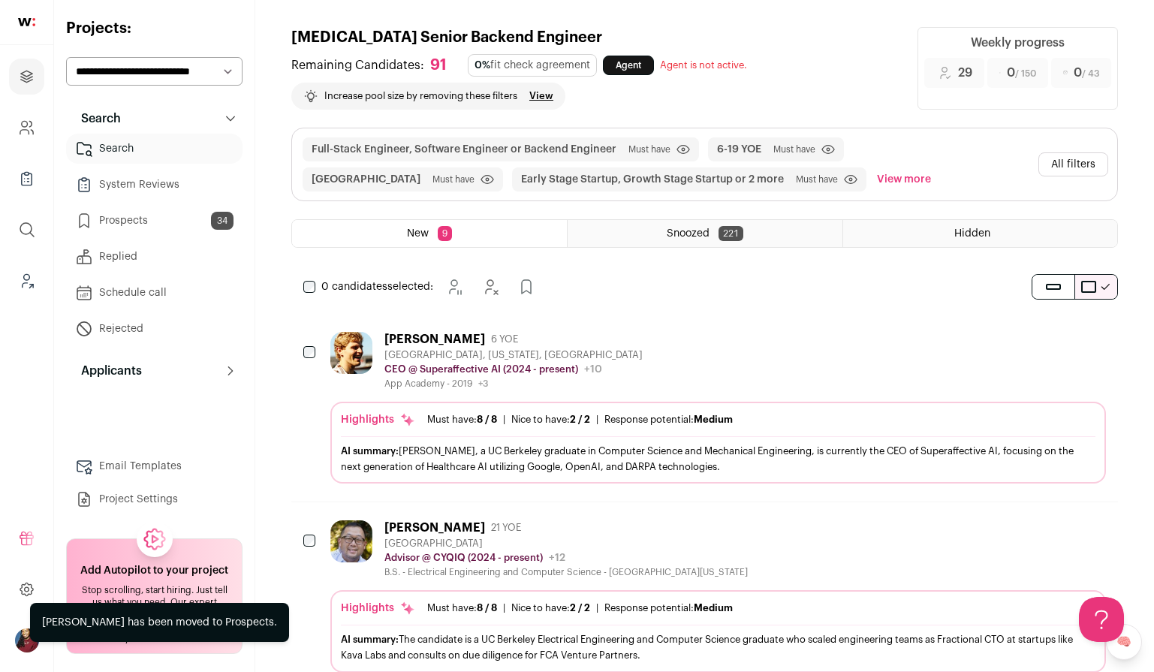
scroll to position [0, 0]
click at [521, 292] on button "Hide" at bounding box center [511, 287] width 30 height 30
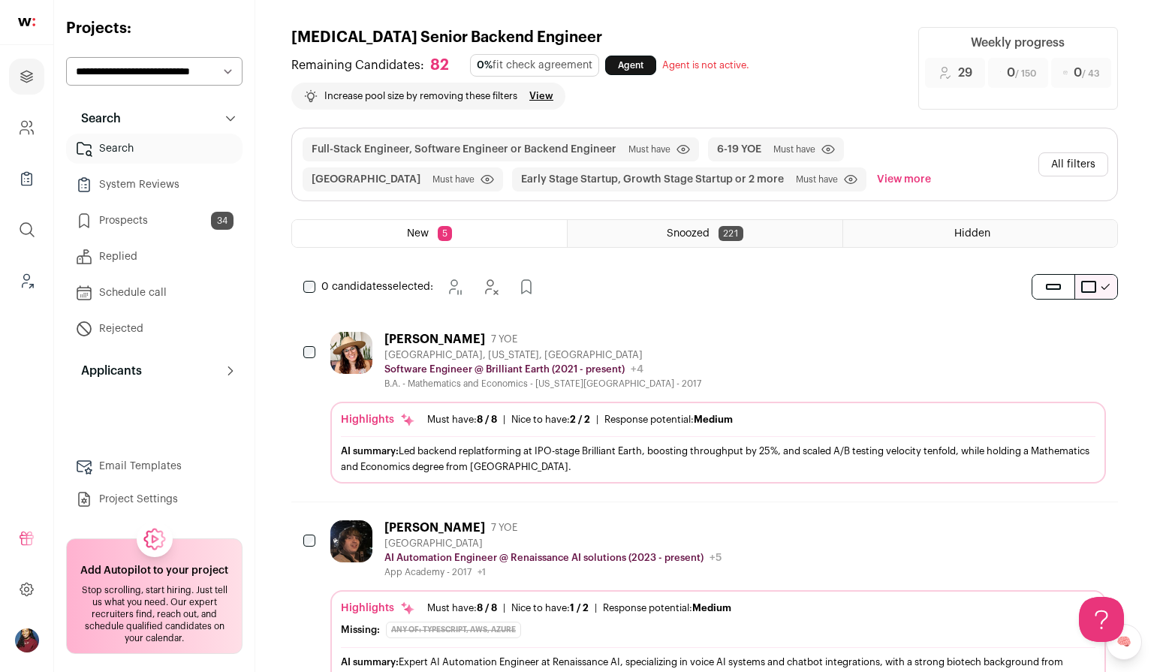
click at [523, 424] on div "Nice to have: 2 / 2" at bounding box center [550, 420] width 79 height 12
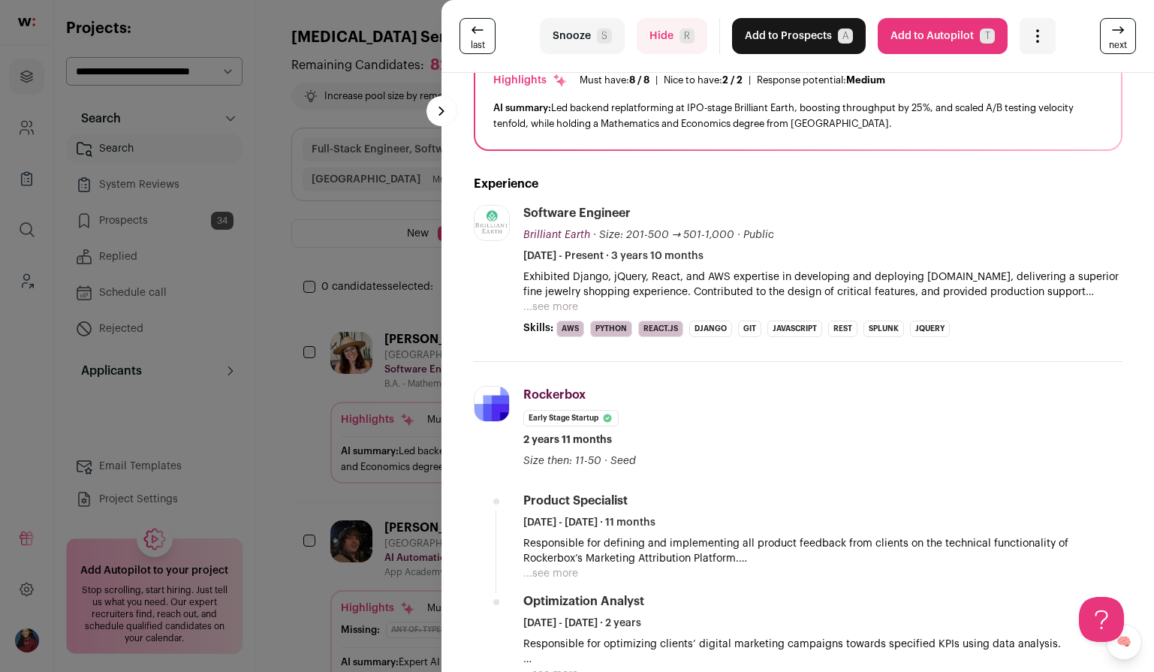
scroll to position [128, 0]
click at [384, 339] on div "last Snooze S Hide R Add to Prospects A Are you sure? Saila Santana is already …" at bounding box center [577, 336] width 1154 height 672
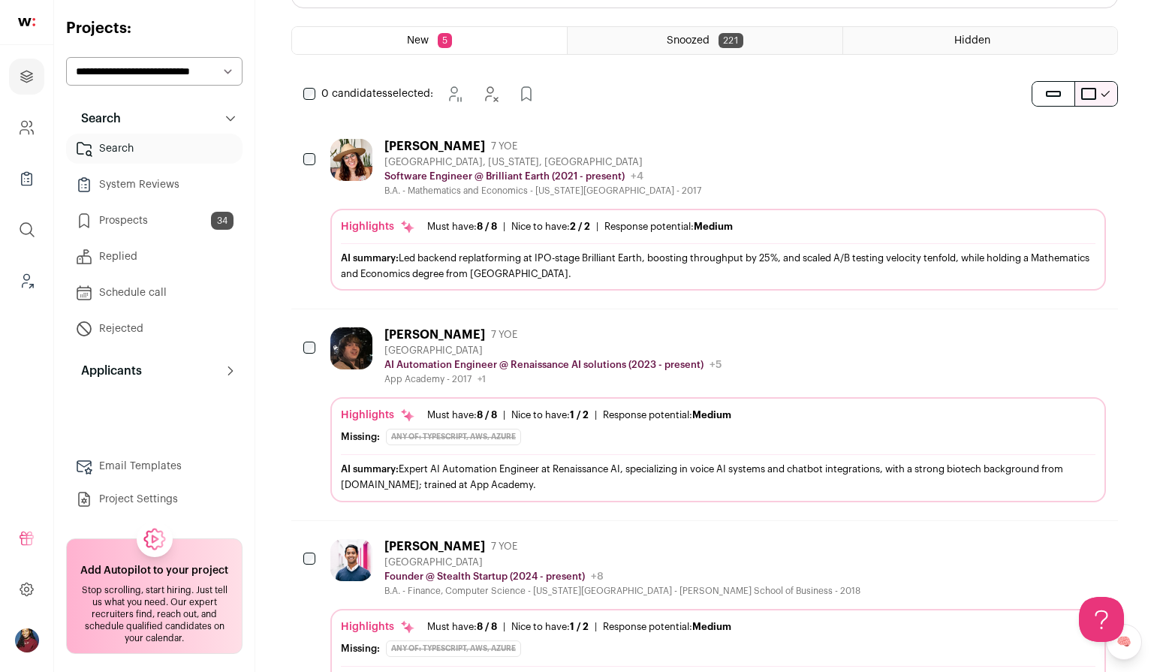
scroll to position [0, 0]
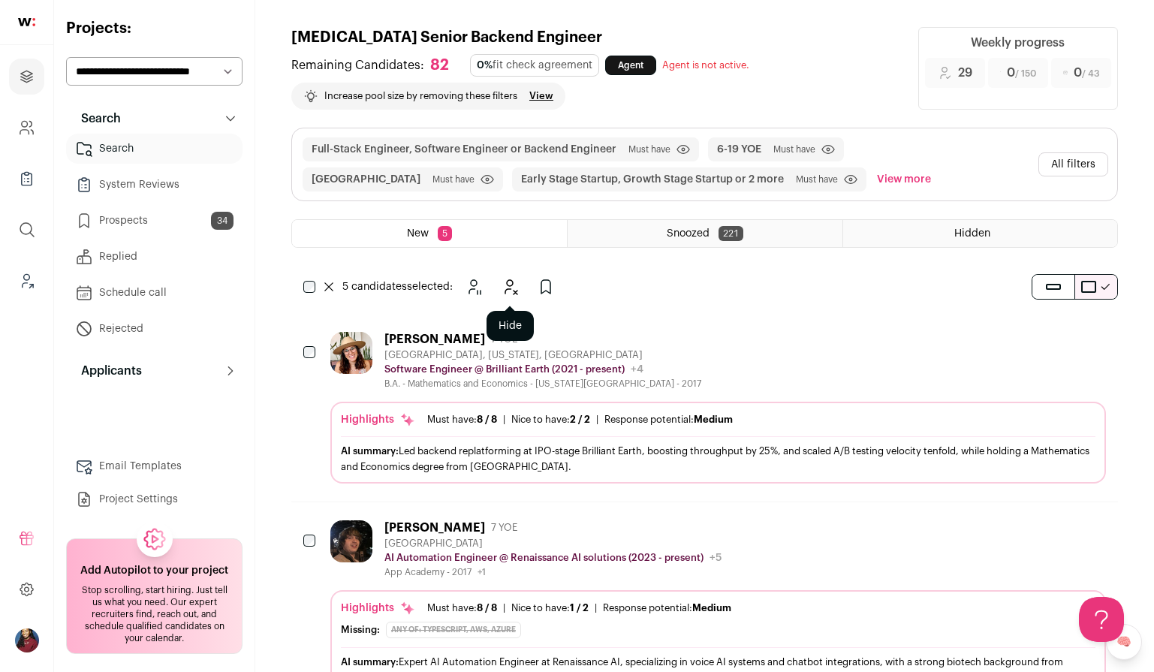
click at [517, 292] on icon "Hide" at bounding box center [511, 287] width 12 height 14
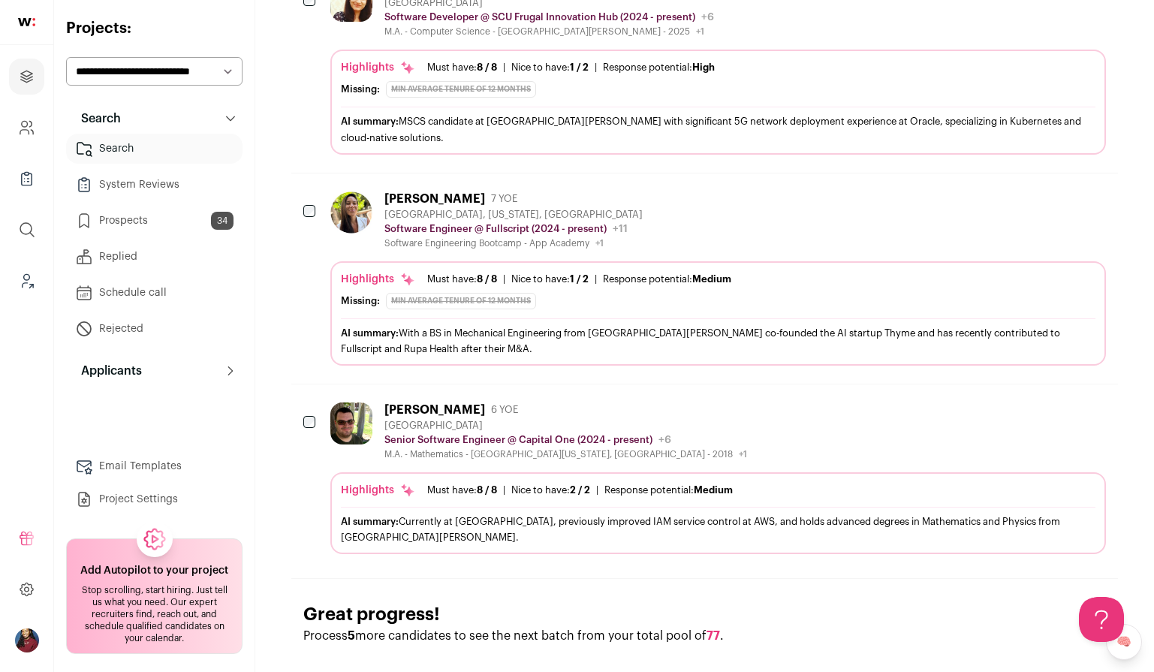
scroll to position [767, 0]
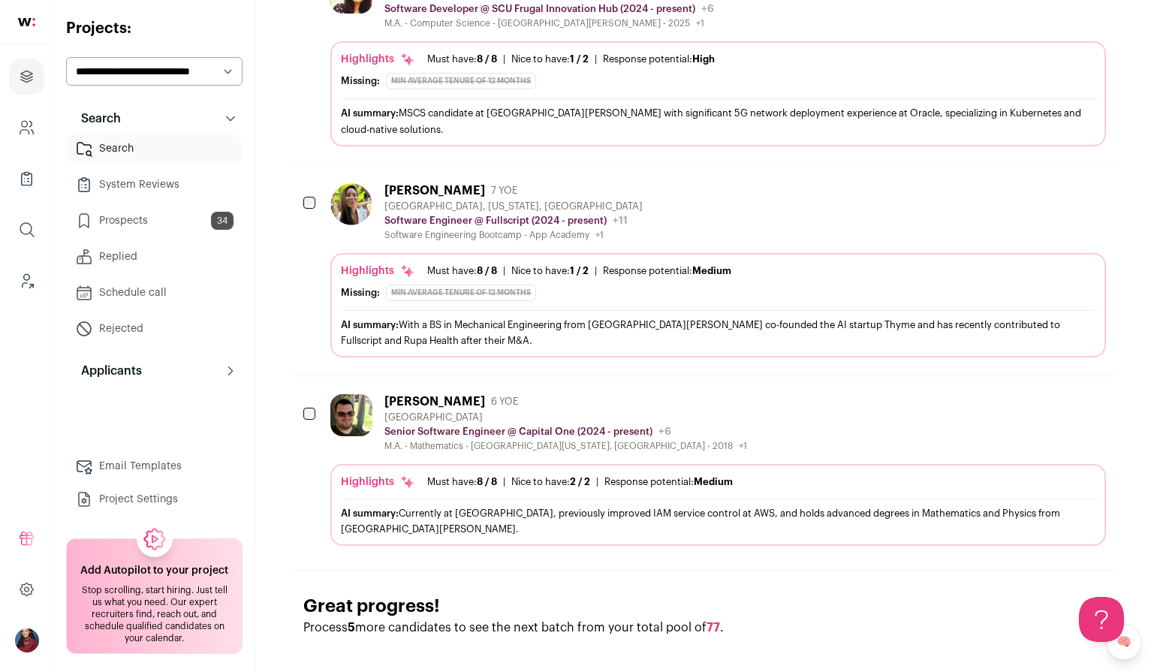
click at [487, 261] on div "Highlights Must have: 8 / 8 How many must haves have been fulfilled? | Nice to …" at bounding box center [718, 305] width 776 height 104
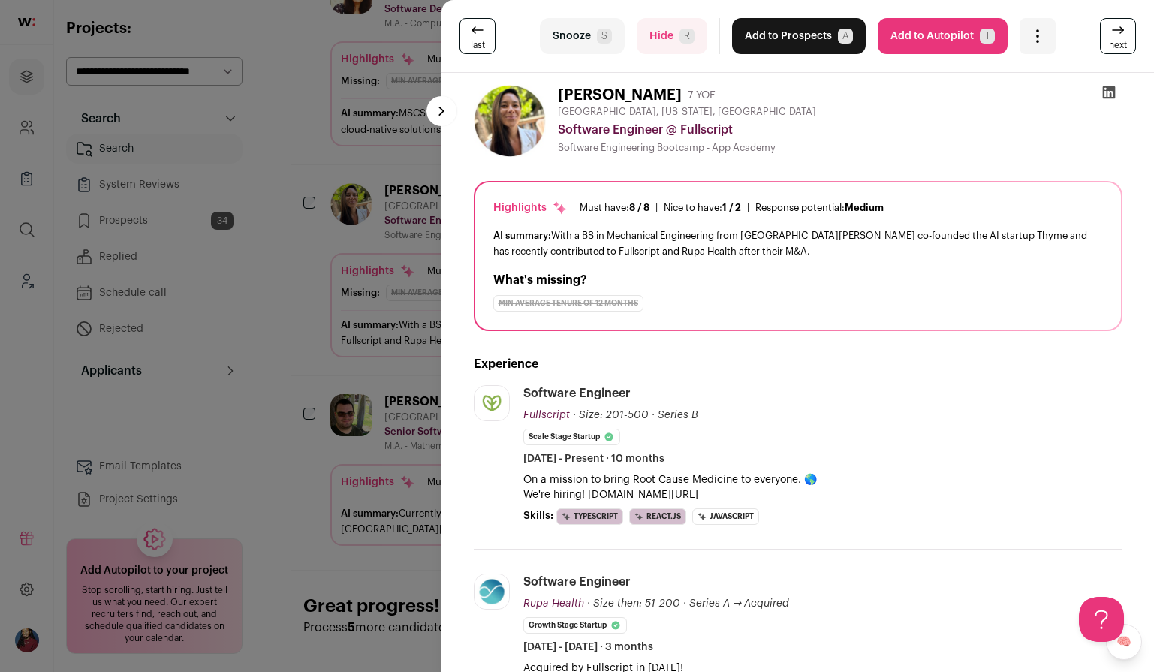
scroll to position [283, 0]
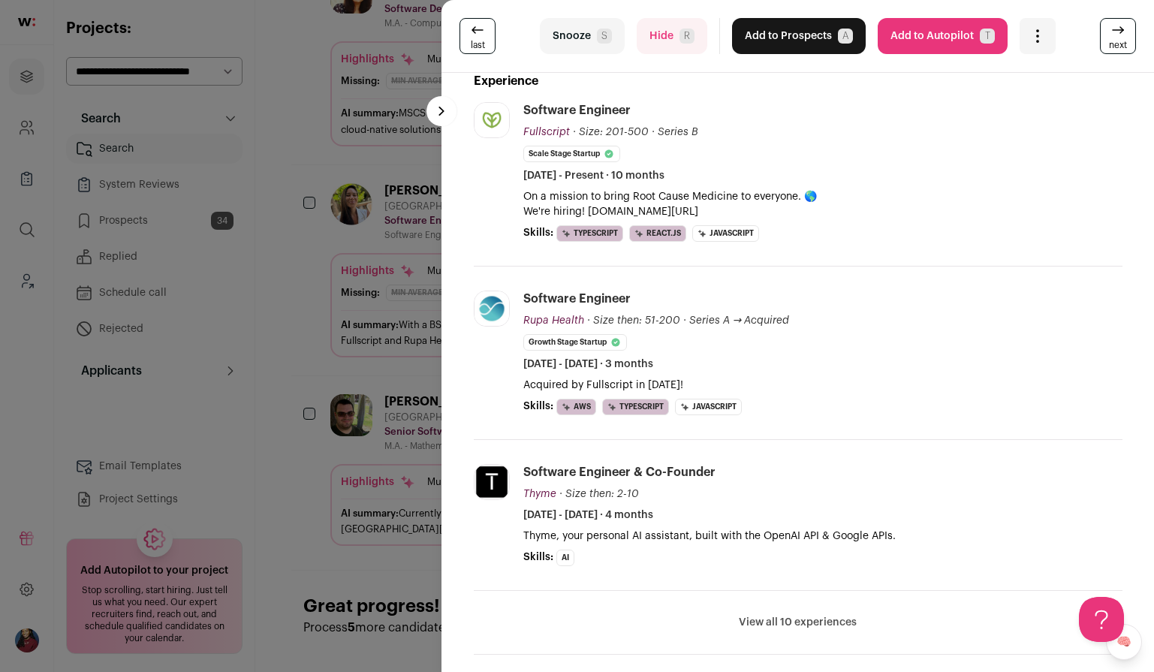
click at [408, 290] on div "last Snooze S Hide R Add to Prospects A Are you sure? Frankie Willcox Esparza i…" at bounding box center [577, 336] width 1154 height 672
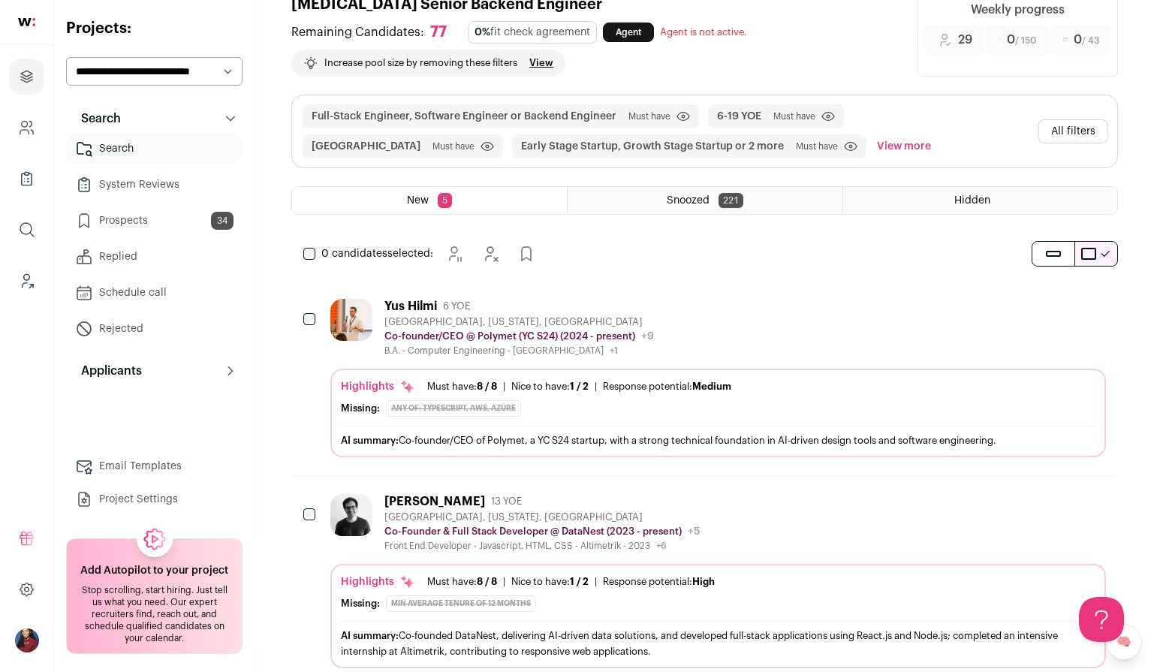
scroll to position [0, 0]
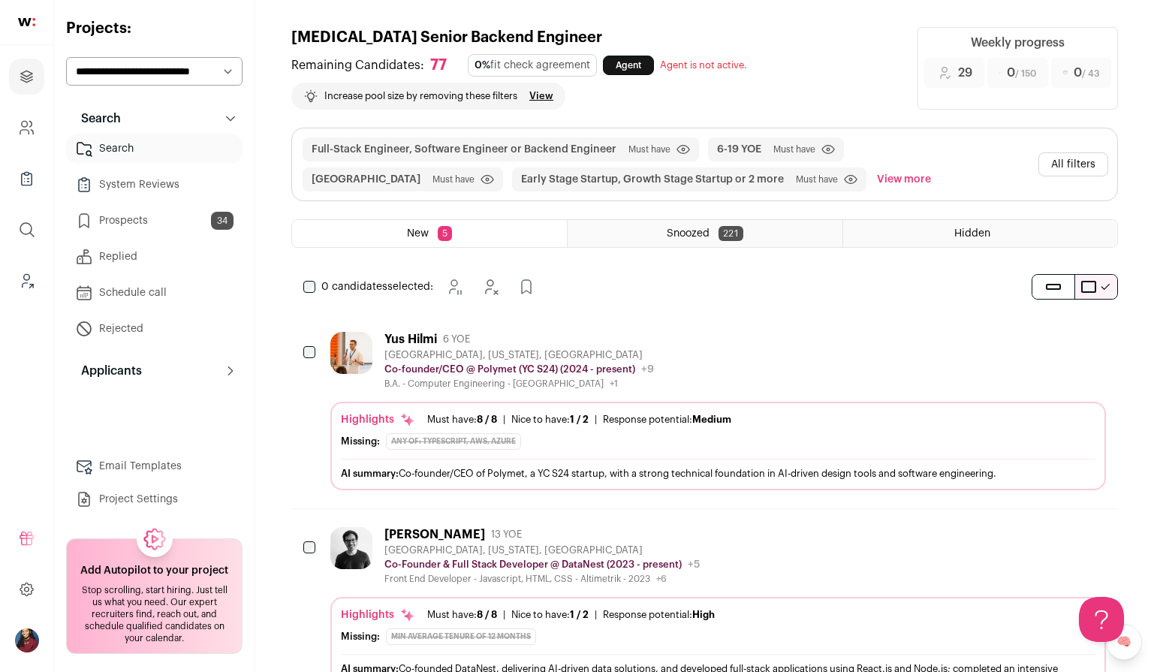
click at [311, 297] on div "0 candidates selected: Snooze Hide Add to Prospects" at bounding box center [422, 287] width 262 height 30
click at [311, 294] on div "0 candidates selected: Snooze Hide Add to Prospects" at bounding box center [422, 287] width 262 height 30
click at [513, 291] on icon "Hide" at bounding box center [510, 287] width 18 height 18
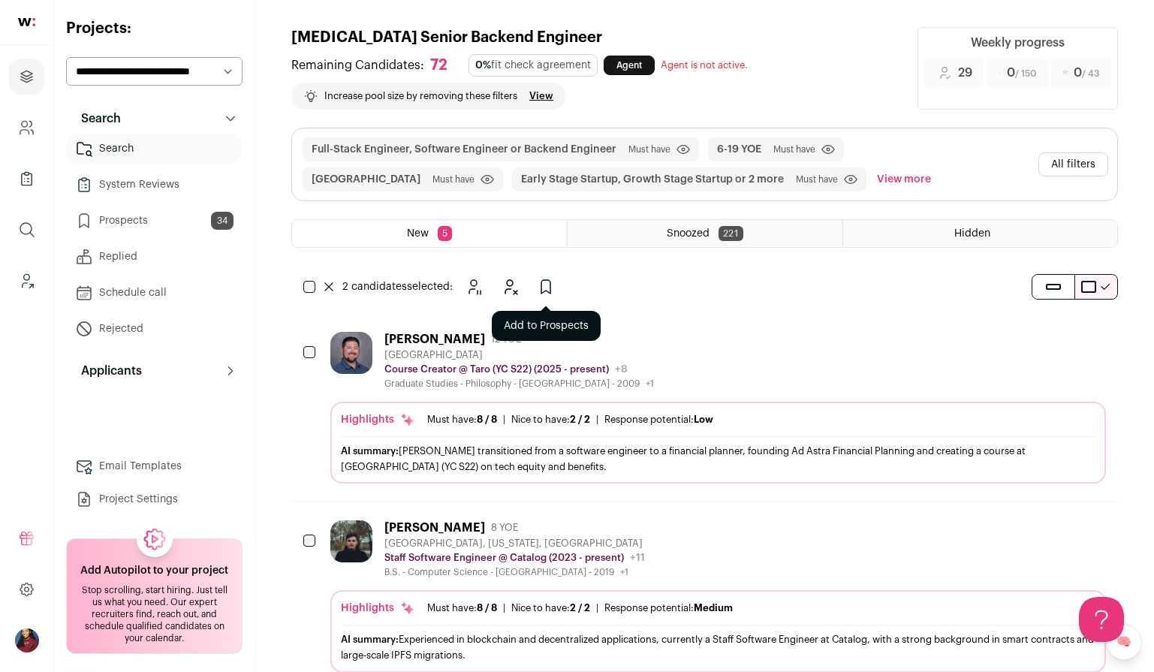
click at [553, 290] on icon "Add to Prospects" at bounding box center [546, 287] width 18 height 18
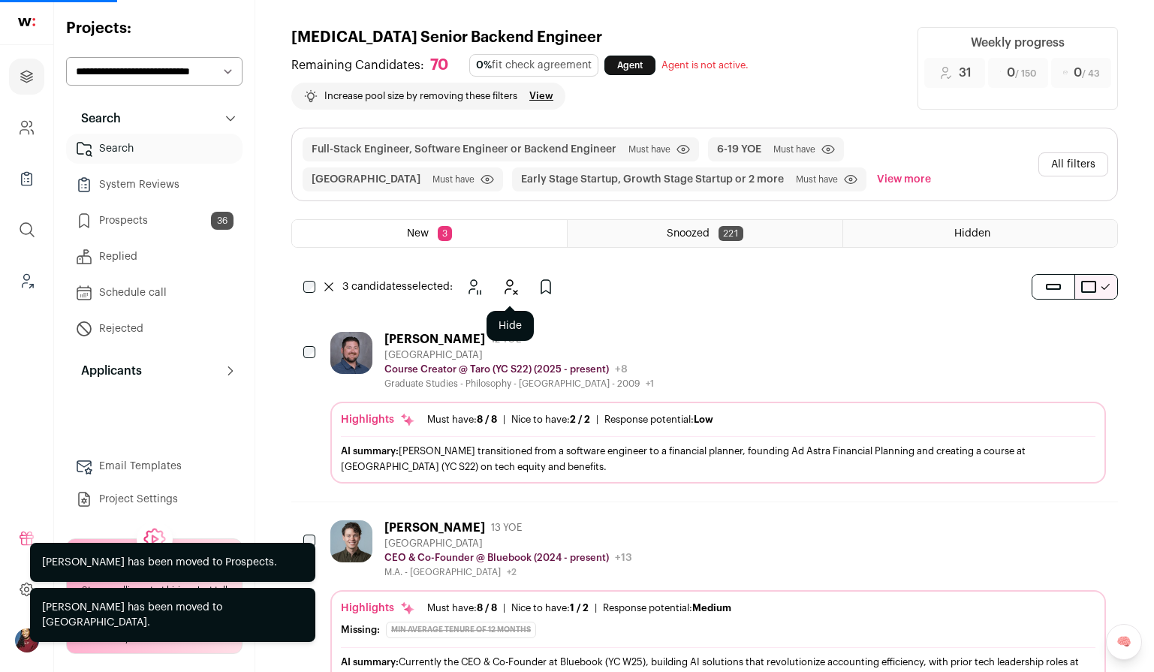
click at [502, 293] on icon "Hide" at bounding box center [510, 287] width 18 height 18
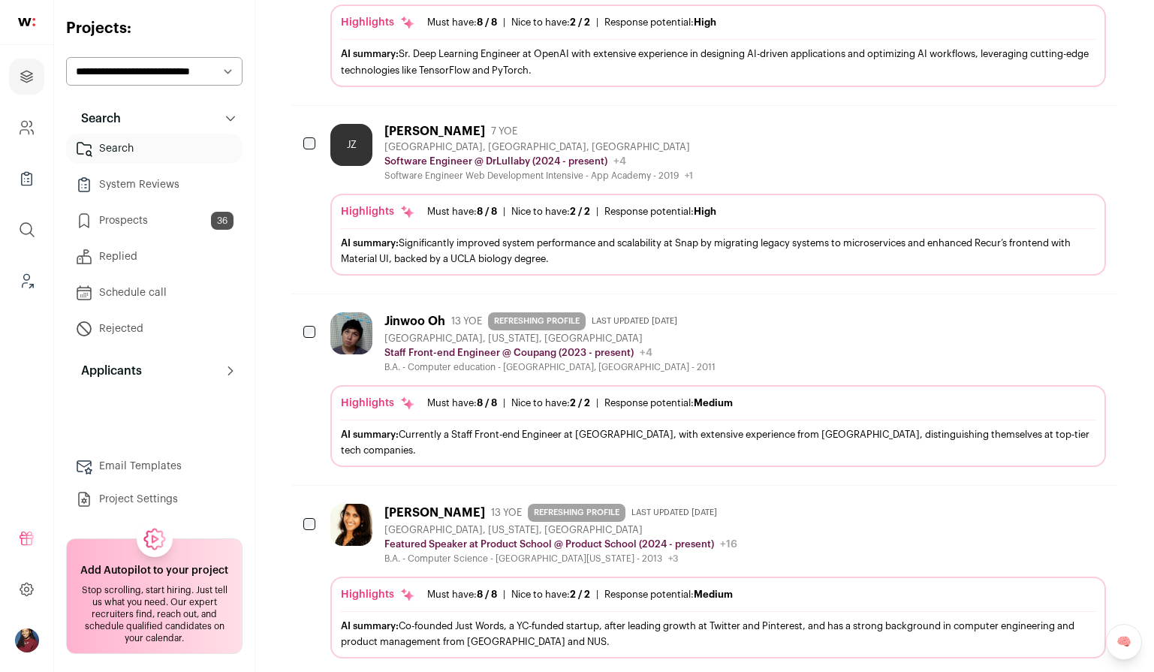
scroll to position [1362, 0]
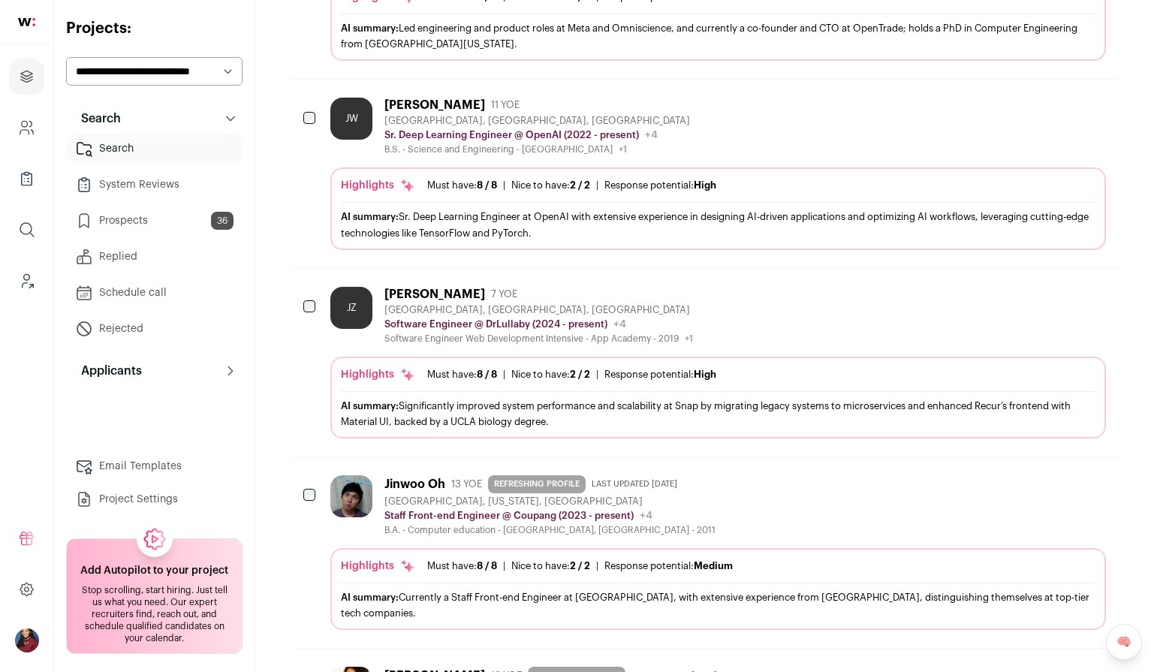
click at [475, 367] on div "Highlights Must have: 8 / 8 How many must haves have been fulfilled? | Nice to …" at bounding box center [718, 374] width 755 height 15
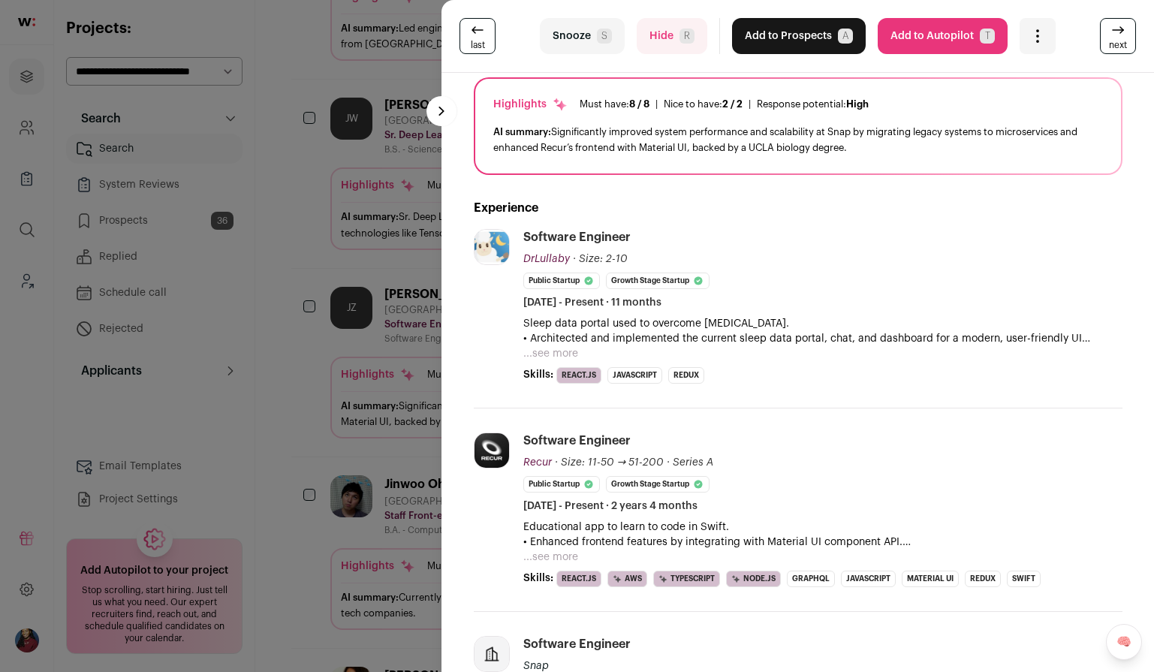
scroll to position [135, 0]
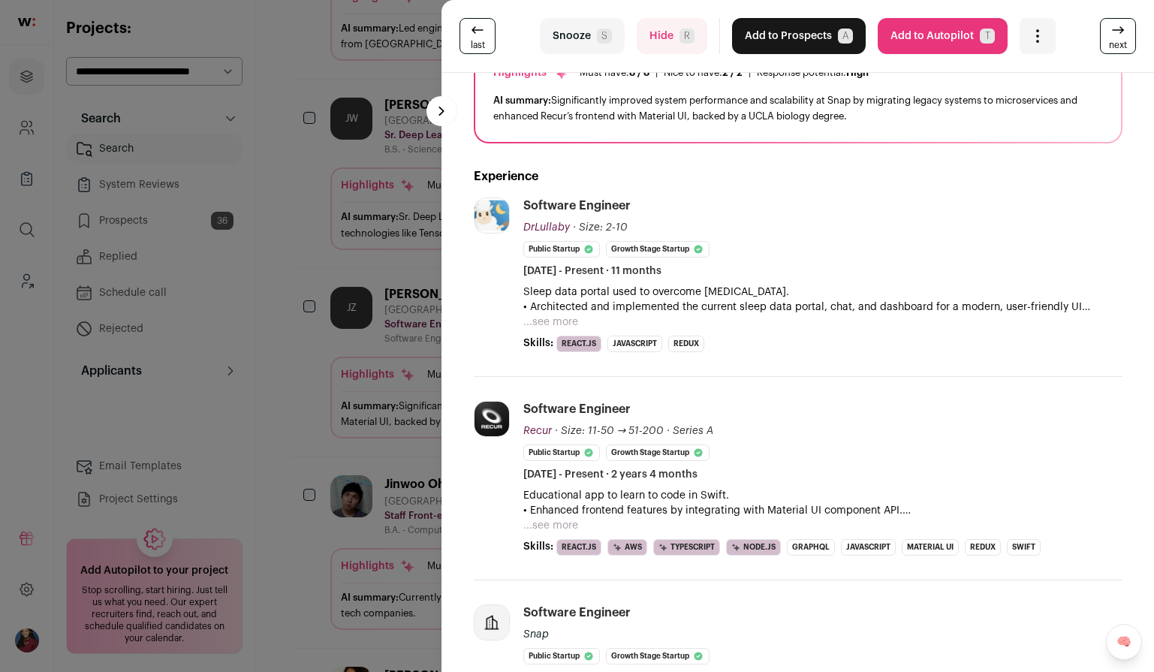
click at [409, 440] on div "last Snooze S Hide R Add to Prospects A Are you sure? Jessica Zhen is already i…" at bounding box center [577, 336] width 1154 height 672
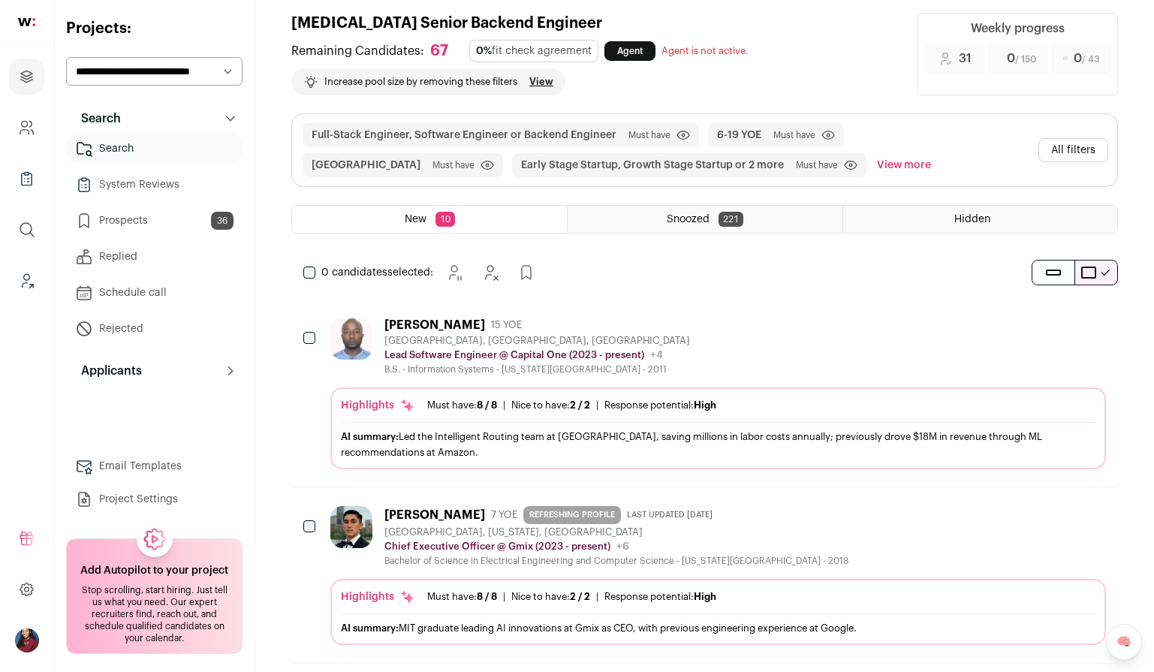
scroll to position [0, 0]
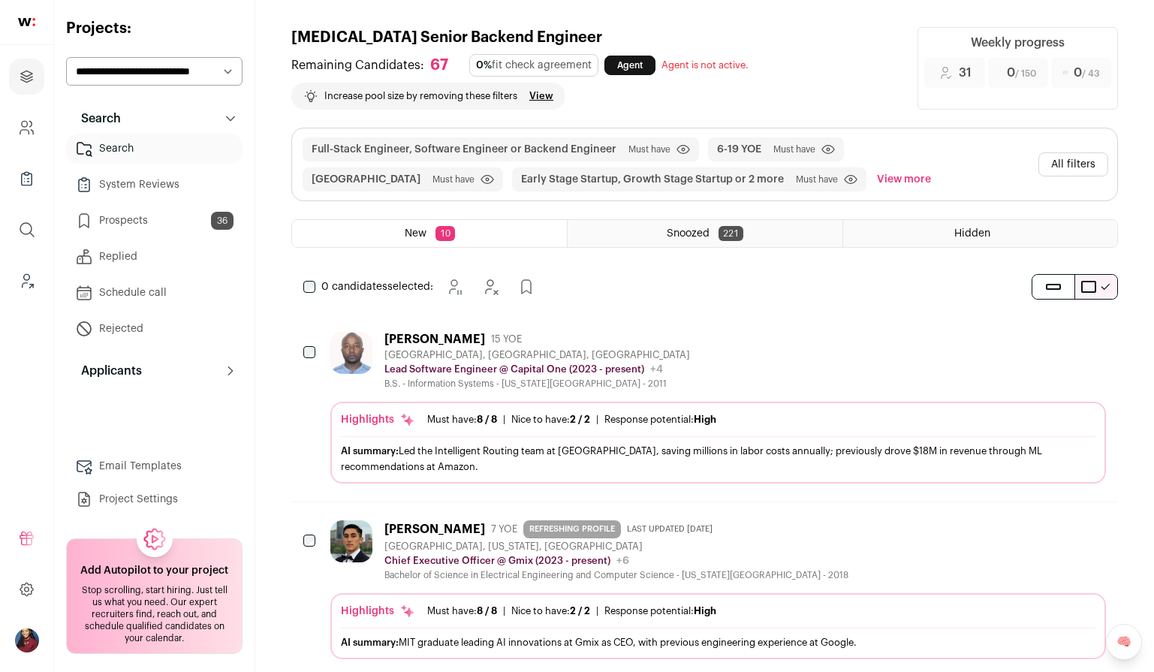
click at [312, 278] on div "0 candidates selected: Snooze Hide" at bounding box center [422, 287] width 262 height 30
click at [522, 284] on icon "Hide" at bounding box center [516, 287] width 18 height 18
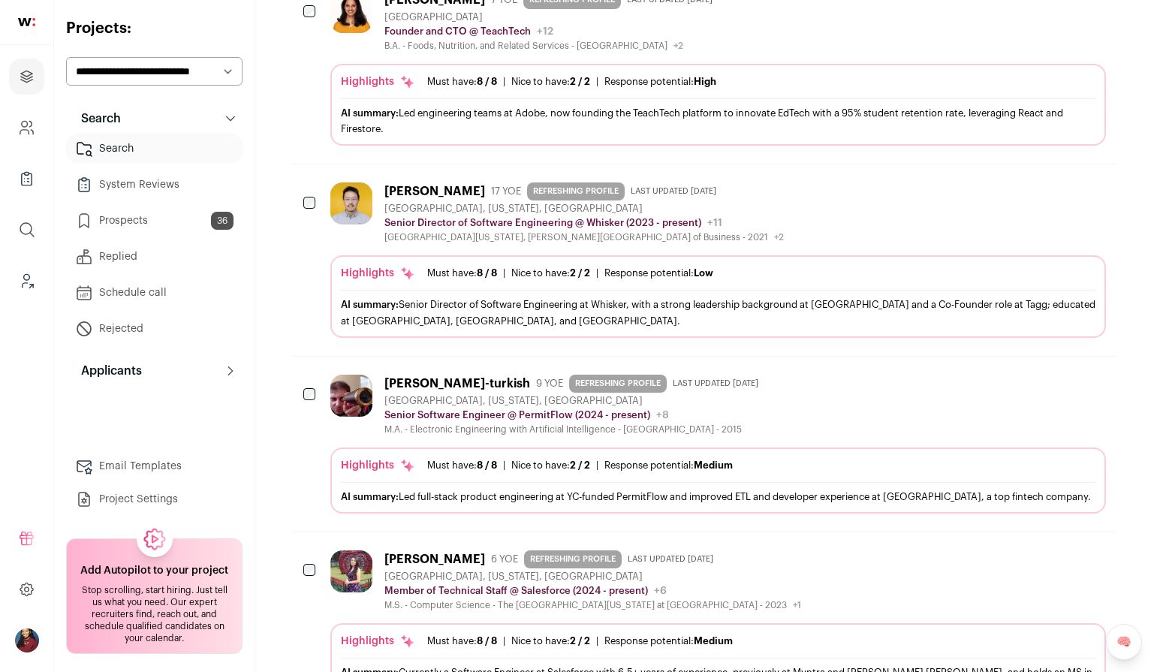
scroll to position [533, 0]
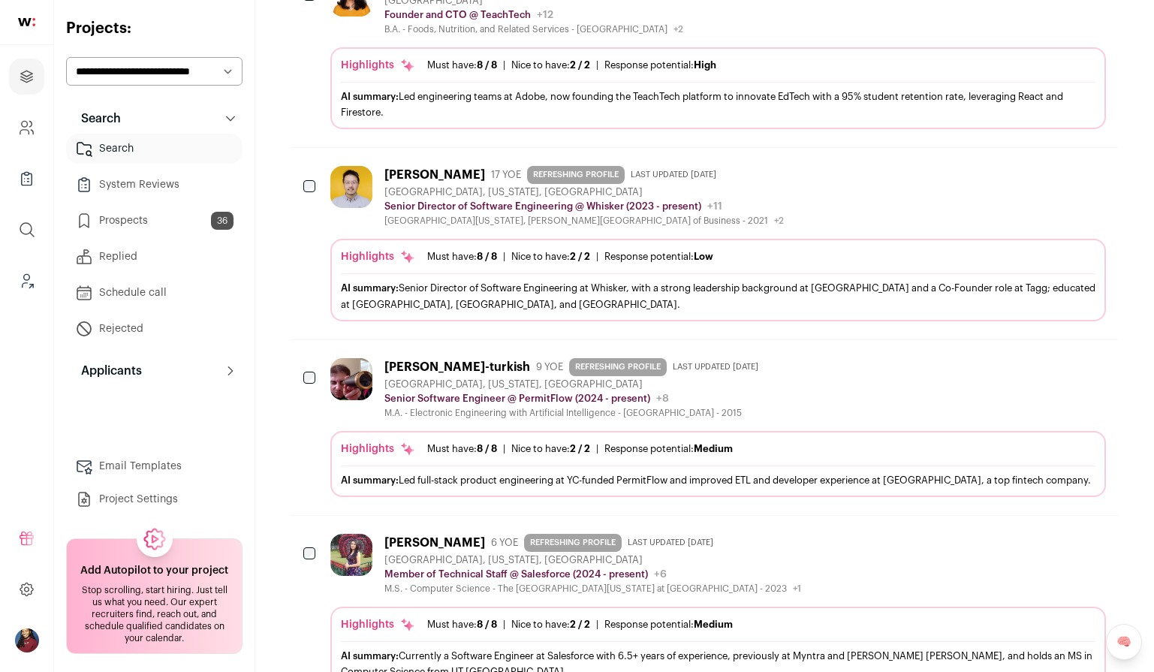
click at [819, 275] on div "AI summary: Senior Director of Software Engineering at Whisker, with a strong l…" at bounding box center [718, 295] width 755 height 44
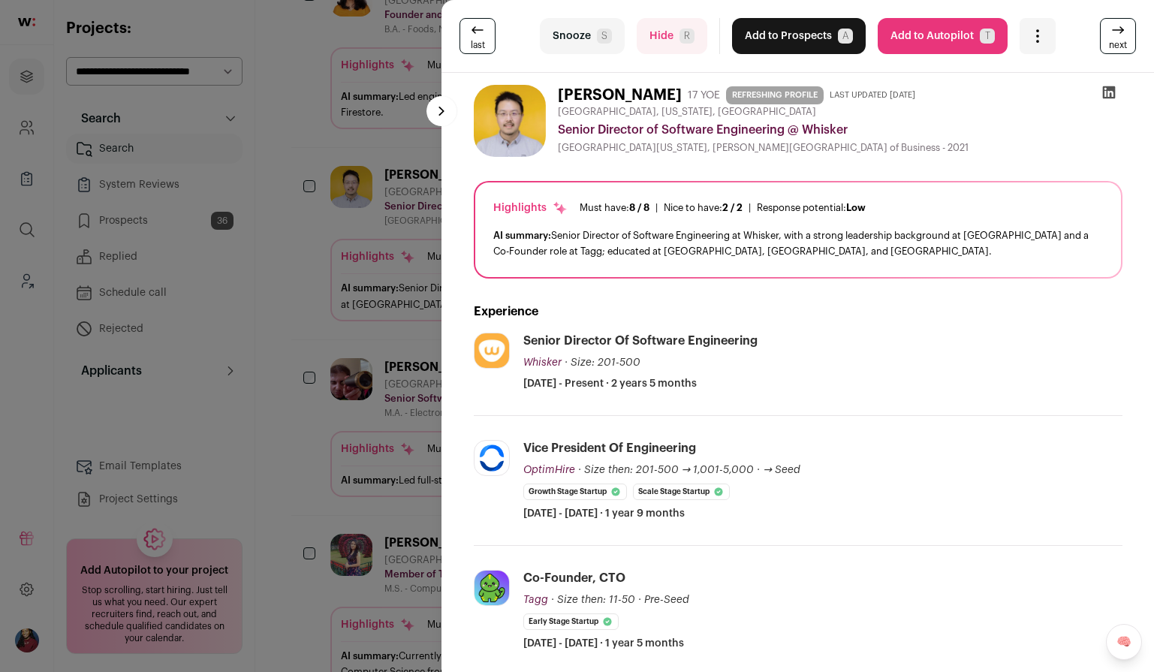
scroll to position [73, 0]
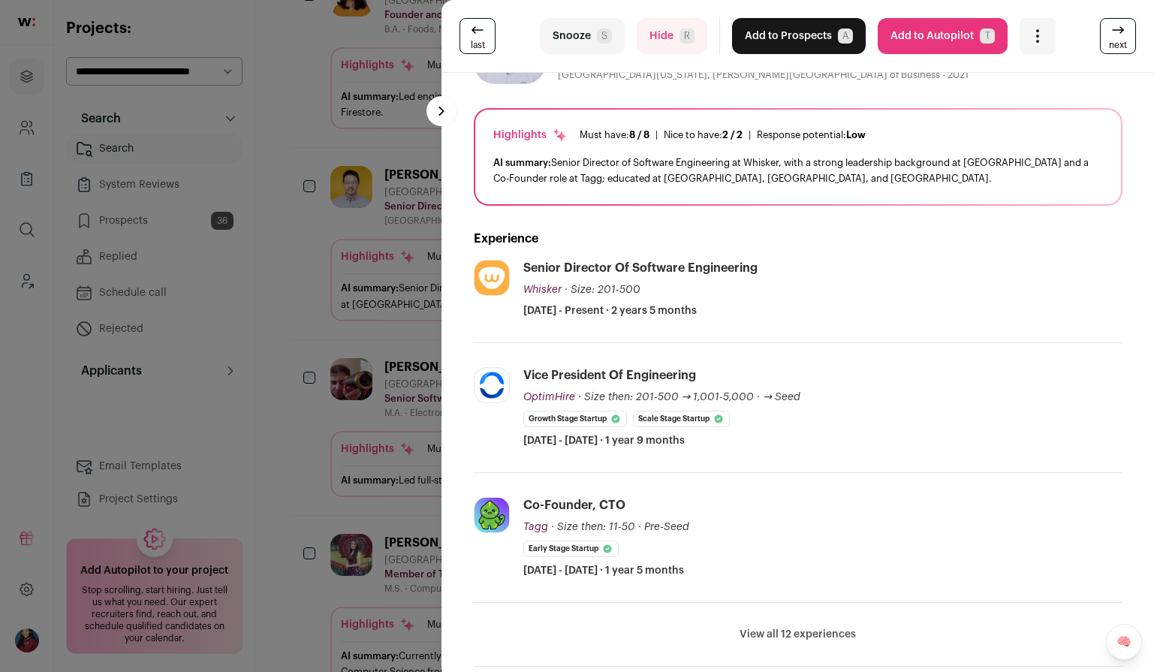
click at [388, 368] on div "last Snooze S Hide R Add to Prospects A Are you sure? Steven Fang is already in…" at bounding box center [577, 336] width 1154 height 672
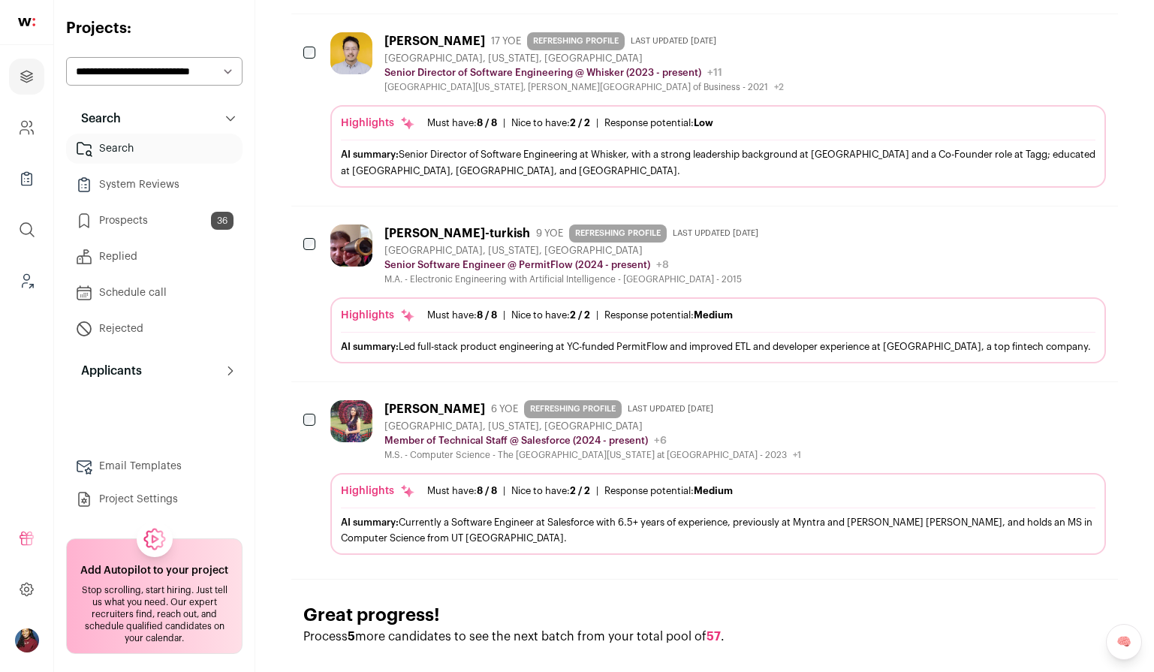
scroll to position [680, 0]
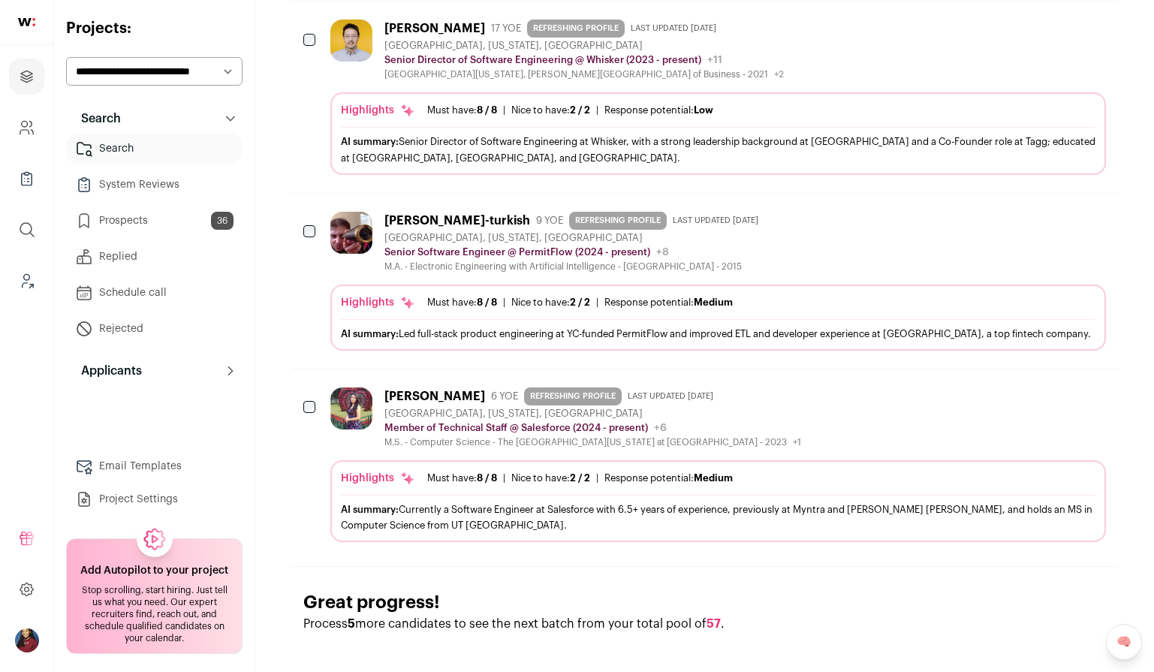
click at [415, 306] on div "Highlights Must have: 8 / 8 How many must haves have been fulfilled? | Nice to …" at bounding box center [718, 302] width 755 height 15
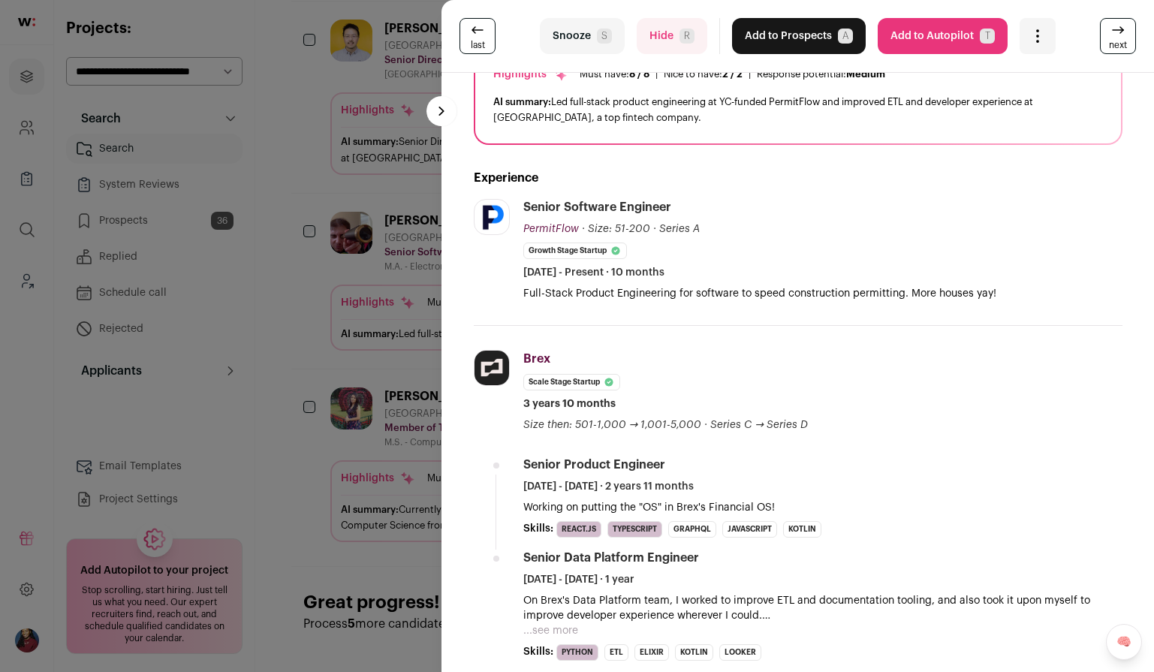
scroll to position [134, 0]
click at [344, 278] on div "last Snooze S Hide R Add to Prospects A Are you sure? Joseph Atkins-turkish is …" at bounding box center [577, 336] width 1154 height 672
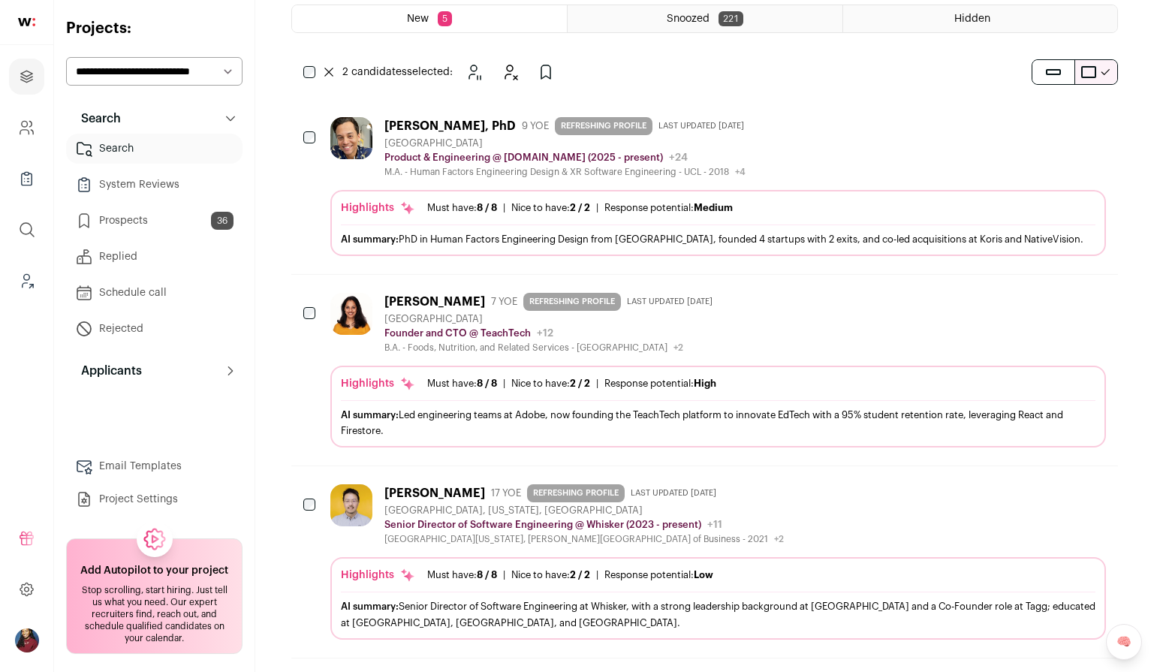
scroll to position [0, 0]
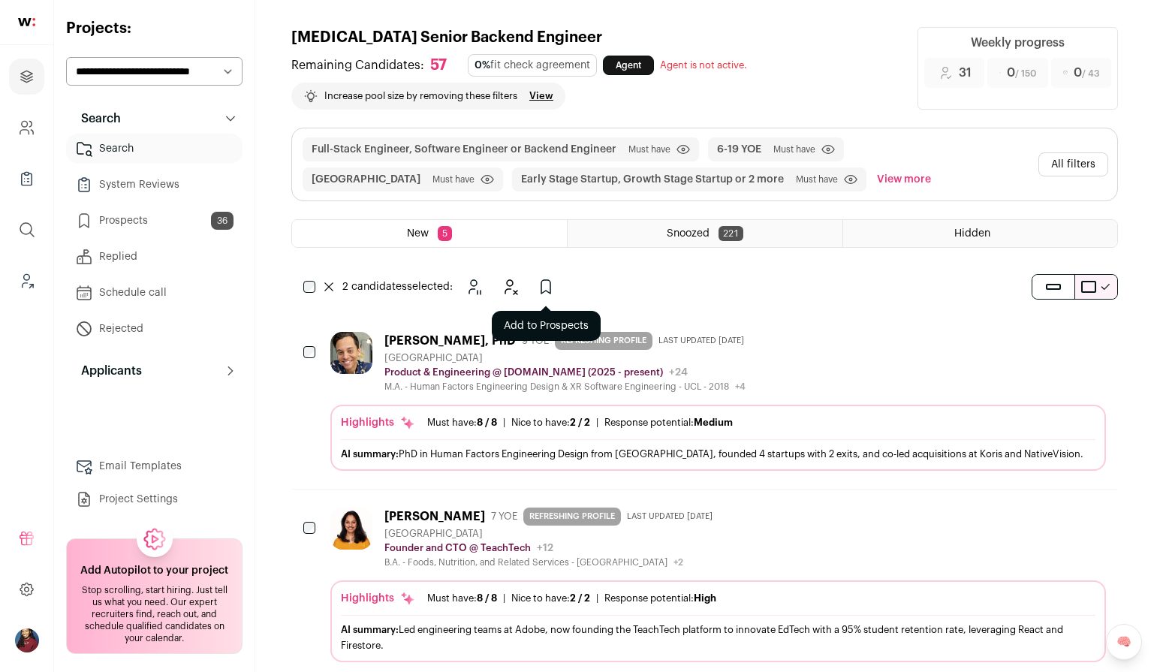
click at [550, 291] on icon "Add to Prospects" at bounding box center [545, 287] width 9 height 14
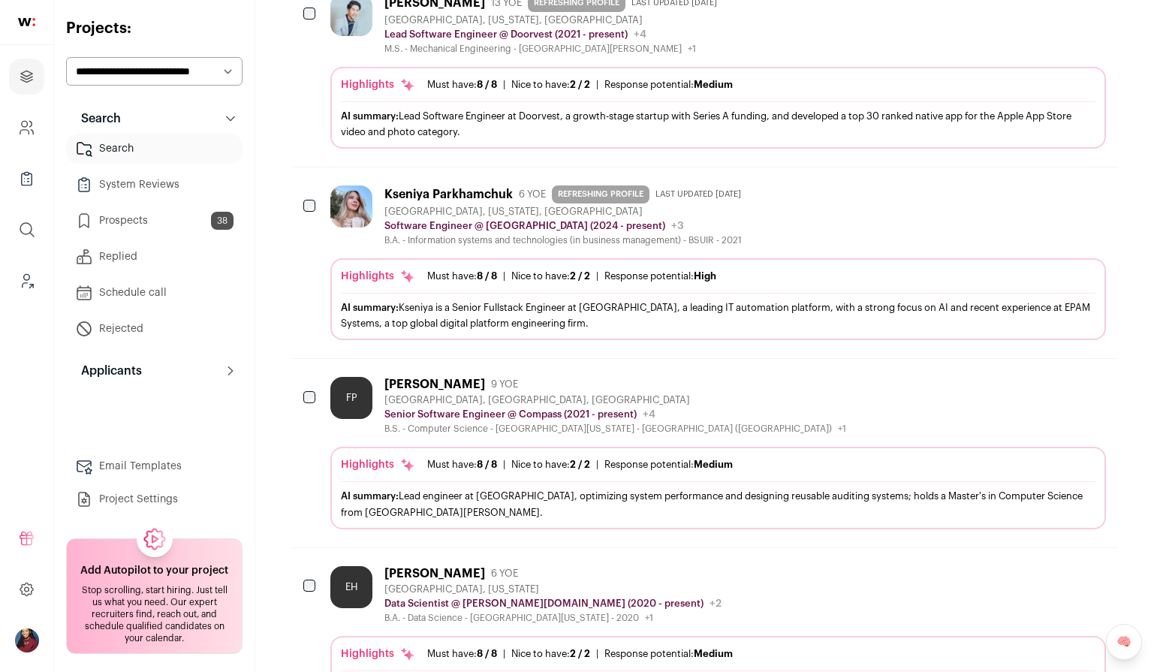
scroll to position [998, 0]
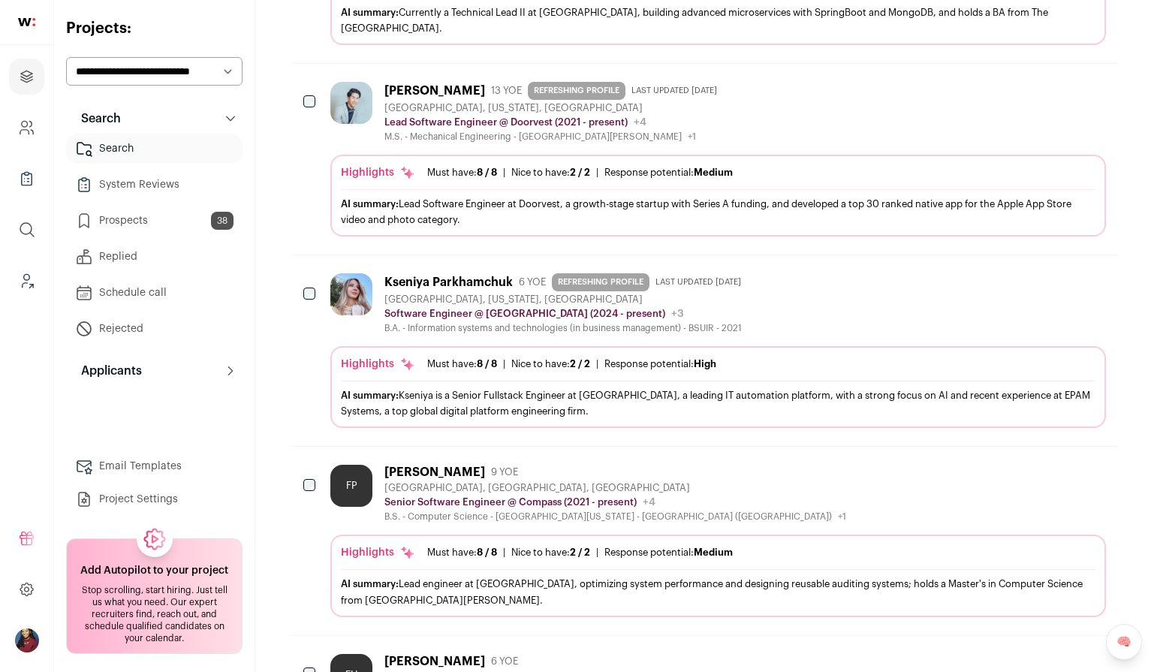
click at [445, 387] on div "AI summary: Kseniya is a Senior Fullstack Engineer at Kaseya, a leading IT auto…" at bounding box center [718, 403] width 755 height 32
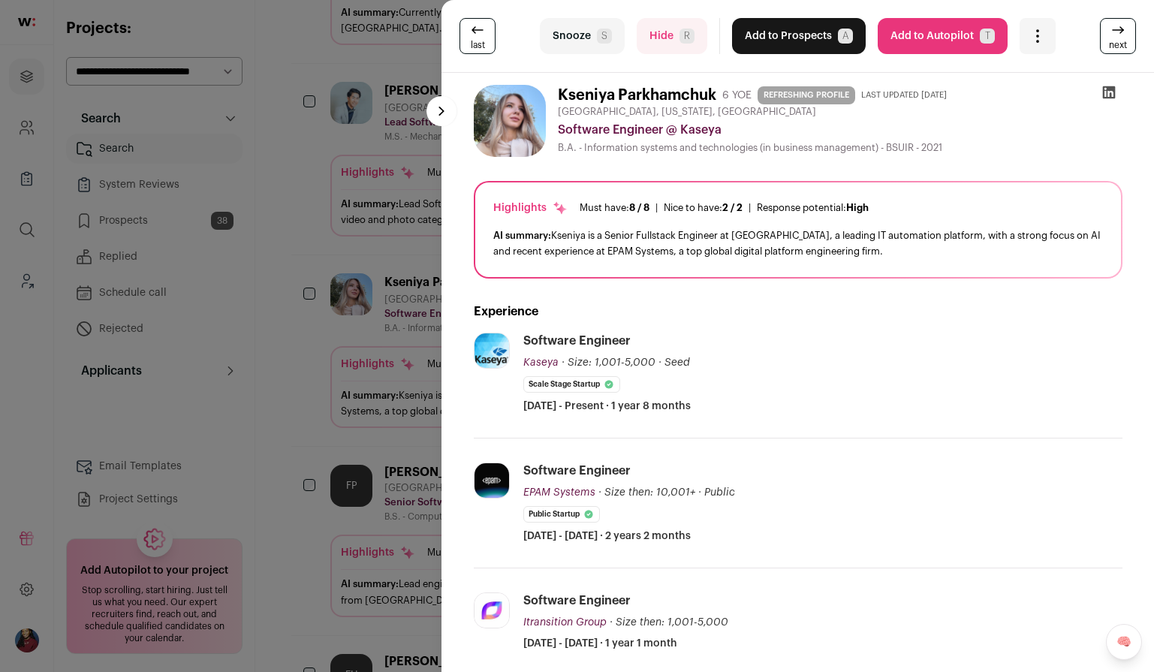
scroll to position [32, 0]
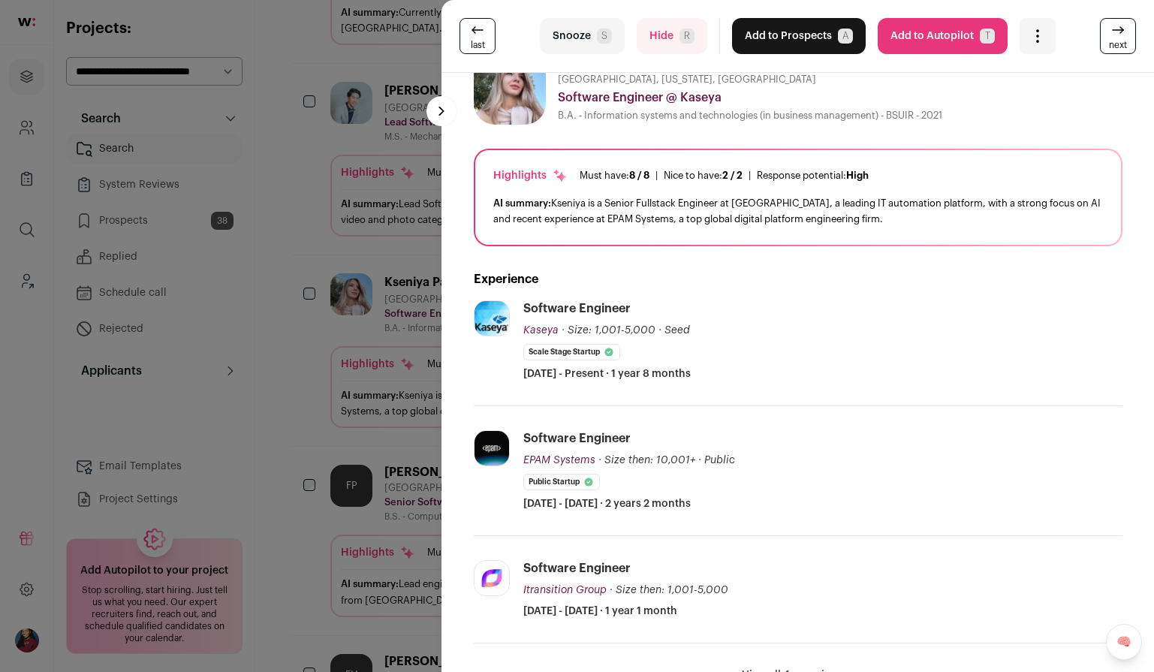
click at [351, 357] on div "last Snooze S Hide R Add to Prospects A Are you sure? Kseniya Parkhamchuk is al…" at bounding box center [577, 336] width 1154 height 672
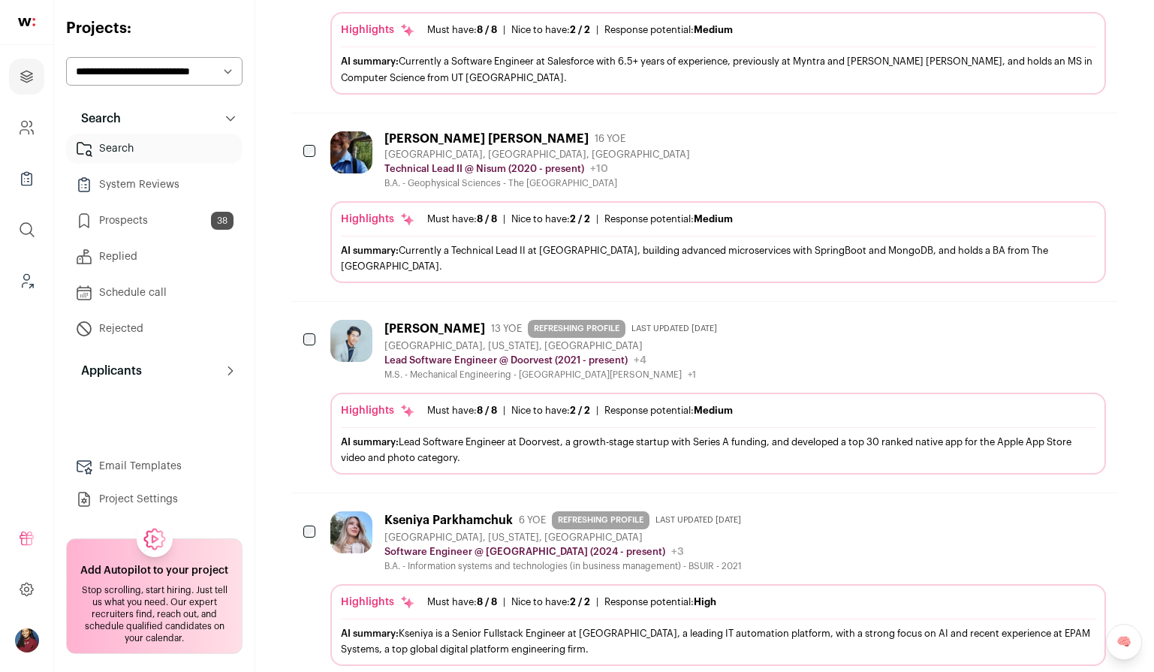
scroll to position [752, 0]
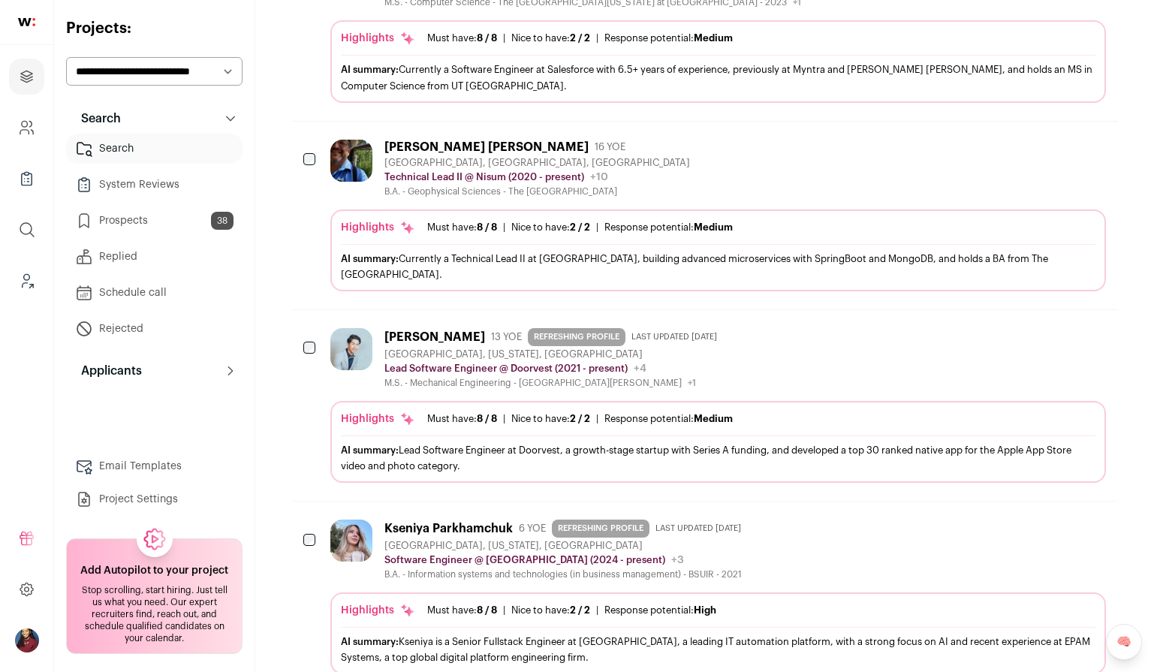
click at [396, 373] on div "Orlando Hui 13 YOE REFRESHING PROFILE Last updated 7/11/2025 San Francisco Coun…" at bounding box center [718, 405] width 776 height 155
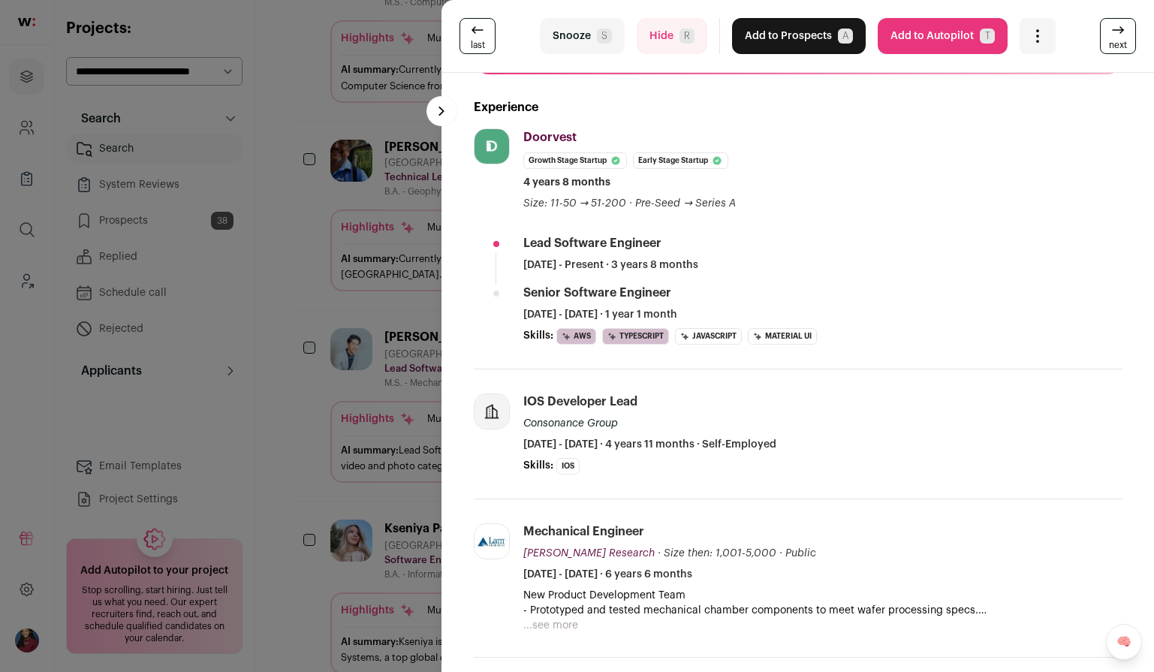
scroll to position [202, 0]
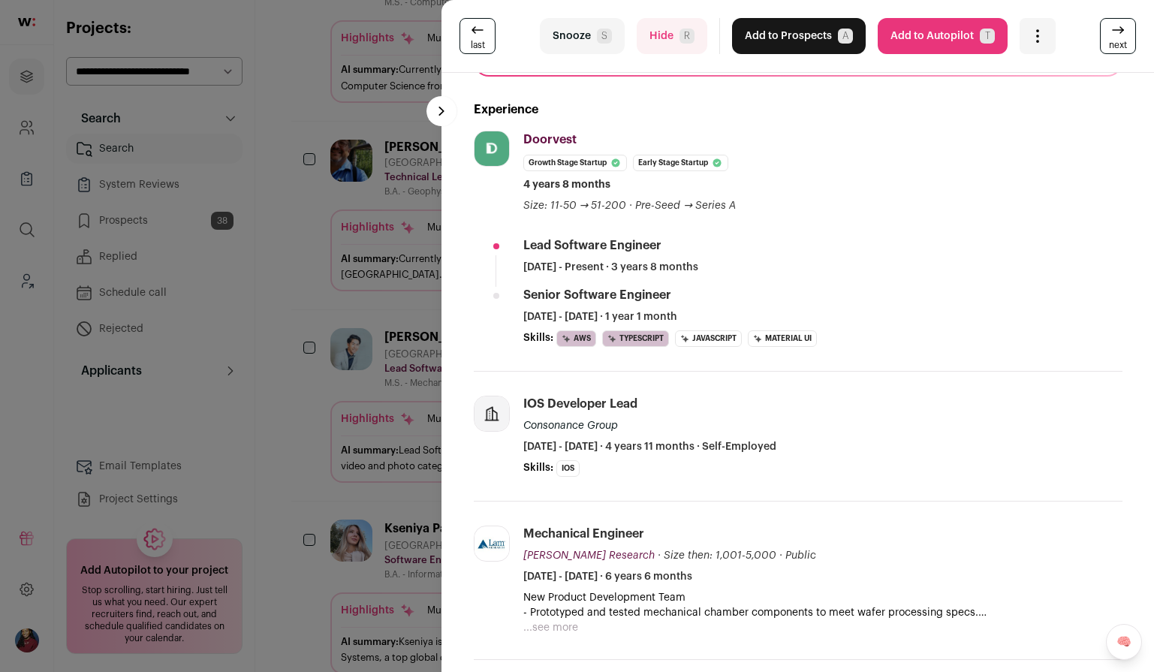
click at [348, 324] on div "last Snooze S Hide R Add to Prospects A Are you sure? Orlando Hui is already in…" at bounding box center [577, 336] width 1154 height 672
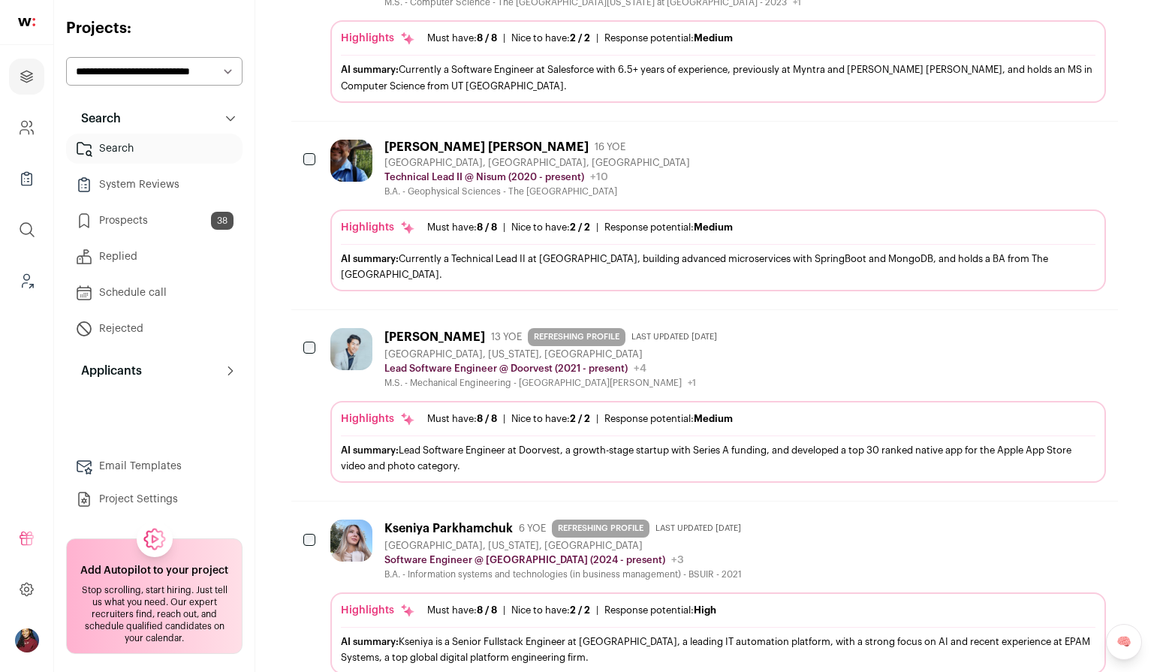
click at [315, 341] on div at bounding box center [310, 349] width 15 height 42
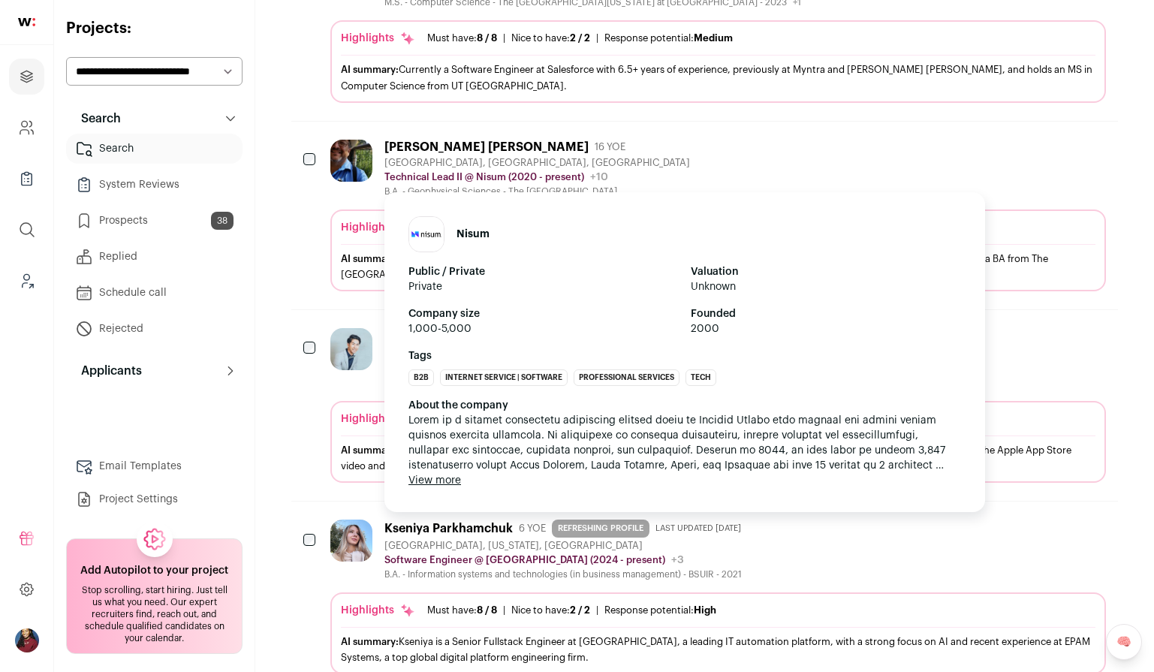
click at [436, 180] on p "Technical Lead II @ Nisum (2020 - present)" at bounding box center [484, 177] width 200 height 12
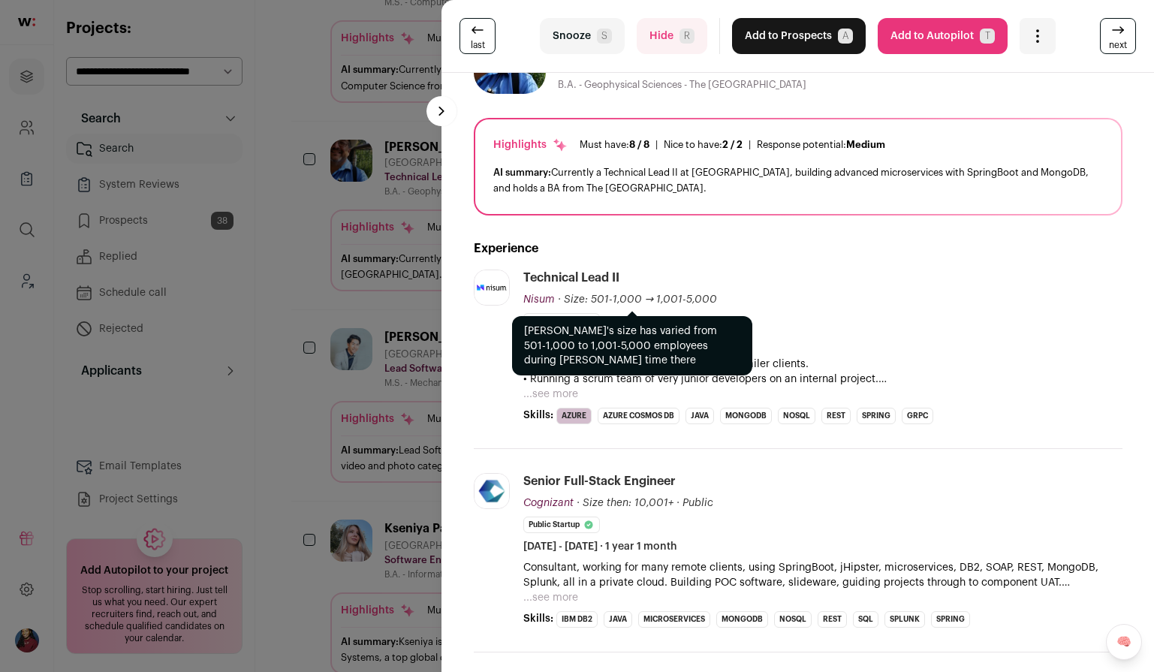
scroll to position [65, 0]
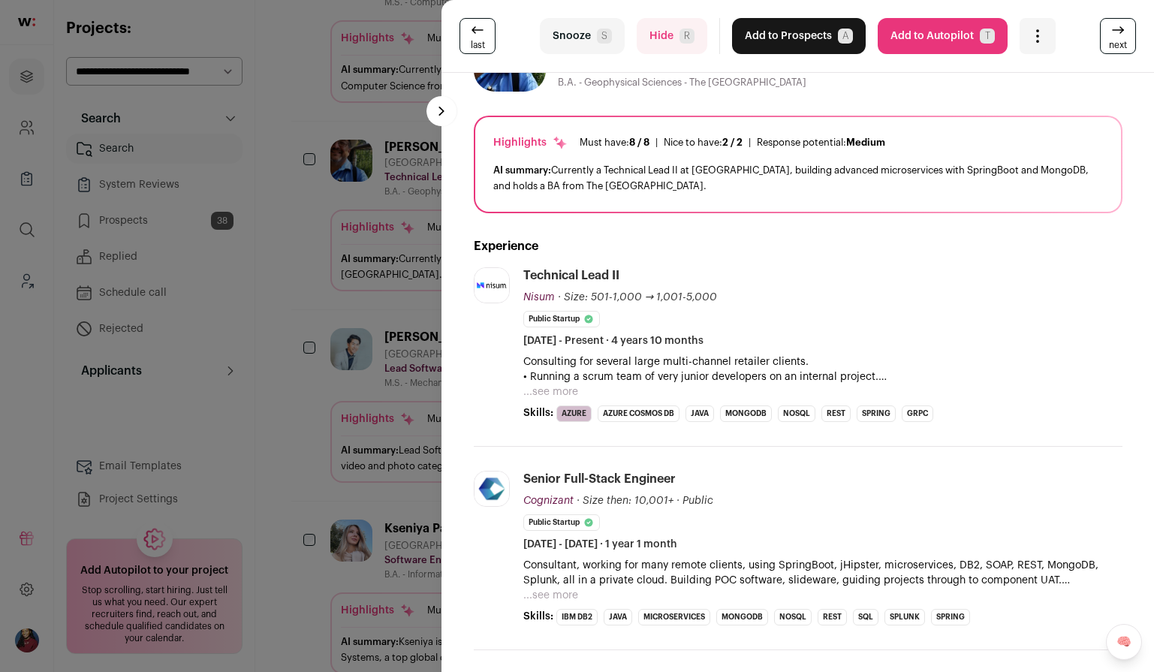
click at [397, 362] on div "last Snooze S Hide R Add to Prospects A Are you sure? Stuart Austin Schmukler i…" at bounding box center [577, 336] width 1154 height 672
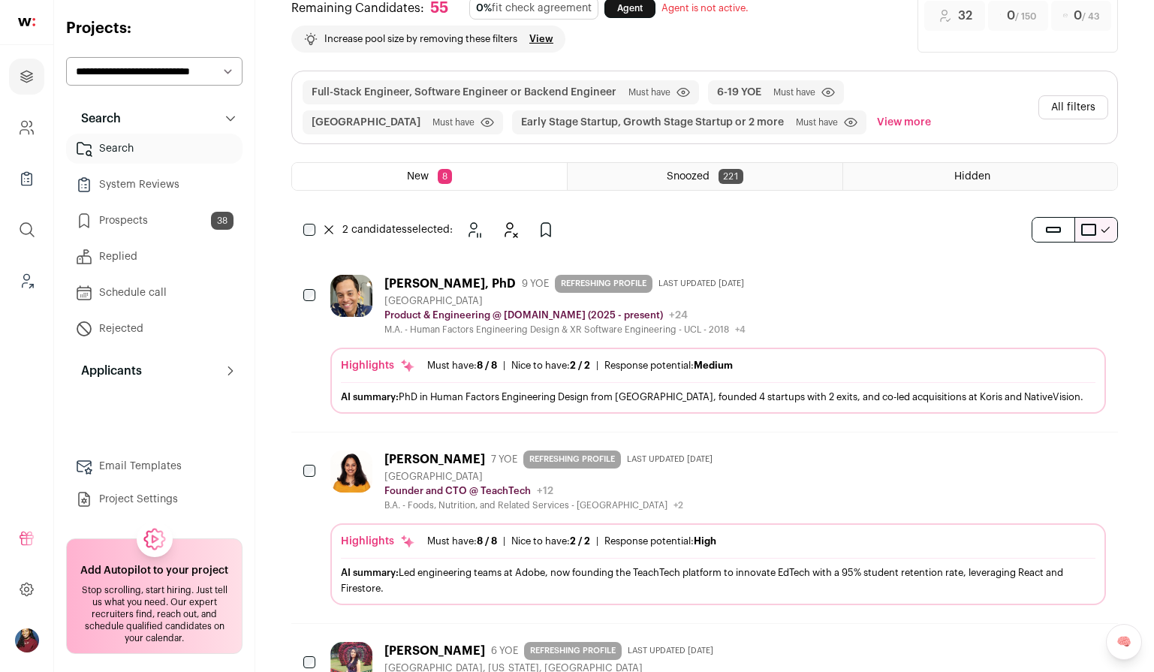
scroll to position [51, 0]
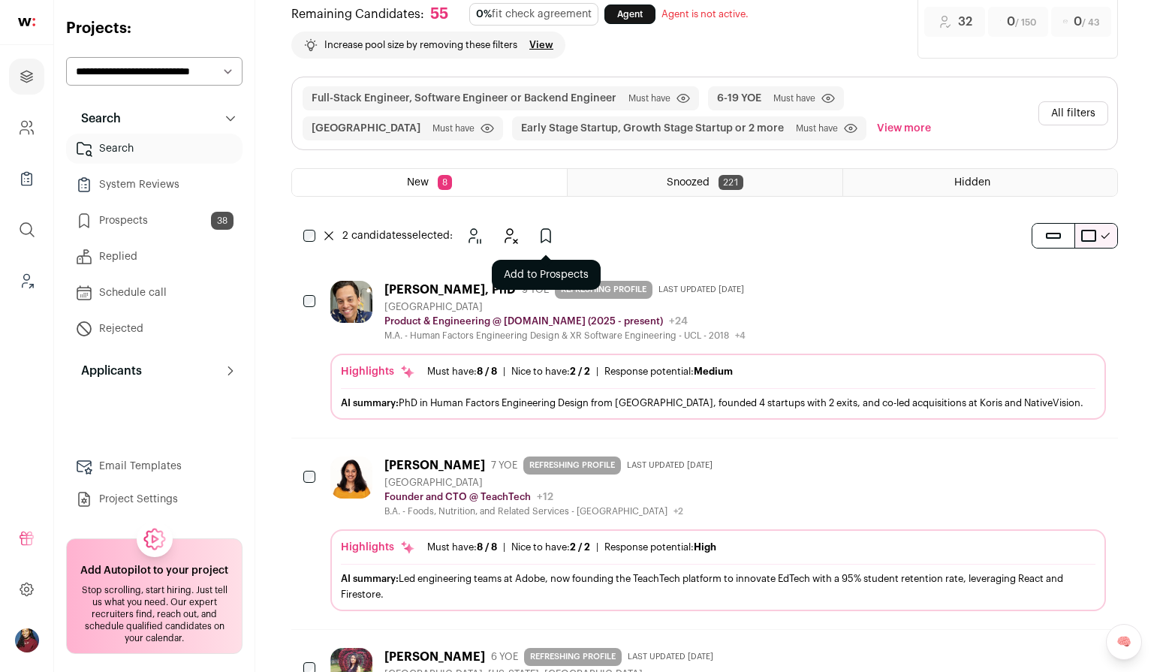
click at [550, 229] on icon "Add to Prospects" at bounding box center [545, 236] width 9 height 14
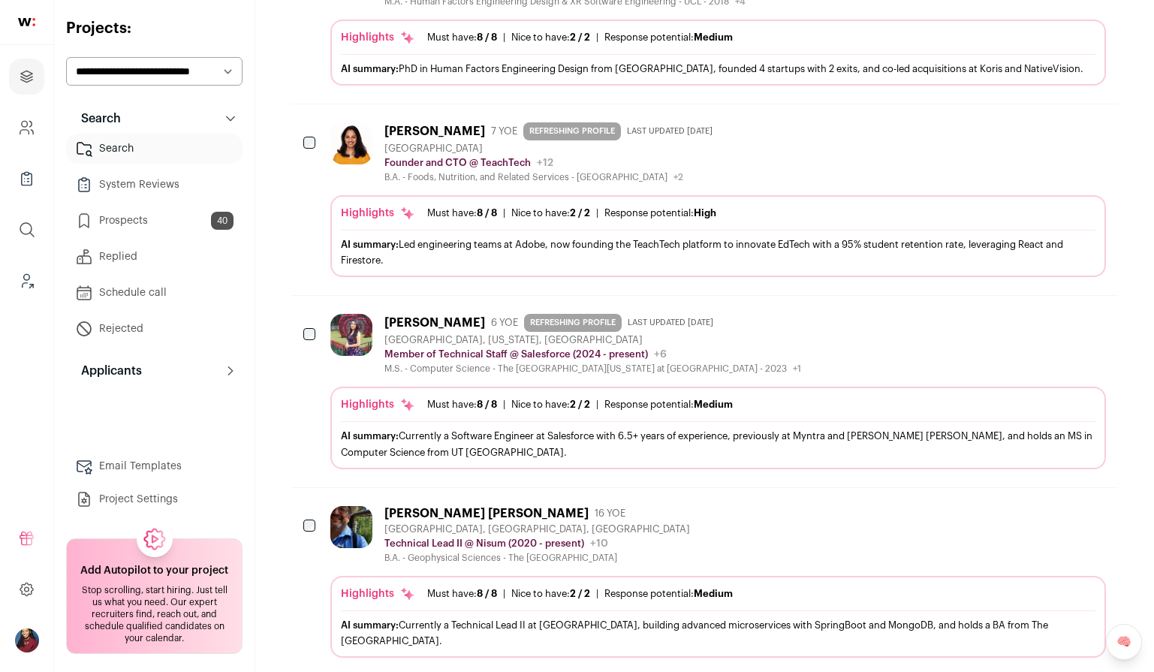
scroll to position [0, 0]
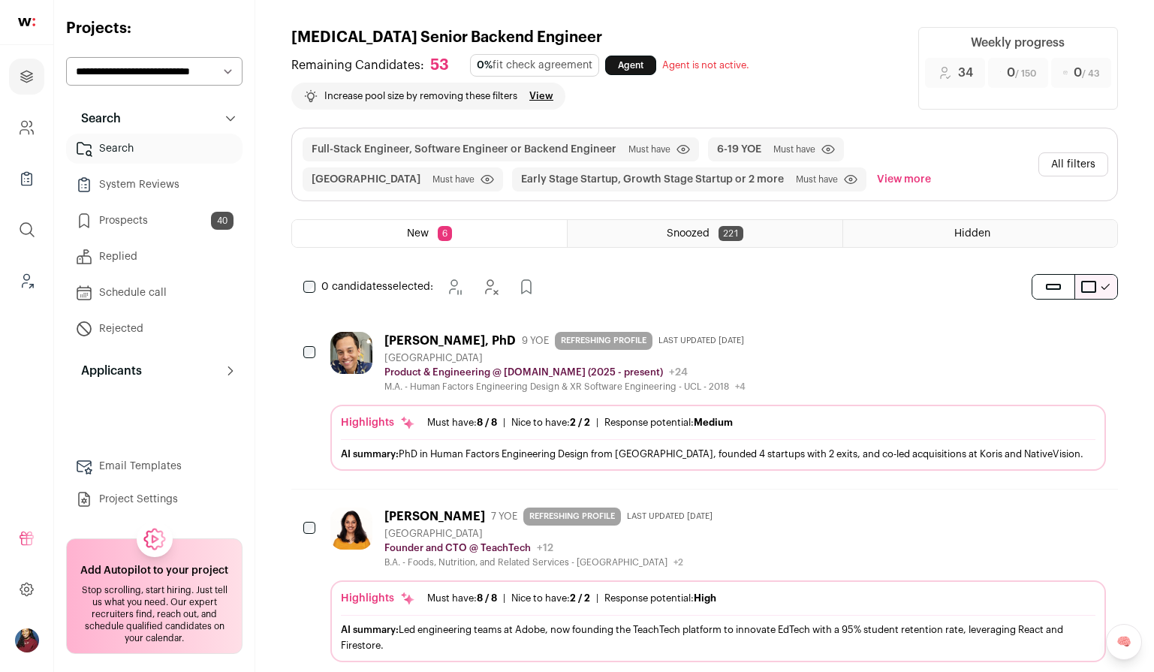
click at [311, 294] on div "0 candidates selected: Snooze Hide" at bounding box center [422, 287] width 262 height 30
click at [514, 290] on icon "Hide" at bounding box center [511, 287] width 18 height 18
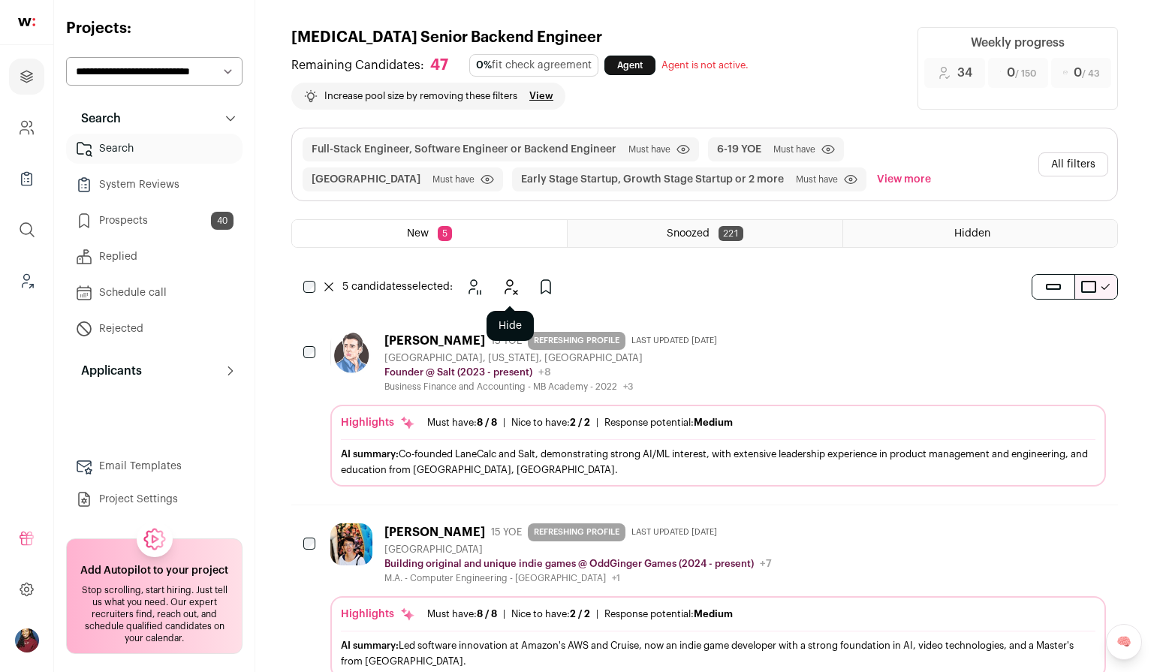
click at [514, 288] on icon "Hide" at bounding box center [510, 287] width 18 height 18
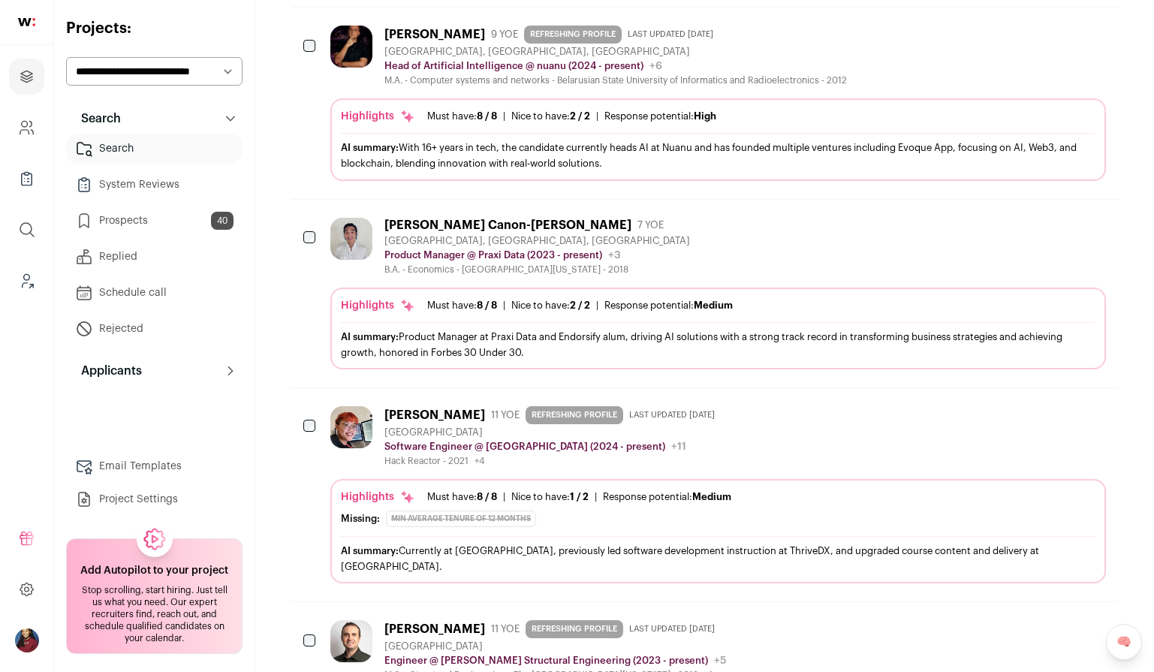
scroll to position [711, 0]
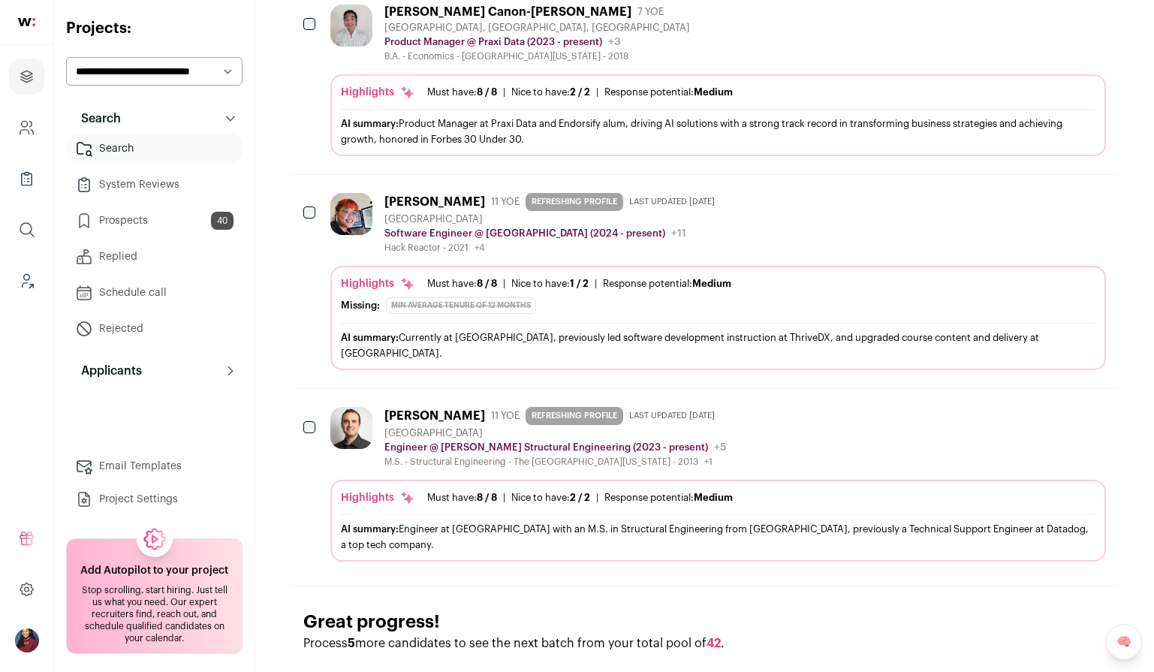
click at [418, 283] on div "Highlights Must have: 8 / 8 How many must haves have been fulfilled? | Nice to …" at bounding box center [718, 283] width 755 height 15
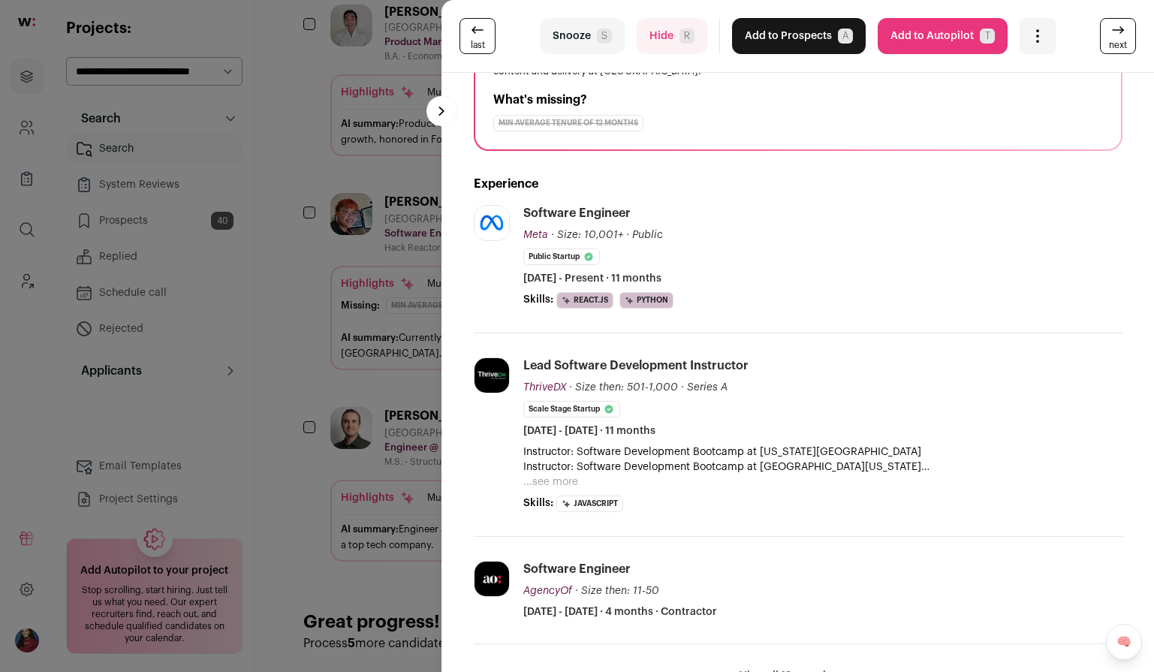
scroll to position [0, 0]
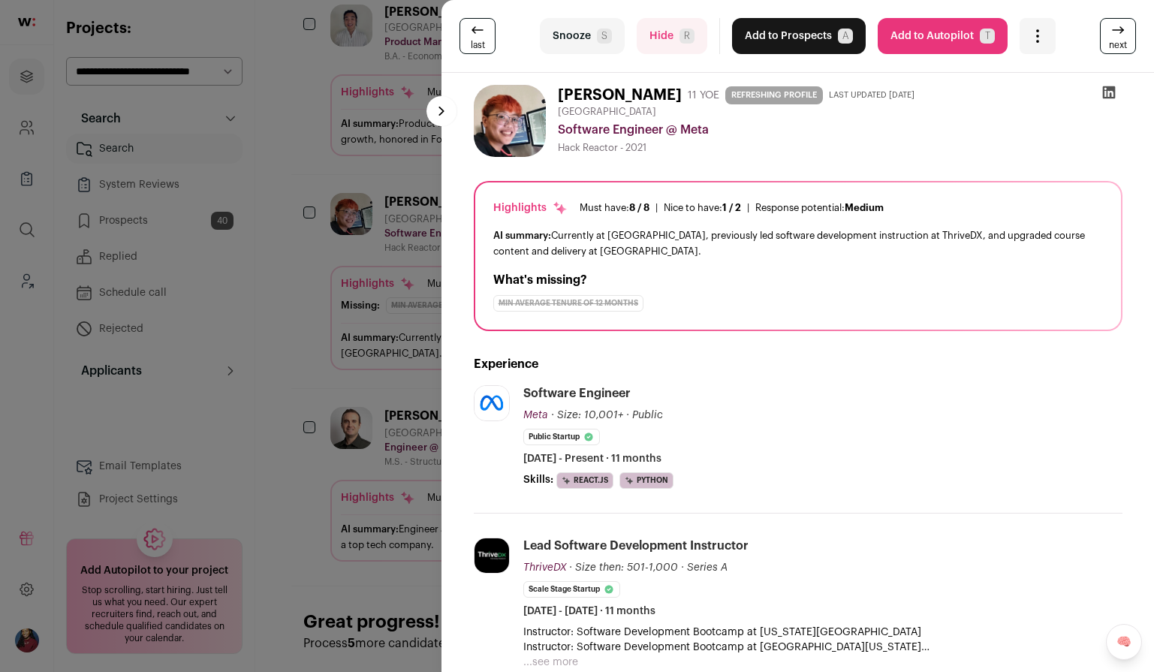
click at [386, 379] on div "last Snooze S Hide R Add to Prospects A Are you sure? T Chen is already in your…" at bounding box center [577, 336] width 1154 height 672
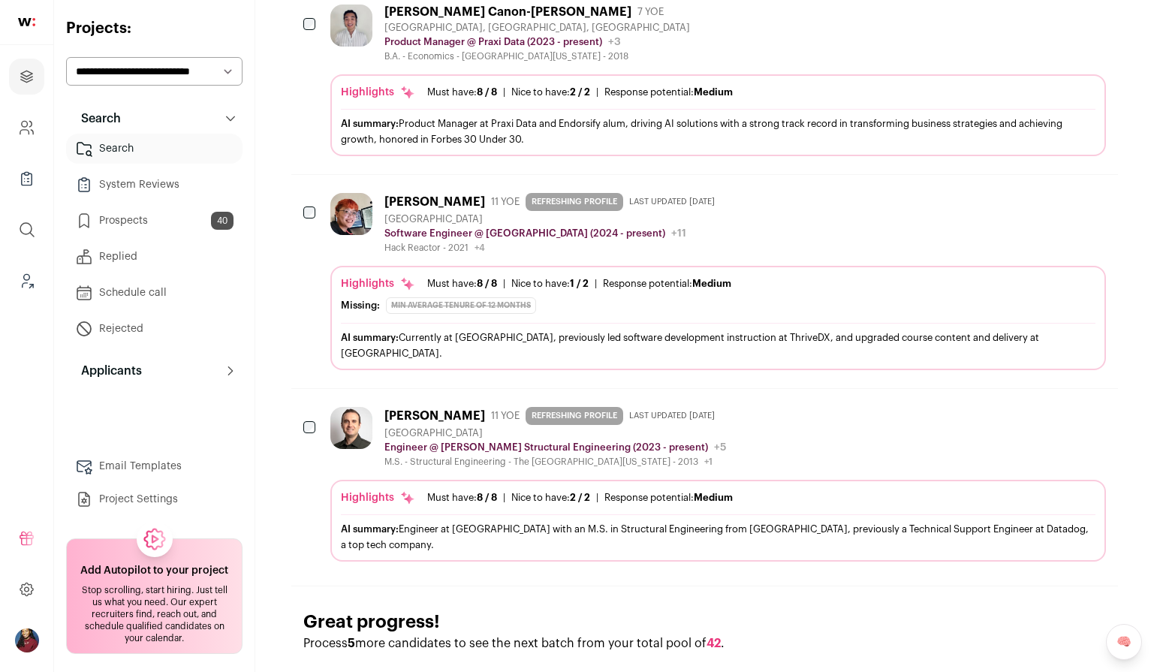
click at [1102, 198] on button "Add to Prospects" at bounding box center [1094, 200] width 32 height 32
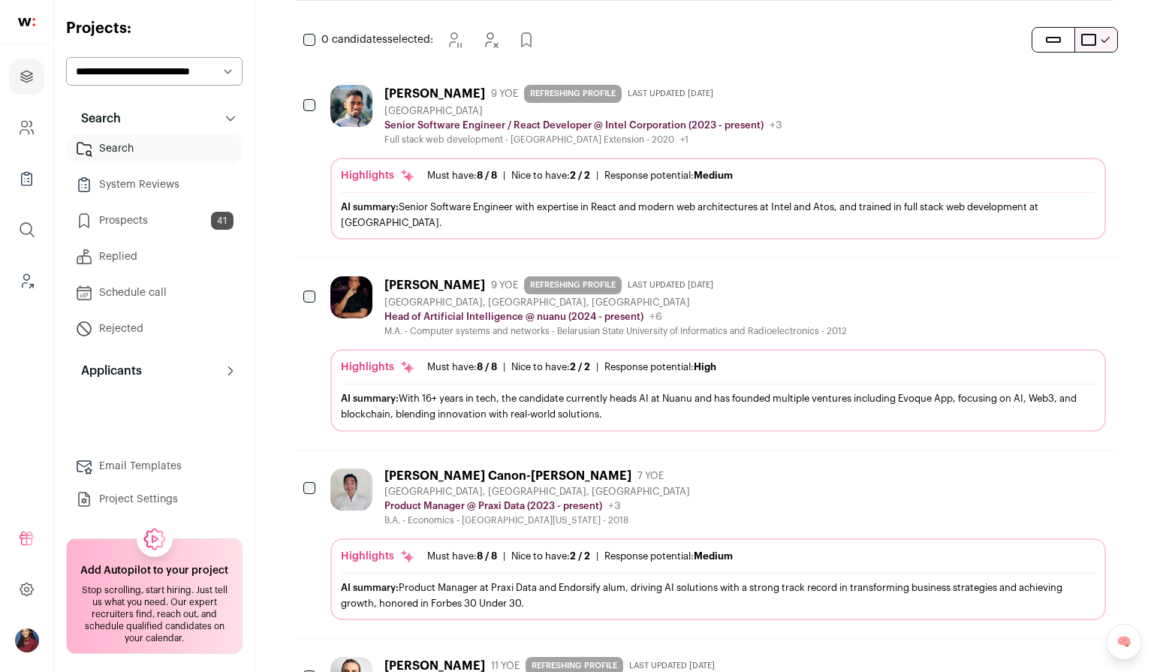
scroll to position [196, 0]
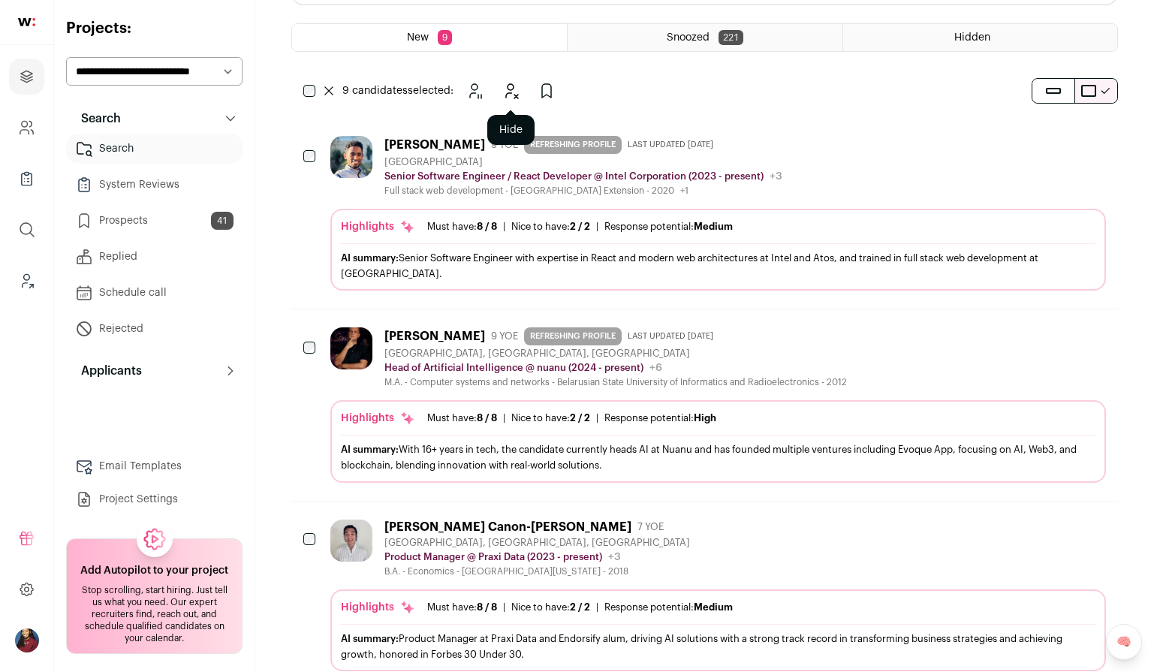
click at [507, 98] on icon "Hide" at bounding box center [511, 91] width 18 height 18
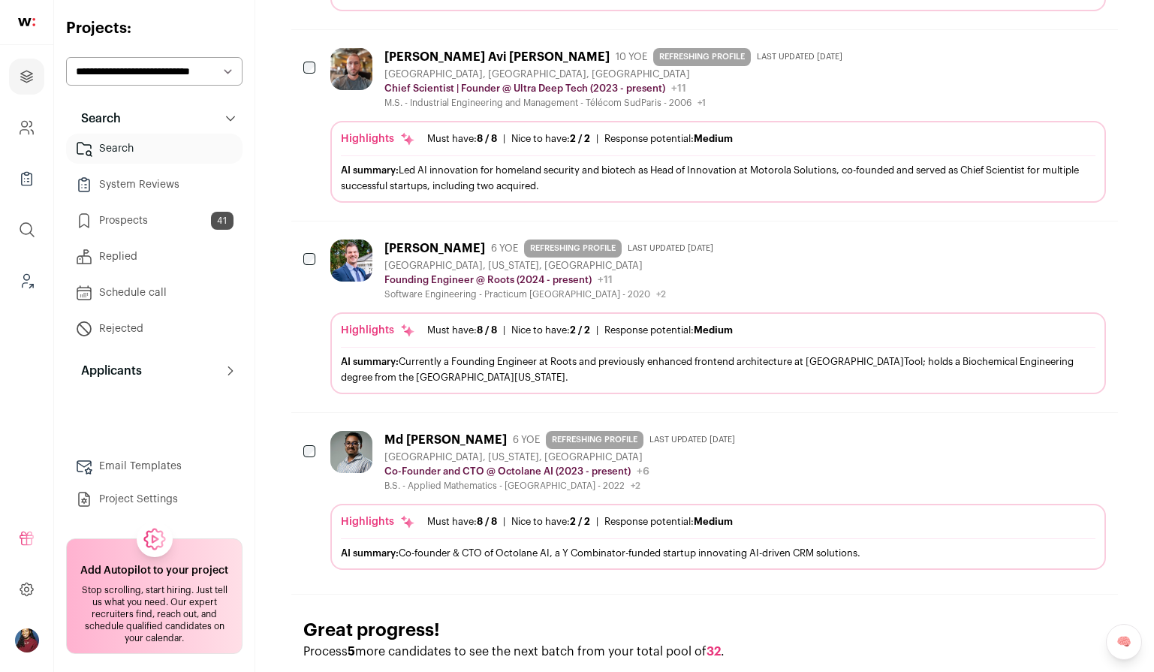
scroll to position [707, 0]
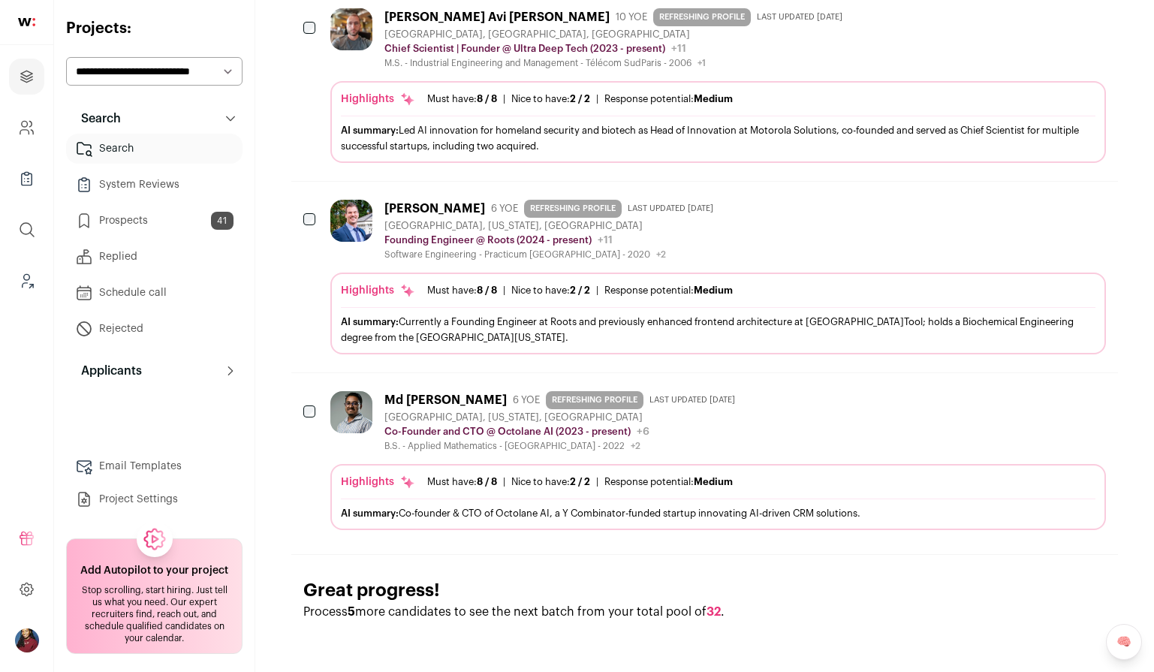
click at [312, 212] on div at bounding box center [310, 221] width 15 height 42
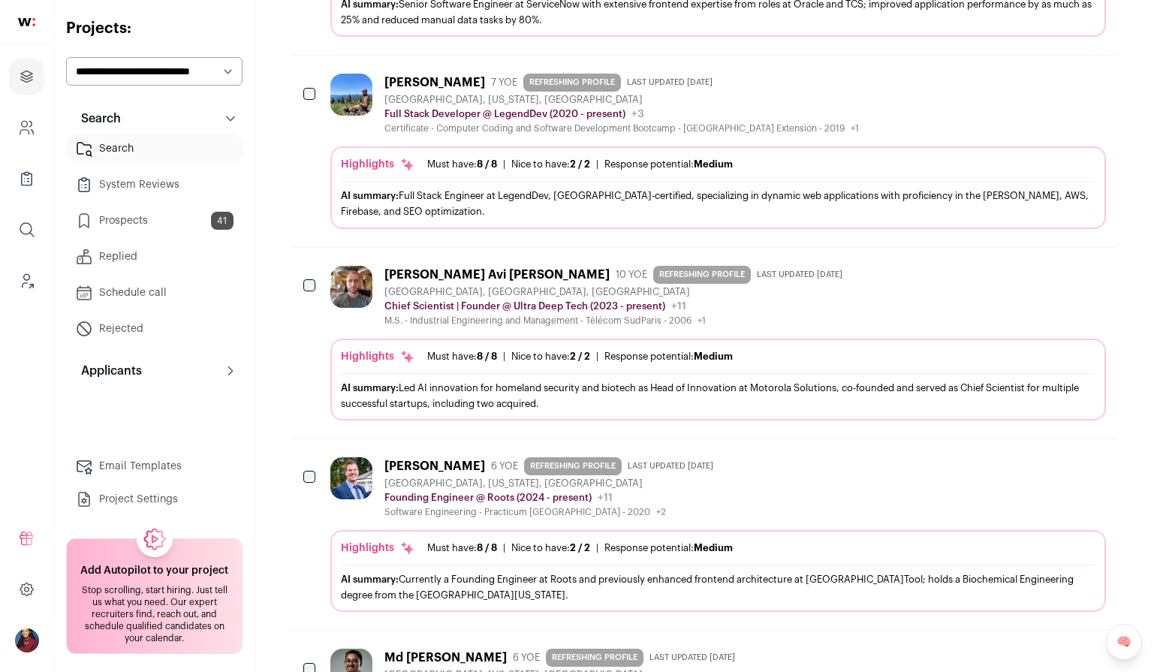
scroll to position [466, 0]
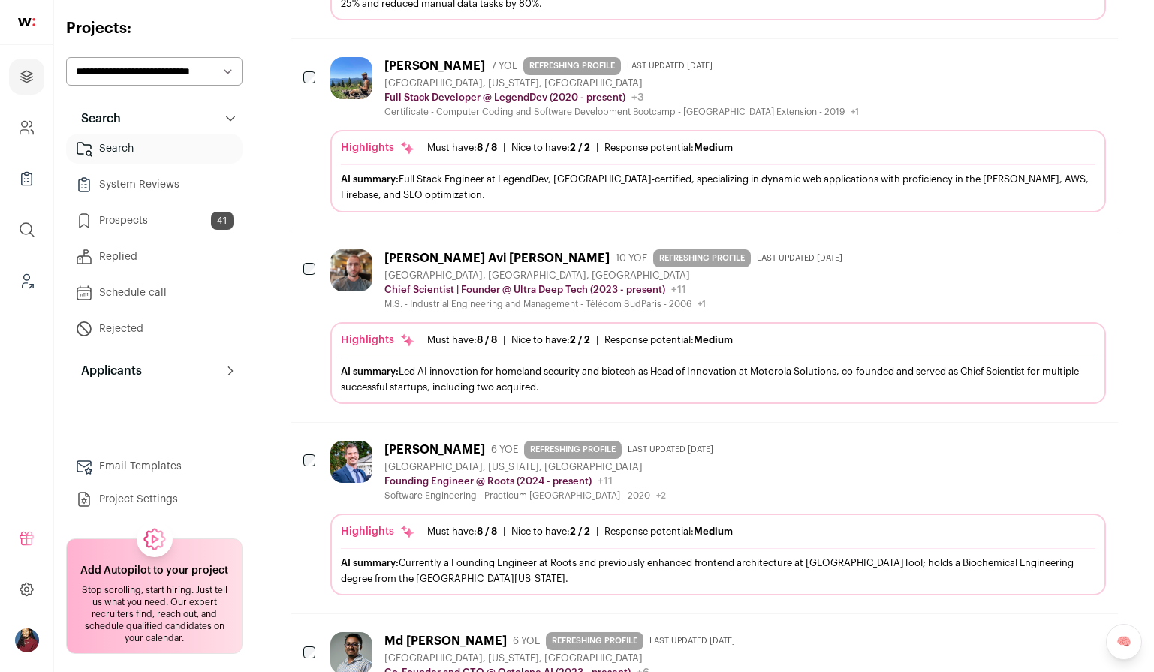
click at [1095, 448] on icon "Add to Prospects" at bounding box center [1093, 448] width 18 height 18
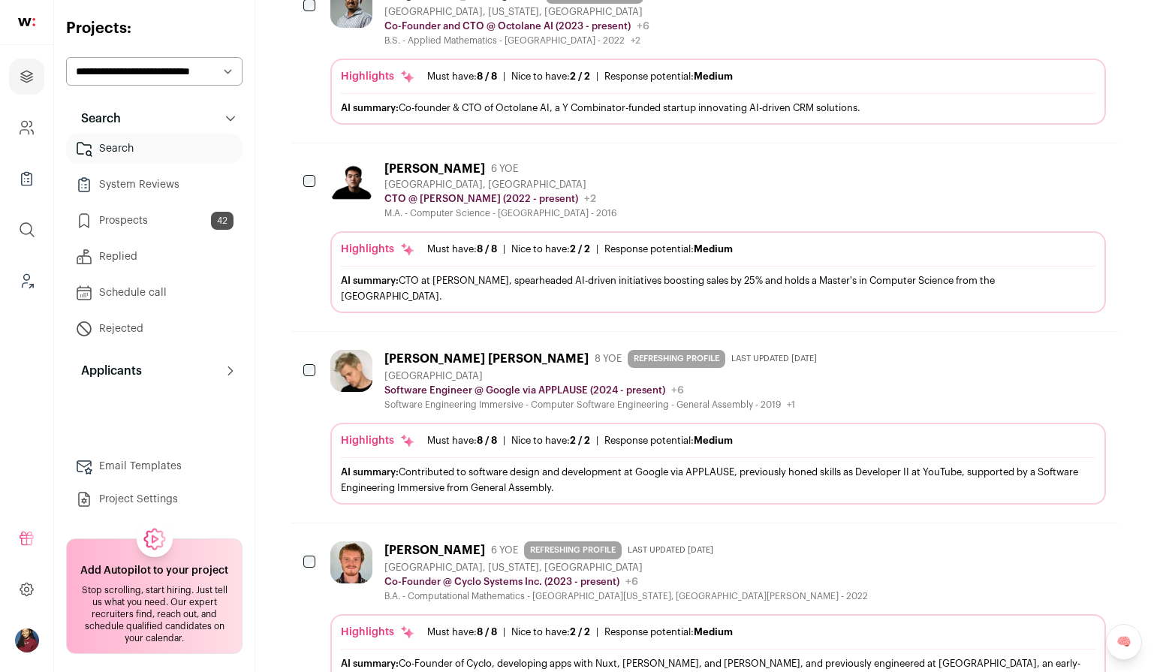
scroll to position [921, 0]
click at [523, 440] on div "Nice to have: 2 / 2" at bounding box center [550, 442] width 79 height 12
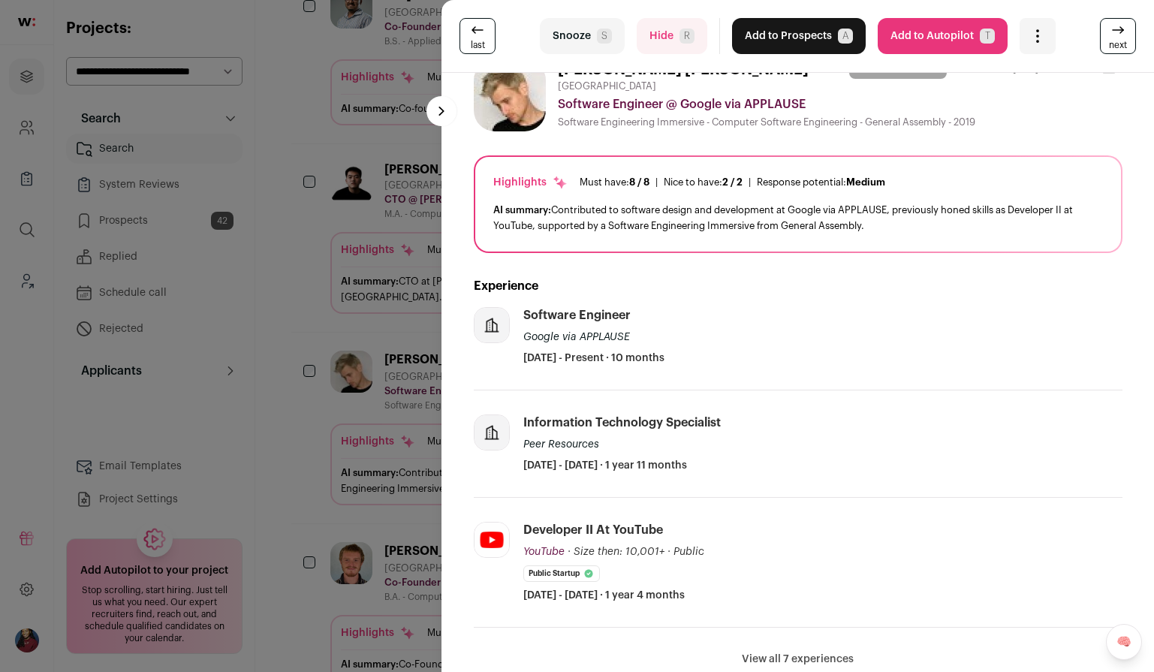
scroll to position [26, 0]
click at [412, 405] on div "last Snooze S Hide R Add to Prospects A Are you sure? Matthew Robin is already …" at bounding box center [577, 336] width 1154 height 672
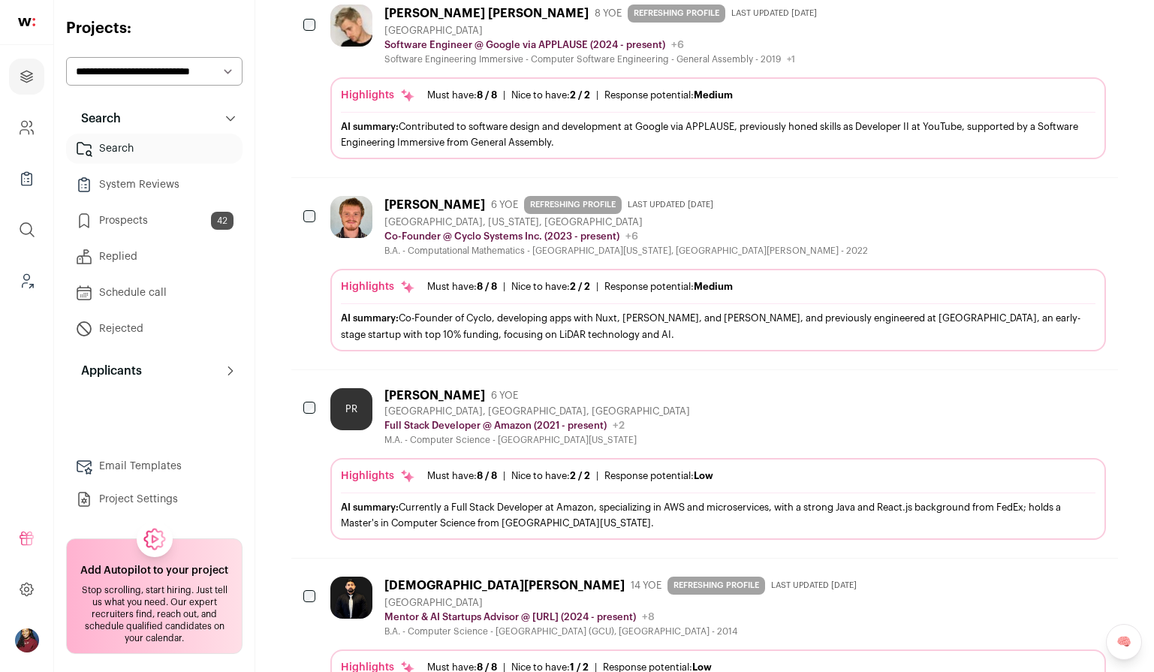
scroll to position [1491, 0]
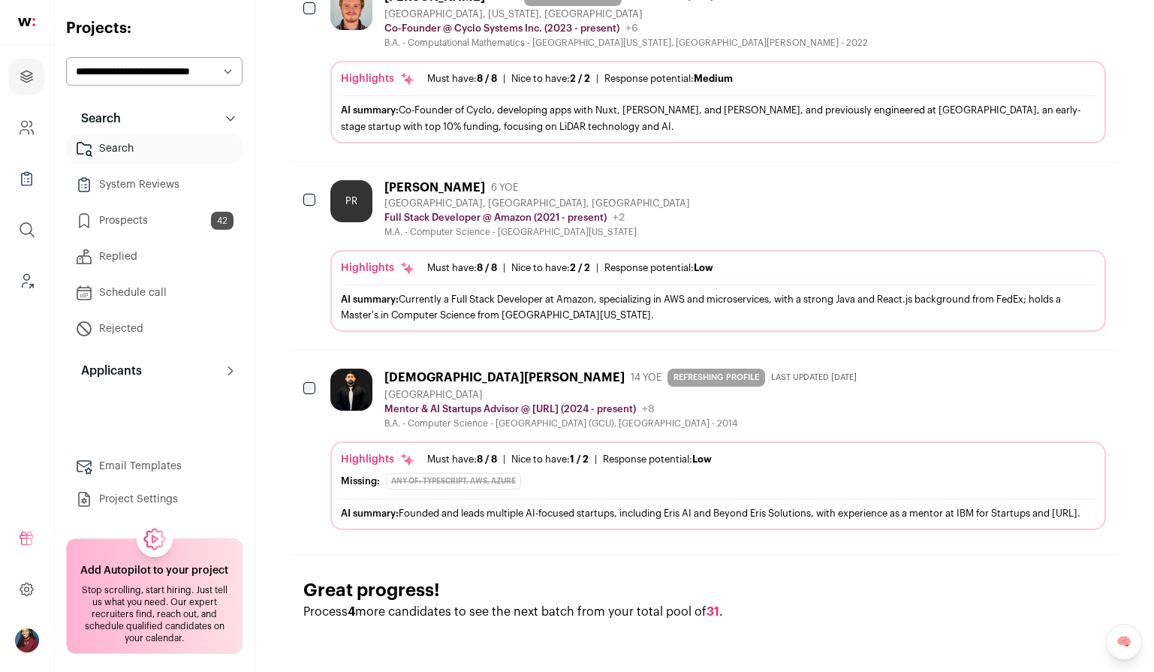
click at [419, 473] on div "Any of: TypeScript, AWS, Azure" at bounding box center [453, 481] width 135 height 17
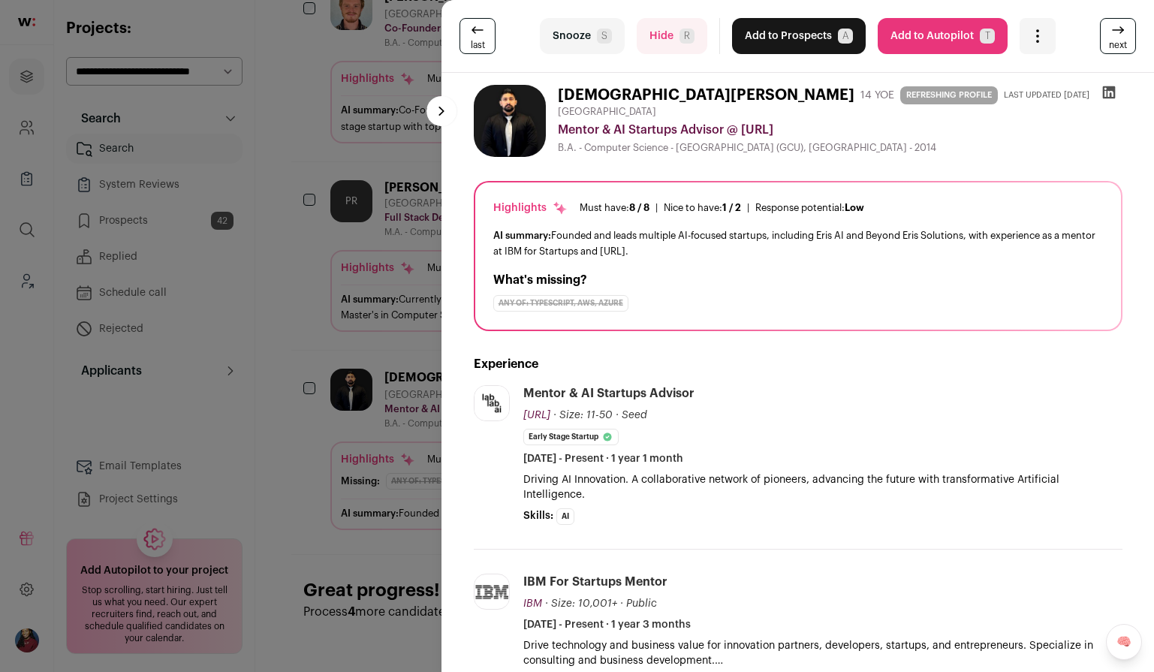
click at [404, 391] on div "last Snooze S Hide R Add to Prospects A Are you sure? Muhammad Usman is already…" at bounding box center [577, 336] width 1154 height 672
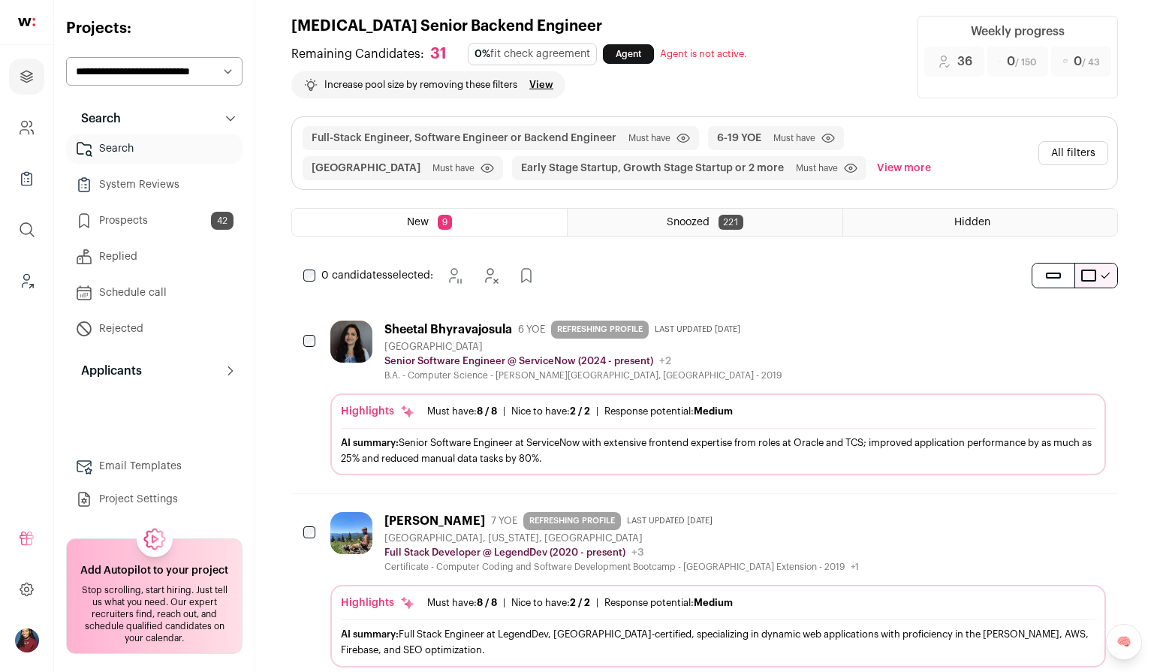
scroll to position [0, 0]
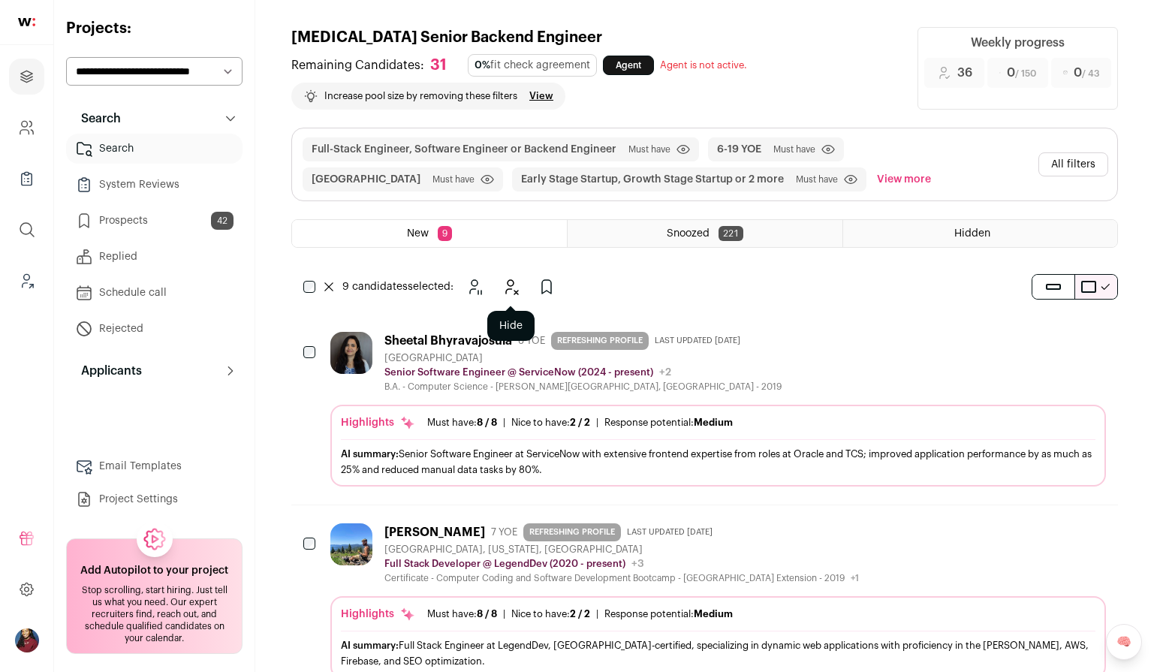
click at [513, 288] on icon "Hide" at bounding box center [511, 287] width 18 height 18
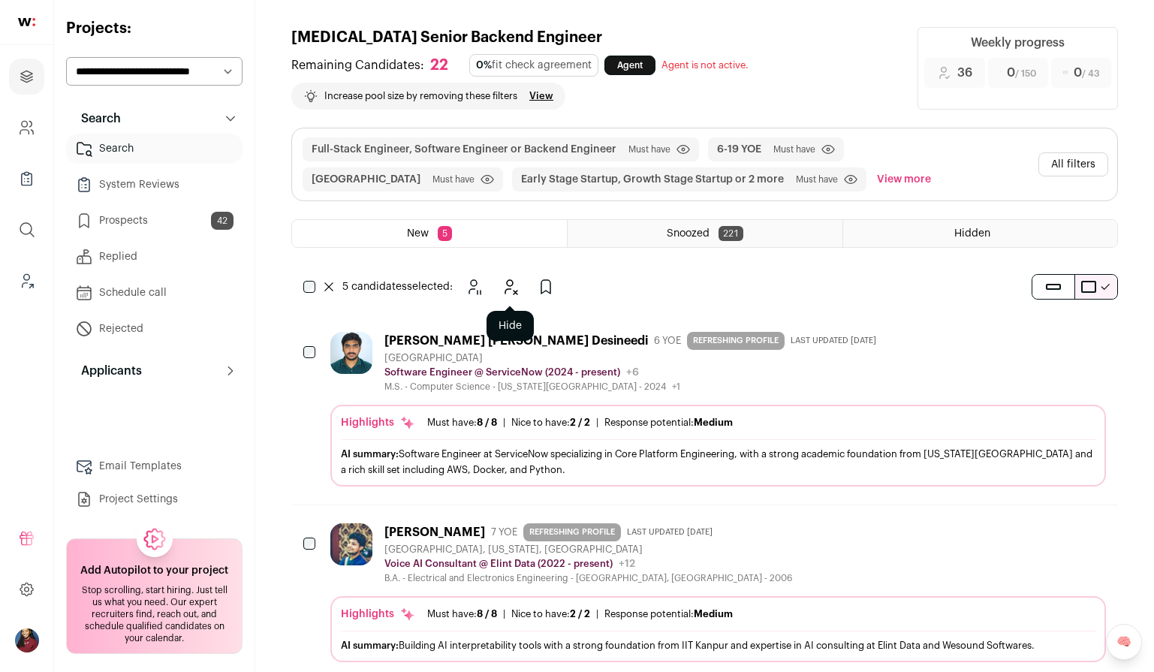
click at [506, 292] on icon "Hide" at bounding box center [510, 287] width 18 height 18
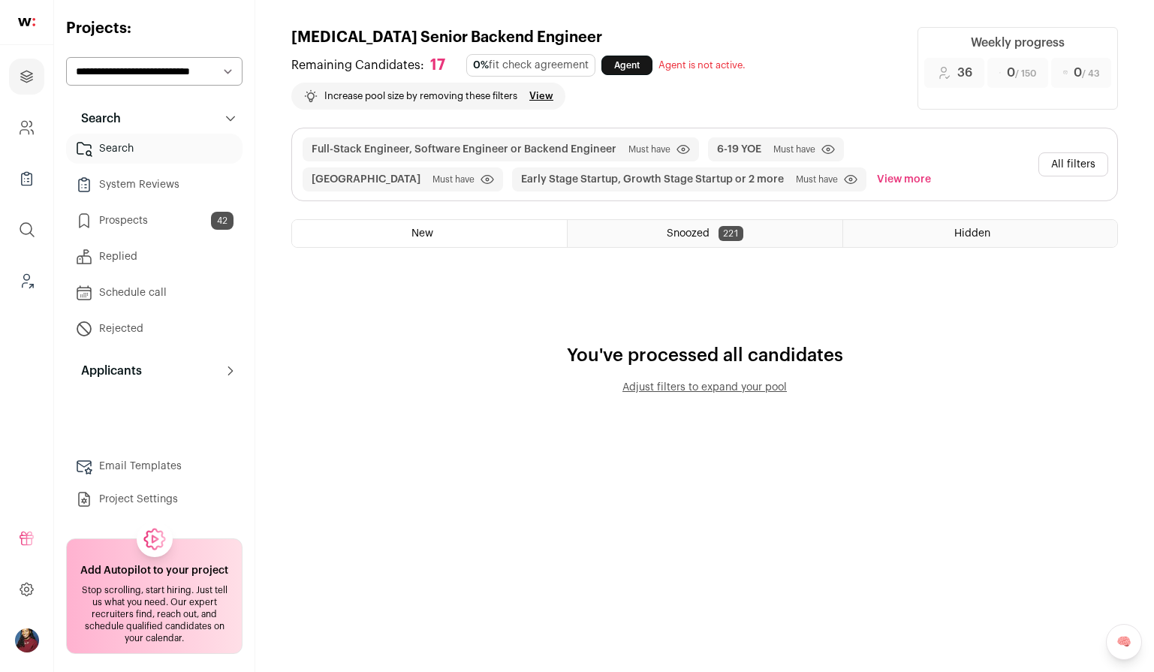
click at [208, 214] on link "Prospects 42" at bounding box center [154, 221] width 176 height 30
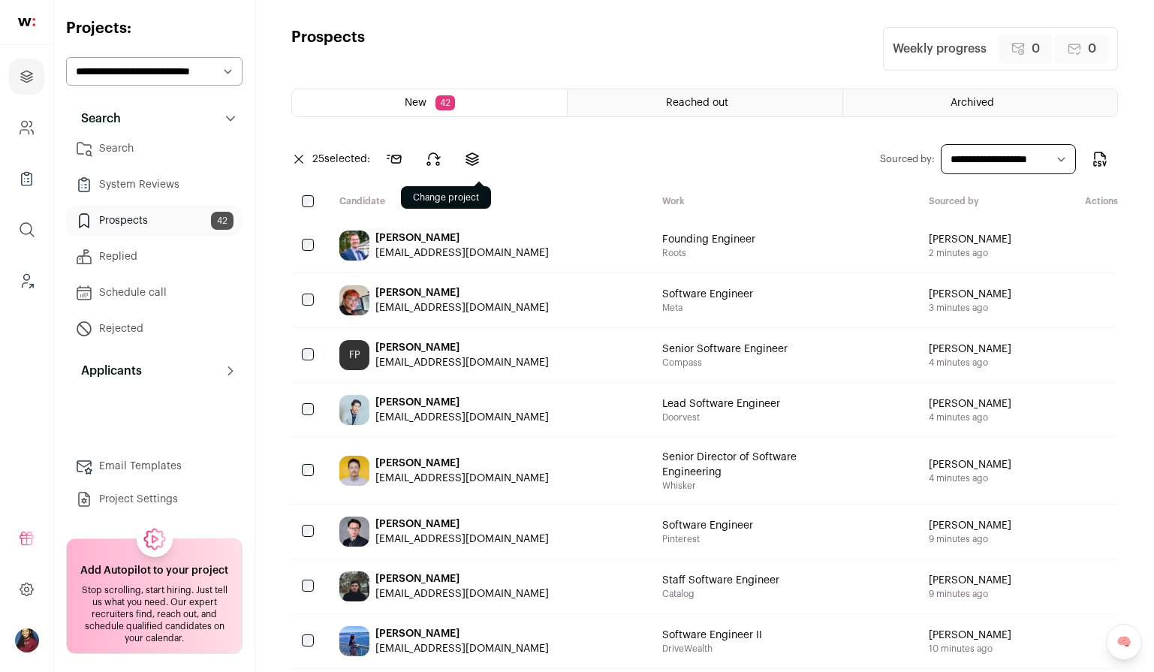
click at [472, 158] on icon at bounding box center [472, 159] width 18 height 18
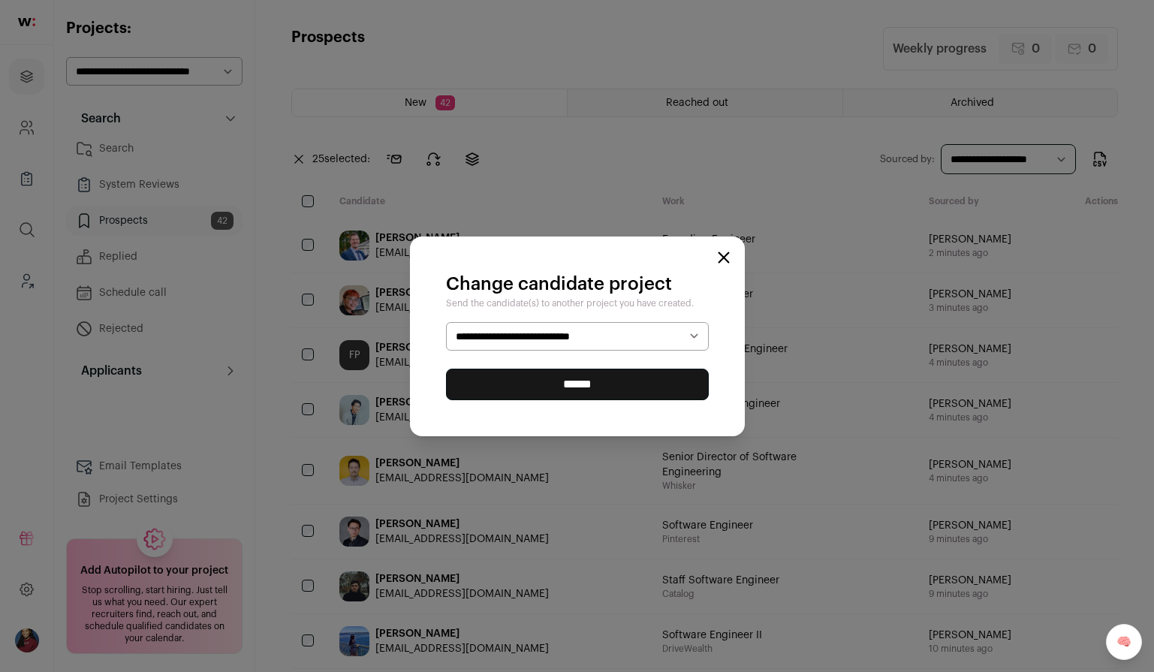
click at [493, 349] on select "**********" at bounding box center [577, 336] width 263 height 29
click at [512, 381] on input "******" at bounding box center [577, 385] width 263 height 32
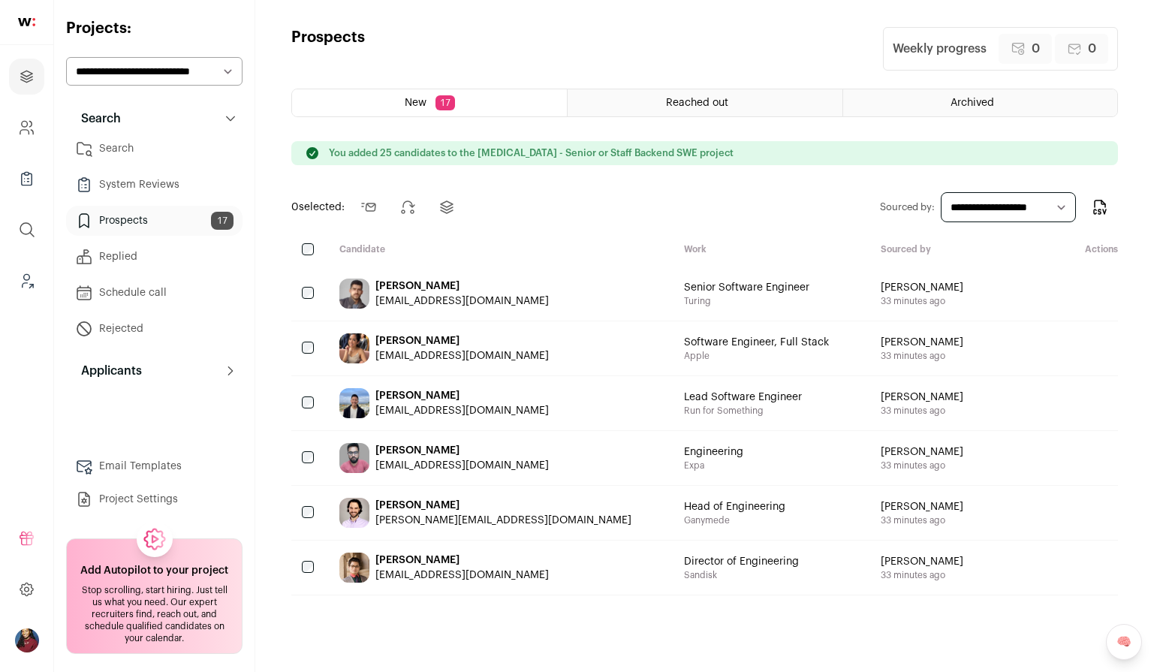
click at [320, 240] on div "New 17 Reached out Archived You added 25 candidates to the Squint - Senior or S…" at bounding box center [704, 367] width 827 height 556
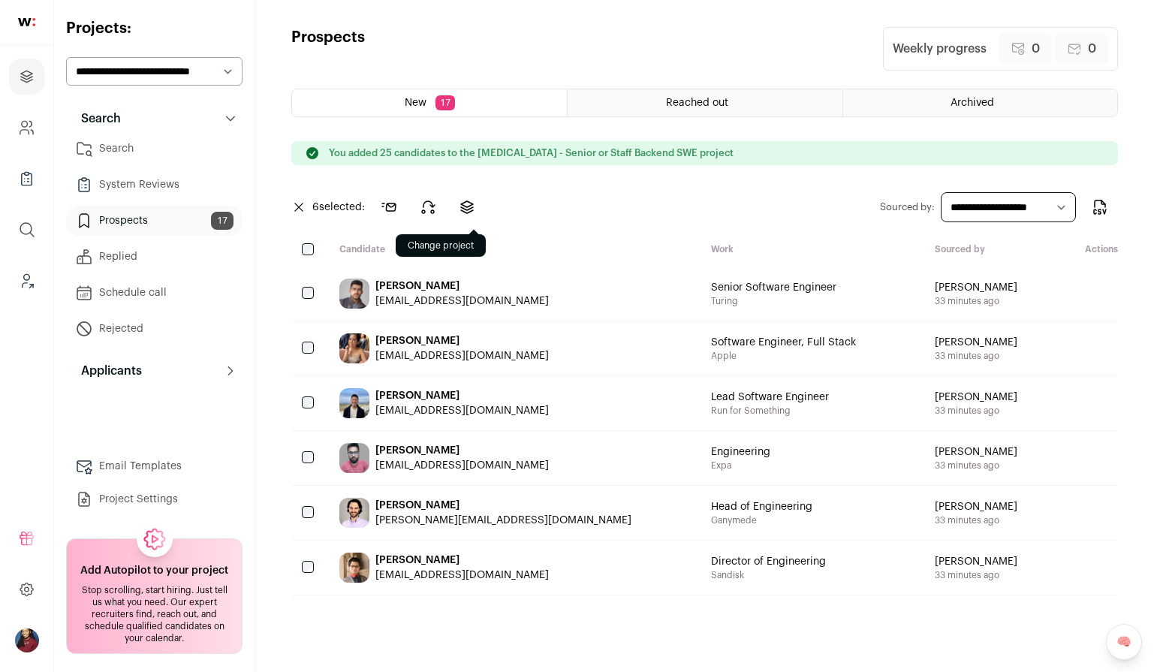
click at [472, 215] on icon at bounding box center [467, 207] width 18 height 18
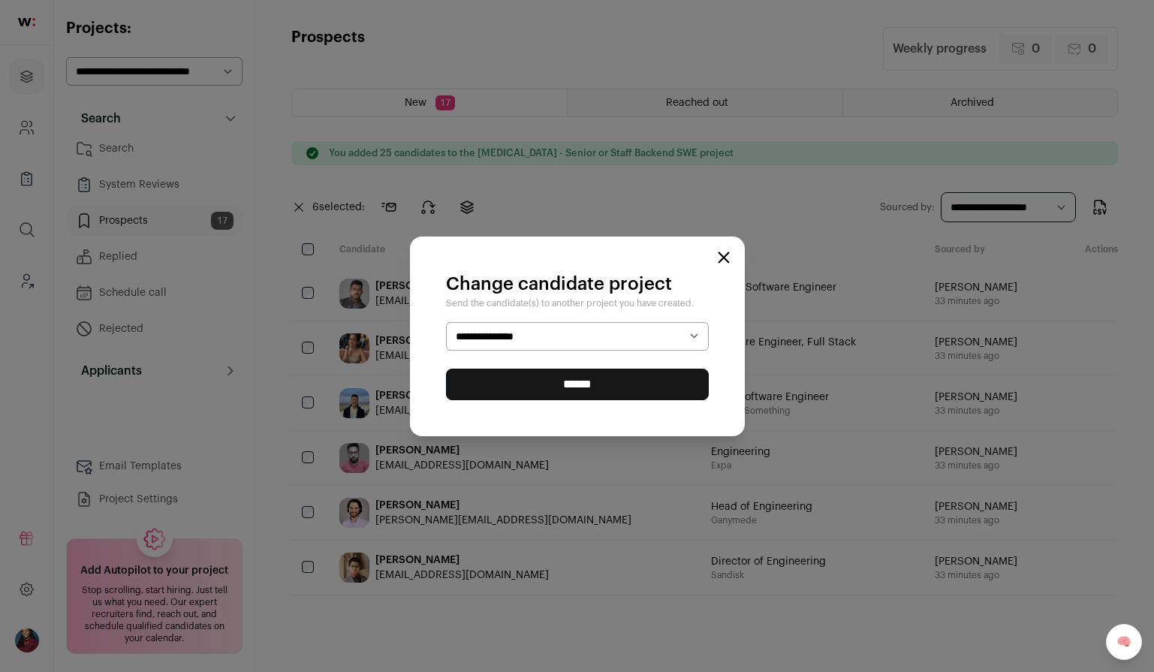
click at [511, 336] on select "**********" at bounding box center [577, 336] width 263 height 29
select select "*****"
click at [506, 387] on input "******" at bounding box center [577, 385] width 263 height 32
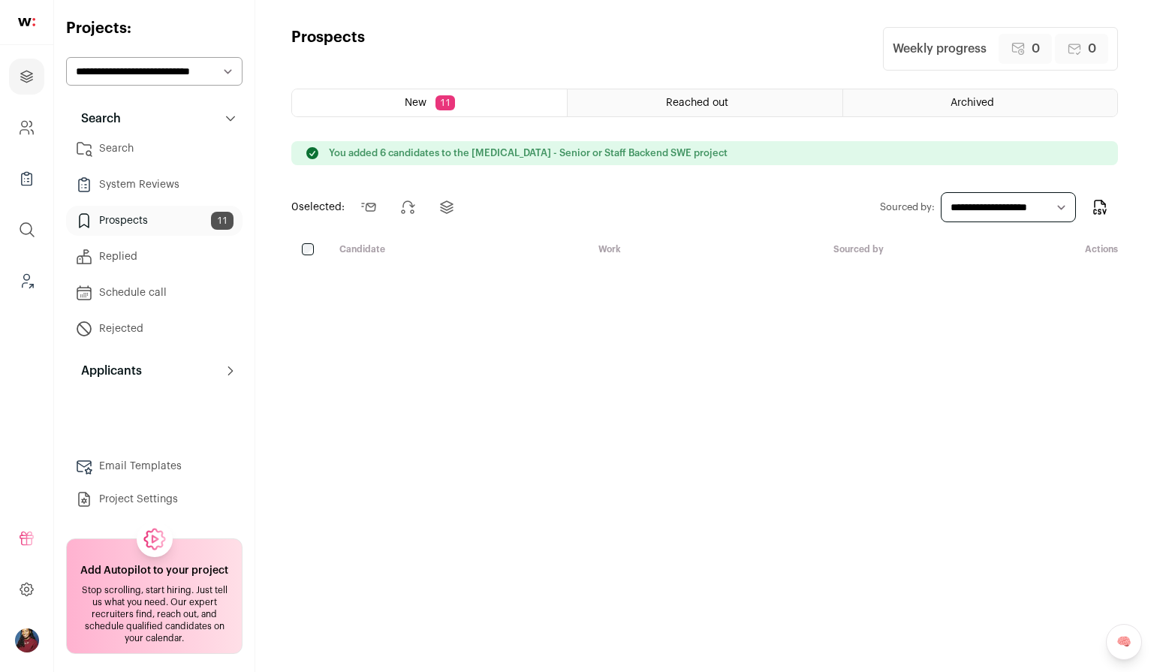
click at [191, 78] on select "**********" at bounding box center [154, 71] width 176 height 29
select select "*****"
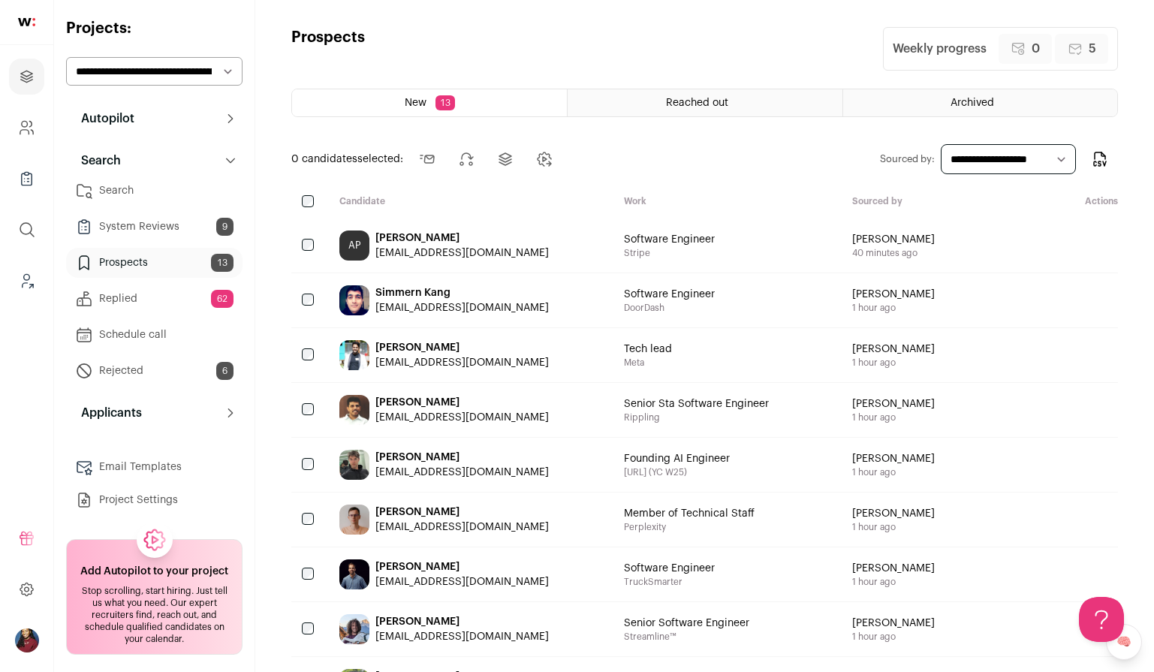
click at [142, 267] on link "Prospects 13" at bounding box center [154, 263] width 176 height 30
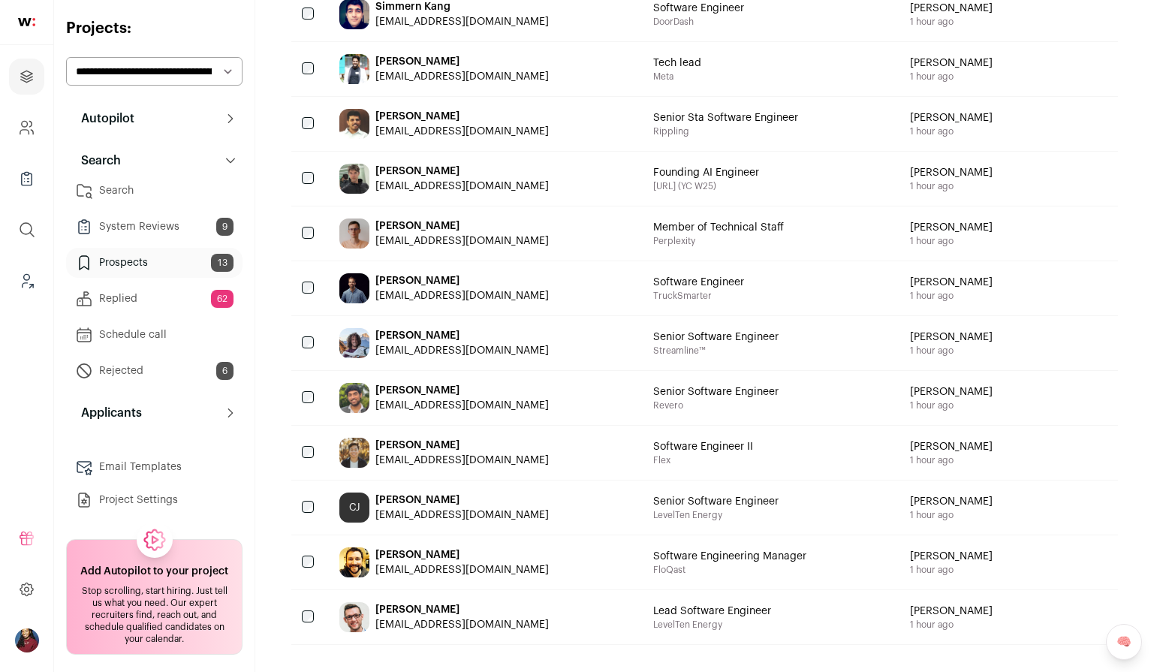
scroll to position [275, 0]
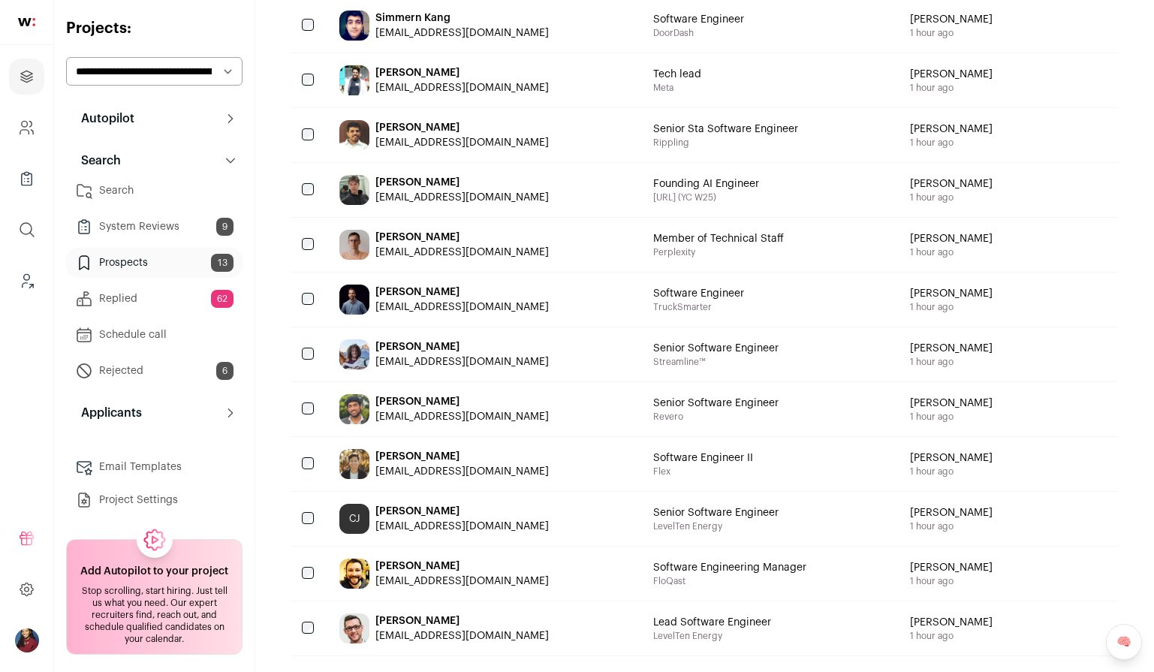
click at [188, 267] on link "Prospects 13" at bounding box center [154, 263] width 176 height 30
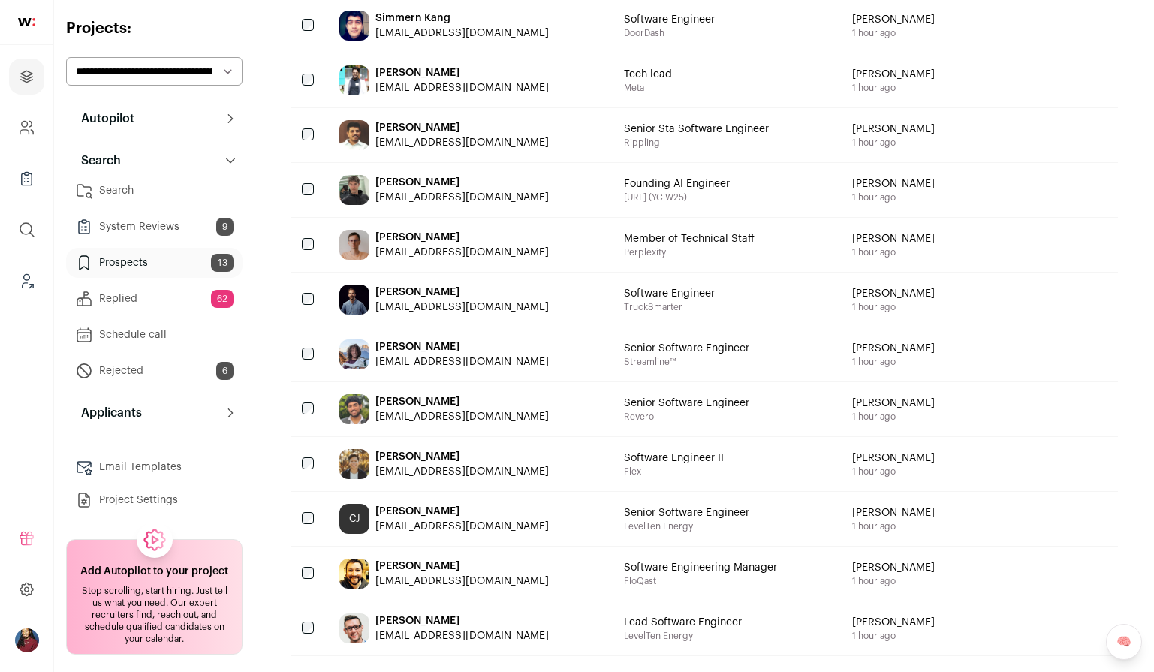
scroll to position [0, 0]
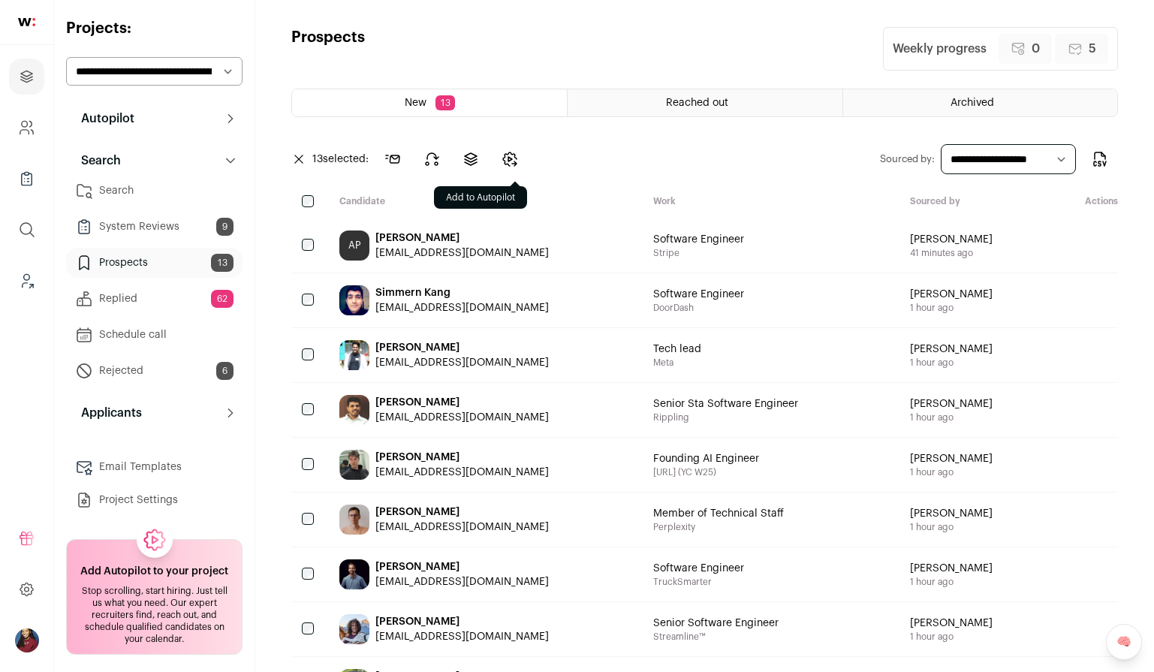
click at [519, 152] on icon "Change candidates stage" at bounding box center [510, 159] width 18 height 18
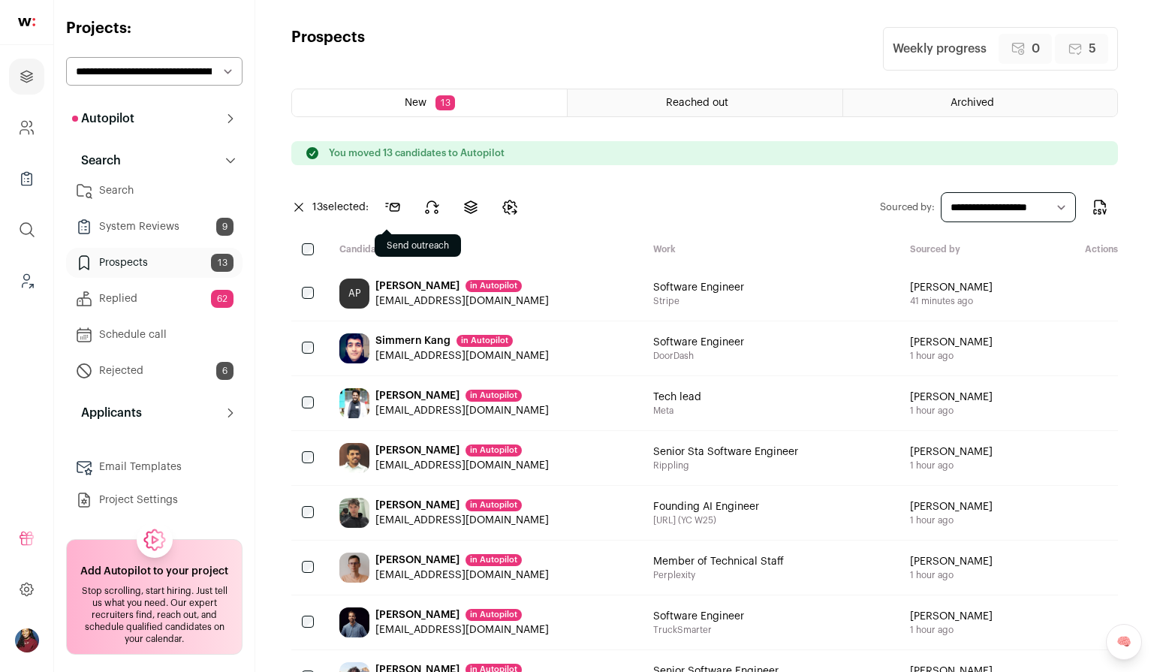
click at [402, 204] on icon at bounding box center [393, 207] width 18 height 18
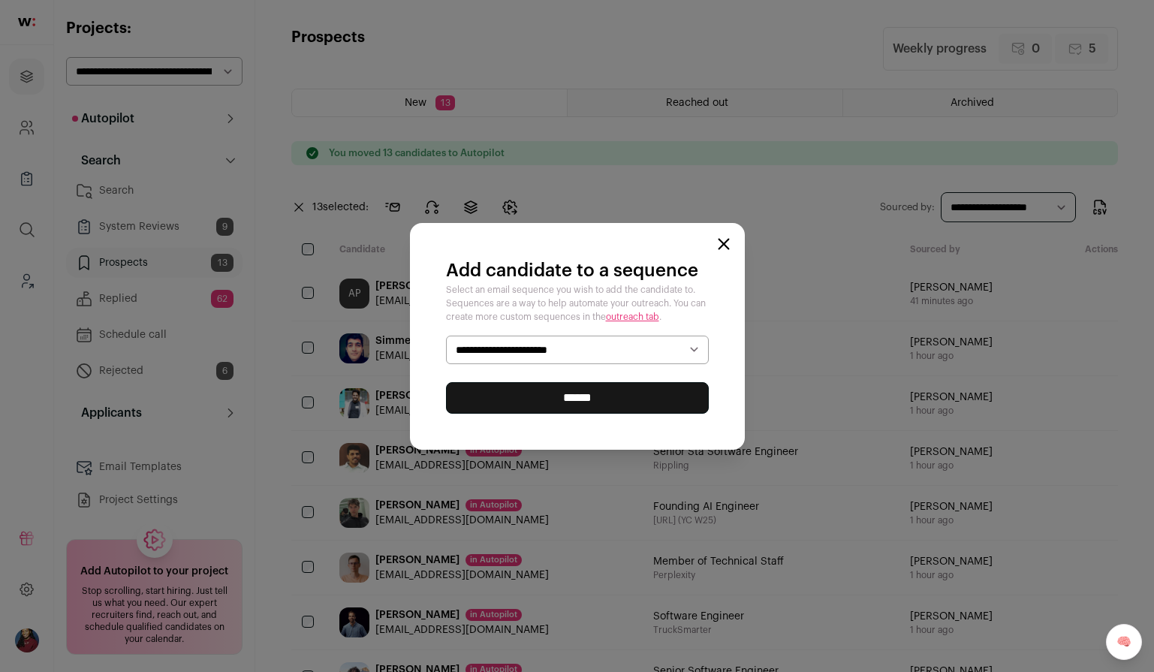
click at [518, 346] on select "**********" at bounding box center [577, 350] width 263 height 29
select select "*****"
click at [529, 398] on input "******" at bounding box center [577, 398] width 263 height 32
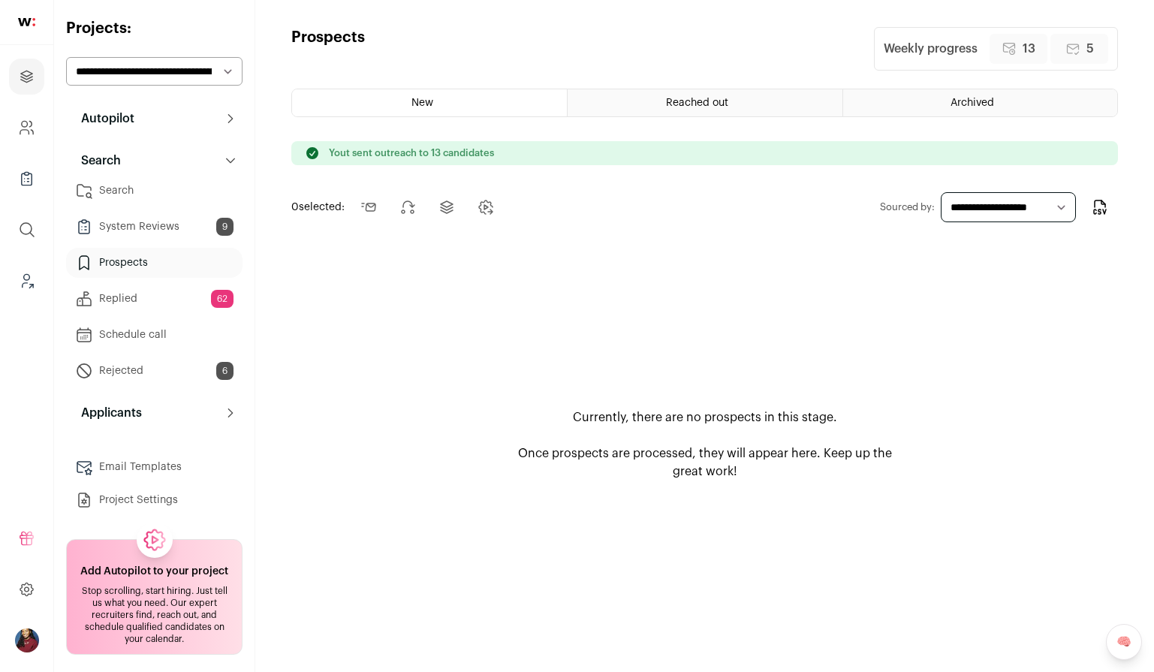
click at [170, 68] on select "**********" at bounding box center [154, 71] width 176 height 29
select select "*****"
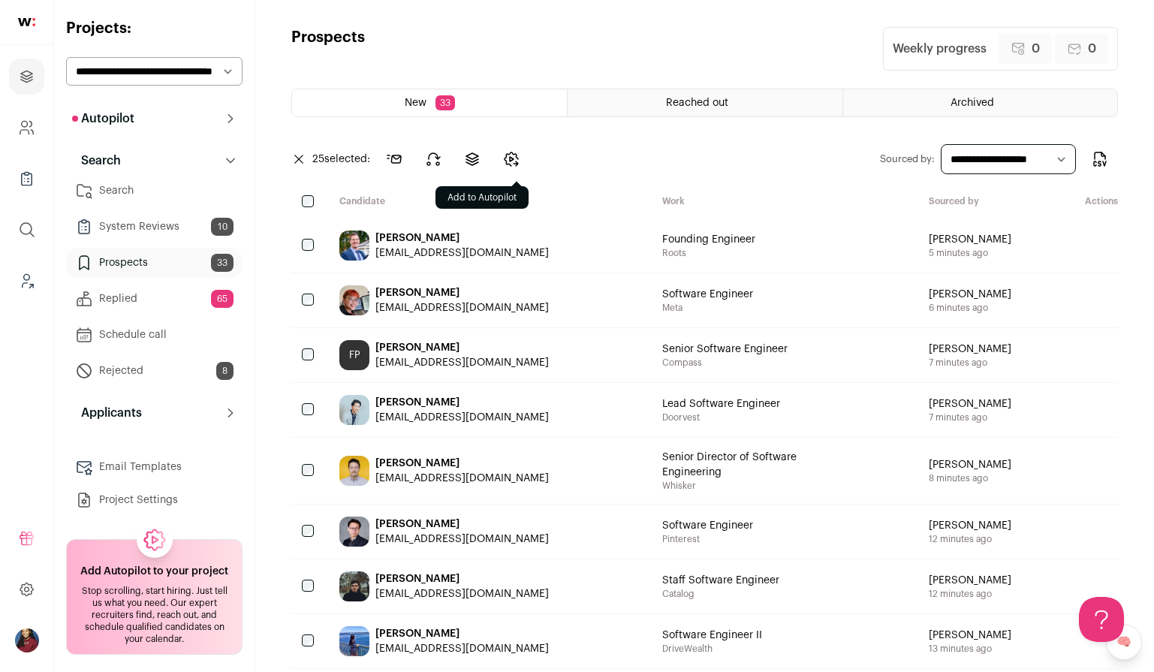
click at [508, 157] on icon "Change candidates stage" at bounding box center [512, 159] width 14 height 14
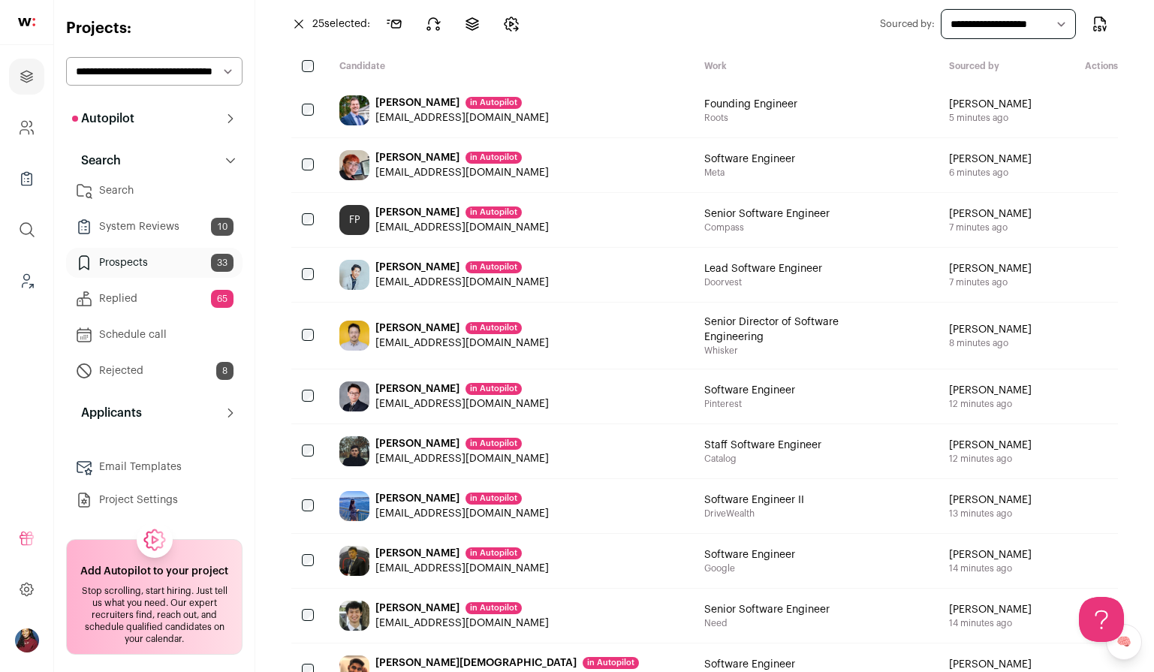
scroll to position [152, 0]
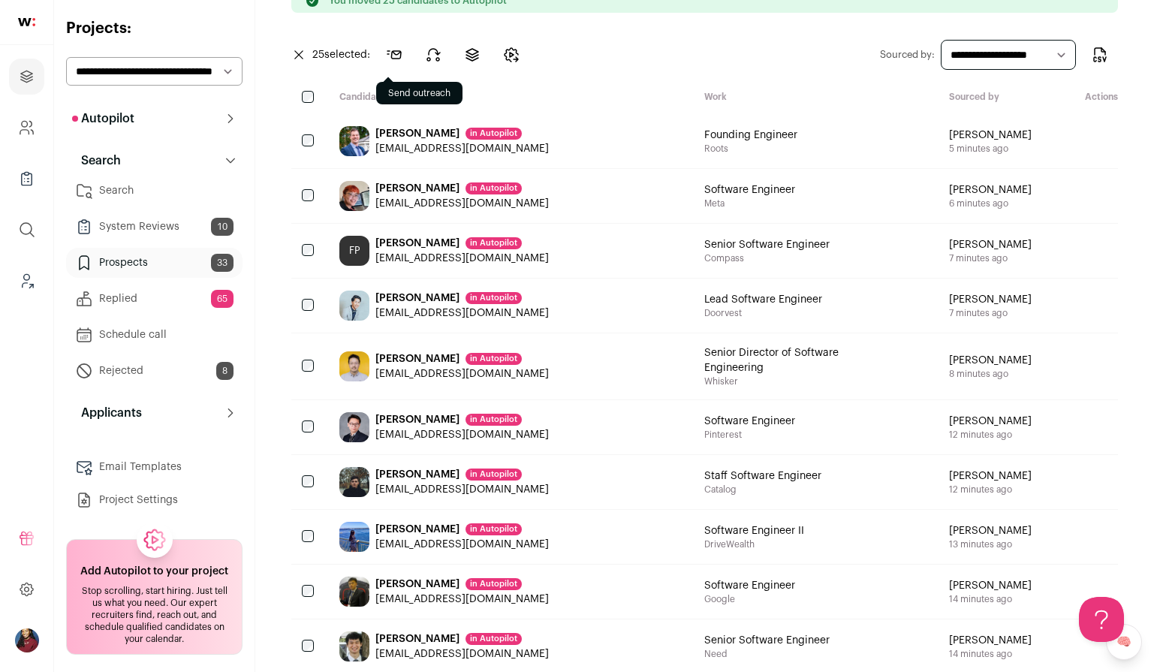
click at [403, 59] on icon at bounding box center [394, 55] width 18 height 18
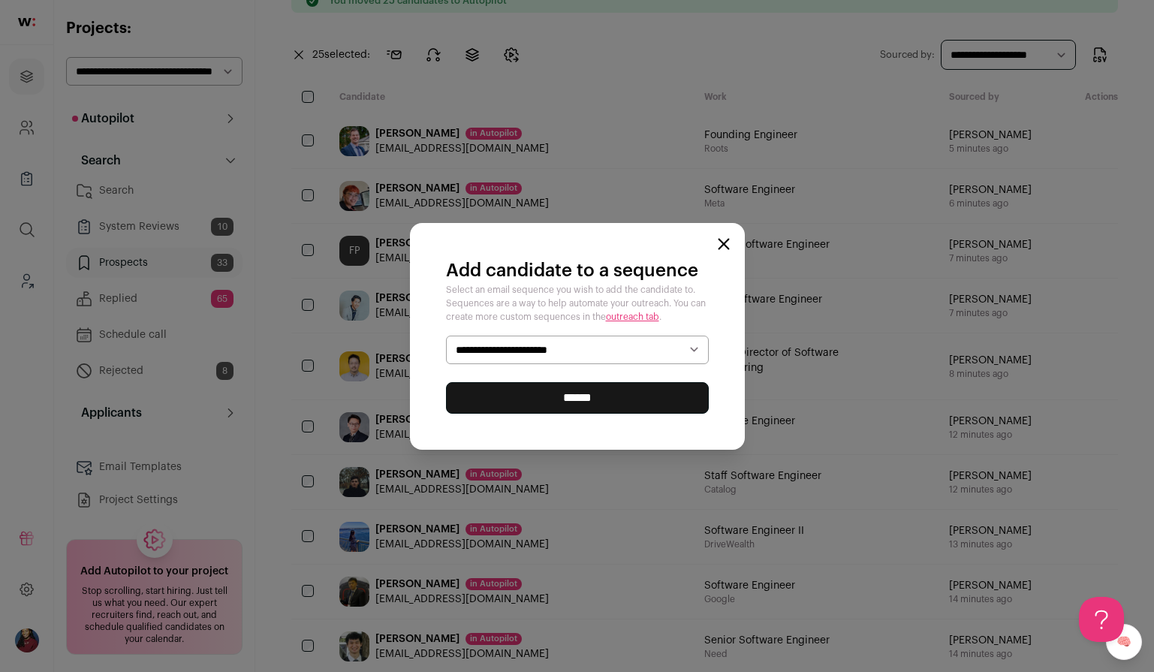
click at [511, 348] on select "**********" at bounding box center [577, 350] width 263 height 29
click at [541, 407] on input "******" at bounding box center [577, 398] width 263 height 32
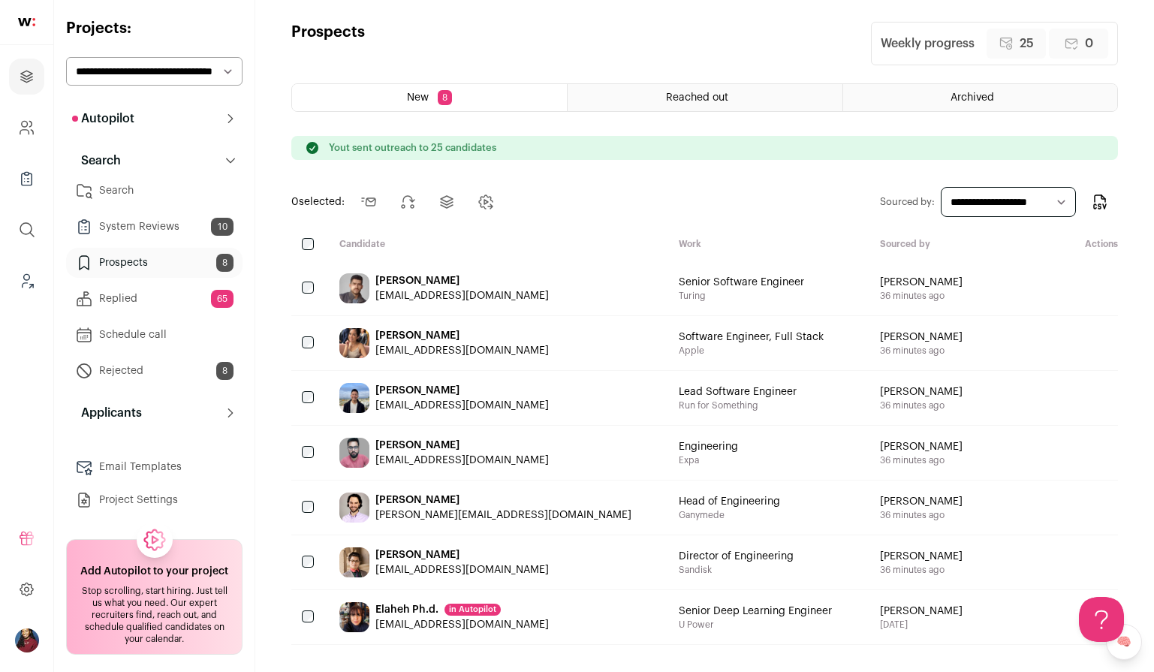
scroll to position [0, 0]
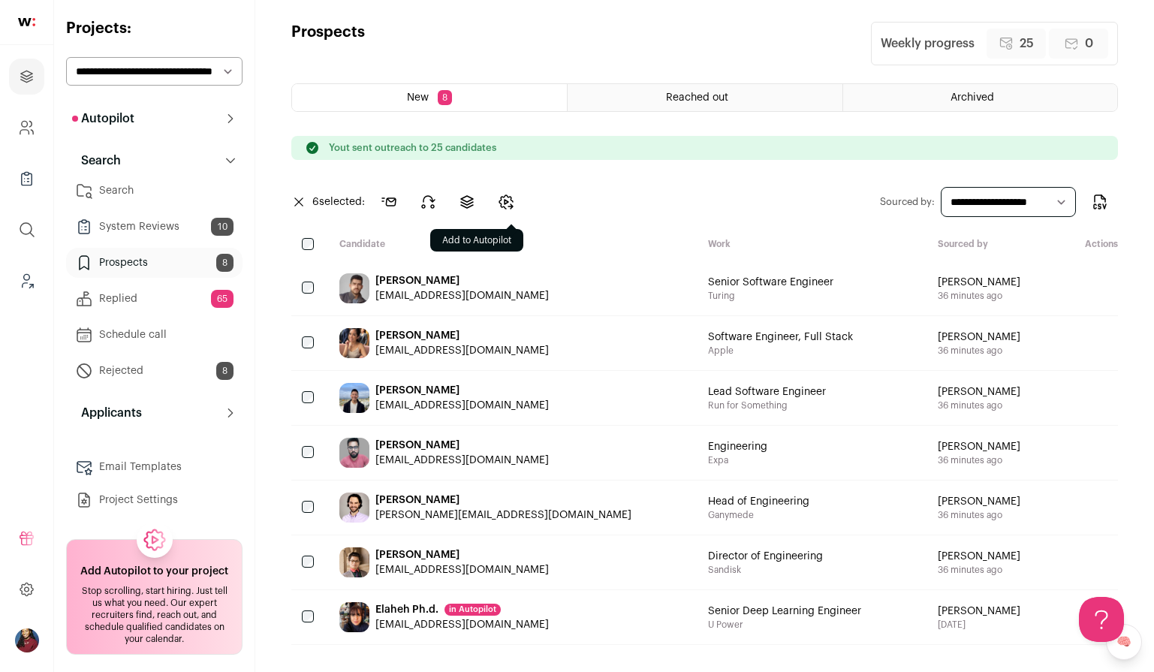
click at [506, 203] on icon "Change candidates stage" at bounding box center [507, 202] width 4 height 5
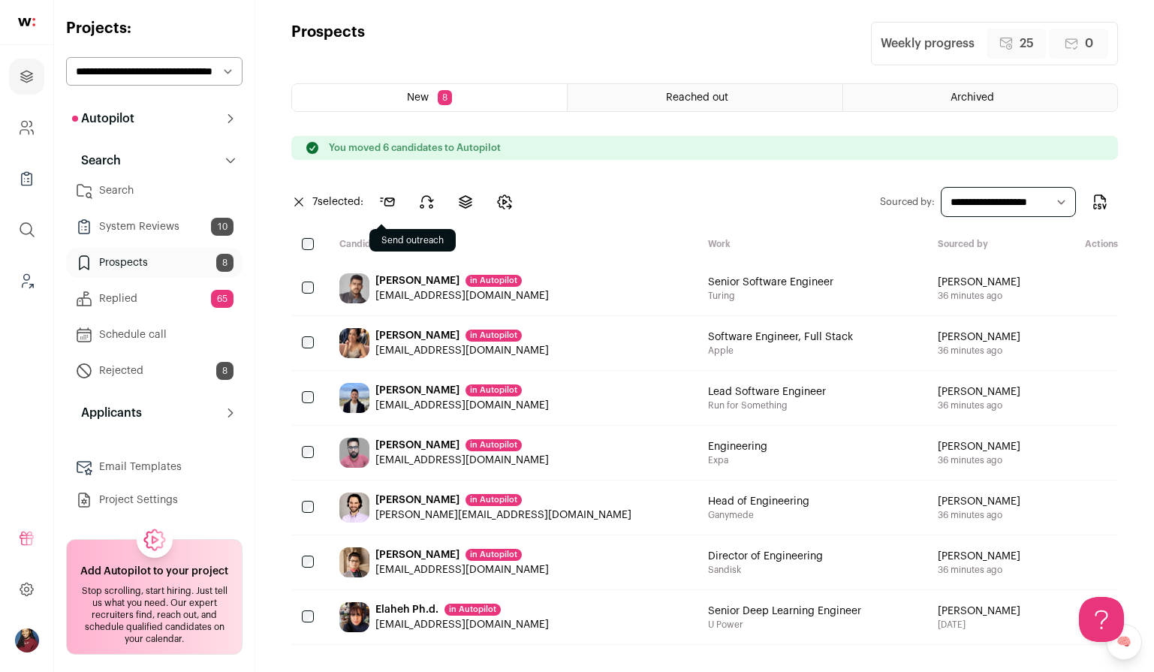
click at [391, 204] on icon at bounding box center [387, 202] width 18 height 18
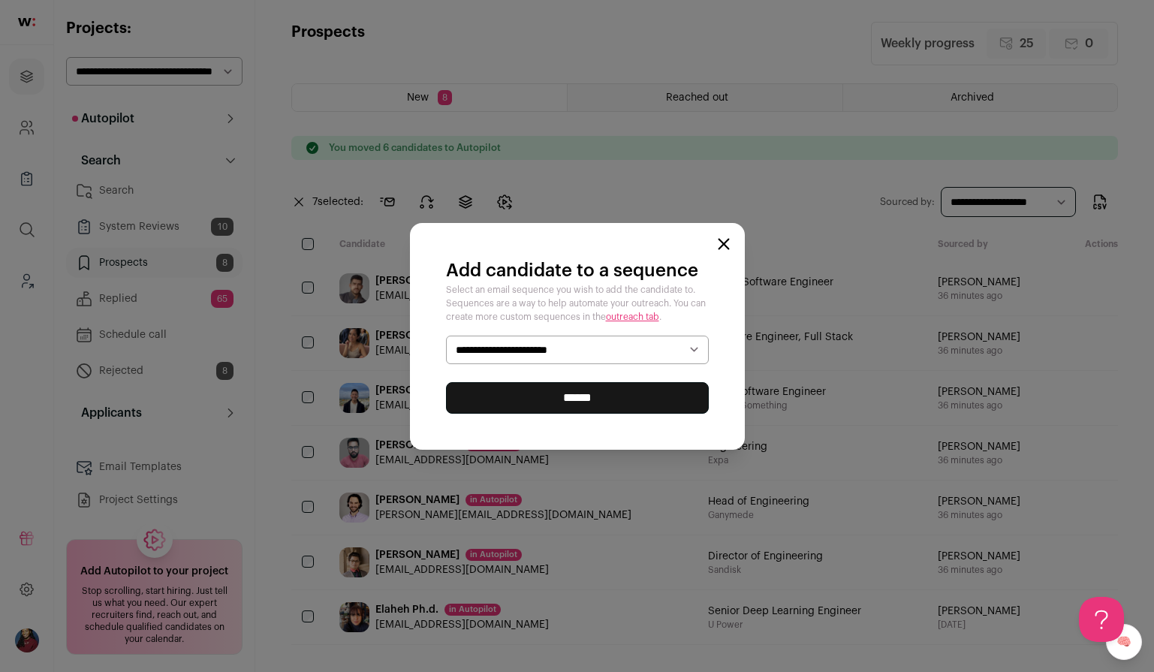
click at [548, 348] on select "**********" at bounding box center [577, 350] width 263 height 29
select select "*****"
click at [552, 401] on input "******" at bounding box center [577, 398] width 263 height 32
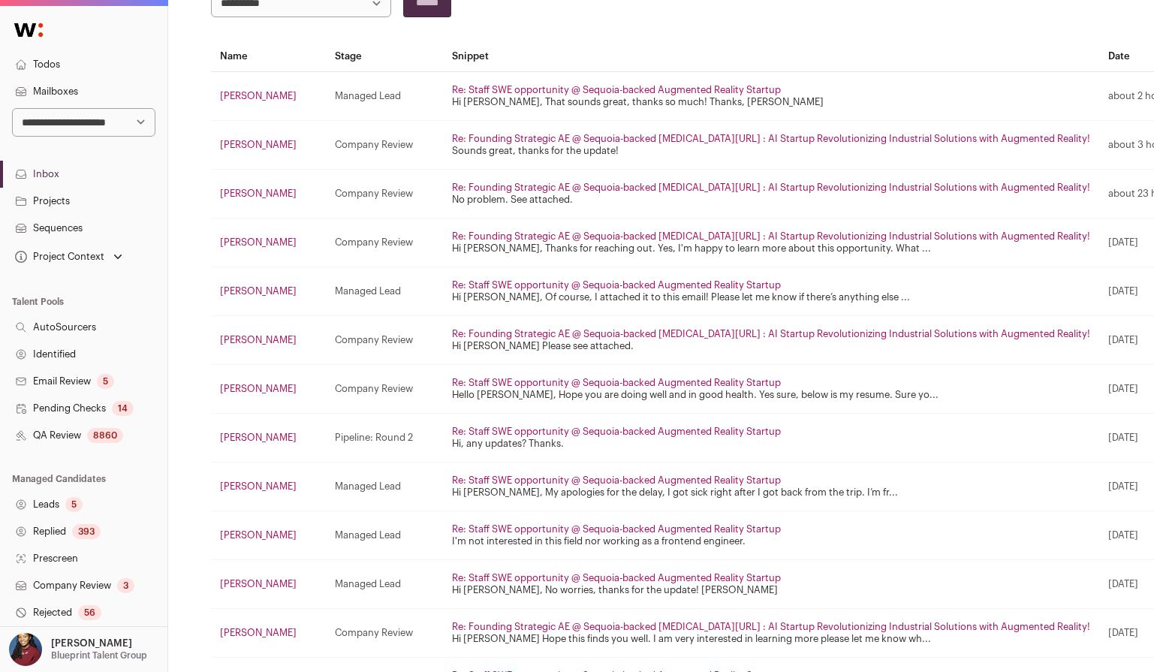
scroll to position [245, 0]
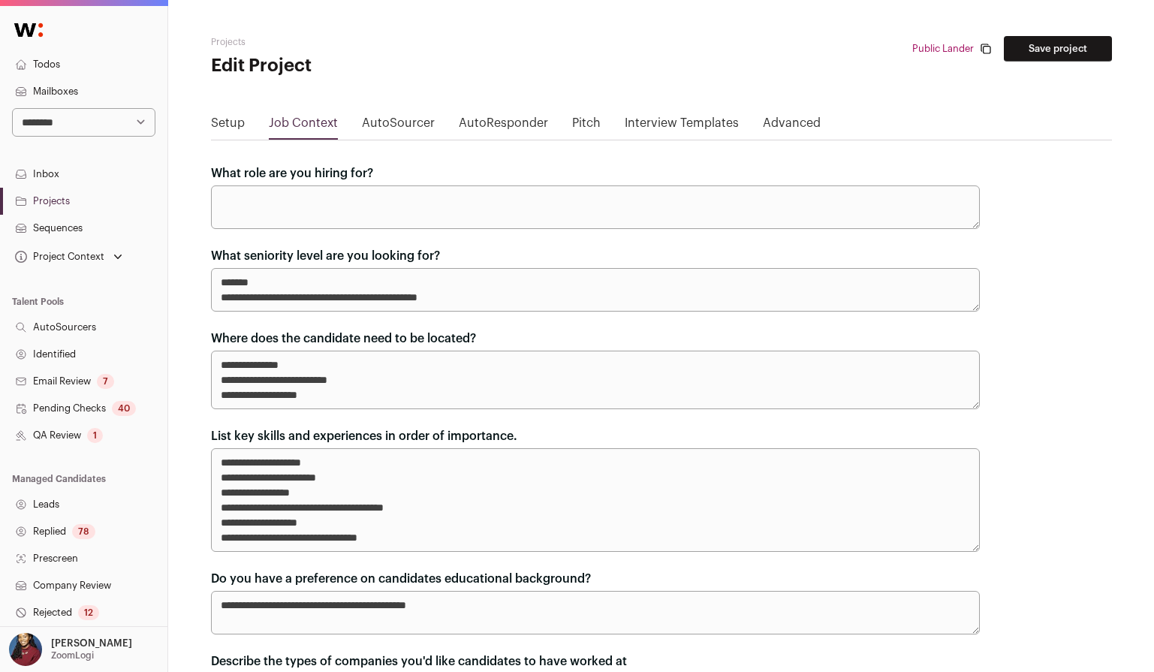
scroll to position [221, 0]
